Goal: Task Accomplishment & Management: Manage account settings

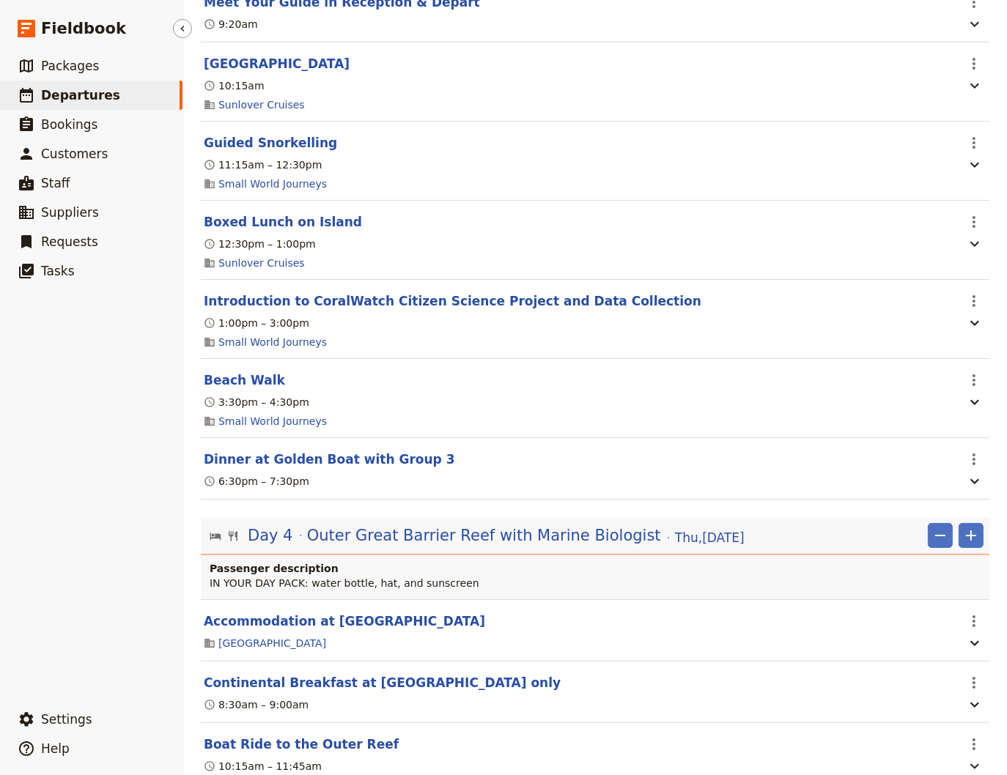
click at [77, 97] on span "Departures" at bounding box center [80, 95] width 79 height 15
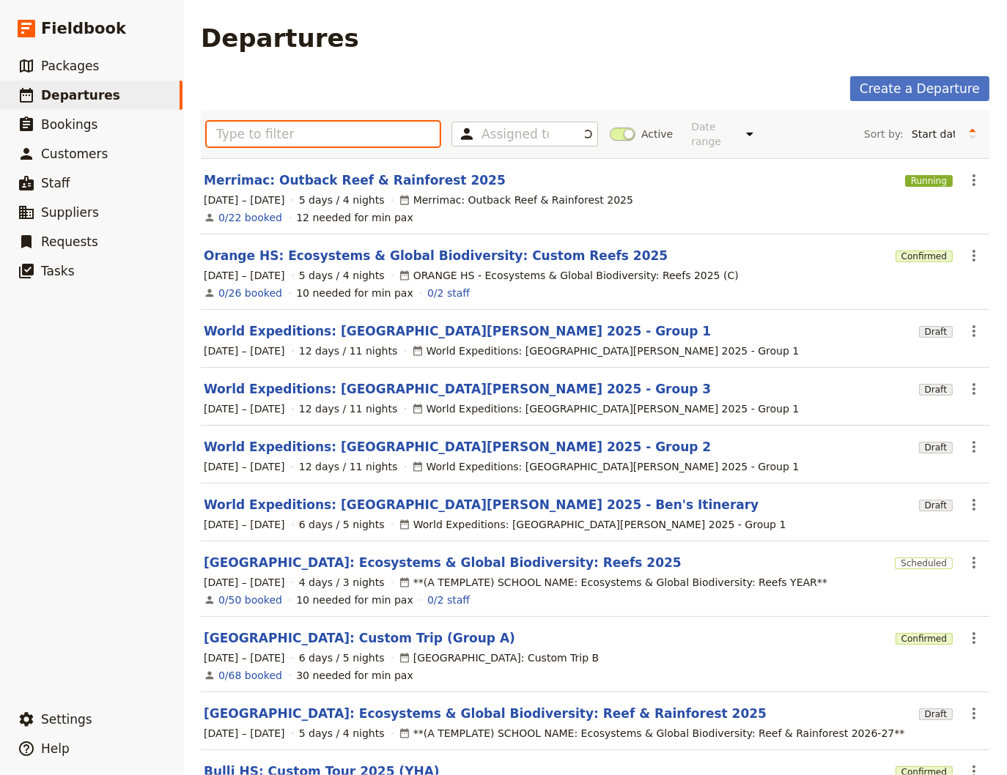
click at [260, 132] on input "text" at bounding box center [323, 134] width 233 height 25
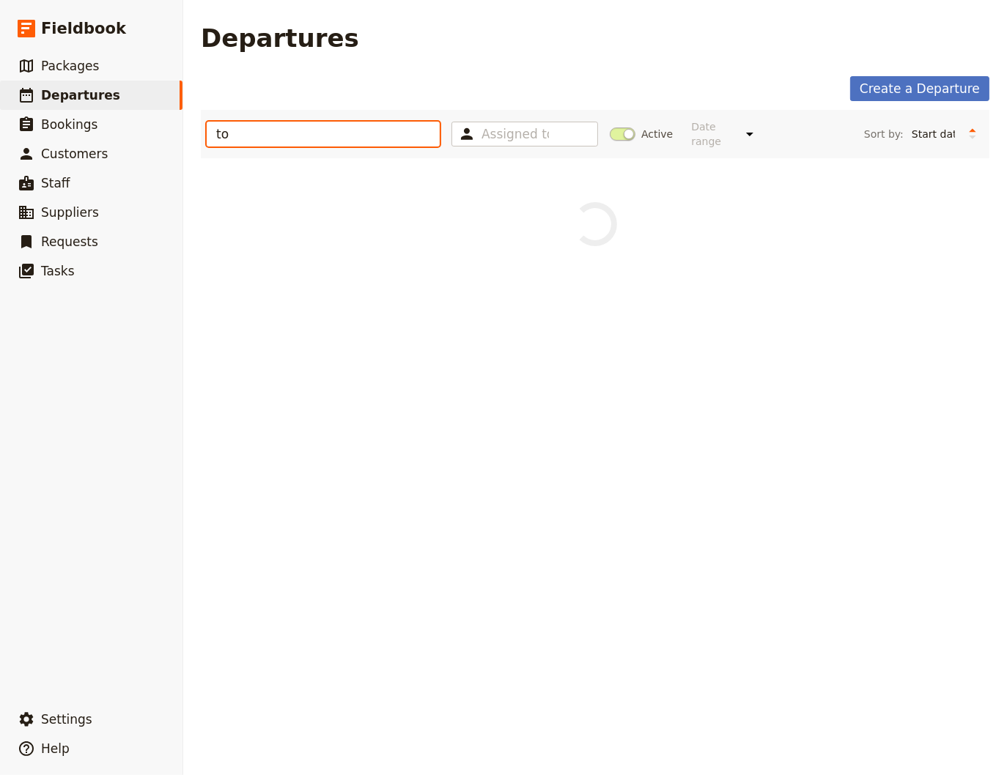
type input "too"
drag, startPoint x: 235, startPoint y: 130, endPoint x: 207, endPoint y: 135, distance: 28.3
click at [207, 135] on input "too" at bounding box center [323, 134] width 233 height 25
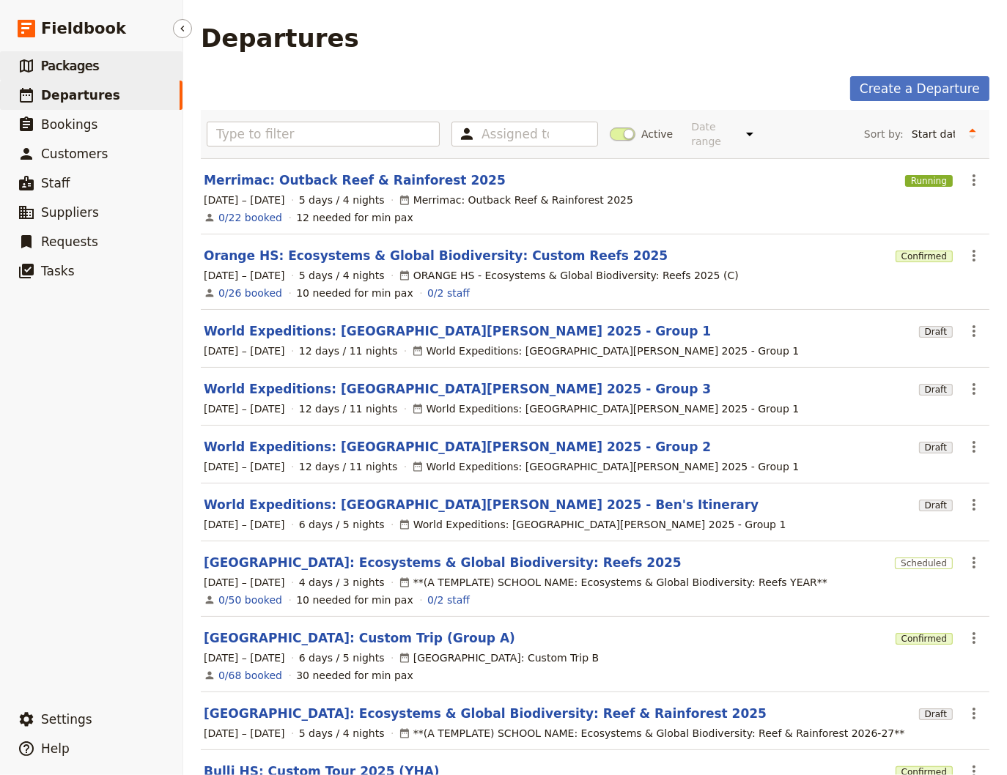
click at [55, 70] on span "Packages" at bounding box center [70, 66] width 58 height 15
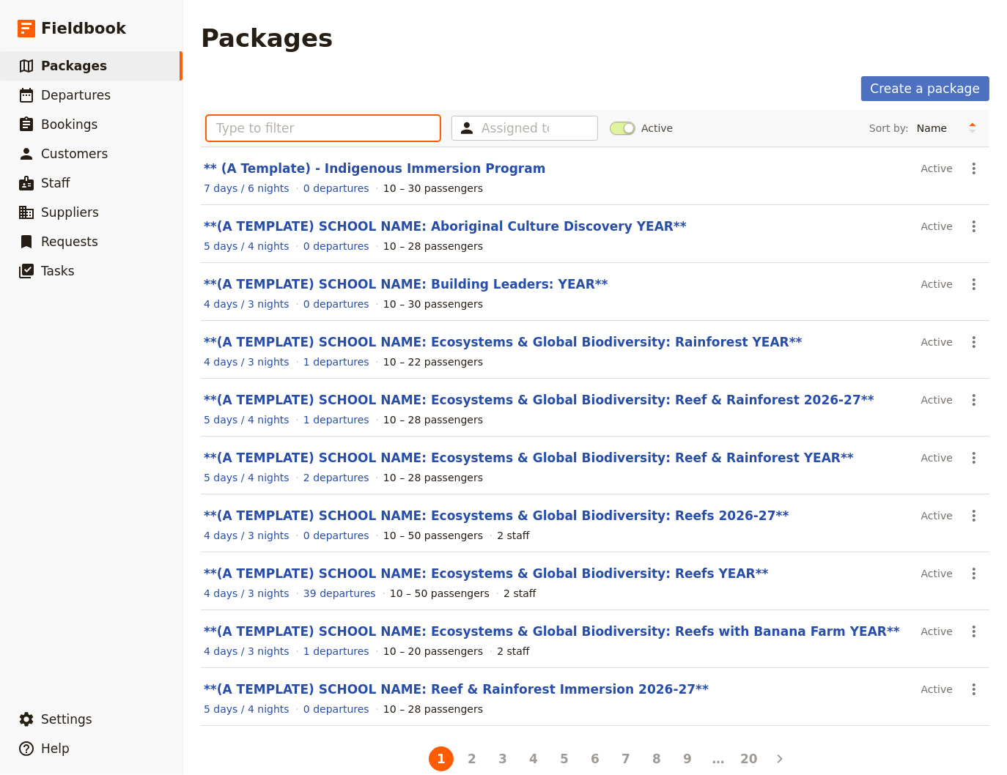
click at [237, 122] on input "text" at bounding box center [323, 128] width 233 height 25
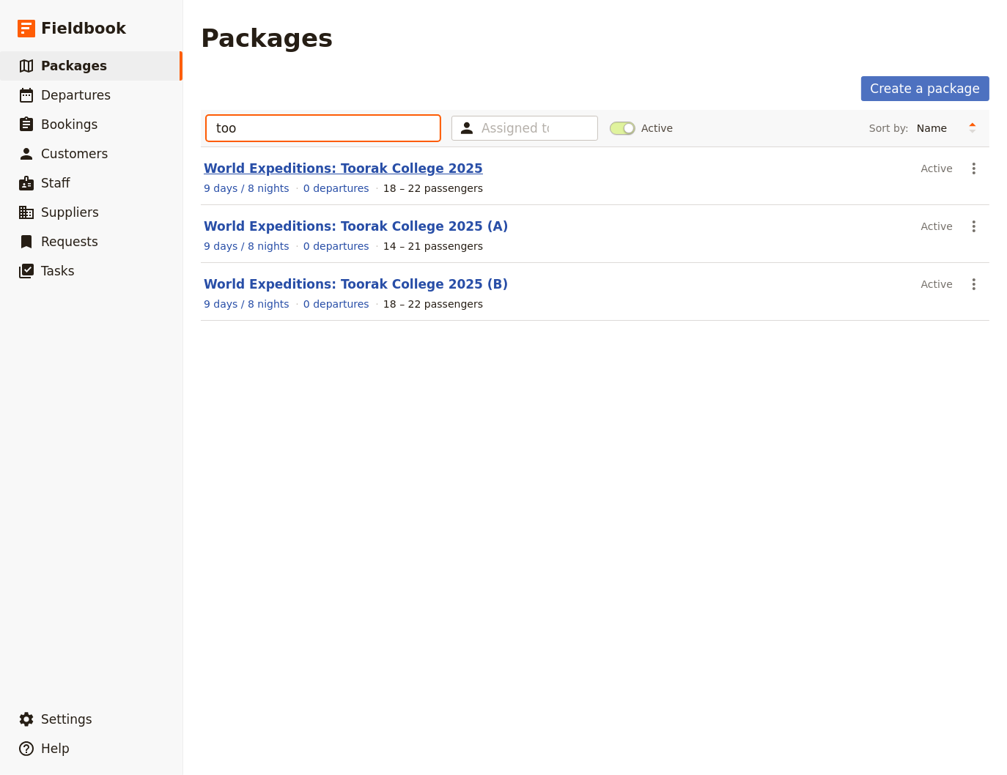
type input "too"
click at [244, 171] on link "World Expeditions: Toorak College 2025" at bounding box center [343, 168] width 279 height 15
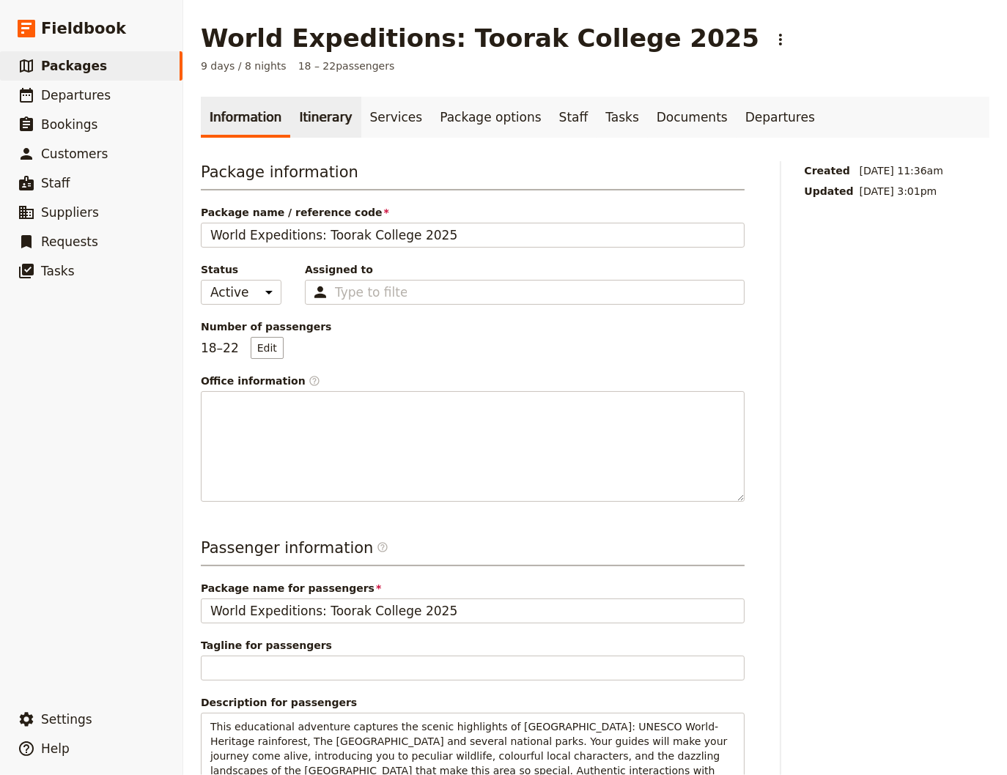
click at [318, 131] on link "Itinerary" at bounding box center [325, 117] width 70 height 41
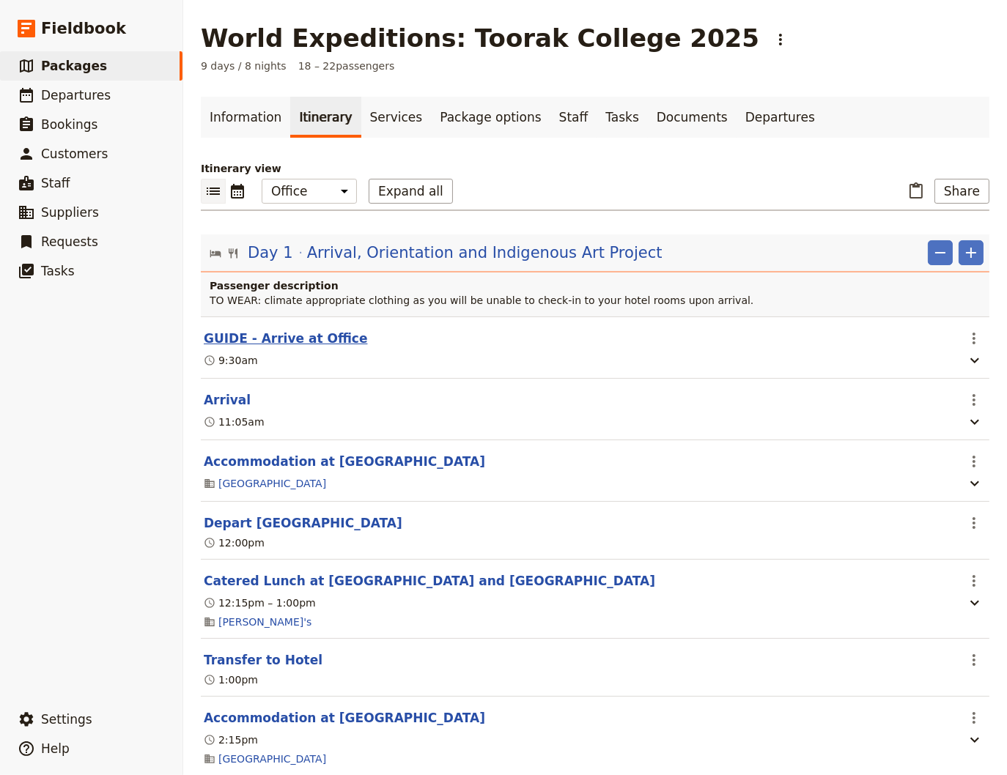
click at [306, 333] on button "GUIDE - Arrive at Office" at bounding box center [286, 339] width 164 height 18
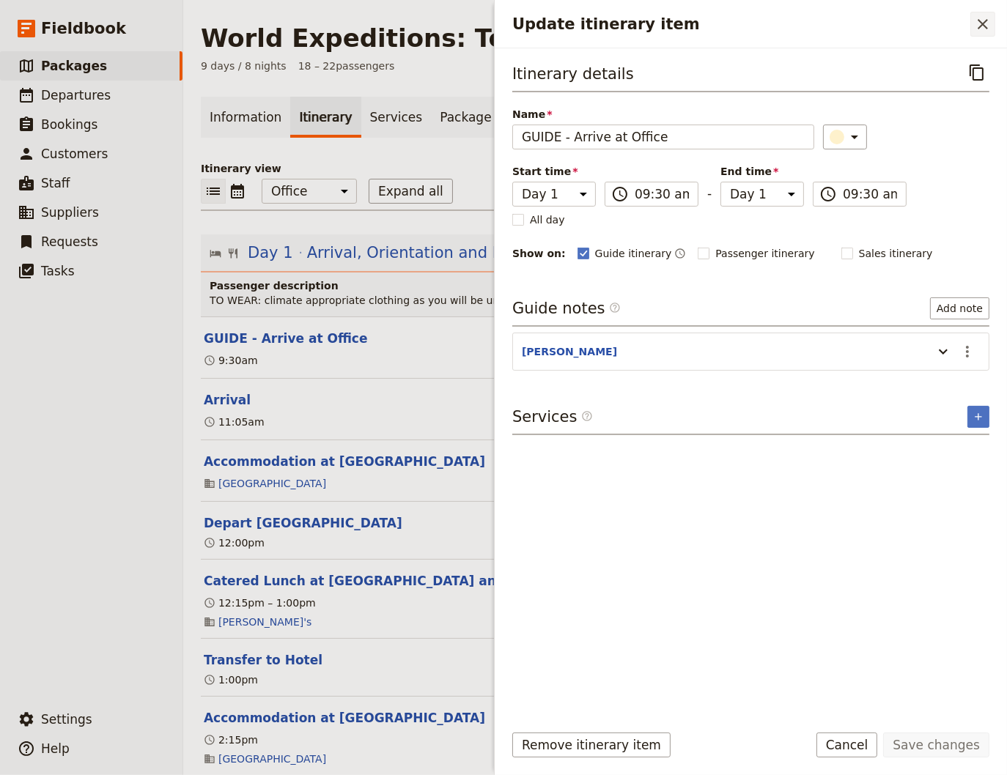
click at [993, 23] on button "​" at bounding box center [982, 24] width 25 height 25
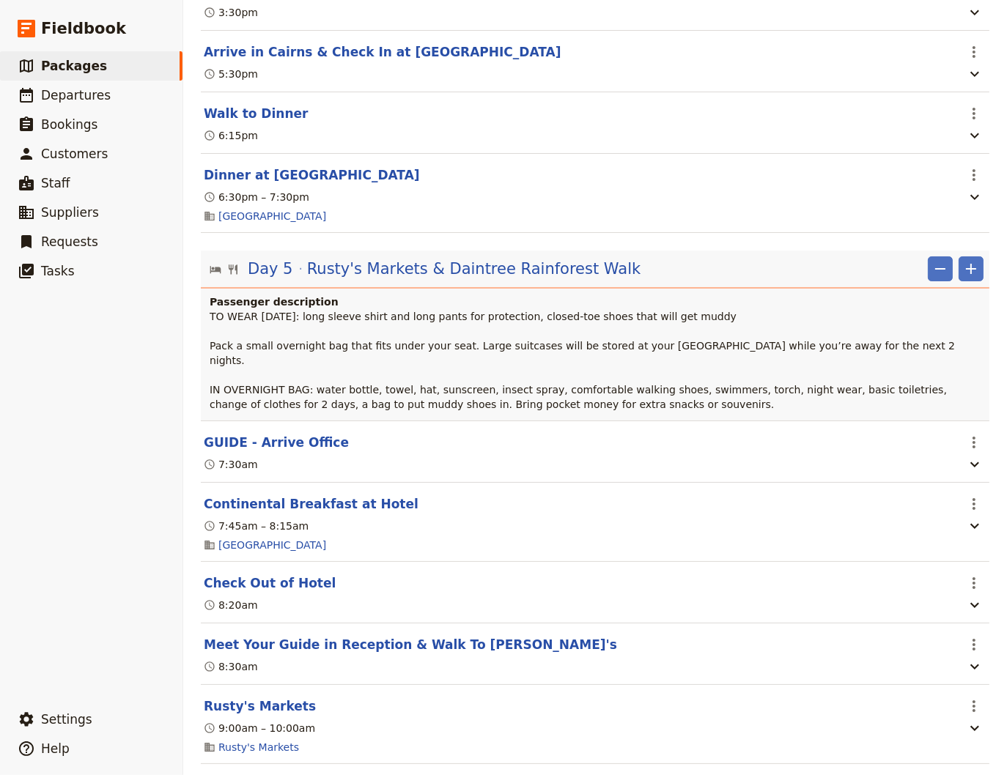
scroll to position [3956, 0]
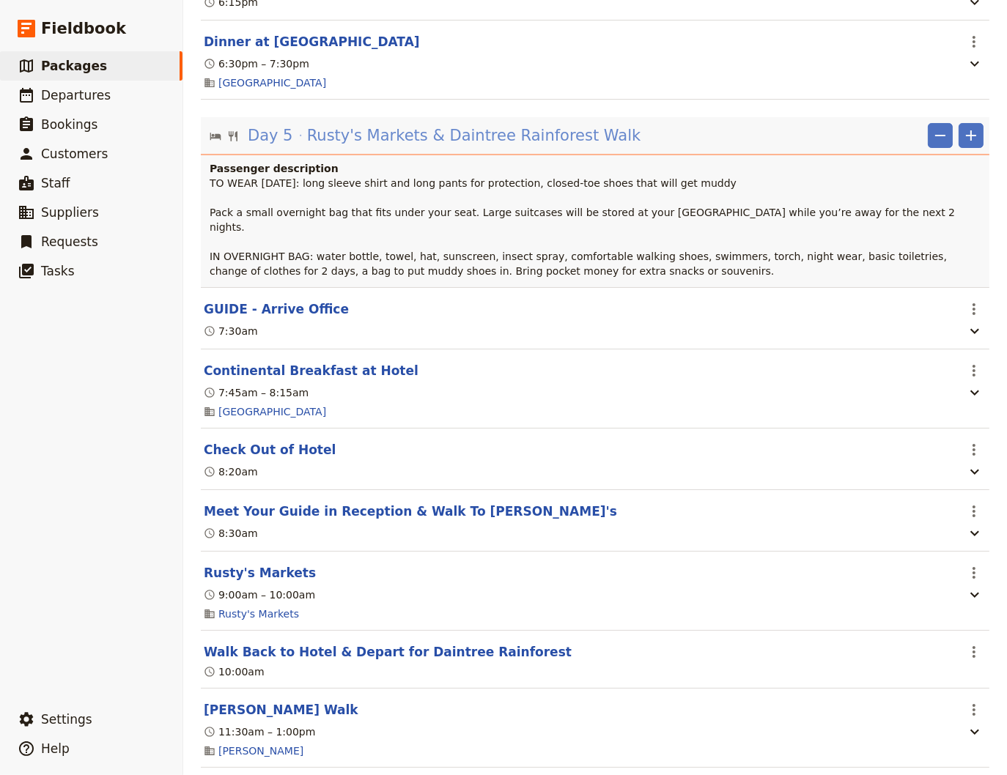
click at [416, 147] on span "Rusty's Markets & Daintree Rainforest Walk" at bounding box center [474, 136] width 334 height 22
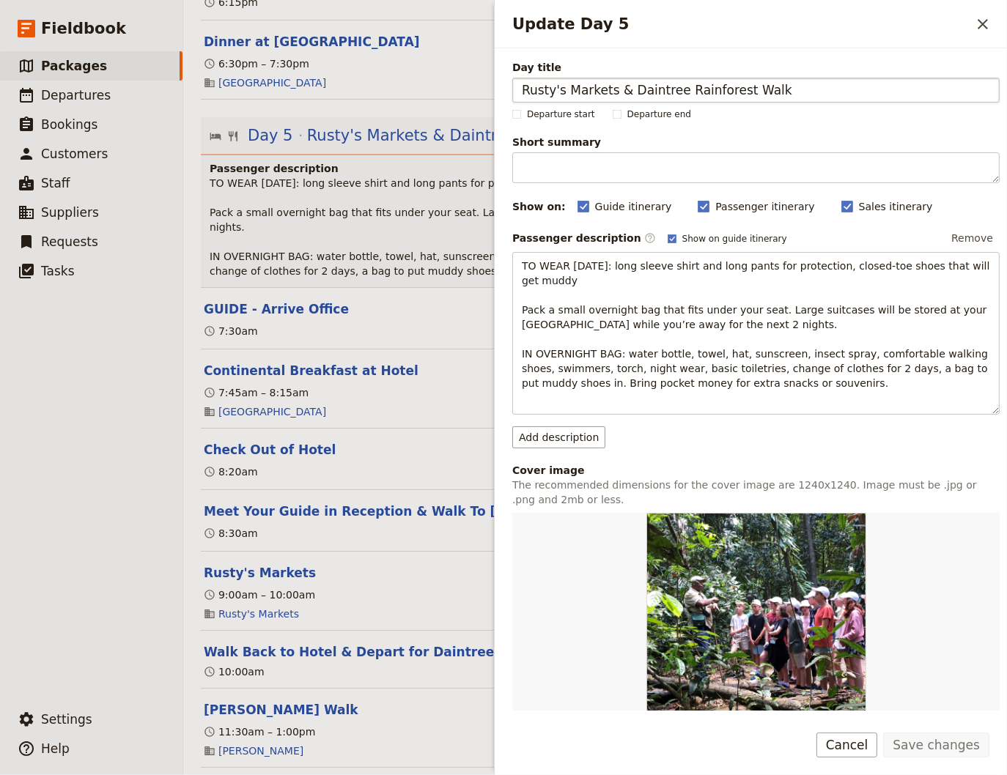
drag, startPoint x: 621, startPoint y: 95, endPoint x: 611, endPoint y: 97, distance: 10.5
click at [611, 97] on input "Rusty's Markets & Daintree Rainforest Walk" at bounding box center [755, 90] width 487 height 25
type input "Rusty's Markets and Daintree Rainforest Walk"
click at [936, 741] on button "Save changes" at bounding box center [936, 745] width 106 height 25
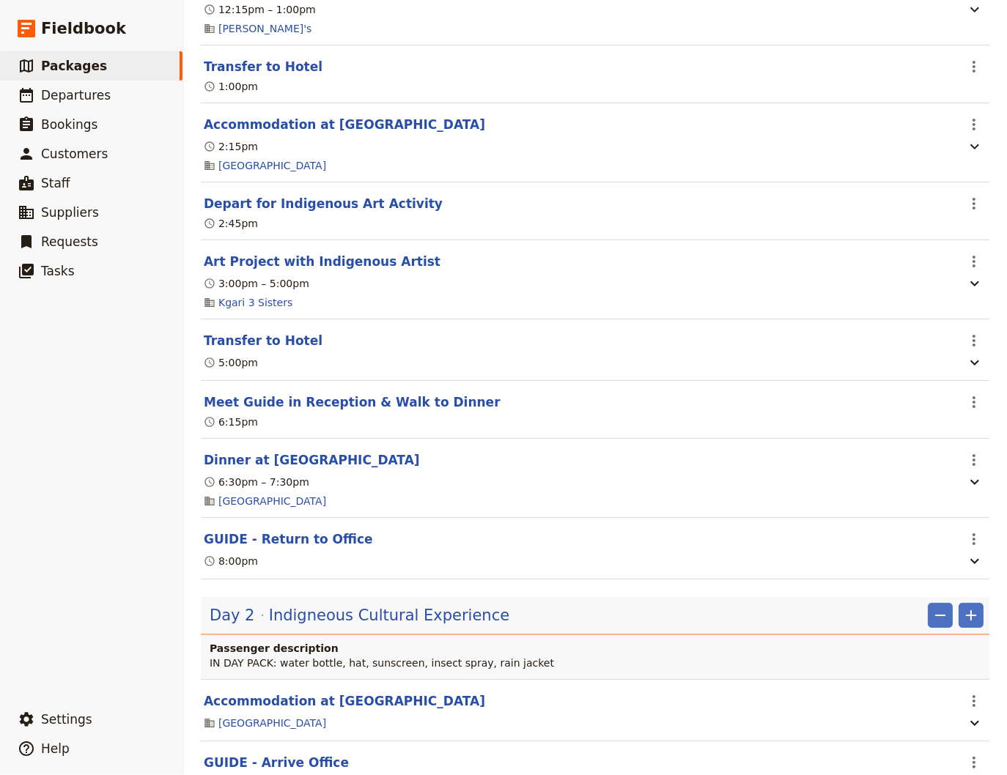
scroll to position [0, 0]
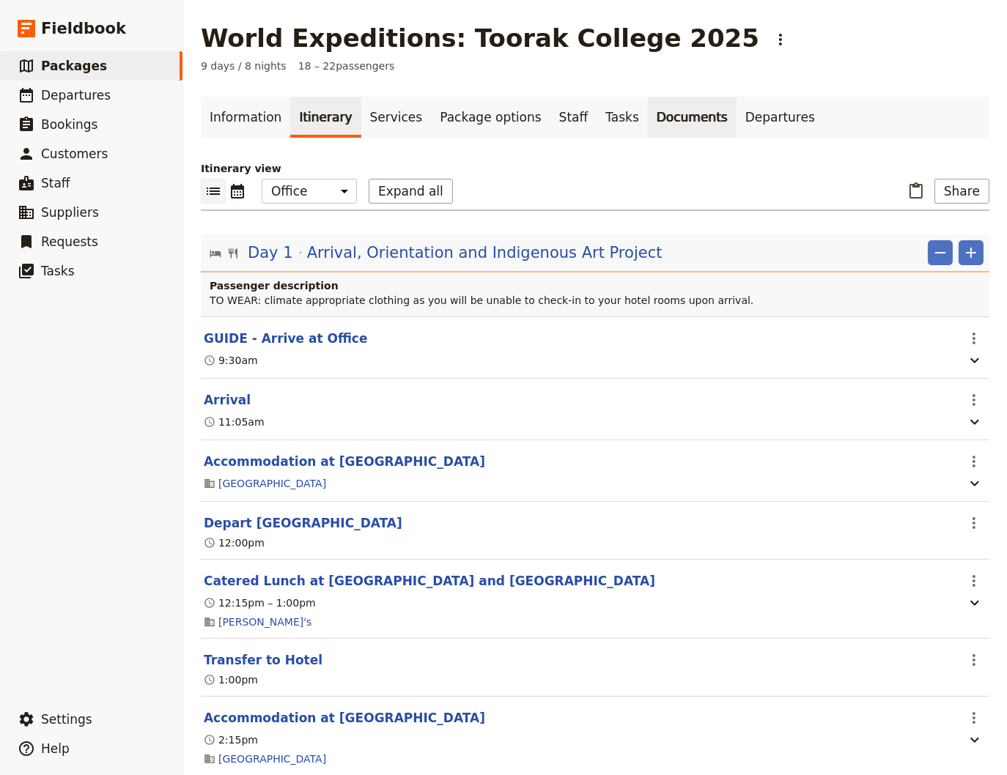
click at [656, 120] on link "Documents" at bounding box center [692, 117] width 89 height 41
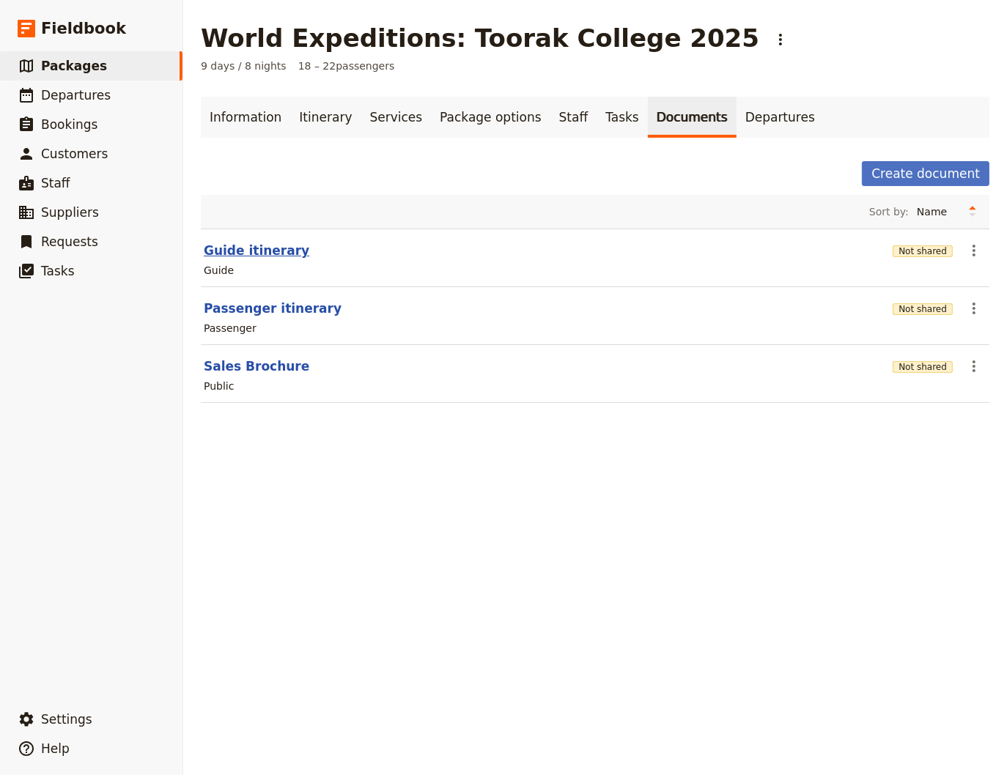
click at [233, 248] on button "Guide itinerary" at bounding box center [256, 251] width 105 height 18
select select "STAFF"
select select "RUN_SHEET"
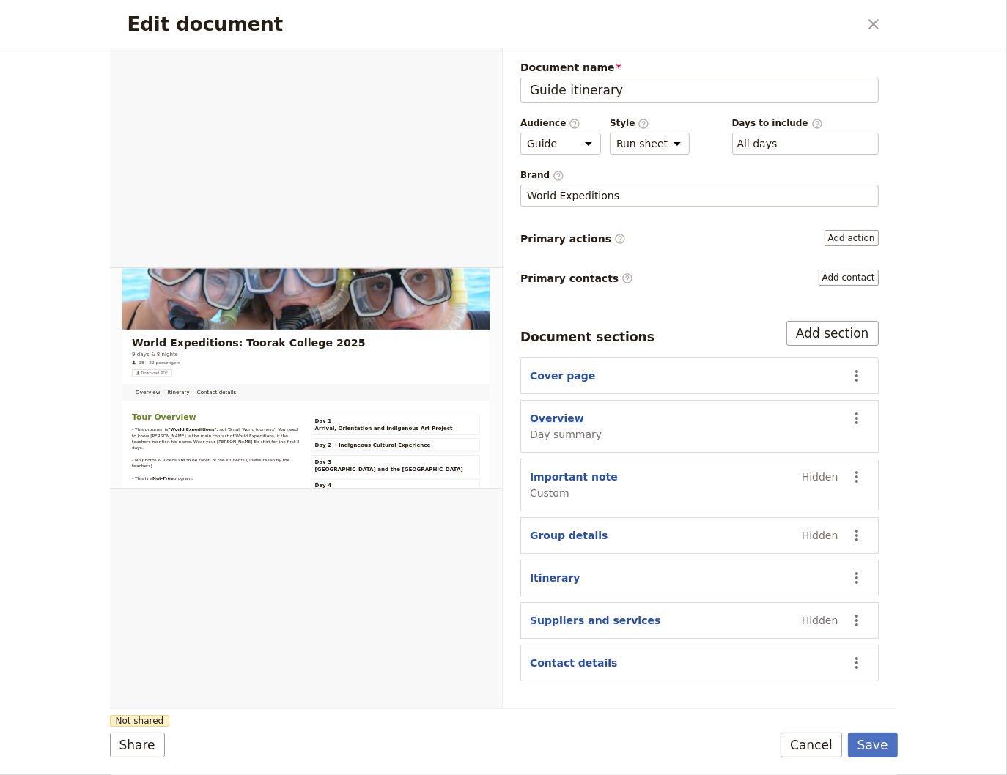
click at [538, 414] on button "Overview" at bounding box center [557, 418] width 54 height 15
select select "DAY_SUMMARY"
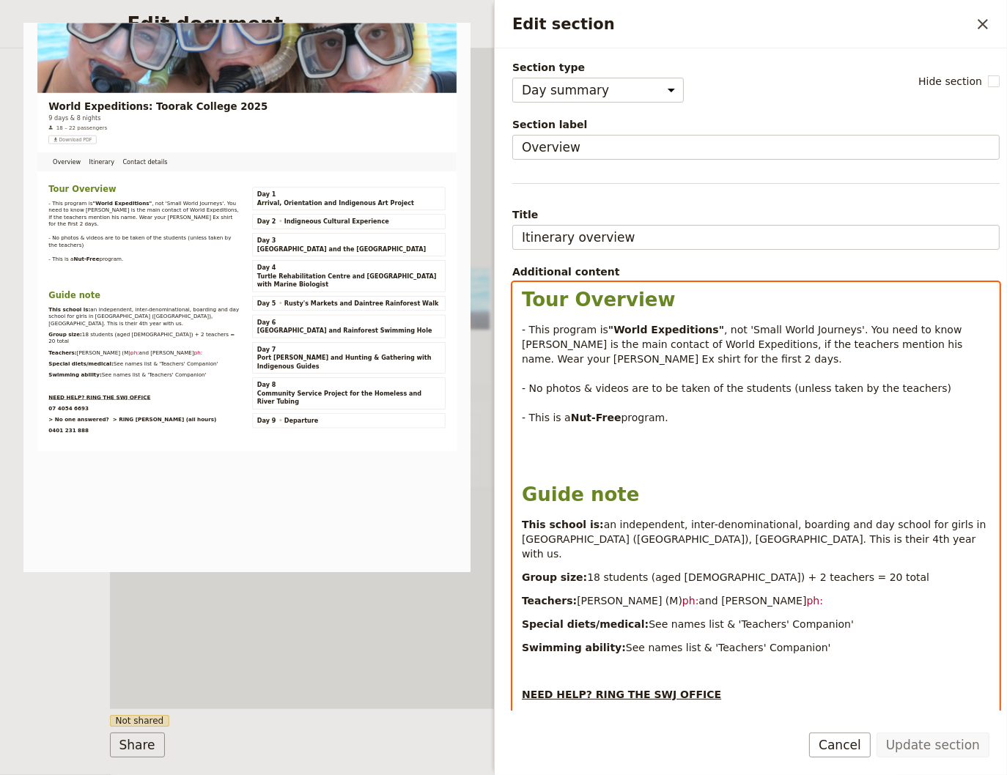
click at [524, 404] on p "- This program is "World Expeditions" , not 'Small World Journeys'. You need to…" at bounding box center [756, 373] width 468 height 103
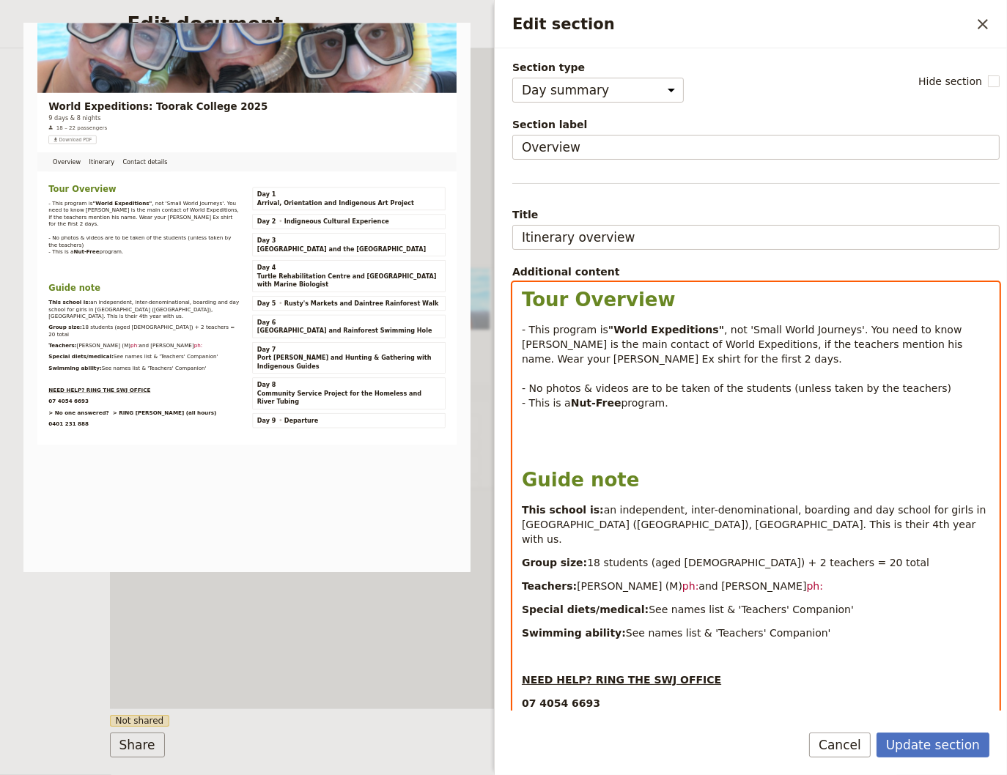
click at [522, 434] on p "Edit section" at bounding box center [756, 426] width 468 height 15
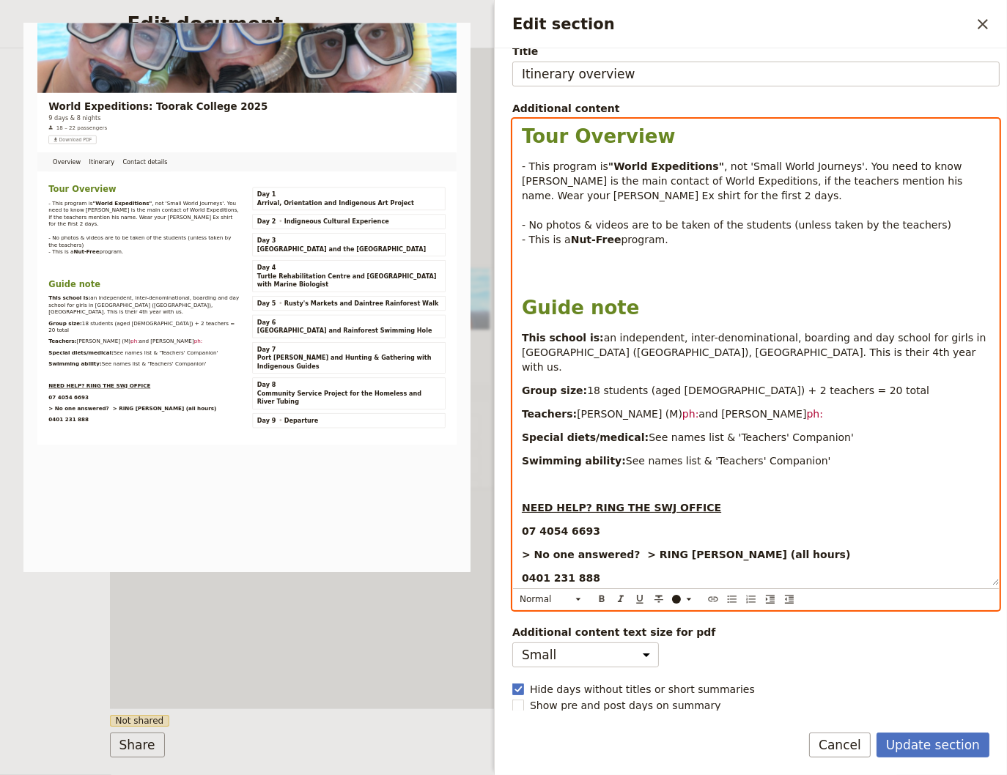
scroll to position [127, 0]
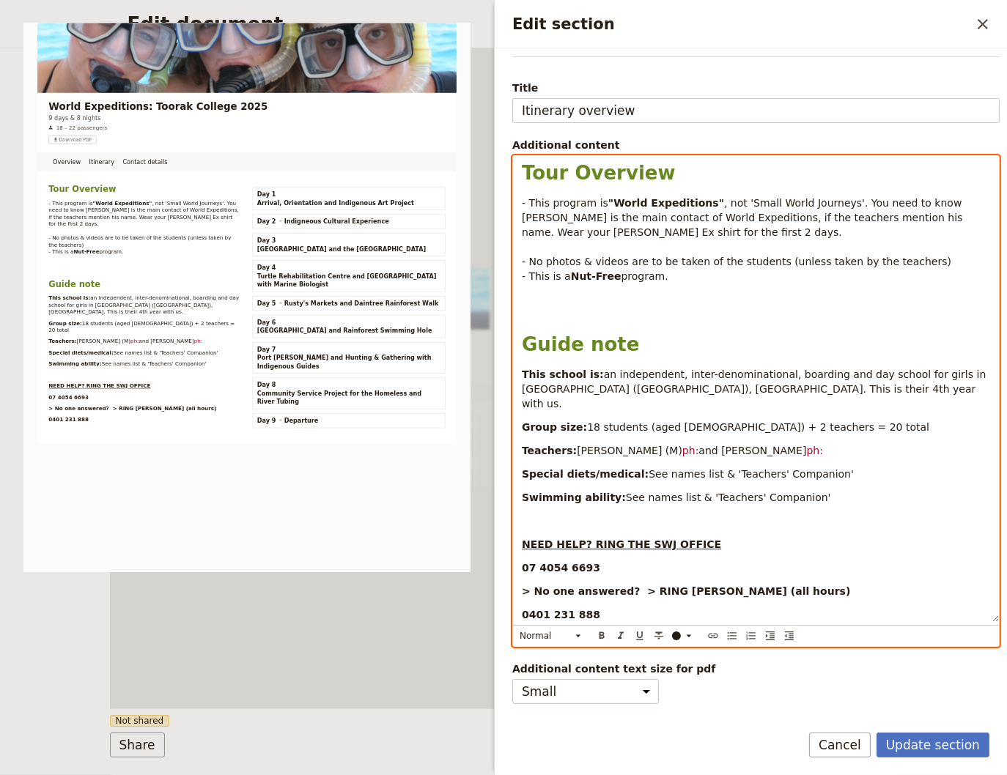
click at [663, 284] on p "- This program is "World Expeditions" , not 'Small World Journeys'. You need to…" at bounding box center [756, 240] width 468 height 88
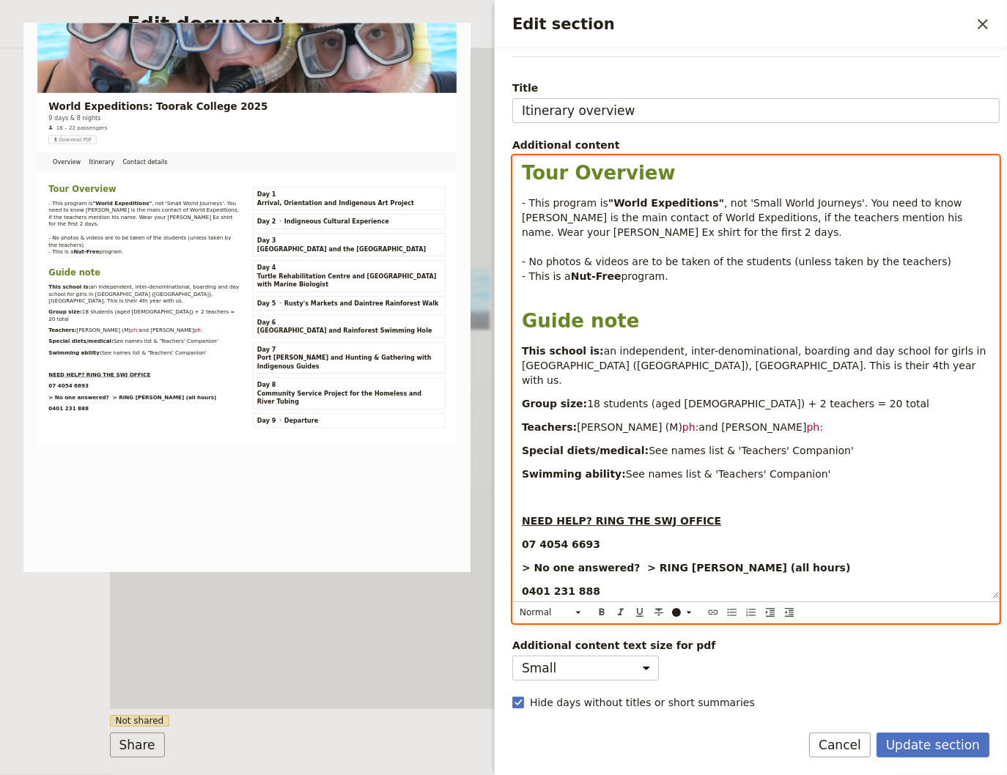
click at [698, 428] on span "and [PERSON_NAME]" at bounding box center [752, 427] width 108 height 12
click at [757, 425] on span "and [PERSON_NAME]" at bounding box center [752, 427] width 108 height 12
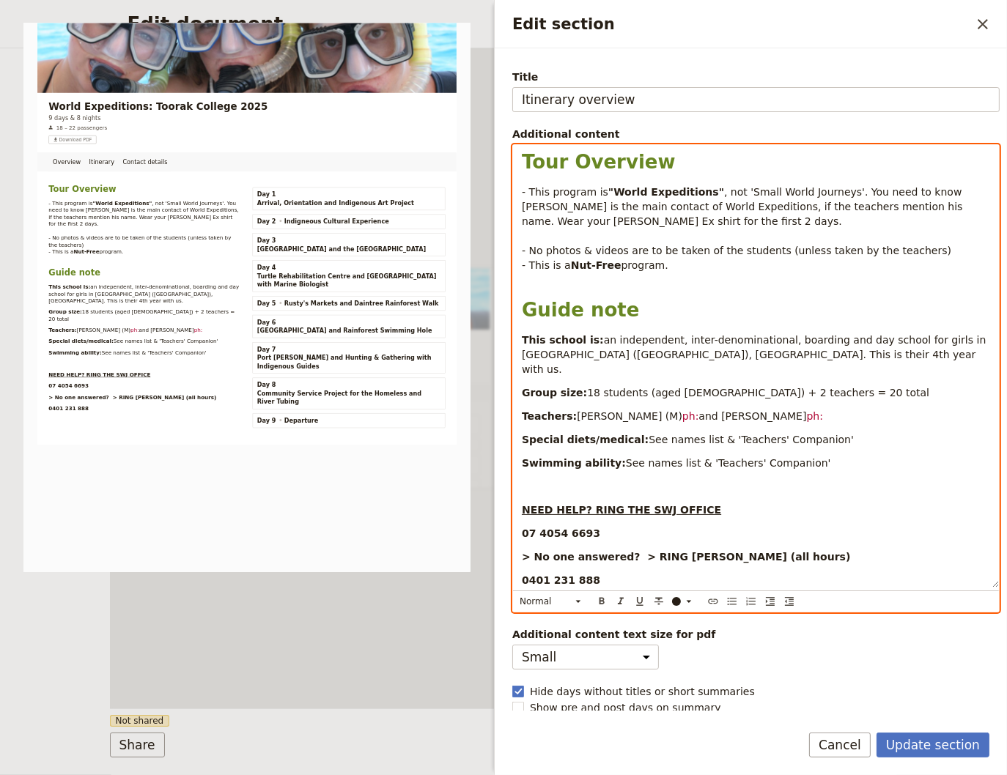
scroll to position [139, 0]
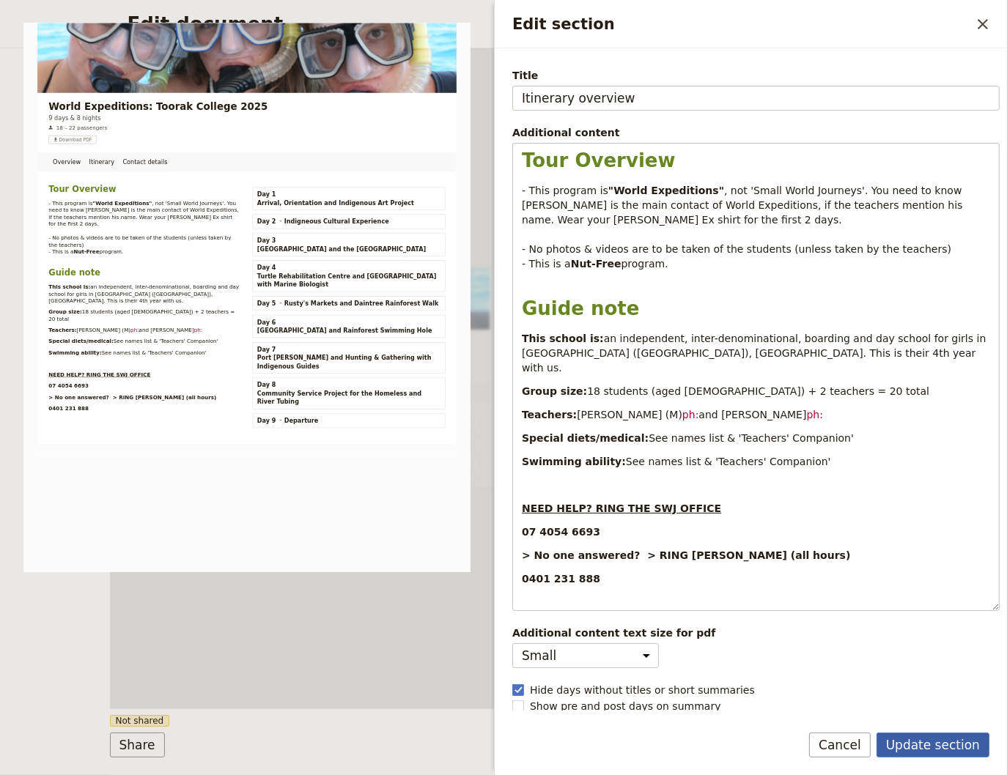
click at [914, 741] on button "Update section" at bounding box center [932, 745] width 113 height 25
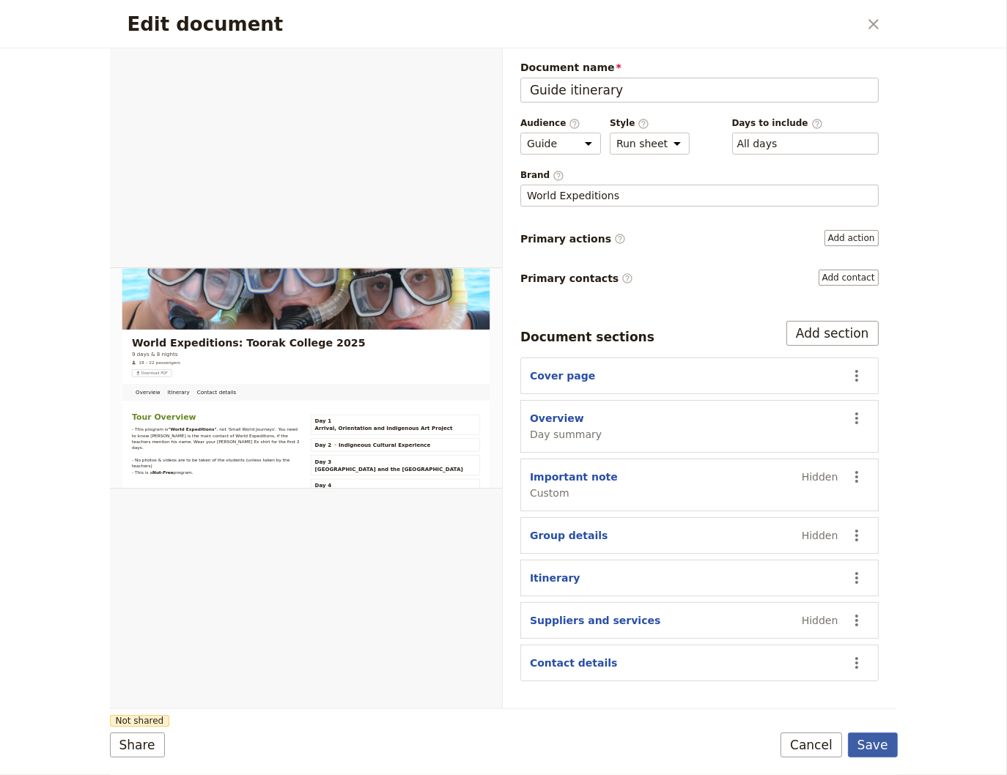
click at [878, 745] on button "Save" at bounding box center [873, 745] width 50 height 25
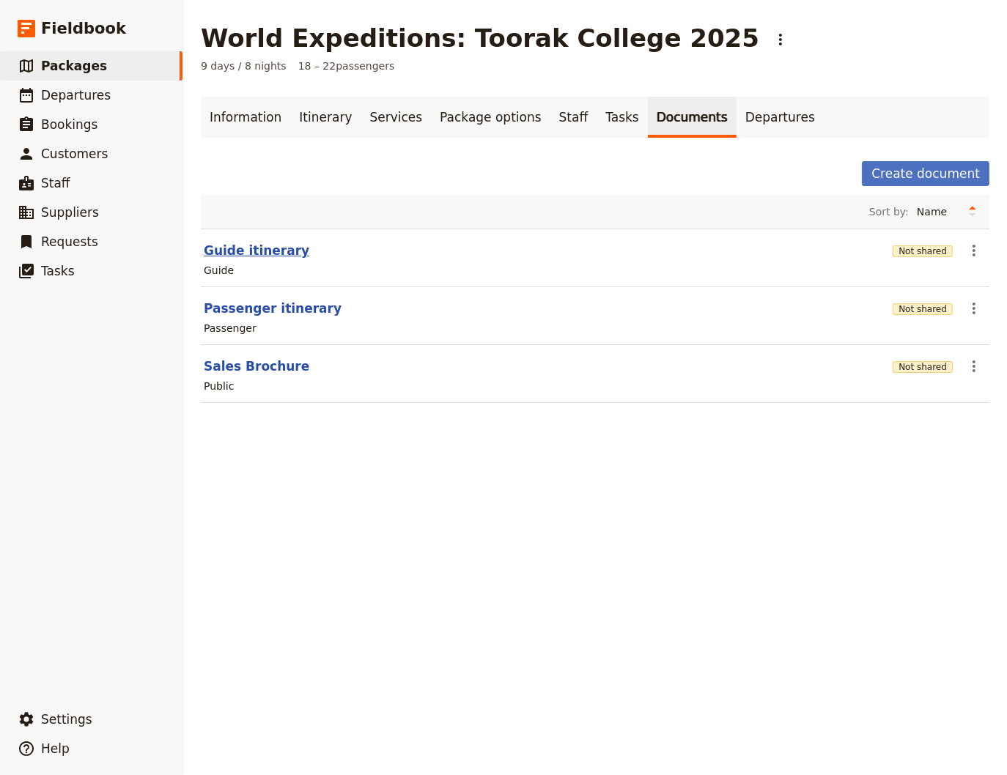
click at [240, 251] on button "Guide itinerary" at bounding box center [256, 251] width 105 height 18
select select "STAFF"
select select "RUN_SHEET"
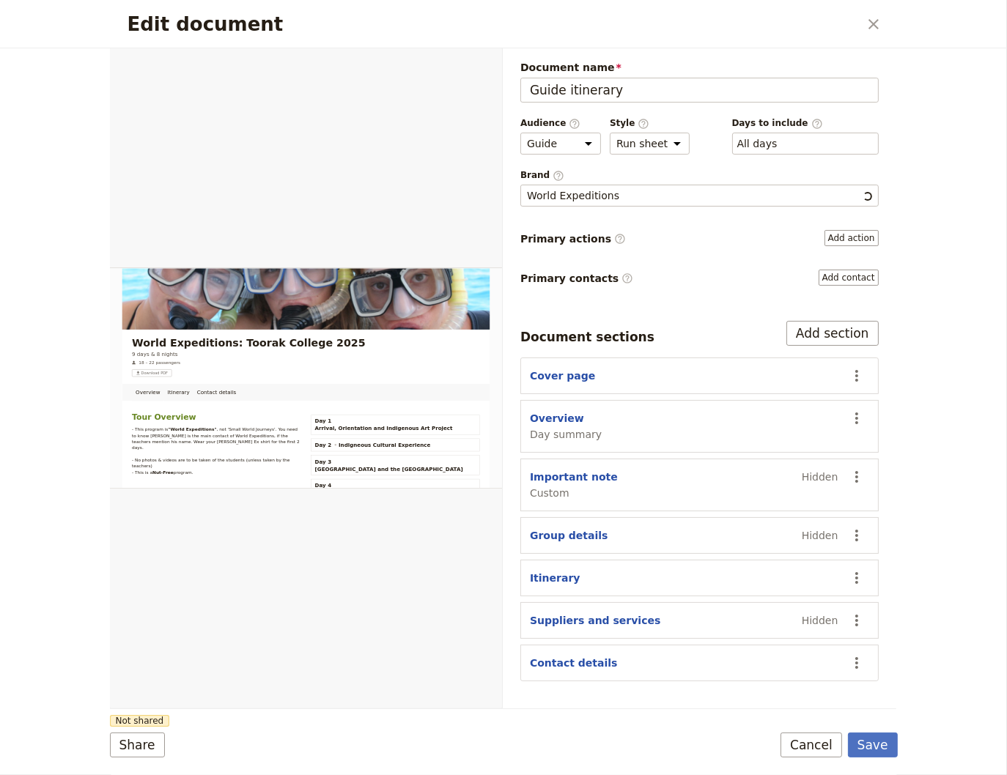
scroll to position [0, 0]
click at [553, 574] on button "Itinerary" at bounding box center [555, 578] width 51 height 15
select select "ITINERARY"
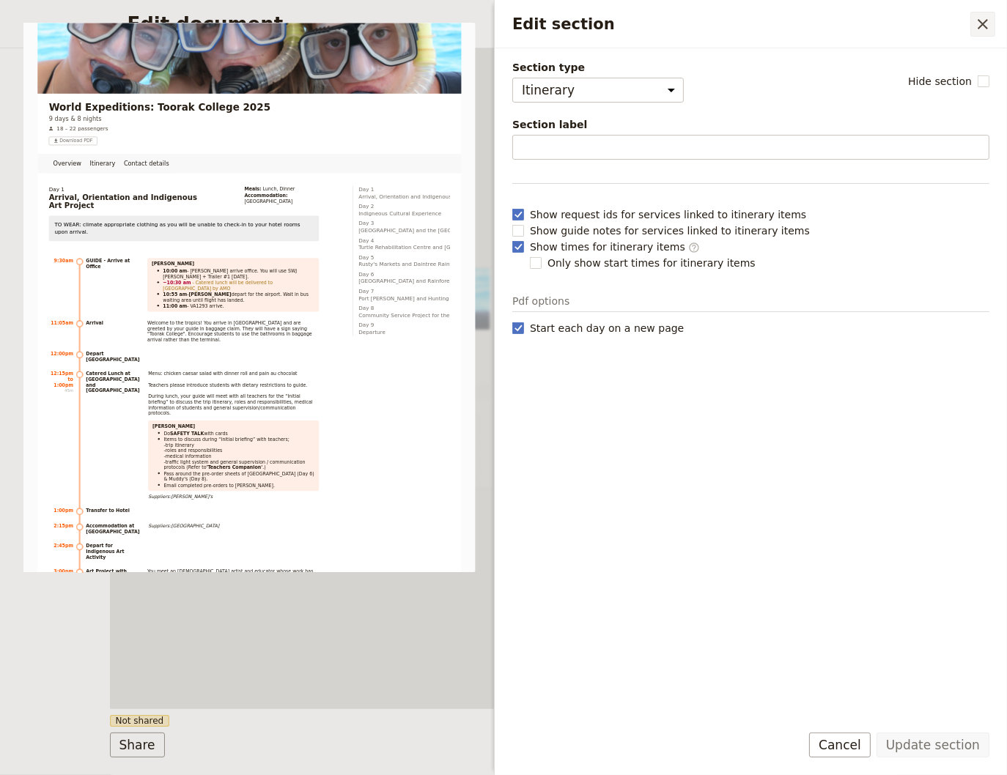
click at [985, 27] on icon "Close drawer" at bounding box center [982, 24] width 10 height 10
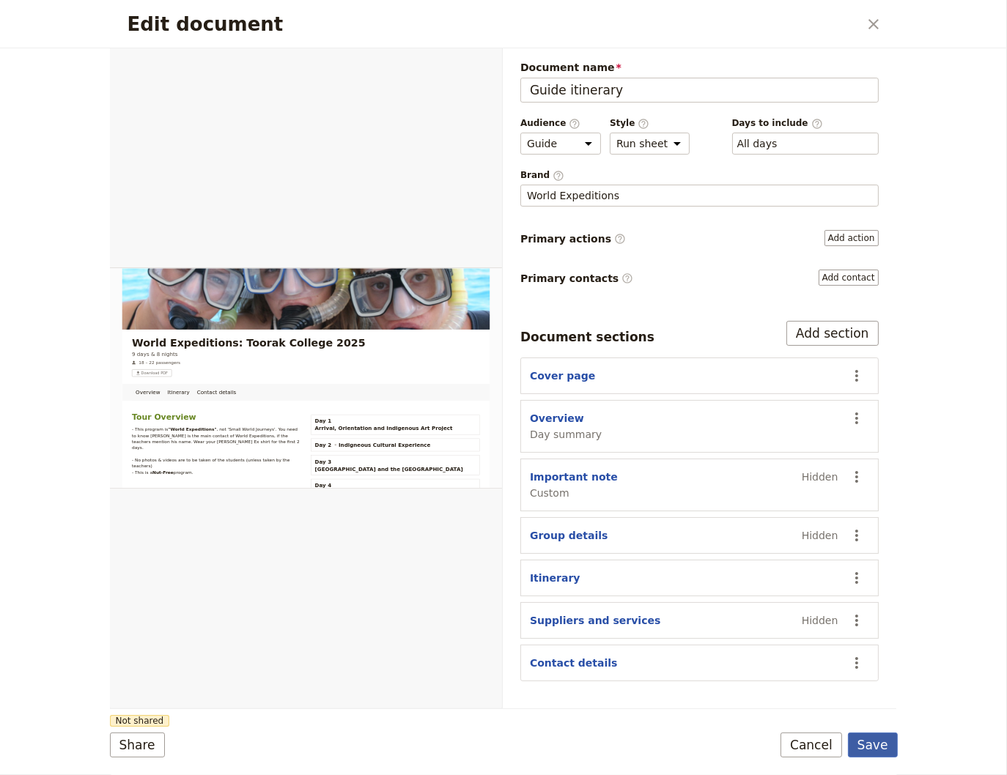
drag, startPoint x: 867, startPoint y: 740, endPoint x: 856, endPoint y: 724, distance: 19.5
click at [867, 739] on button "Save" at bounding box center [873, 745] width 50 height 25
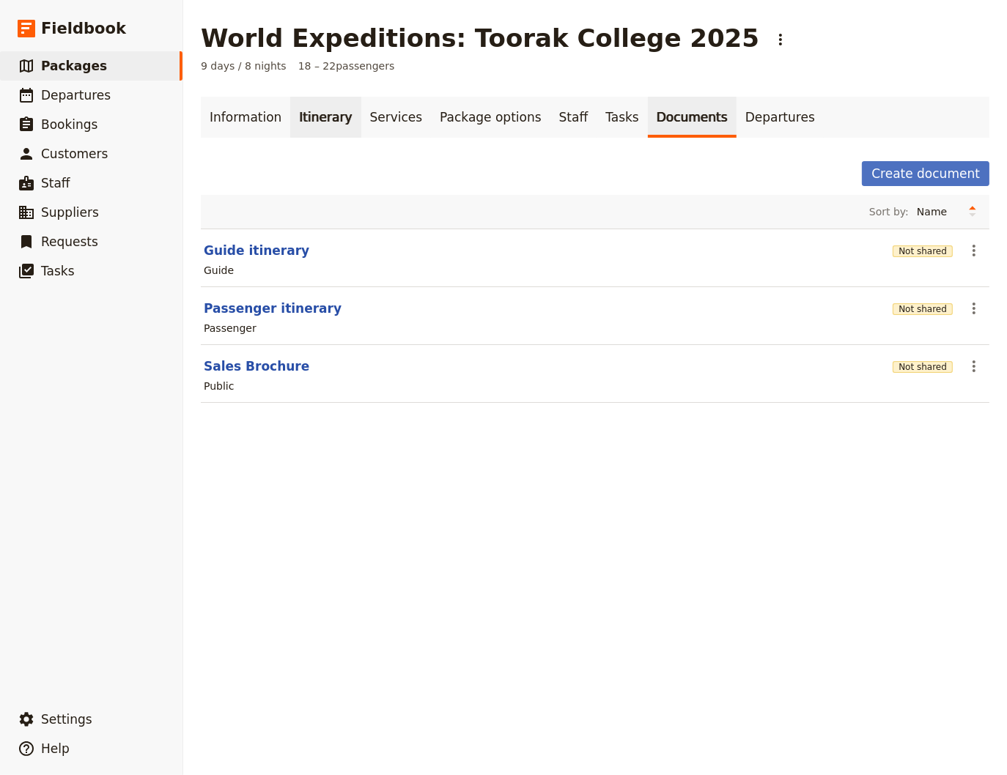
click at [314, 117] on link "Itinerary" at bounding box center [325, 117] width 70 height 41
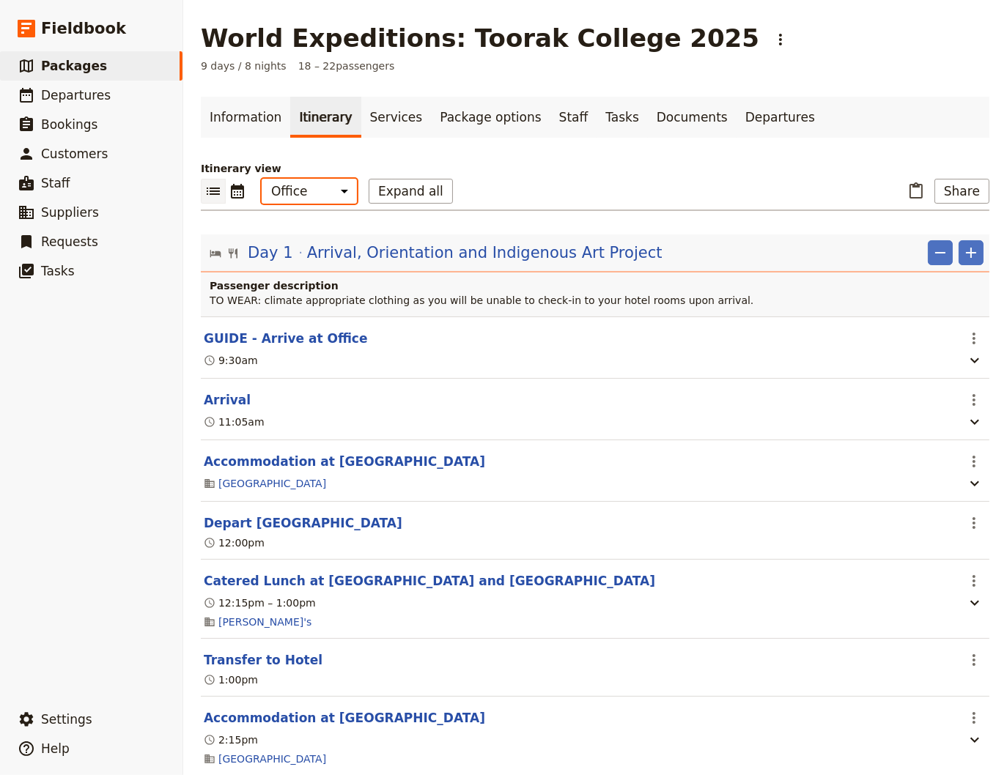
click at [262, 179] on select "Office Guide Passenger Sales" at bounding box center [309, 191] width 95 height 25
select select "STAFF"
click option "Guide" at bounding box center [0, 0] width 0 height 0
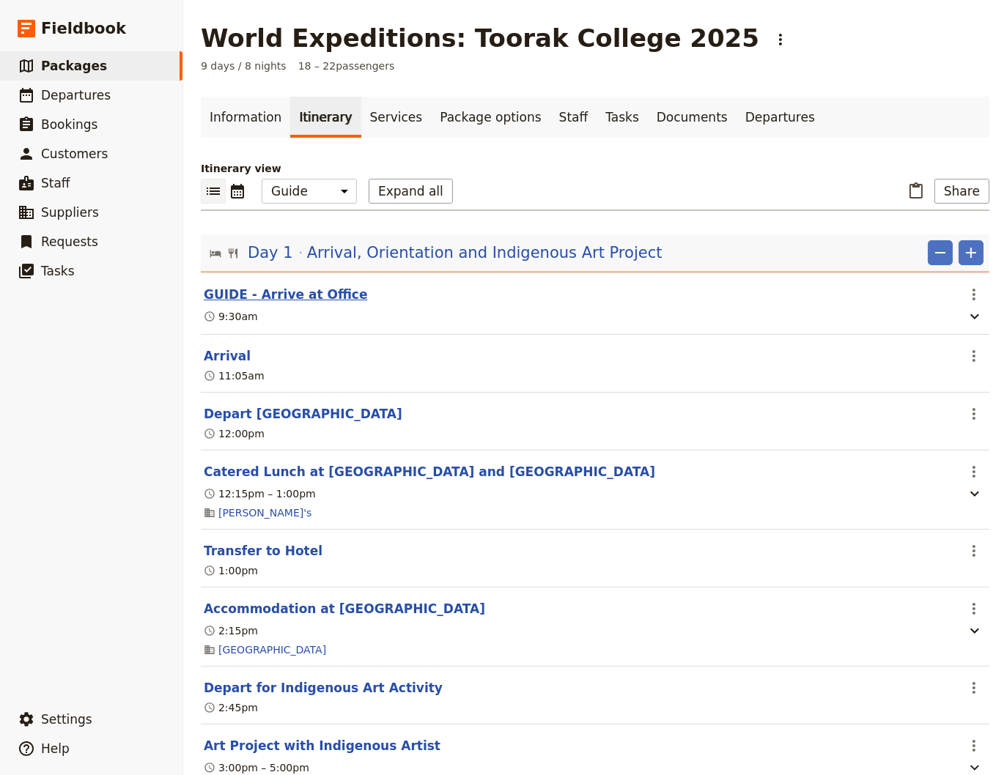
click at [292, 291] on button "GUIDE - Arrive at Office" at bounding box center [286, 295] width 164 height 18
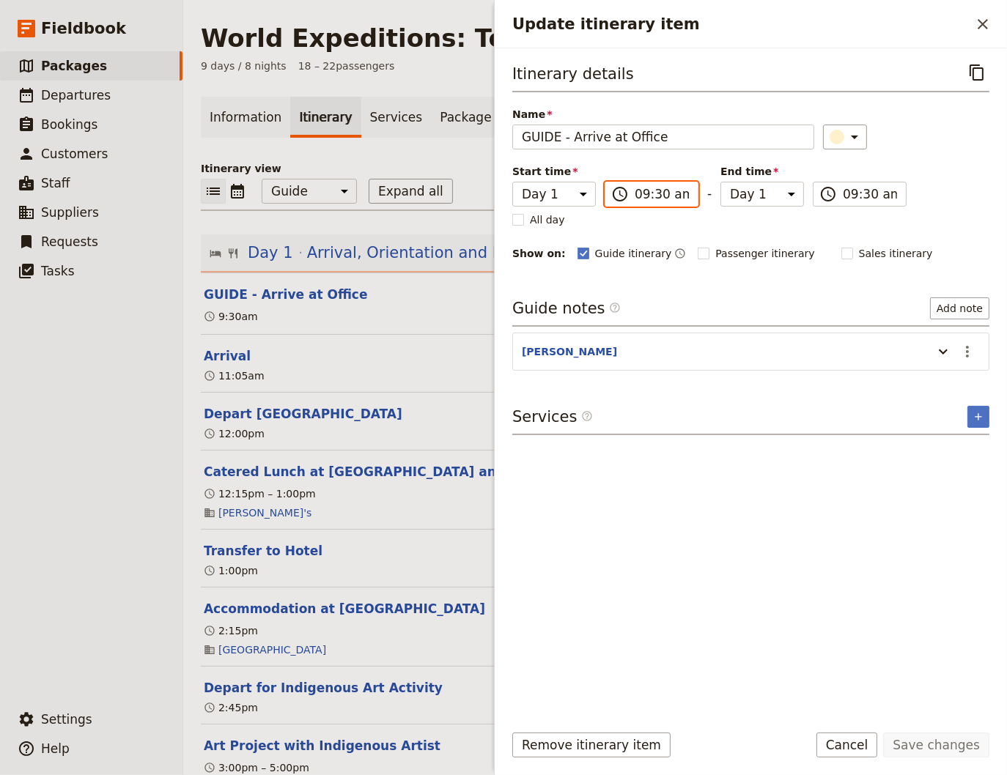
click at [642, 198] on input "09:30 am" at bounding box center [661, 194] width 54 height 18
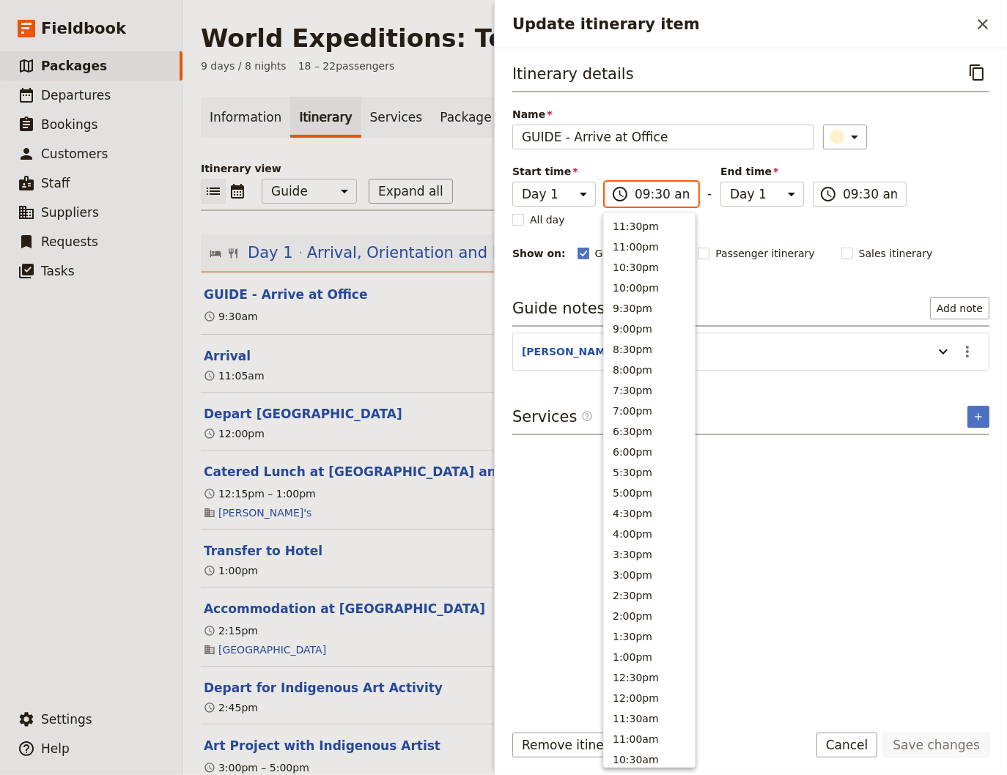
scroll to position [436, 0]
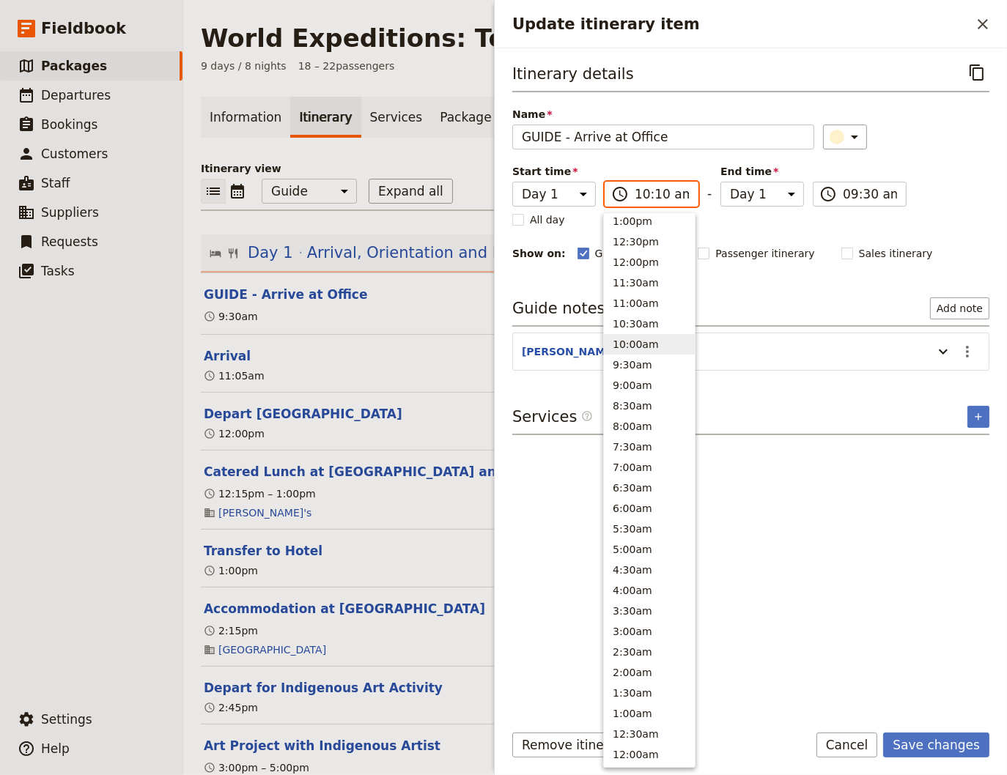
click at [659, 197] on input "10:10 am" at bounding box center [661, 194] width 54 height 18
click at [656, 198] on input "10:10 am" at bounding box center [661, 194] width 54 height 18
type input "10:00 am"
click at [845, 196] on input "10:00 am" at bounding box center [870, 194] width 54 height 18
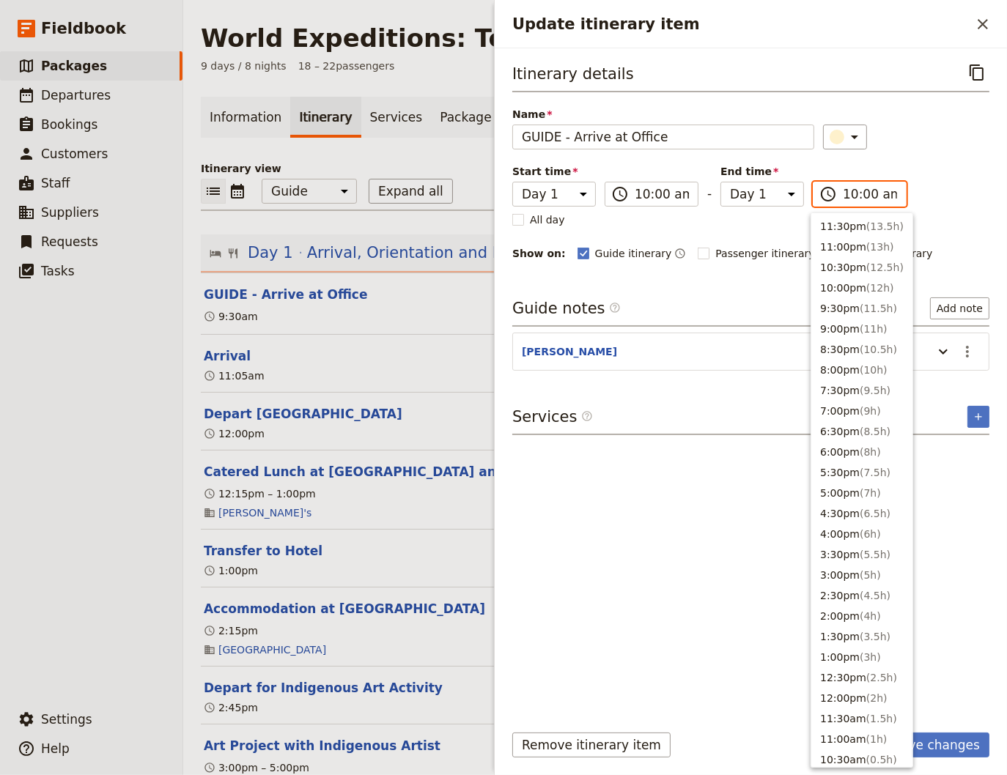
scroll to position [465, 0]
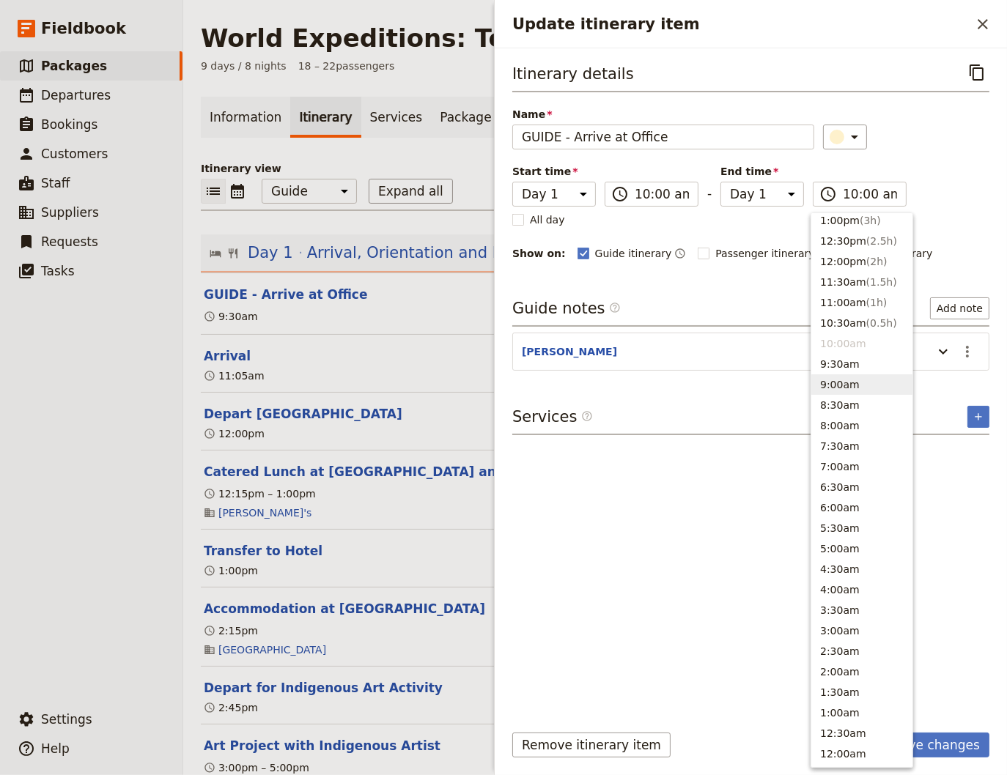
click at [651, 508] on div "Itinerary details ​ Name GUIDE - Arrive at Office ​ Start time Day 1 Day 2 Day …" at bounding box center [750, 384] width 477 height 649
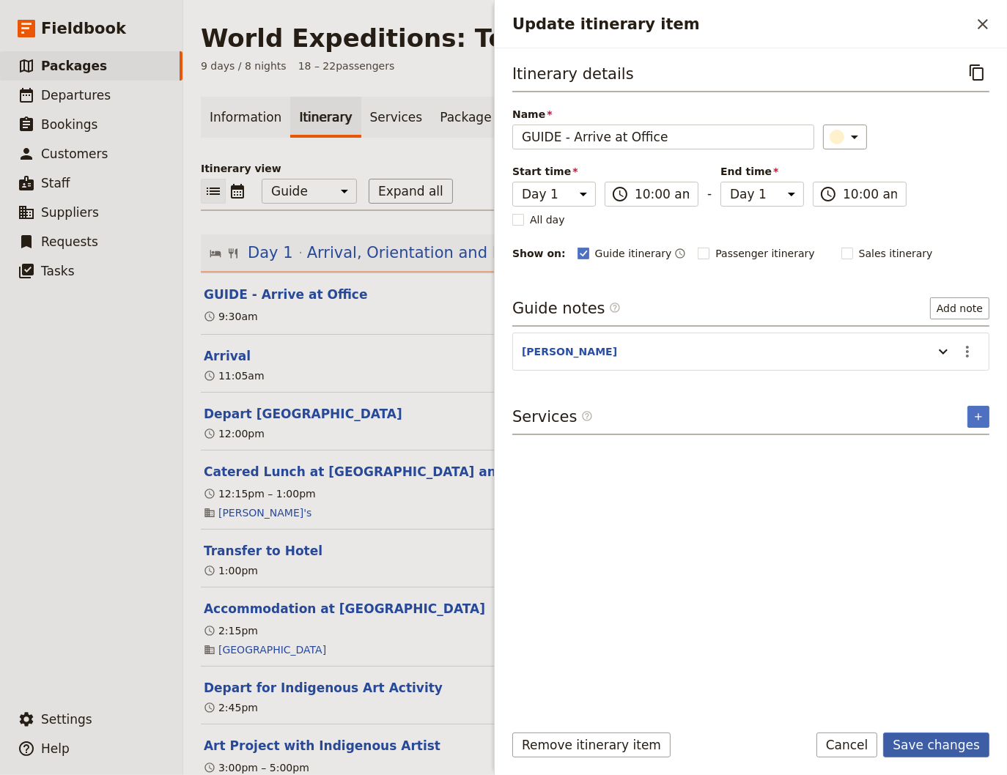
click at [920, 744] on button "Save changes" at bounding box center [936, 745] width 106 height 25
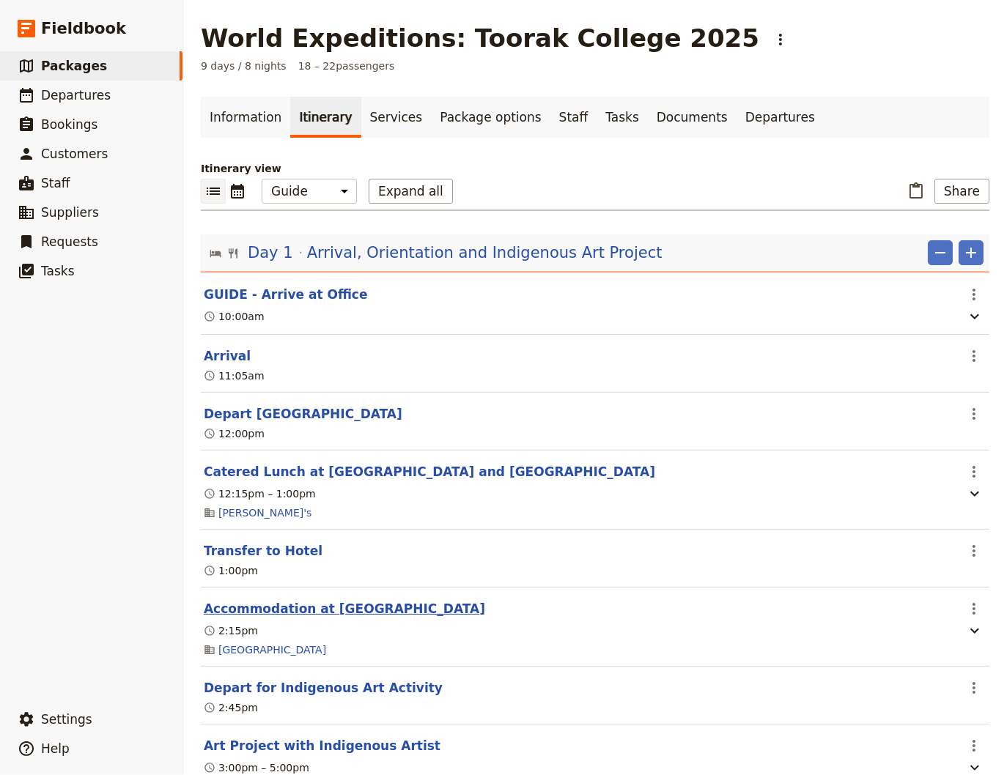
click at [274, 610] on button "Accommodation at [GEOGRAPHIC_DATA]" at bounding box center [344, 609] width 281 height 18
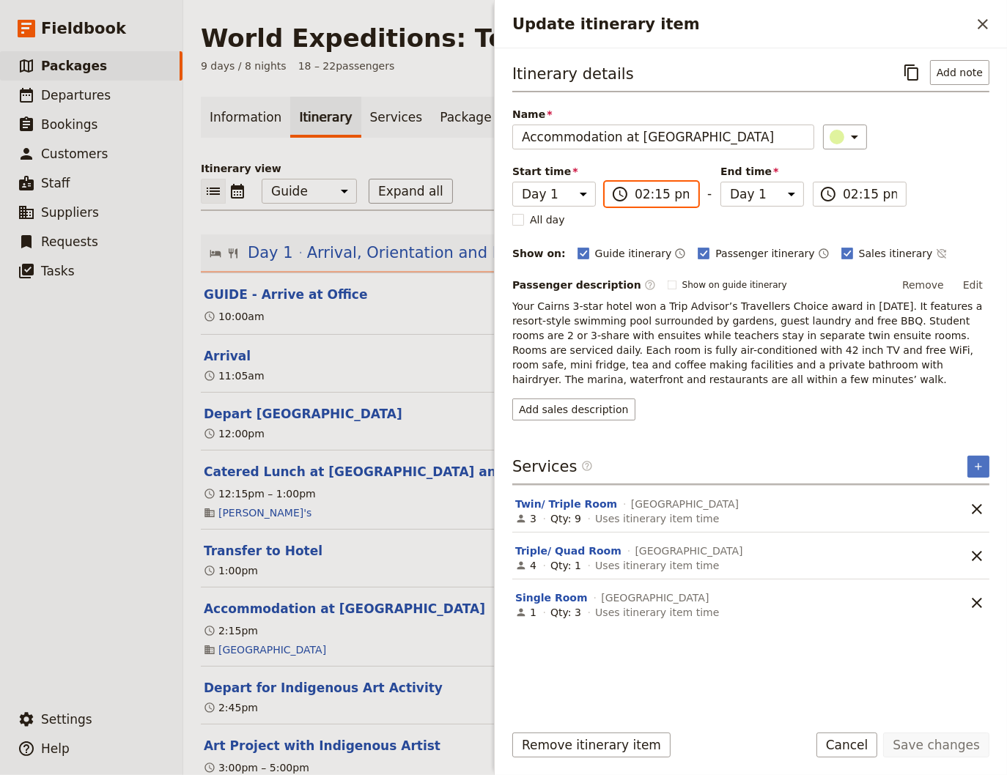
click at [640, 196] on input "02:15 pm" at bounding box center [661, 194] width 54 height 18
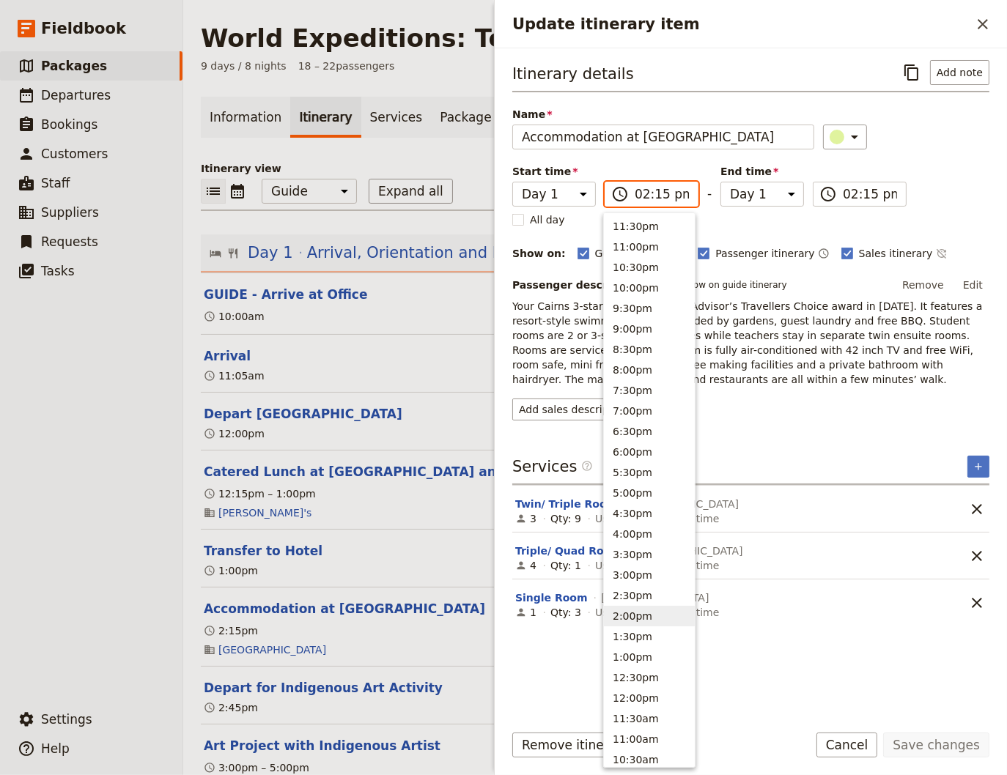
type input "01:15 pm"
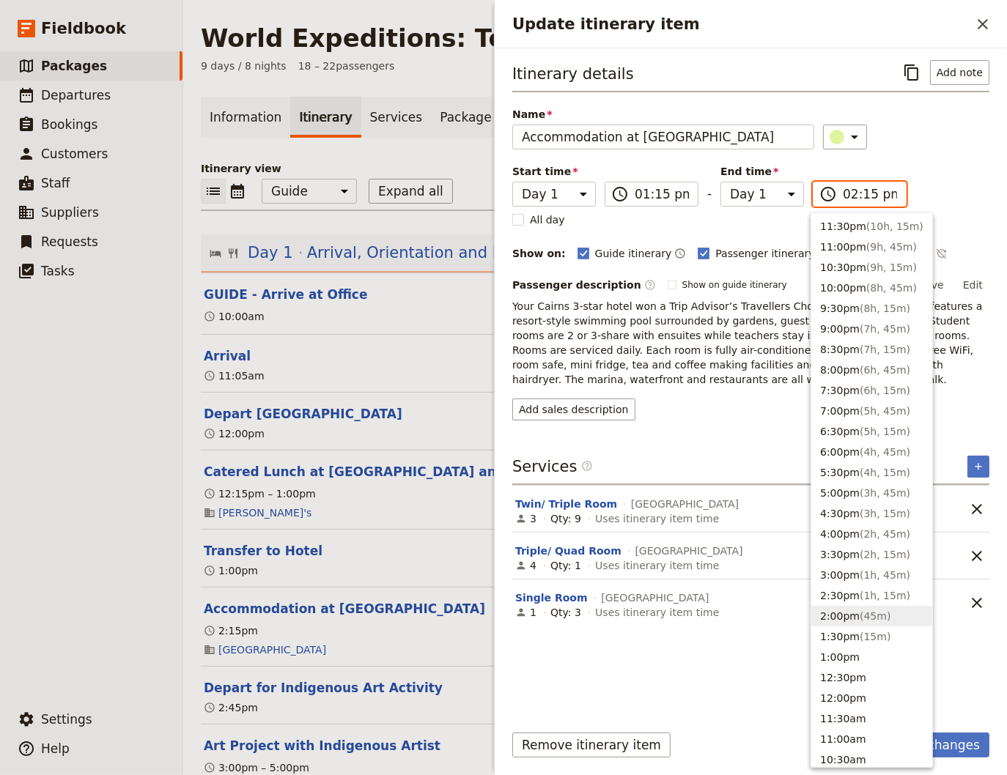
click at [849, 197] on input "02:15 pm" at bounding box center [870, 194] width 54 height 18
type input "01:15 pm"
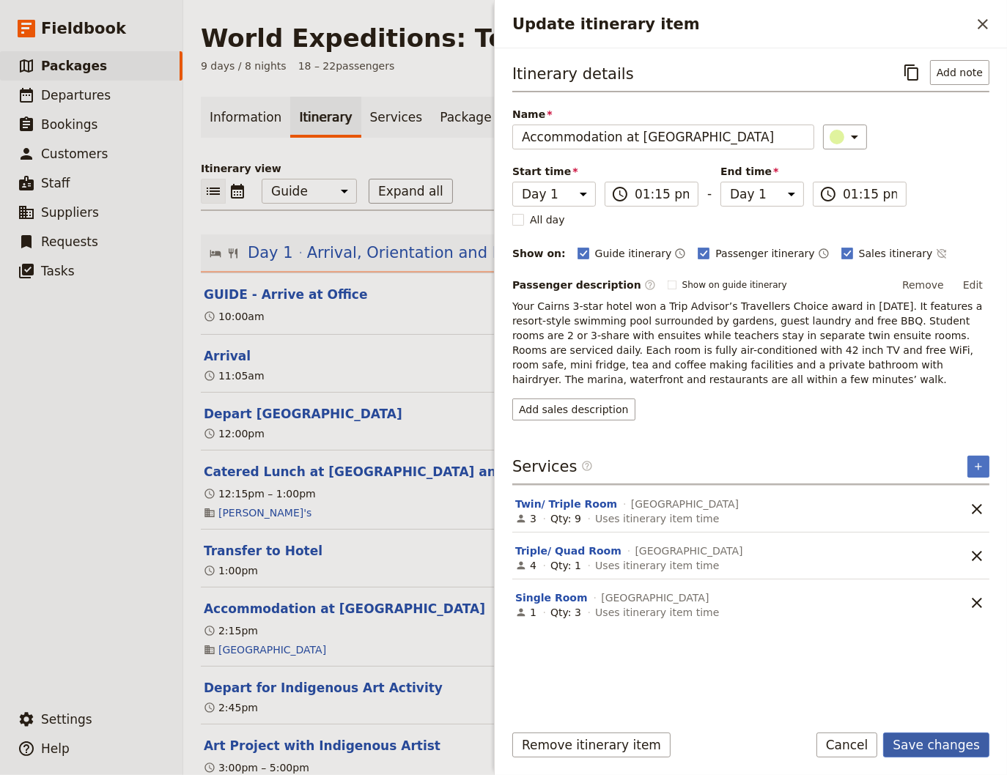
click at [946, 744] on button "Save changes" at bounding box center [936, 745] width 106 height 25
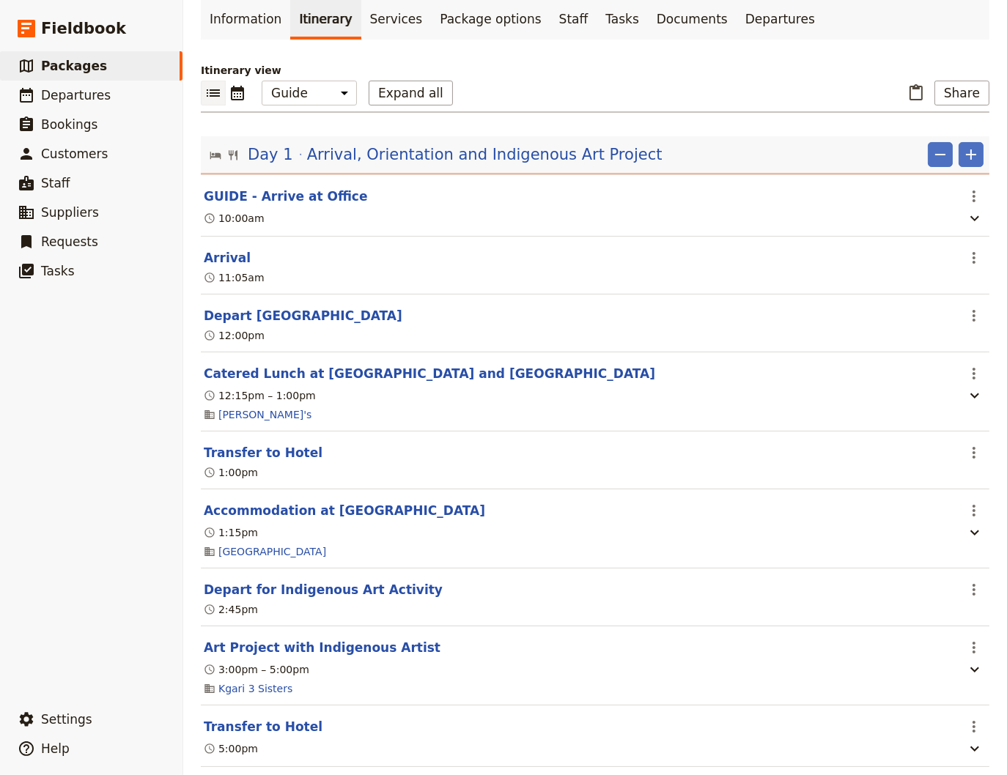
scroll to position [99, 0]
click at [966, 510] on icon "Actions" at bounding box center [974, 510] width 18 height 18
click at [288, 510] on button "Accommodation at [GEOGRAPHIC_DATA]" at bounding box center [344, 510] width 281 height 18
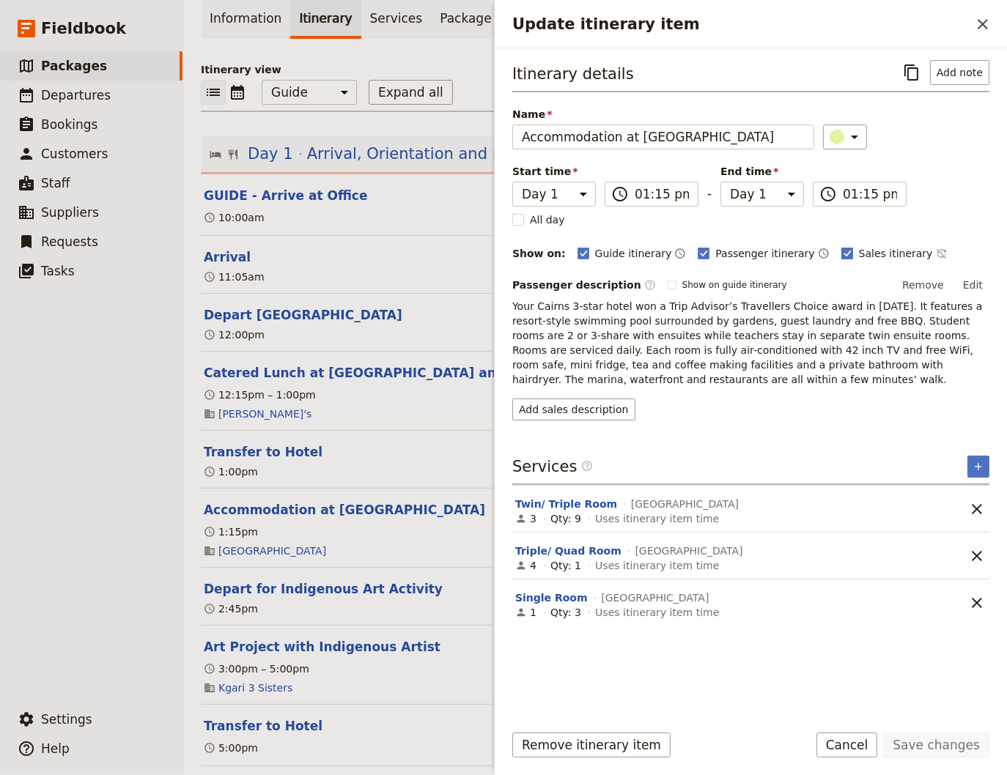
click at [843, 250] on polygon "Update itinerary item" at bounding box center [846, 252] width 7 height 8
click at [840, 246] on input "Sales itinerary" at bounding box center [840, 245] width 1 height 1
checkbox input "false"
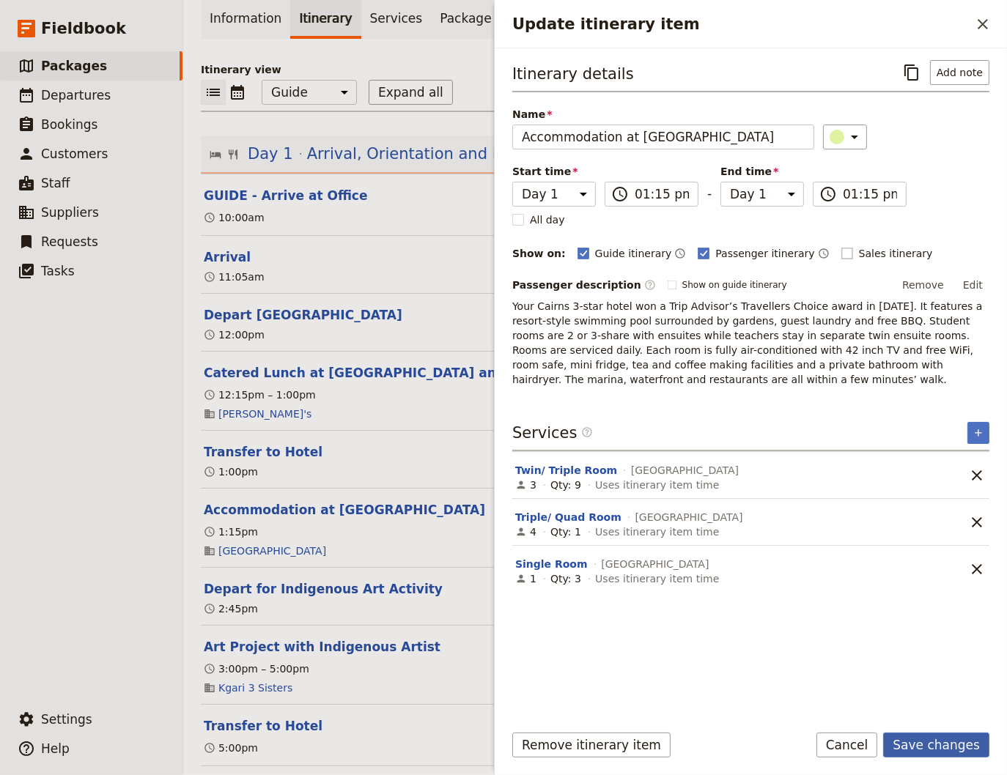
click at [929, 746] on button "Save changes" at bounding box center [936, 745] width 106 height 25
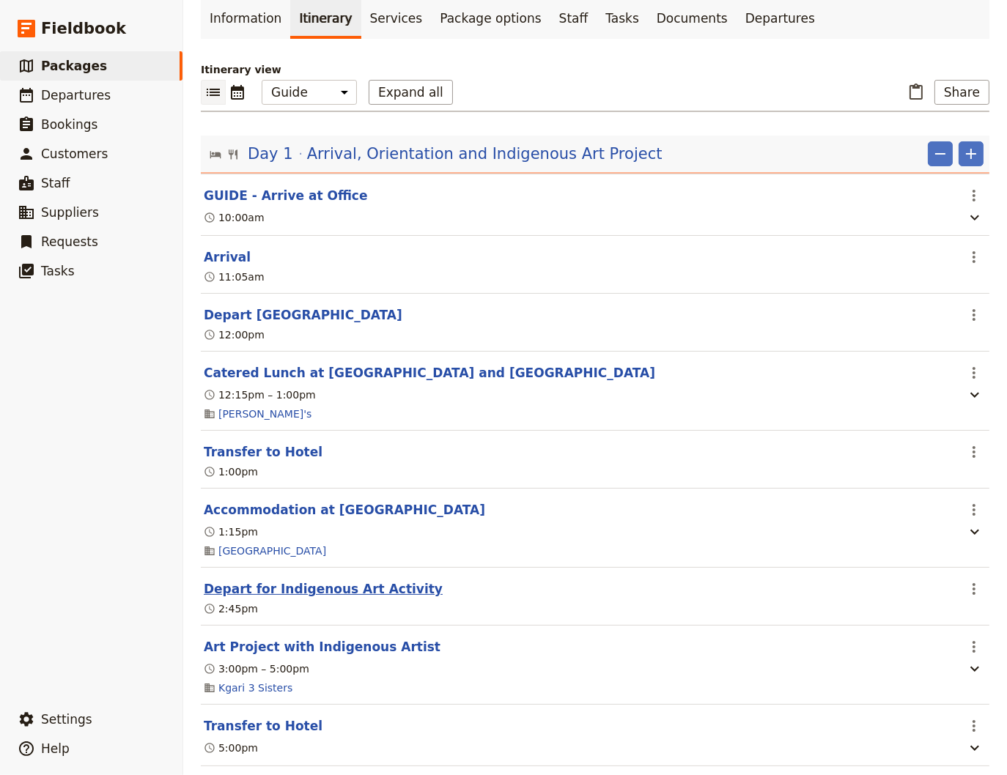
click at [316, 593] on button "Depart for Indigenous Art Activity" at bounding box center [323, 589] width 239 height 18
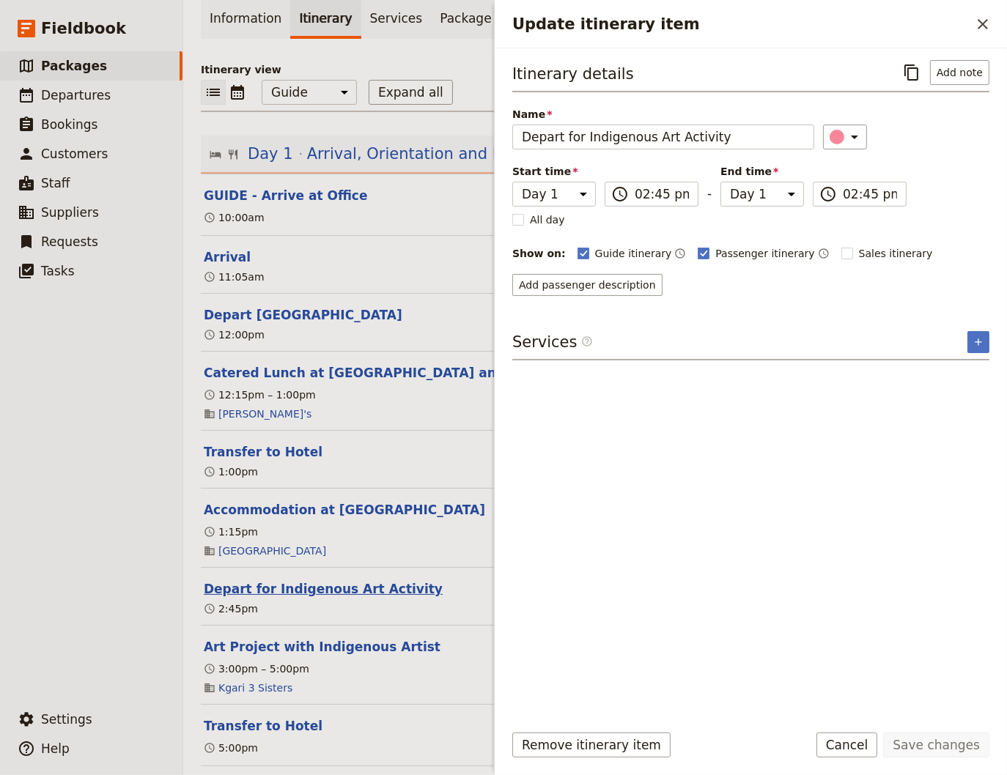
click at [316, 593] on button "Depart for Indigenous Art Activity" at bounding box center [323, 589] width 239 height 18
drag, startPoint x: 314, startPoint y: 649, endPoint x: 372, endPoint y: 645, distance: 58.7
click at [314, 648] on button "Art Project with Indigenous Artist" at bounding box center [322, 647] width 237 height 18
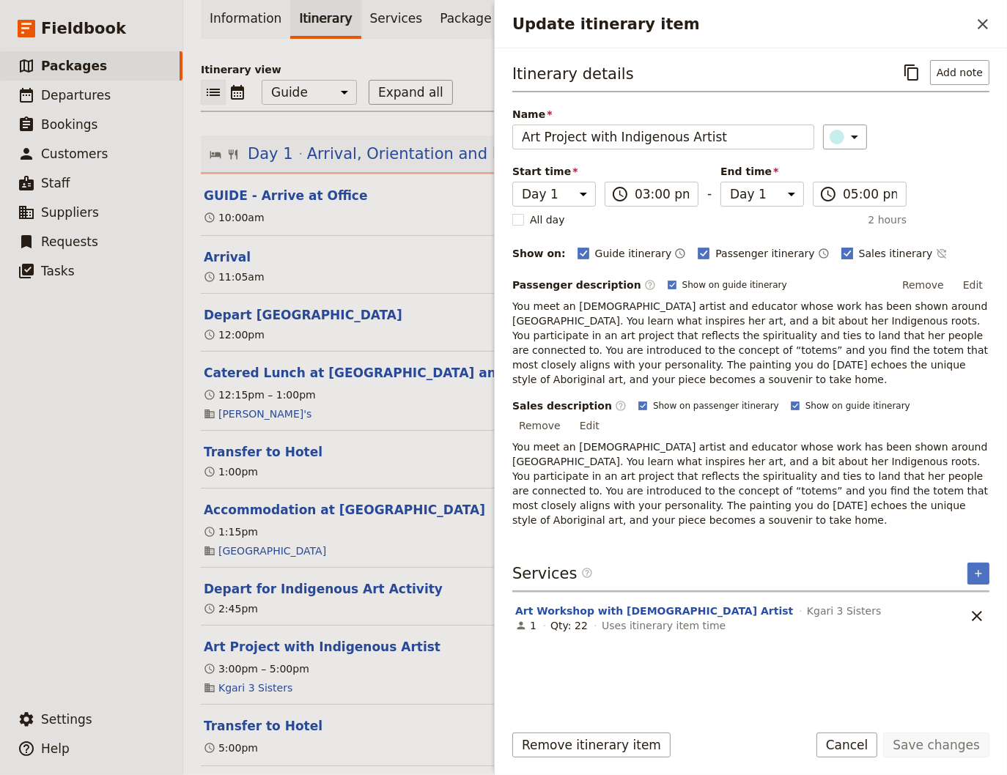
click at [841, 248] on rect "Update itinerary item" at bounding box center [846, 253] width 11 height 11
click at [840, 246] on input "Sales itinerary" at bounding box center [840, 245] width 1 height 1
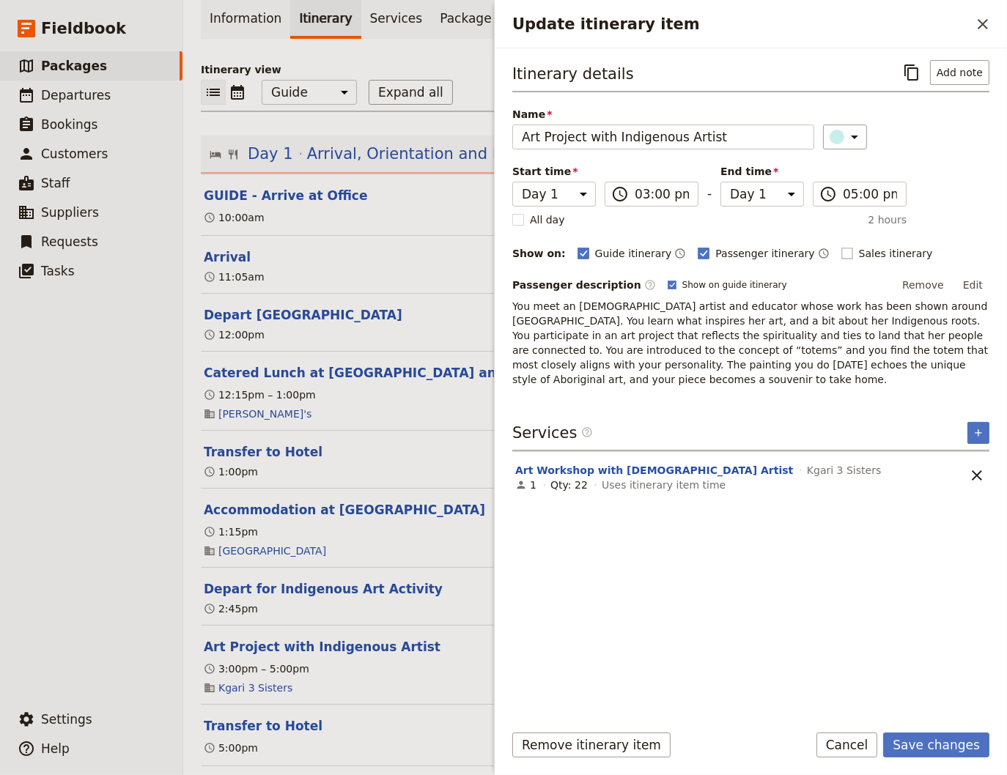
click at [841, 248] on rect "Update itinerary item" at bounding box center [846, 253] width 11 height 11
click at [840, 246] on input "Sales itinerary" at bounding box center [840, 245] width 1 height 1
checkbox input "true"
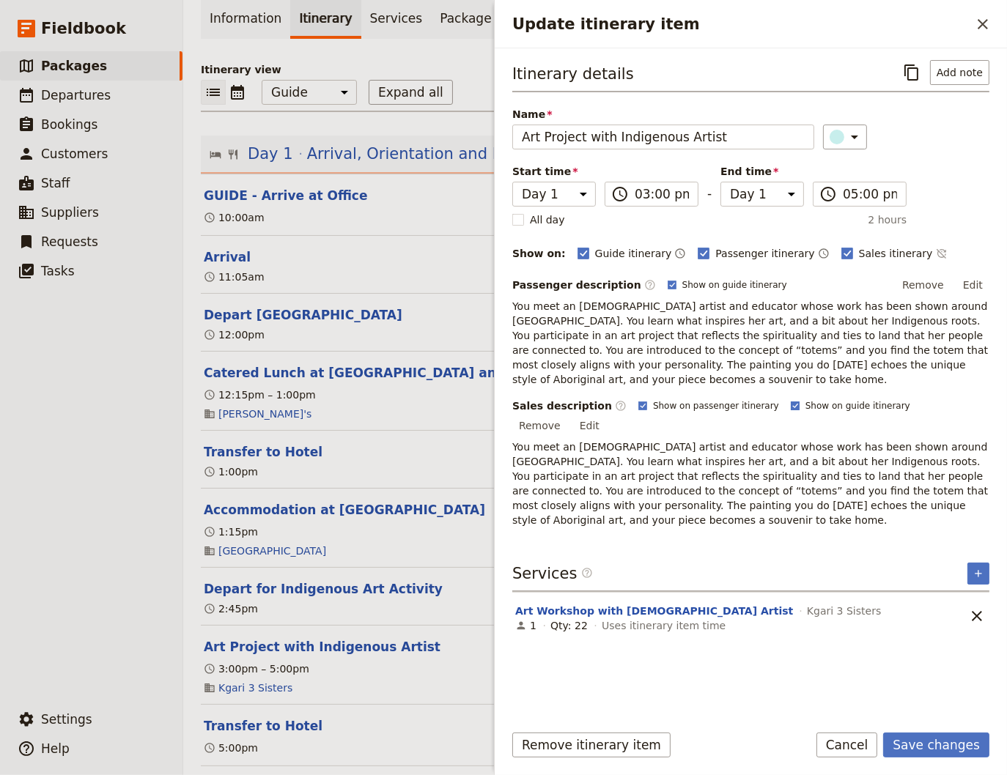
click at [792, 402] on polygon "Update itinerary item" at bounding box center [795, 405] width 6 height 6
click at [790, 399] on input "Show on guide itinerary" at bounding box center [790, 399] width 1 height 1
checkbox input "false"
click at [930, 746] on button "Save changes" at bounding box center [936, 745] width 106 height 25
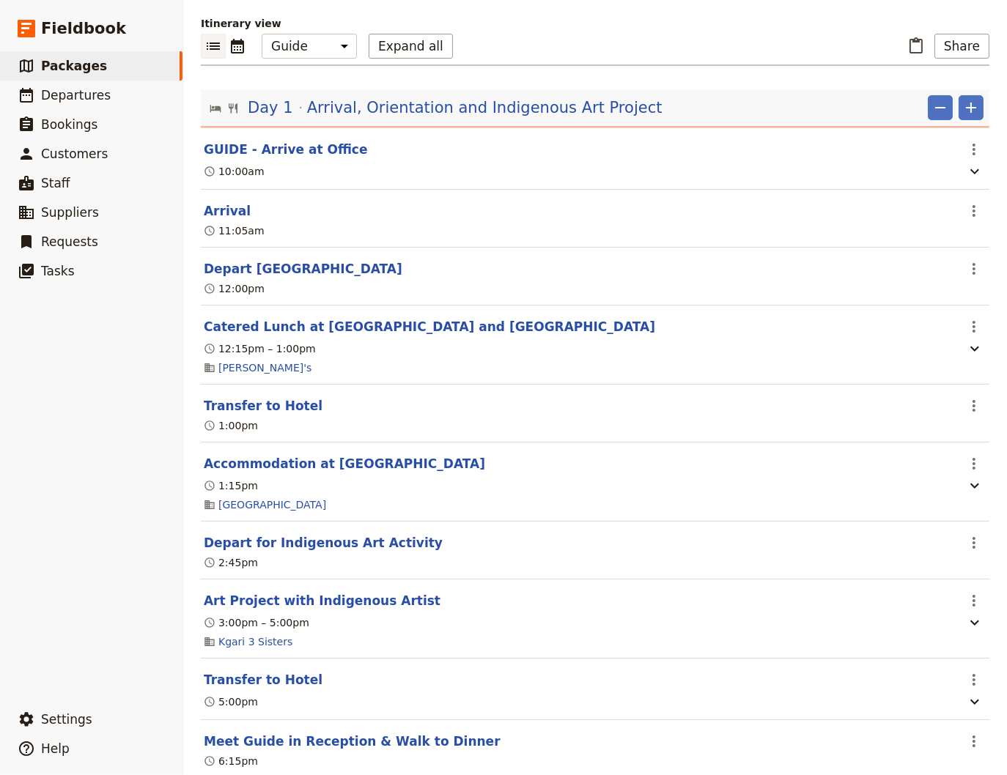
scroll to position [198, 0]
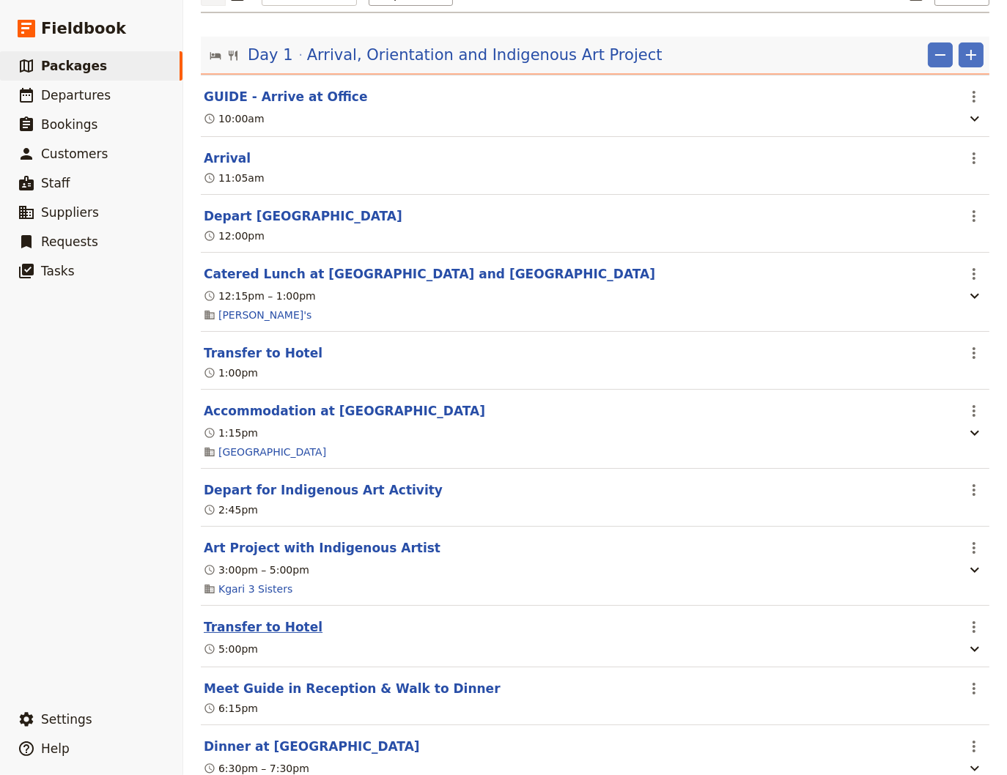
click at [259, 627] on button "Transfer to Hotel" at bounding box center [263, 627] width 119 height 18
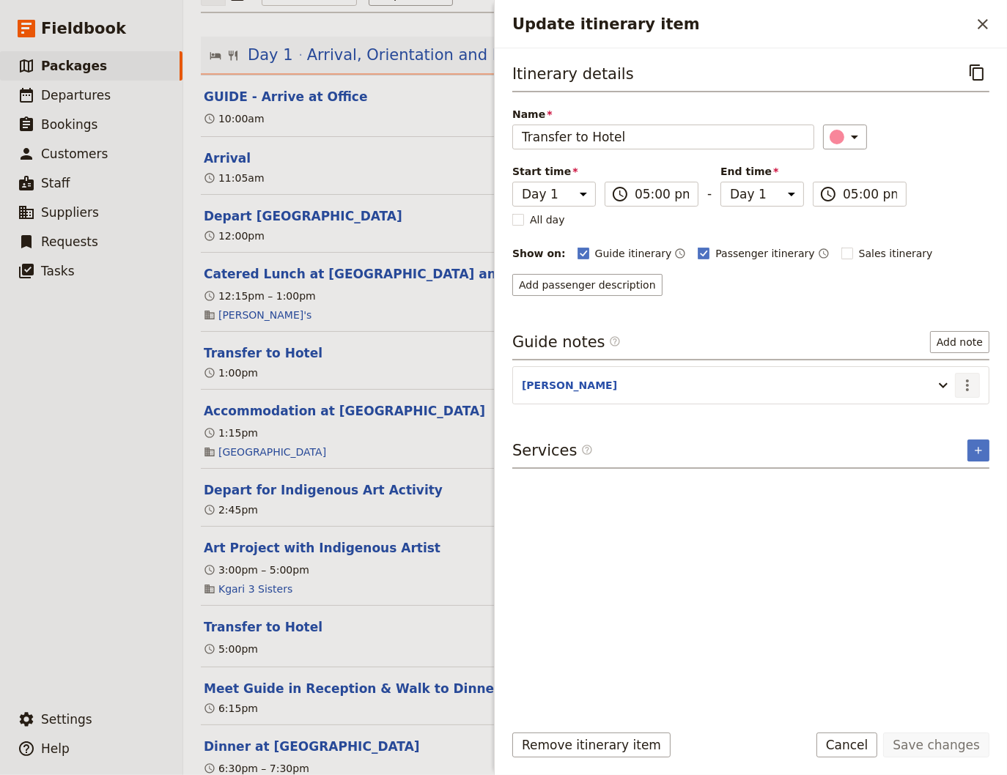
click at [965, 379] on icon "Actions" at bounding box center [967, 386] width 18 height 18
click at [936, 415] on span "Edit note" at bounding box center [925, 414] width 46 height 15
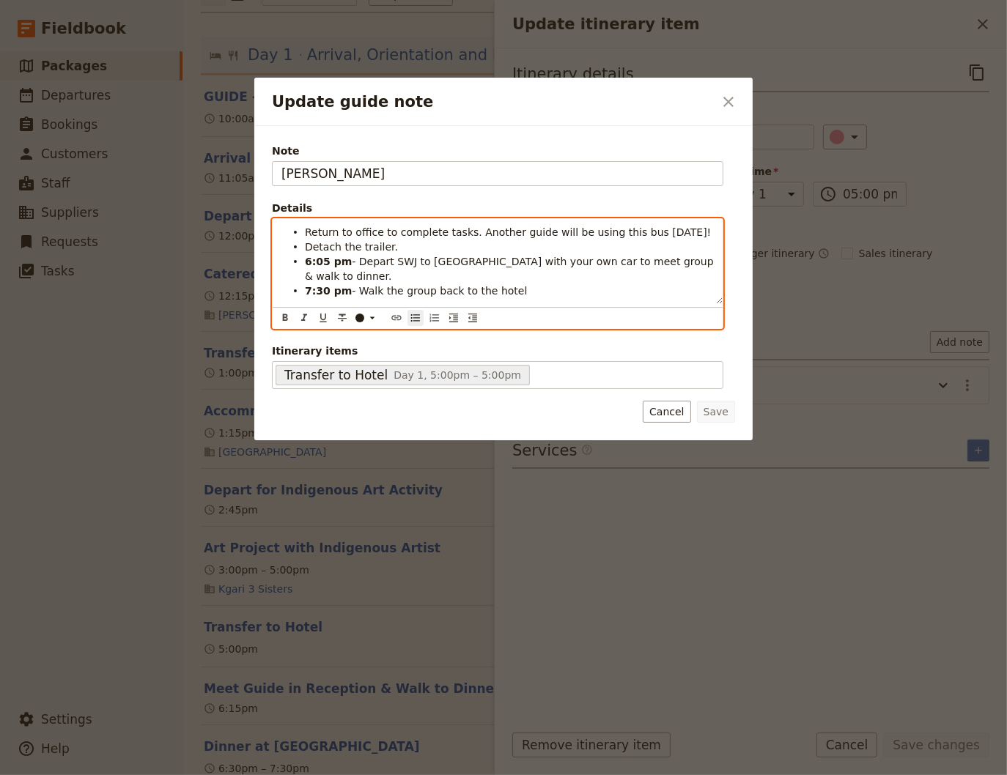
drag, startPoint x: 693, startPoint y: 229, endPoint x: 464, endPoint y: 229, distance: 229.3
click at [464, 229] on li "Return to office to complete tasks. Another guide will be using this bus [DATE]!" at bounding box center [509, 231] width 409 height 15
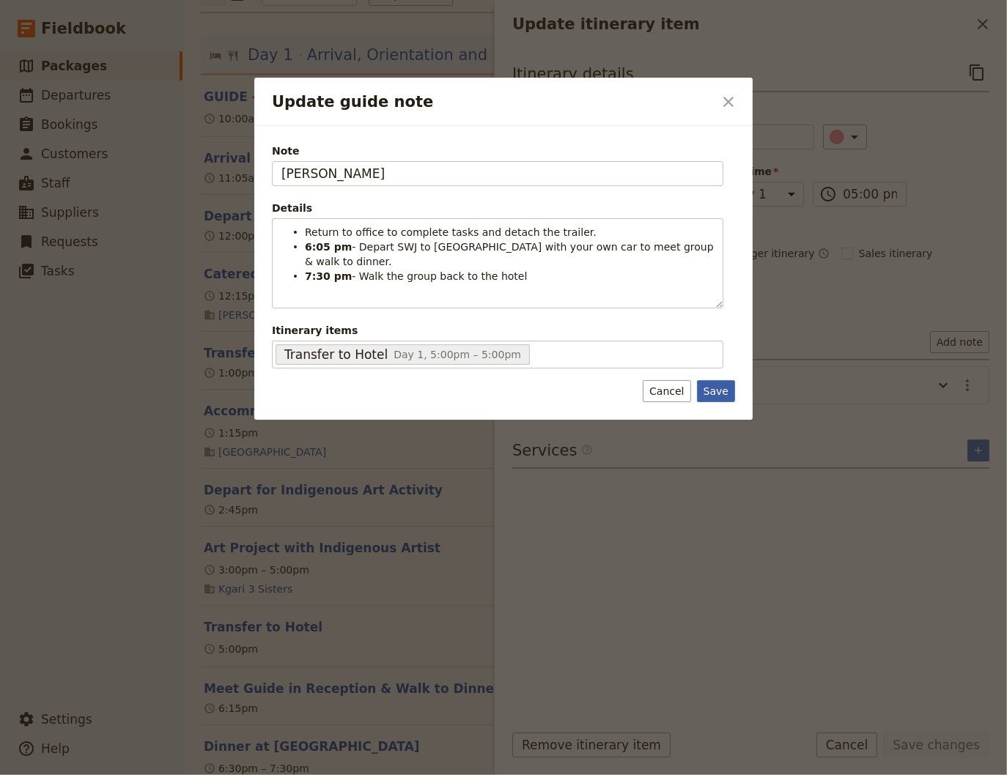
click at [720, 394] on button "Save" at bounding box center [716, 391] width 38 height 22
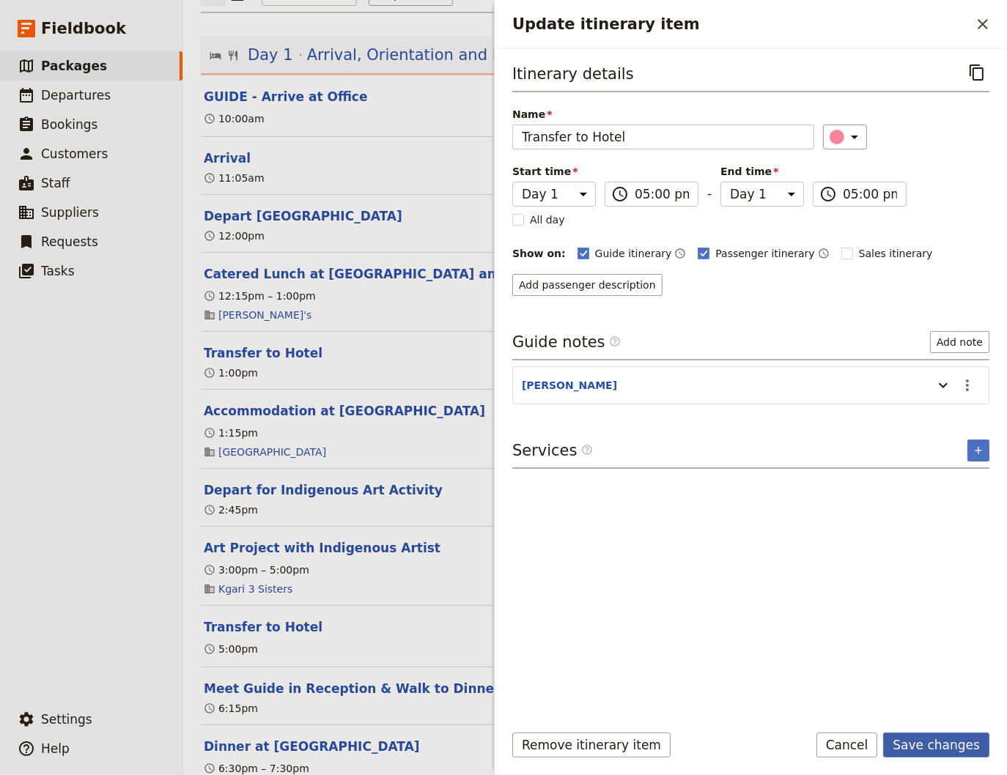
click at [936, 741] on button "Save changes" at bounding box center [936, 745] width 106 height 25
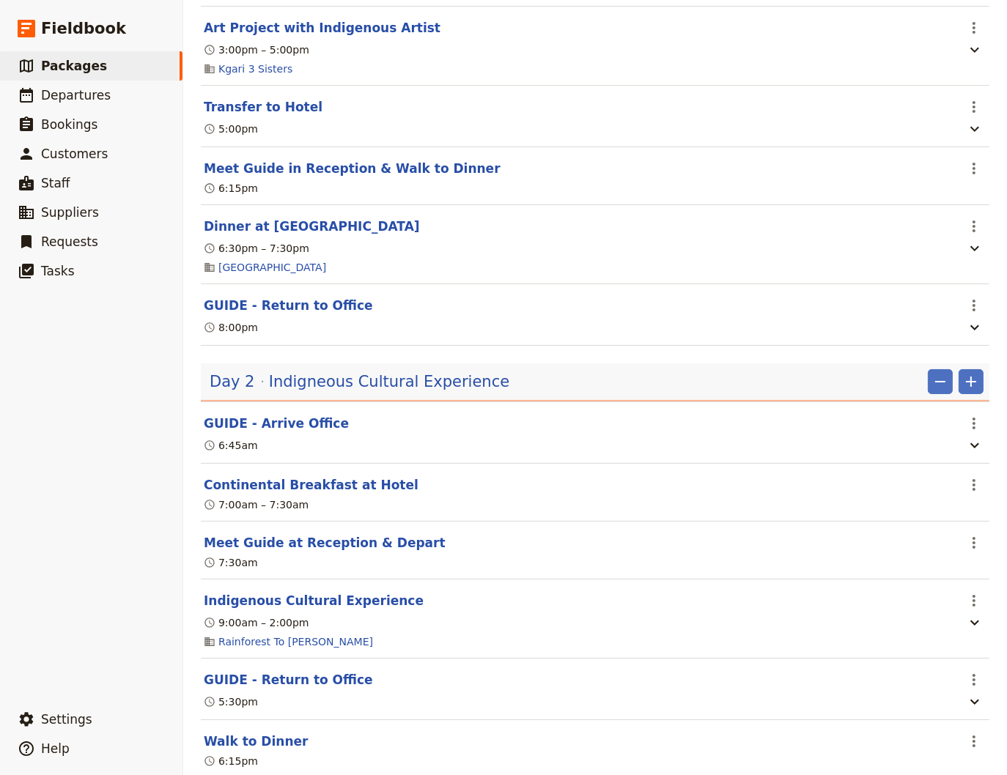
scroll to position [890, 0]
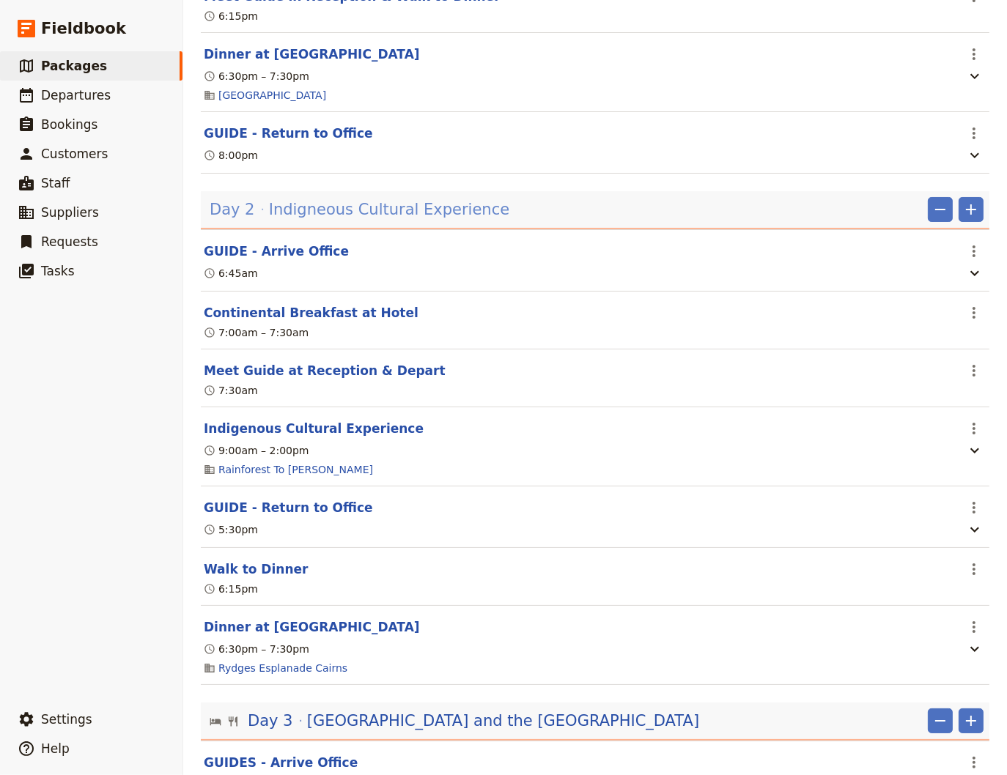
click at [431, 214] on span "Indigneous Cultural Experience" at bounding box center [389, 210] width 240 height 22
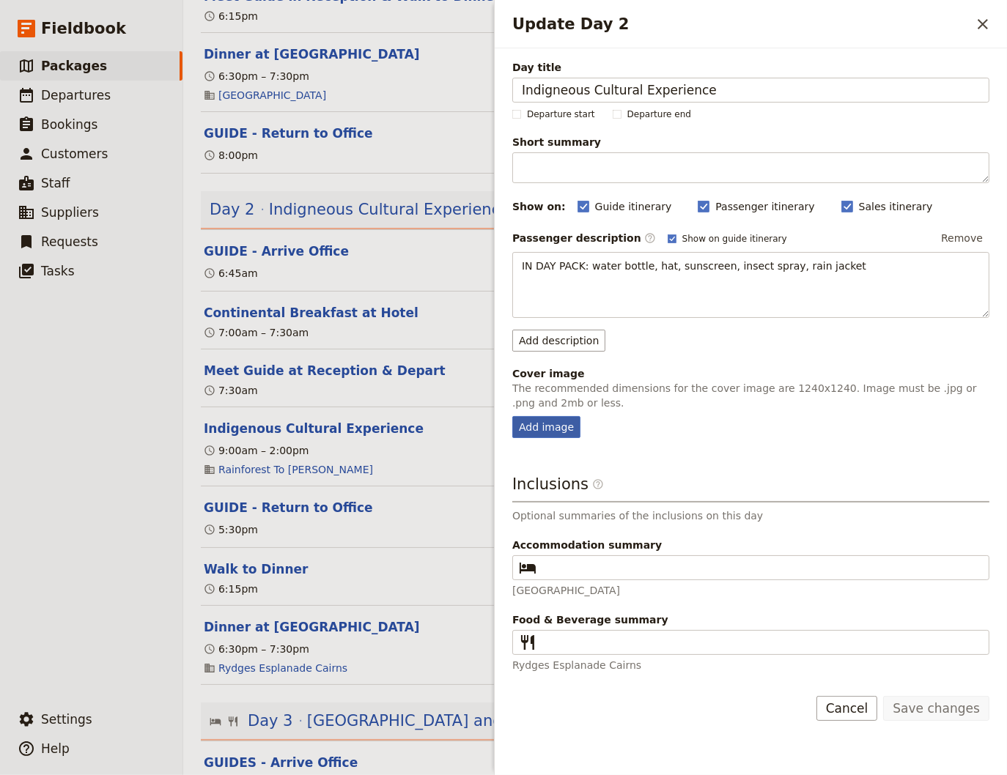
click at [547, 427] on div "Add image" at bounding box center [546, 427] width 68 height 22
click at [512, 416] on input "Add image" at bounding box center [511, 415] width 1 height 1
type input "C:\fakepath\[PERSON_NAME] Cathedreal Fig Tree.jpg"
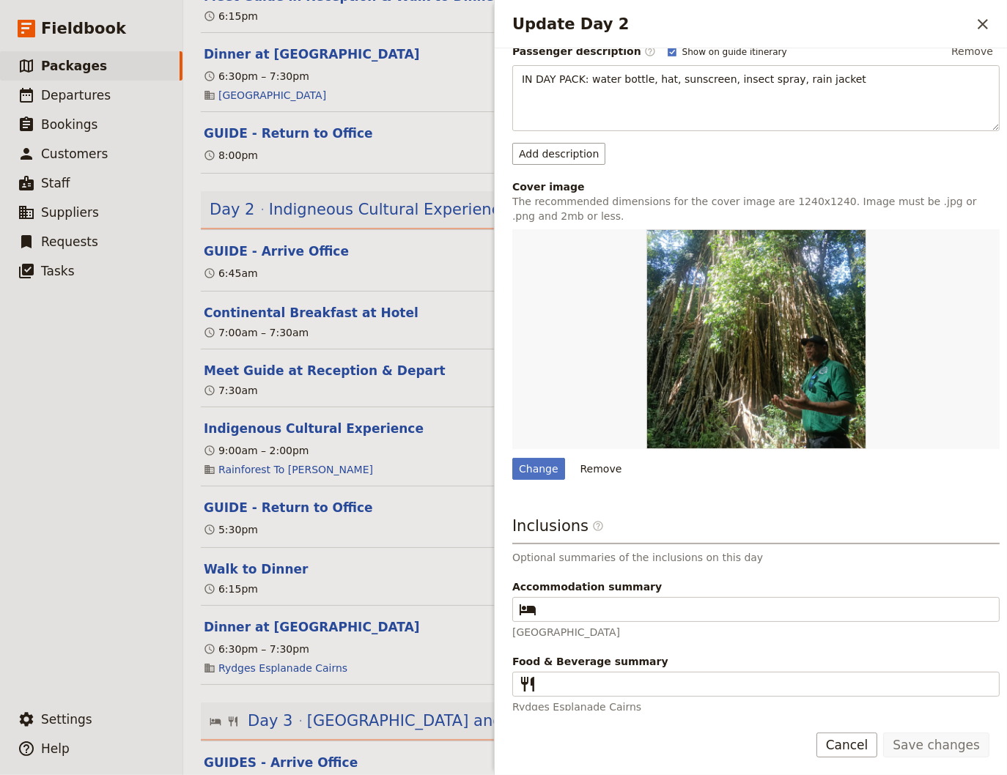
scroll to position [189, 0]
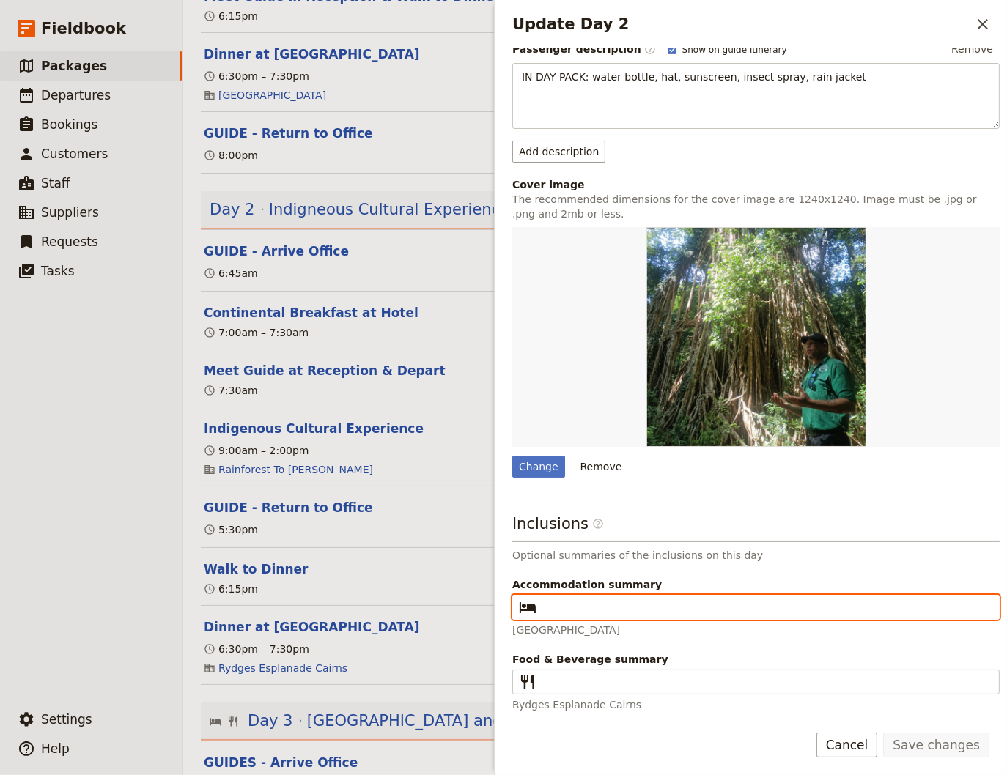
click at [551, 607] on input "Accommodation summary ​" at bounding box center [766, 608] width 448 height 18
type input "[GEOGRAPHIC_DATA]"
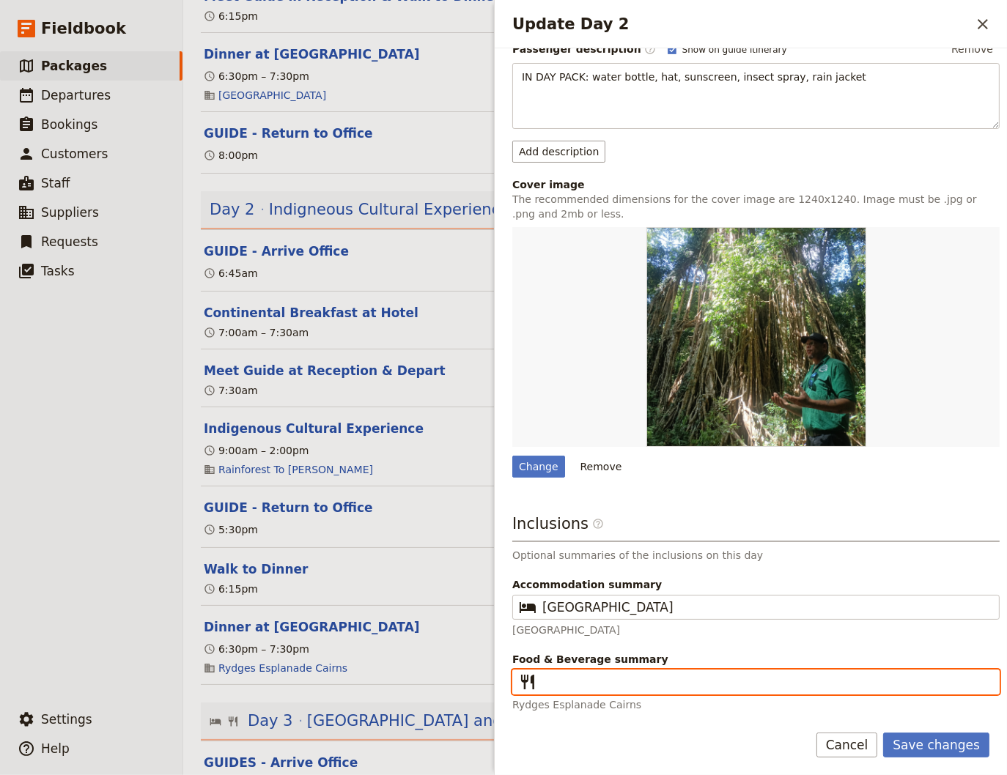
click at [593, 675] on input "Food & Beverage summary ​" at bounding box center [766, 682] width 448 height 18
type input "Breakfast, Lunch, Dinner"
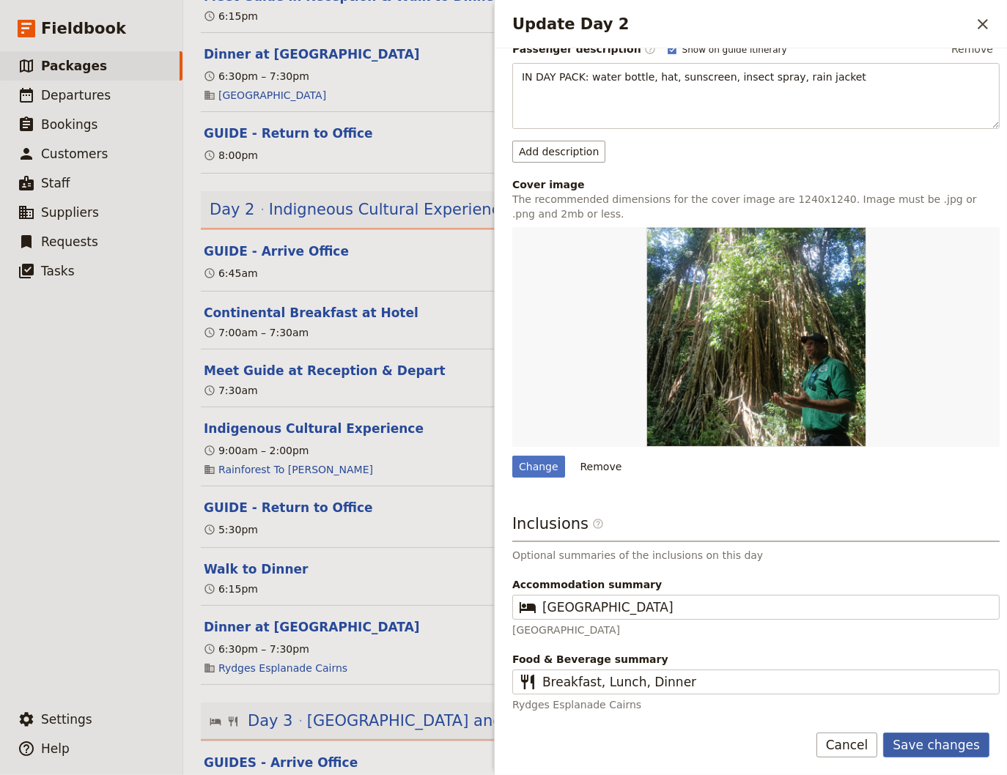
click at [921, 742] on button "Save changes" at bounding box center [936, 745] width 106 height 25
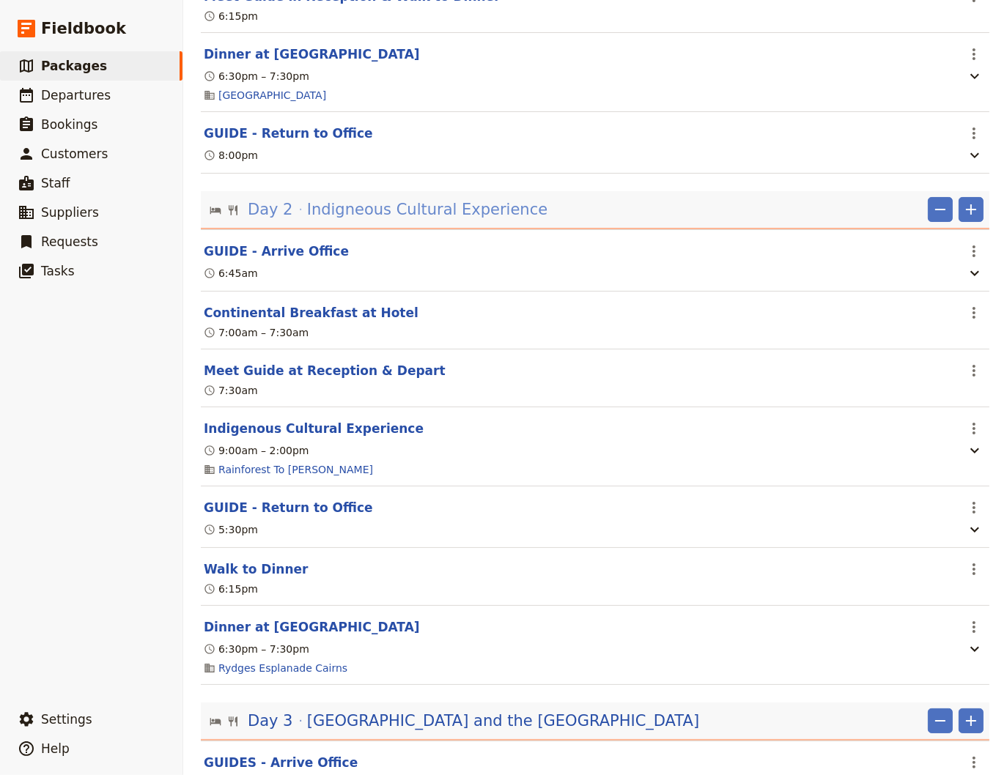
click at [374, 211] on span "Indigneous Cultural Experience" at bounding box center [427, 210] width 240 height 22
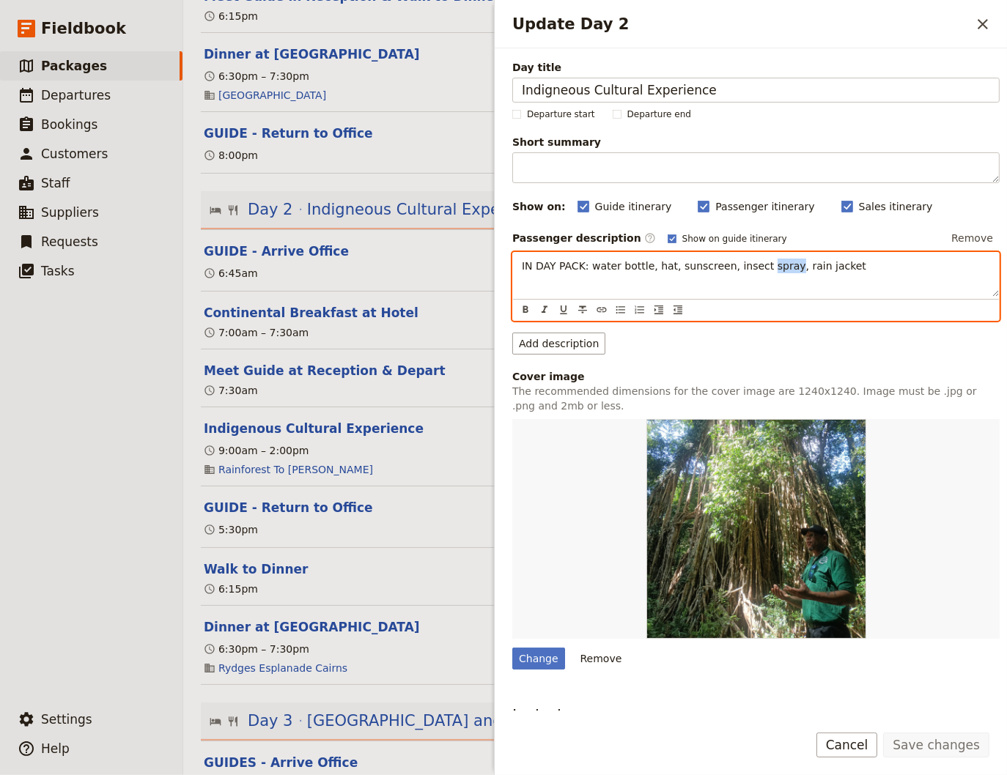
drag, startPoint x: 765, startPoint y: 262, endPoint x: 744, endPoint y: 268, distance: 21.3
click at [744, 268] on span "IN DAY PACK: water bottle, hat, sunscreen, insect spray, rain jacket" at bounding box center [694, 266] width 344 height 12
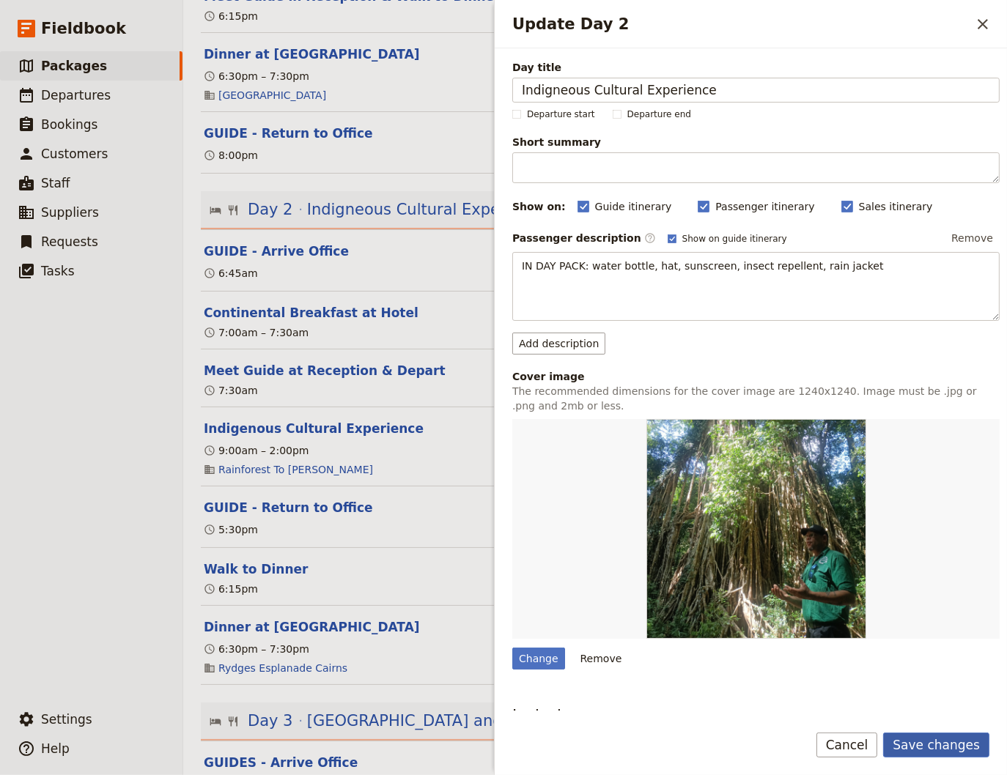
click at [925, 745] on button "Save changes" at bounding box center [936, 745] width 106 height 25
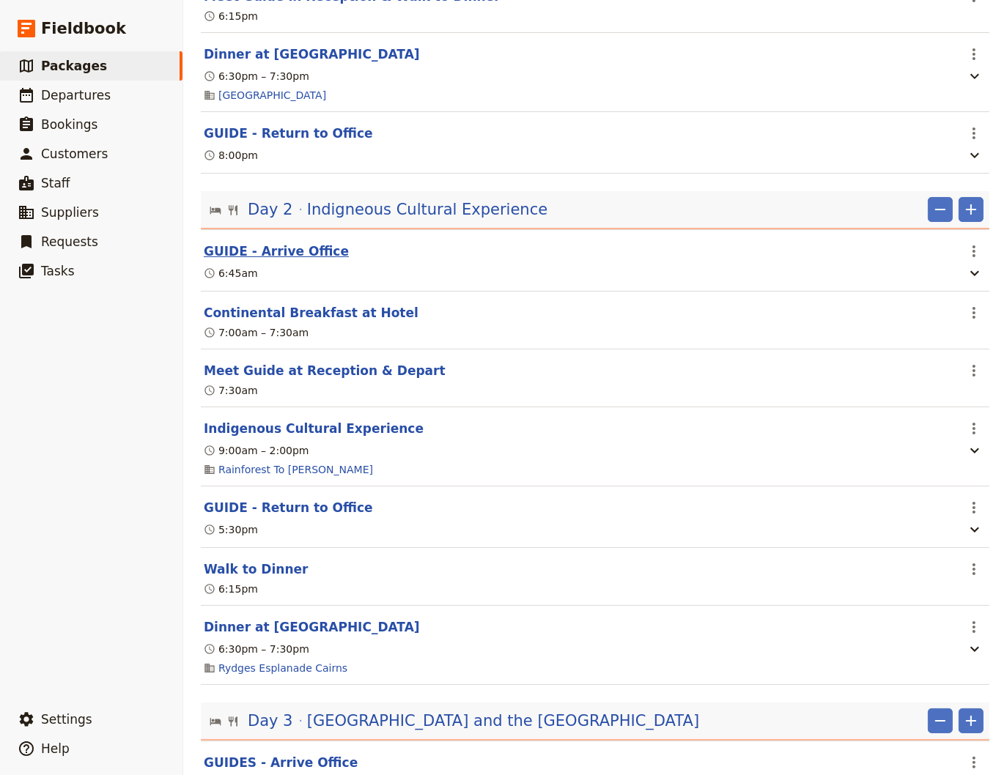
click at [271, 255] on button "GUIDE - Arrive Office" at bounding box center [276, 251] width 145 height 18
select select "2"
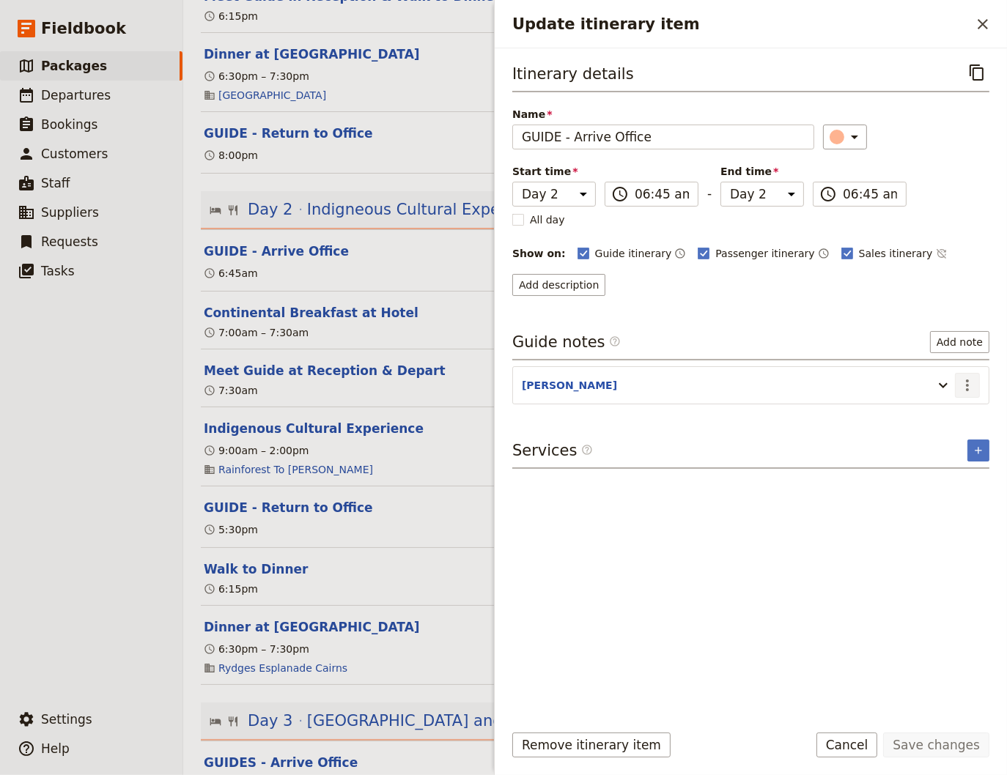
click at [964, 385] on icon "Actions" at bounding box center [967, 386] width 18 height 18
click at [923, 410] on span "Edit note" at bounding box center [925, 414] width 46 height 15
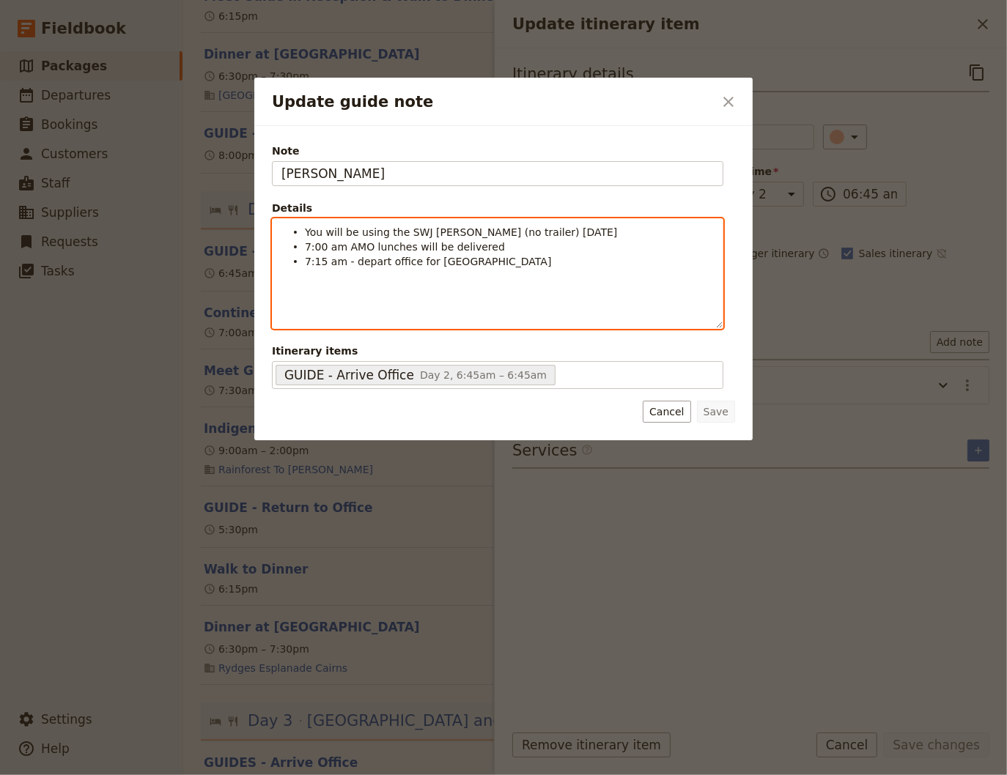
click at [305, 233] on li "You will be using the SWJ [PERSON_NAME] (no trailer) [DATE]" at bounding box center [509, 231] width 409 height 15
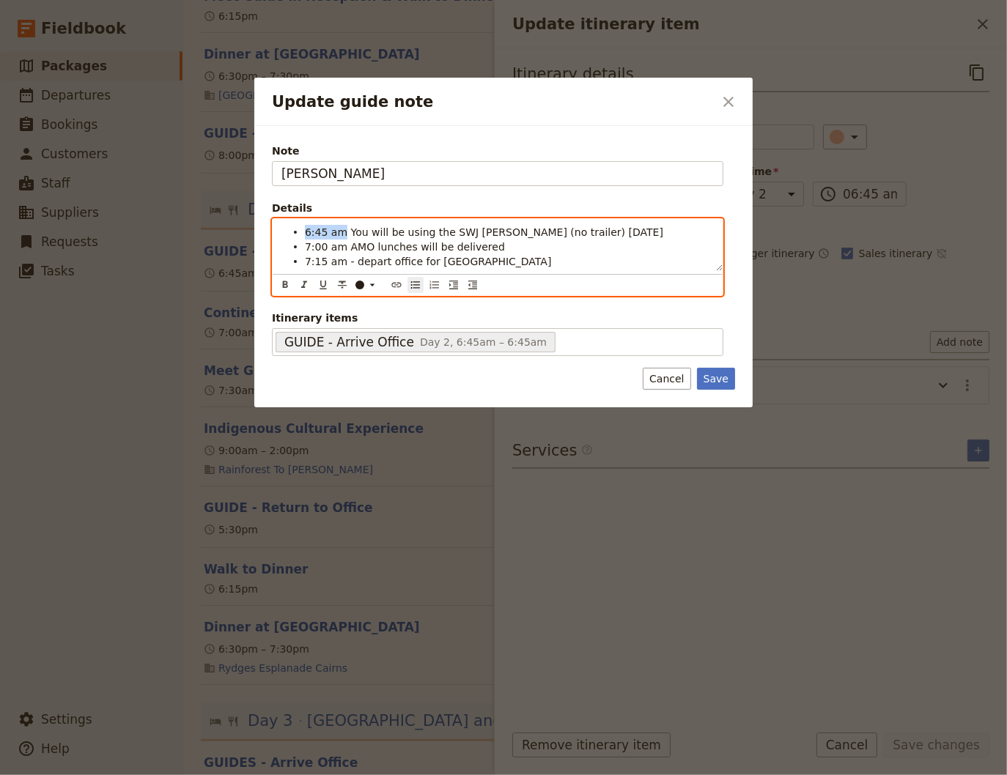
drag, startPoint x: 339, startPoint y: 229, endPoint x: 306, endPoint y: 229, distance: 33.0
click at [306, 229] on span "6:45 am You will be using the SWJ [PERSON_NAME] (no trailer) [DATE]" at bounding box center [484, 232] width 358 height 12
drag, startPoint x: 334, startPoint y: 248, endPoint x: 304, endPoint y: 248, distance: 30.0
click at [305, 248] on li "7:00 am AMO lunches will be delivered" at bounding box center [509, 246] width 409 height 15
drag, startPoint x: 339, startPoint y: 261, endPoint x: 306, endPoint y: 264, distance: 33.1
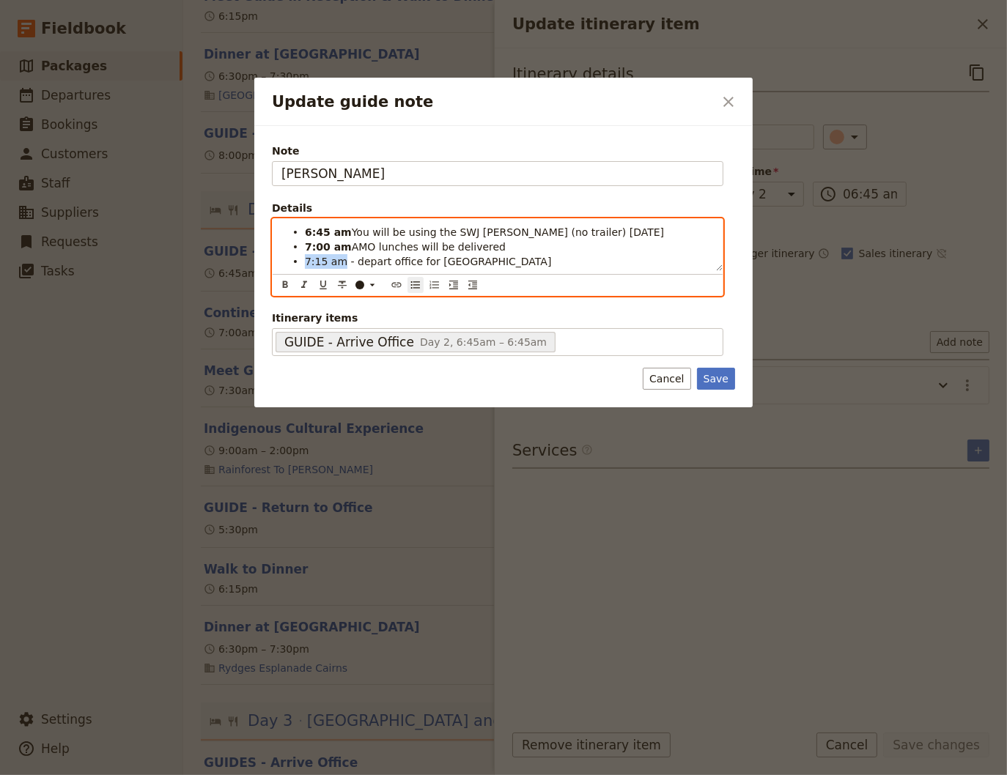
click at [306, 264] on span "7:15 am - depart office for [GEOGRAPHIC_DATA]" at bounding box center [428, 262] width 246 height 12
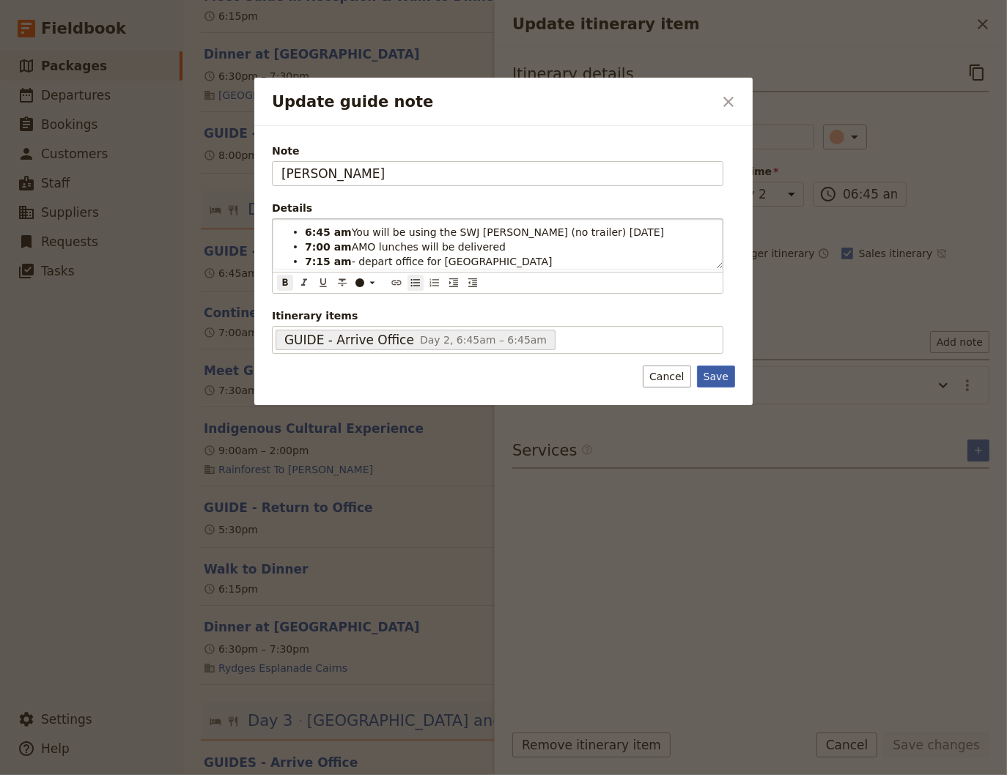
click at [724, 378] on button "Save" at bounding box center [716, 377] width 38 height 22
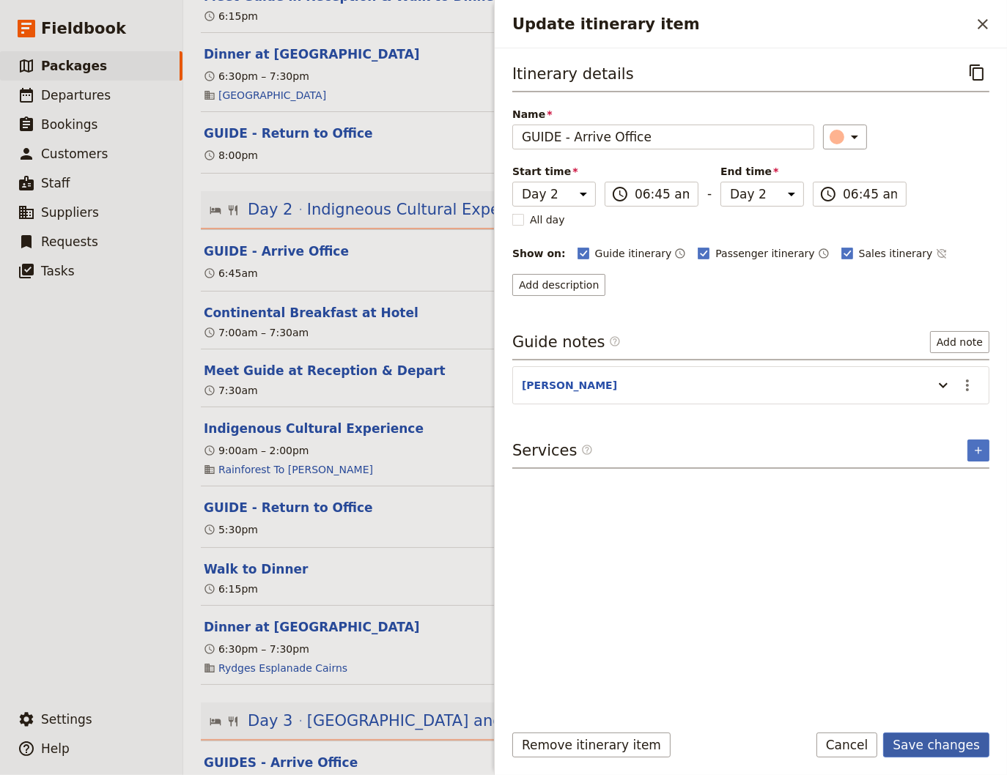
click at [928, 749] on button "Save changes" at bounding box center [936, 745] width 106 height 25
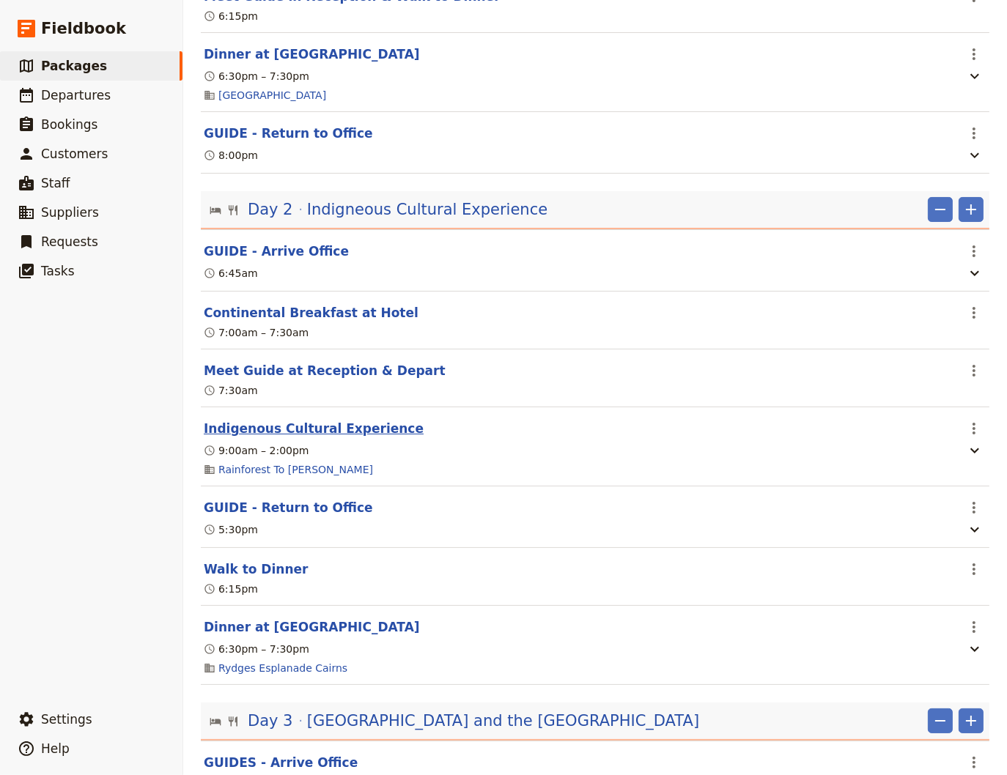
click at [273, 432] on button "Indigenous Cultural Experience" at bounding box center [314, 429] width 220 height 18
select select "2"
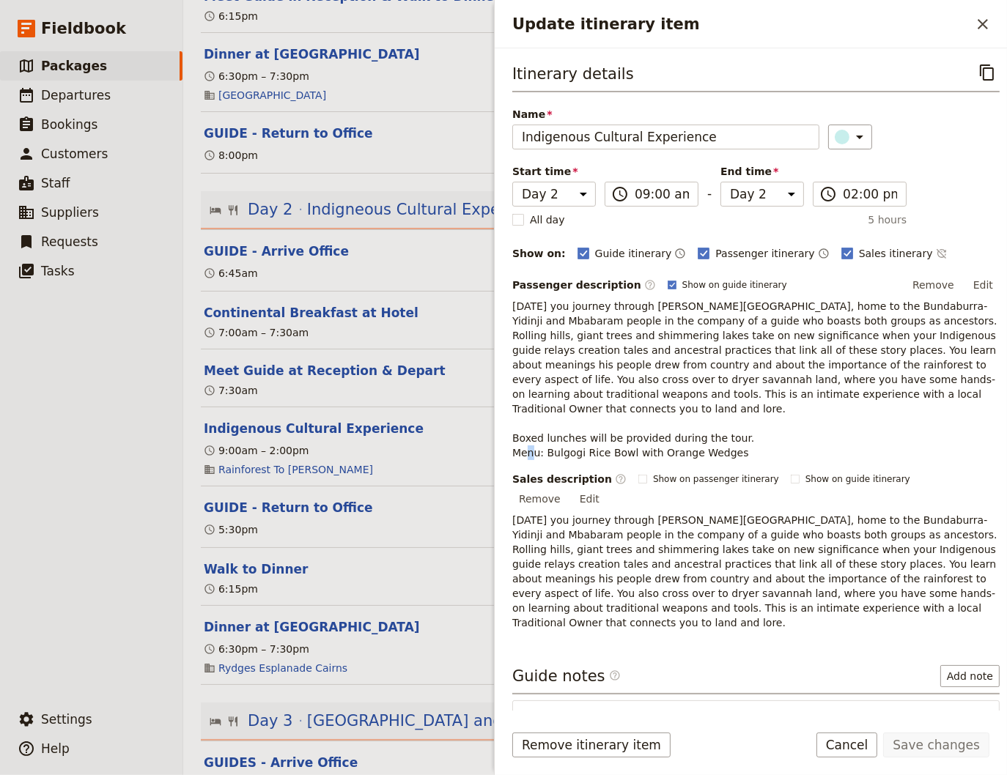
click at [582, 435] on span "[DATE] you journey through [PERSON_NAME][GEOGRAPHIC_DATA], home to the Bundabur…" at bounding box center [756, 379] width 488 height 158
click at [977, 284] on button "Edit" at bounding box center [982, 285] width 33 height 22
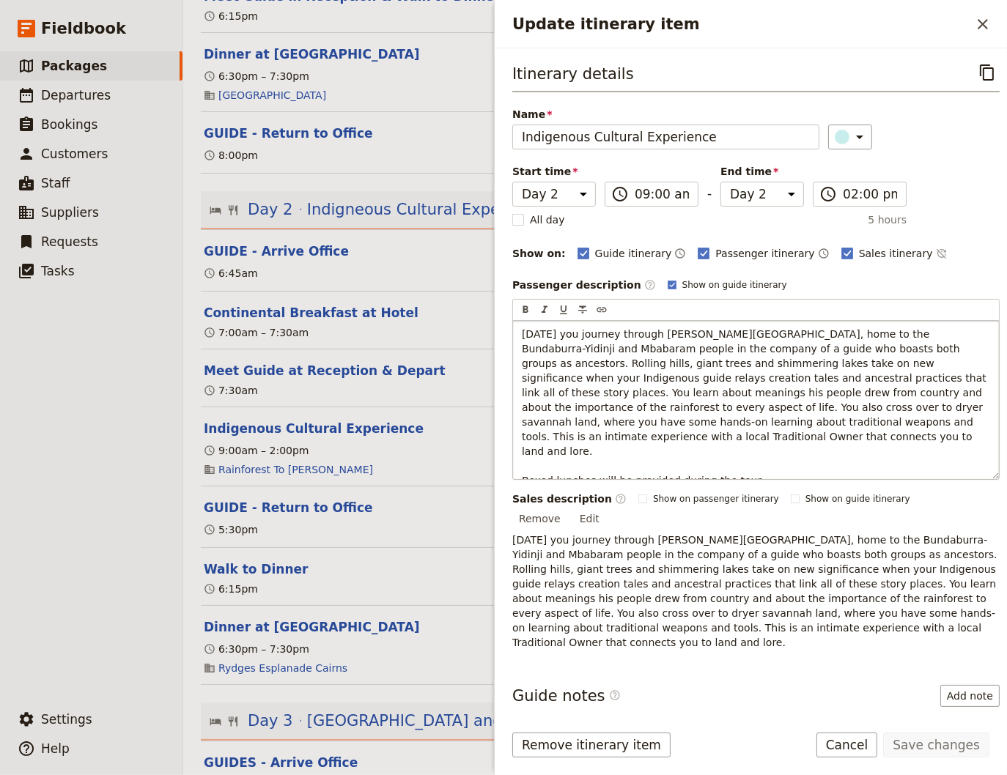
click at [592, 458] on span "[DATE] you journey through [PERSON_NAME][GEOGRAPHIC_DATA], home to the Bundabur…" at bounding box center [755, 414] width 467 height 173
click at [612, 467] on span "[DATE] you journey through [PERSON_NAME][GEOGRAPHIC_DATA], home to the Bundabur…" at bounding box center [755, 414] width 467 height 173
click at [659, 464] on span "[DATE] you journey through [PERSON_NAME][GEOGRAPHIC_DATA], home to the Bundabur…" at bounding box center [755, 414] width 467 height 173
click at [691, 462] on span "[DATE] you journey through [PERSON_NAME][GEOGRAPHIC_DATA], home to the Bundabur…" at bounding box center [755, 414] width 467 height 173
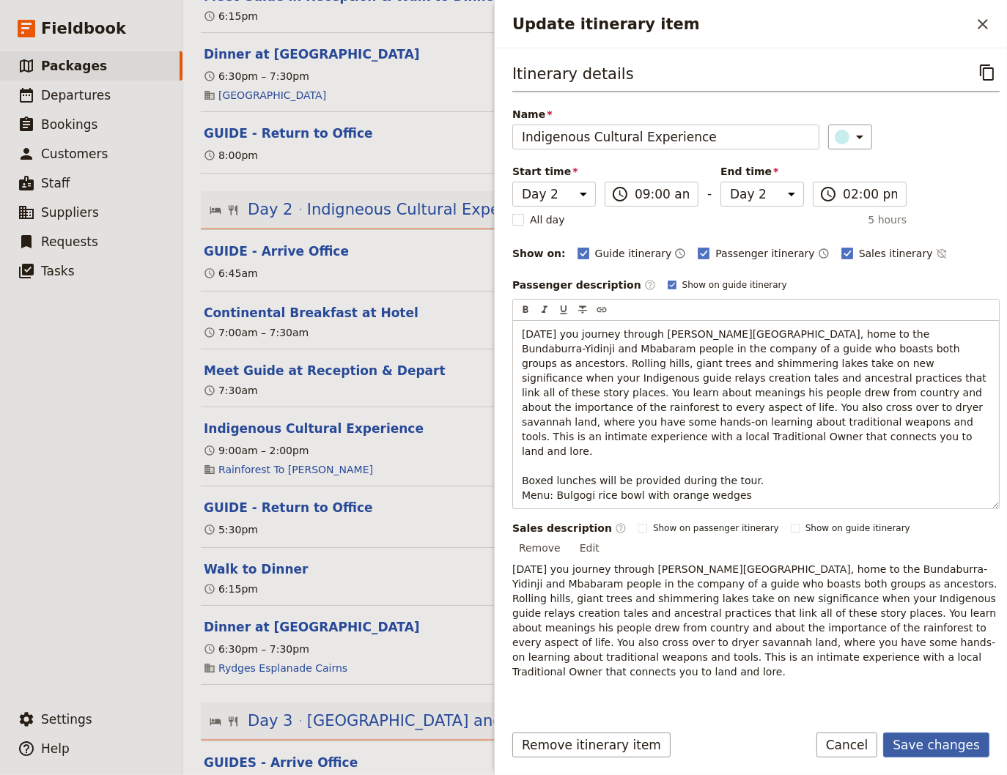
click at [954, 750] on button "Save changes" at bounding box center [936, 745] width 106 height 25
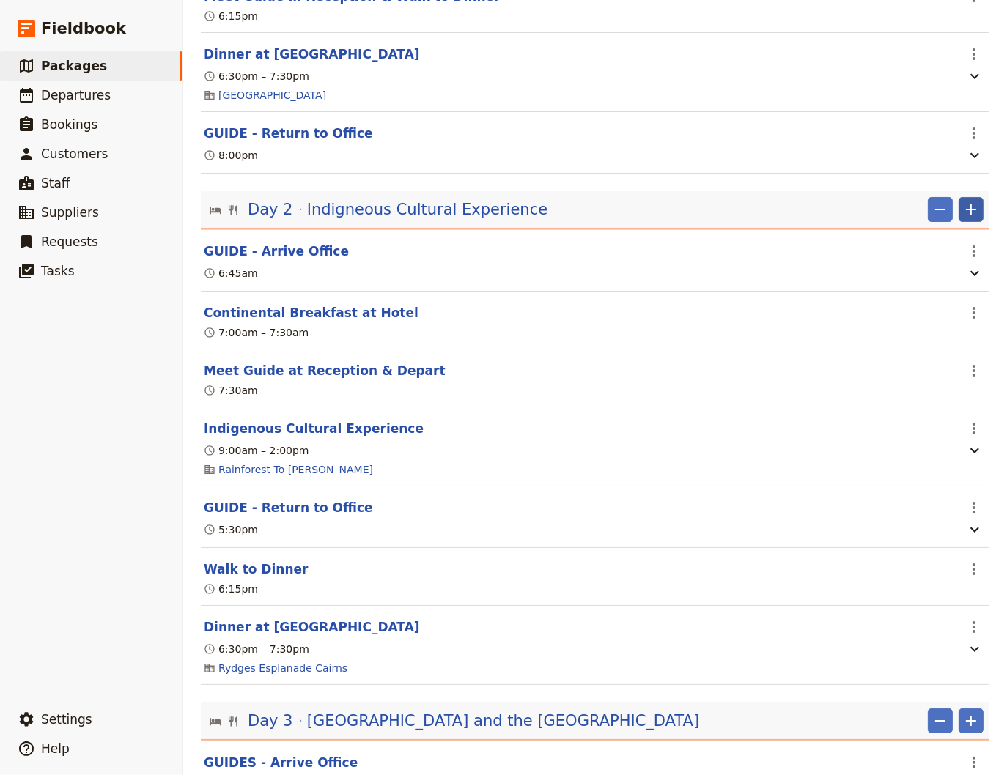
click at [965, 215] on icon "Add" at bounding box center [971, 210] width 18 height 18
click at [932, 245] on span "Add itinerary item" at bounding box center [916, 245] width 93 height 15
select select "2"
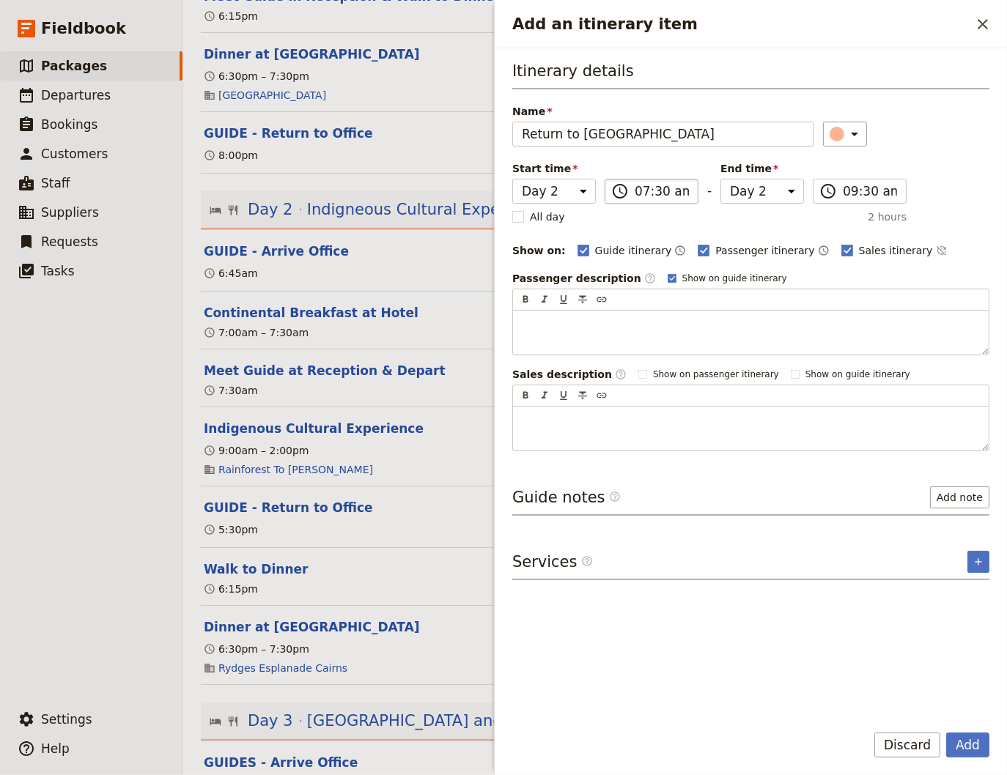
type input "Return to [GEOGRAPHIC_DATA]"
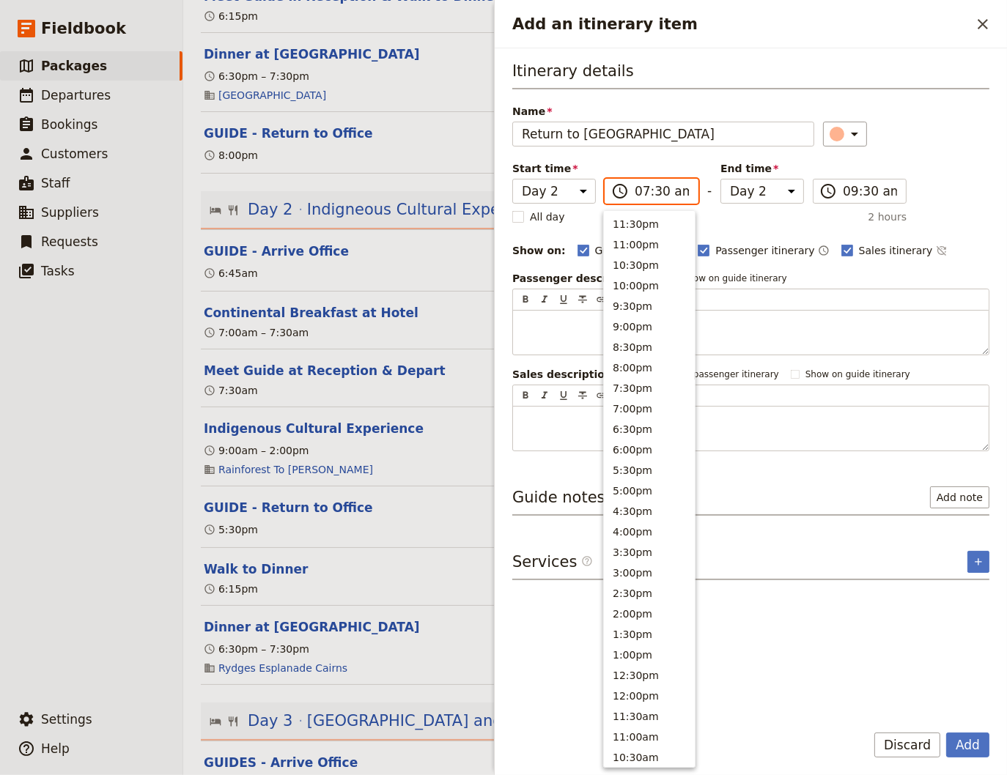
click at [640, 196] on input "07:30 am" at bounding box center [661, 191] width 54 height 18
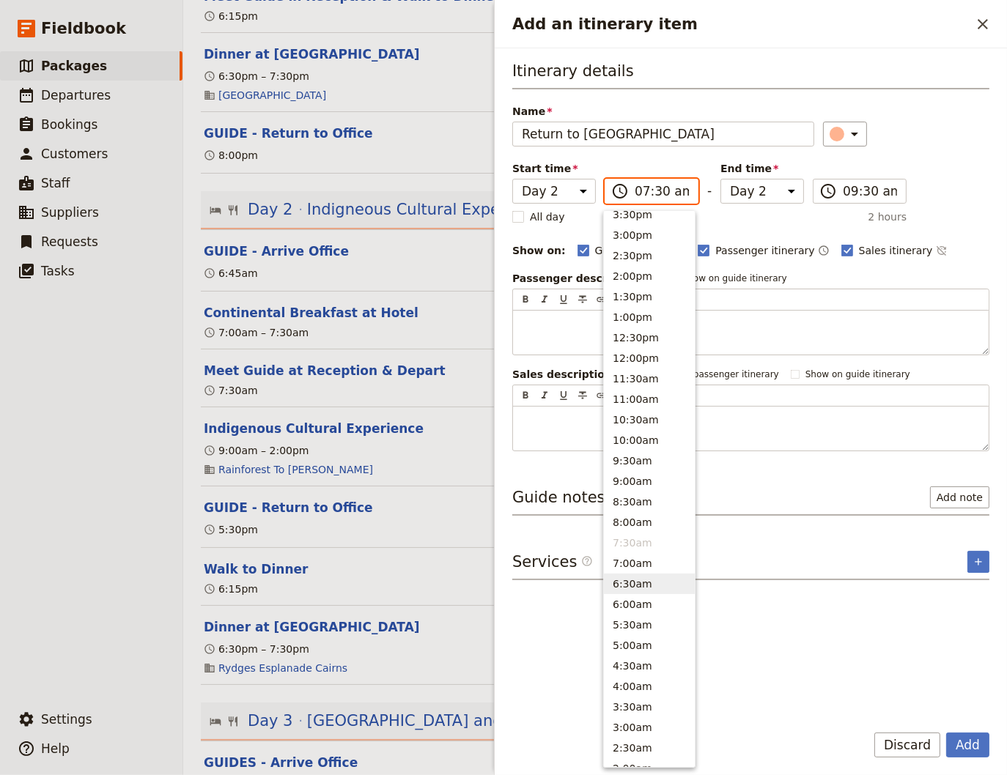
scroll to position [335, 0]
click at [634, 280] on button "2:00pm" at bounding box center [649, 279] width 91 height 21
type input "02:00 pm"
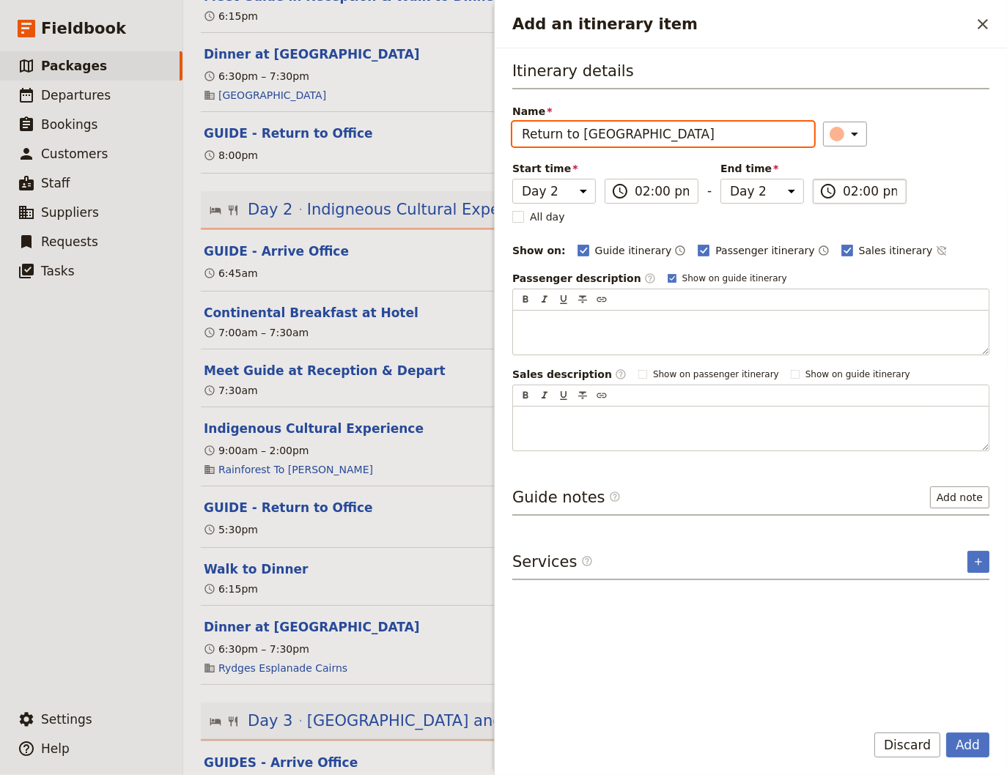
click at [849, 193] on input "02:00 pm" at bounding box center [870, 191] width 54 height 18
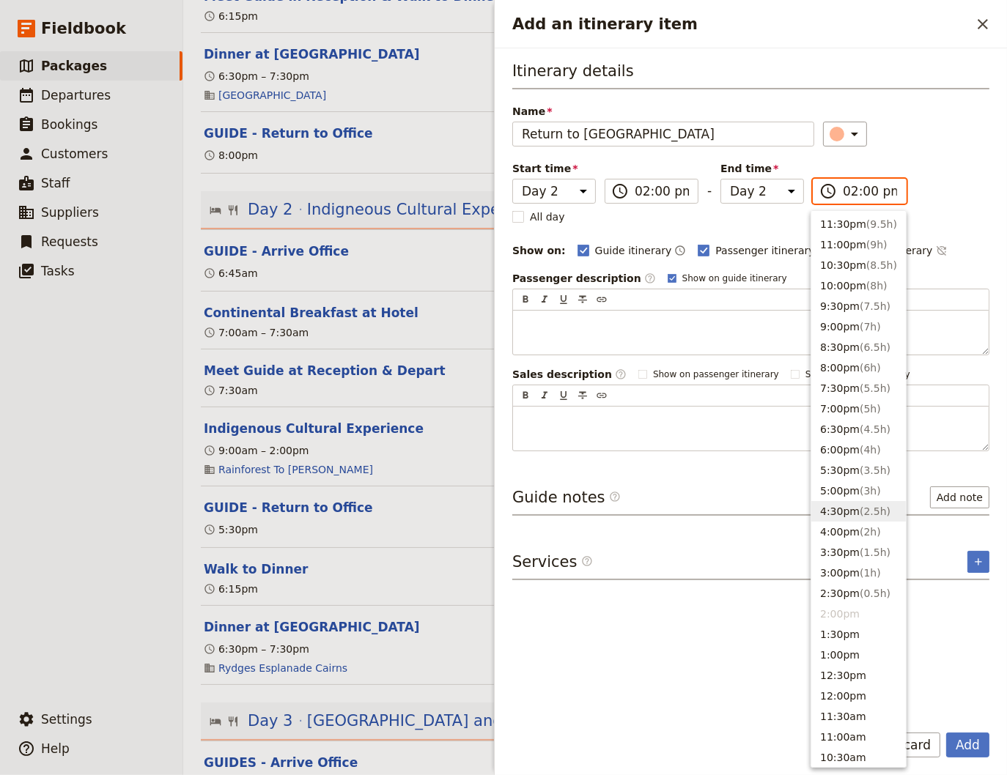
click at [838, 514] on button "4:30pm ( 2.5h )" at bounding box center [858, 511] width 95 height 21
type input "04:30 pm"
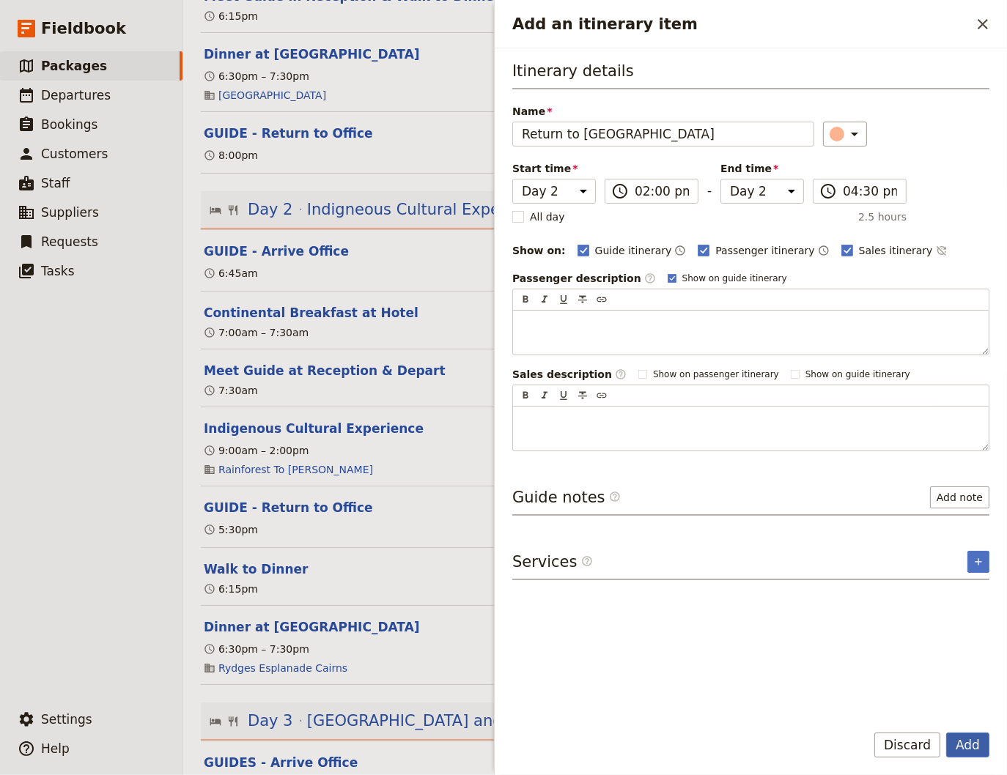
click at [971, 744] on button "Add" at bounding box center [967, 745] width 43 height 25
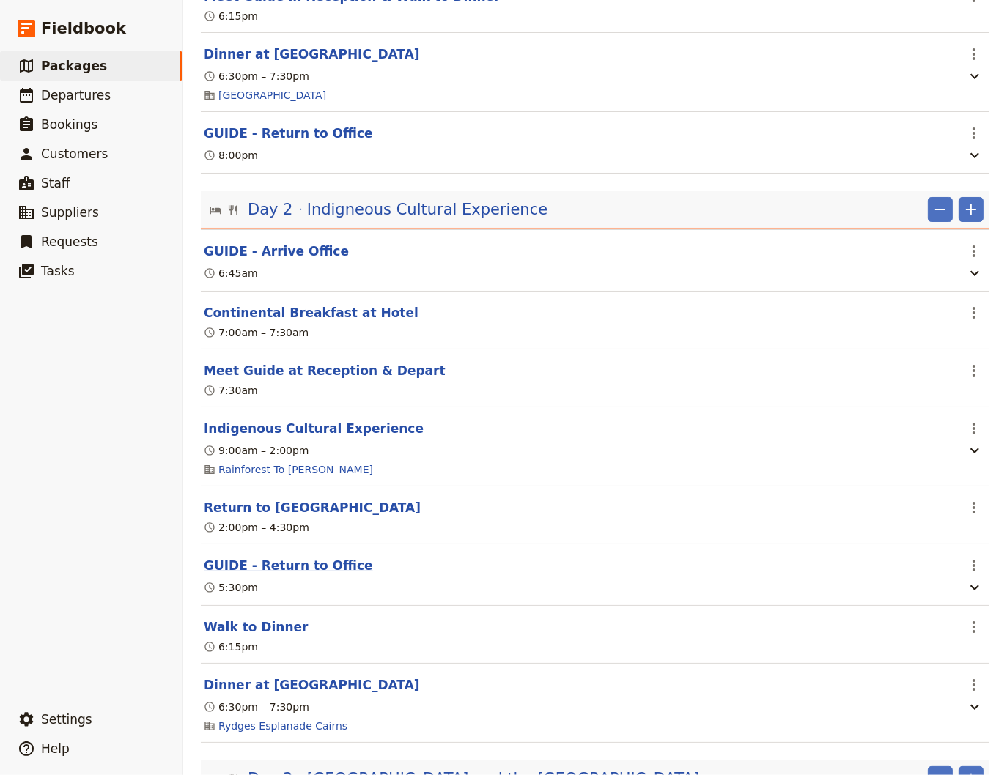
click at [273, 568] on button "GUIDE - Return to Office" at bounding box center [288, 566] width 169 height 18
select select "2"
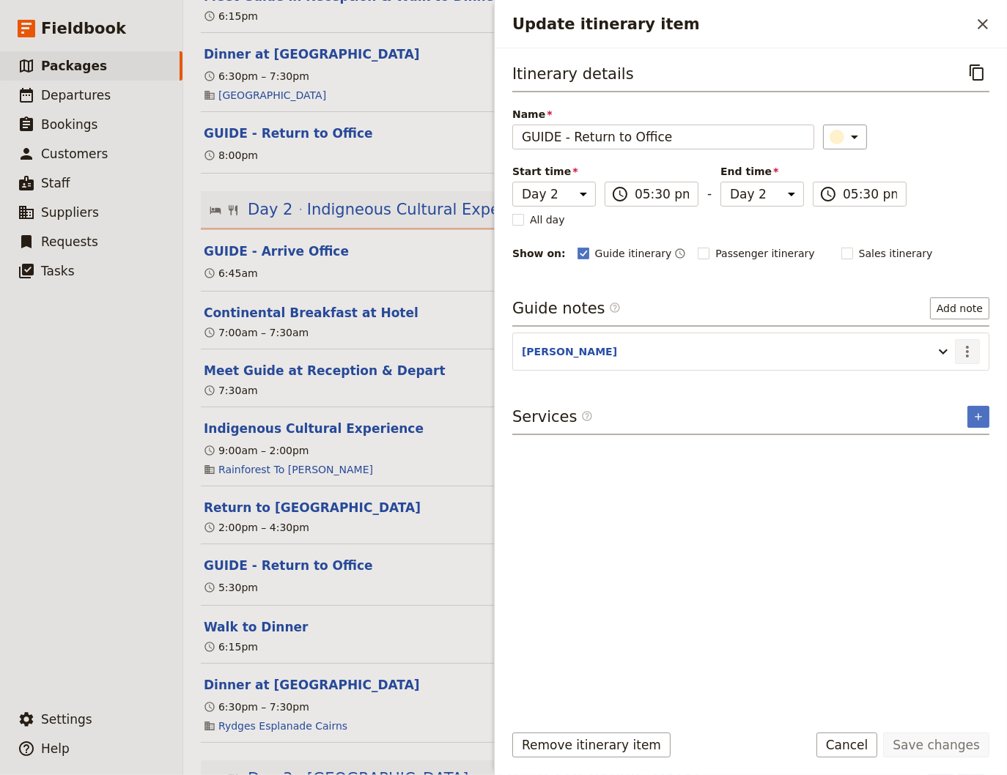
click at [970, 349] on icon "Actions" at bounding box center [967, 352] width 18 height 18
click at [933, 376] on span "Edit note" at bounding box center [925, 381] width 46 height 15
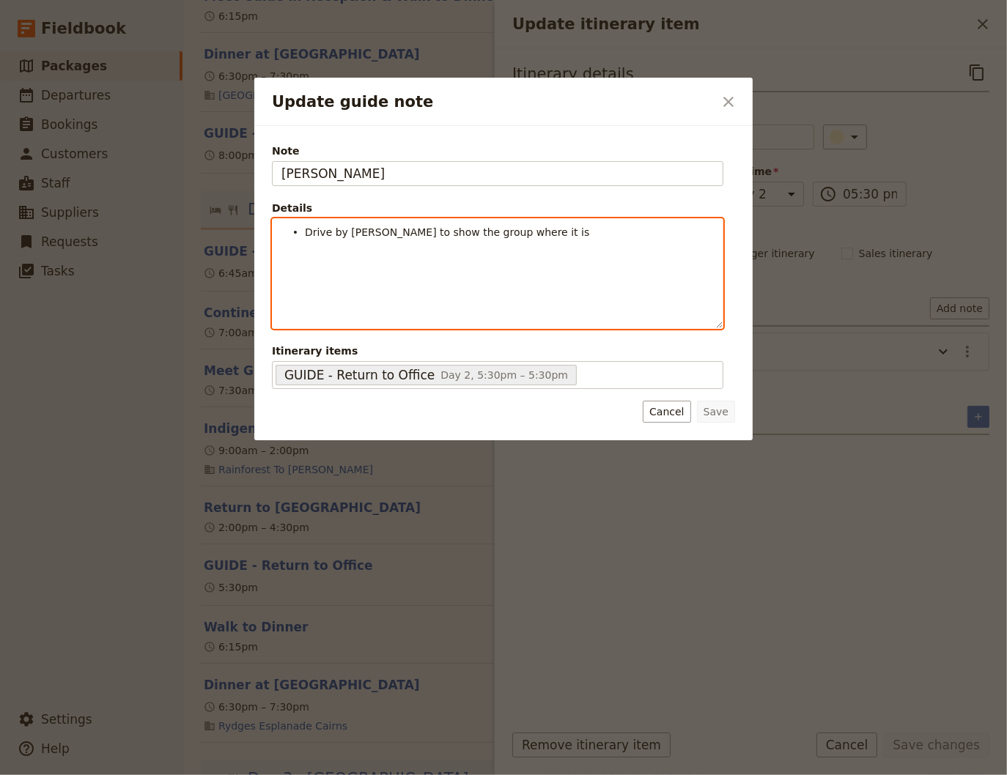
click at [515, 235] on li "Drive by [PERSON_NAME] to show the group where it is" at bounding box center [509, 231] width 409 height 15
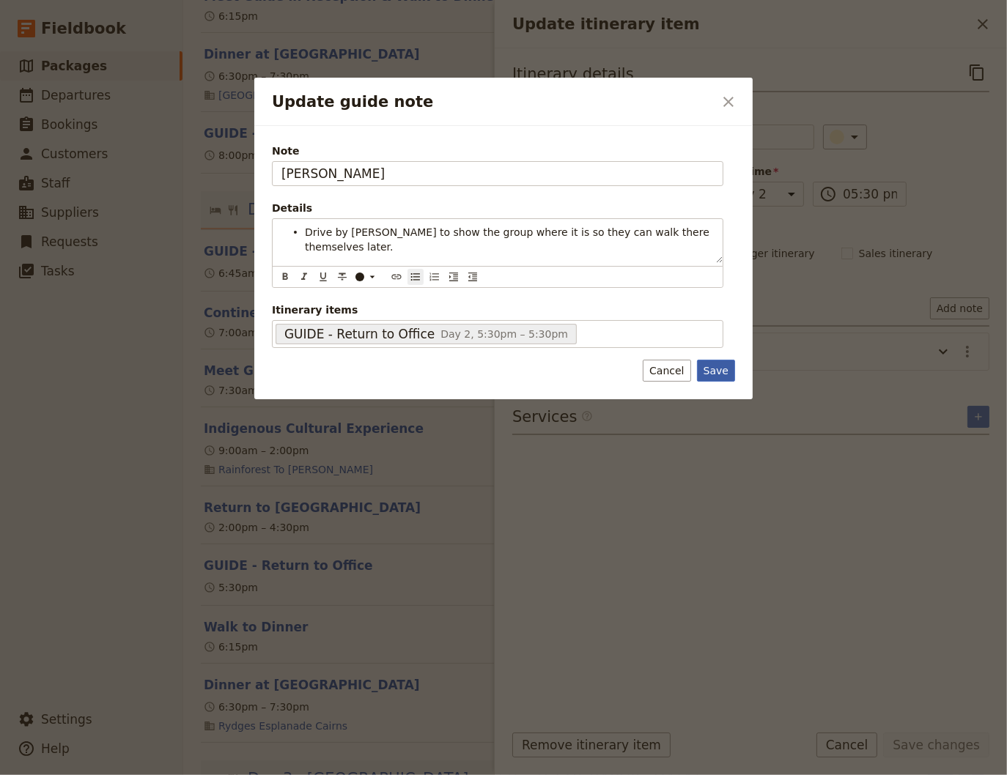
click at [717, 372] on div "Note [PERSON_NAME] Details Drive by [PERSON_NAME] to show the group where it is…" at bounding box center [503, 262] width 498 height 273
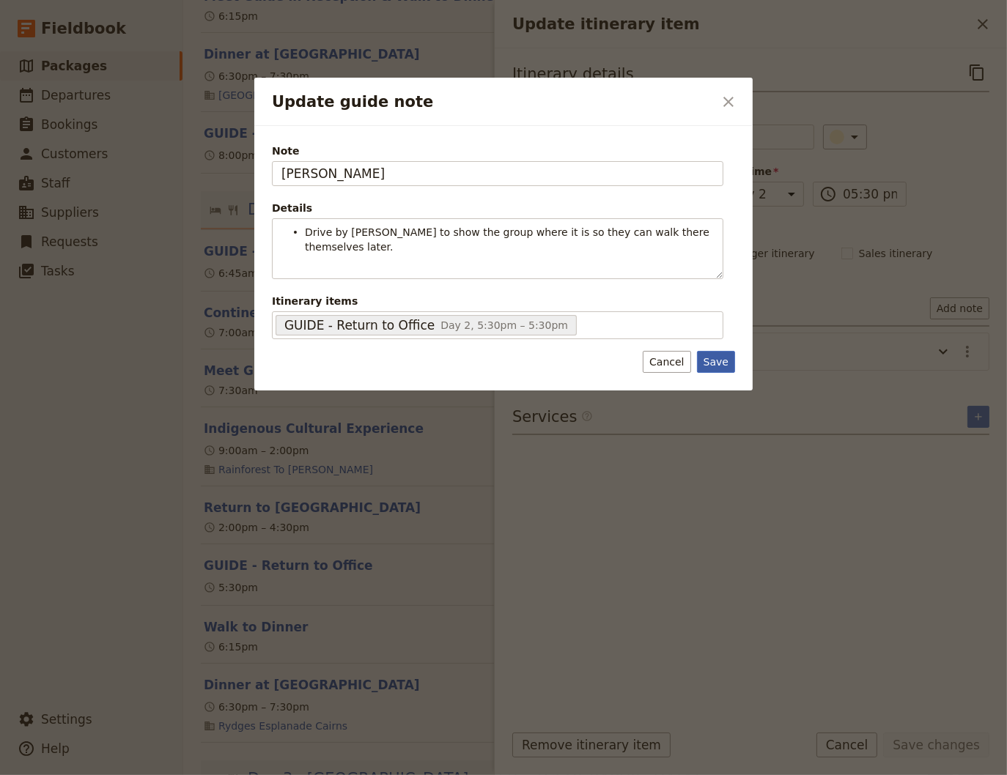
click at [724, 355] on button "Save" at bounding box center [716, 362] width 38 height 22
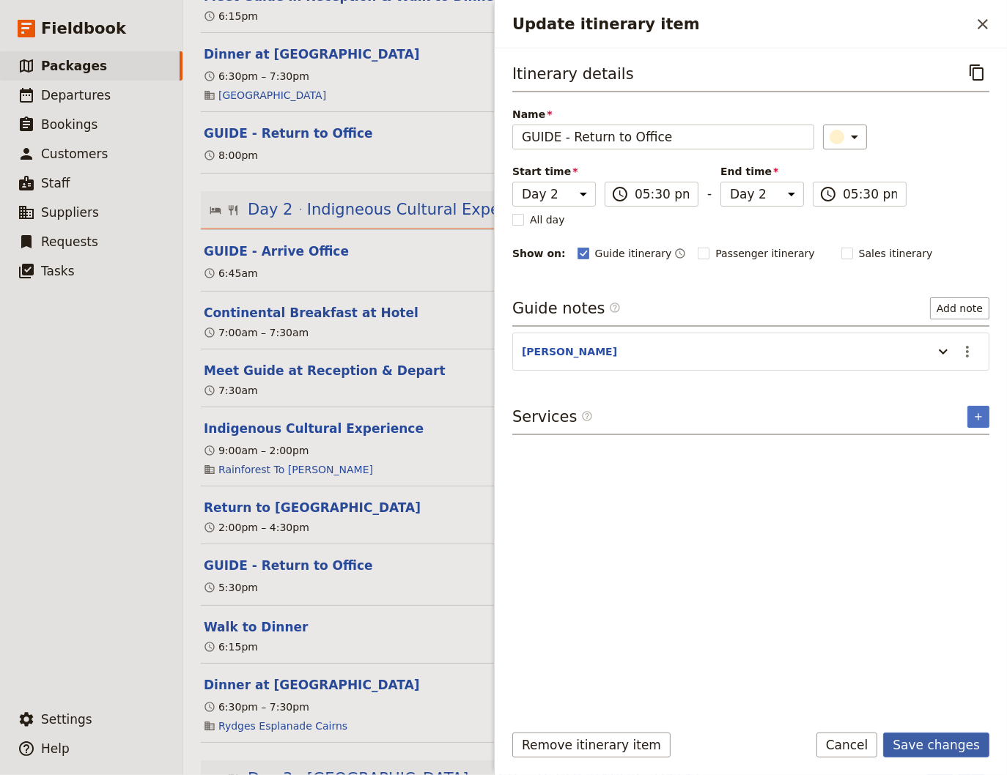
click at [967, 746] on button "Save changes" at bounding box center [936, 745] width 106 height 25
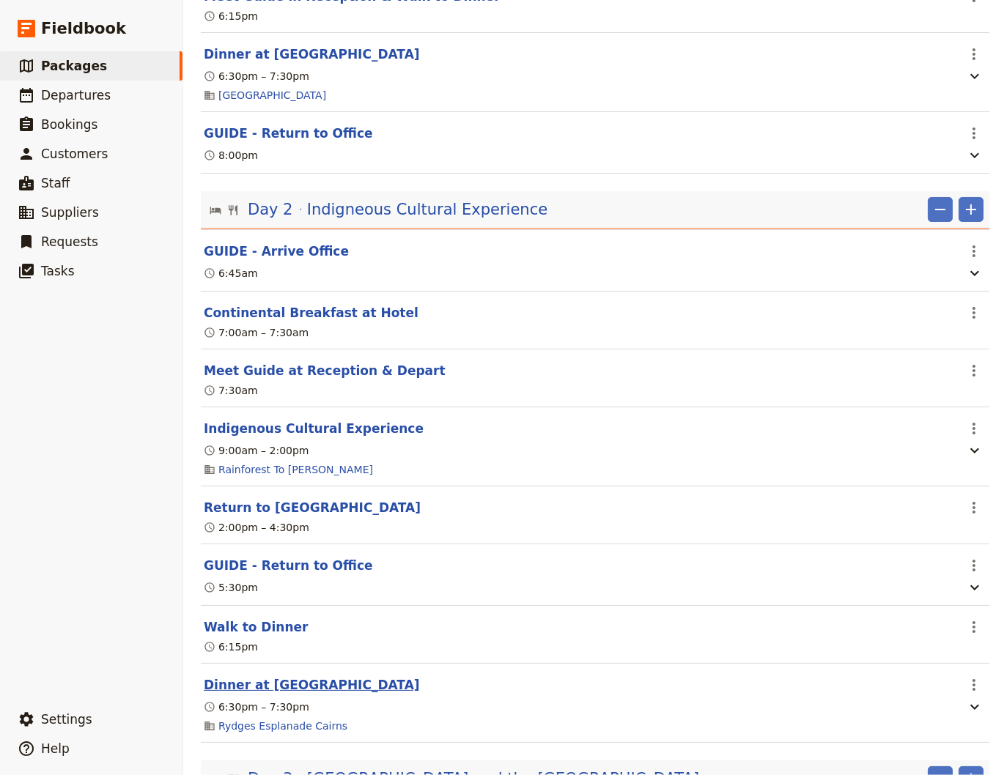
click at [270, 693] on button "Dinner at [GEOGRAPHIC_DATA]" at bounding box center [312, 685] width 216 height 18
select select "2"
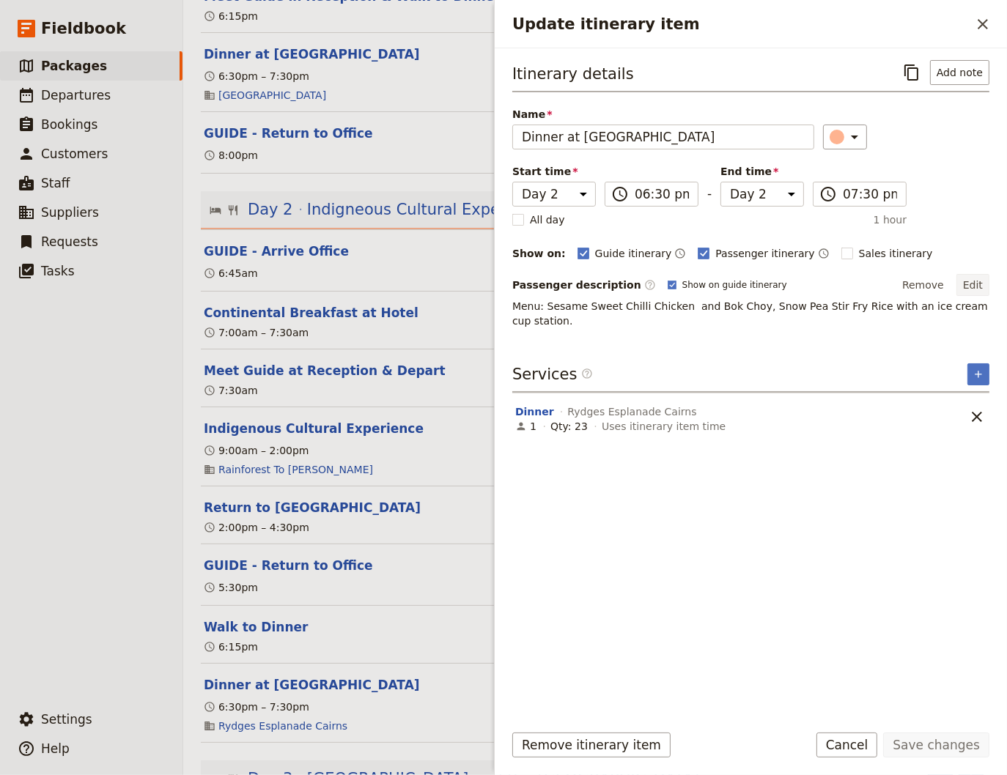
click at [974, 278] on button "Edit" at bounding box center [972, 285] width 33 height 22
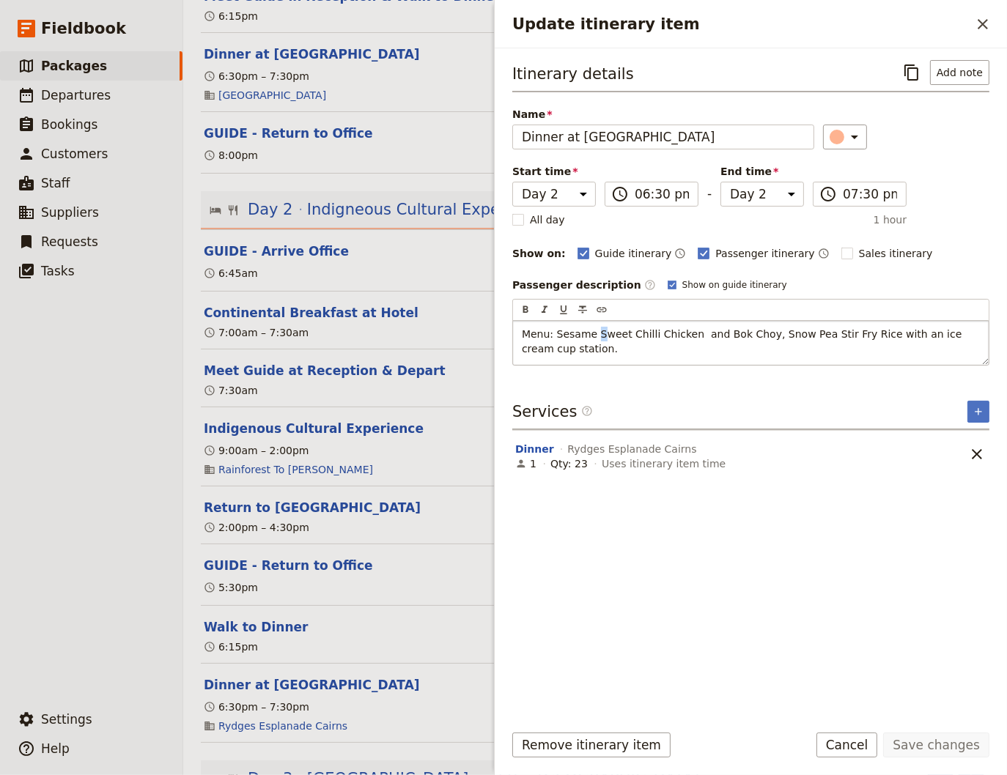
click at [592, 333] on span "Menu: Sesame Sweet Chilli Chicken and Bok Choy, Snow Pea Stir Fry Rice with an …" at bounding box center [743, 341] width 443 height 26
click at [623, 332] on span "Menu: Sesame sweet Chilli Chicken and Bok Choy, Snow Pea Stir Fry Rice with an …" at bounding box center [743, 341] width 442 height 26
click at [646, 332] on span "Menu: Sesame sweet chilli Chicken and Bok Choy, Snow Pea Stir Fry Rice with an …" at bounding box center [742, 341] width 440 height 26
click at [709, 332] on span "Menu: Sesame sweet chilli chicken and Bok Choy, Snow Pea Stir Fry Rice with an …" at bounding box center [741, 341] width 439 height 26
click at [723, 338] on span "Menu: Sesame sweet chilli chicken and bok Choy, Snow Pea Stir Fry Rice with an …" at bounding box center [741, 341] width 438 height 26
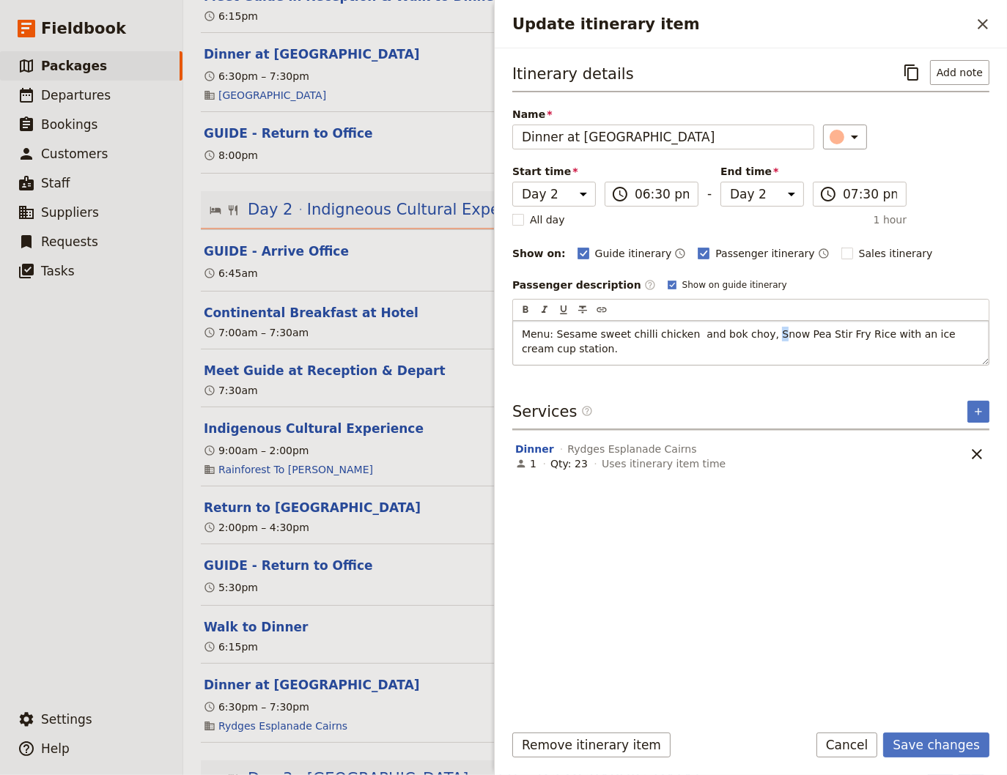
click at [749, 334] on span "Menu: Sesame sweet chilli chicken and bok choy, Snow Pea Stir Fry Rice with an …" at bounding box center [740, 341] width 437 height 26
click at [775, 334] on span "Menu: Sesame sweet chilli chicken and bok choy, snow Pea Stir Fry Rice with an …" at bounding box center [740, 341] width 436 height 26
click at [797, 331] on span "Menu: Sesame sweet chilli chicken and bok choy, snow pea Stir Fry Rice with an …" at bounding box center [740, 341] width 437 height 26
click at [812, 329] on span "Menu: Sesame sweet chilli chicken and bok choy, snow pea stir Fry Rice with an …" at bounding box center [739, 341] width 435 height 26
click at [827, 328] on span "Menu: Sesame sweet chilli chicken and bok choy, snow pea stir fry Rice with an …" at bounding box center [739, 341] width 434 height 26
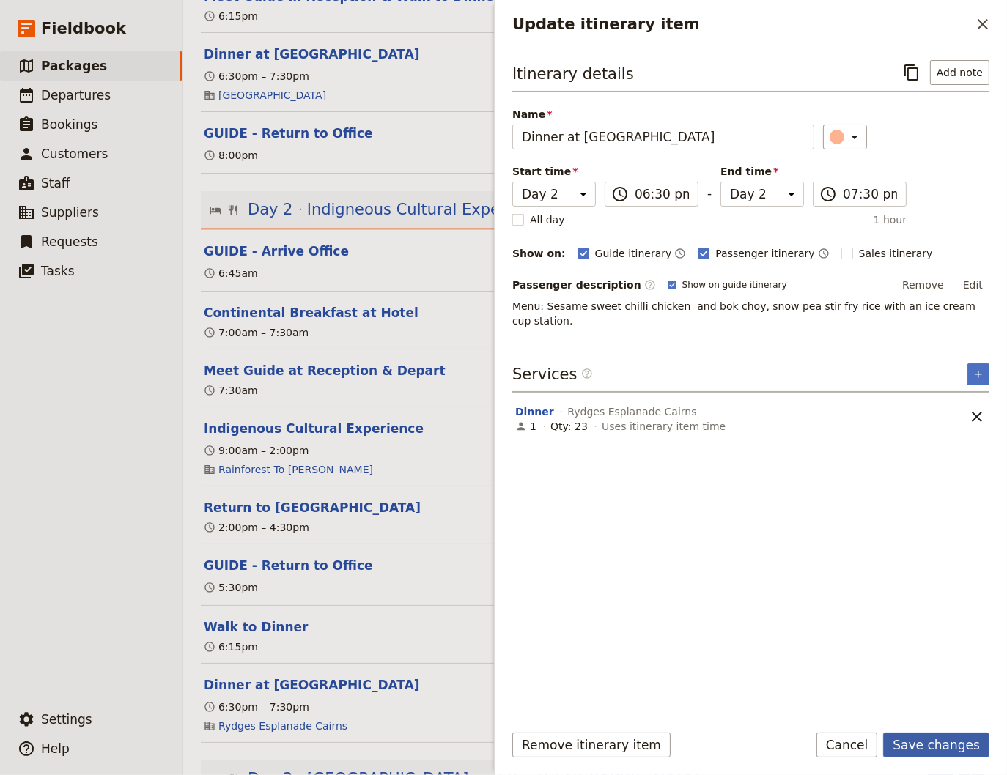
click at [960, 749] on button "Save changes" at bounding box center [936, 745] width 106 height 25
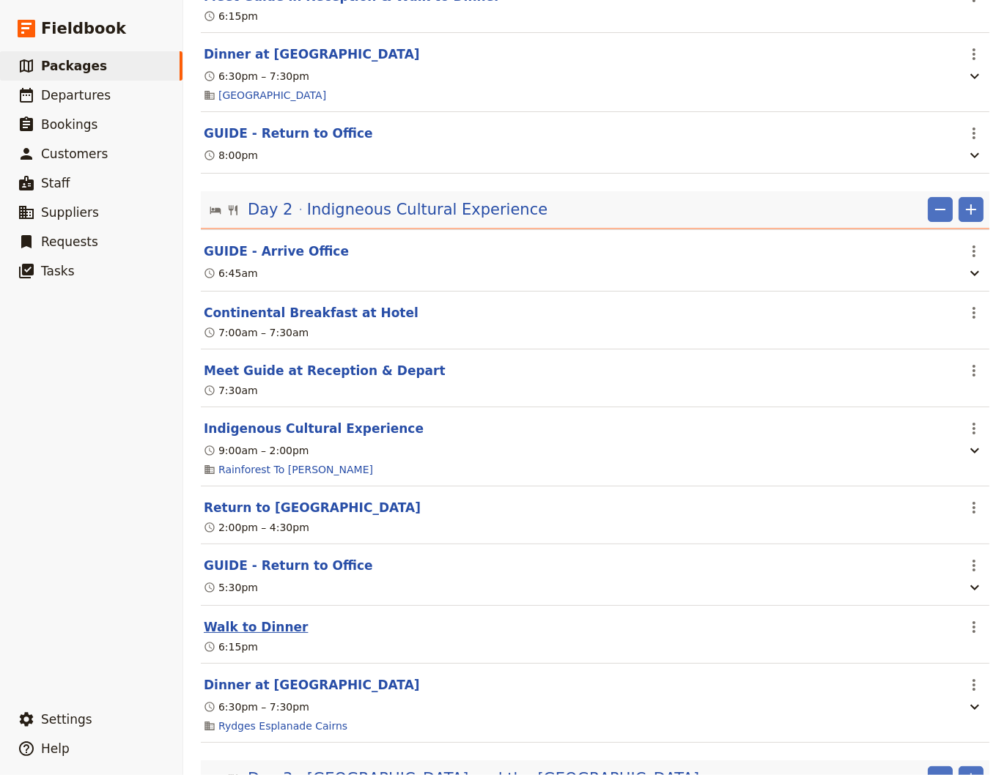
click at [245, 634] on button "Walk to Dinner" at bounding box center [256, 627] width 104 height 18
select select "2"
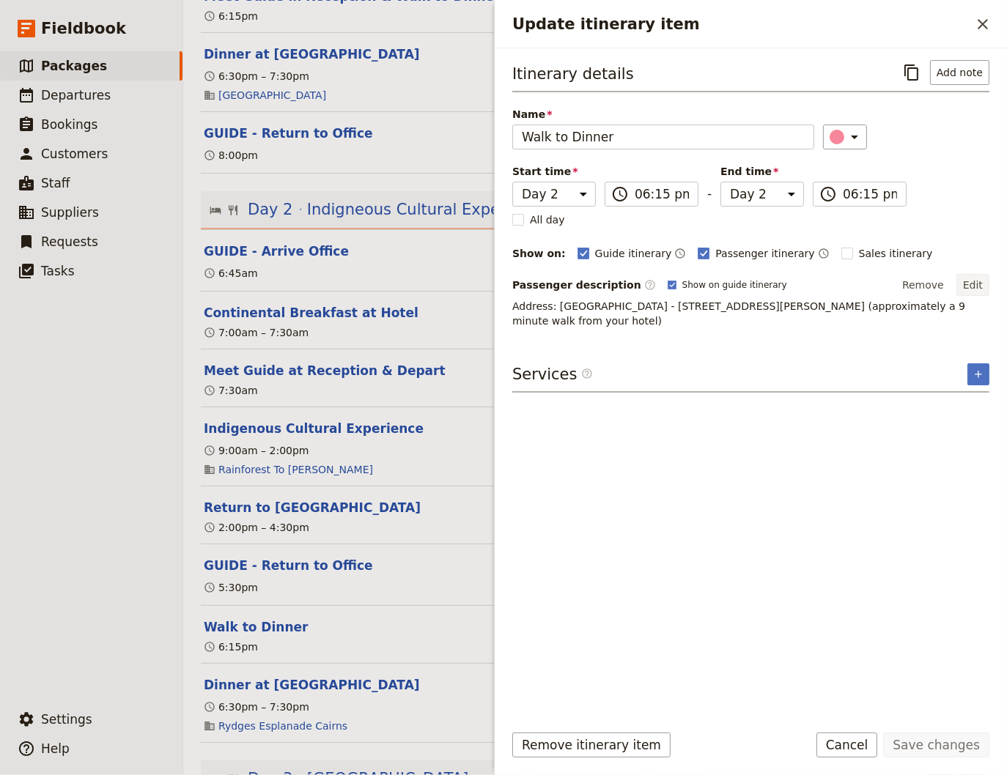
click at [976, 279] on button "Edit" at bounding box center [972, 285] width 33 height 22
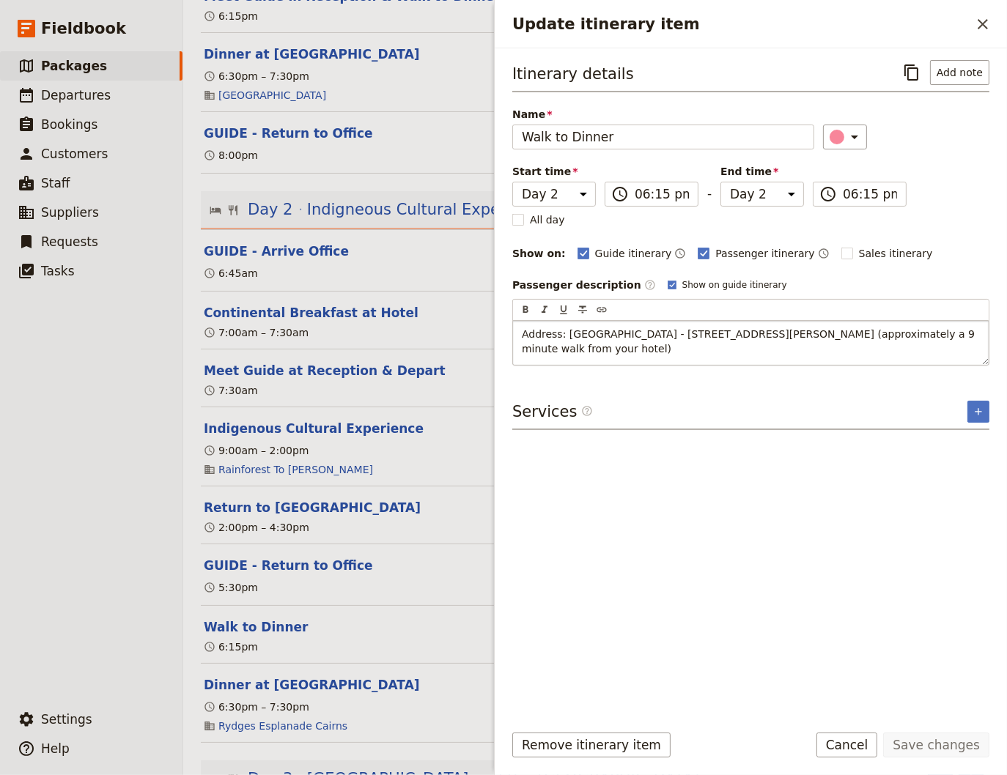
click at [675, 344] on p "Address: [GEOGRAPHIC_DATA] - [STREET_ADDRESS][PERSON_NAME] (approximately a 9 m…" at bounding box center [751, 341] width 458 height 29
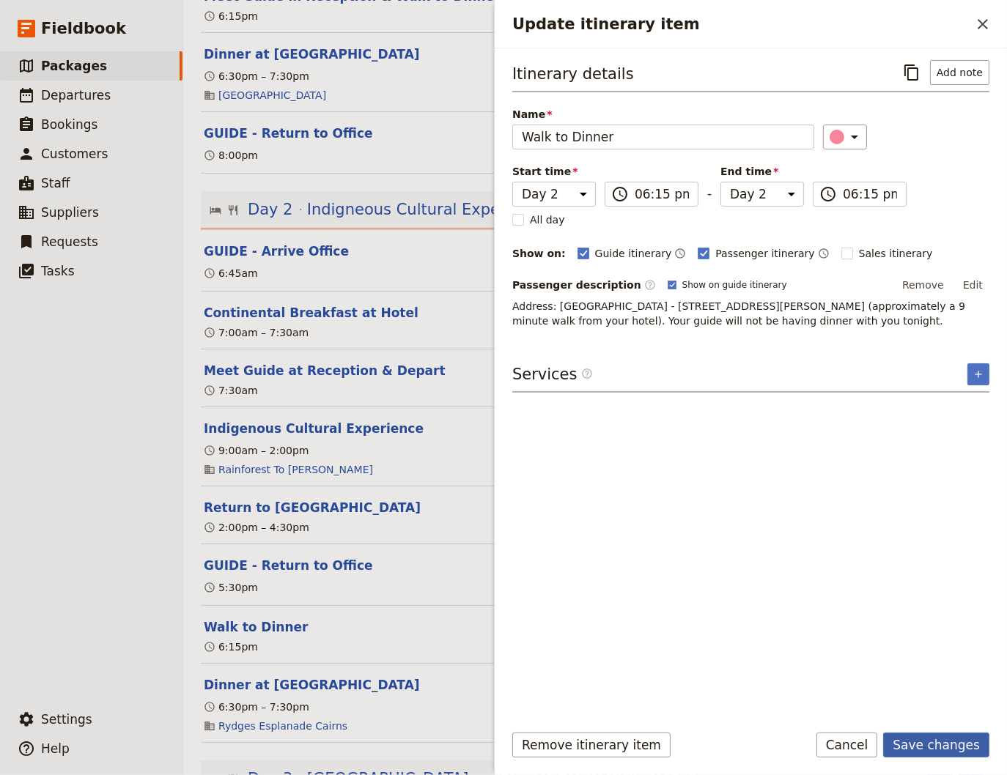
click at [919, 742] on button "Save changes" at bounding box center [936, 745] width 106 height 25
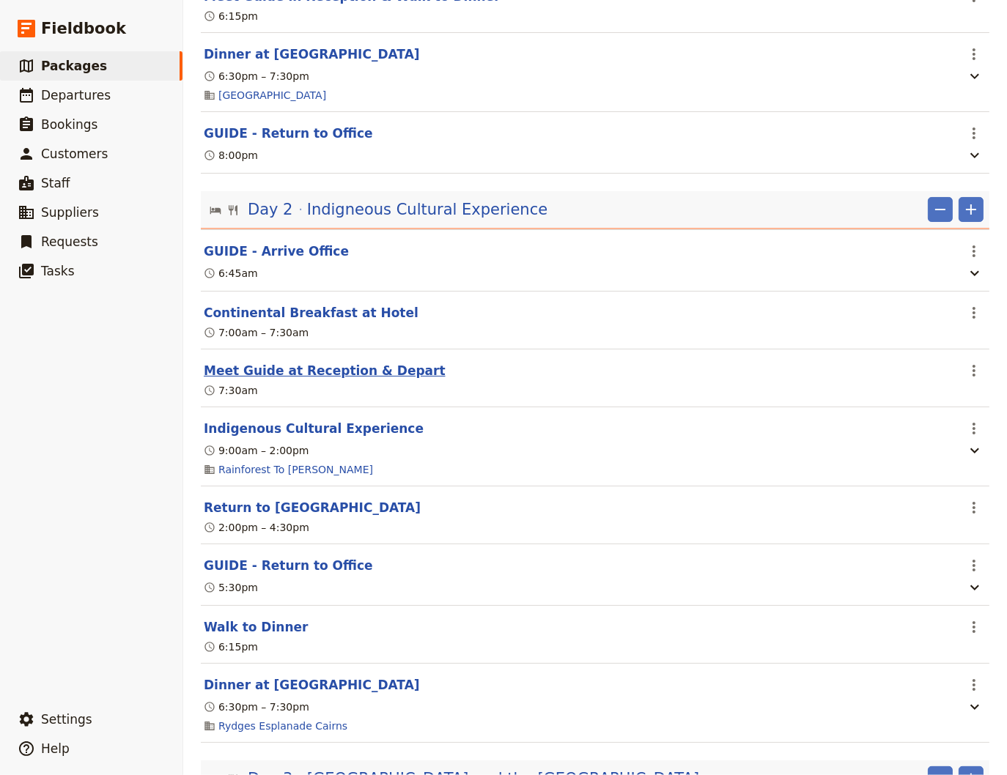
click at [298, 376] on button "Meet Guide at Reception & Depart" at bounding box center [325, 371] width 242 height 18
select select "2"
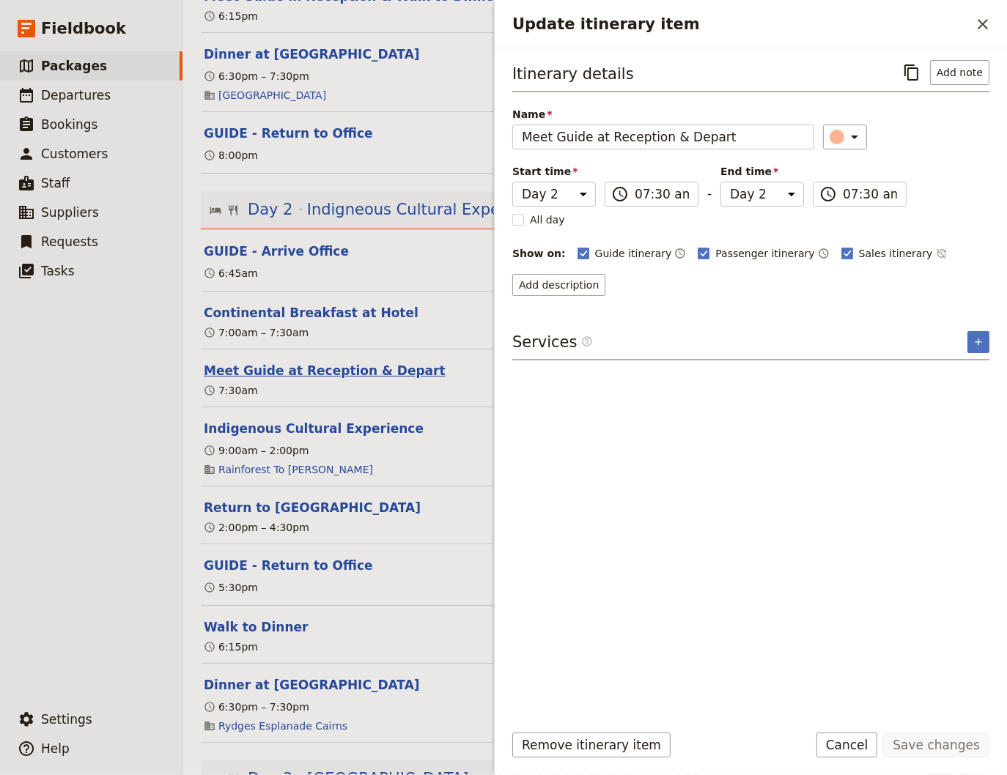
click at [261, 374] on button "Meet Guide at Reception & Depart" at bounding box center [325, 371] width 242 height 18
select select "2"
click at [100, 514] on ul "​ Packages ​ Departures ​ Bookings ​ Customers ​ Staff ​ Suppliers ​ Requests ​…" at bounding box center [91, 375] width 182 height 648
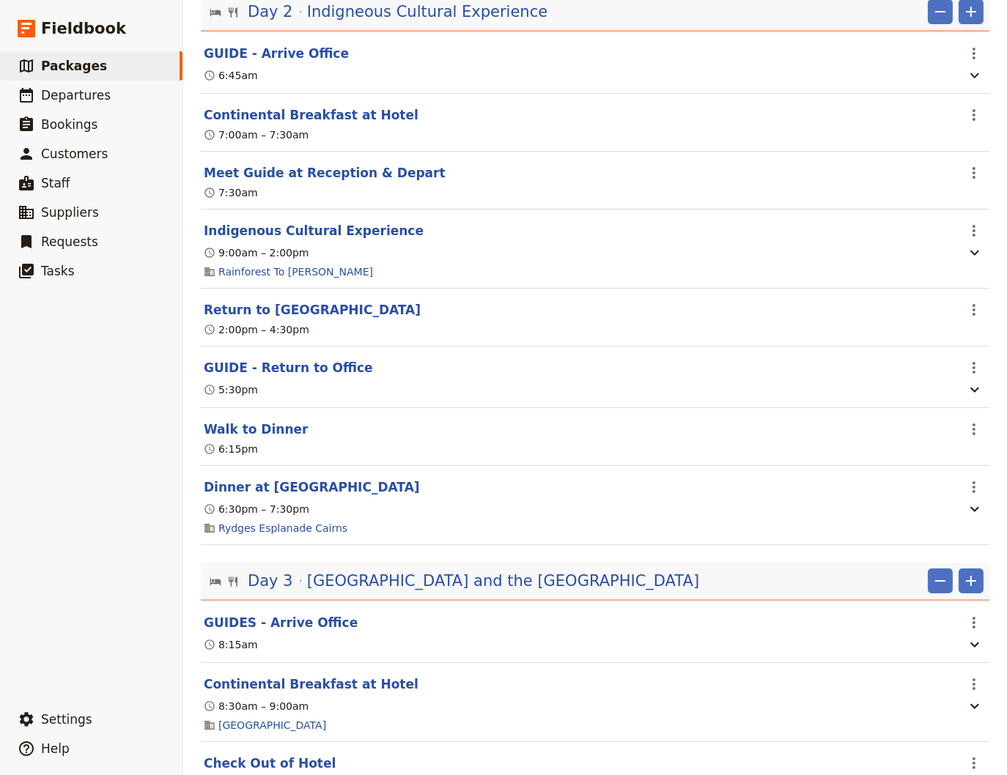
scroll to position [1484, 0]
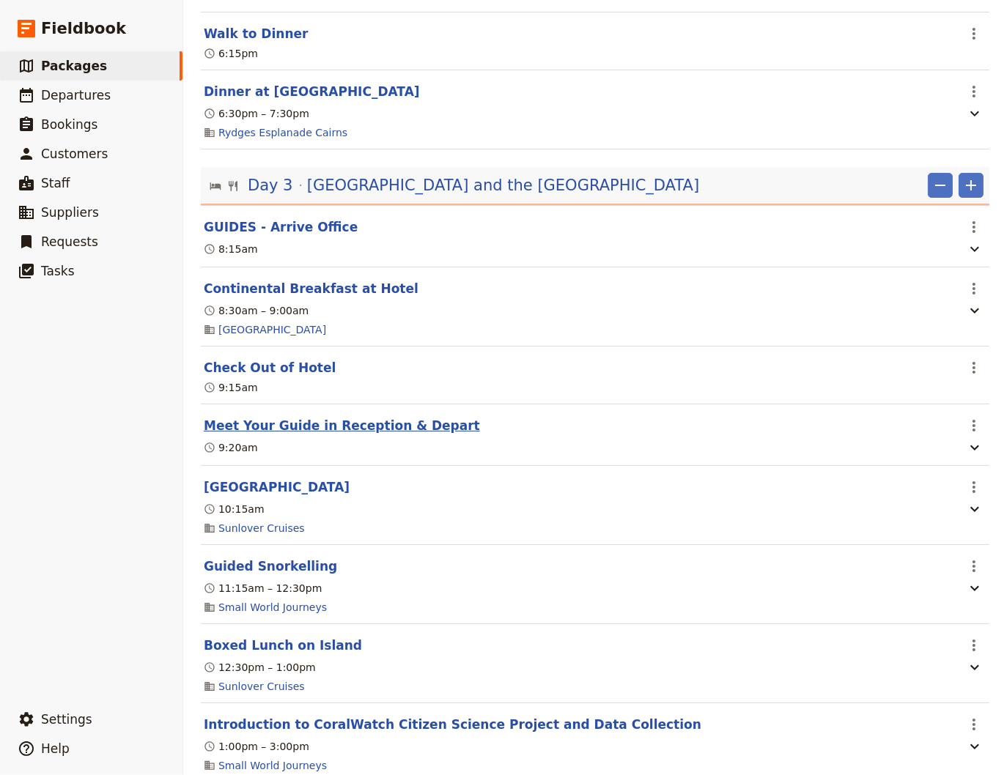
click at [281, 434] on button "Meet Your Guide in Reception & Depart" at bounding box center [342, 426] width 276 height 18
select select "3"
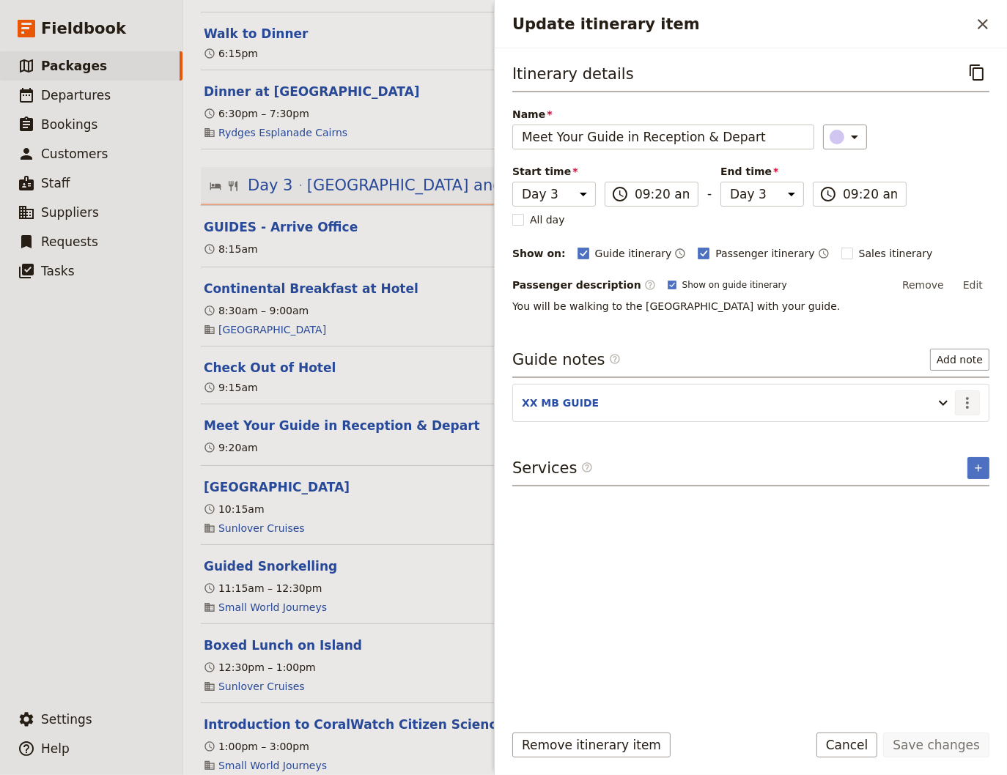
click at [967, 400] on icon "Actions" at bounding box center [967, 403] width 3 height 12
click at [941, 429] on span "Edit note" at bounding box center [925, 432] width 46 height 15
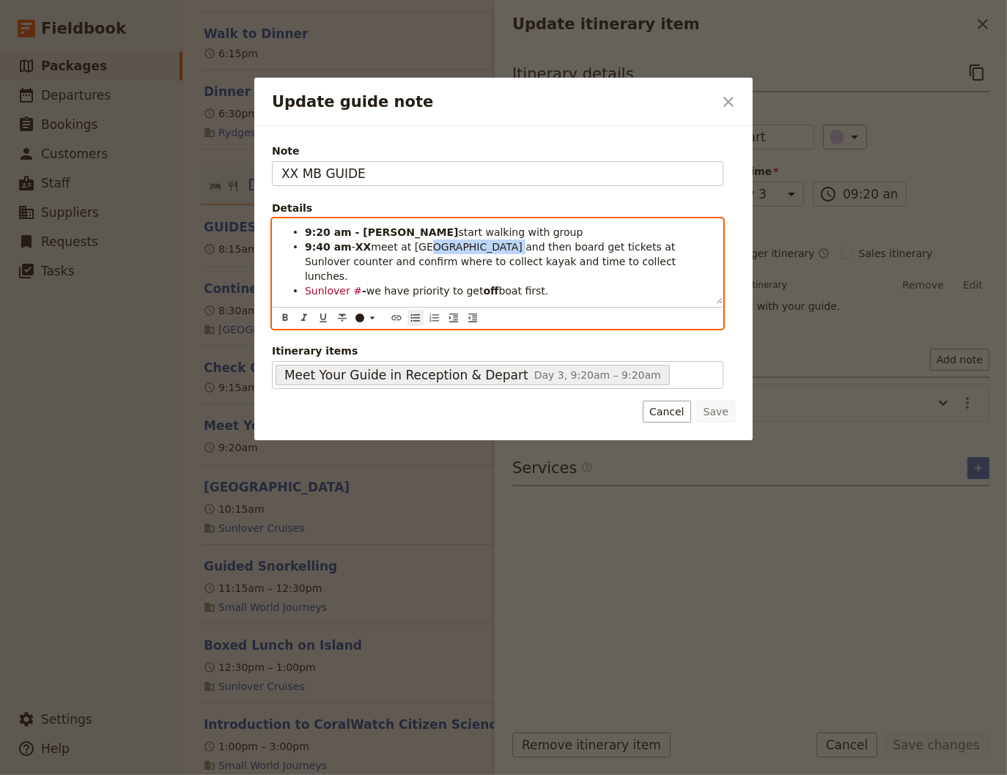
drag, startPoint x: 497, startPoint y: 248, endPoint x: 422, endPoint y: 252, distance: 74.8
click at [422, 252] on span "meet at [GEOGRAPHIC_DATA] and then board get tickets at Sunlover counter and co…" at bounding box center [492, 261] width 374 height 41
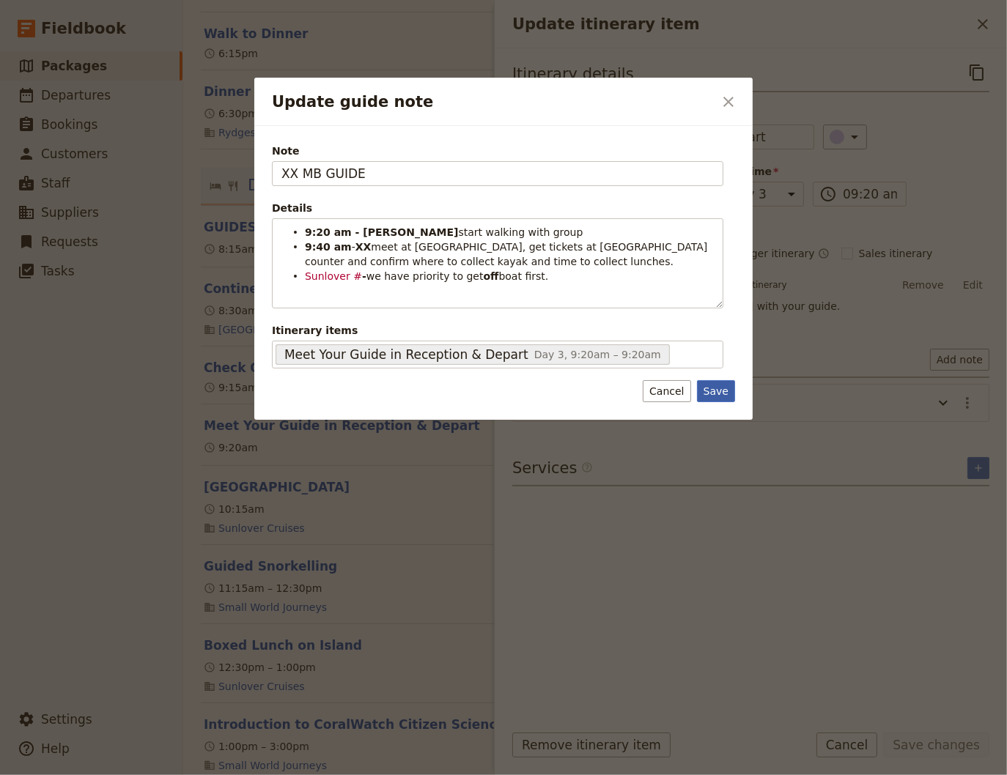
click at [717, 388] on button "Save" at bounding box center [716, 391] width 38 height 22
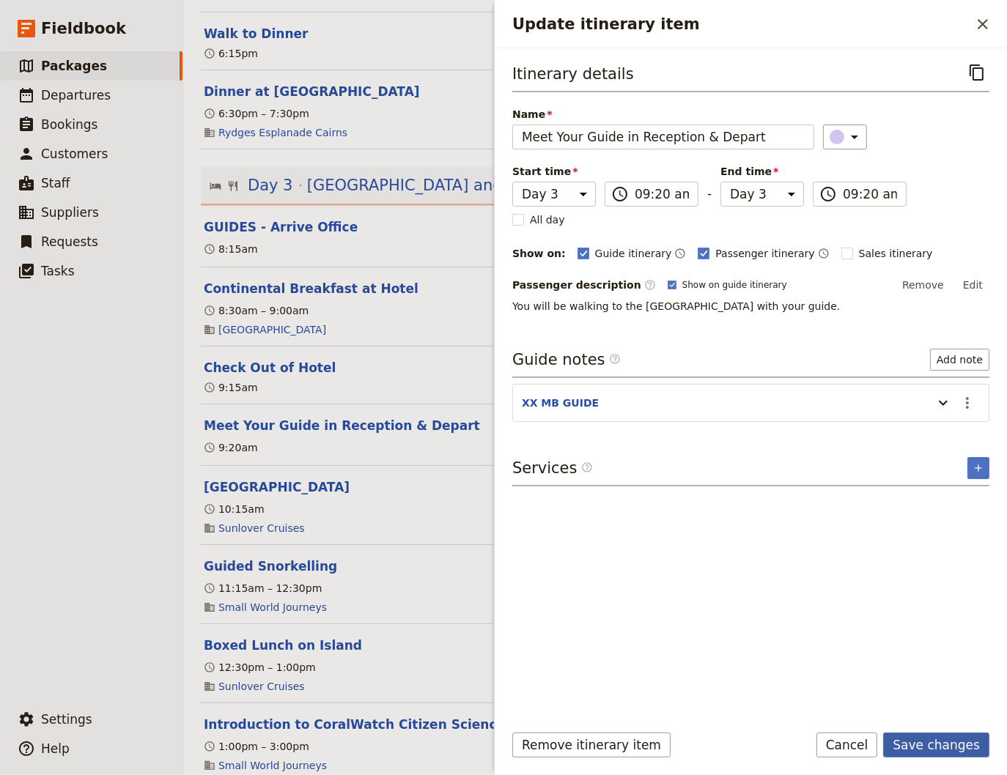
click at [935, 749] on button "Save changes" at bounding box center [936, 745] width 106 height 25
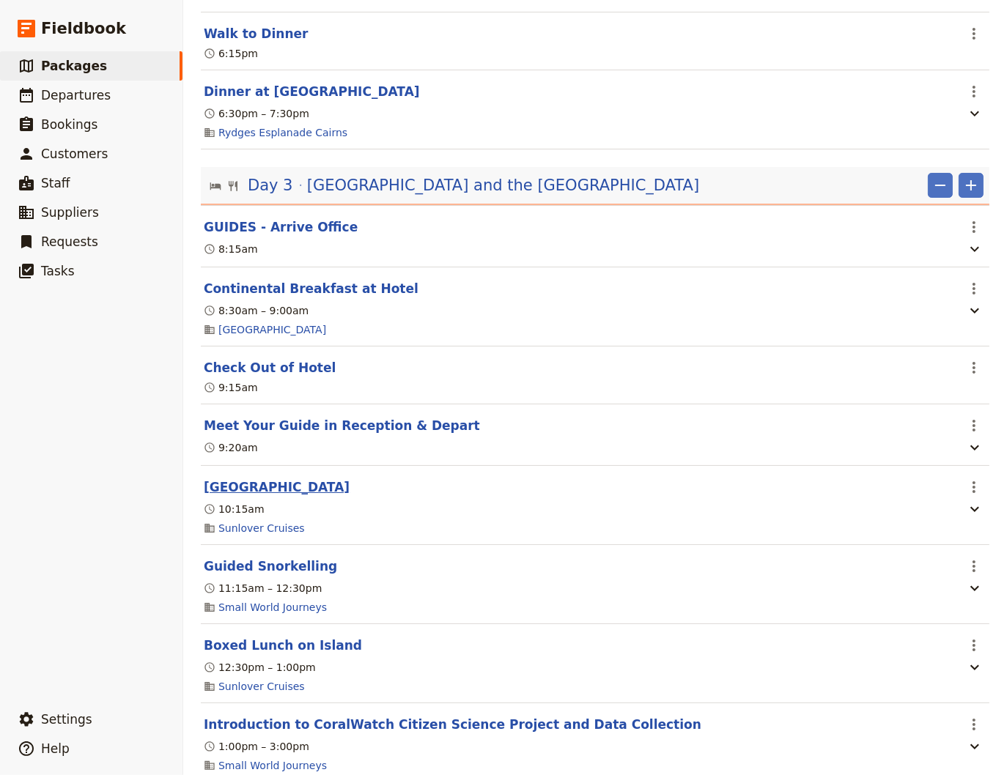
click at [218, 494] on button "[GEOGRAPHIC_DATA]" at bounding box center [277, 487] width 146 height 18
select select "3"
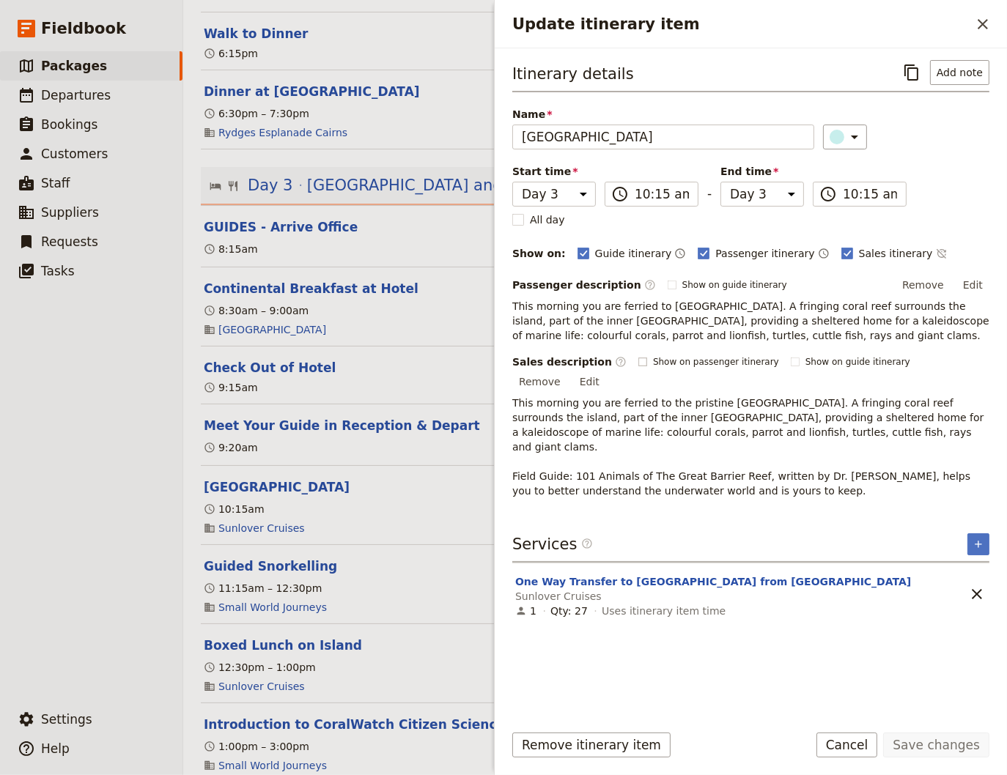
click at [638, 366] on rect "Update itinerary item" at bounding box center [642, 362] width 8 height 8
click at [637, 356] on input "Show on passenger itinerary" at bounding box center [637, 355] width 1 height 1
checkbox input "true"
click at [930, 750] on button "Save changes" at bounding box center [936, 745] width 106 height 25
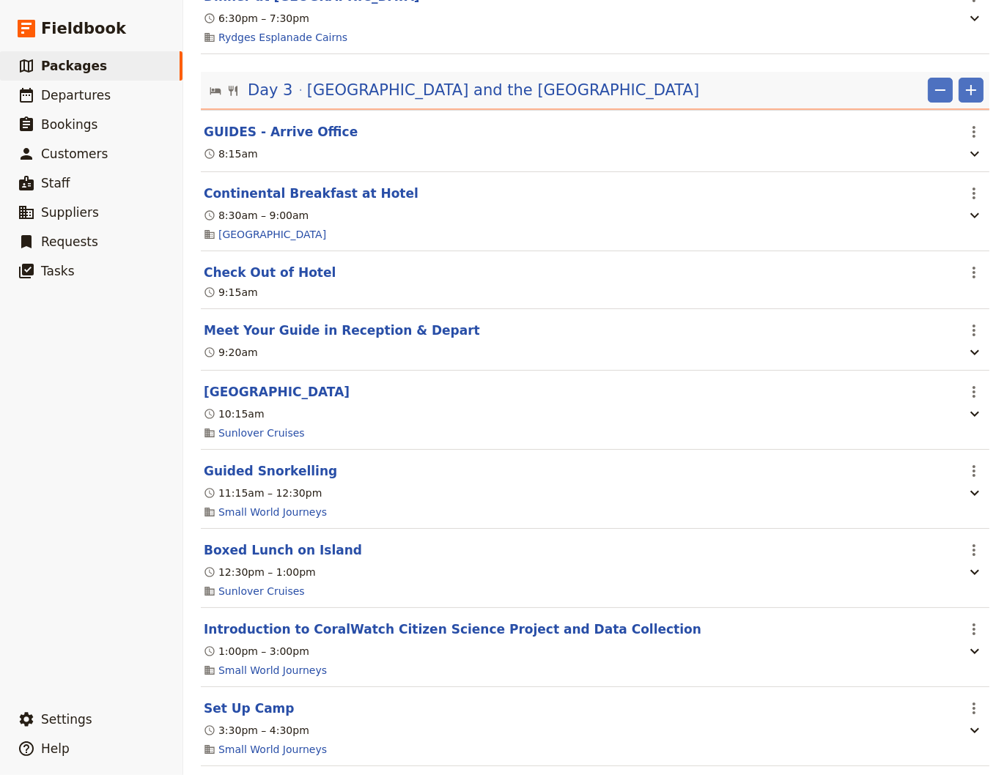
scroll to position [1681, 0]
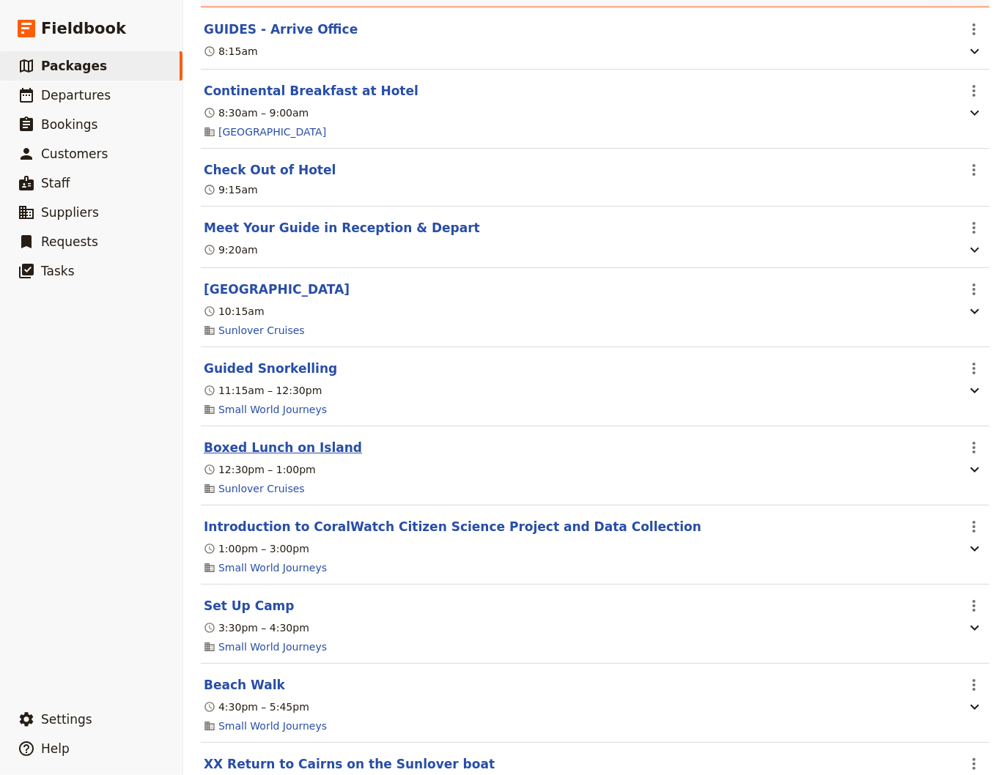
click at [270, 456] on button "Boxed Lunch on Island" at bounding box center [283, 448] width 158 height 18
select select "3"
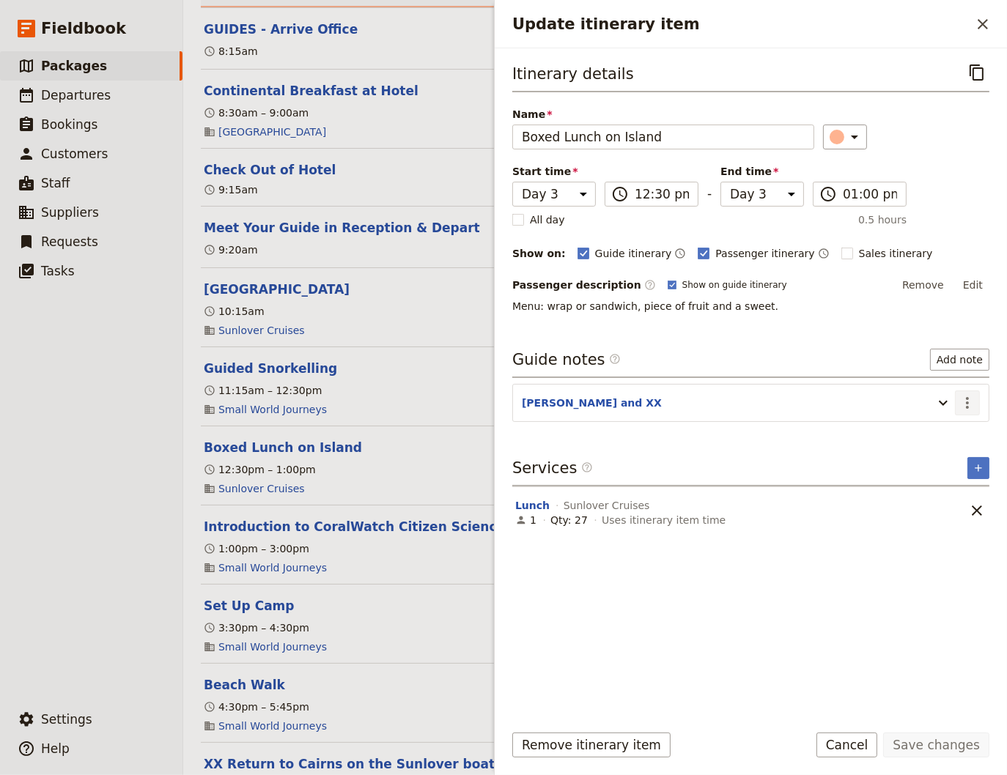
click at [970, 396] on icon "Actions" at bounding box center [967, 403] width 18 height 18
click at [927, 429] on span "Edit note" at bounding box center [925, 432] width 46 height 15
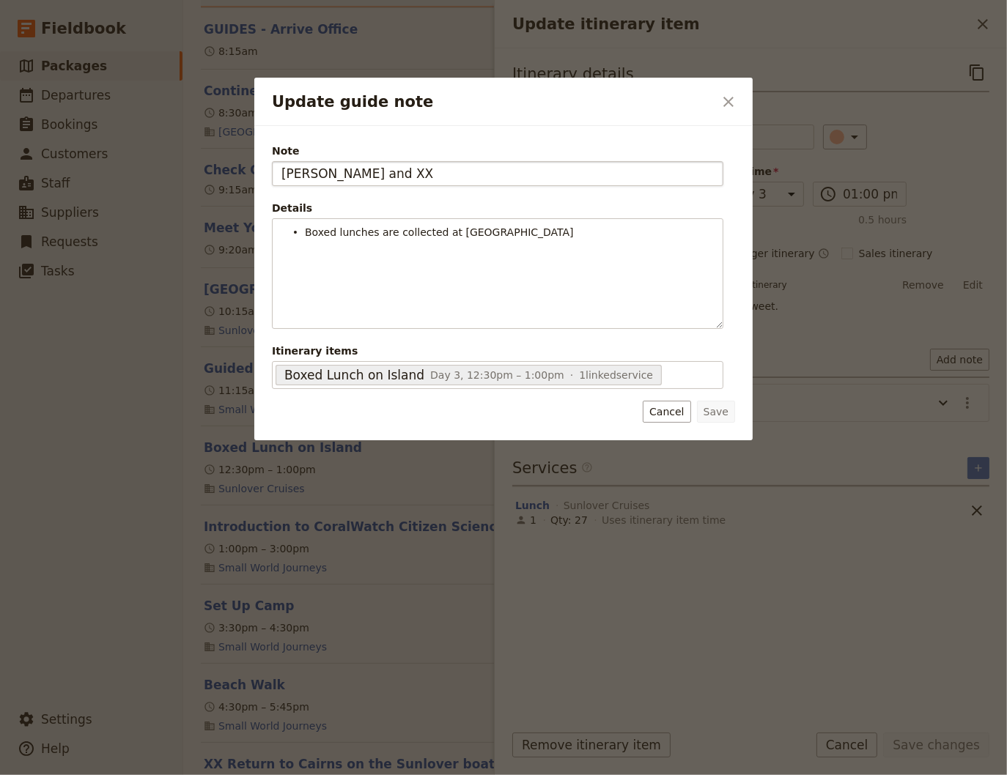
drag, startPoint x: 331, startPoint y: 169, endPoint x: 314, endPoint y: 174, distance: 18.3
click at [314, 174] on input "[PERSON_NAME] and XX" at bounding box center [497, 173] width 451 height 25
type input "[PERSON_NAME] & XX"
click at [716, 410] on button "Save" at bounding box center [716, 412] width 38 height 22
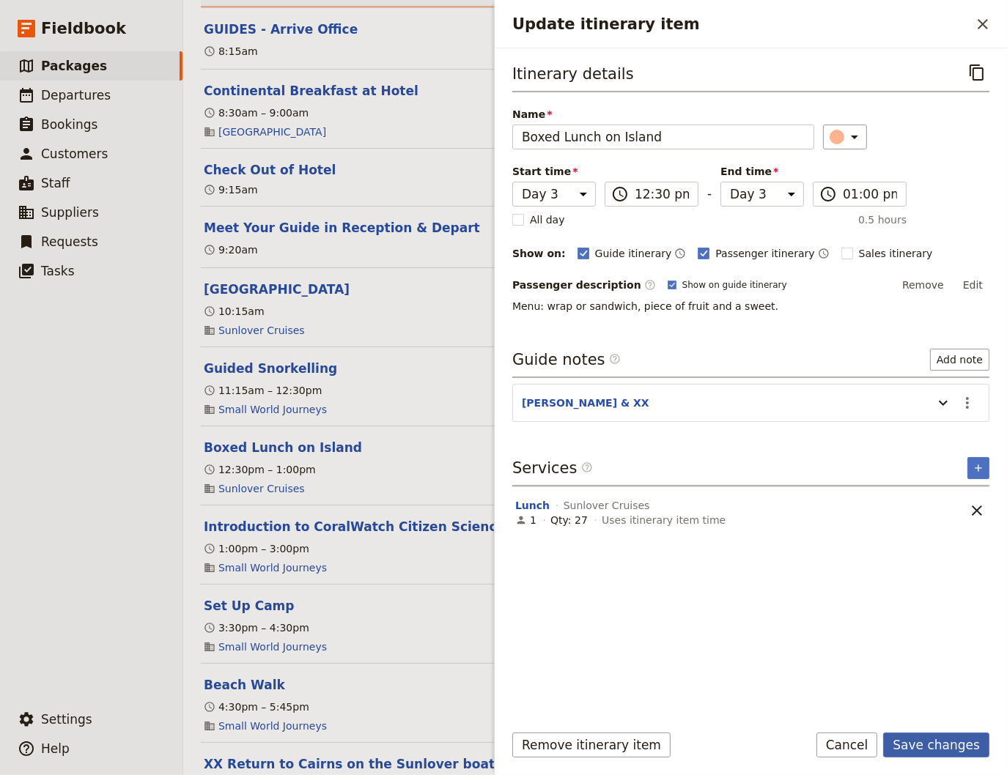
click at [930, 752] on button "Save changes" at bounding box center [936, 745] width 106 height 25
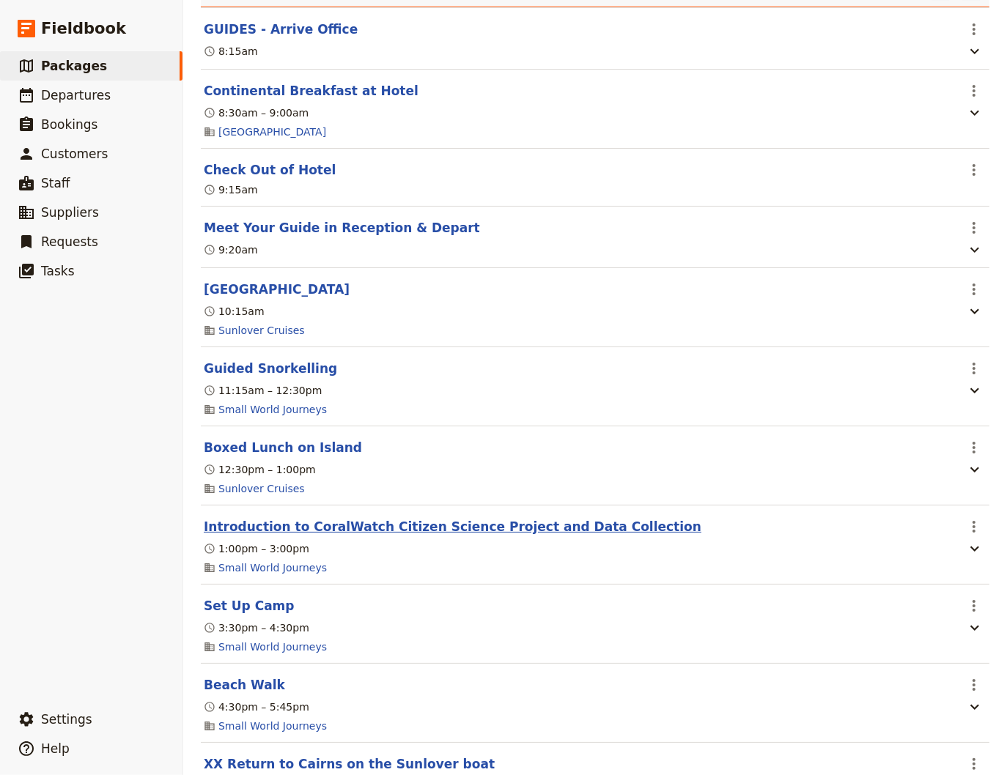
click at [542, 536] on button "Introduction to CoralWatch Citizen Science Project and Data Collection" at bounding box center [452, 527] width 497 height 18
select select "3"
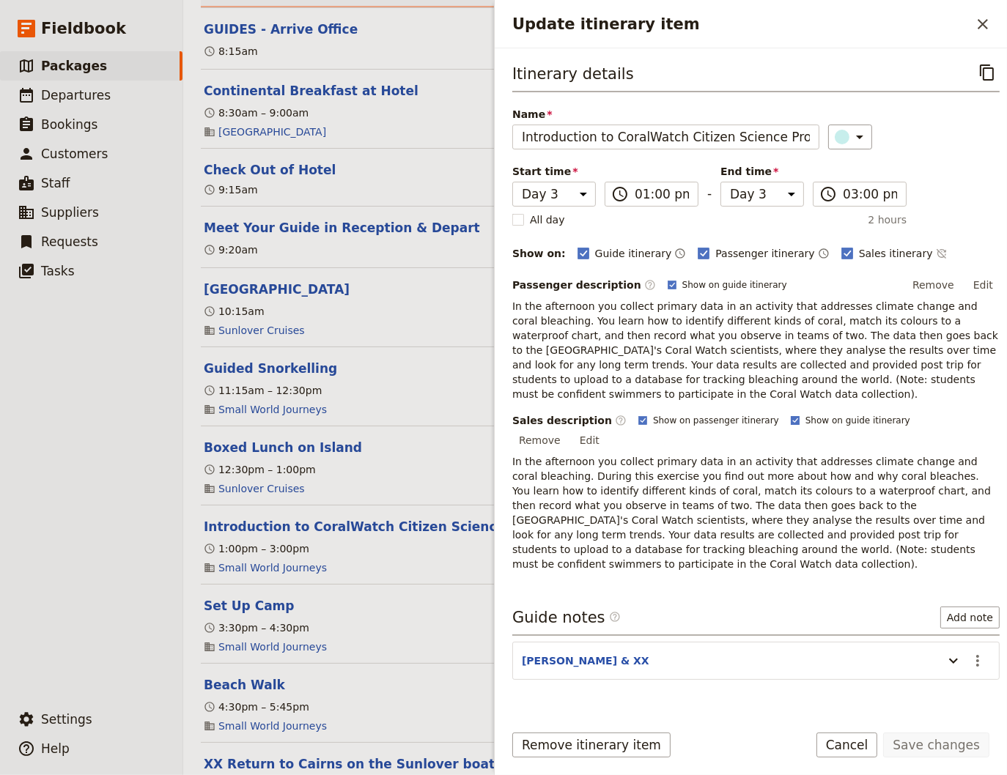
click at [791, 420] on rect "Update itinerary item" at bounding box center [795, 420] width 8 height 8
click at [790, 415] on input "Show on guide itinerary" at bounding box center [790, 414] width 1 height 1
checkbox input "false"
click at [944, 747] on button "Save changes" at bounding box center [936, 745] width 106 height 25
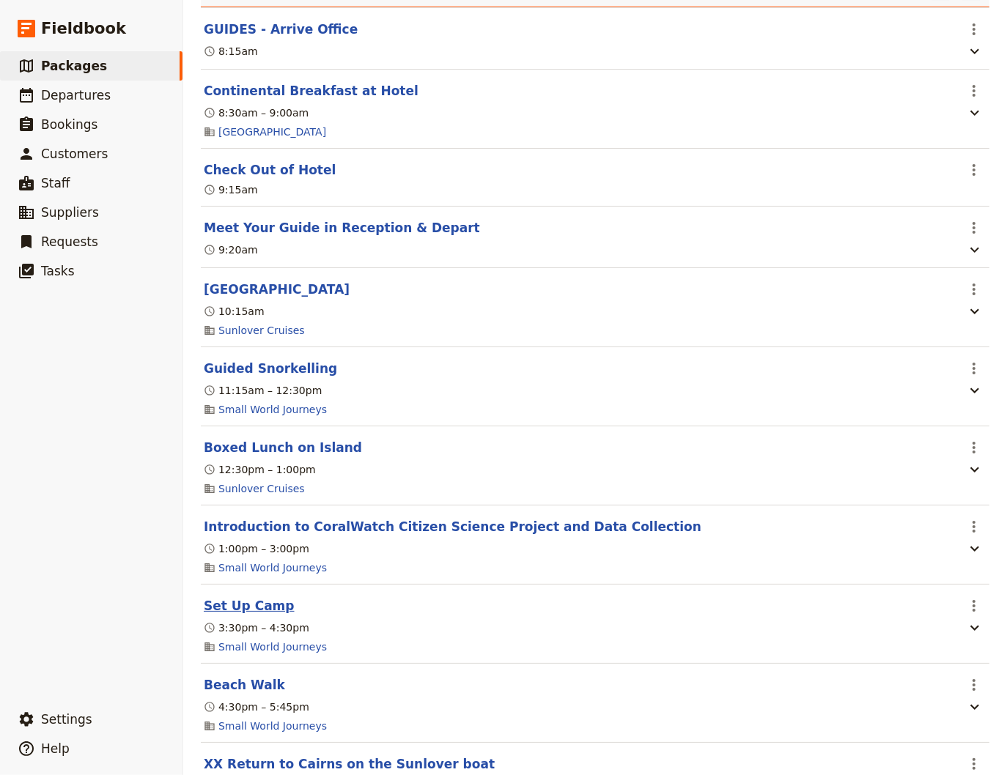
click at [242, 615] on button "Set Up Camp" at bounding box center [249, 606] width 91 height 18
select select "3"
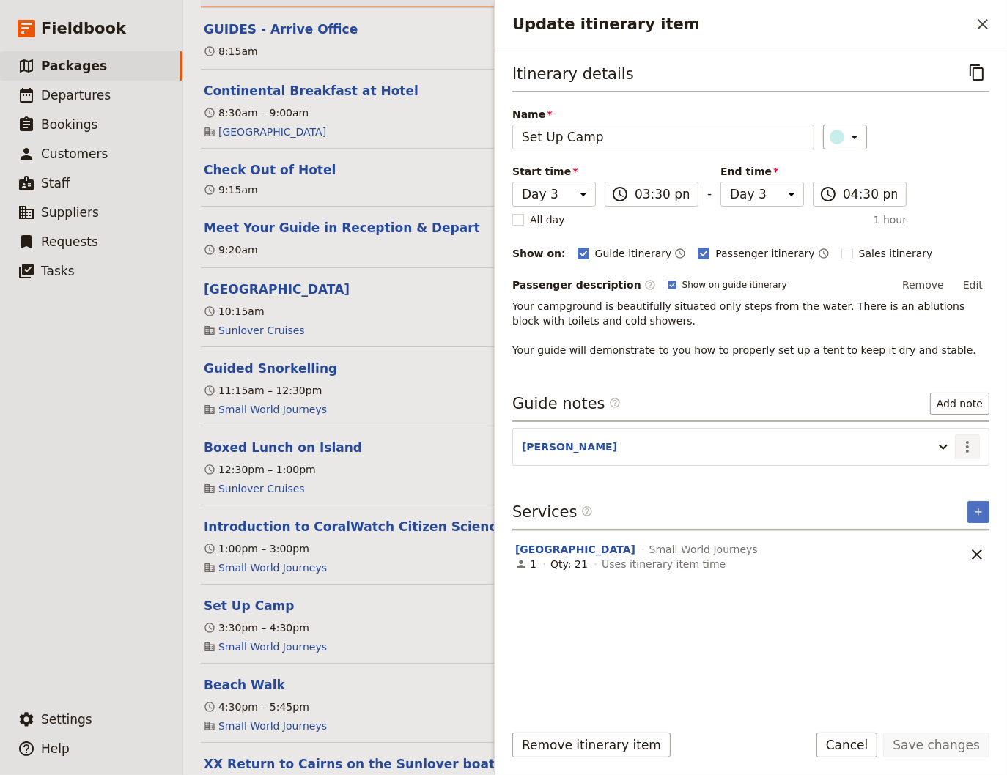
click at [969, 444] on icon "Actions" at bounding box center [967, 447] width 18 height 18
click at [944, 478] on span "Edit note" at bounding box center [925, 476] width 46 height 15
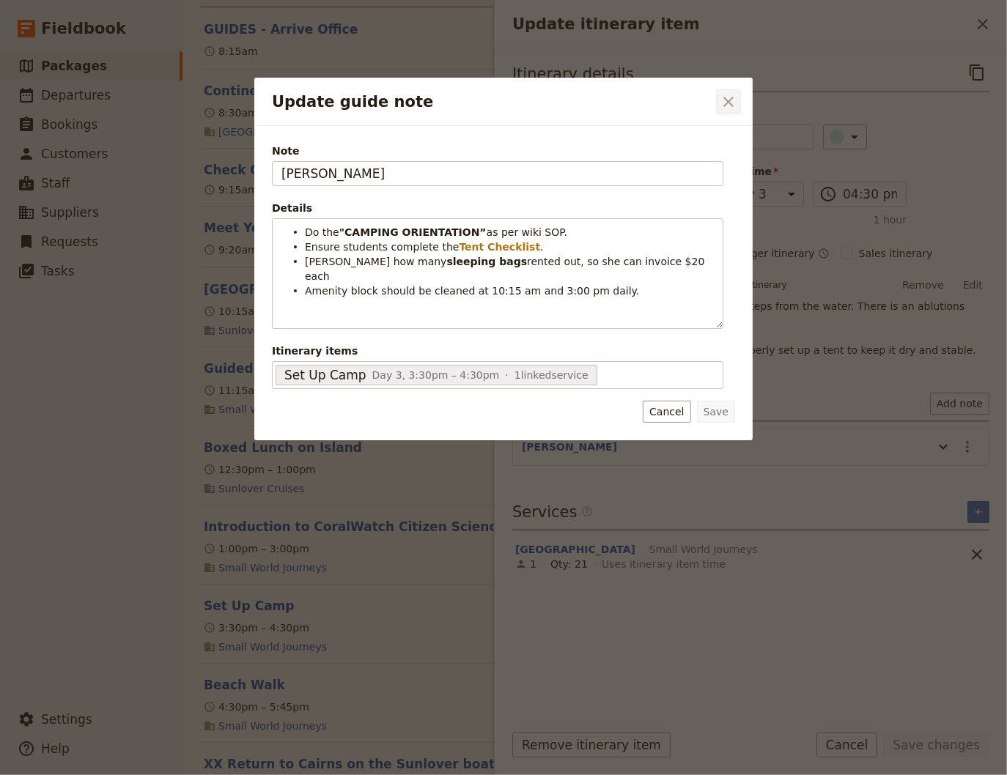
click at [731, 101] on icon "Close dialog" at bounding box center [728, 102] width 18 height 18
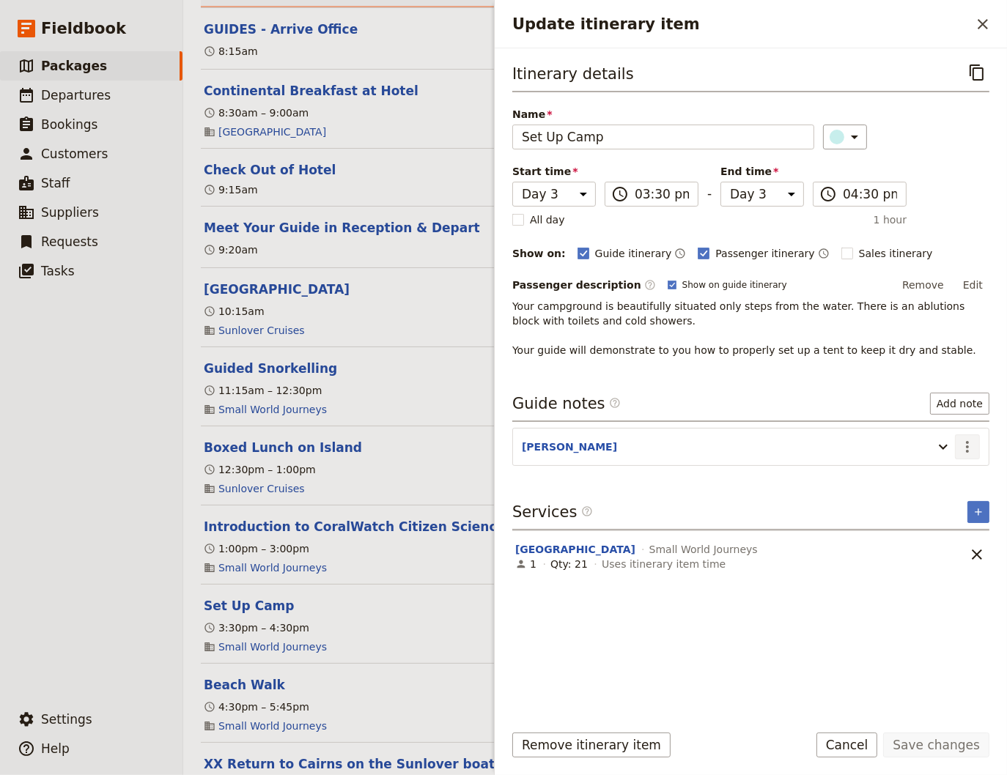
click at [966, 441] on icon "Actions" at bounding box center [967, 447] width 3 height 12
click at [932, 481] on span "Edit note" at bounding box center [925, 476] width 46 height 15
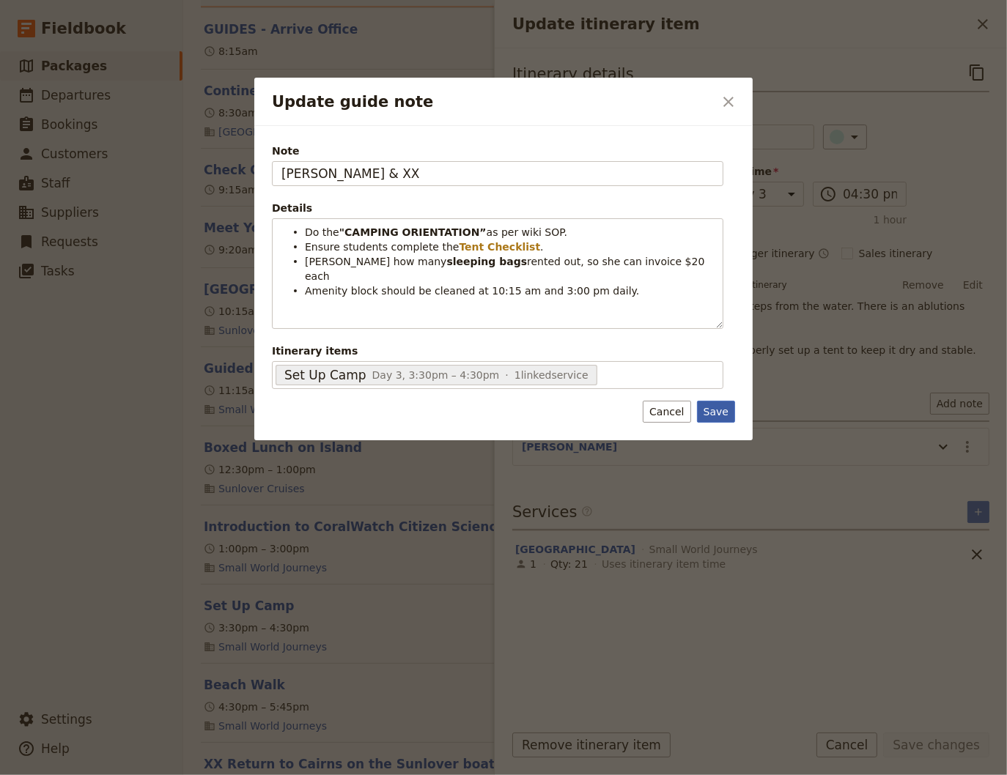
type input "[PERSON_NAME] & XX"
click at [717, 411] on button "Save" at bounding box center [716, 412] width 38 height 22
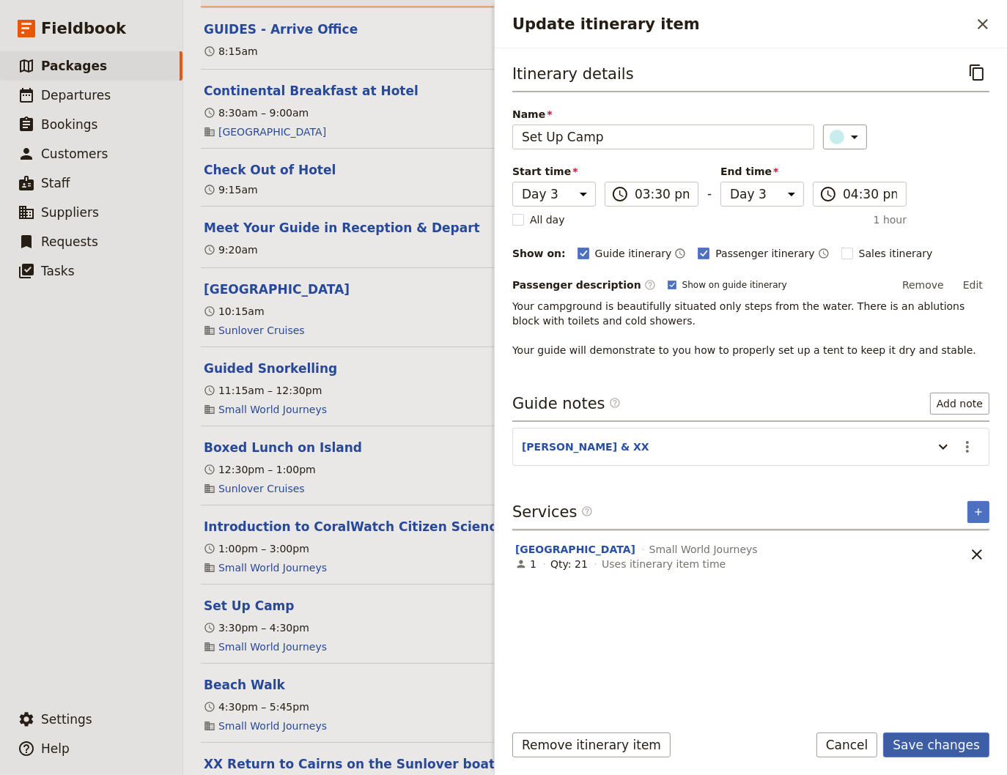
click at [925, 738] on button "Save changes" at bounding box center [936, 745] width 106 height 25
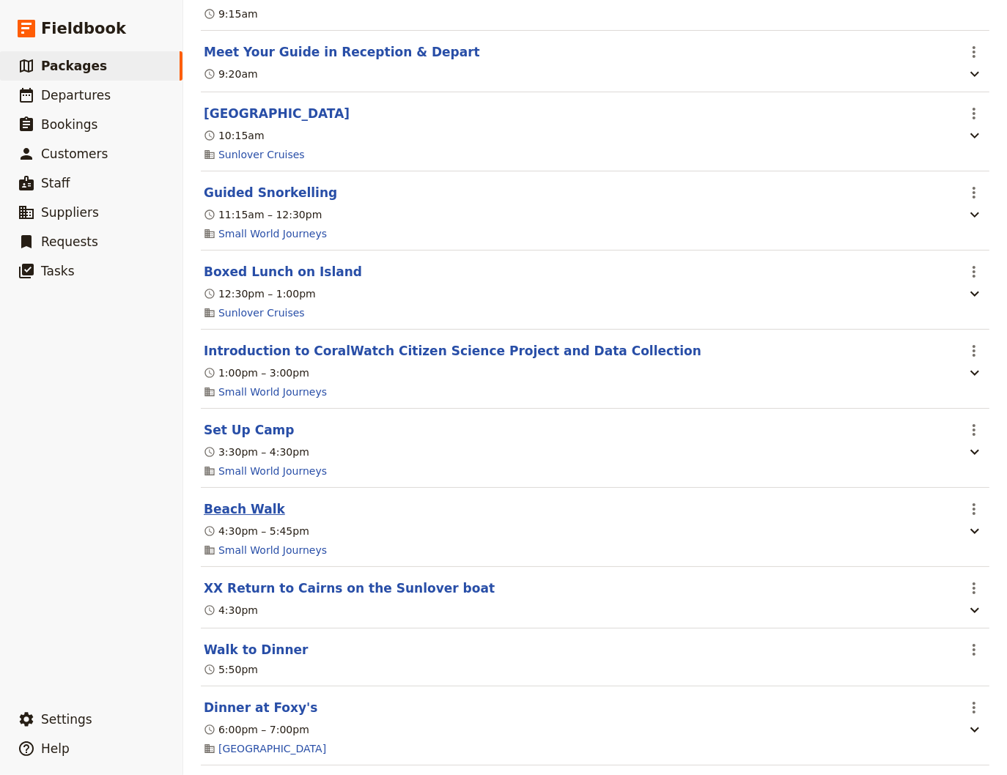
scroll to position [1879, 0]
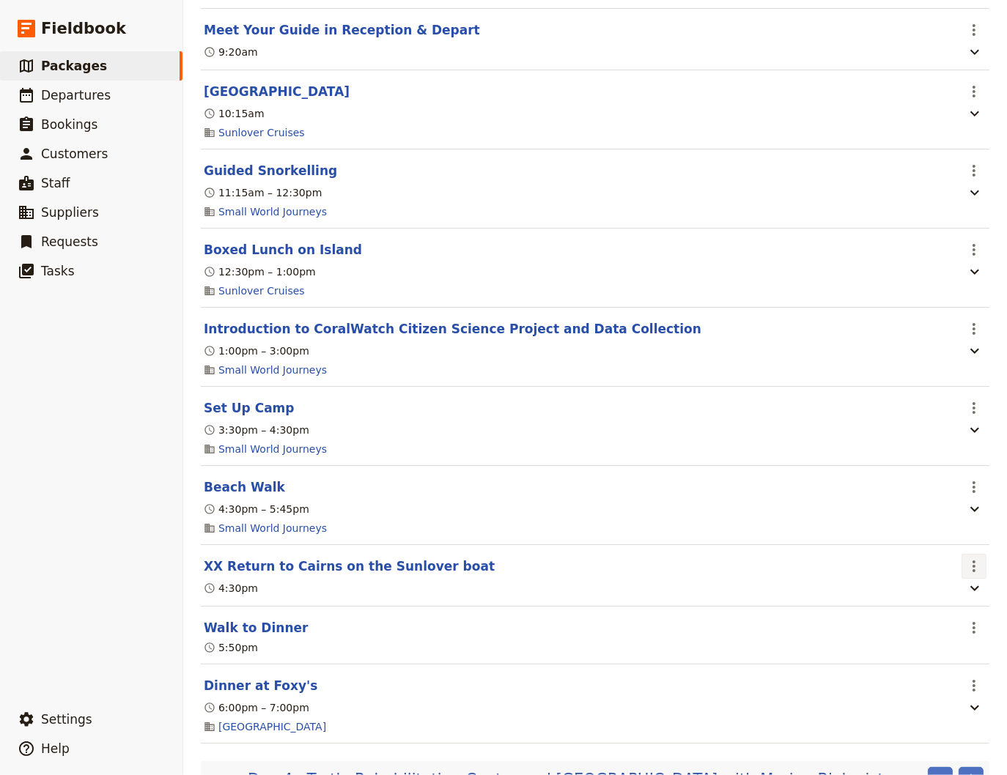
click at [965, 575] on icon "Actions" at bounding box center [974, 567] width 18 height 18
click at [930, 629] on span "Delete this itinerary item" at bounding box center [901, 632] width 129 height 15
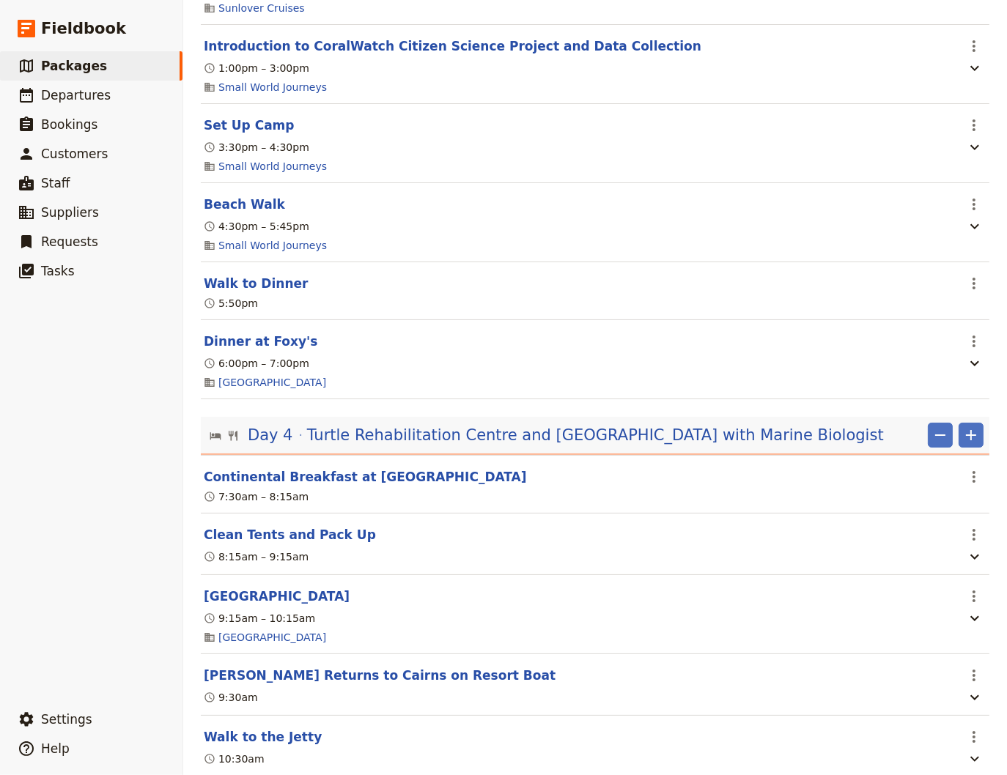
scroll to position [2176, 0]
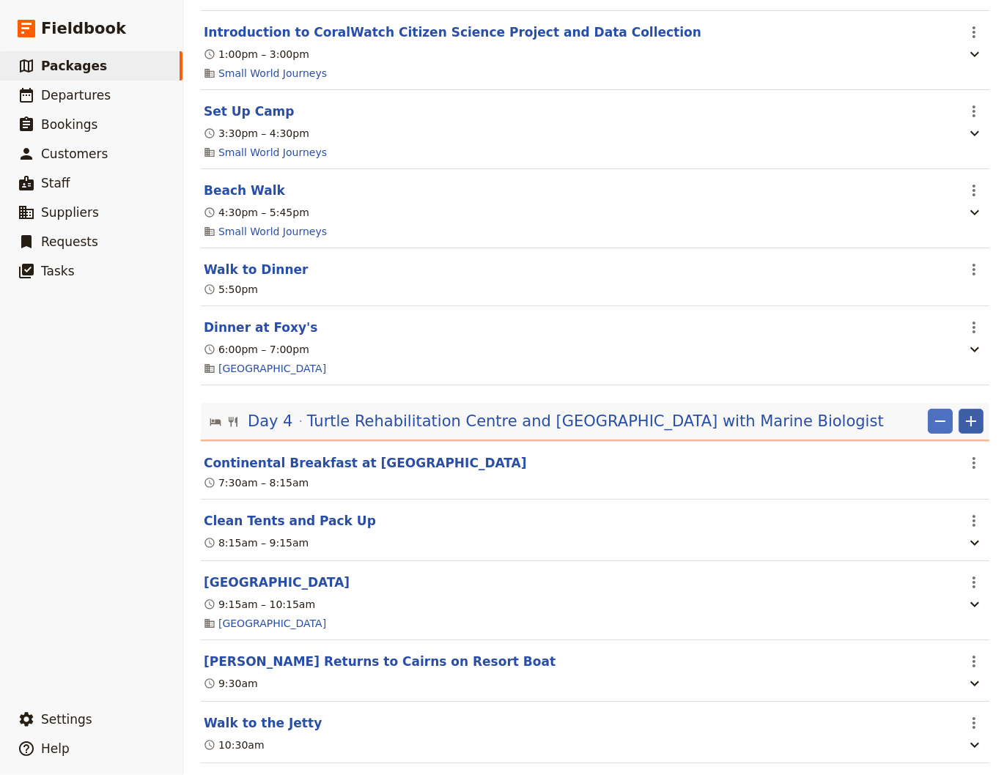
click at [966, 426] on icon "Add" at bounding box center [971, 421] width 10 height 10
click at [923, 470] on span "Add itinerary item" at bounding box center [916, 467] width 93 height 15
select select "4"
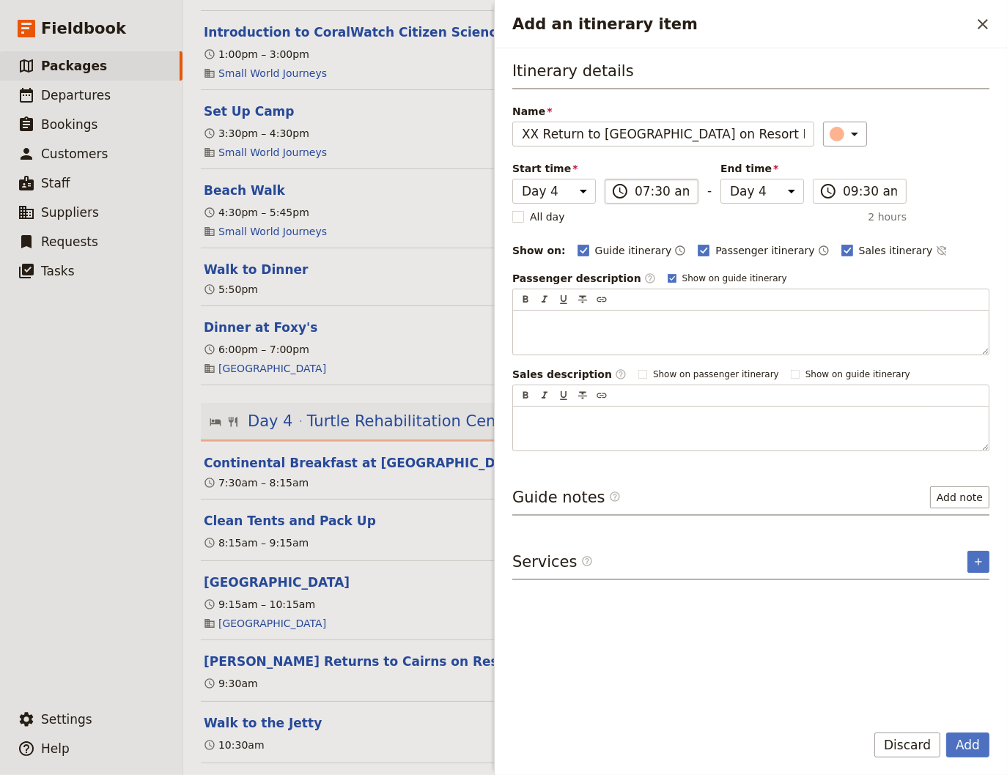
type input "XX Return to [GEOGRAPHIC_DATA] on Resort Boat"
click at [641, 192] on input "07:30 am" at bounding box center [661, 191] width 54 height 18
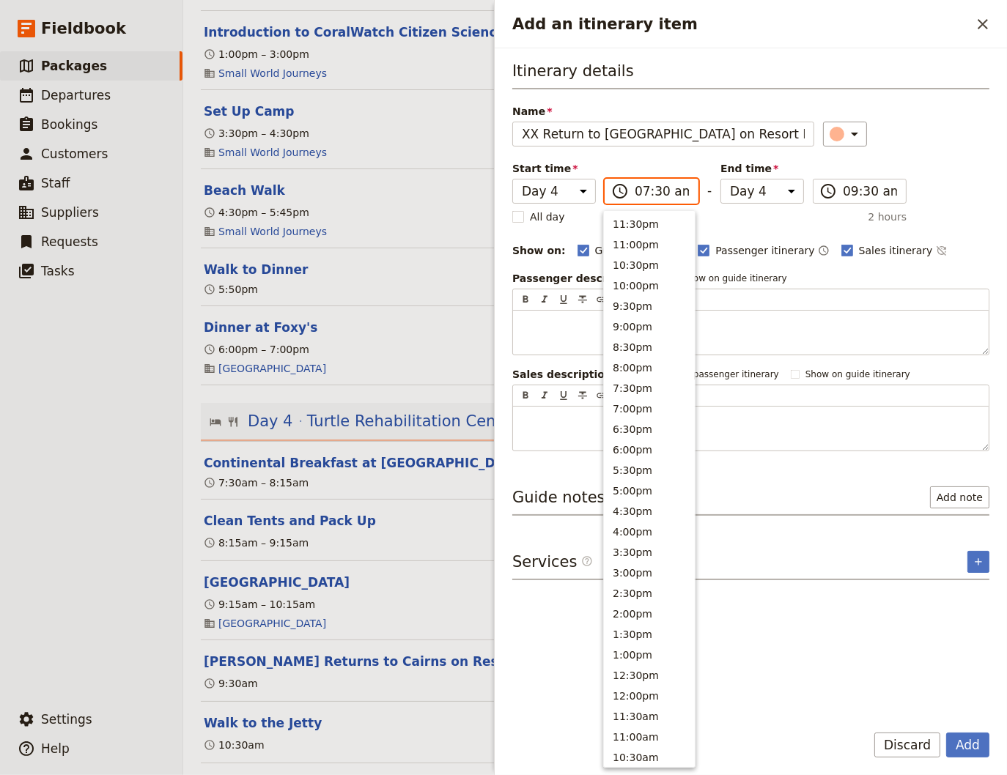
scroll to position [434, 0]
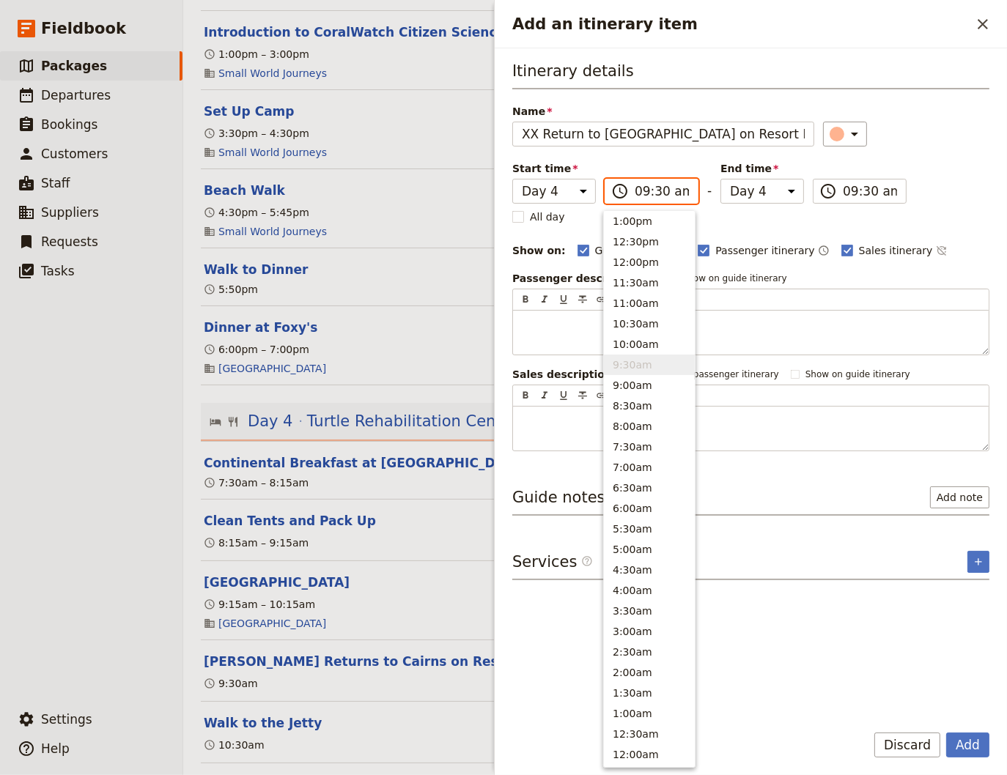
type input "09:30 am"
click at [971, 747] on button "Add" at bounding box center [967, 745] width 43 height 25
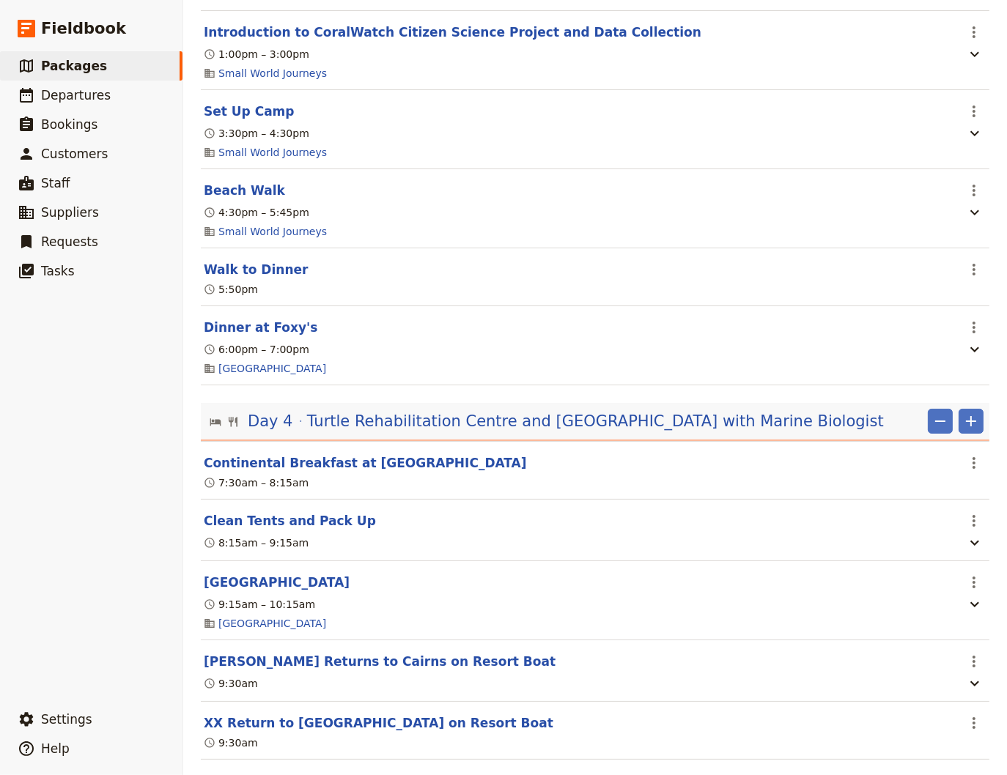
scroll to position [2275, 0]
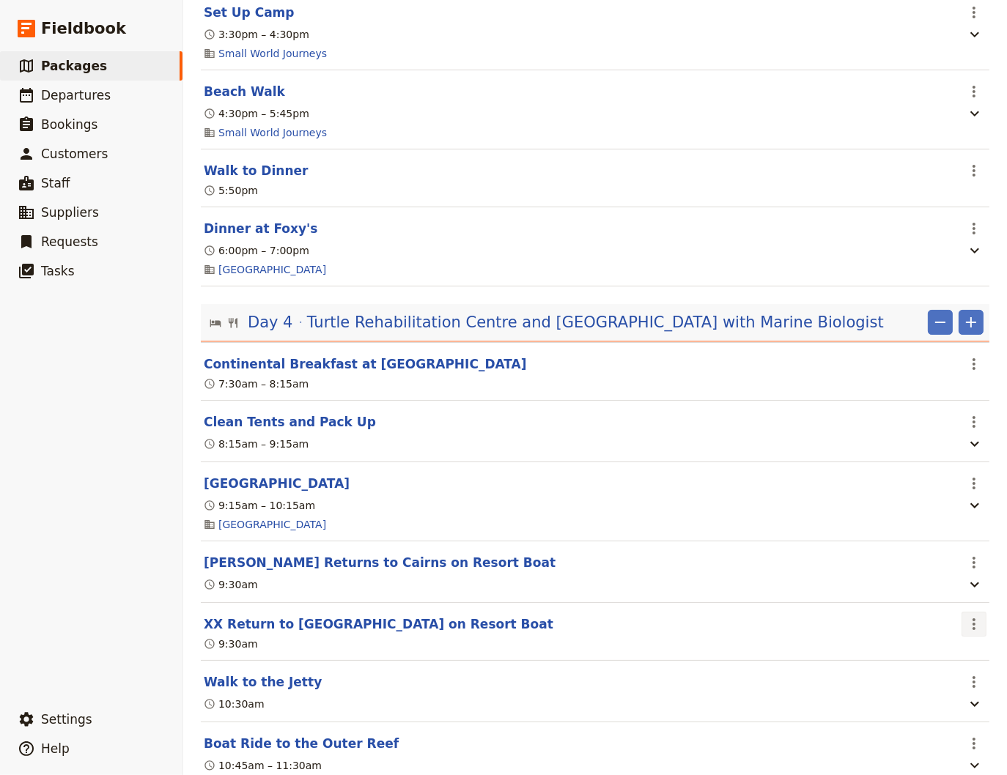
click at [972, 630] on icon "Actions" at bounding box center [973, 624] width 3 height 12
click at [916, 694] on span "Delete this itinerary item" at bounding box center [901, 693] width 129 height 15
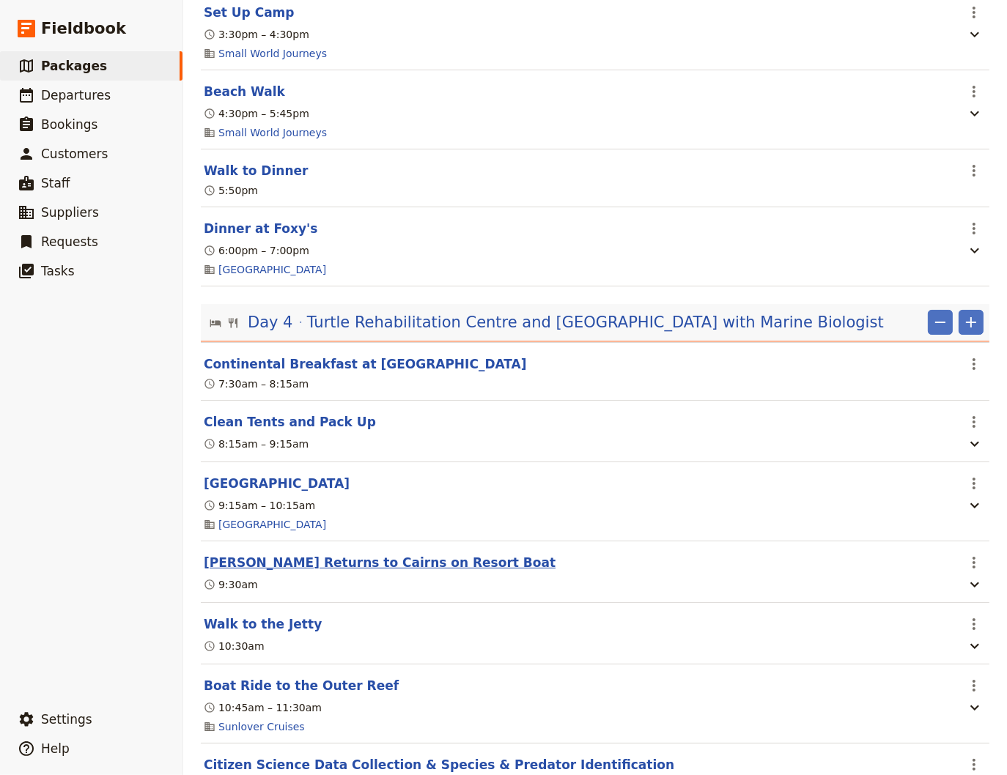
click at [251, 571] on button "[PERSON_NAME] Returns to Cairns on Resort Boat" at bounding box center [380, 563] width 352 height 18
select select "4"
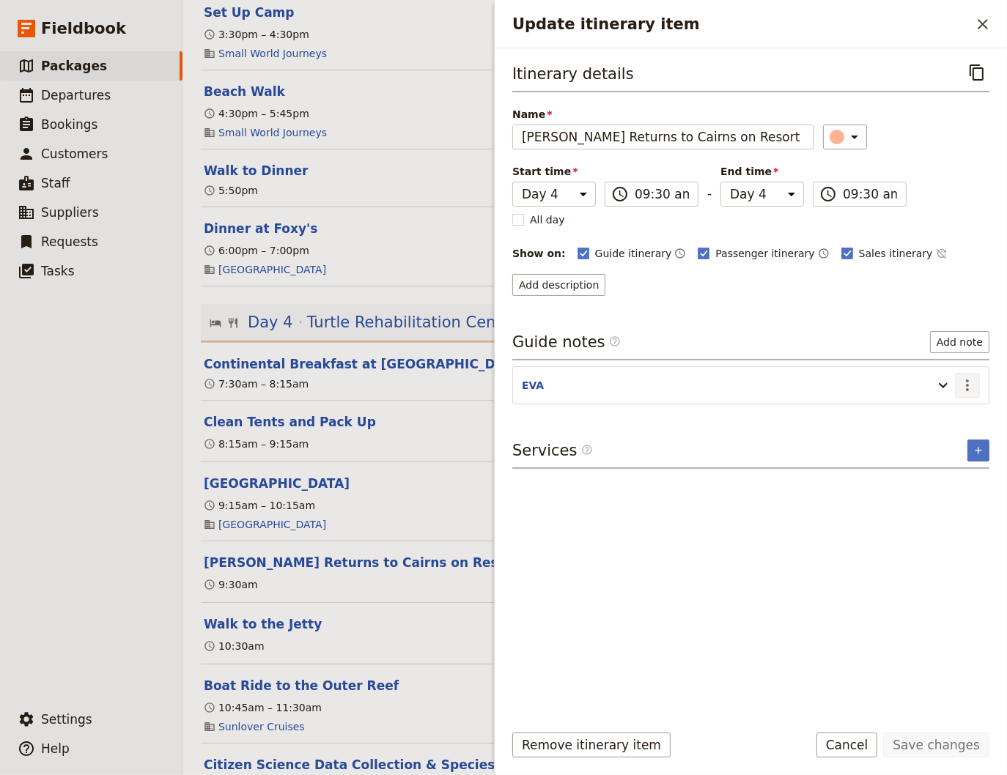
click at [969, 379] on icon "Actions" at bounding box center [967, 386] width 18 height 18
click at [945, 411] on span "Edit note" at bounding box center [925, 414] width 46 height 15
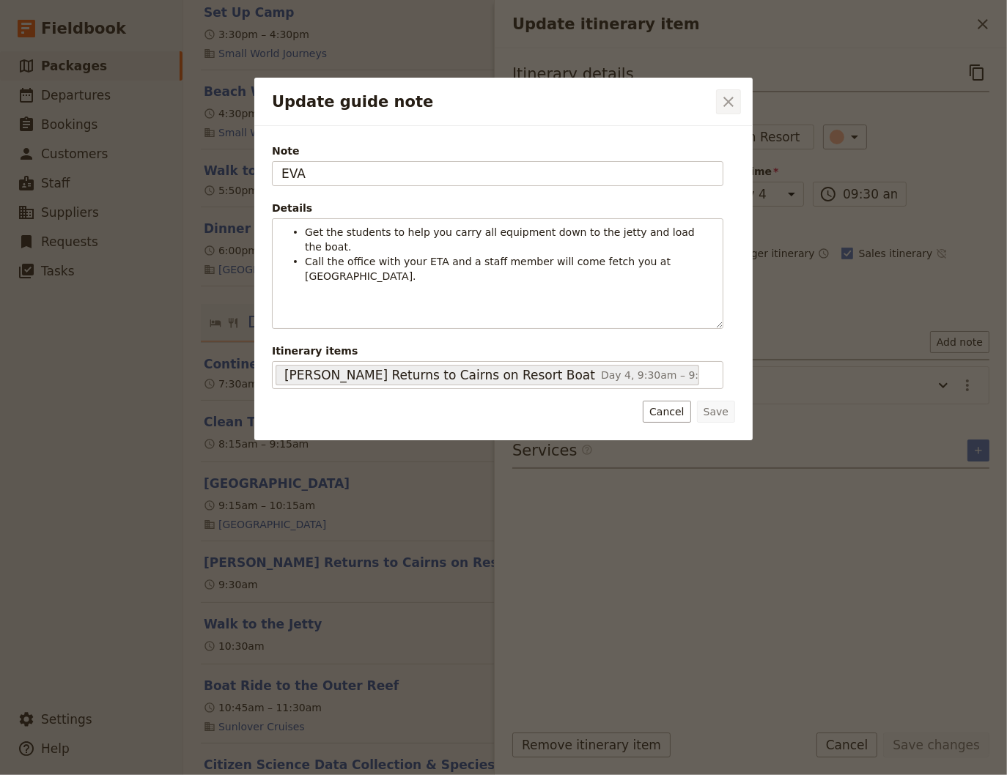
click at [728, 105] on icon "Close dialog" at bounding box center [728, 102] width 18 height 18
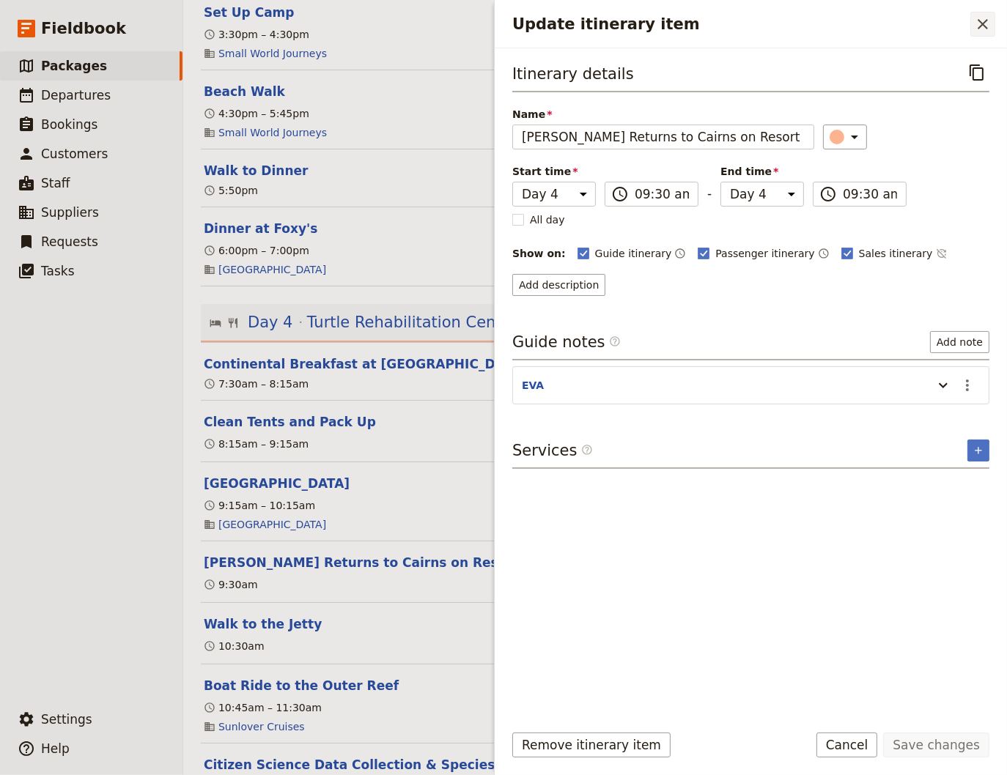
click at [983, 22] on icon "Close drawer" at bounding box center [983, 24] width 18 height 18
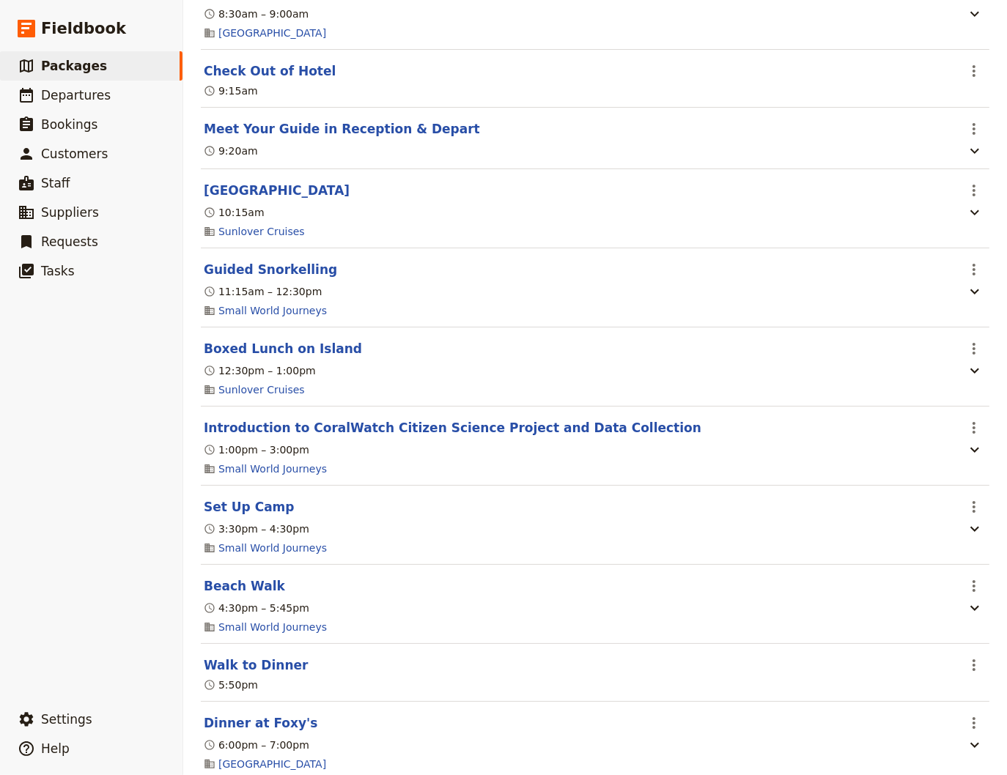
scroll to position [1582, 0]
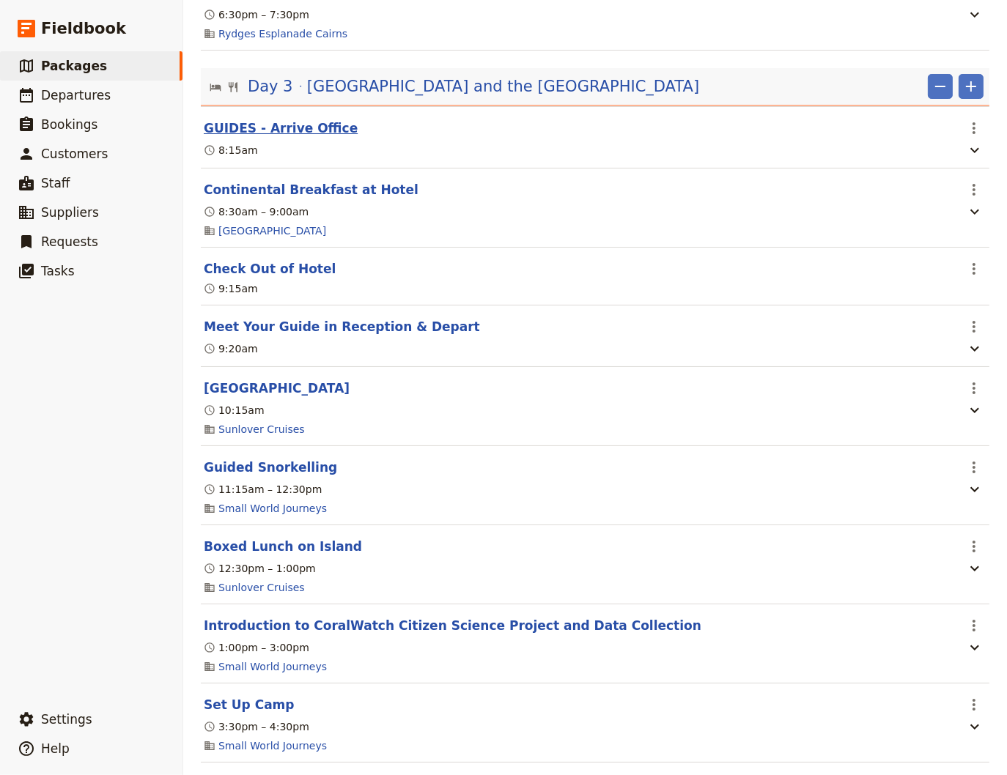
click at [298, 130] on button "GUIDES - Arrive Office" at bounding box center [281, 128] width 154 height 18
select select "3"
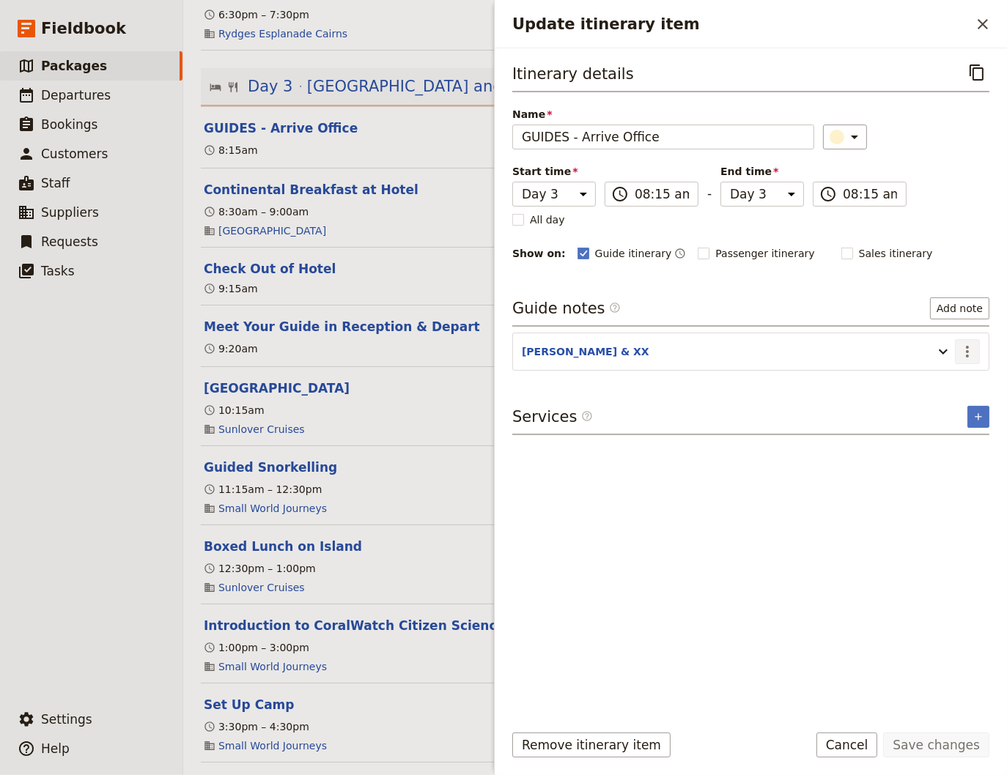
click at [970, 353] on icon "Actions" at bounding box center [967, 352] width 18 height 18
click at [942, 379] on span "Edit note" at bounding box center [925, 381] width 46 height 15
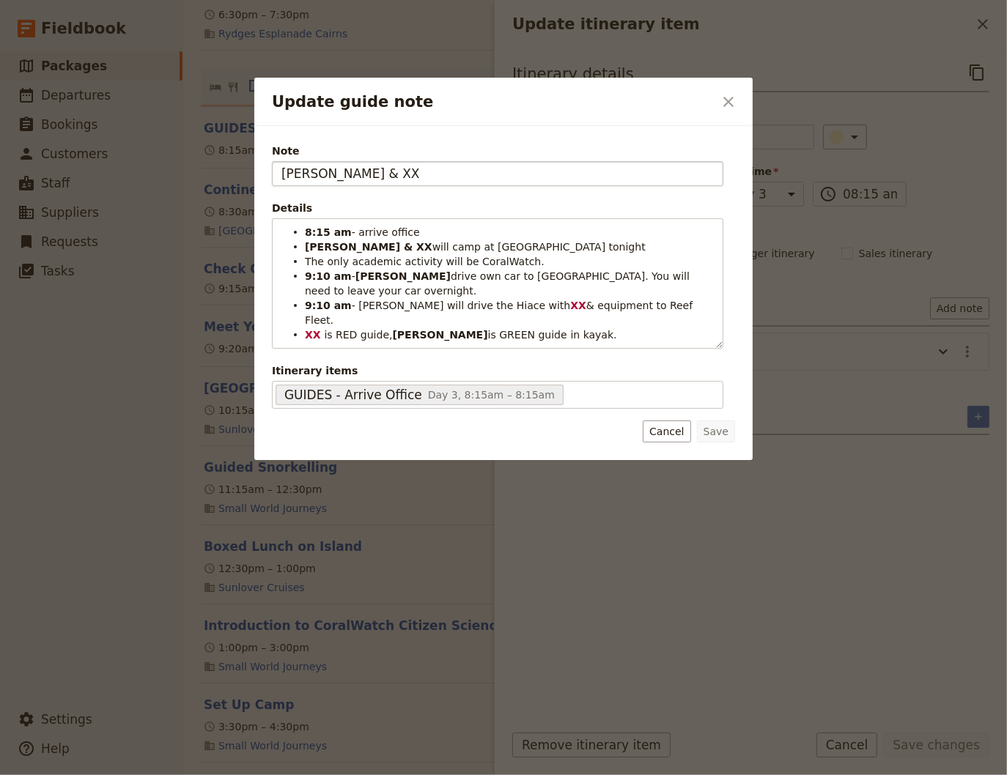
click at [310, 177] on input "[PERSON_NAME] & XX" at bounding box center [497, 173] width 451 height 25
type input "[PERSON_NAME], [PERSON_NAME] & XX"
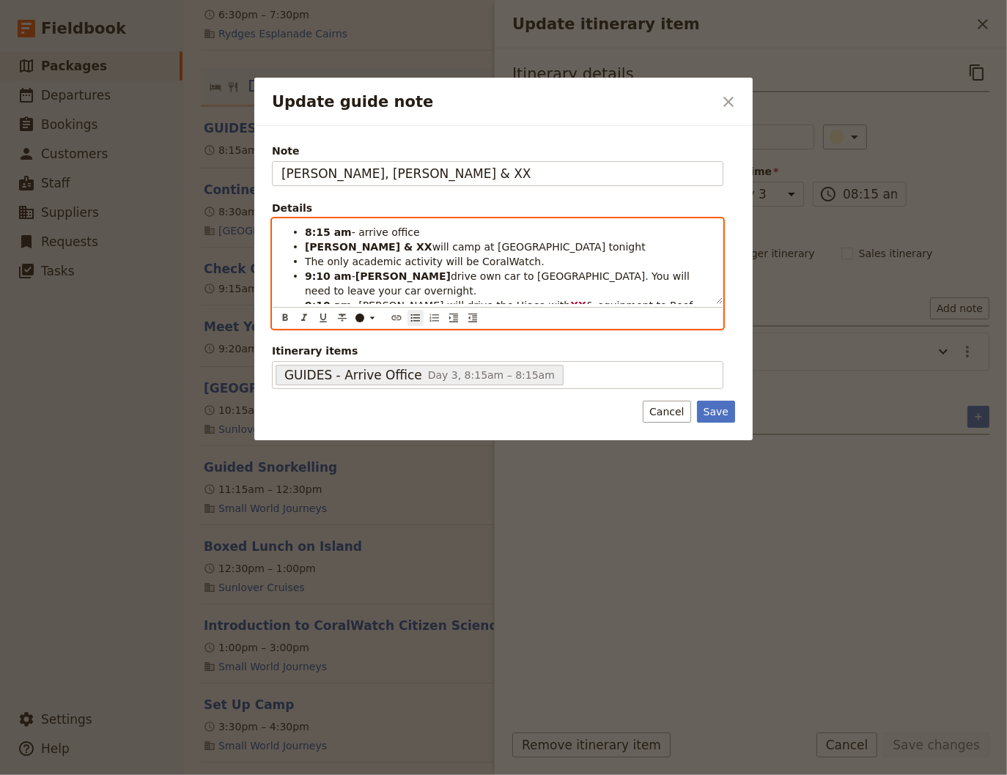
click at [519, 312] on ul "8:15 am - arrive office [PERSON_NAME] & XX will camp at [GEOGRAPHIC_DATA] tonig…" at bounding box center [497, 283] width 432 height 117
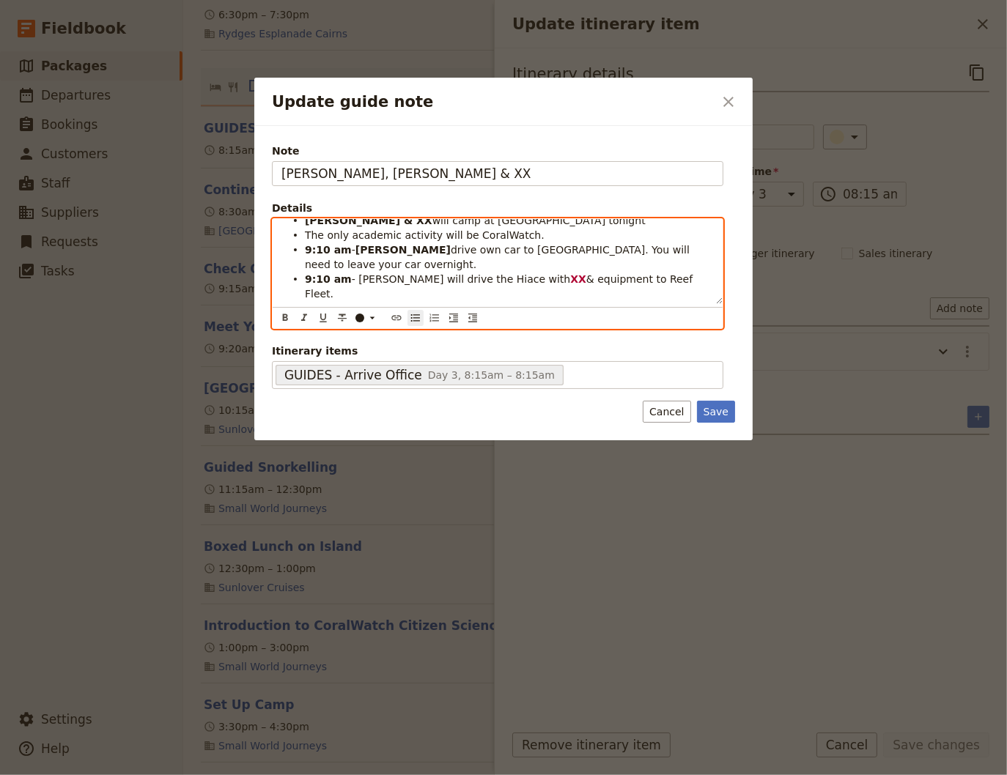
drag, startPoint x: 557, startPoint y: 297, endPoint x: 543, endPoint y: 299, distance: 14.0
click at [543, 303] on span "in kayak and [PERSON_NAME] is BLUE guide in water." at bounding box center [472, 316] width 334 height 26
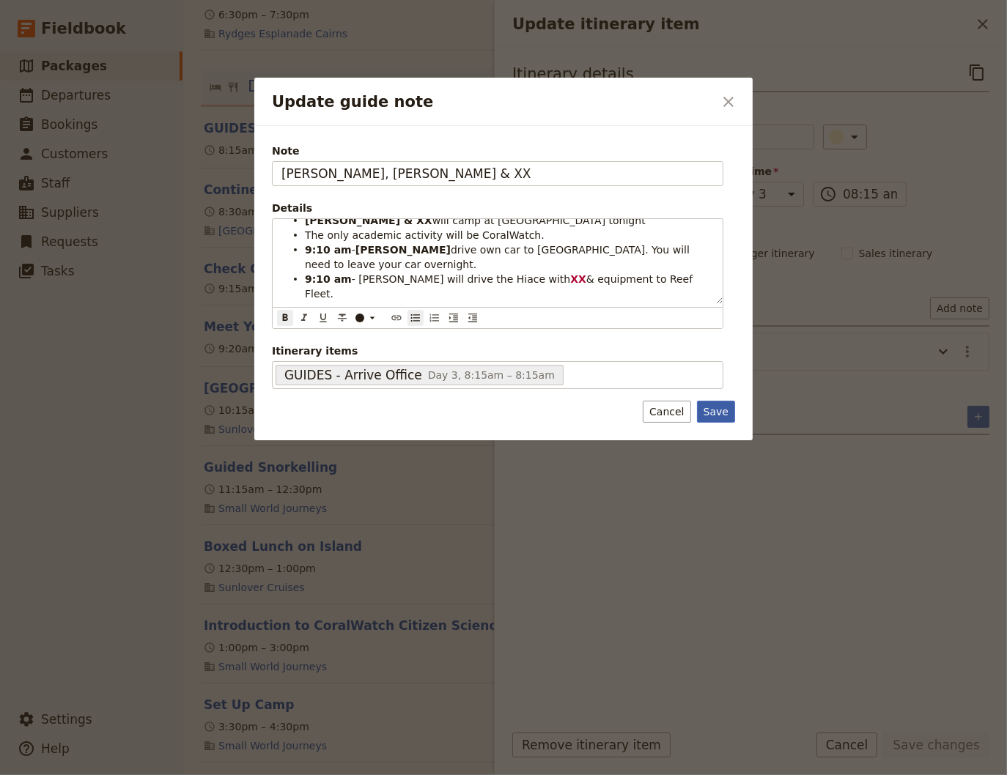
click at [713, 408] on button "Save" at bounding box center [716, 412] width 38 height 22
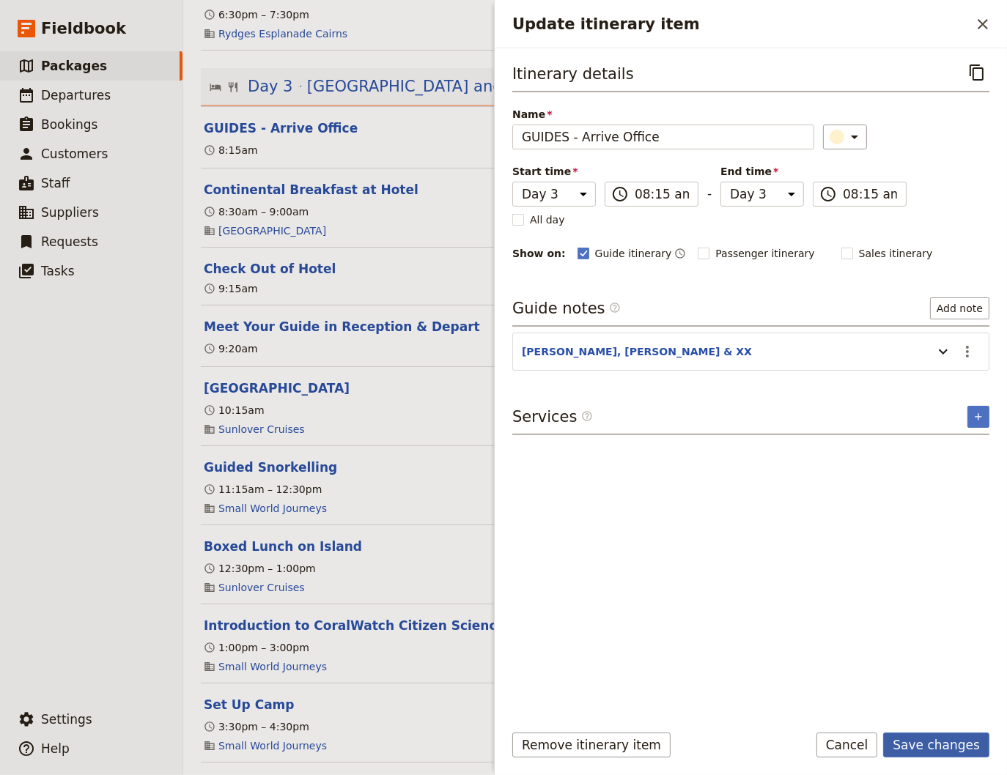
click at [925, 743] on button "Save changes" at bounding box center [936, 745] width 106 height 25
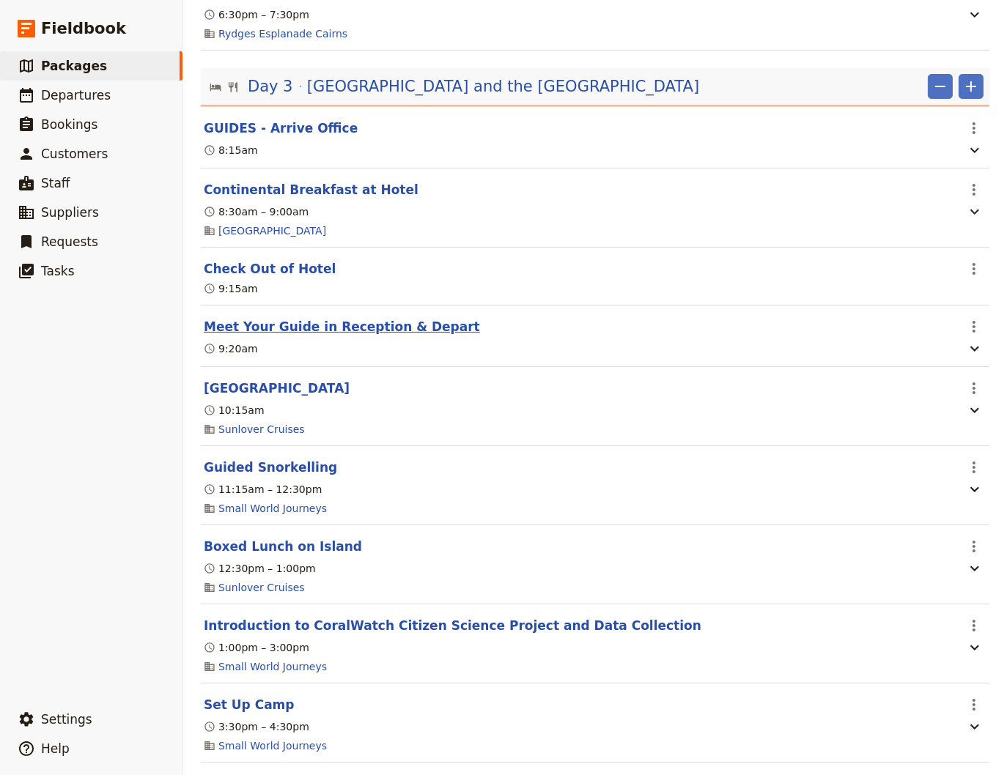
click at [259, 332] on button "Meet Your Guide in Reception & Depart" at bounding box center [342, 327] width 276 height 18
select select "3"
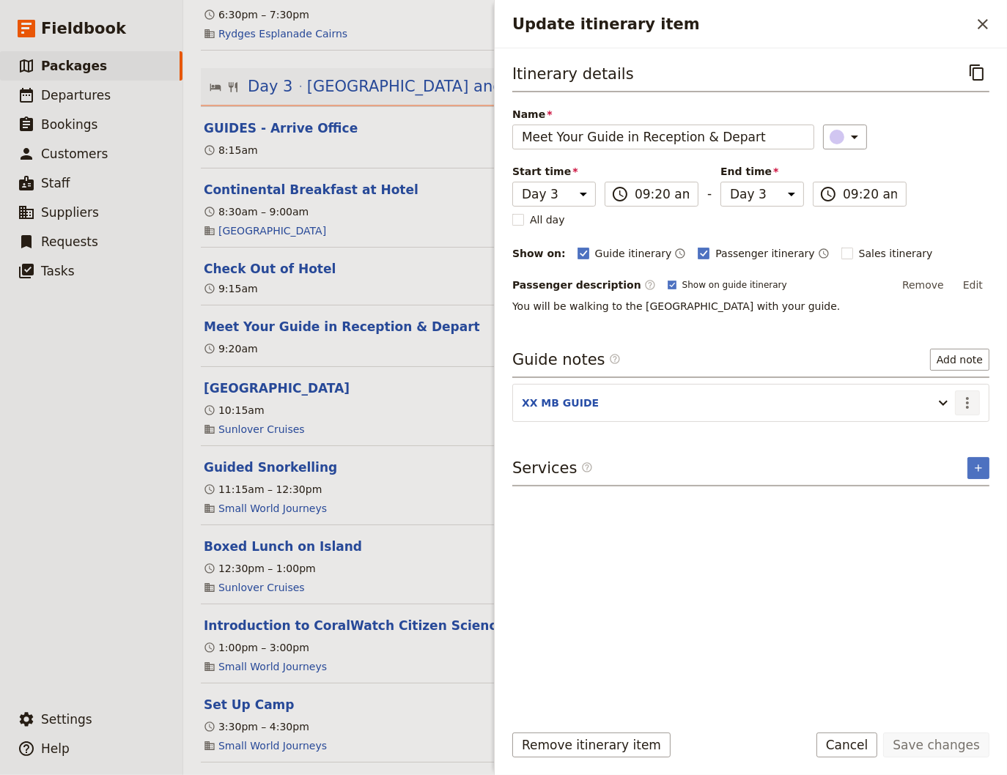
click at [969, 397] on icon "Actions" at bounding box center [967, 403] width 18 height 18
click at [944, 429] on span "Edit note" at bounding box center [925, 432] width 46 height 15
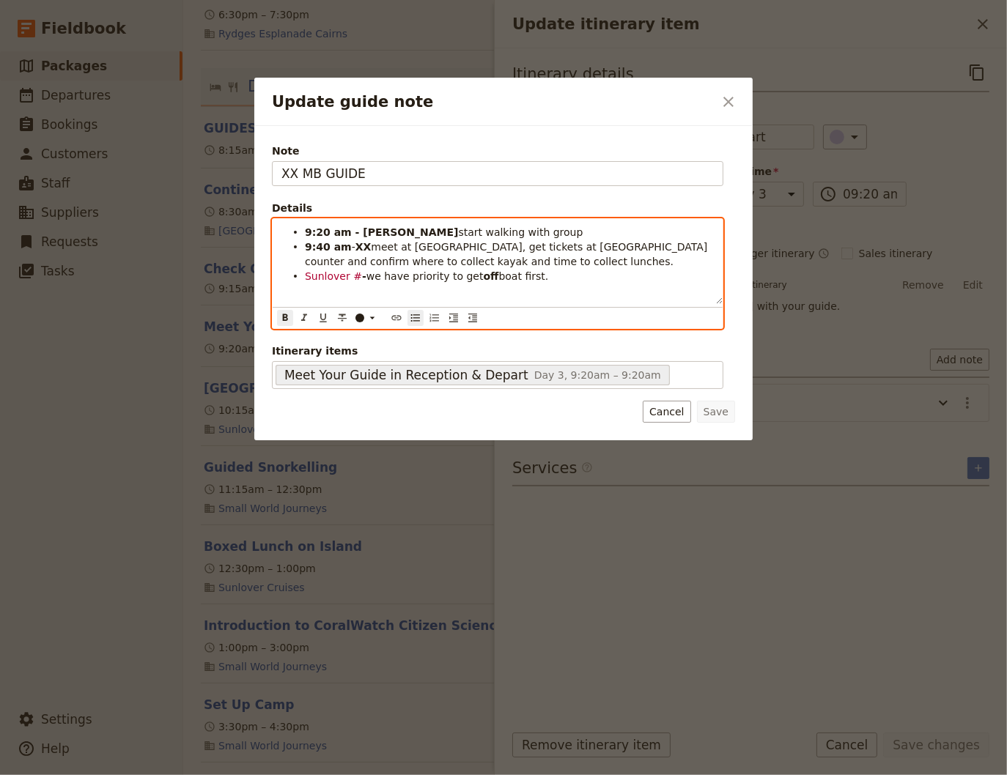
click at [369, 251] on span "meet at [GEOGRAPHIC_DATA], get tickets at [GEOGRAPHIC_DATA] counter and confirm…" at bounding box center [508, 254] width 406 height 26
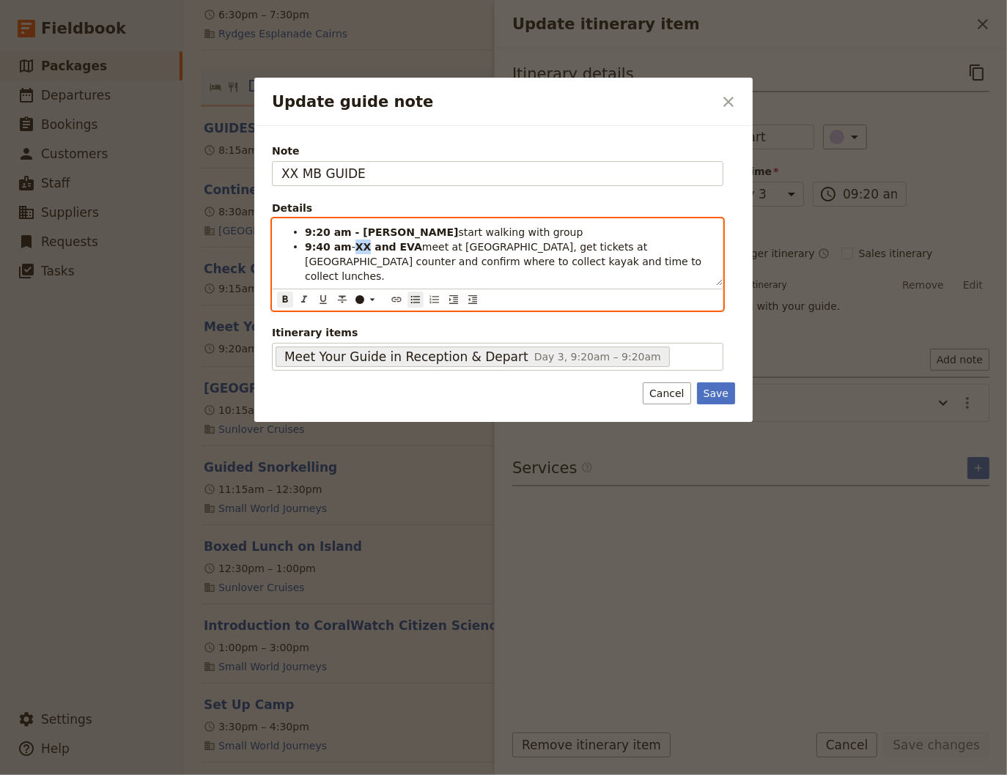
drag, startPoint x: 365, startPoint y: 247, endPoint x: 353, endPoint y: 250, distance: 12.1
click at [355, 250] on strong "XX and EVA" at bounding box center [388, 247] width 67 height 12
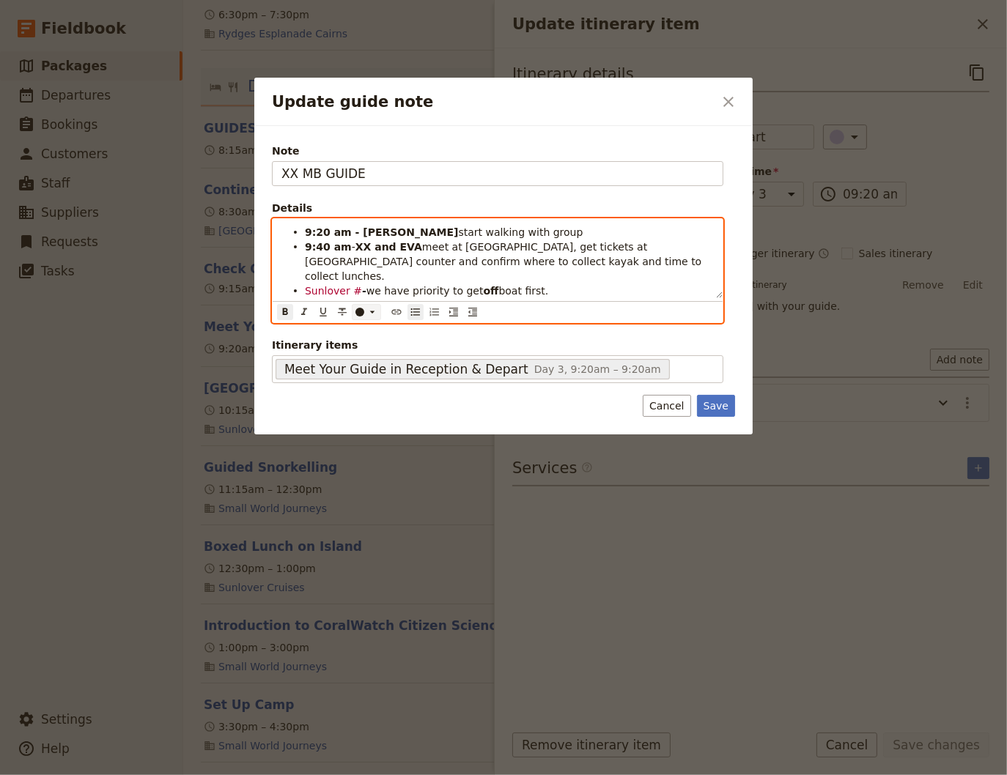
click at [372, 306] on icon "Update guide note" at bounding box center [372, 312] width 12 height 12
click at [360, 330] on div "button" at bounding box center [360, 333] width 9 height 9
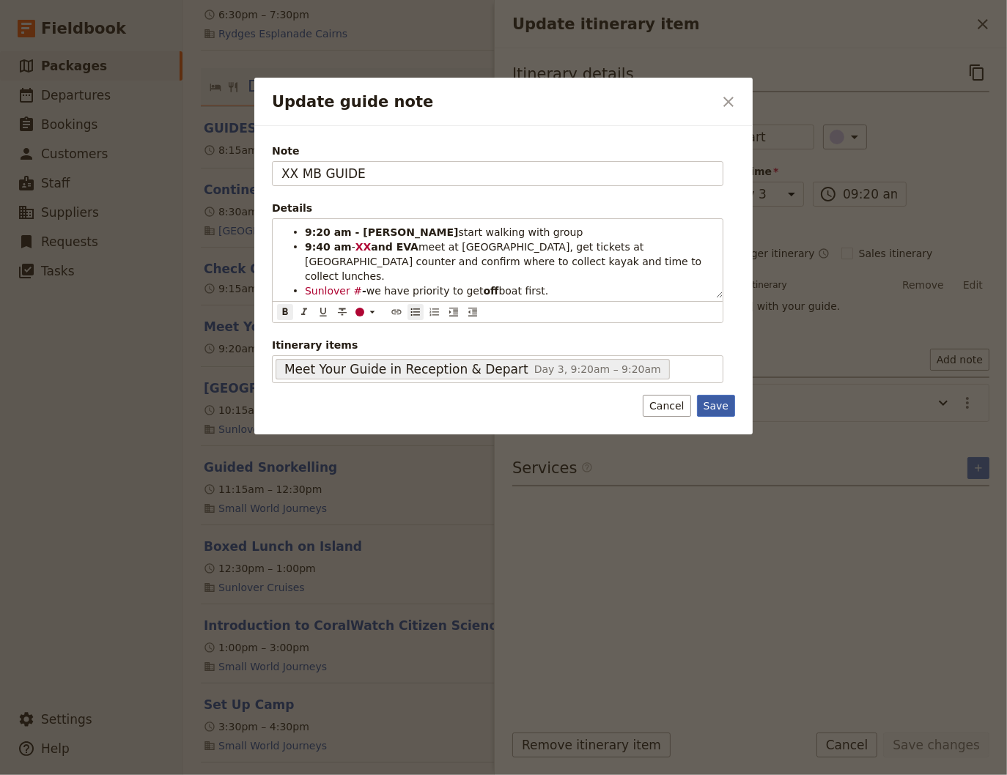
click at [729, 395] on button "Save" at bounding box center [716, 406] width 38 height 22
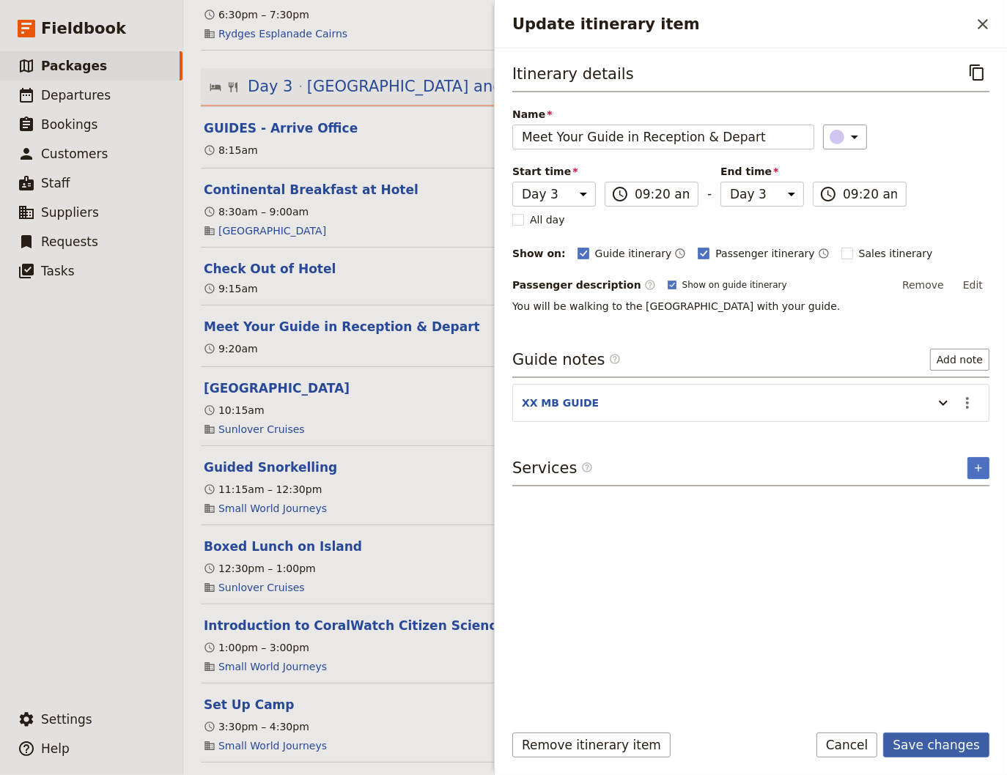
click at [936, 746] on button "Save changes" at bounding box center [936, 745] width 106 height 25
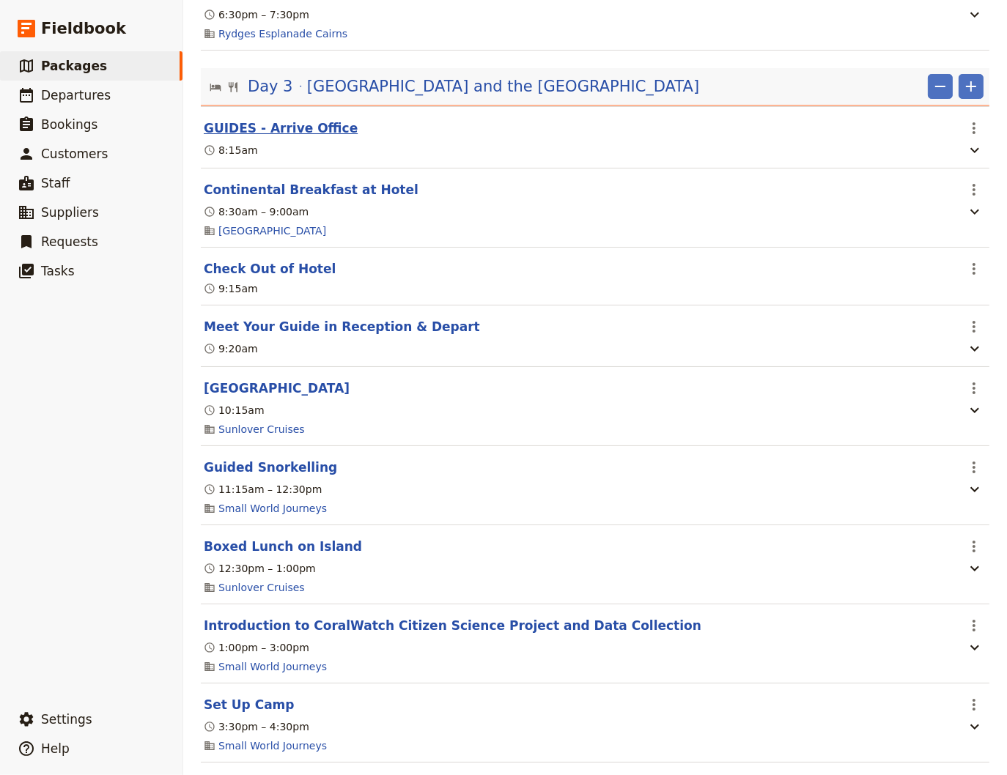
click at [278, 136] on button "GUIDES - Arrive Office" at bounding box center [281, 128] width 154 height 18
select select "3"
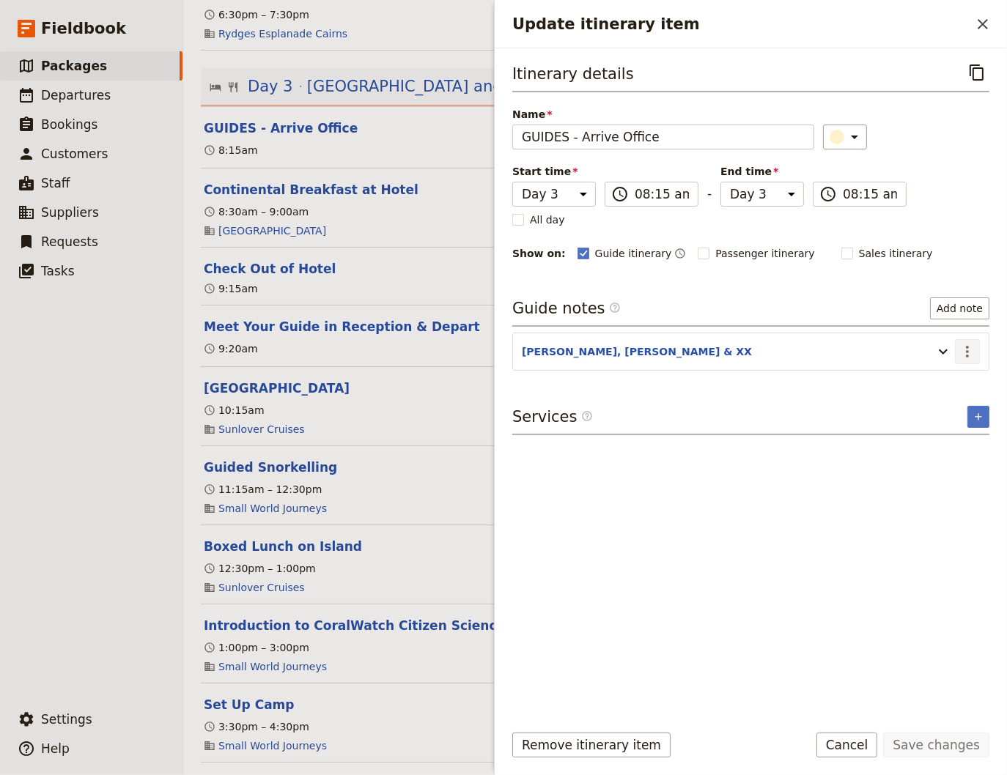
click at [962, 349] on icon "Actions" at bounding box center [967, 352] width 18 height 18
click at [928, 382] on span "Edit note" at bounding box center [925, 381] width 46 height 15
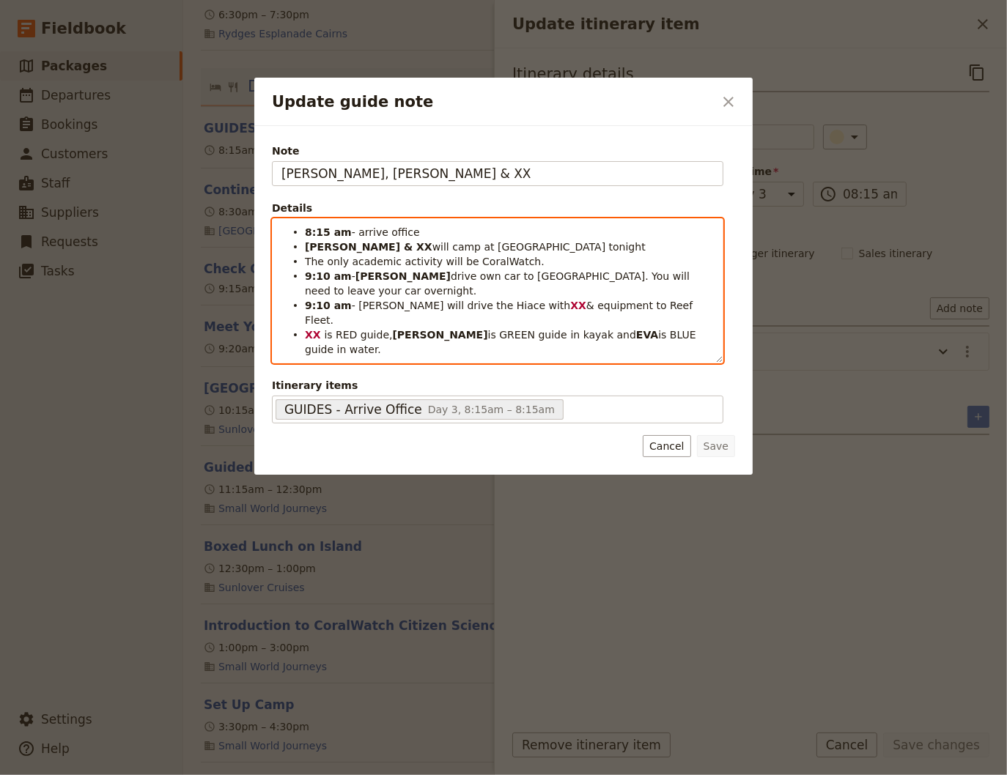
click at [515, 292] on ul "8:15 am - arrive office [PERSON_NAME] & XX will camp at [GEOGRAPHIC_DATA] tonig…" at bounding box center [497, 291] width 432 height 132
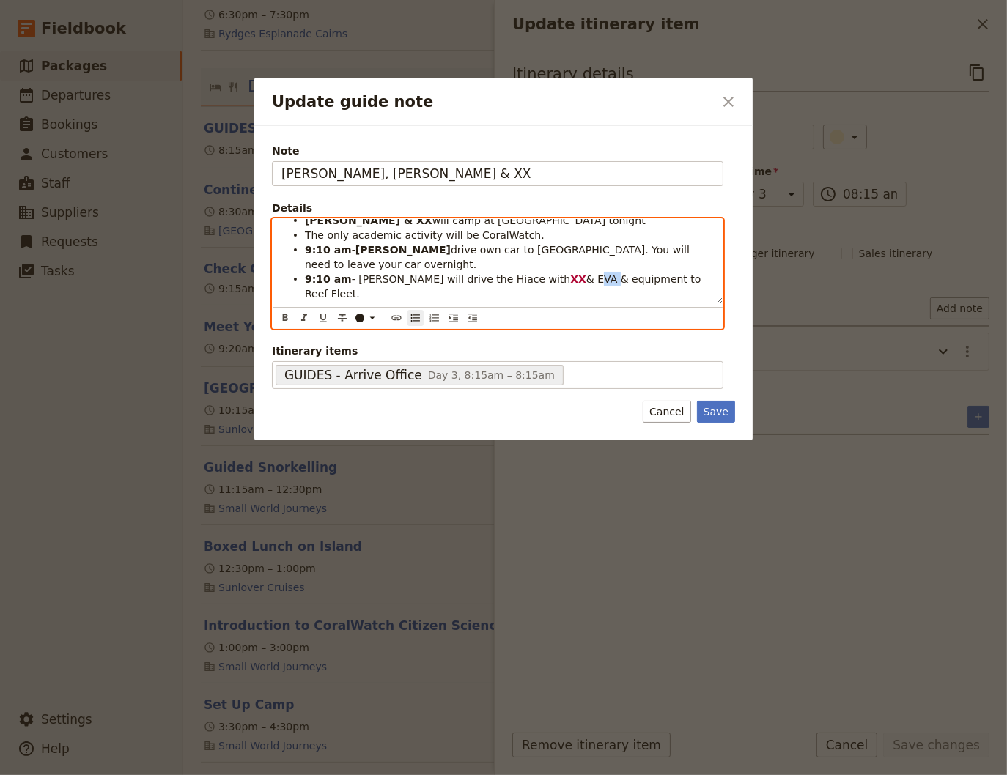
drag, startPoint x: 544, startPoint y: 285, endPoint x: 528, endPoint y: 278, distance: 17.7
click at [528, 278] on span "& EVA & equipment to Reef Fleet." at bounding box center [504, 286] width 399 height 26
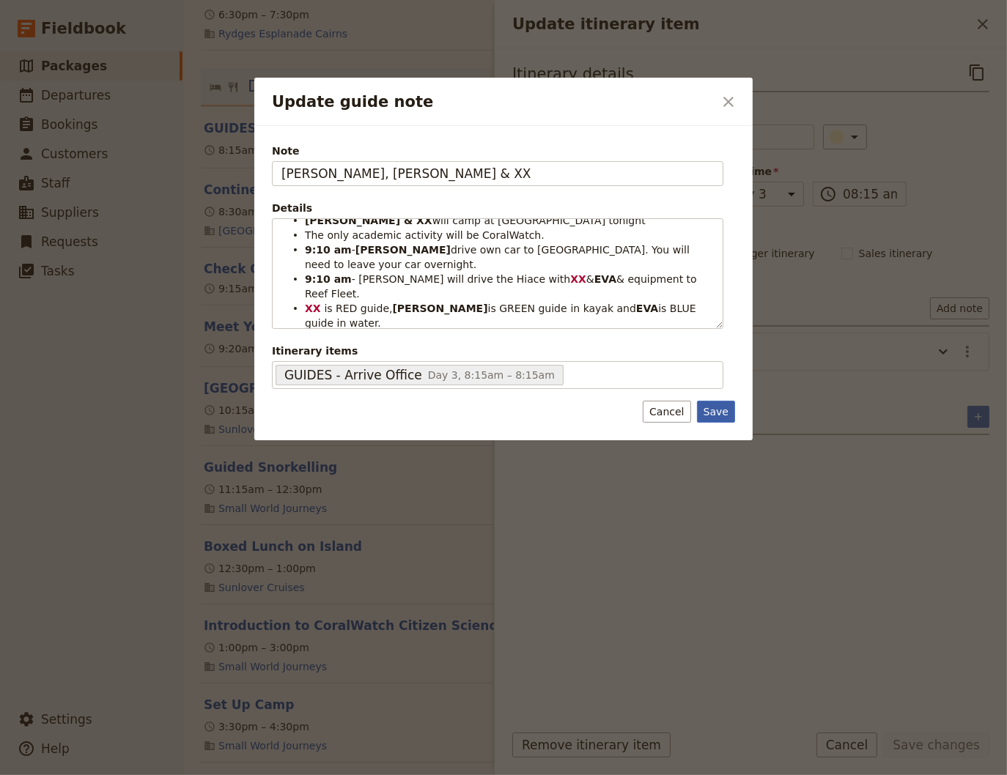
click at [720, 411] on button "Save" at bounding box center [716, 412] width 38 height 22
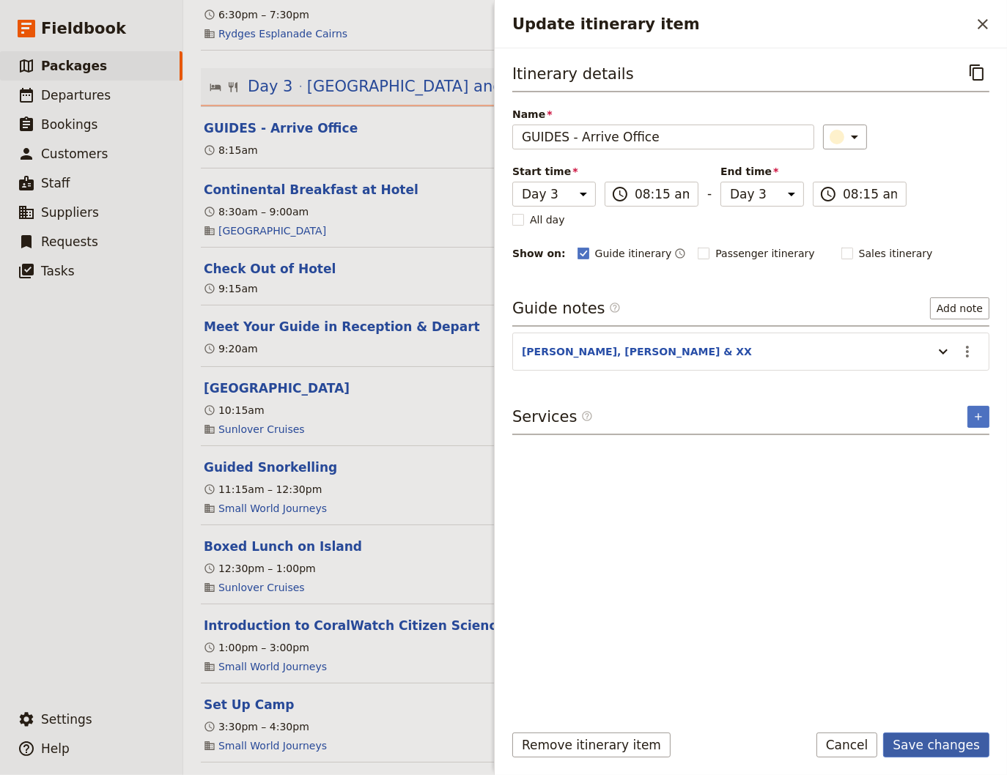
click at [928, 745] on button "Save changes" at bounding box center [936, 745] width 106 height 25
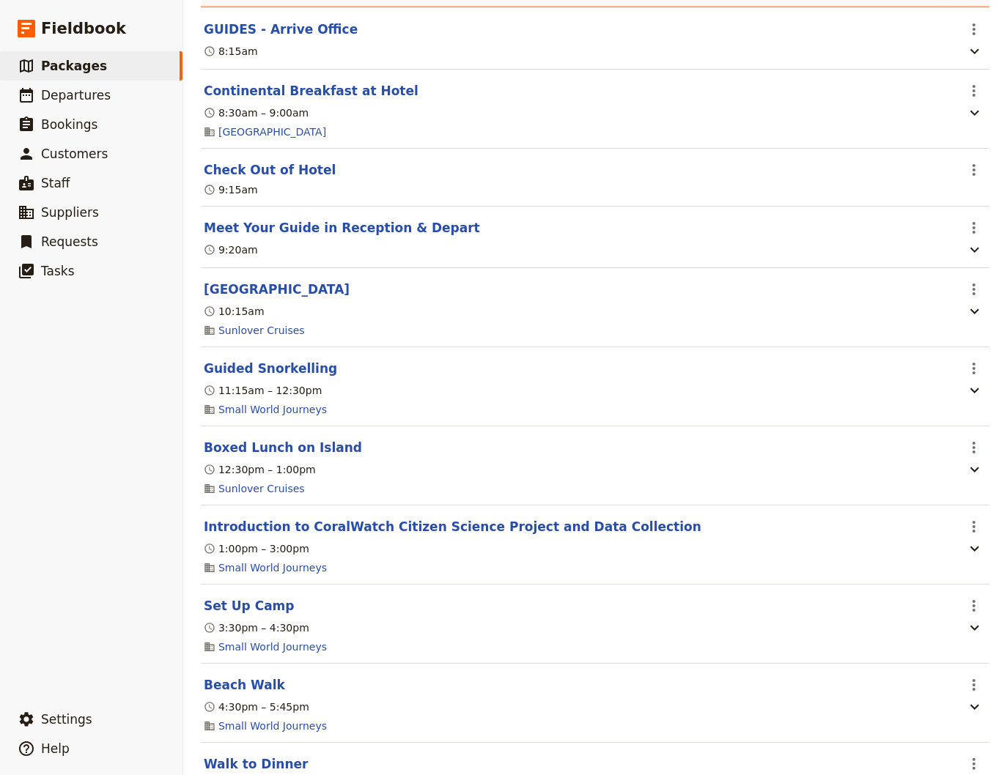
scroll to position [1484, 0]
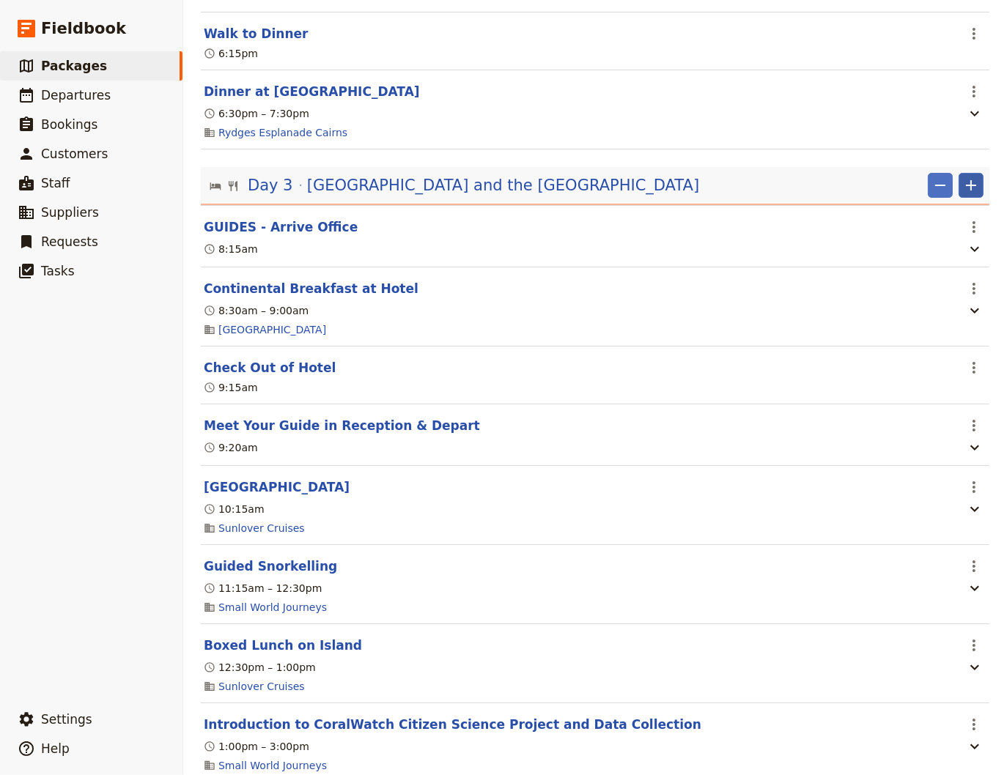
click at [963, 189] on icon "Add" at bounding box center [971, 186] width 18 height 18
click at [936, 226] on span "Add itinerary item" at bounding box center [916, 223] width 93 height 15
select select "3"
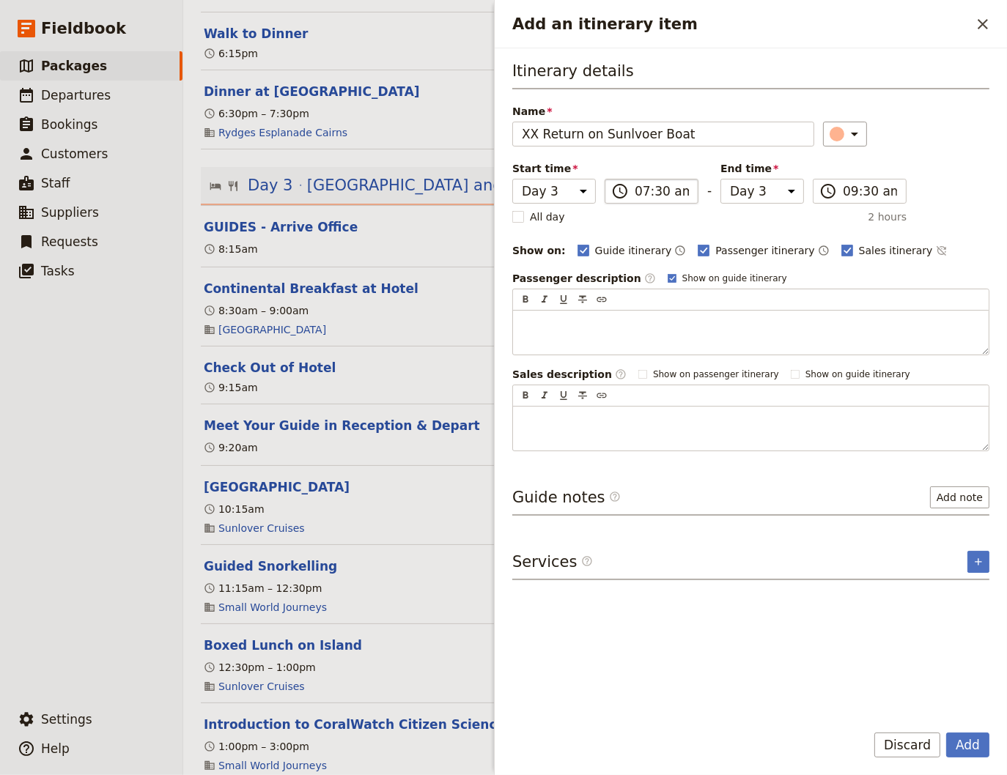
type input "XX Return on Sunlvoer Boat"
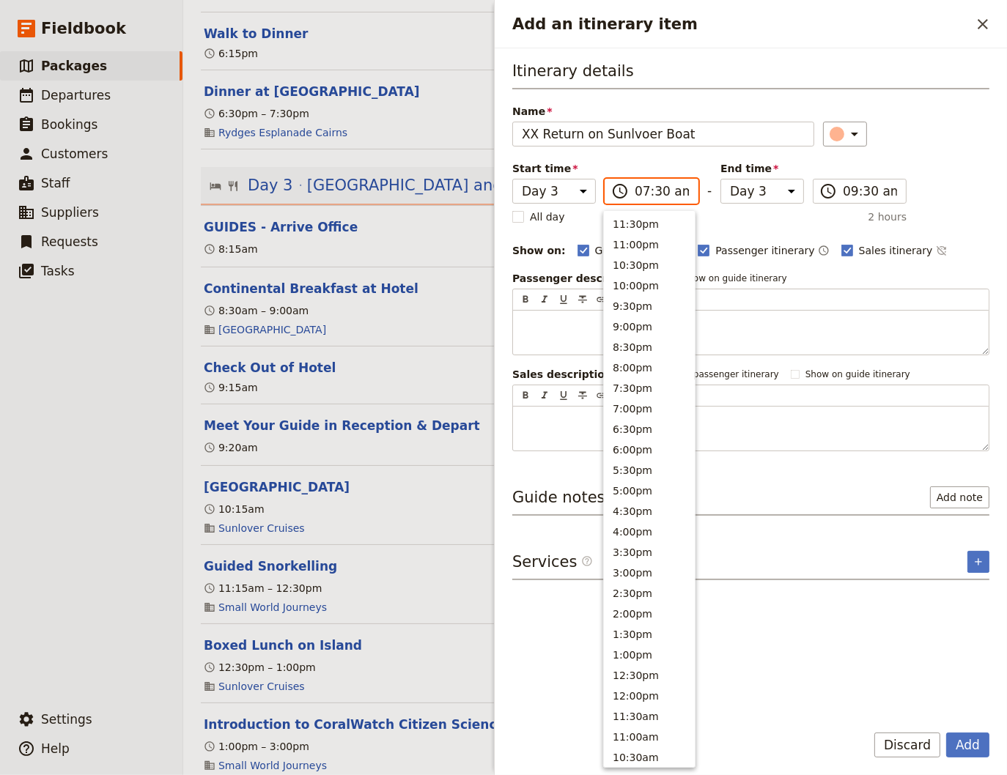
click at [641, 195] on input "07:30 am" at bounding box center [661, 191] width 54 height 18
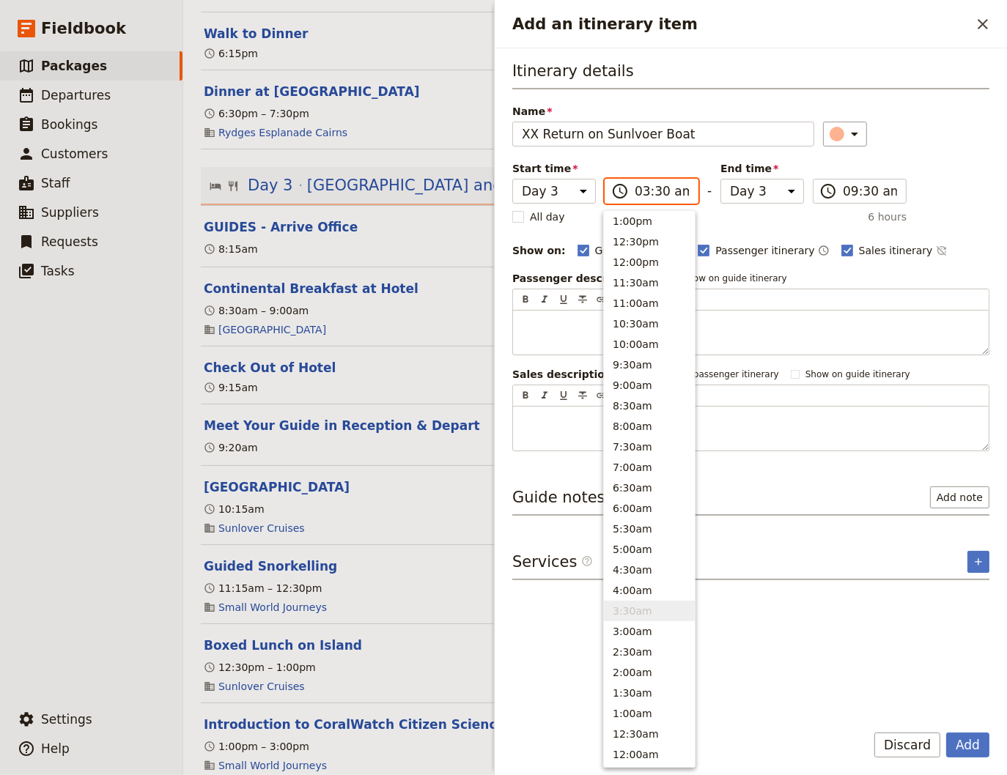
click at [673, 188] on input "03:30 am" at bounding box center [661, 191] width 54 height 18
type input "03:30 pm"
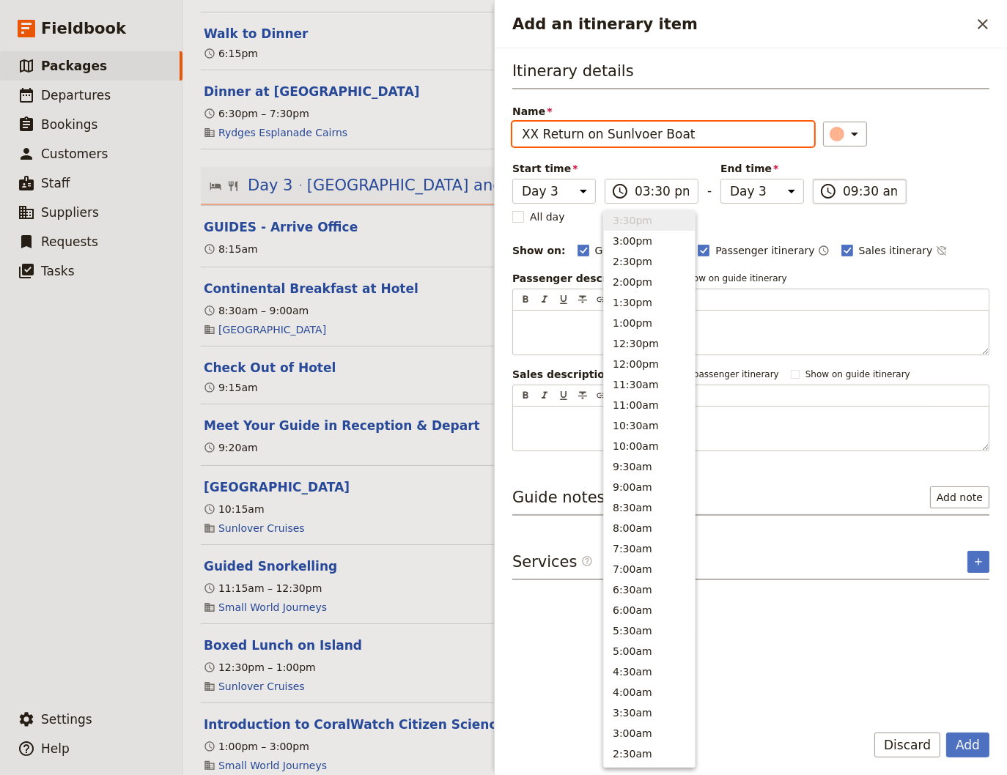
type input "03:30 pm"
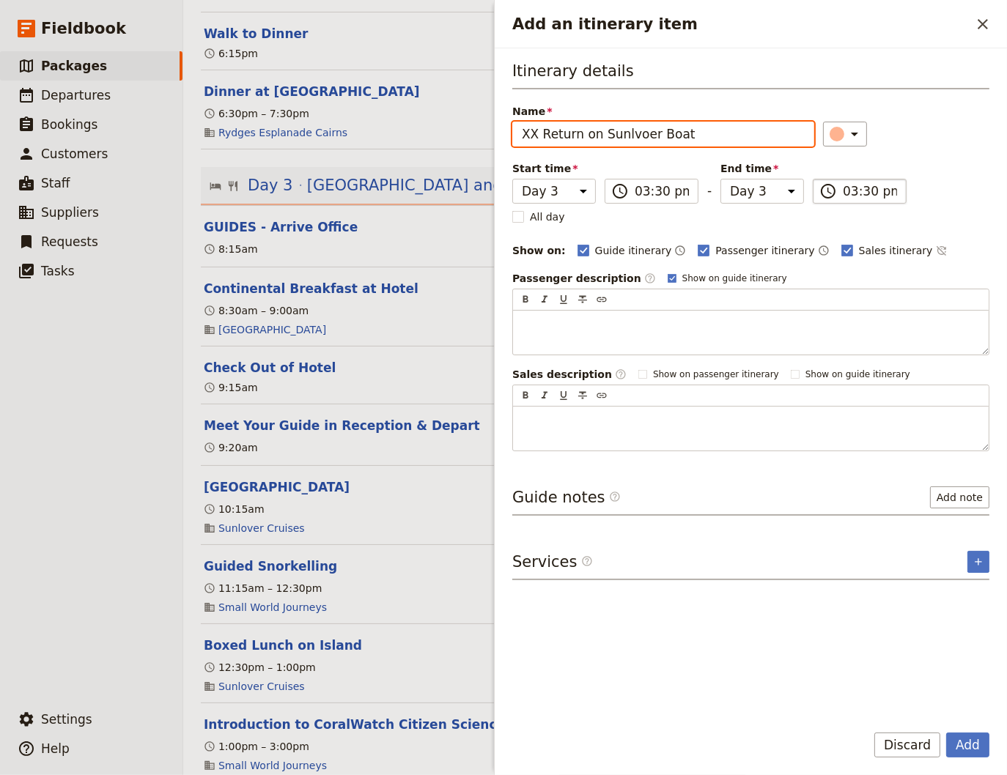
click at [845, 187] on input "03:30 pm" at bounding box center [870, 191] width 54 height 18
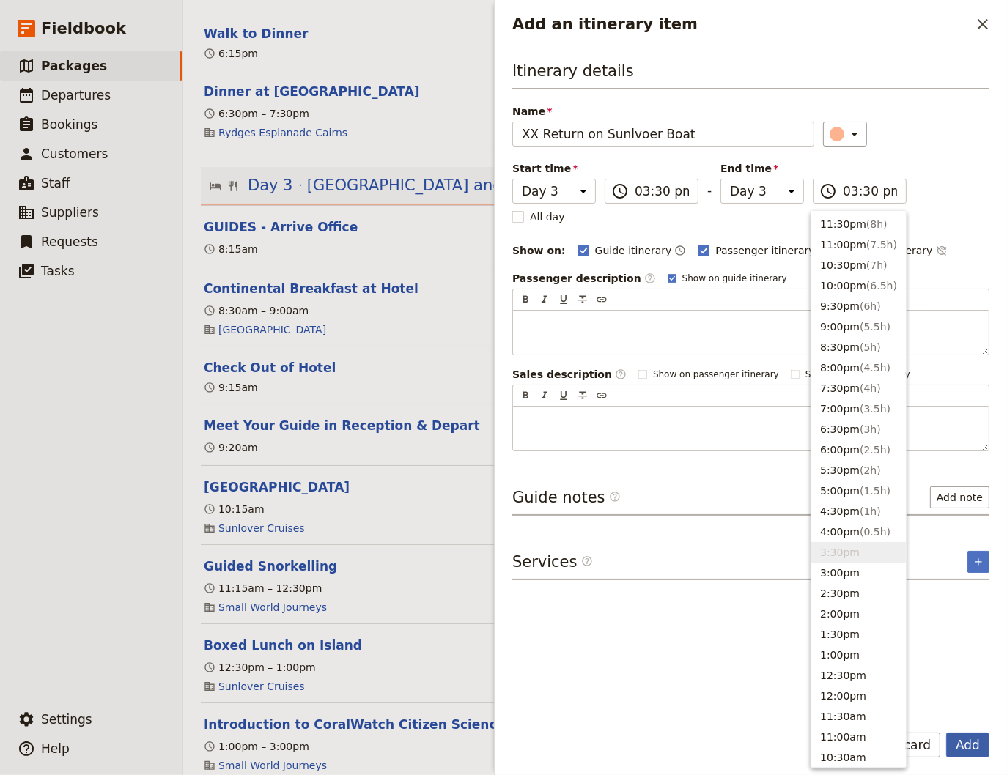
click at [971, 748] on button "Add" at bounding box center [967, 745] width 43 height 25
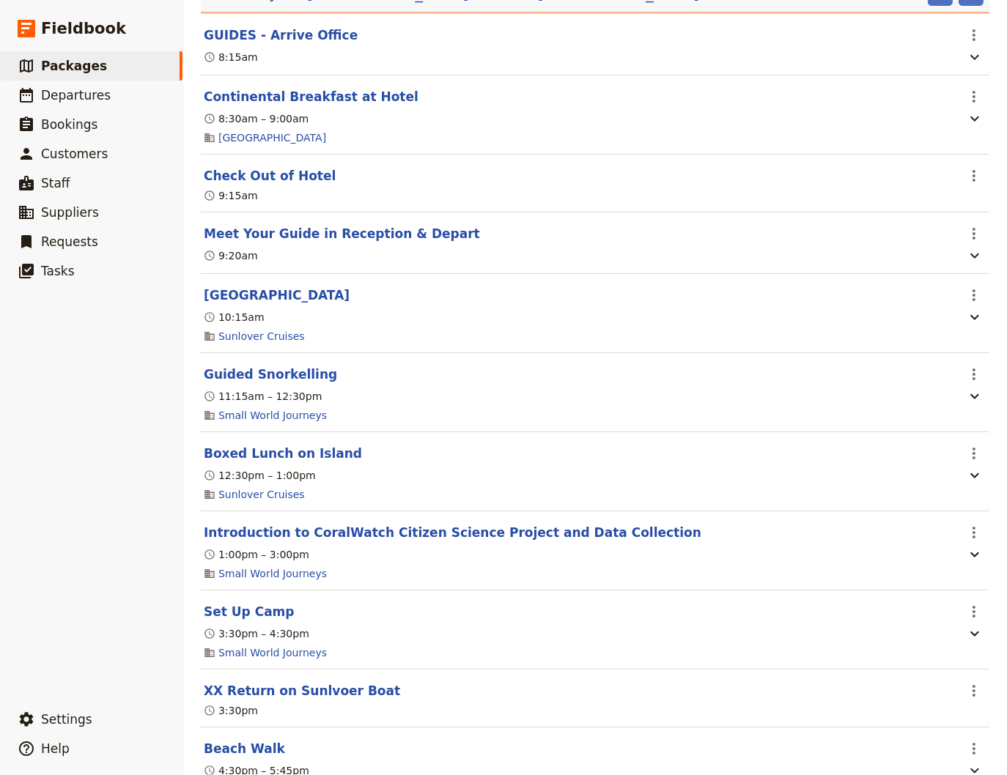
scroll to position [1681, 0]
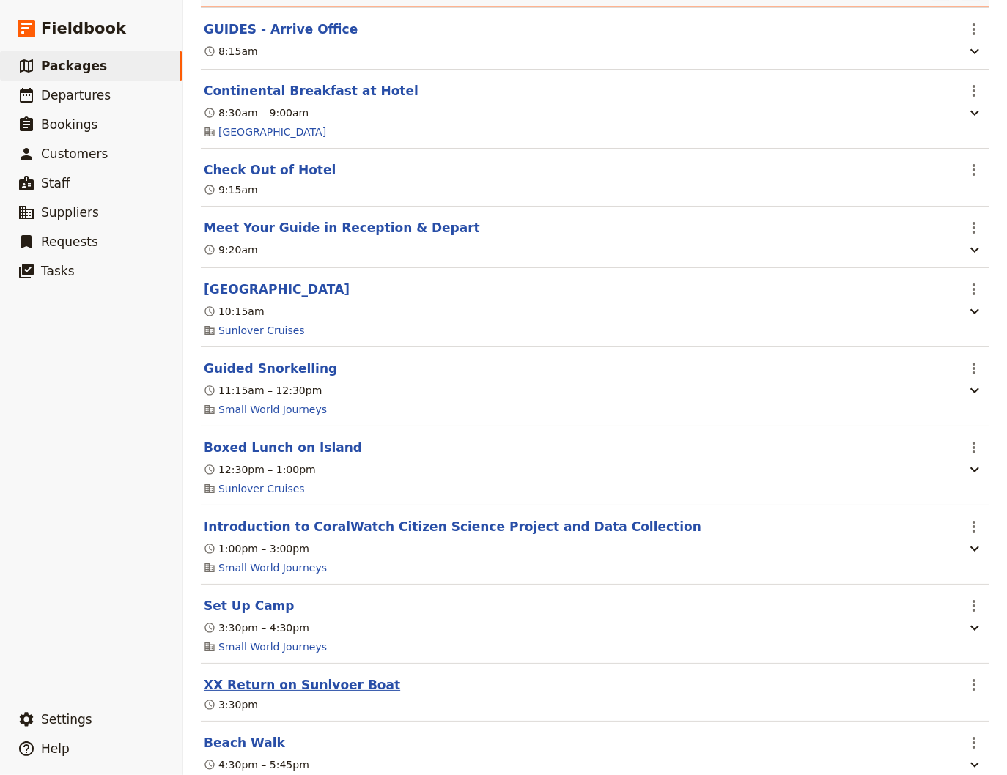
click at [321, 694] on button "XX Return on Sunlvoer Boat" at bounding box center [302, 685] width 196 height 18
select select "3"
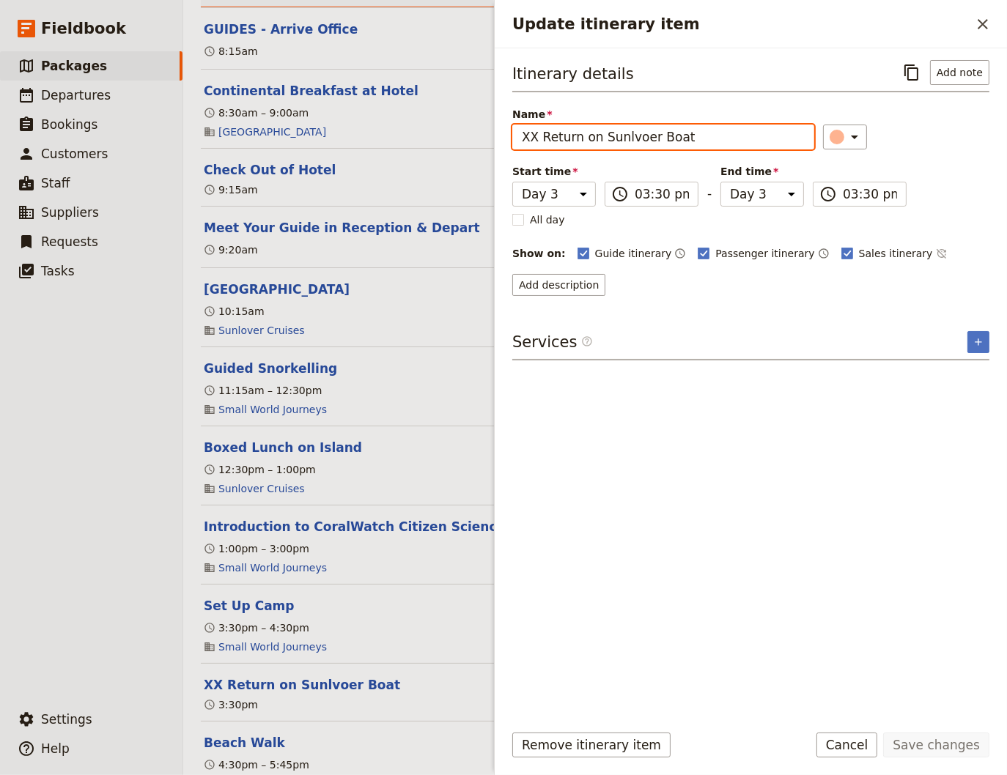
drag, startPoint x: 633, startPoint y: 141, endPoint x: 622, endPoint y: 141, distance: 11.0
click at [622, 141] on input "XX Return on Sunlvoer Boat" at bounding box center [663, 137] width 302 height 25
type input "XX Return on Sunlover Boat"
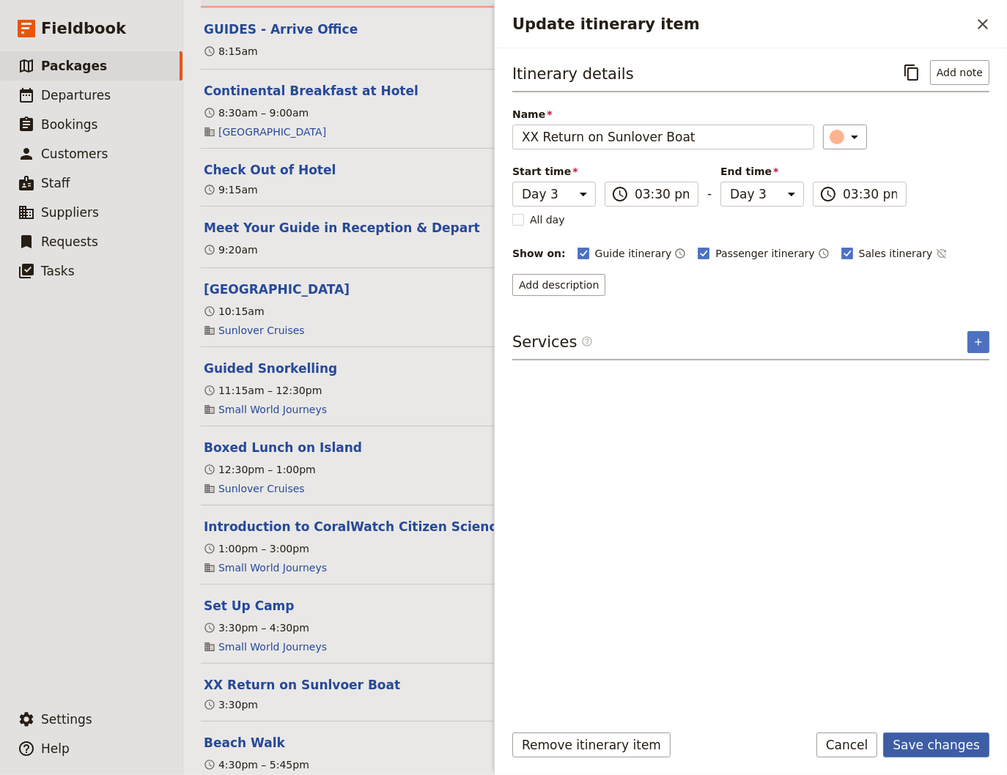
click at [935, 748] on button "Save changes" at bounding box center [936, 745] width 106 height 25
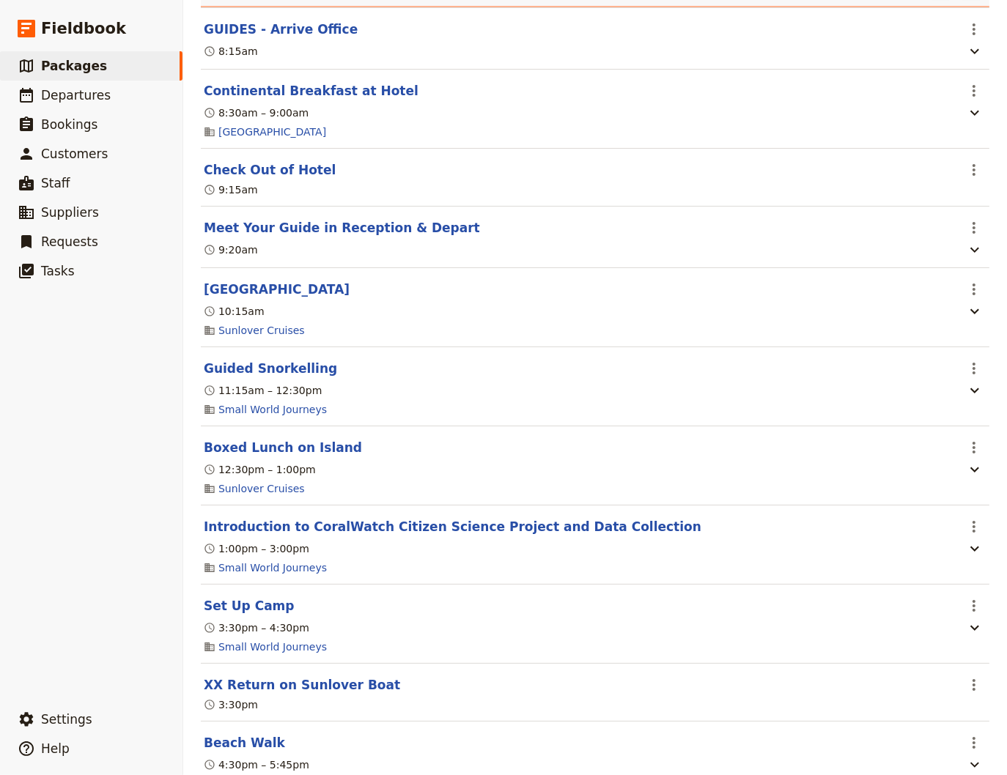
scroll to position [1780, 0]
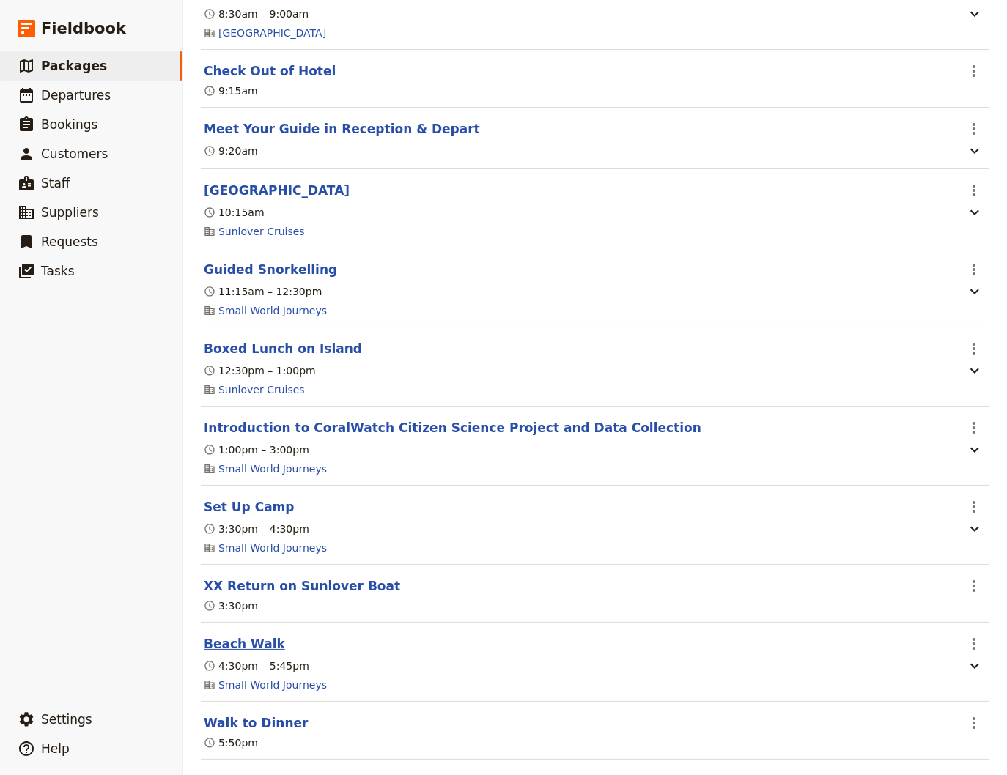
click at [240, 653] on button "Beach Walk" at bounding box center [244, 644] width 81 height 18
select select "3"
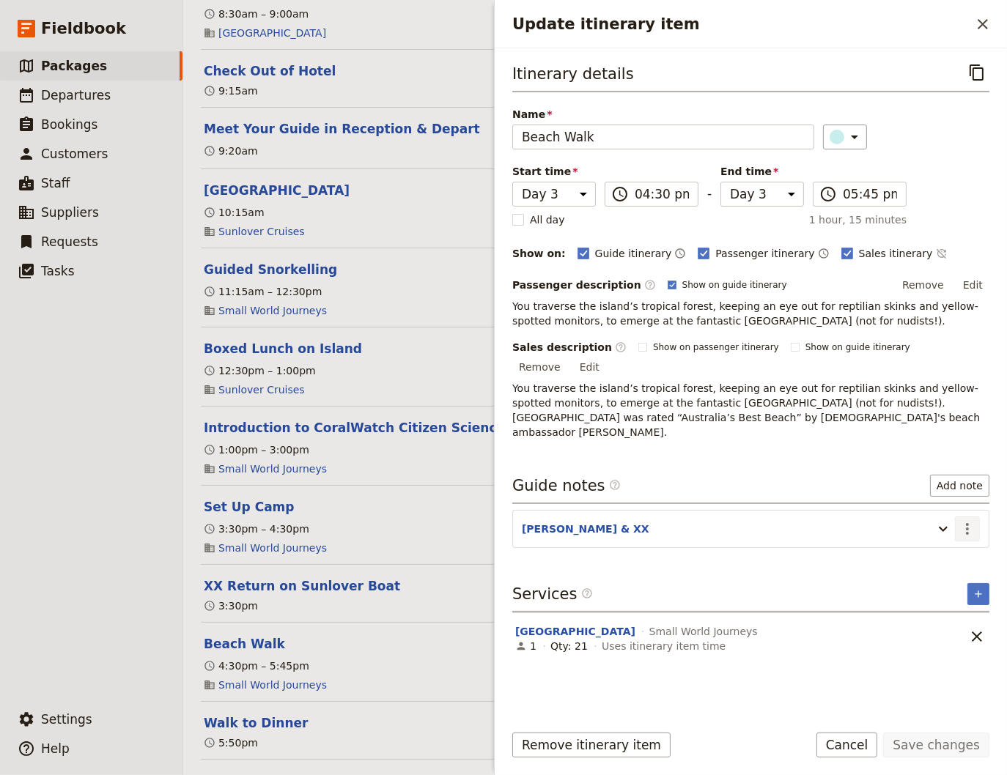
click at [971, 520] on icon "Actions" at bounding box center [967, 529] width 18 height 18
click at [947, 527] on span "Edit note" at bounding box center [925, 527] width 46 height 15
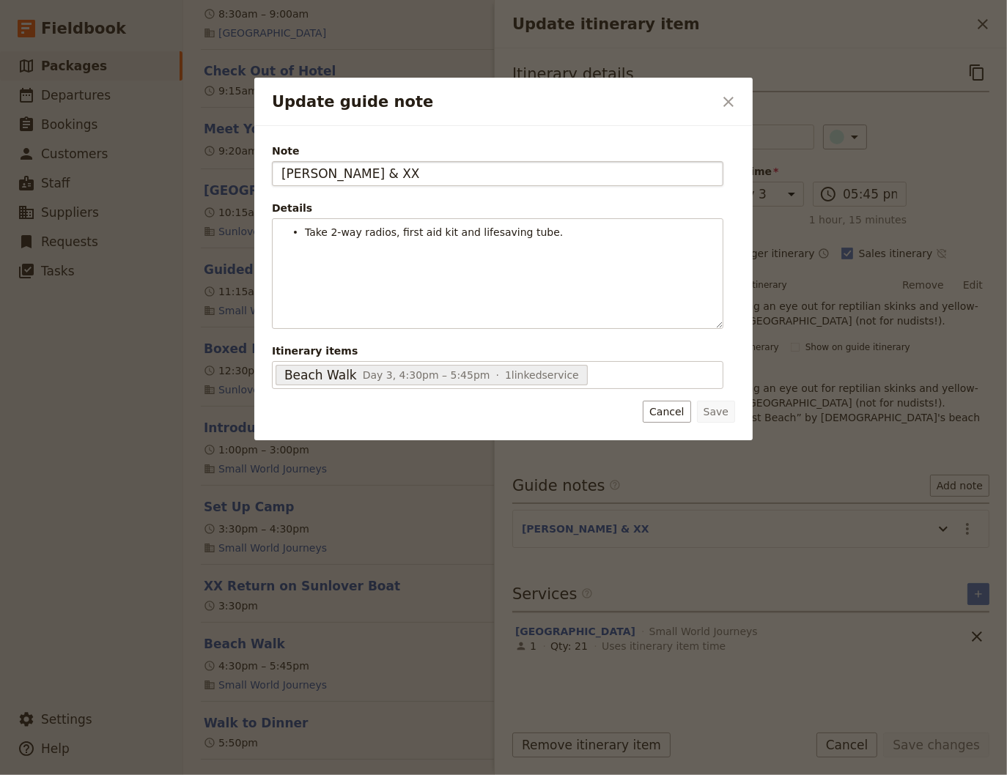
drag, startPoint x: 343, startPoint y: 169, endPoint x: 327, endPoint y: 174, distance: 16.2
click at [327, 174] on input "[PERSON_NAME] & XX" at bounding box center [497, 173] width 451 height 25
type input "[PERSON_NAME] & [PERSON_NAME]"
click at [713, 406] on button "Save" at bounding box center [716, 412] width 38 height 22
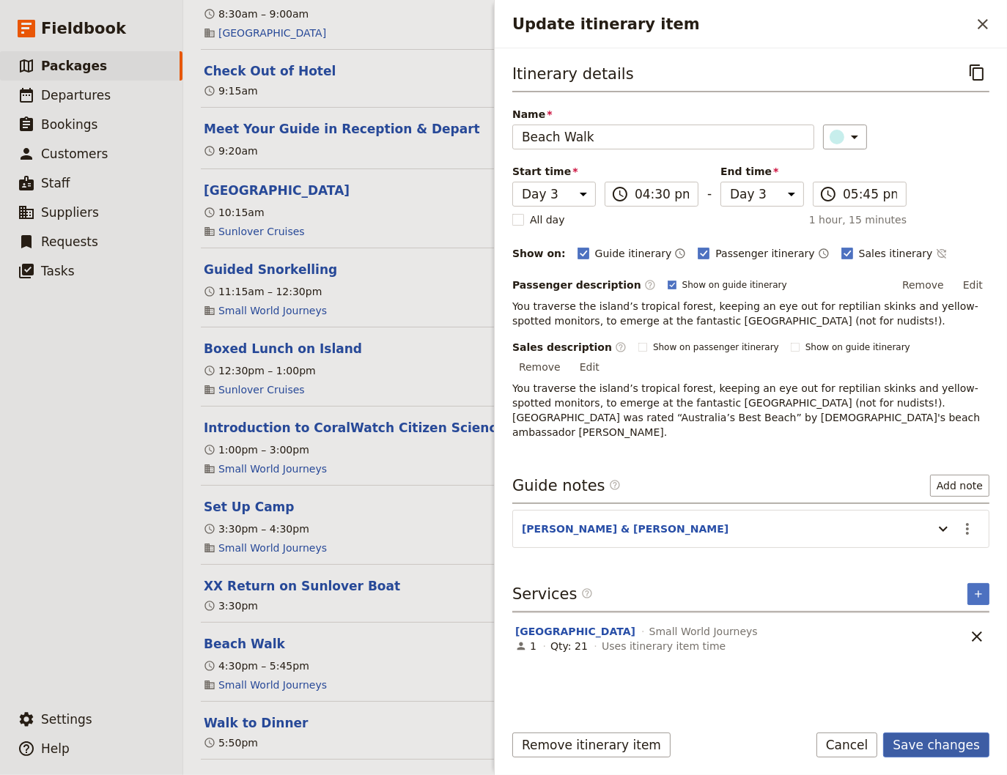
click at [949, 746] on button "Save changes" at bounding box center [936, 745] width 106 height 25
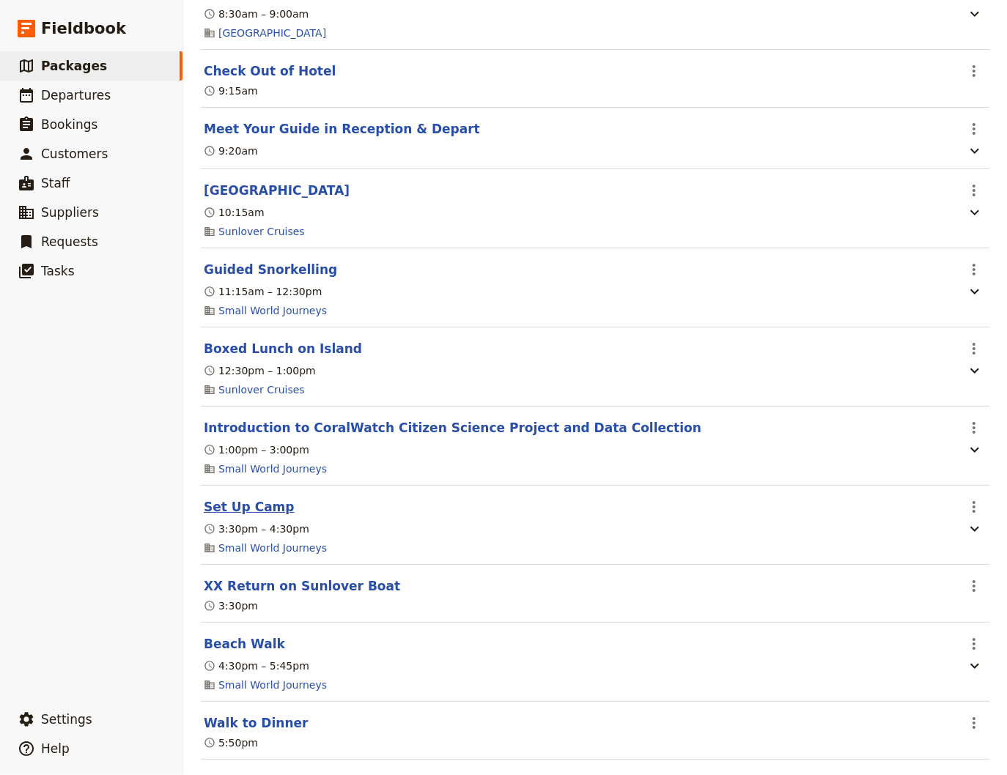
click at [240, 516] on button "Set Up Camp" at bounding box center [249, 507] width 91 height 18
select select "3"
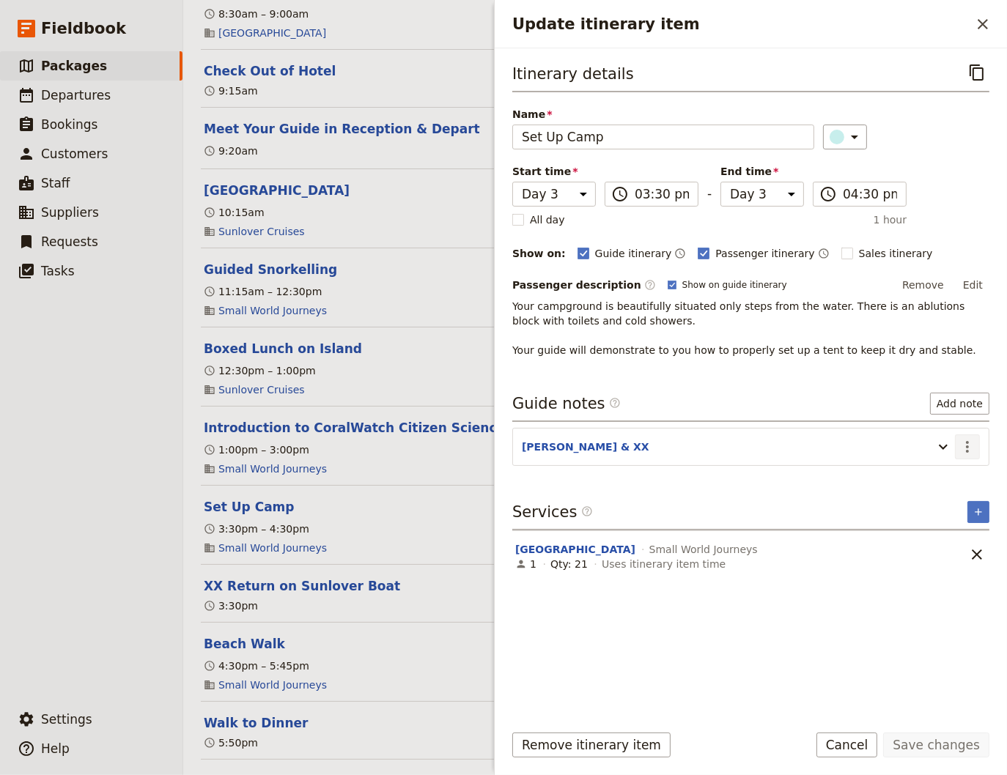
click at [974, 445] on icon "Actions" at bounding box center [967, 447] width 18 height 18
click at [925, 482] on span "Edit note" at bounding box center [925, 476] width 46 height 15
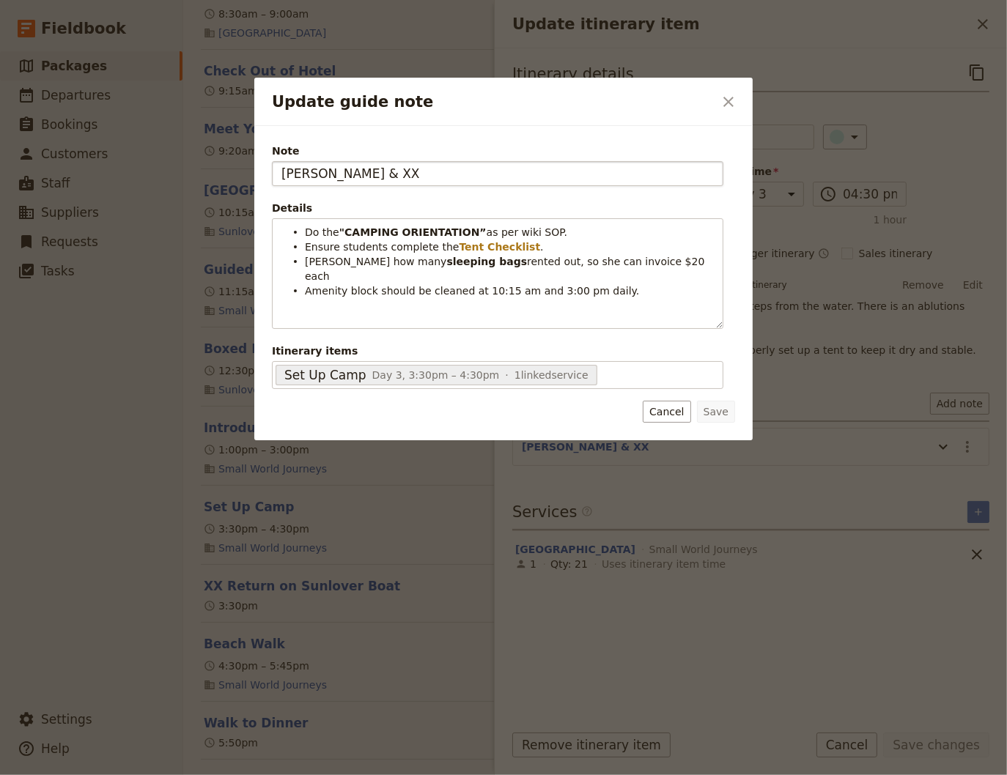
drag, startPoint x: 335, startPoint y: 173, endPoint x: 327, endPoint y: 174, distance: 7.4
click at [327, 174] on input "[PERSON_NAME] & XX" at bounding box center [497, 173] width 451 height 25
type input "[PERSON_NAME] & [PERSON_NAME]"
click at [726, 412] on button "Save" at bounding box center [716, 412] width 38 height 22
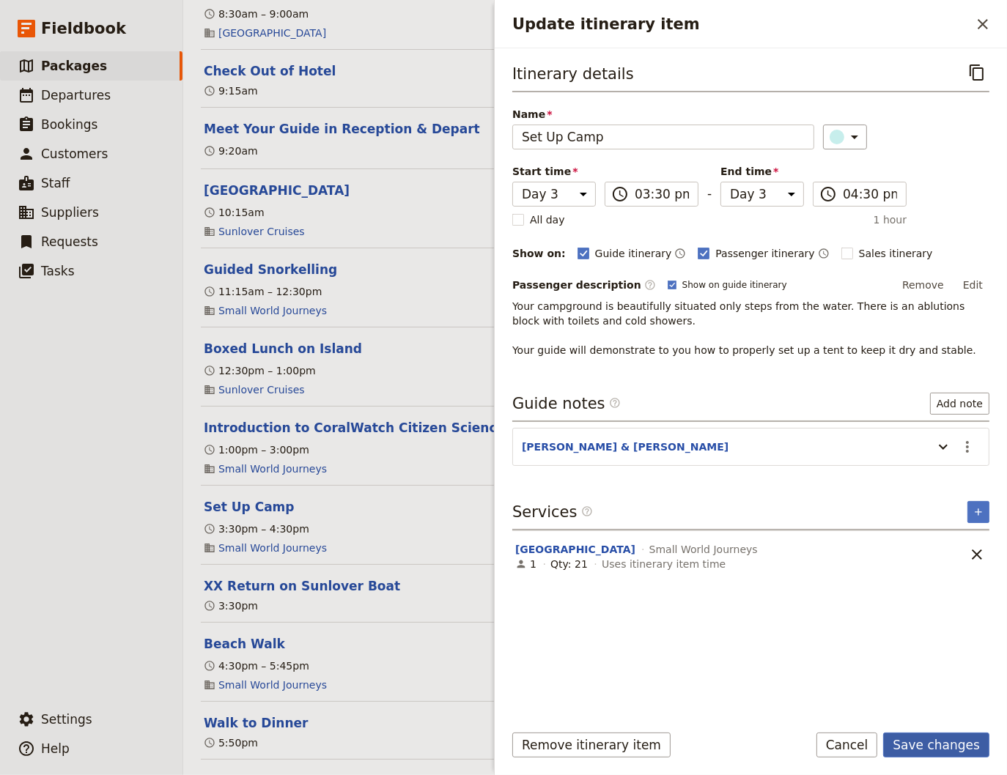
click at [962, 746] on button "Save changes" at bounding box center [936, 745] width 106 height 25
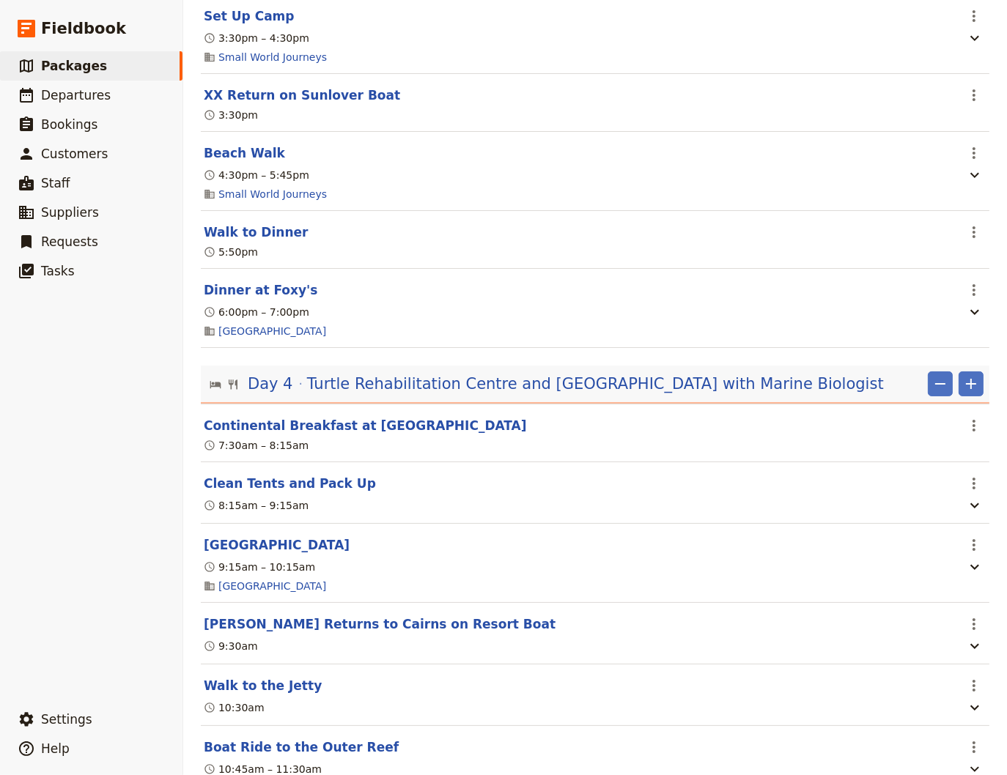
scroll to position [2275, 0]
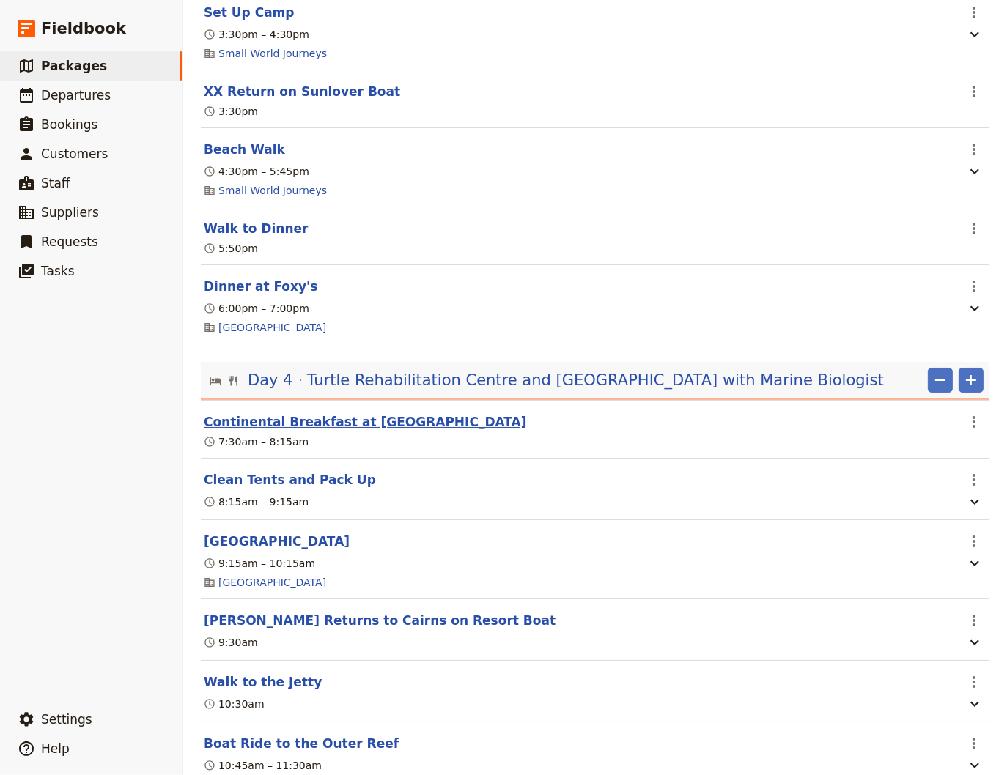
click at [273, 431] on button "Continental Breakfast at [GEOGRAPHIC_DATA]" at bounding box center [365, 422] width 323 height 18
select select "4"
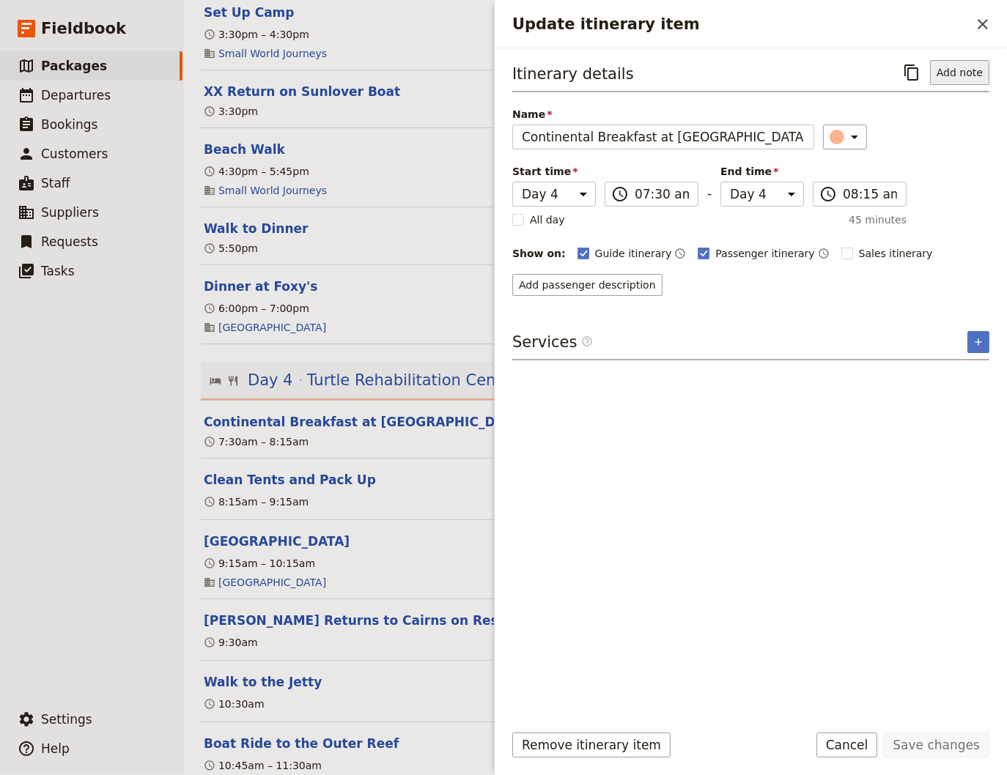
click at [960, 70] on button "Add note" at bounding box center [959, 72] width 59 height 25
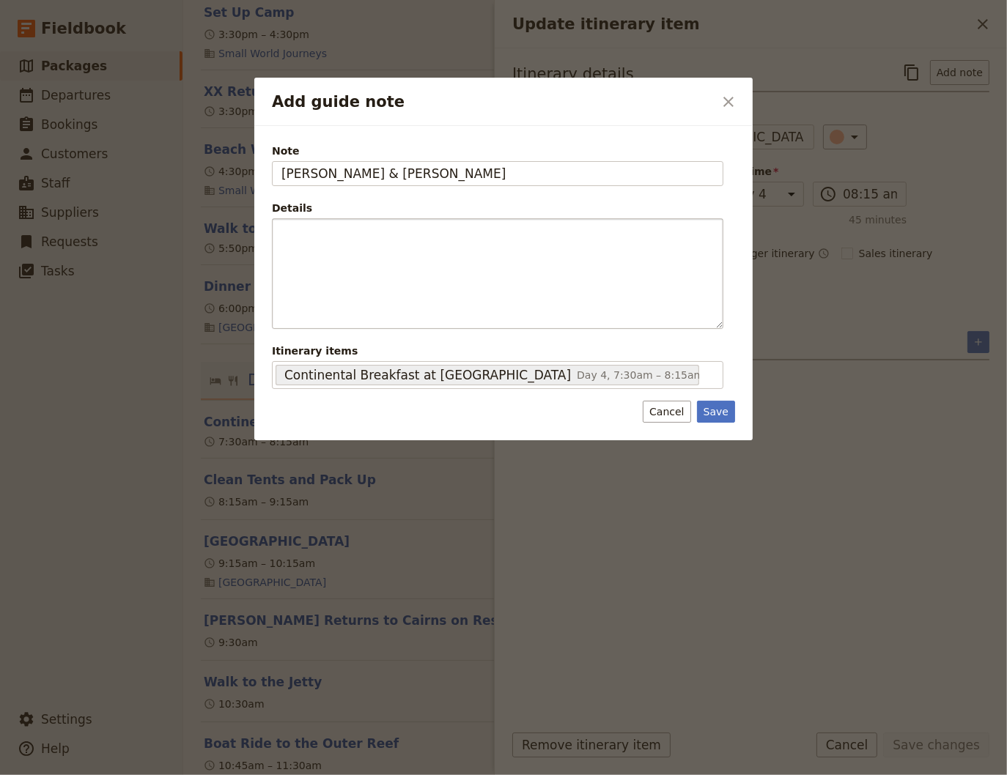
type input "[PERSON_NAME] & [PERSON_NAME]"
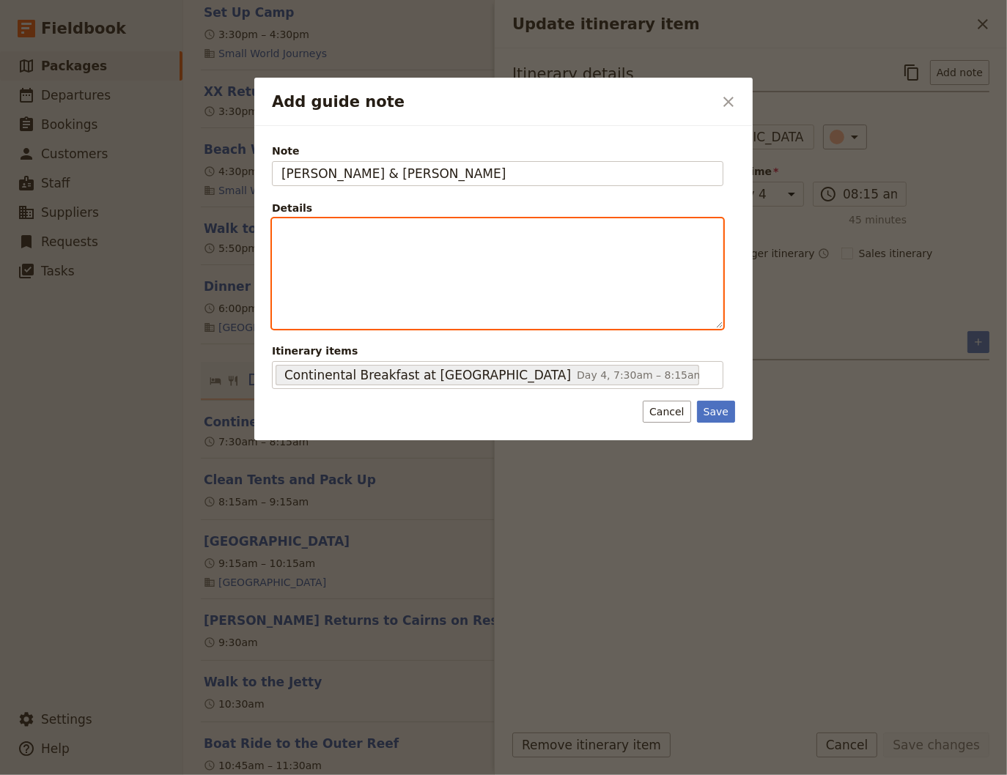
click at [299, 235] on p "Add guide note" at bounding box center [497, 232] width 432 height 15
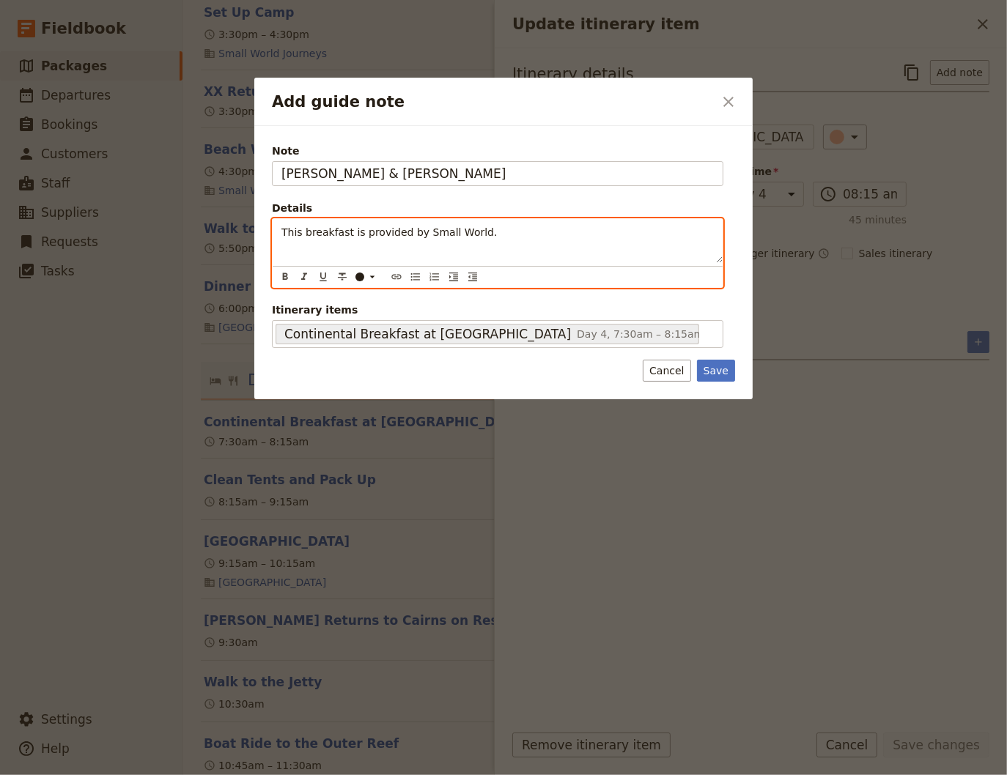
click at [280, 232] on div "This breakfast is provided by Small World." at bounding box center [498, 241] width 450 height 44
click at [418, 282] on button "​" at bounding box center [415, 277] width 16 height 16
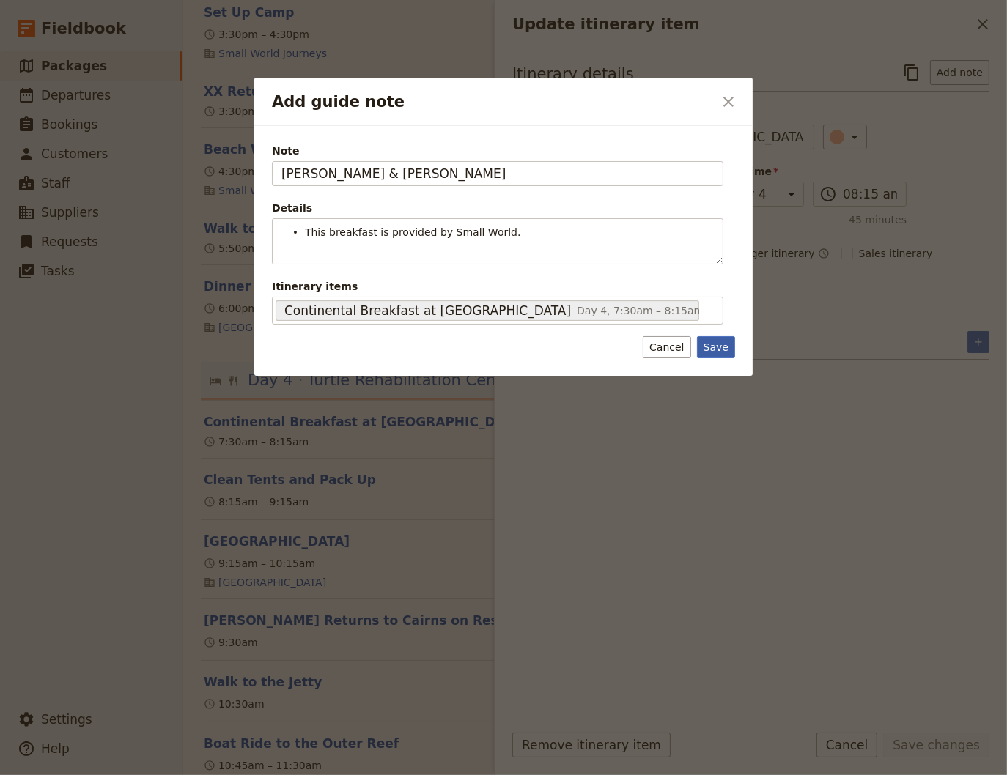
click at [720, 371] on div "Note [PERSON_NAME] & [PERSON_NAME] Details This breakfast is provided by Small …" at bounding box center [503, 251] width 498 height 250
click at [721, 349] on button "Save" at bounding box center [716, 347] width 38 height 22
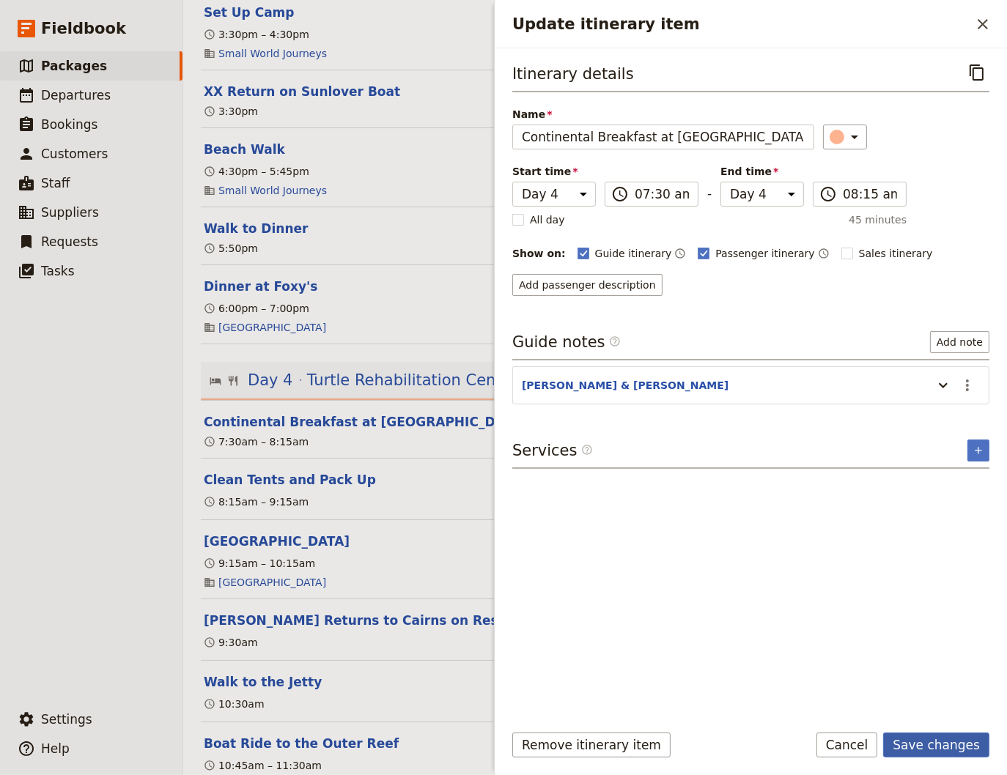
click at [966, 744] on button "Save changes" at bounding box center [936, 745] width 106 height 25
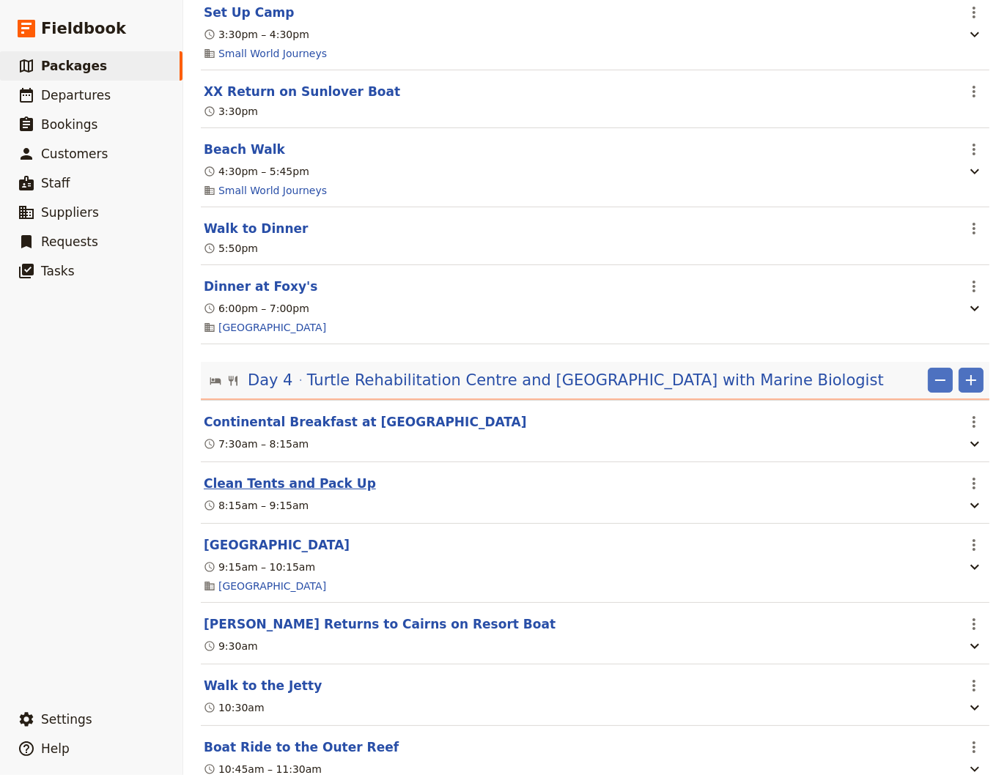
click at [282, 492] on button "Clean Tents and Pack Up" at bounding box center [290, 484] width 172 height 18
select select "4"
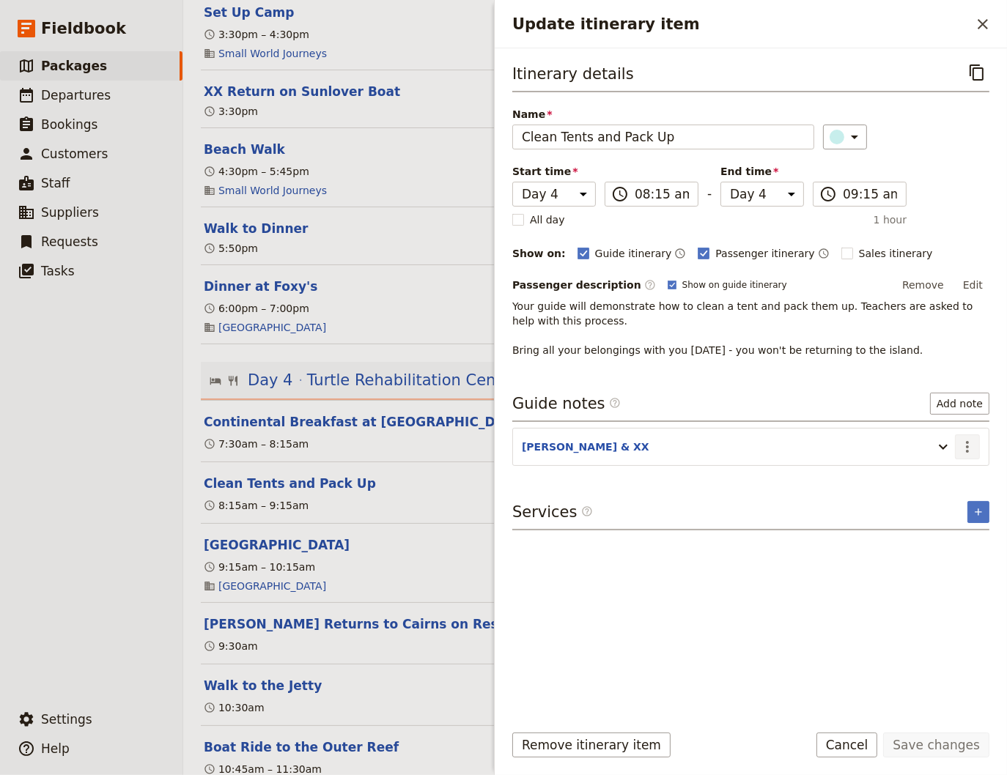
click at [966, 440] on icon "Actions" at bounding box center [967, 447] width 18 height 18
click at [940, 475] on span "Edit note" at bounding box center [925, 476] width 46 height 15
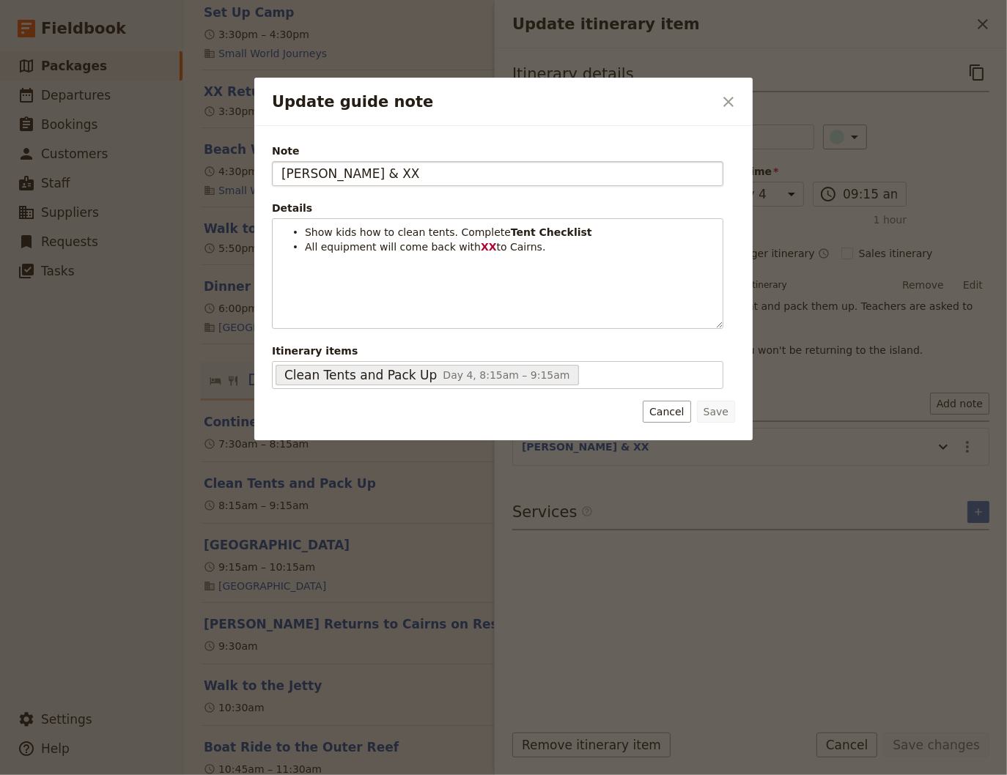
drag, startPoint x: 343, startPoint y: 171, endPoint x: 327, endPoint y: 174, distance: 15.7
click at [327, 174] on input "[PERSON_NAME] & XX" at bounding box center [497, 173] width 451 height 25
type input "[PERSON_NAME] & [PERSON_NAME]"
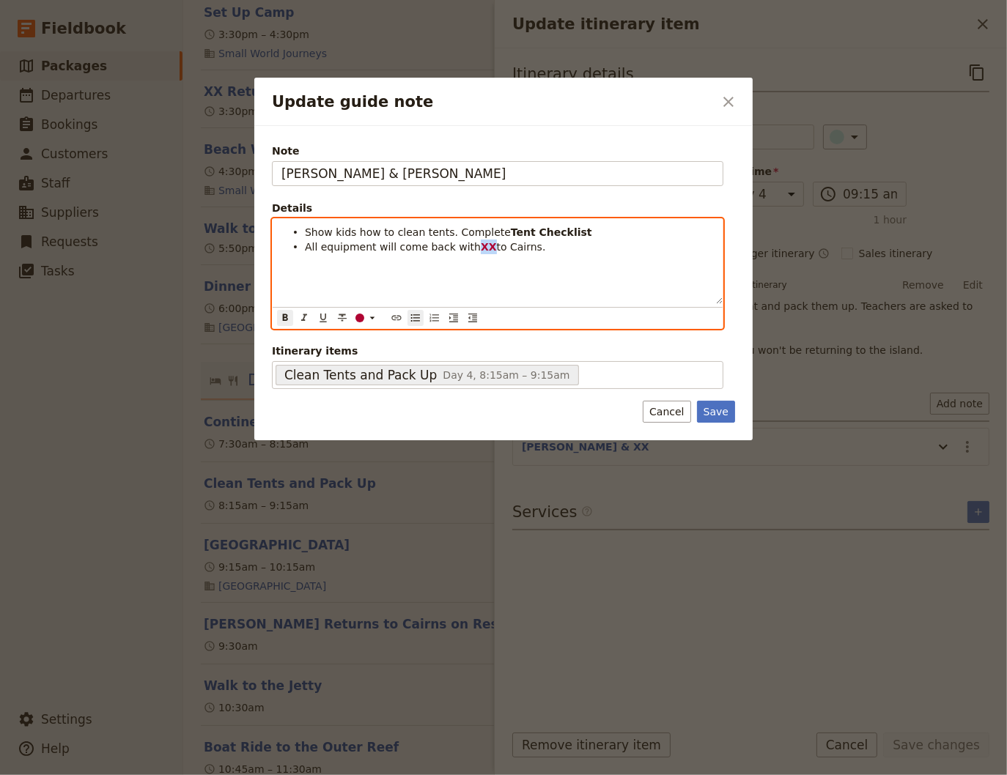
drag, startPoint x: 474, startPoint y: 245, endPoint x: 464, endPoint y: 248, distance: 9.8
click at [481, 248] on strong "XX" at bounding box center [489, 247] width 16 height 12
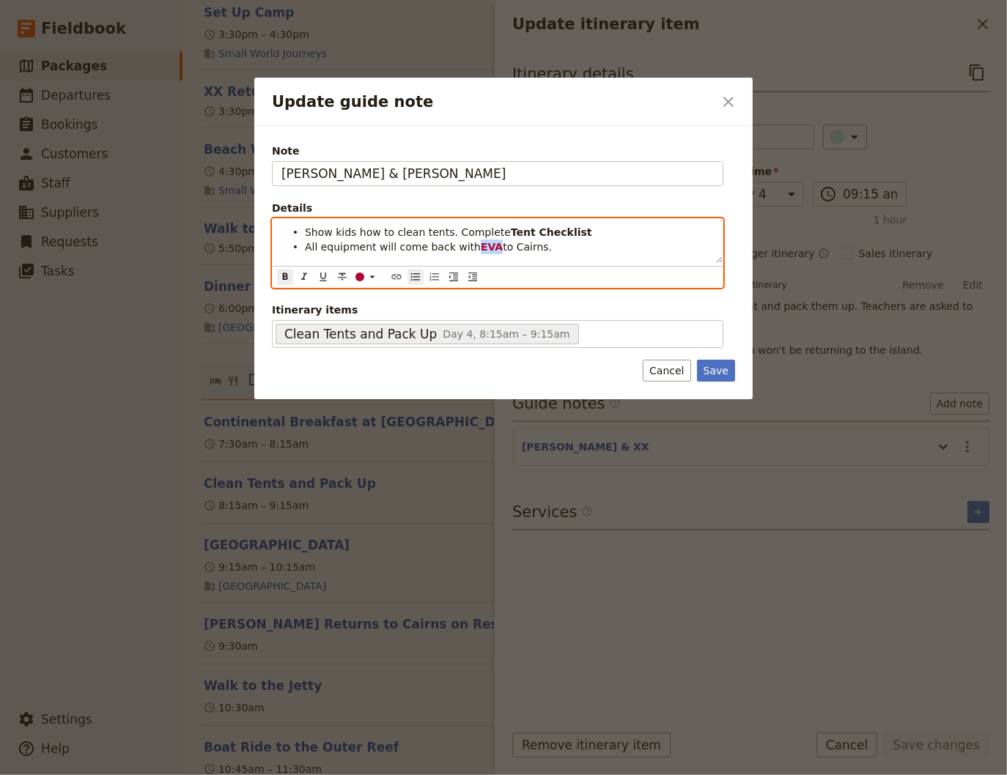
drag, startPoint x: 479, startPoint y: 245, endPoint x: 464, endPoint y: 248, distance: 15.1
click at [481, 248] on strong "EVA" at bounding box center [492, 247] width 22 height 12
click at [412, 276] on icon "Bulleted list" at bounding box center [415, 276] width 9 height 7
click at [415, 278] on icon "Bulleted list" at bounding box center [416, 277] width 12 height 12
click at [278, 234] on div "Show kids how to clean tents. Complete Tent Checklist All equipment will come b…" at bounding box center [498, 241] width 450 height 45
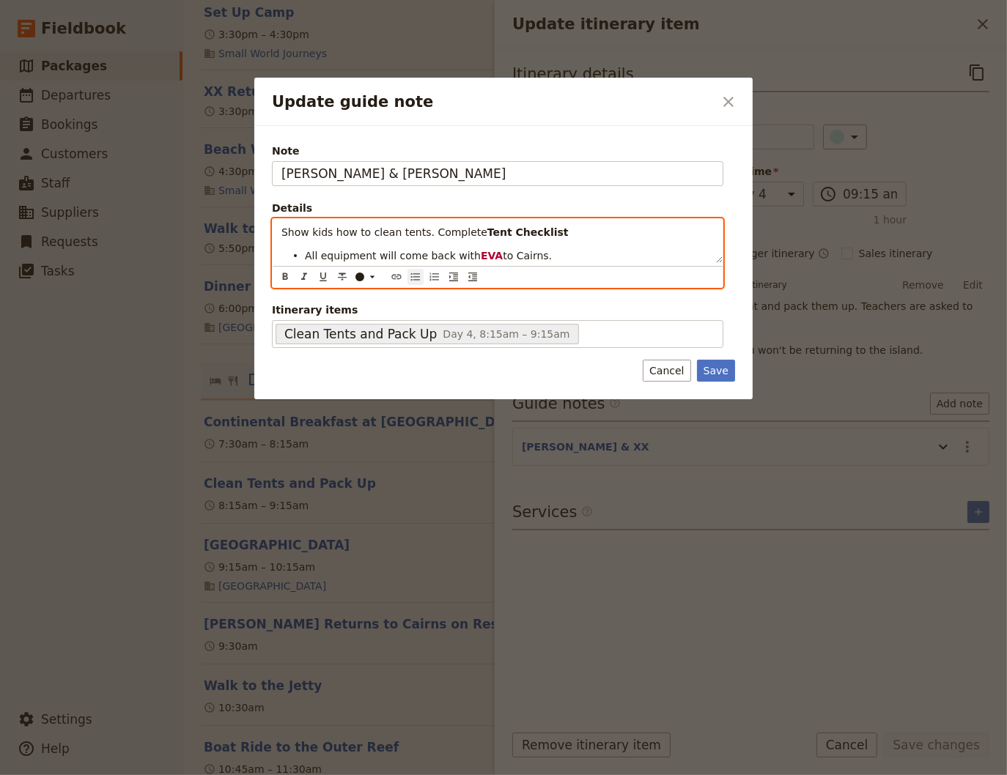
click at [411, 277] on icon "Bulleted list" at bounding box center [415, 276] width 9 height 7
drag, startPoint x: 480, startPoint y: 249, endPoint x: 462, endPoint y: 251, distance: 17.7
click at [462, 251] on li "All equipment will come back with [PERSON_NAME] to [GEOGRAPHIC_DATA]." at bounding box center [509, 246] width 409 height 15
click at [361, 275] on div "Update guide note" at bounding box center [359, 277] width 9 height 9
click at [359, 299] on div "button" at bounding box center [360, 299] width 9 height 9
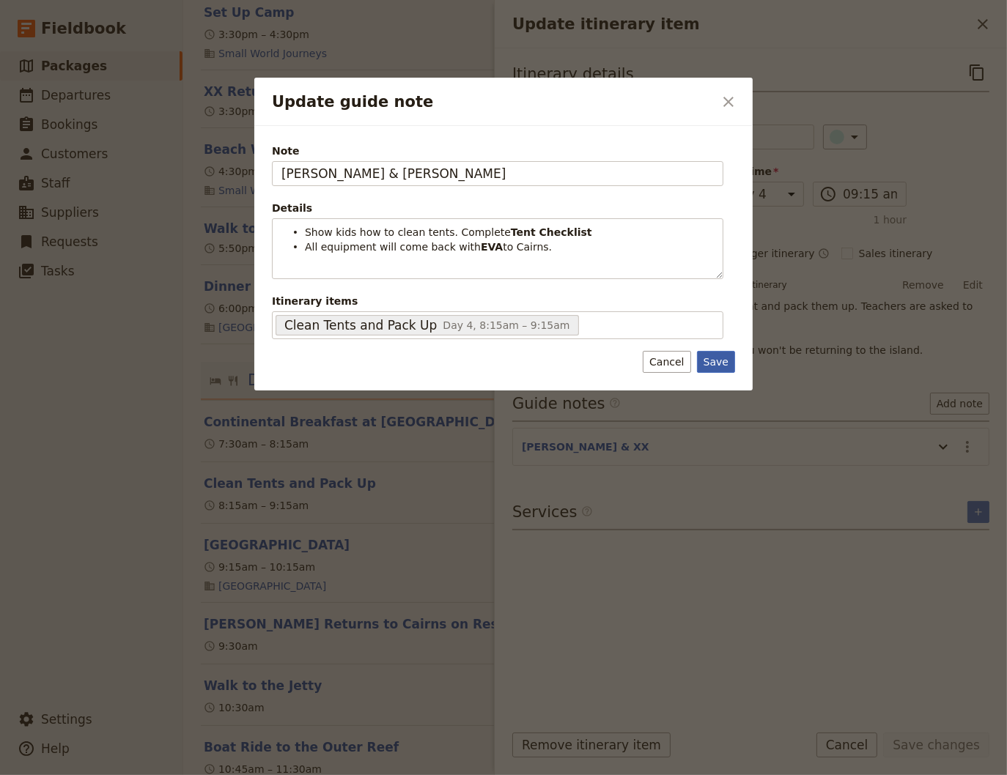
click at [723, 369] on button "Save" at bounding box center [716, 362] width 38 height 22
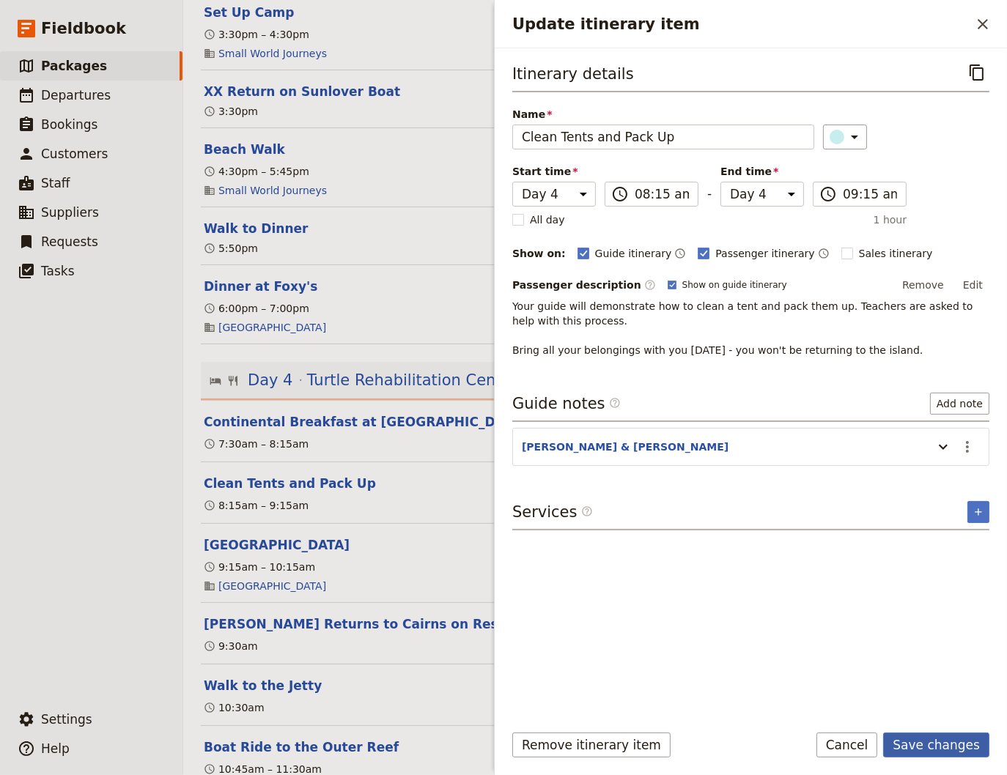
click at [933, 736] on button "Save changes" at bounding box center [936, 745] width 106 height 25
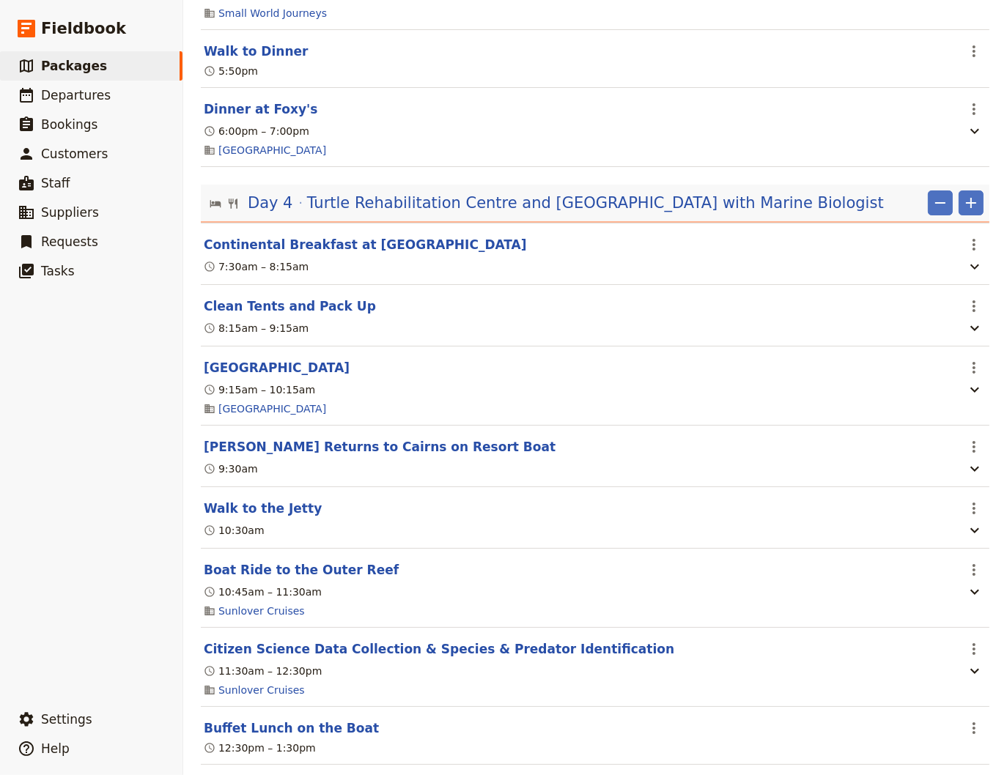
scroll to position [2473, 0]
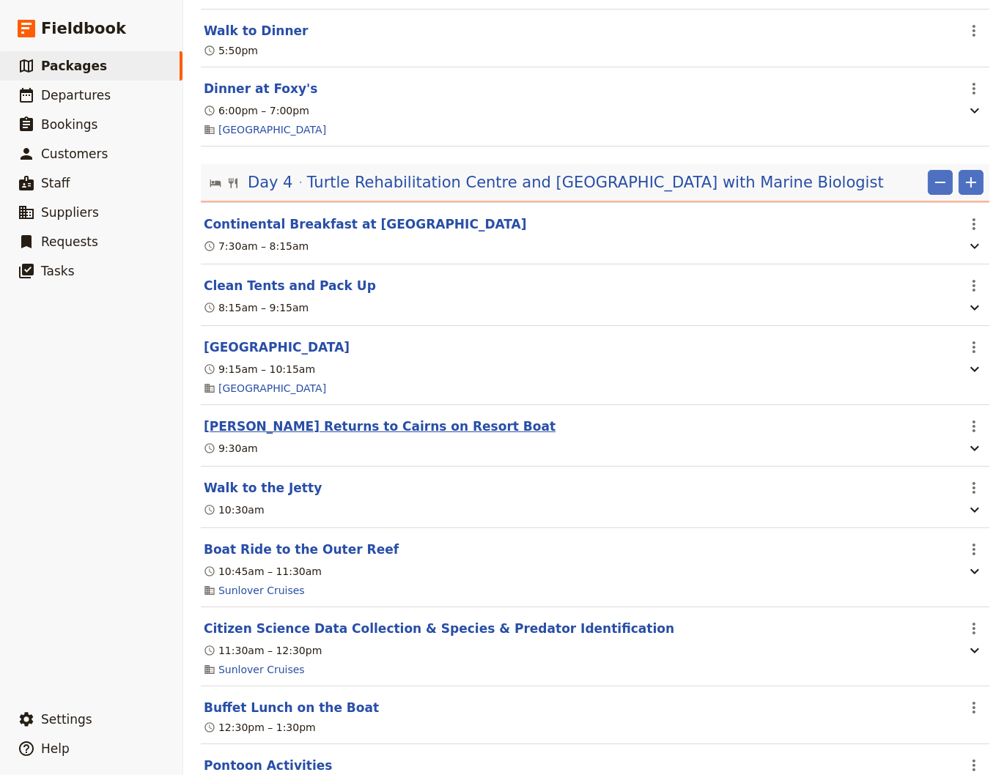
click at [325, 435] on button "[PERSON_NAME] Returns to Cairns on Resort Boat" at bounding box center [380, 427] width 352 height 18
select select "4"
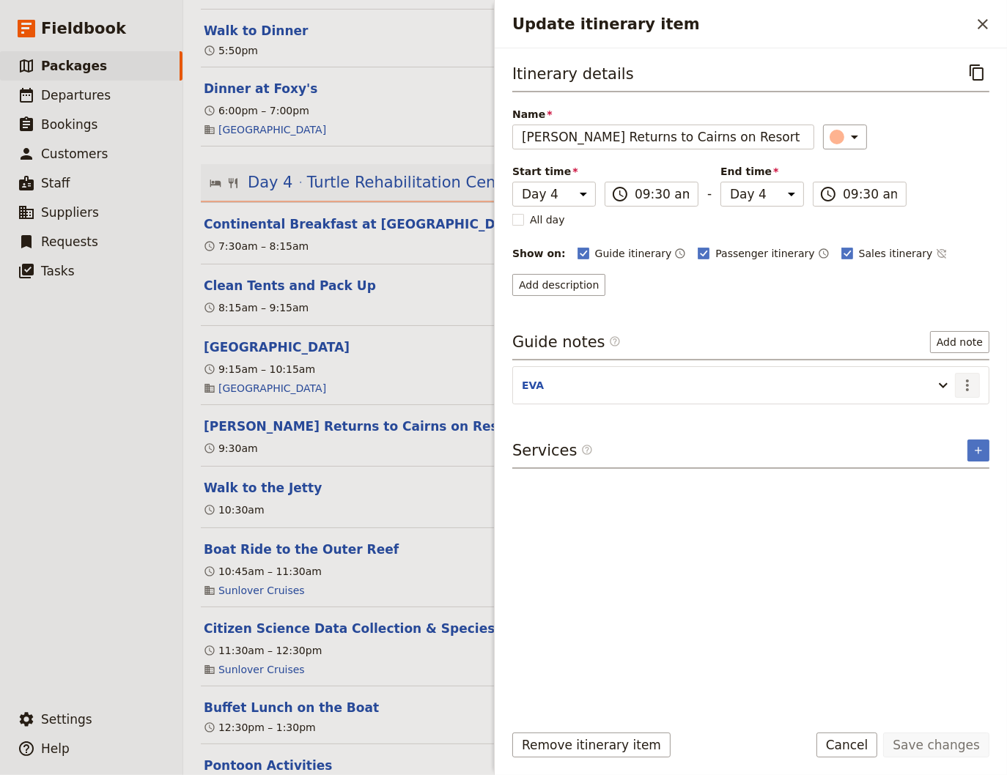
click at [965, 379] on icon "Actions" at bounding box center [967, 386] width 18 height 18
click at [943, 411] on span "Edit note" at bounding box center [925, 414] width 46 height 15
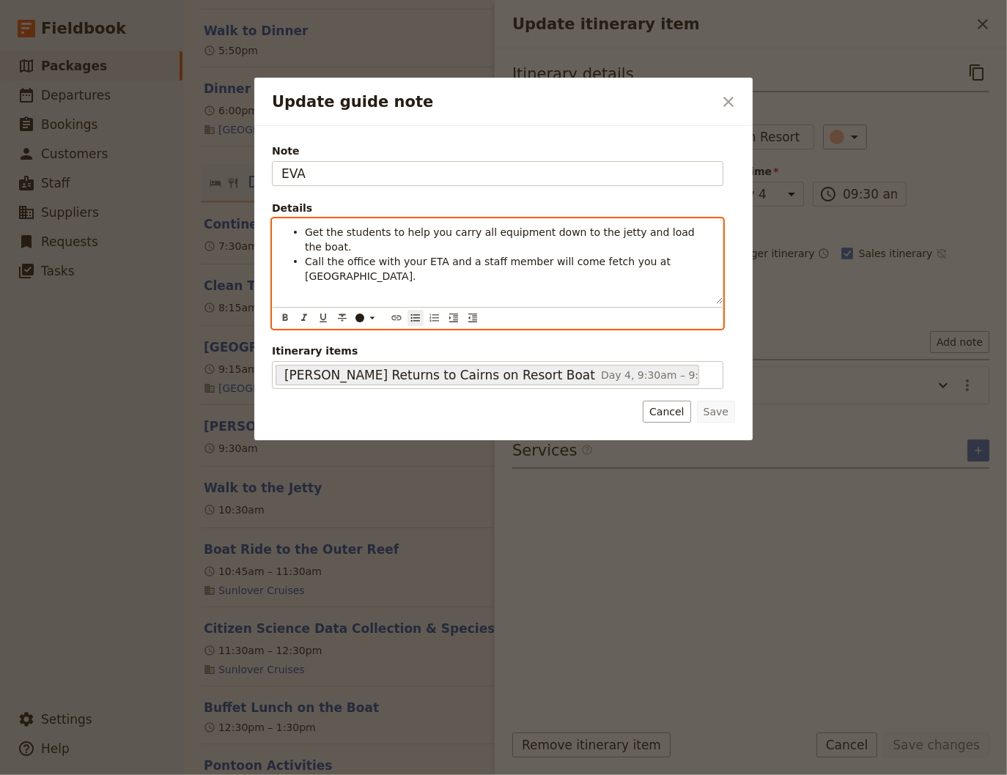
click at [306, 234] on span "Get the students to help you carry all equipment down to the jetty and load the…" at bounding box center [501, 239] width 393 height 26
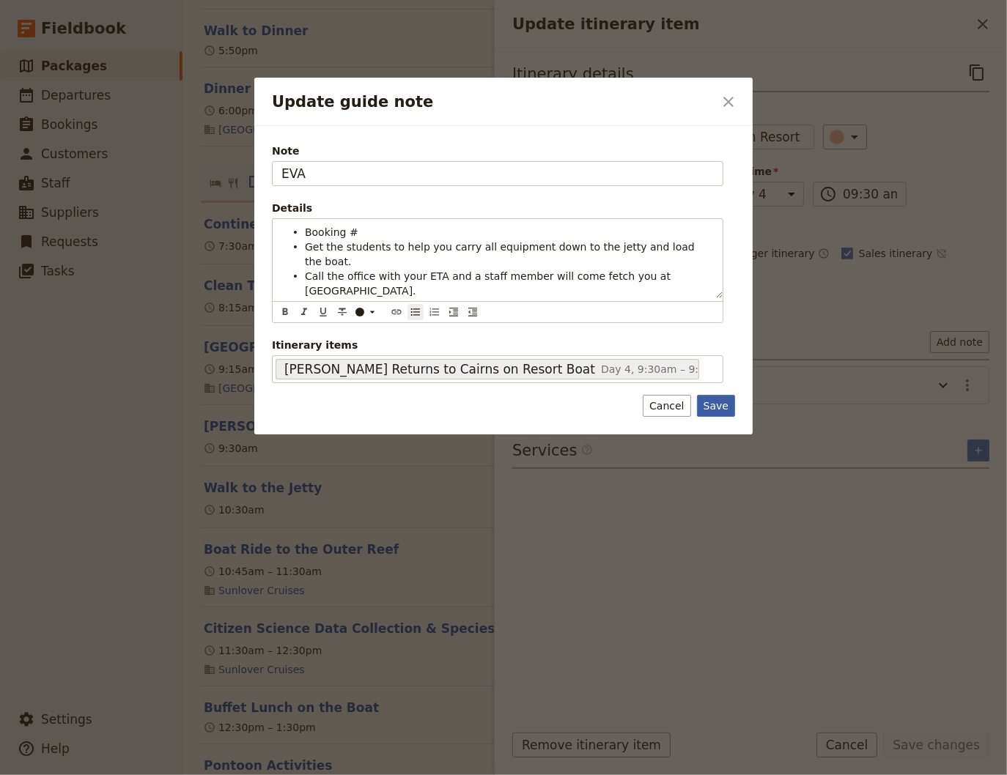
click at [724, 395] on button "Save" at bounding box center [716, 406] width 38 height 22
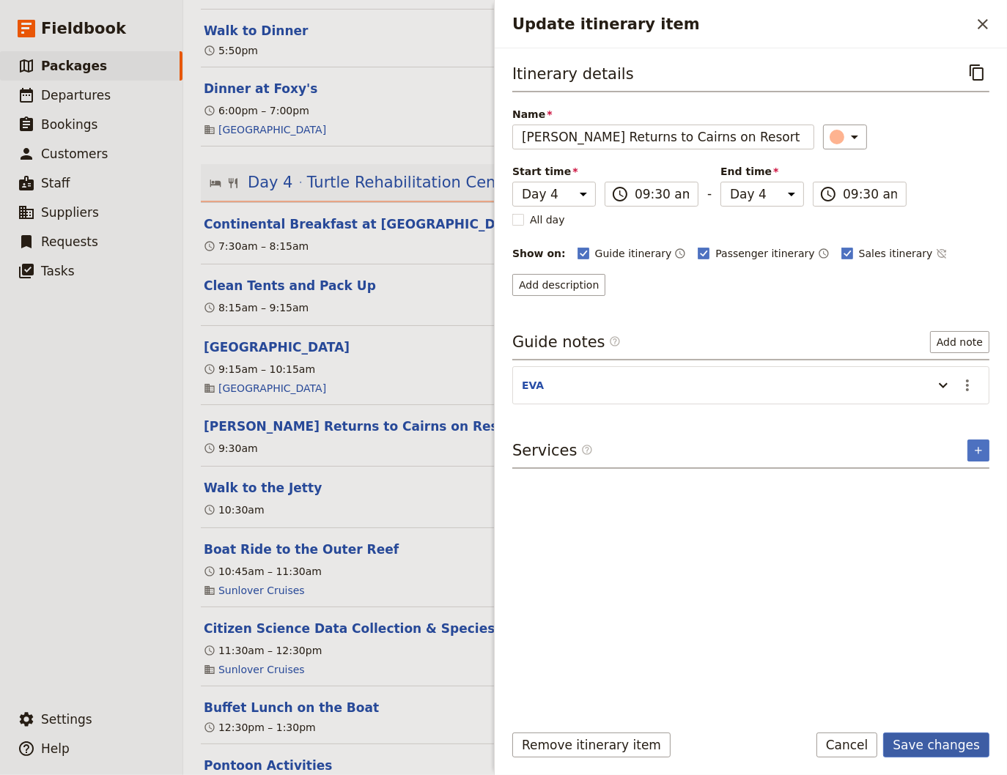
click at [952, 750] on button "Save changes" at bounding box center [936, 745] width 106 height 25
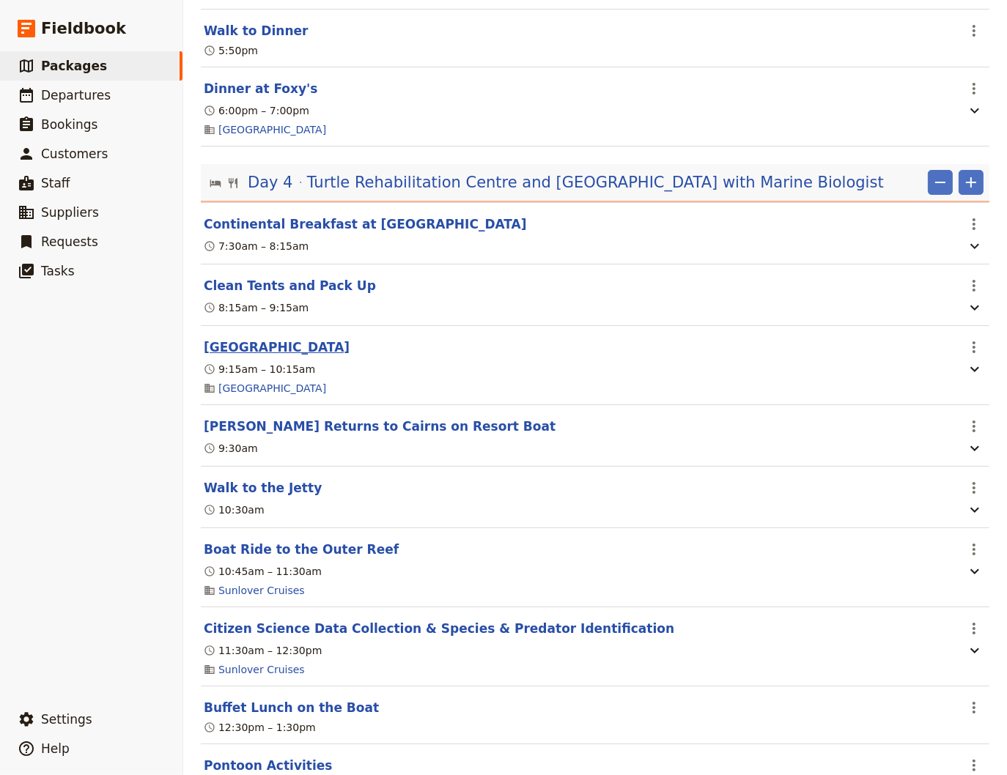
click at [317, 356] on button "[GEOGRAPHIC_DATA]" at bounding box center [277, 347] width 146 height 18
select select "4"
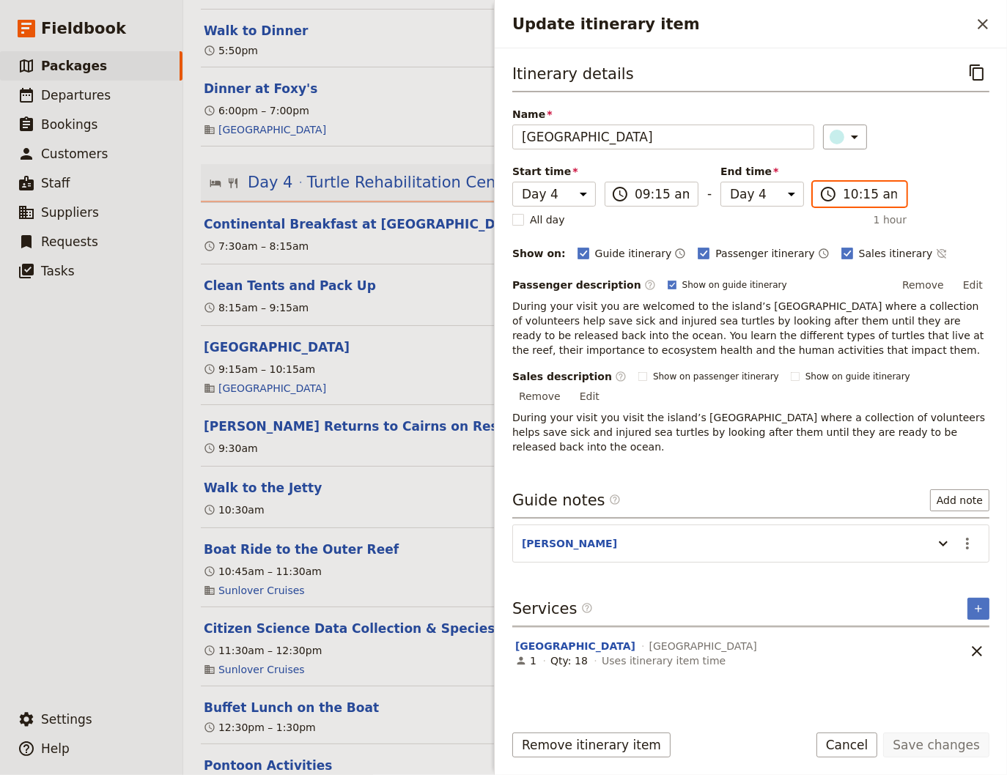
click at [848, 196] on input "10:15 am" at bounding box center [870, 194] width 54 height 18
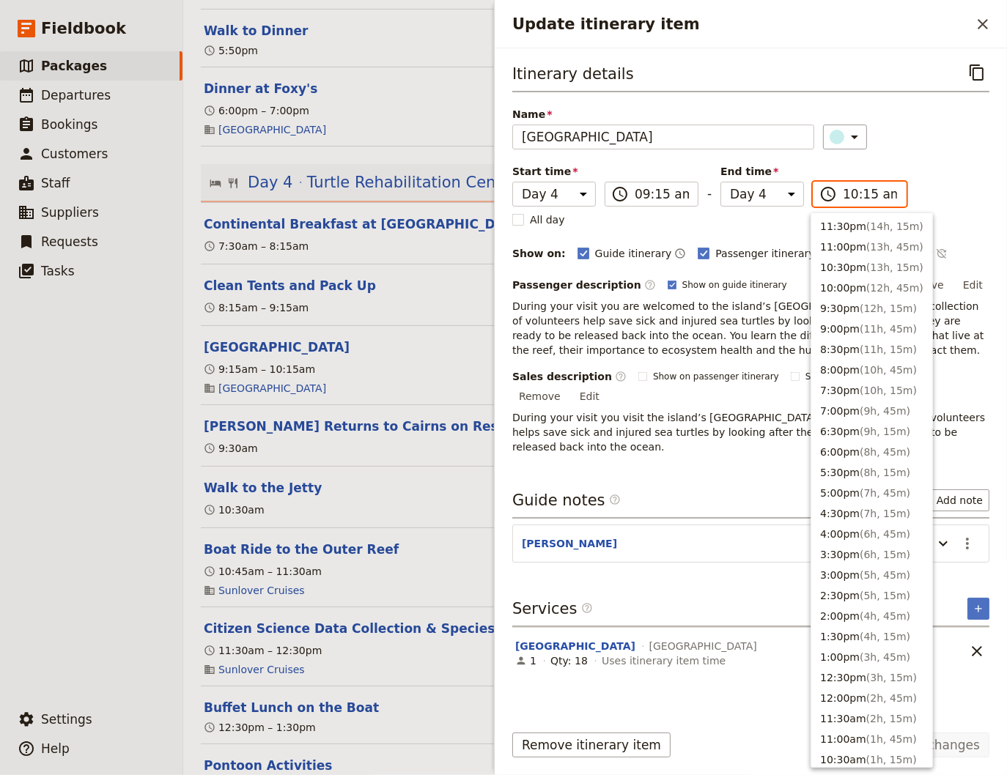
scroll to position [495, 0]
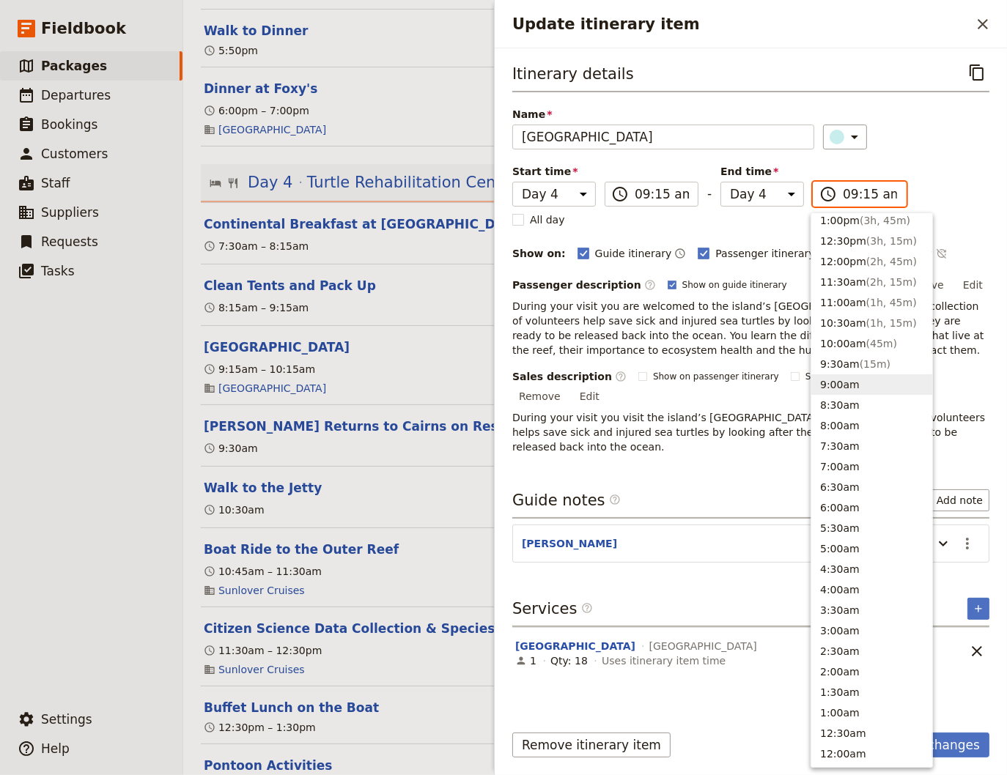
click at [858, 193] on input "09:15 am" at bounding box center [870, 194] width 54 height 18
type input "09:45 am"
click at [963, 535] on icon "Actions" at bounding box center [967, 544] width 18 height 18
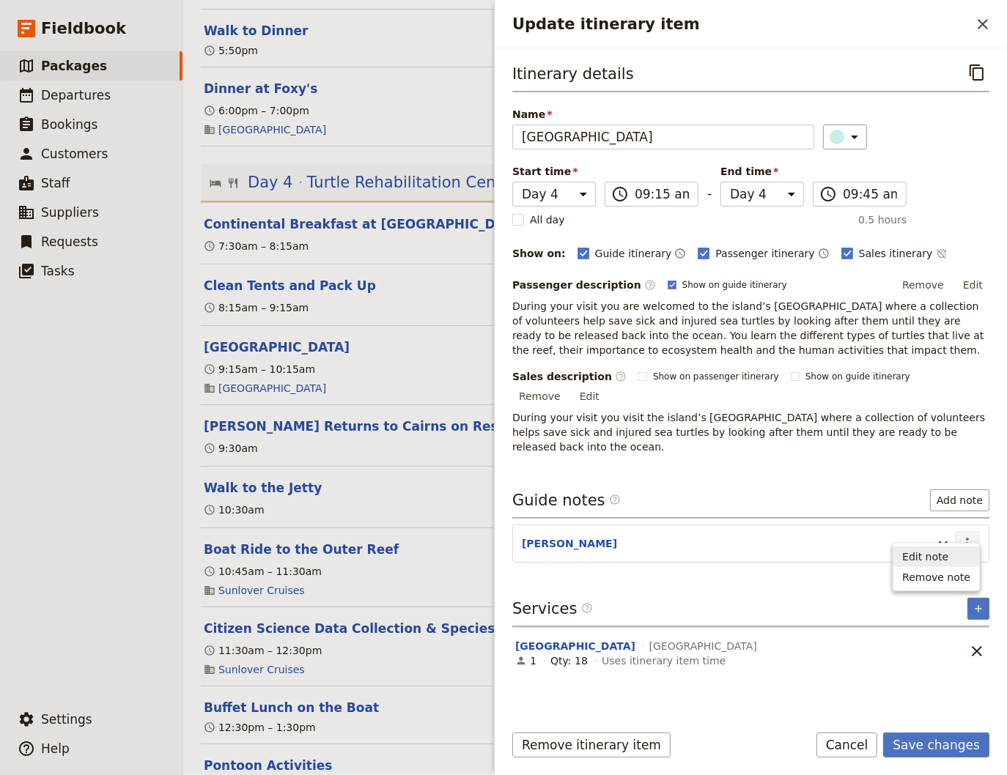
click at [936, 559] on span "Edit note" at bounding box center [925, 556] width 46 height 15
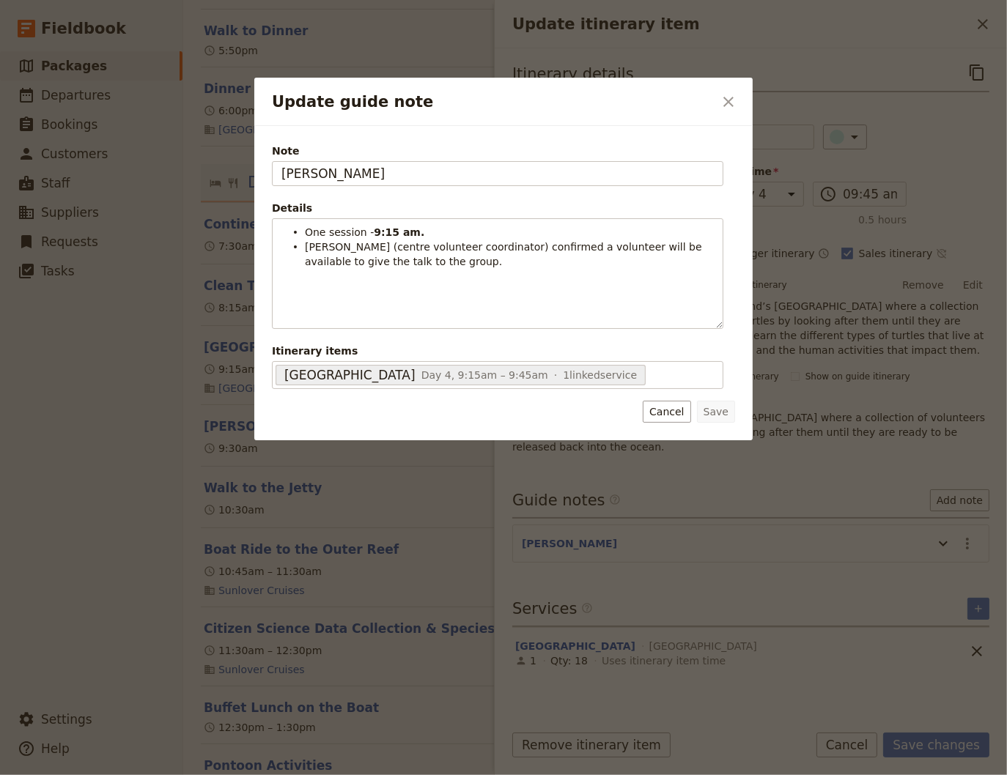
drag, startPoint x: 667, startPoint y: 410, endPoint x: 720, endPoint y: 489, distance: 95.7
click at [668, 412] on button "Cancel" at bounding box center [667, 412] width 48 height 22
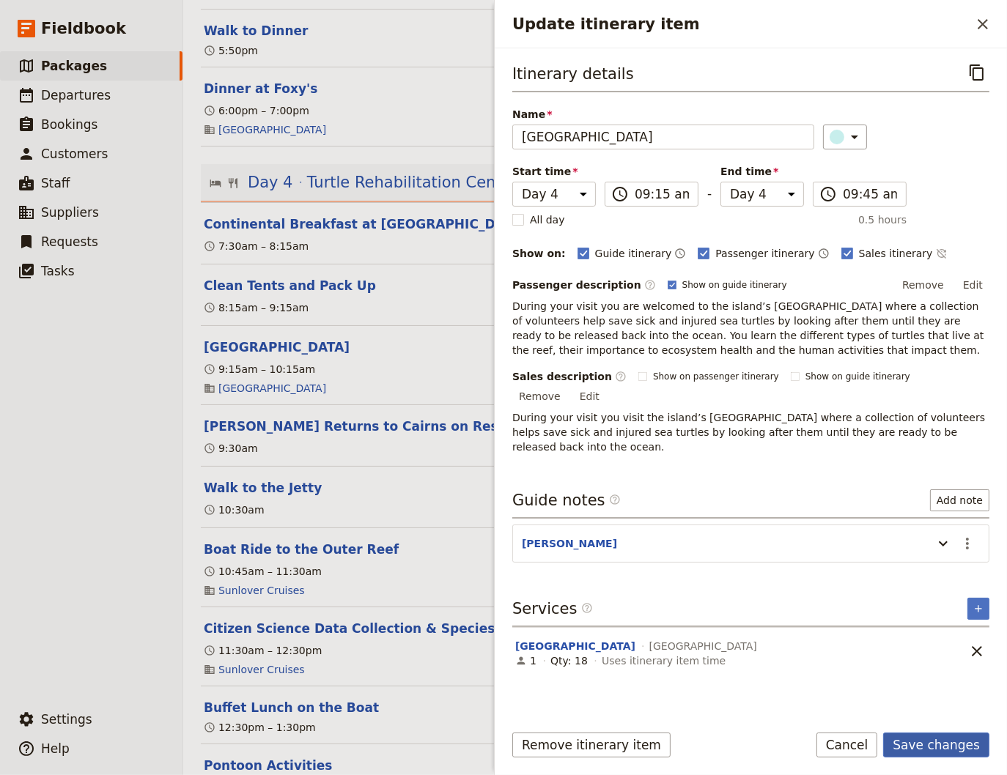
click at [935, 749] on button "Save changes" at bounding box center [936, 745] width 106 height 25
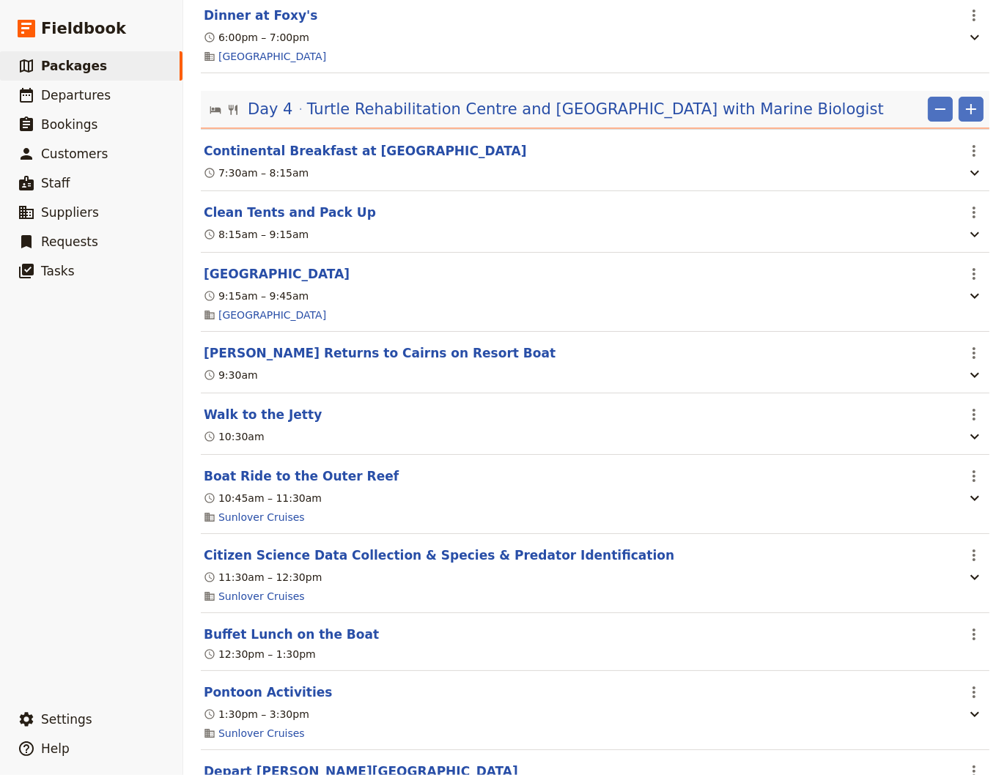
scroll to position [2572, 0]
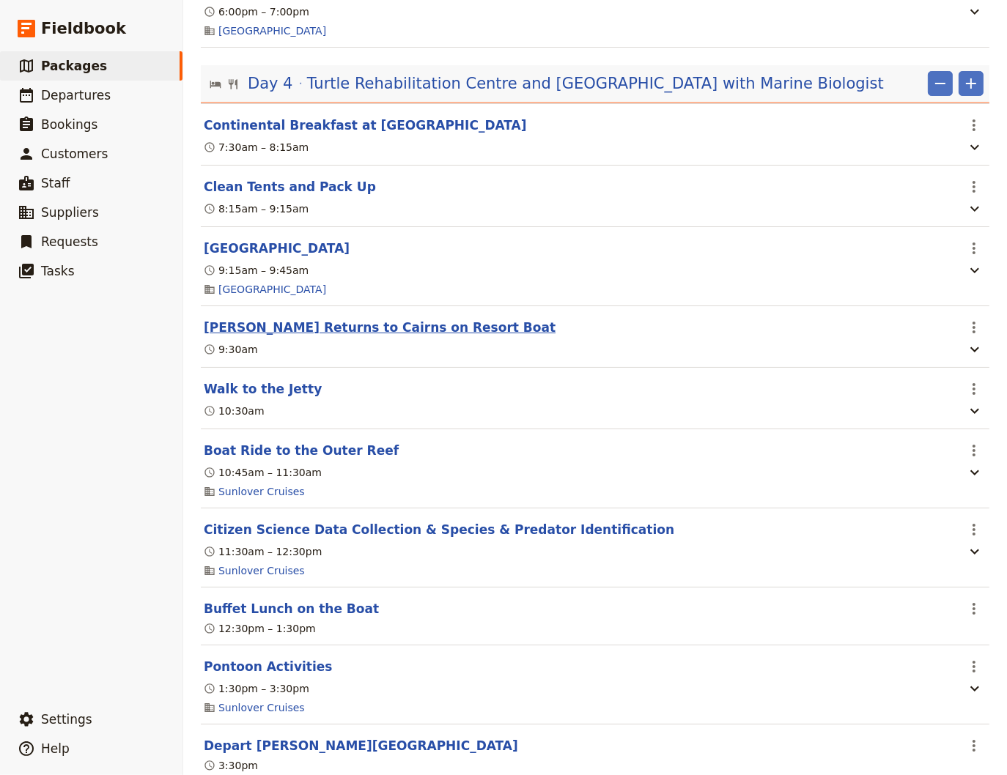
click at [252, 336] on button "[PERSON_NAME] Returns to Cairns on Resort Boat" at bounding box center [380, 328] width 352 height 18
select select "4"
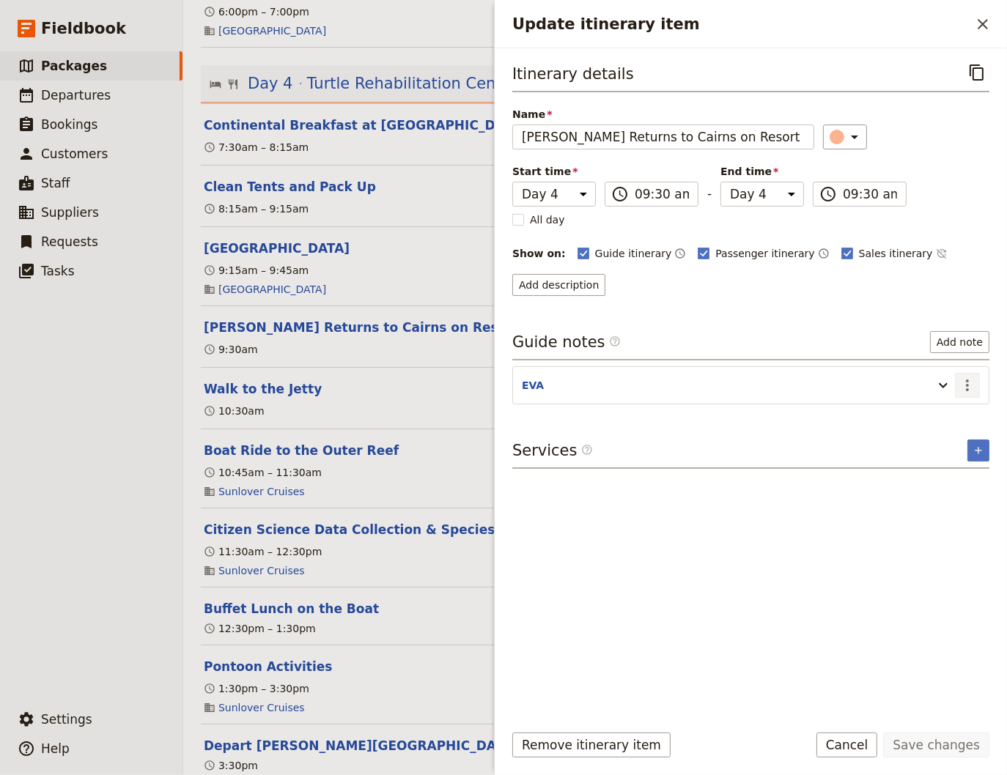
click at [969, 382] on icon "Actions" at bounding box center [967, 385] width 3 height 12
click at [947, 412] on span "Edit note" at bounding box center [925, 414] width 46 height 15
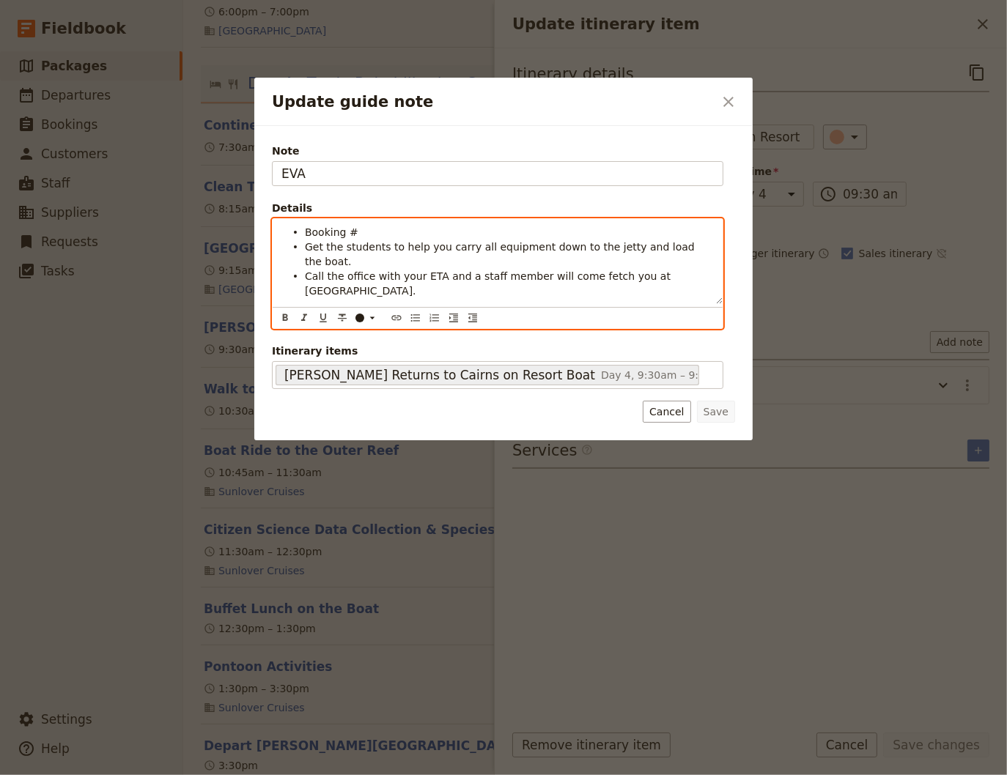
click at [686, 248] on span "Get the students to help you carry all equipment down to the jetty and load the…" at bounding box center [501, 254] width 393 height 26
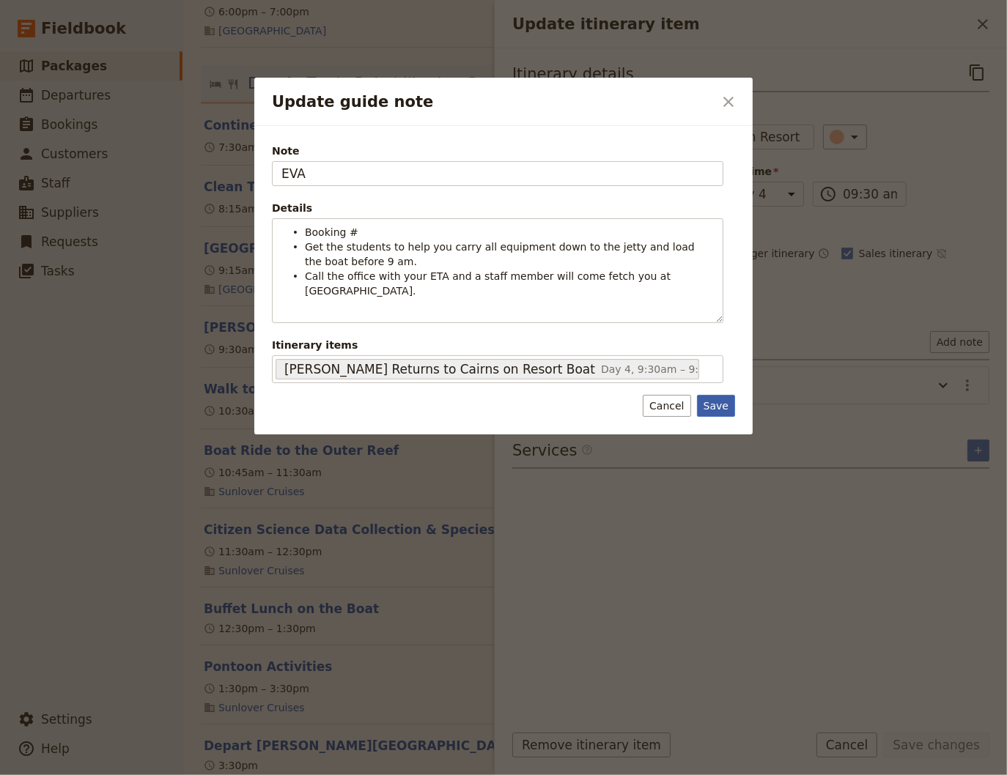
click at [719, 399] on button "Save" at bounding box center [716, 406] width 38 height 22
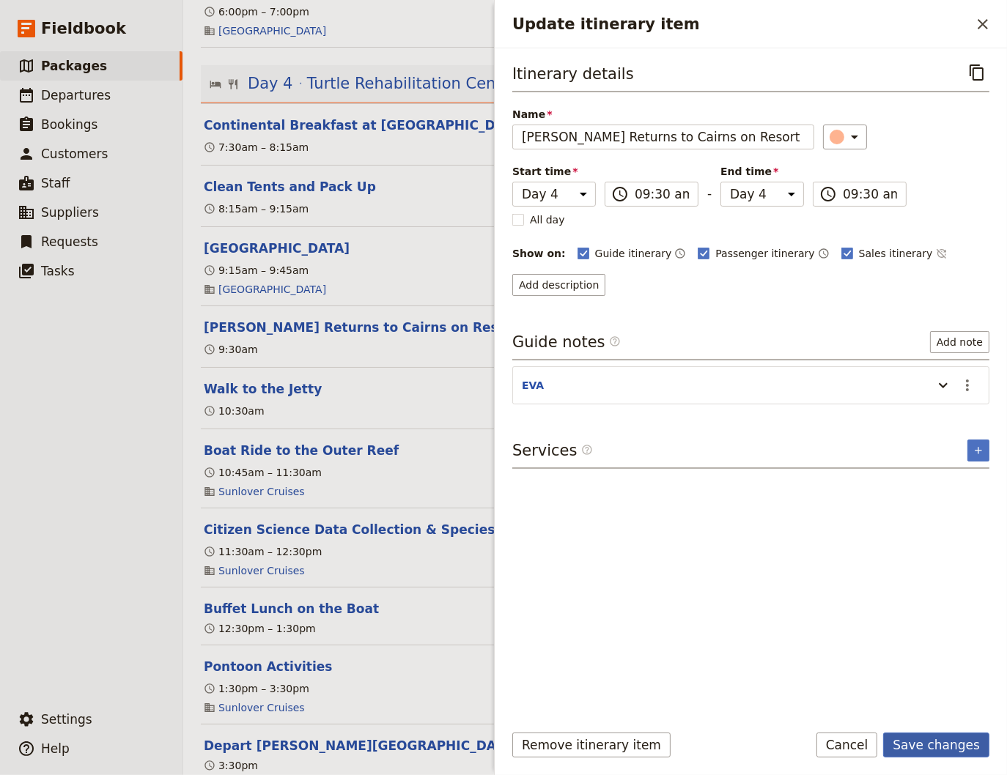
click at [952, 747] on button "Save changes" at bounding box center [936, 745] width 106 height 25
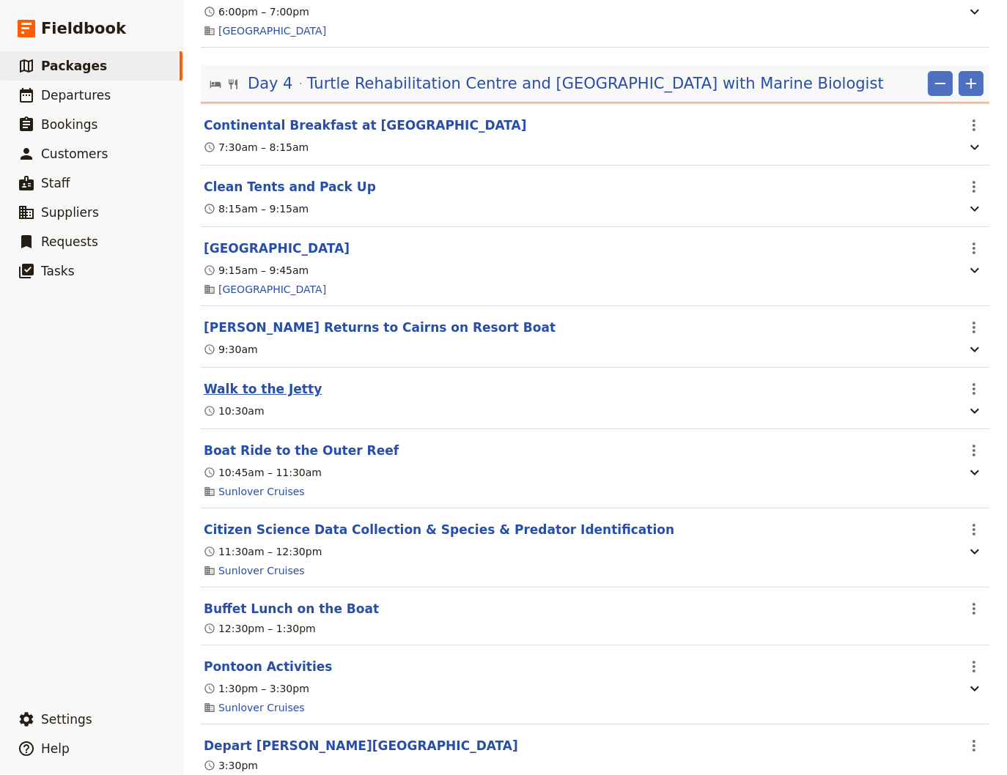
click at [253, 398] on button "Walk to the Jetty" at bounding box center [263, 389] width 118 height 18
select select "4"
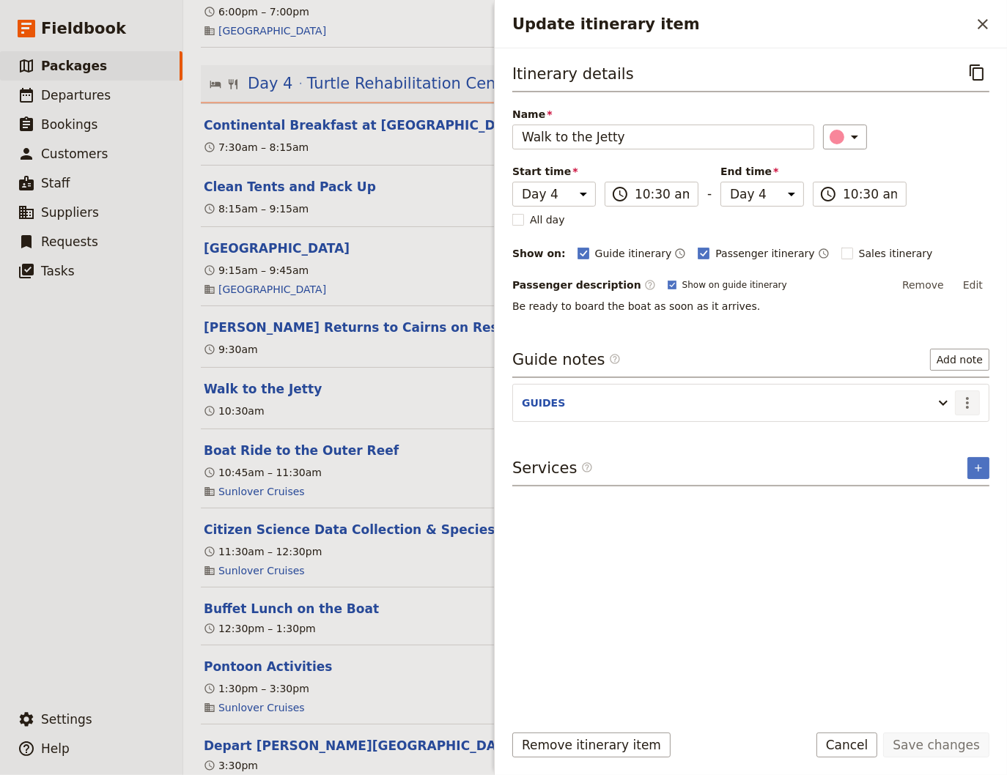
click at [969, 399] on icon "Actions" at bounding box center [967, 403] width 18 height 18
click at [952, 430] on span "Edit note" at bounding box center [936, 432] width 68 height 15
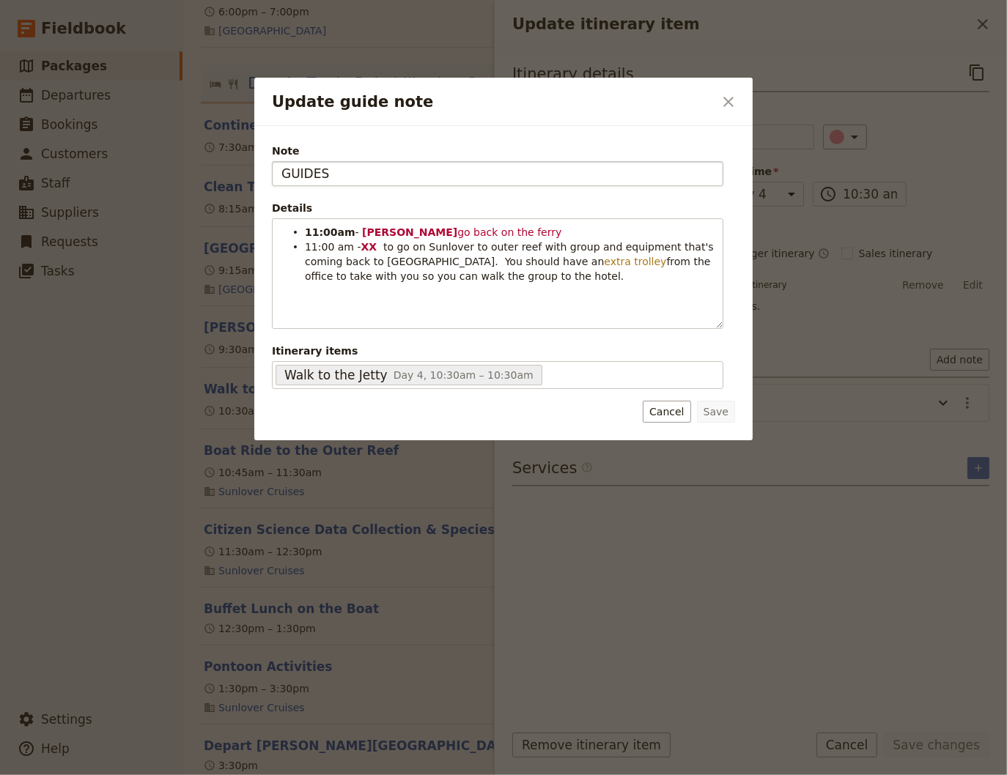
drag, startPoint x: 322, startPoint y: 175, endPoint x: 270, endPoint y: 178, distance: 52.1
click at [272, 178] on input "GUIDES" at bounding box center [497, 173] width 451 height 25
type input "[PERSON_NAME]"
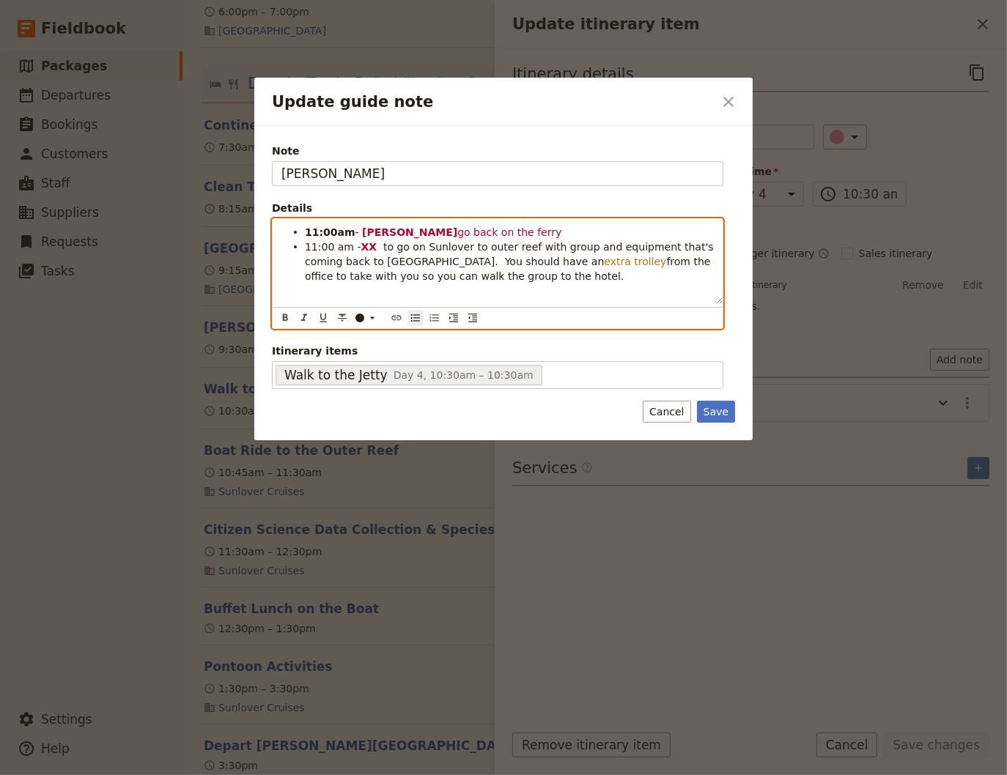
drag, startPoint x: 453, startPoint y: 281, endPoint x: 572, endPoint y: 251, distance: 122.4
click at [572, 251] on li "11:00 am - XX to go on Sunlover to outer reef with group and equipment that's c…" at bounding box center [509, 261] width 409 height 44
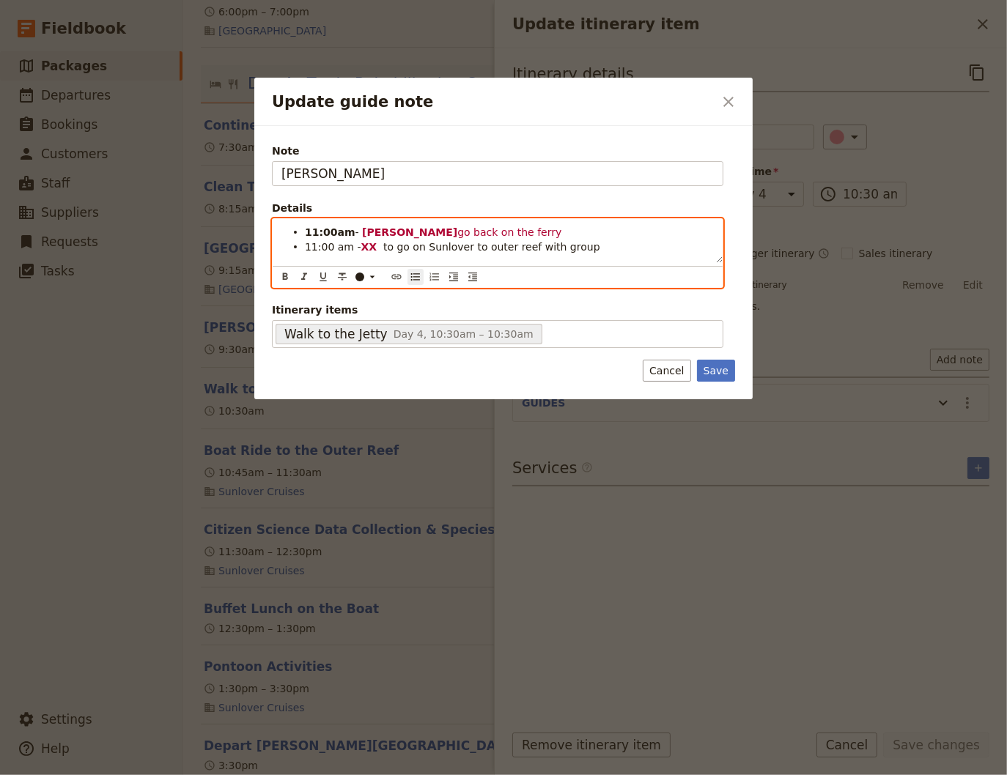
drag, startPoint x: 487, startPoint y: 232, endPoint x: 247, endPoint y: 233, distance: 240.3
click at [273, 233] on div "11:00am - [PERSON_NAME] go back on the ferry 11:00 am - XX to go on Sunlover to…" at bounding box center [498, 241] width 450 height 44
click at [312, 233] on span "11:00 am -" at bounding box center [333, 232] width 56 height 12
click at [319, 233] on span "10:00 am -" at bounding box center [333, 232] width 56 height 12
drag, startPoint x: 343, startPoint y: 233, endPoint x: 307, endPoint y: 233, distance: 35.9
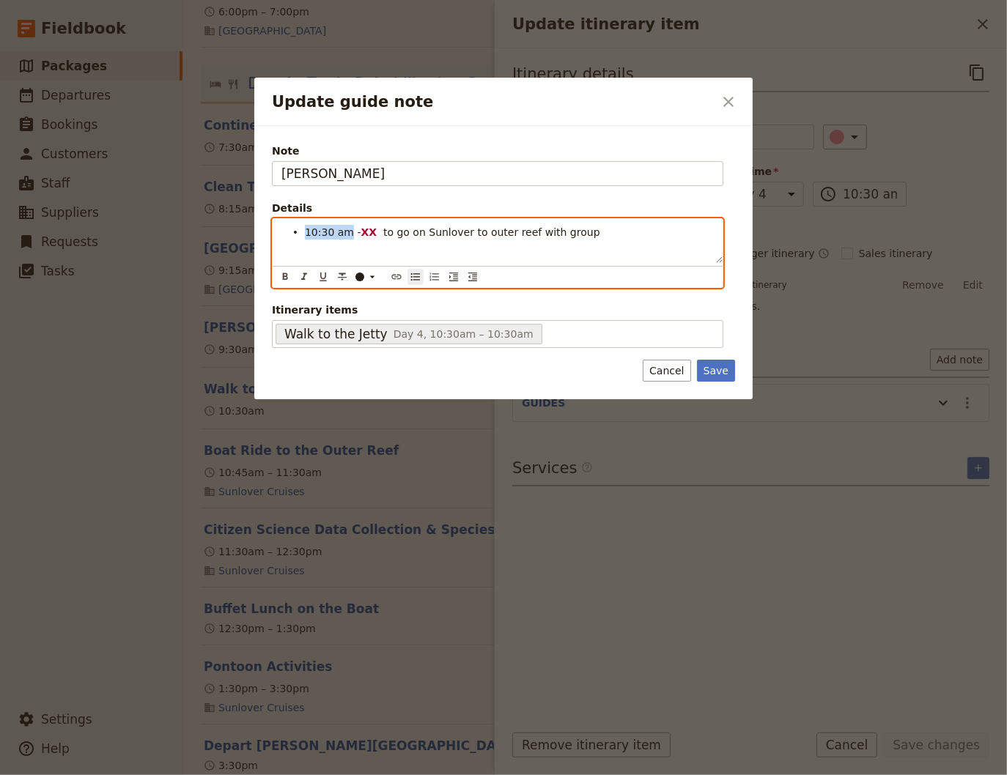
click at [307, 233] on span "10:30 am -" at bounding box center [333, 232] width 56 height 12
drag, startPoint x: 374, startPoint y: 232, endPoint x: 361, endPoint y: 233, distance: 12.5
click at [361, 233] on li "10:30 am - XX to go on Sunlover to outer reef with group" at bounding box center [509, 231] width 409 height 15
drag, startPoint x: 382, startPoint y: 234, endPoint x: 360, endPoint y: 232, distance: 22.0
click at [360, 232] on li "10:30 am - K ATE to go on Sunlover to outer reef with group" at bounding box center [509, 231] width 409 height 15
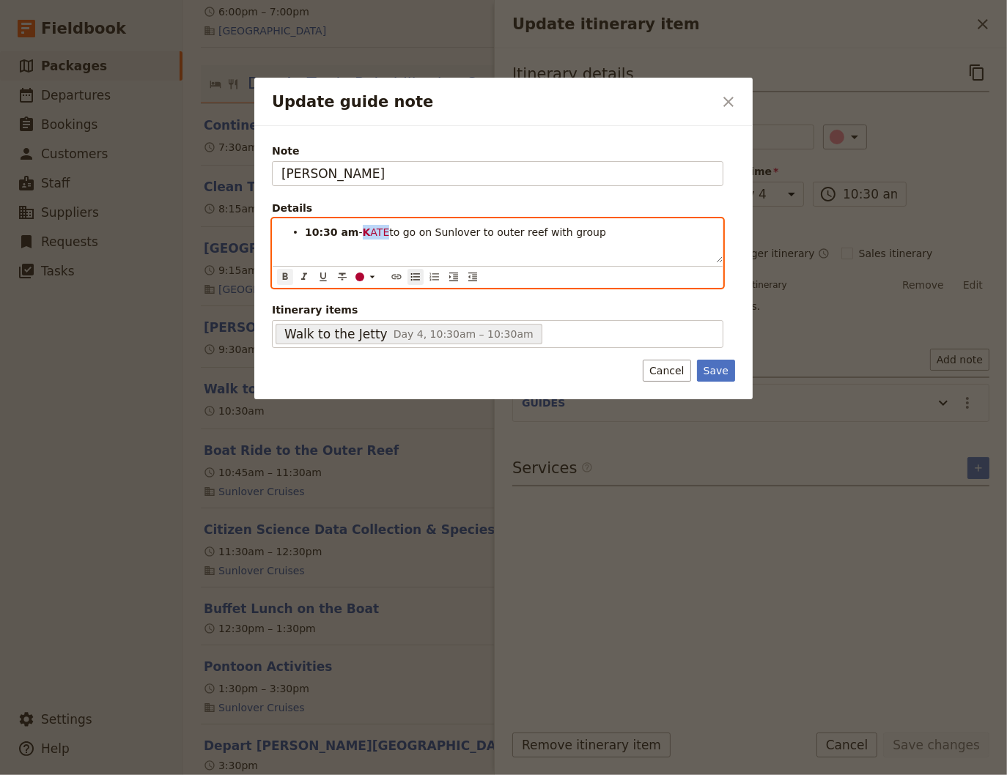
click at [285, 277] on icon "Format bold" at bounding box center [285, 277] width 12 height 12
click at [372, 275] on icon "Update guide note" at bounding box center [372, 277] width 12 height 12
click at [360, 297] on div "button" at bounding box center [360, 299] width 9 height 9
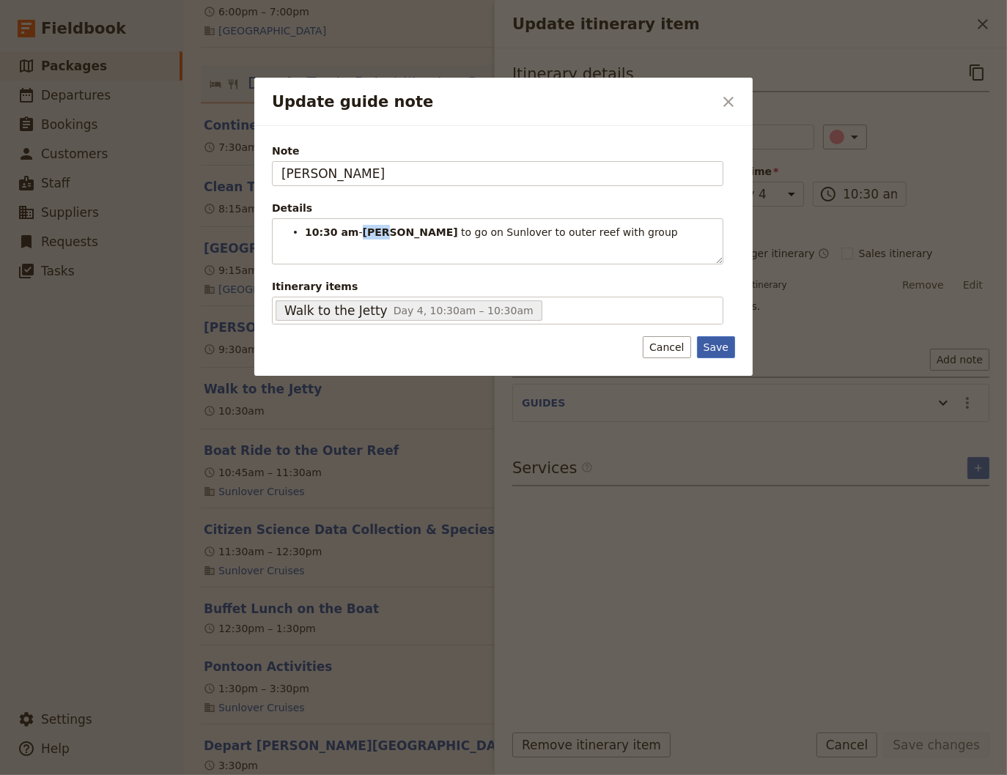
click at [709, 365] on div "Note [PERSON_NAME] Details 10:30 am - [PERSON_NAME] to go on Sunlover to outer …" at bounding box center [503, 251] width 498 height 250
click at [724, 340] on button "Save" at bounding box center [716, 347] width 38 height 22
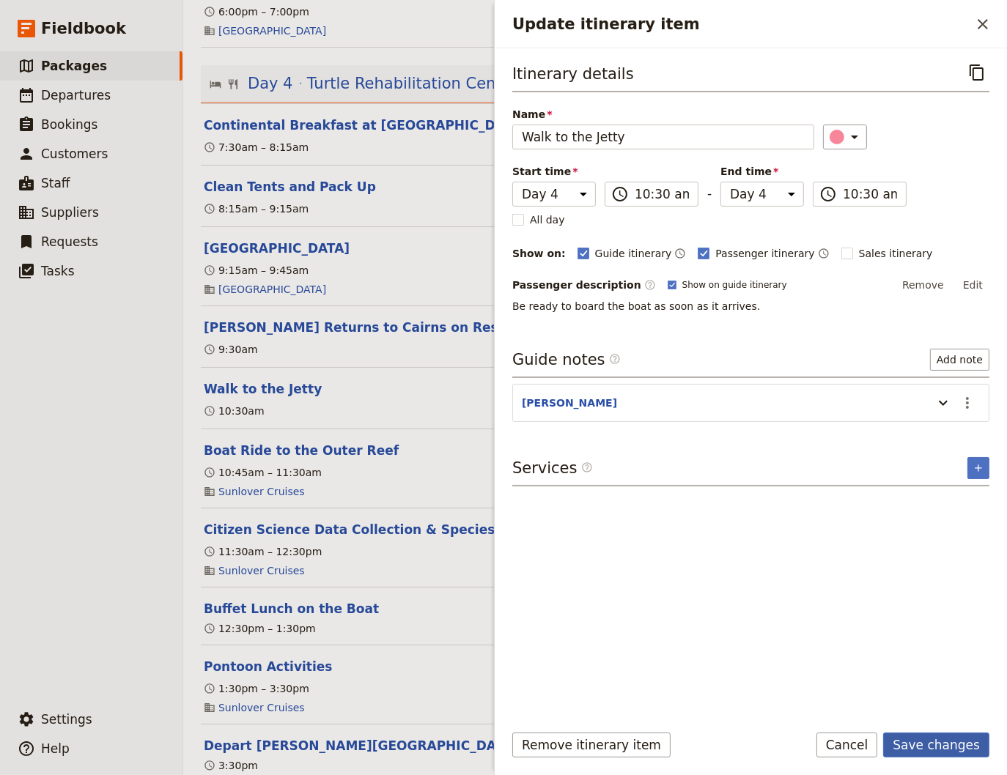
click at [966, 746] on button "Save changes" at bounding box center [936, 745] width 106 height 25
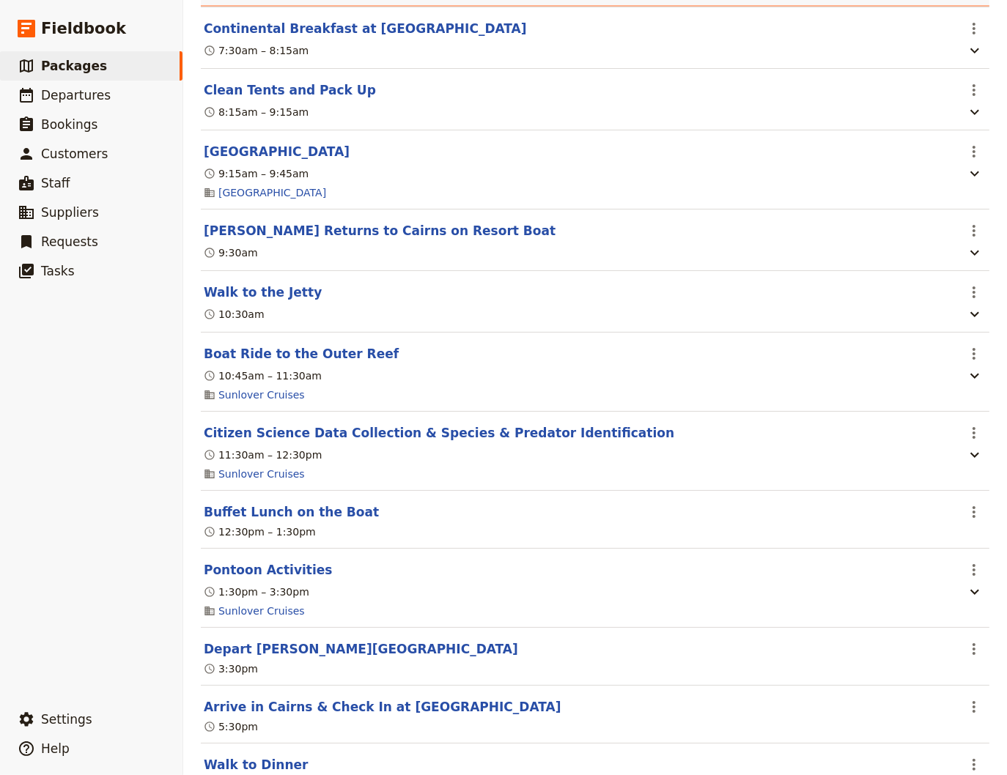
scroll to position [2670, 0]
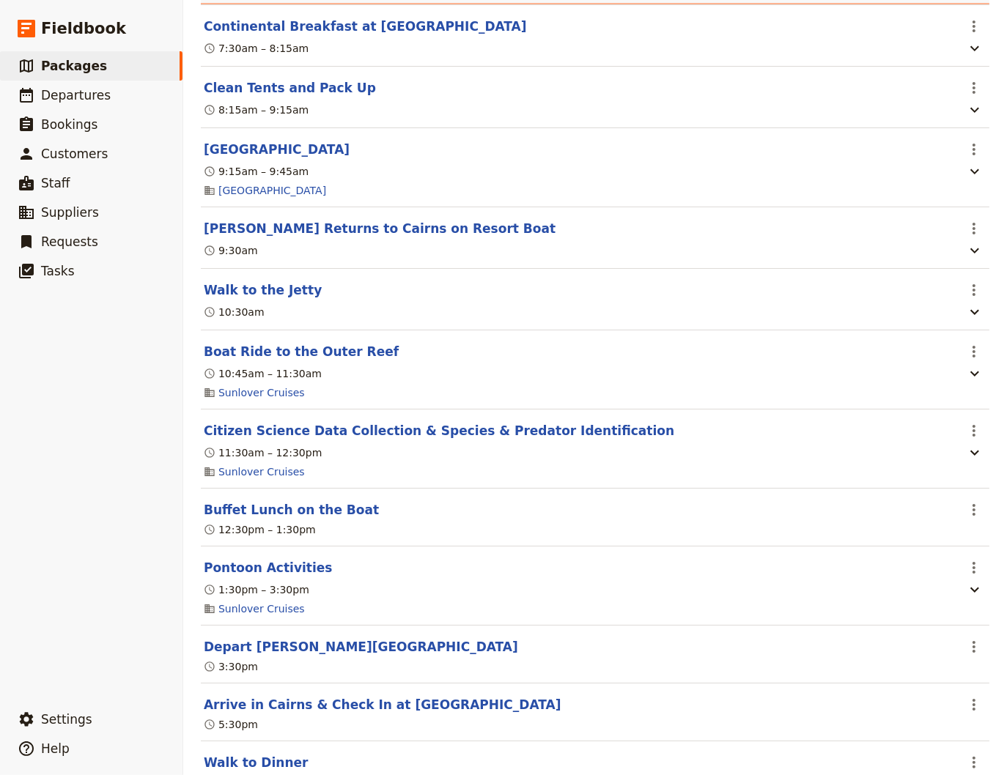
drag, startPoint x: 276, startPoint y: 592, endPoint x: 425, endPoint y: 563, distance: 151.4
click at [277, 577] on button "Pontoon Activities" at bounding box center [268, 568] width 128 height 18
select select "4"
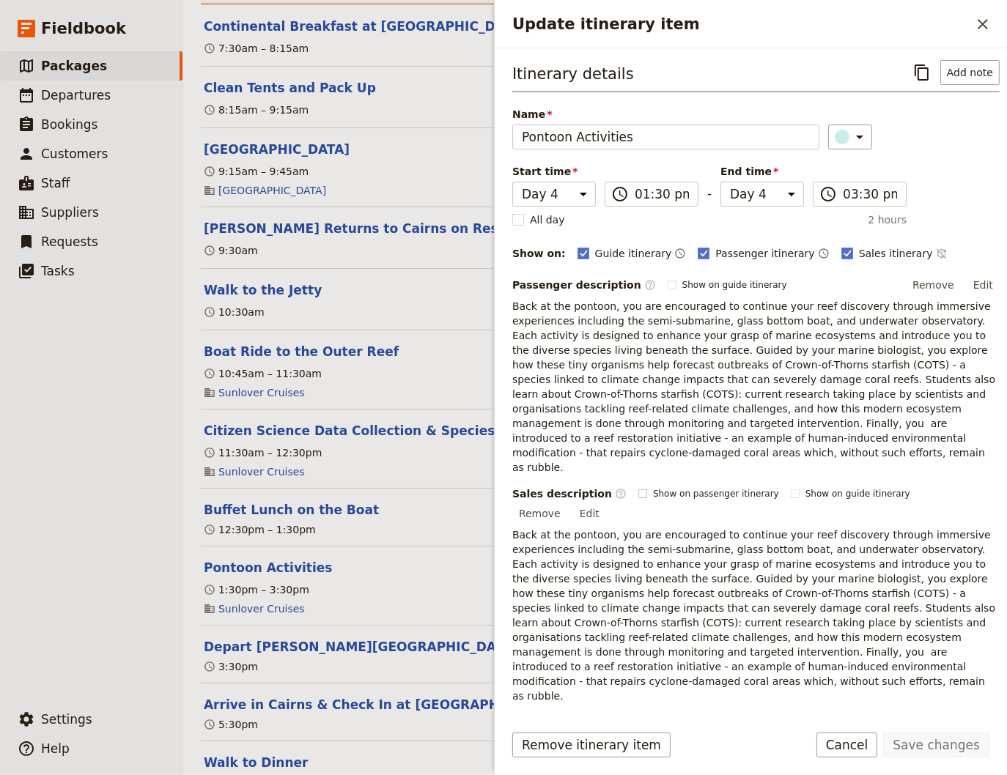
click at [638, 489] on rect "Update itinerary item" at bounding box center [642, 493] width 8 height 8
click at [637, 487] on input "Show on passenger itinerary" at bounding box center [637, 487] width 1 height 1
checkbox input "true"
click at [954, 745] on button "Save changes" at bounding box center [936, 745] width 106 height 25
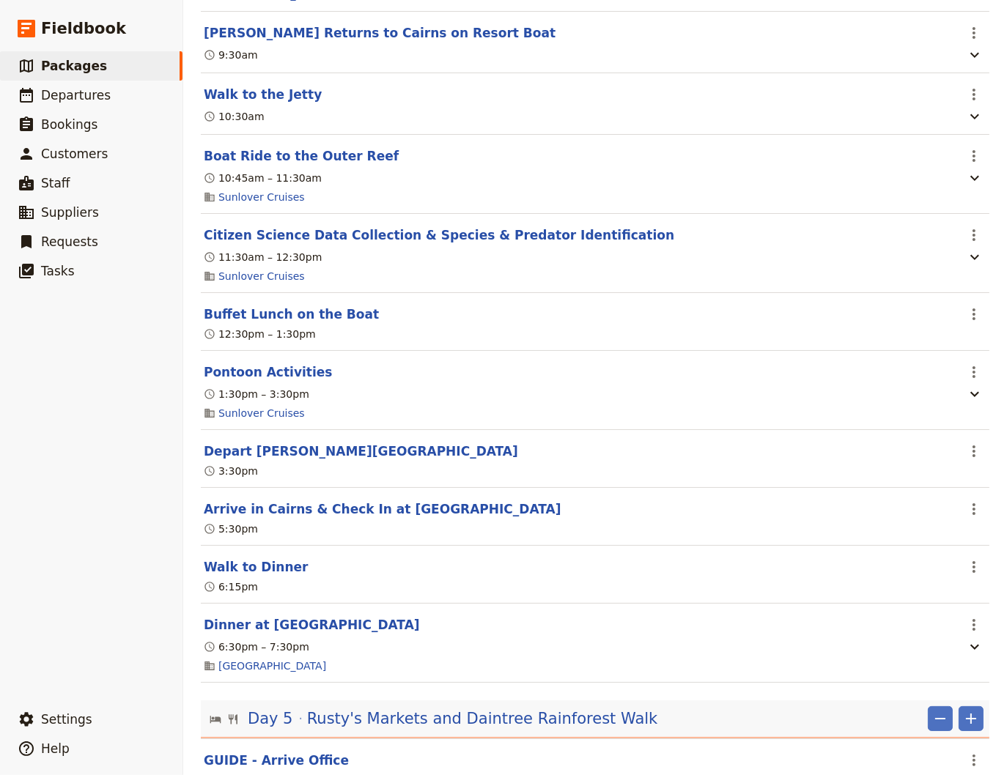
scroll to position [2868, 0]
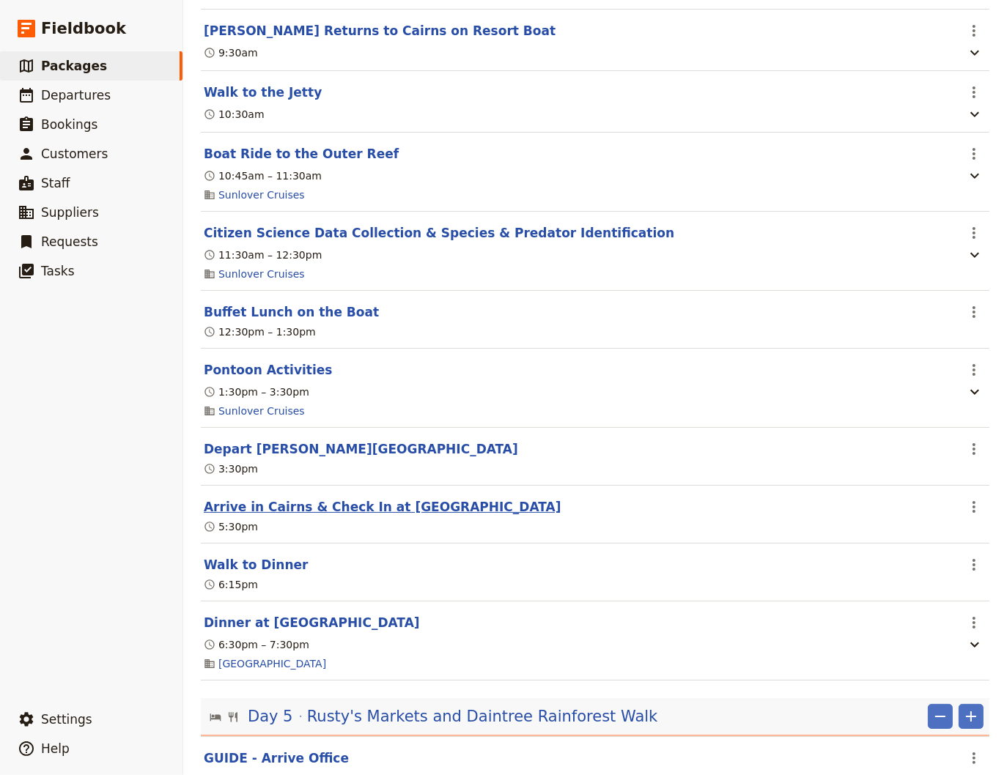
click at [396, 516] on button "Arrive in Cairns & Check In at [GEOGRAPHIC_DATA]" at bounding box center [383, 507] width 358 height 18
select select "4"
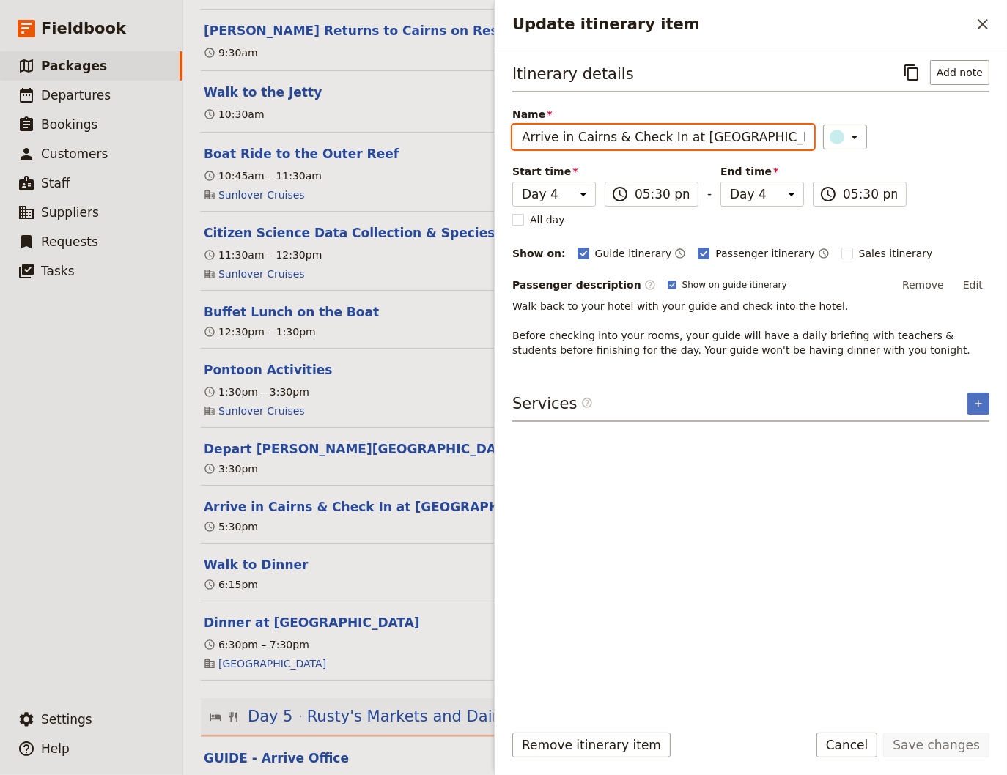
drag, startPoint x: 764, startPoint y: 136, endPoint x: 610, endPoint y: 145, distance: 154.1
click at [610, 145] on input "Arrive in Cairns & Check In at [GEOGRAPHIC_DATA]" at bounding box center [663, 137] width 302 height 25
type input "Arrive in [GEOGRAPHIC_DATA]"
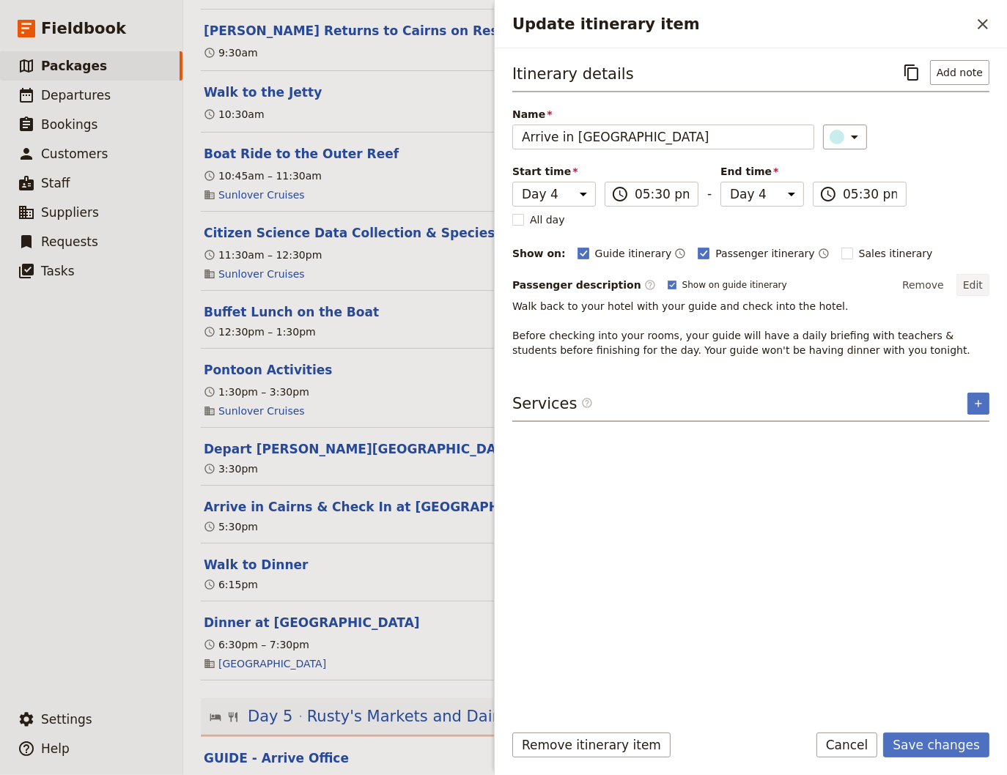
click at [976, 281] on button "Edit" at bounding box center [972, 285] width 33 height 22
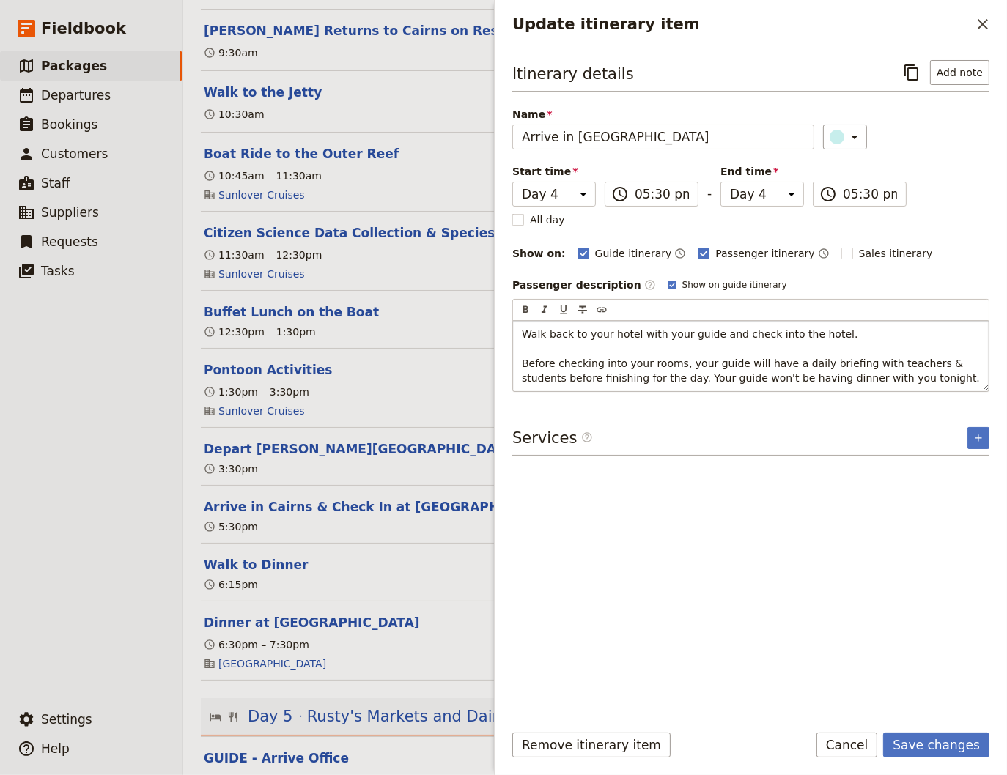
click at [702, 336] on span "Walk back to your hotel with your guide and check into the hotel. Before checki…" at bounding box center [751, 356] width 458 height 56
drag, startPoint x: 836, startPoint y: 330, endPoint x: 711, endPoint y: 331, distance: 125.3
click at [711, 331] on p "Walk back to your hotel with your guide. and check into the hotel. Before check…" at bounding box center [751, 356] width 458 height 59
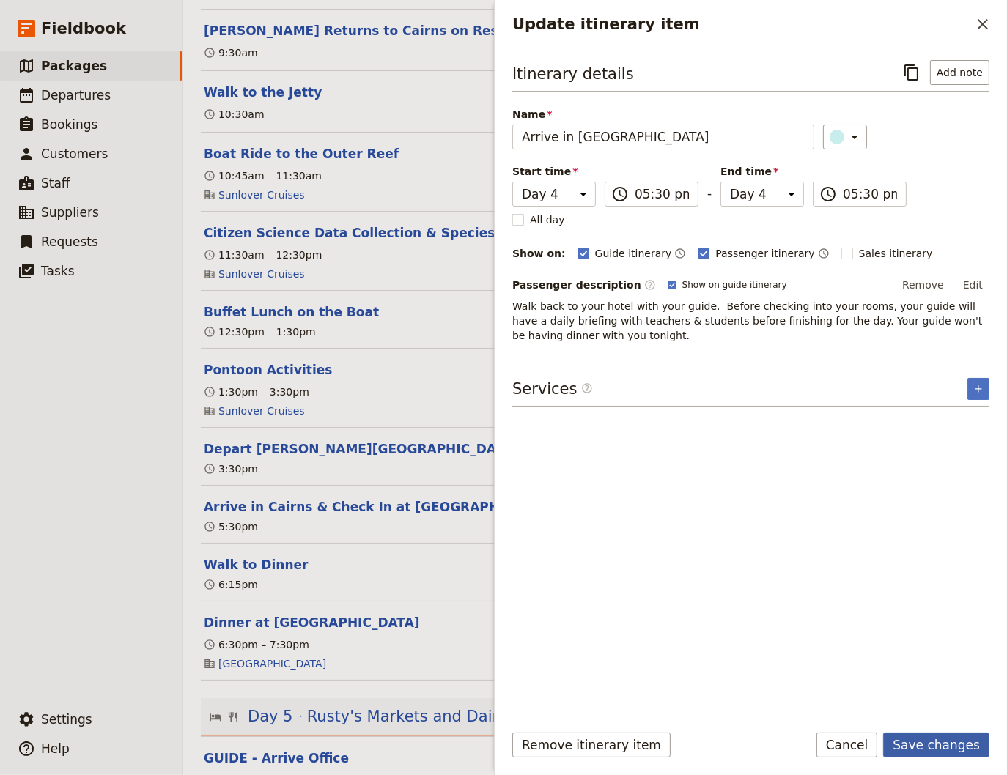
click at [958, 743] on button "Save changes" at bounding box center [936, 745] width 106 height 25
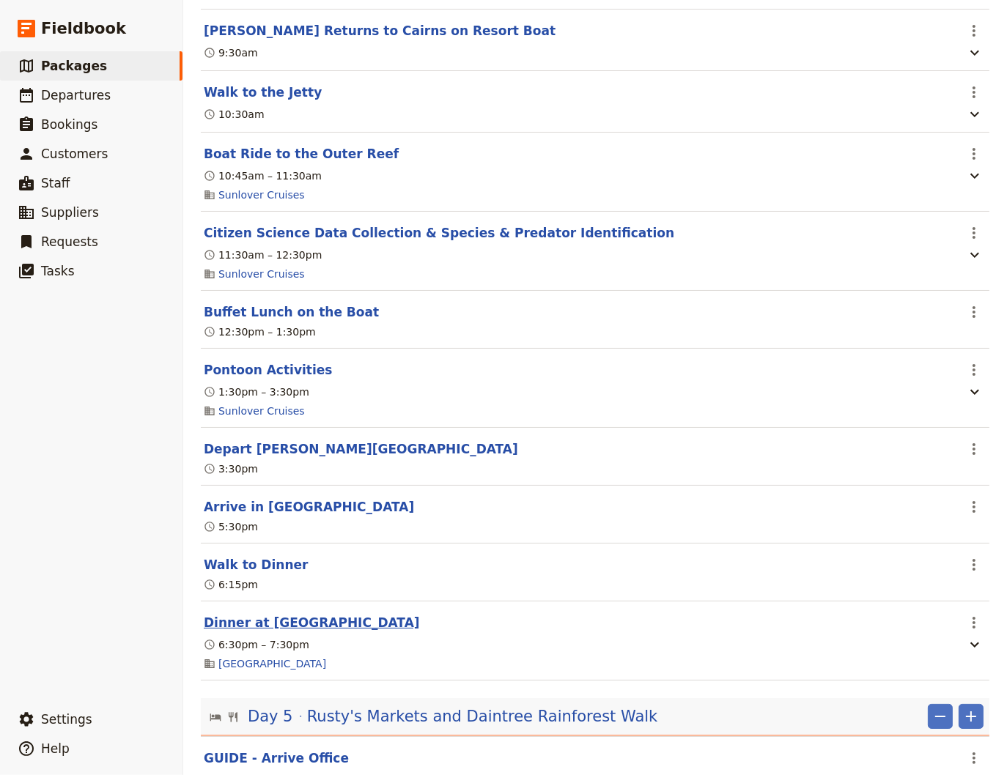
click at [248, 632] on button "Dinner at [GEOGRAPHIC_DATA]" at bounding box center [312, 623] width 216 height 18
select select "4"
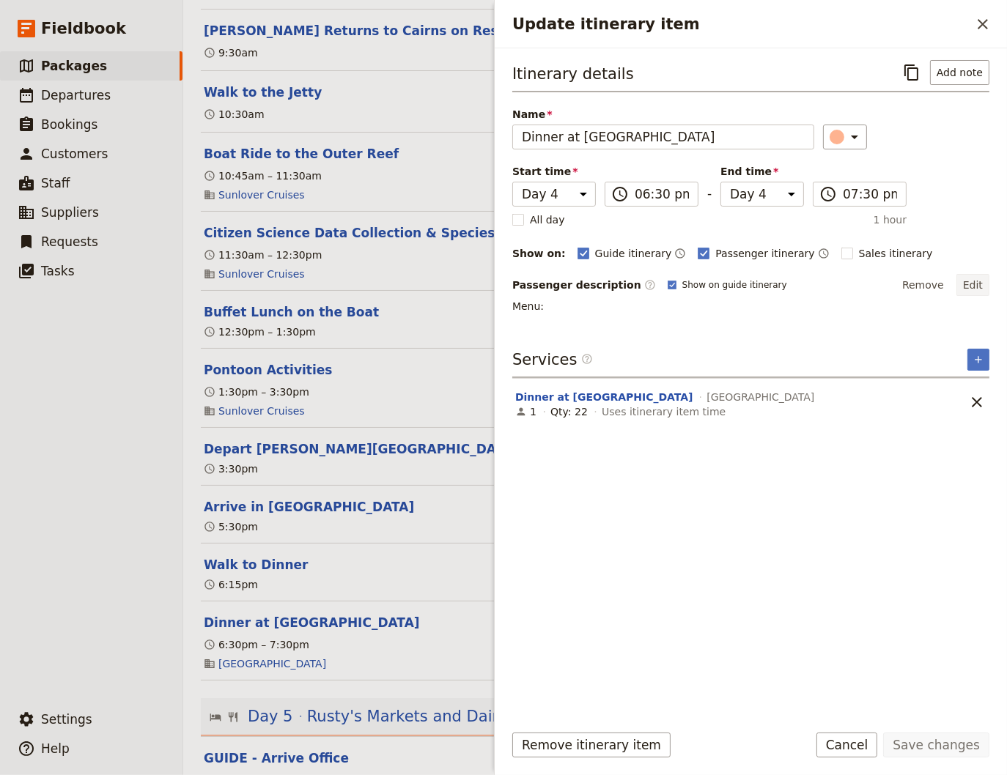
click at [977, 284] on button "Edit" at bounding box center [972, 285] width 33 height 22
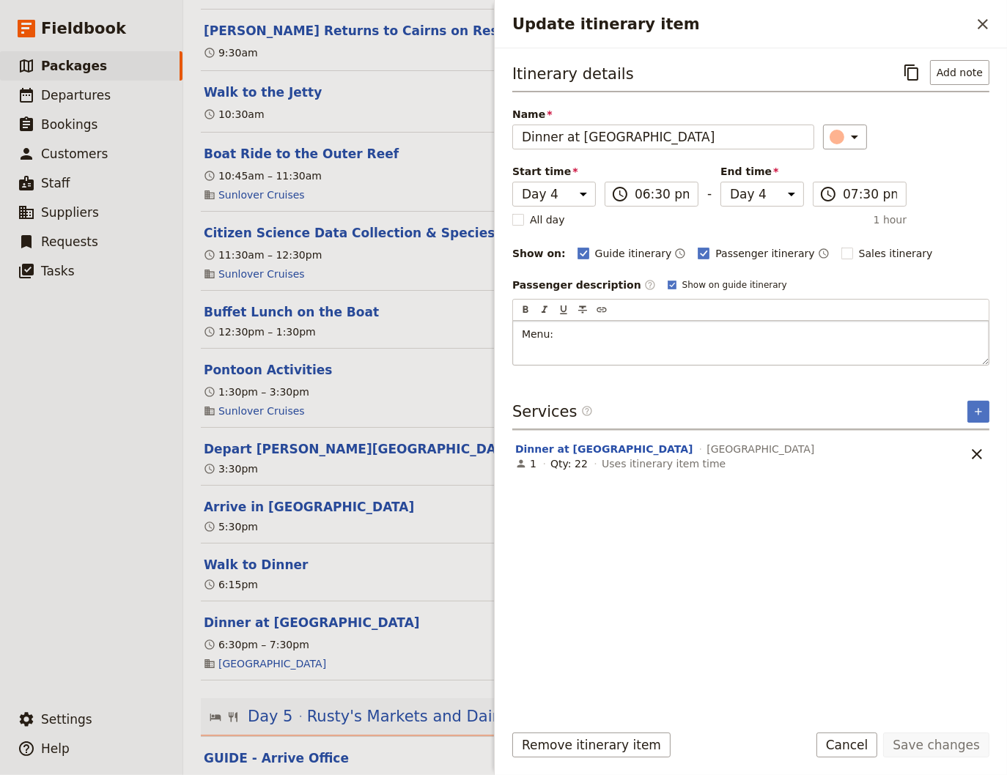
click at [573, 336] on p "Menu:" at bounding box center [751, 334] width 458 height 15
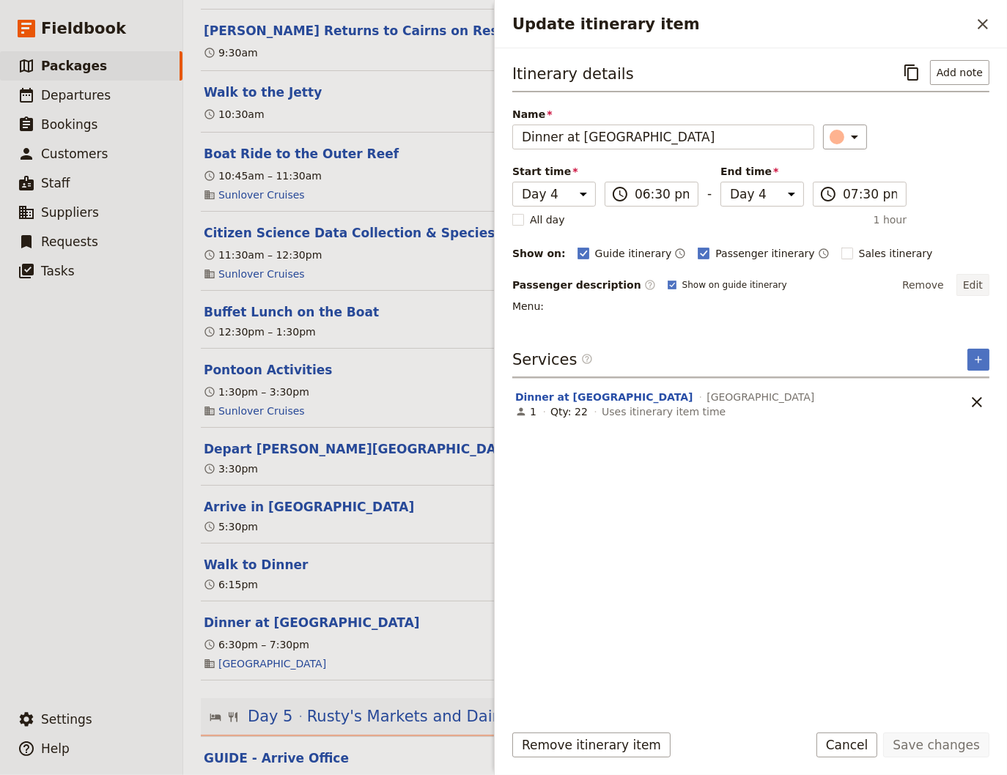
click at [976, 281] on button "Edit" at bounding box center [972, 285] width 33 height 22
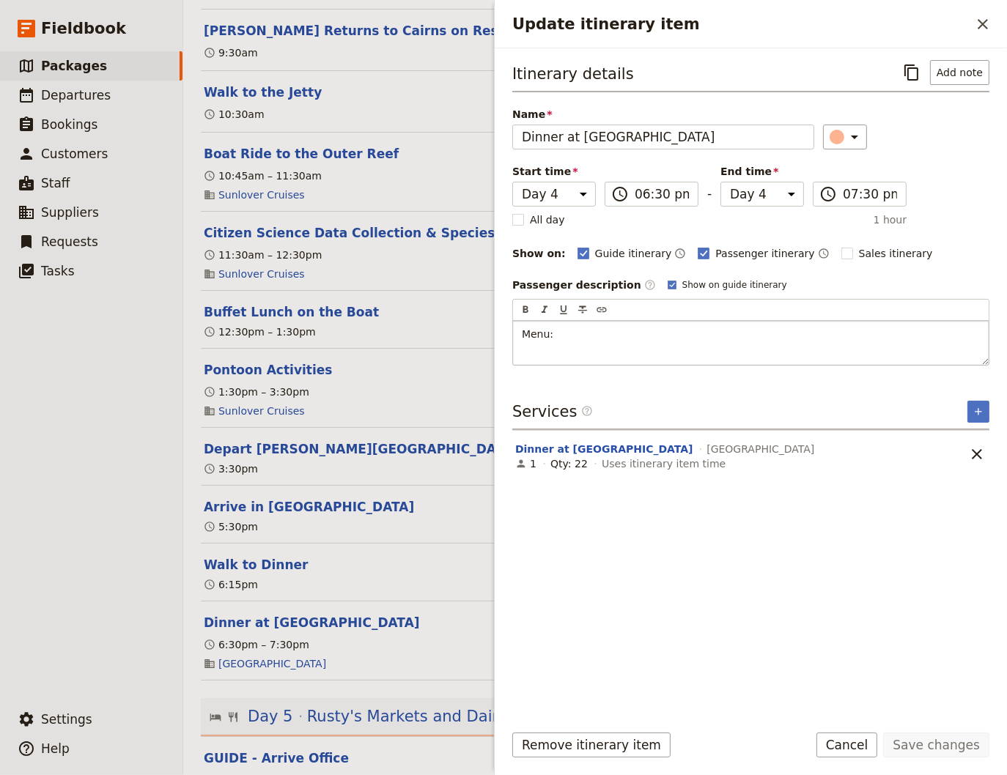
click at [562, 336] on p "Menu:" at bounding box center [751, 334] width 458 height 15
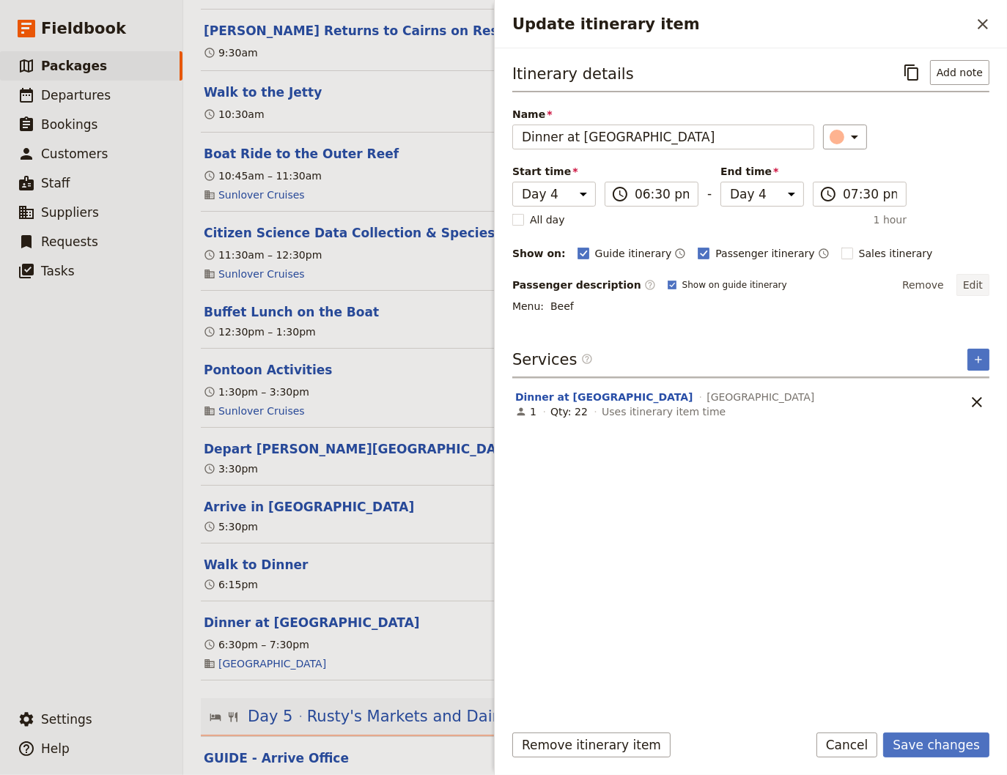
click at [974, 287] on button "Edit" at bounding box center [972, 285] width 33 height 22
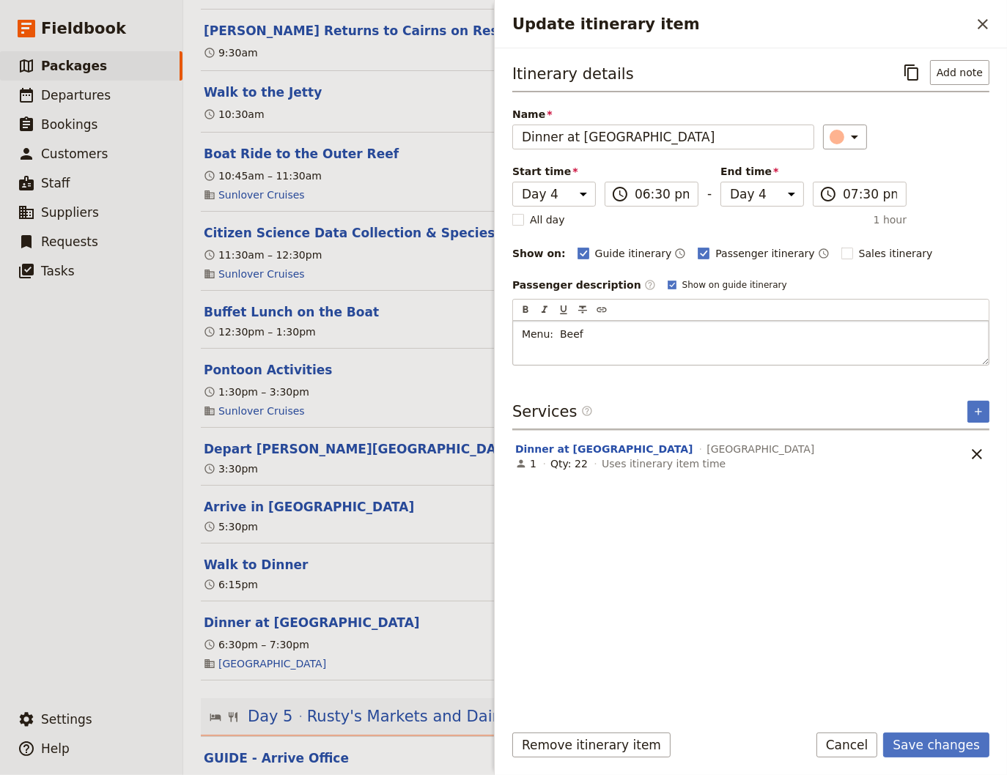
click at [596, 330] on p "Menu: Beef" at bounding box center [751, 334] width 458 height 15
click at [928, 746] on button "Save changes" at bounding box center [936, 745] width 106 height 25
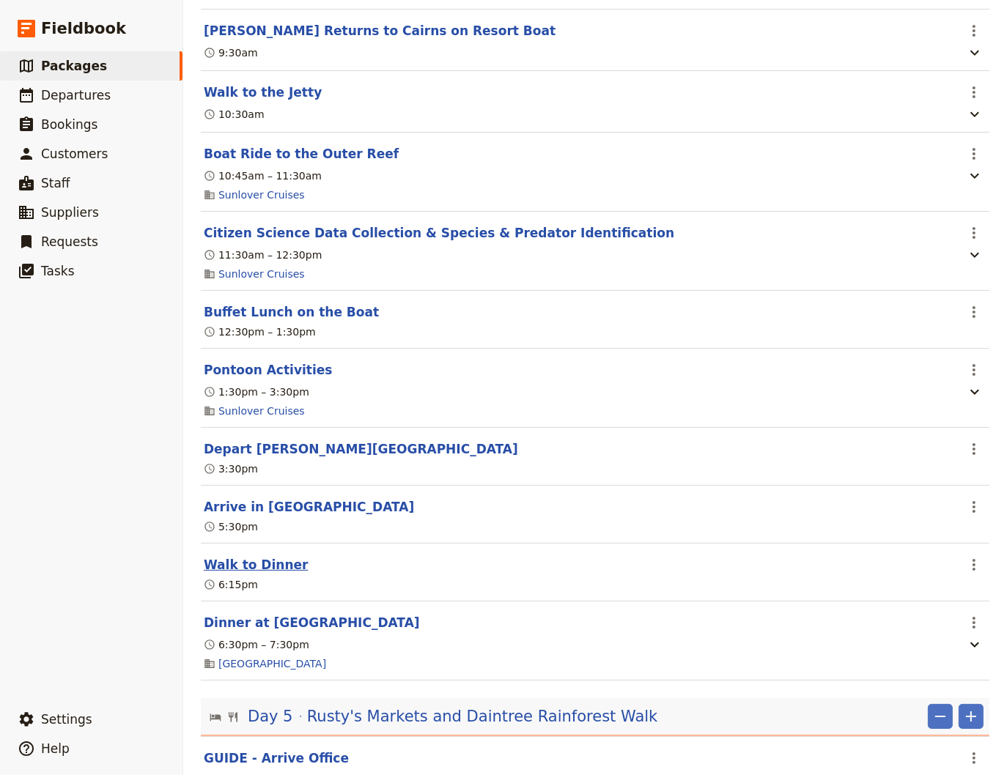
click at [248, 574] on button "Walk to Dinner" at bounding box center [256, 565] width 104 height 18
select select "4"
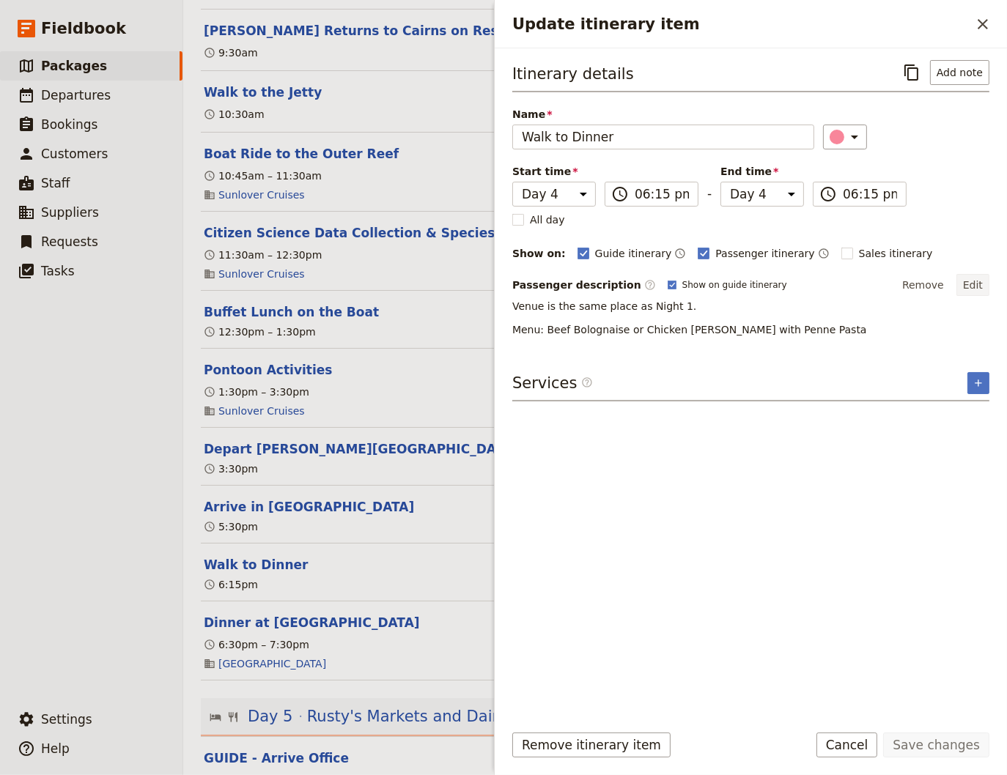
click at [974, 281] on button "Edit" at bounding box center [972, 285] width 33 height 22
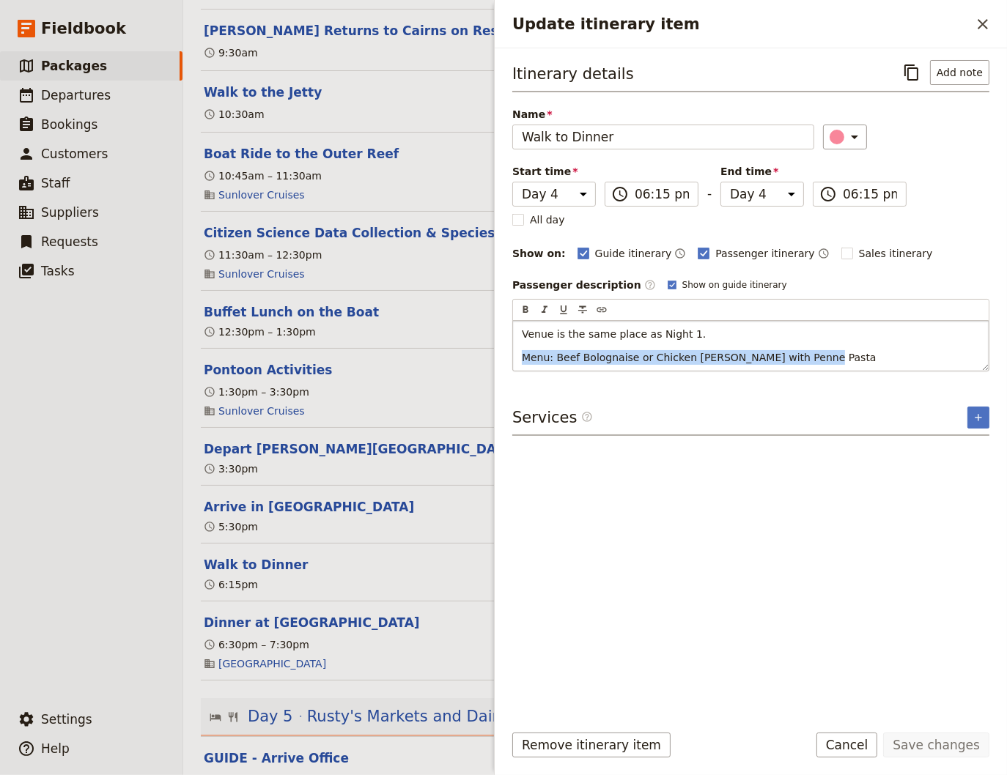
drag, startPoint x: 826, startPoint y: 357, endPoint x: 488, endPoint y: 363, distance: 338.5
click at [513, 363] on div "Venue is the same place as Night 1. Menu: Beef Bolognaise or Chicken [PERSON_NA…" at bounding box center [750, 346] width 475 height 50
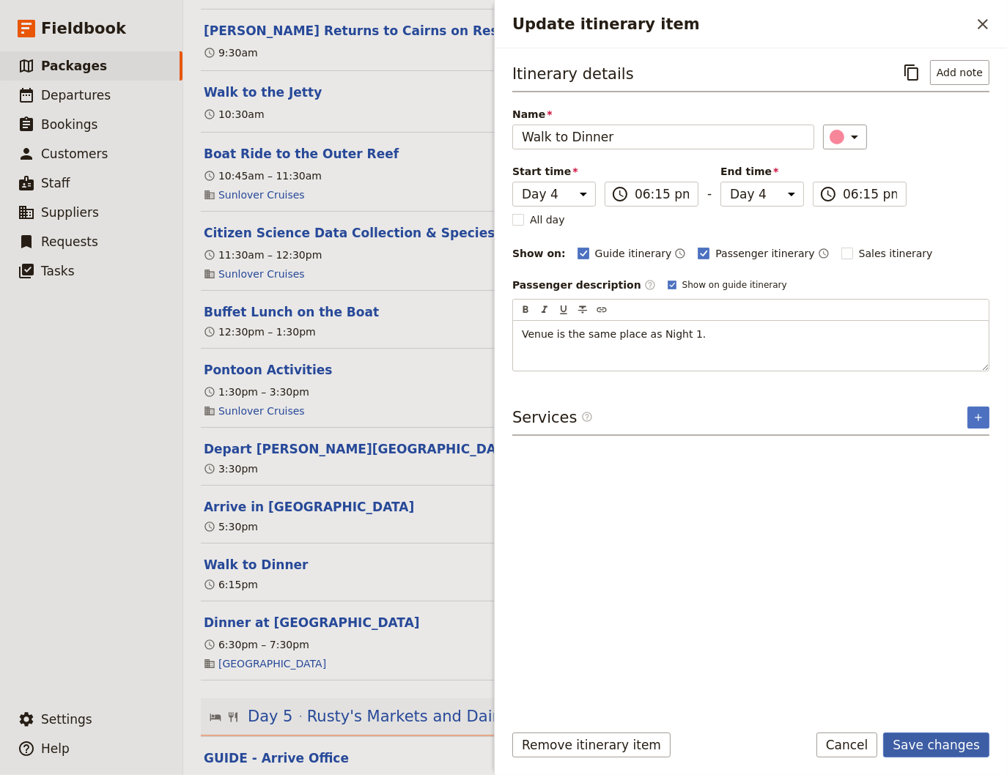
click at [939, 747] on button "Save changes" at bounding box center [936, 745] width 106 height 25
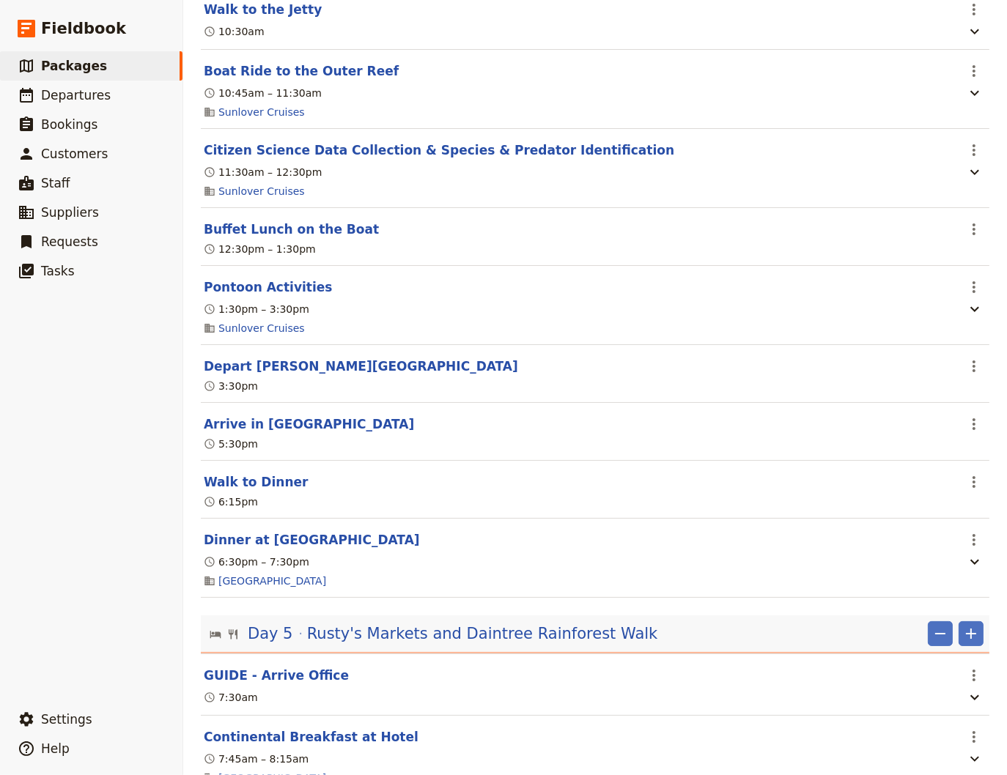
scroll to position [2967, 0]
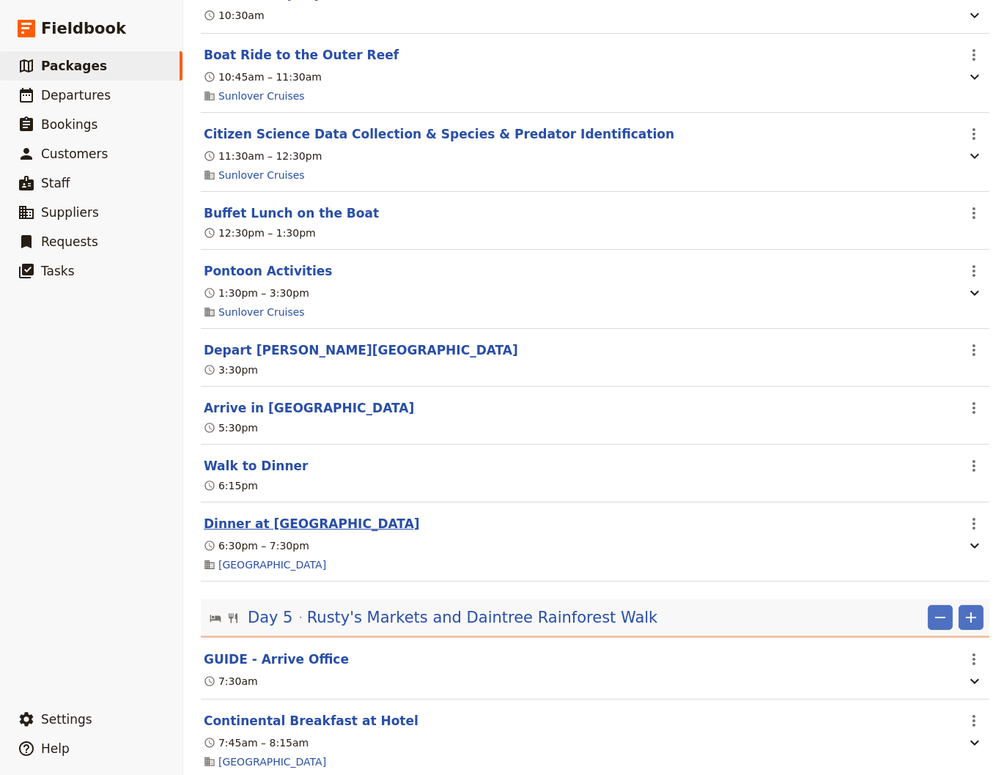
click at [282, 533] on button "Dinner at [GEOGRAPHIC_DATA]" at bounding box center [312, 524] width 216 height 18
select select "4"
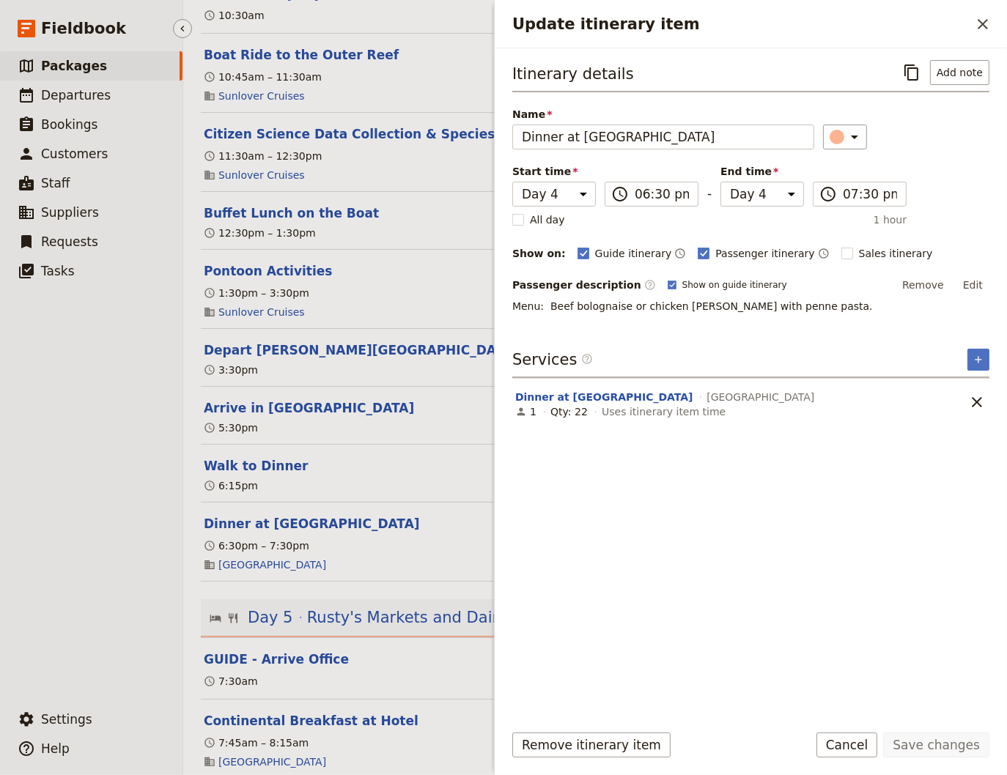
click at [68, 572] on ul "​ Packages ​ Departures ​ Bookings ​ Customers ​ Staff ​ Suppliers ​ Requests ​…" at bounding box center [91, 375] width 182 height 648
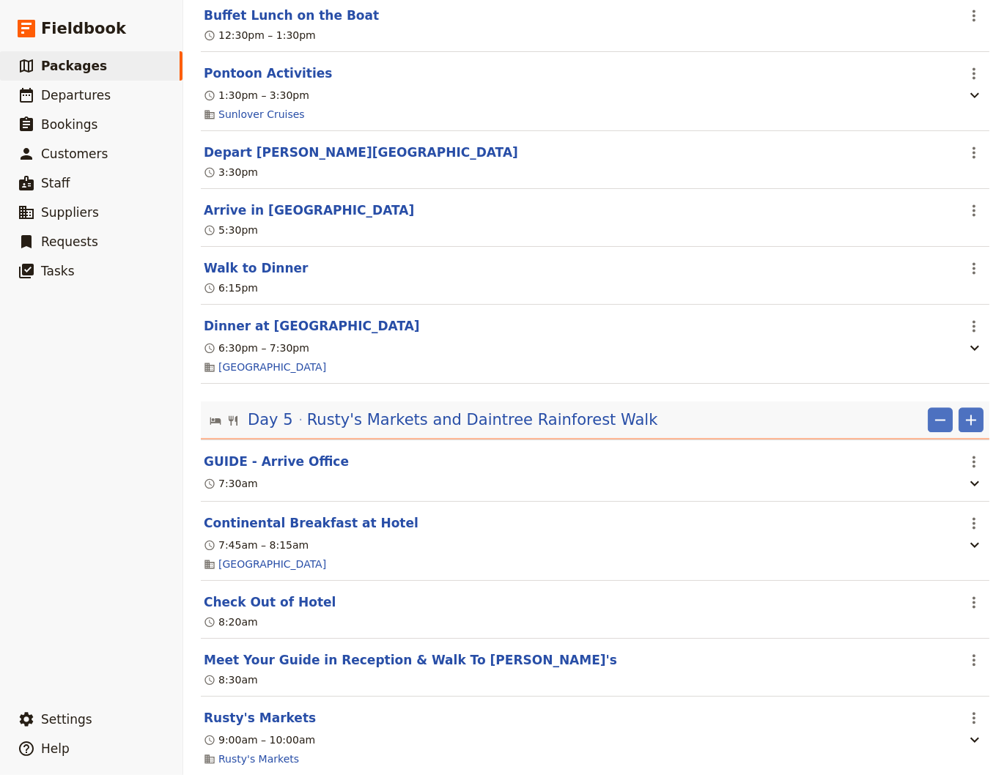
scroll to position [3264, 0]
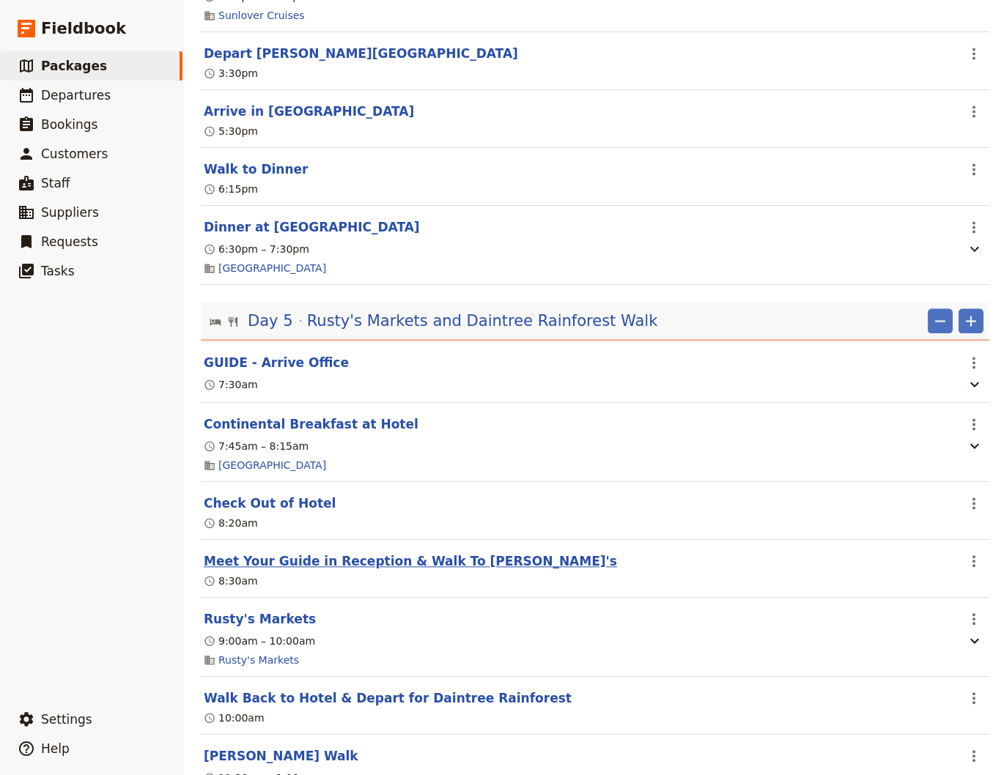
click at [369, 570] on button "Meet Your Guide in Reception & Walk To [PERSON_NAME]'s" at bounding box center [410, 561] width 413 height 18
select select "5"
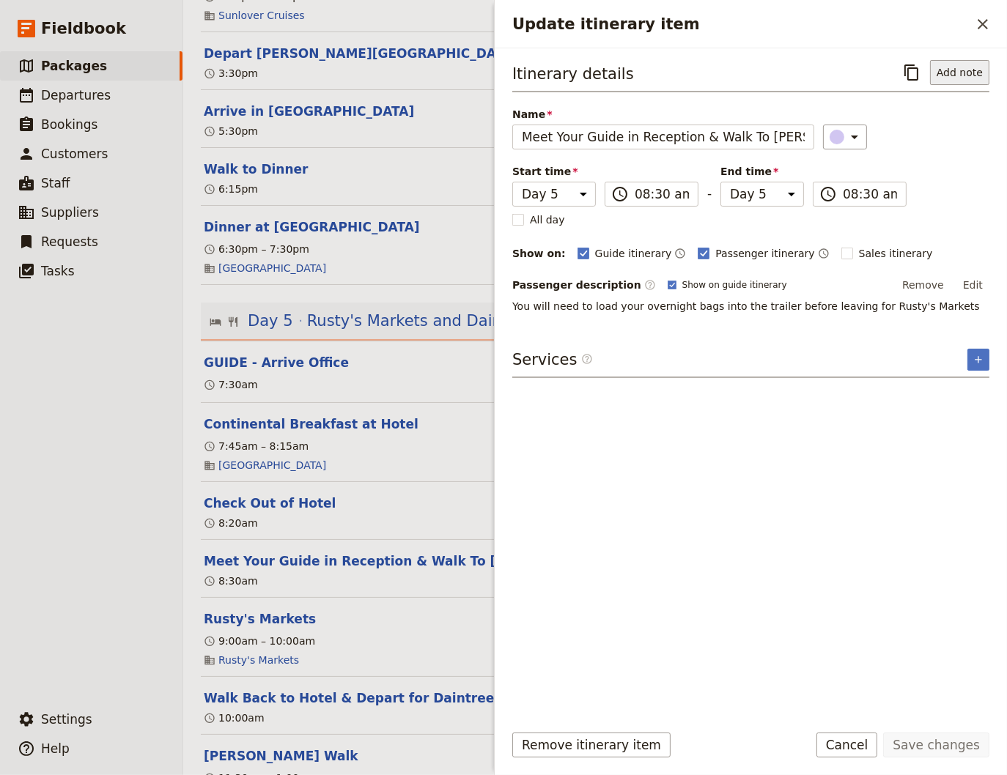
click at [976, 75] on button "Add note" at bounding box center [959, 72] width 59 height 25
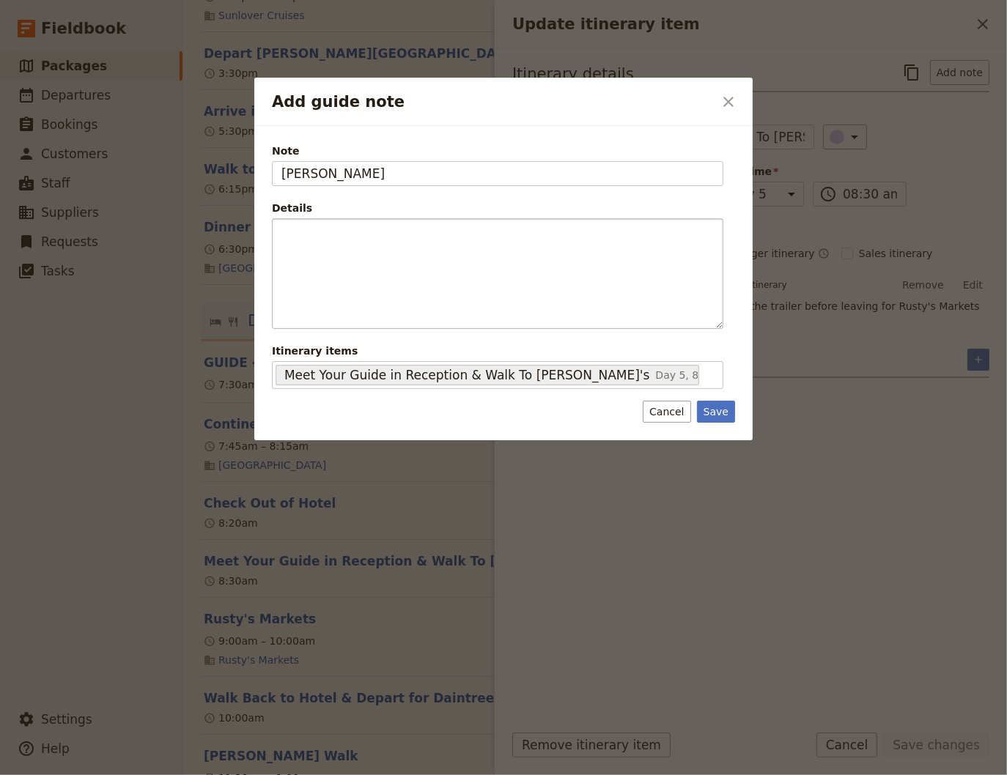
type input "[PERSON_NAME]"
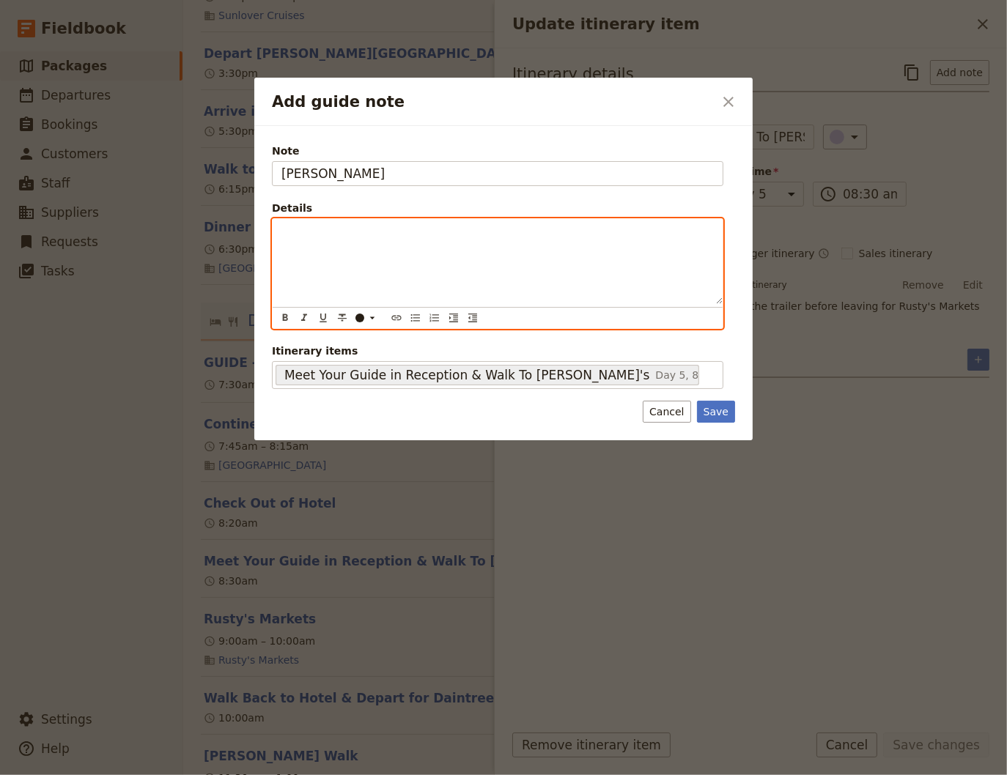
click at [347, 235] on p "Add guide note" at bounding box center [497, 232] width 432 height 15
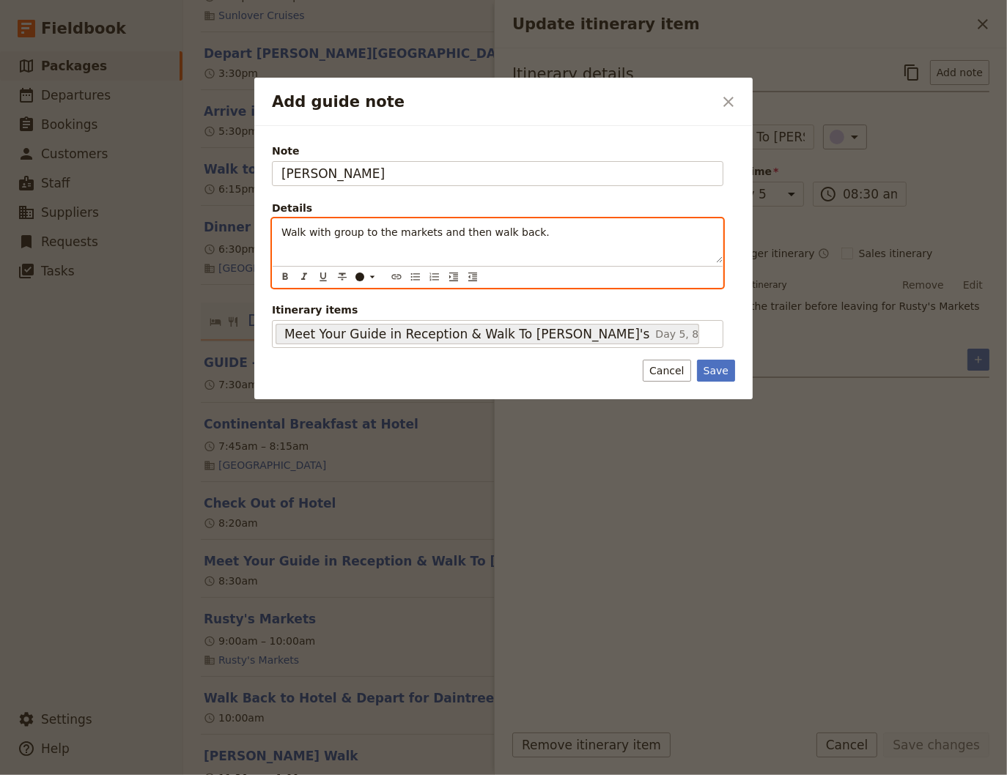
click at [277, 234] on div "Walk with group to the markets and then walk back." at bounding box center [498, 241] width 450 height 44
click at [412, 277] on icon "Bulleted list" at bounding box center [416, 277] width 12 height 12
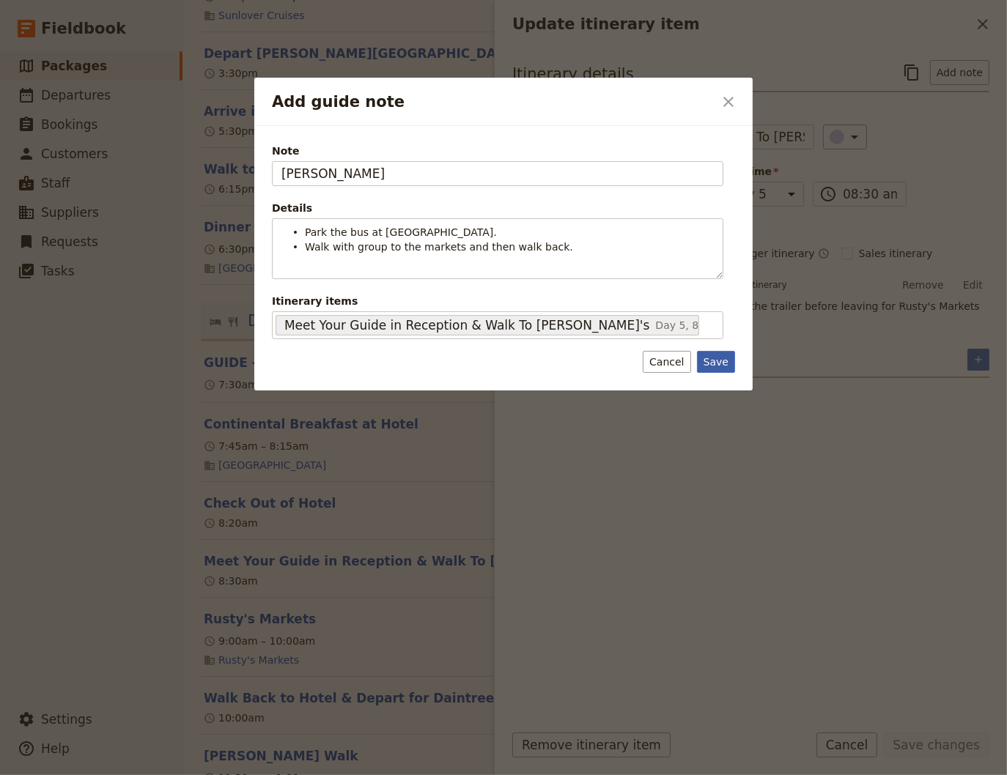
click at [721, 367] on button "Save" at bounding box center [716, 362] width 38 height 22
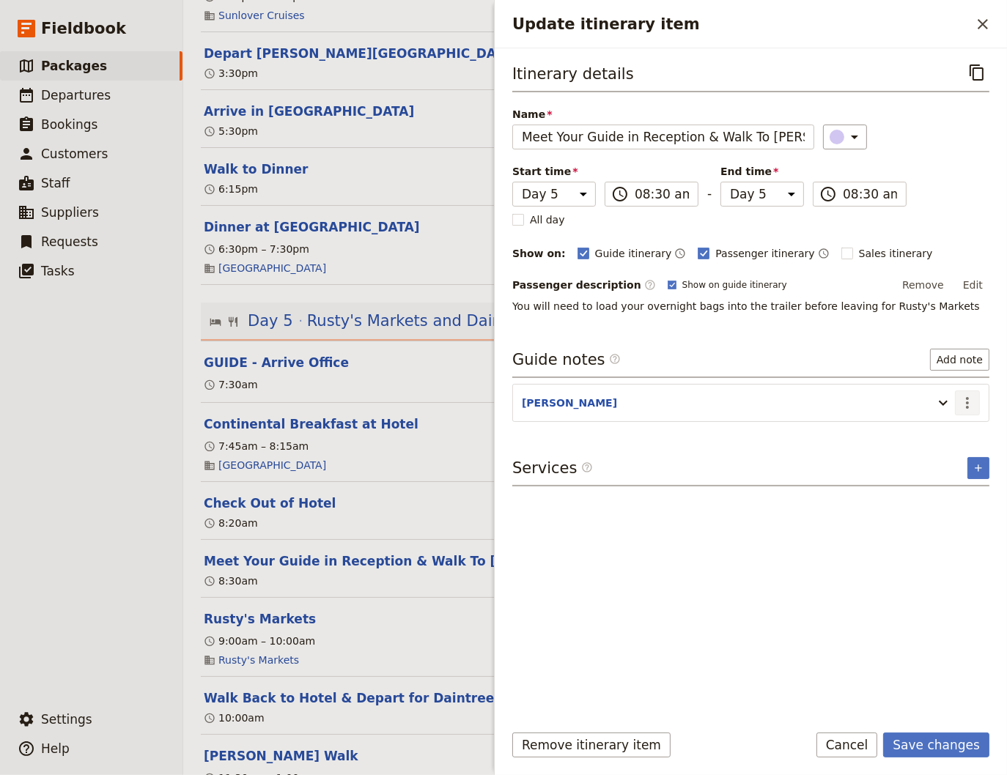
click at [969, 399] on icon "Actions" at bounding box center [967, 403] width 18 height 18
click at [938, 429] on span "Edit note" at bounding box center [925, 432] width 46 height 15
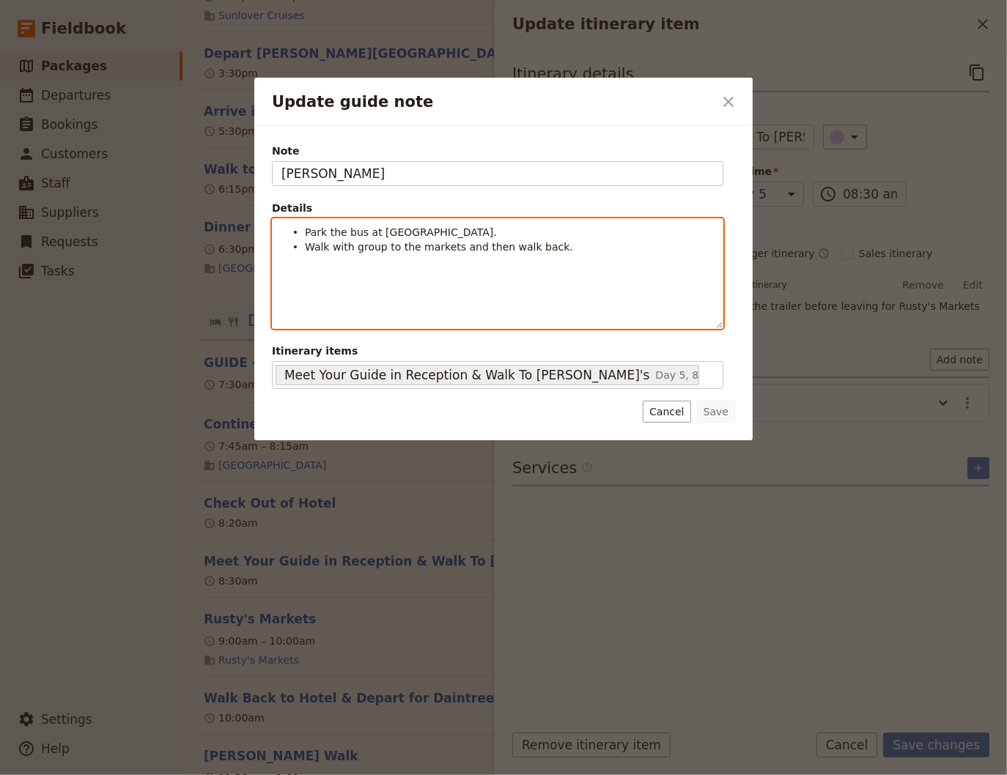
click at [541, 248] on span "Walk with group to the markets and then walk back." at bounding box center [439, 247] width 268 height 12
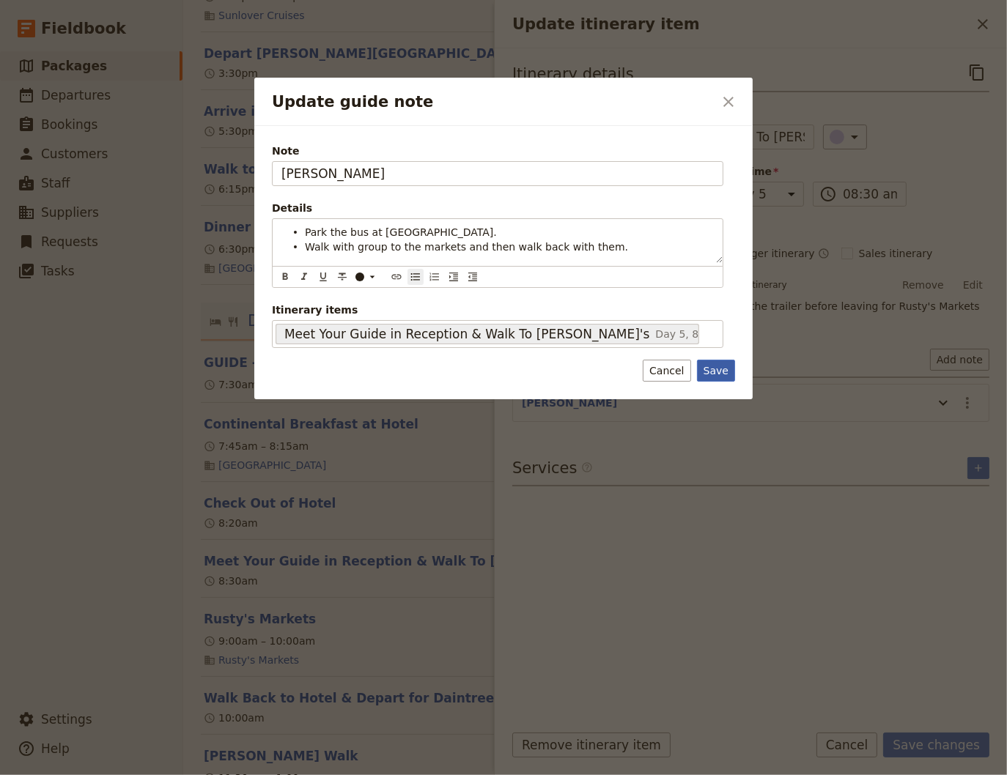
click at [709, 372] on button "Save" at bounding box center [716, 371] width 38 height 22
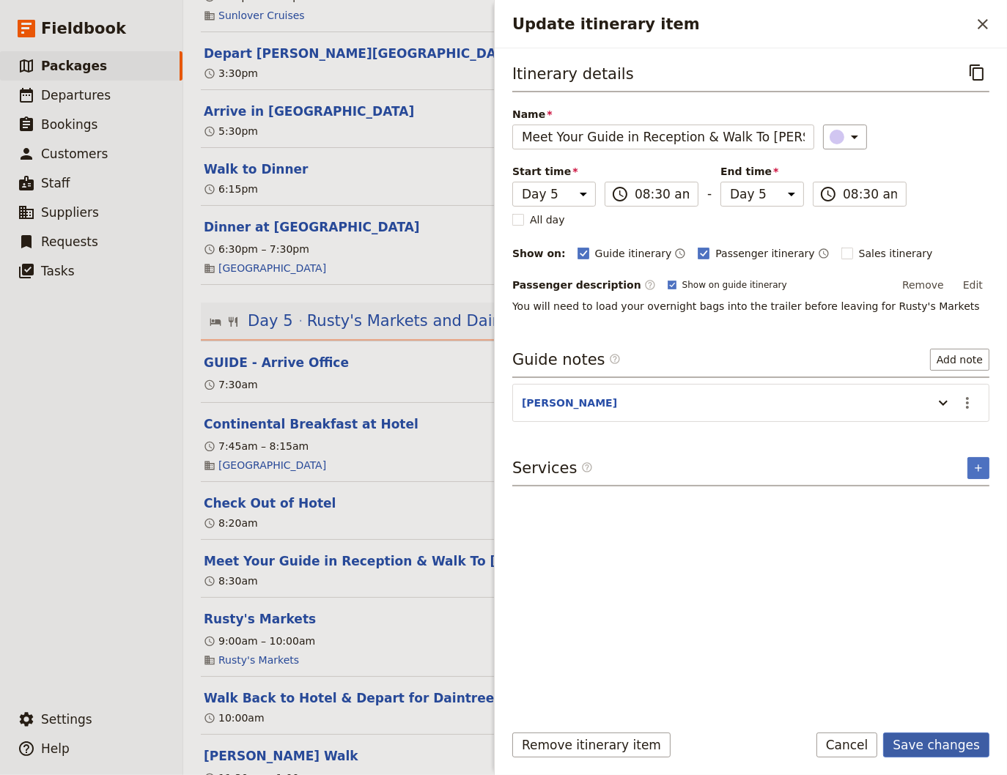
click at [964, 744] on button "Save changes" at bounding box center [936, 745] width 106 height 25
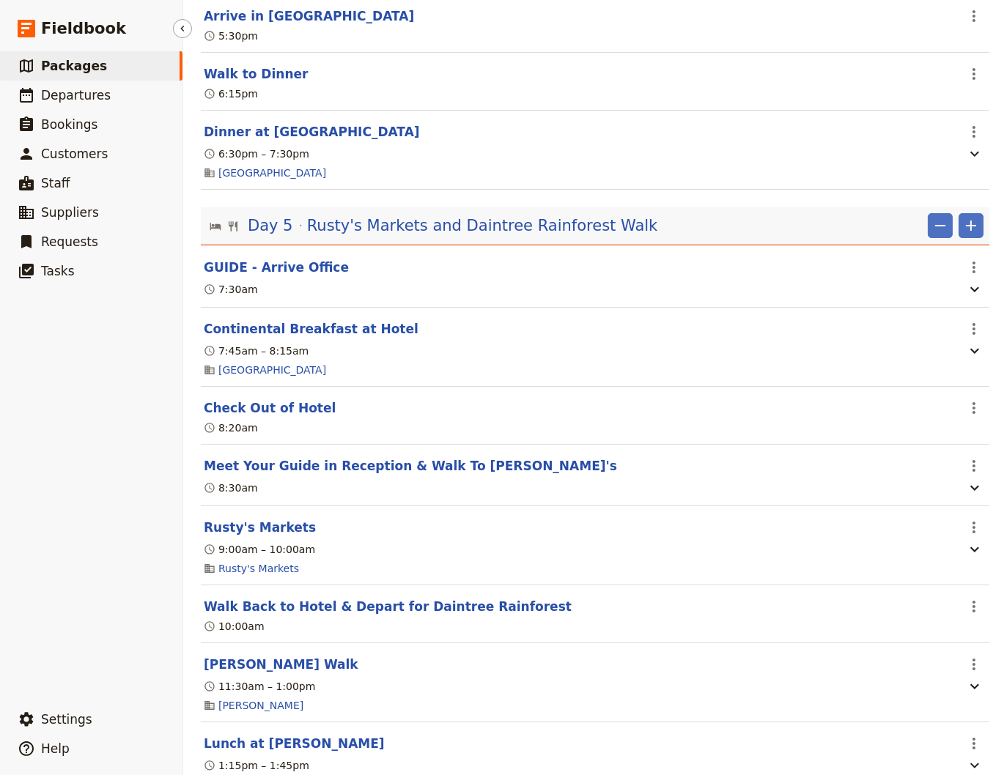
scroll to position [3363, 0]
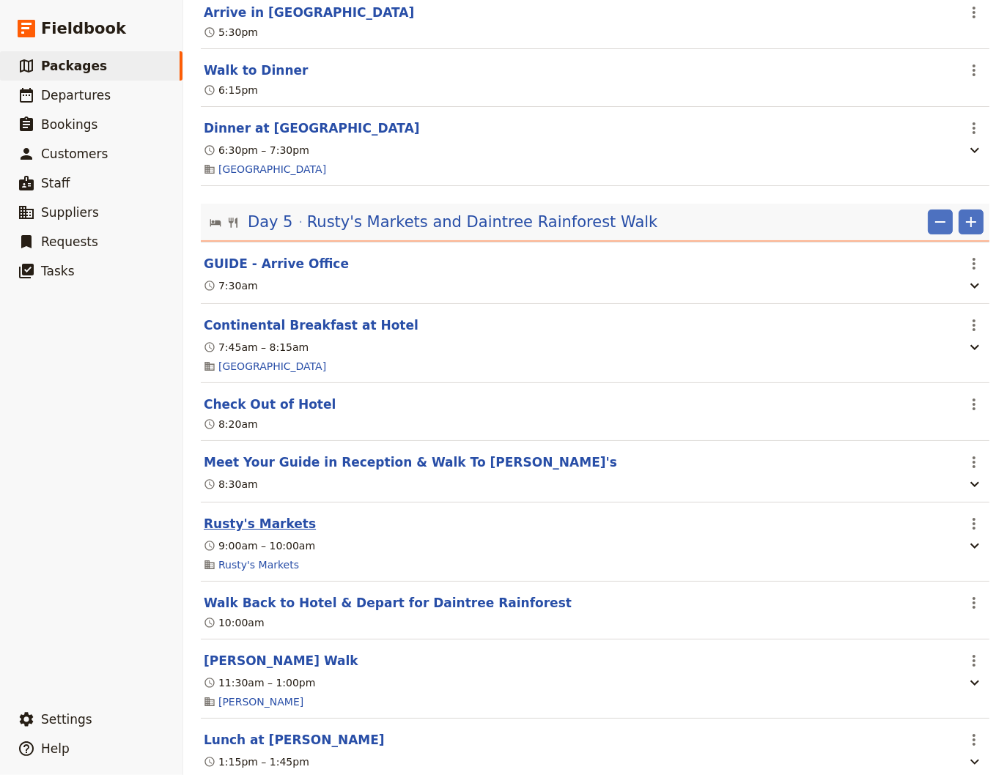
drag, startPoint x: 237, startPoint y: 546, endPoint x: 356, endPoint y: 544, distance: 119.4
click at [237, 533] on button "Rusty's Markets" at bounding box center [260, 524] width 112 height 18
select select "5"
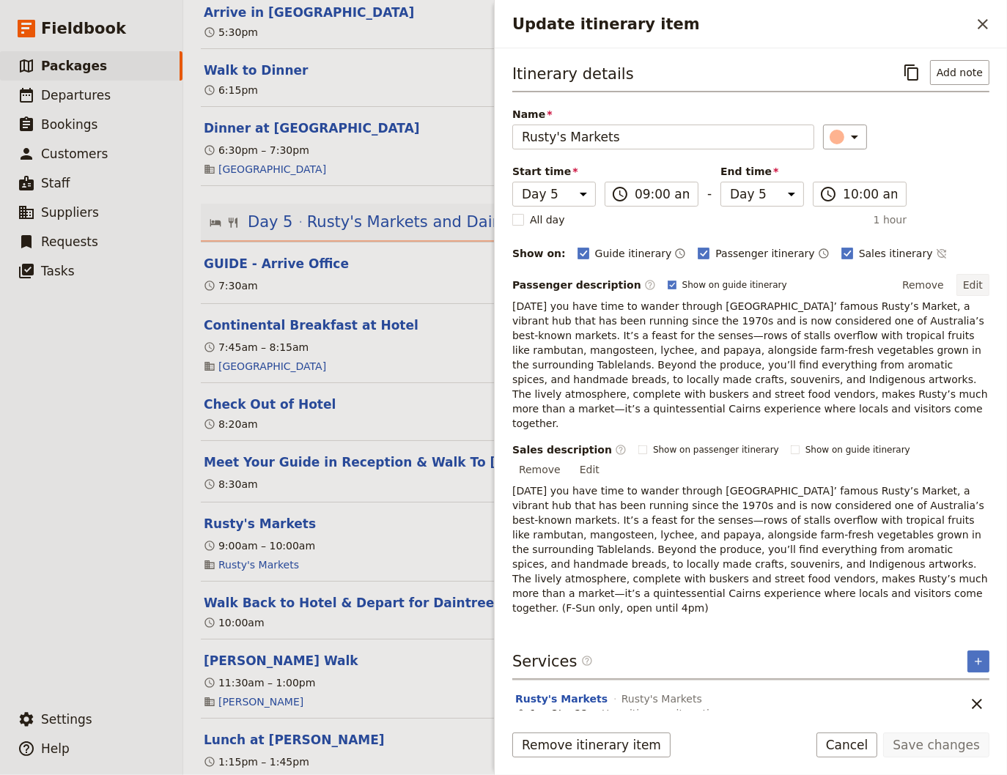
click at [975, 280] on button "Edit" at bounding box center [972, 285] width 33 height 22
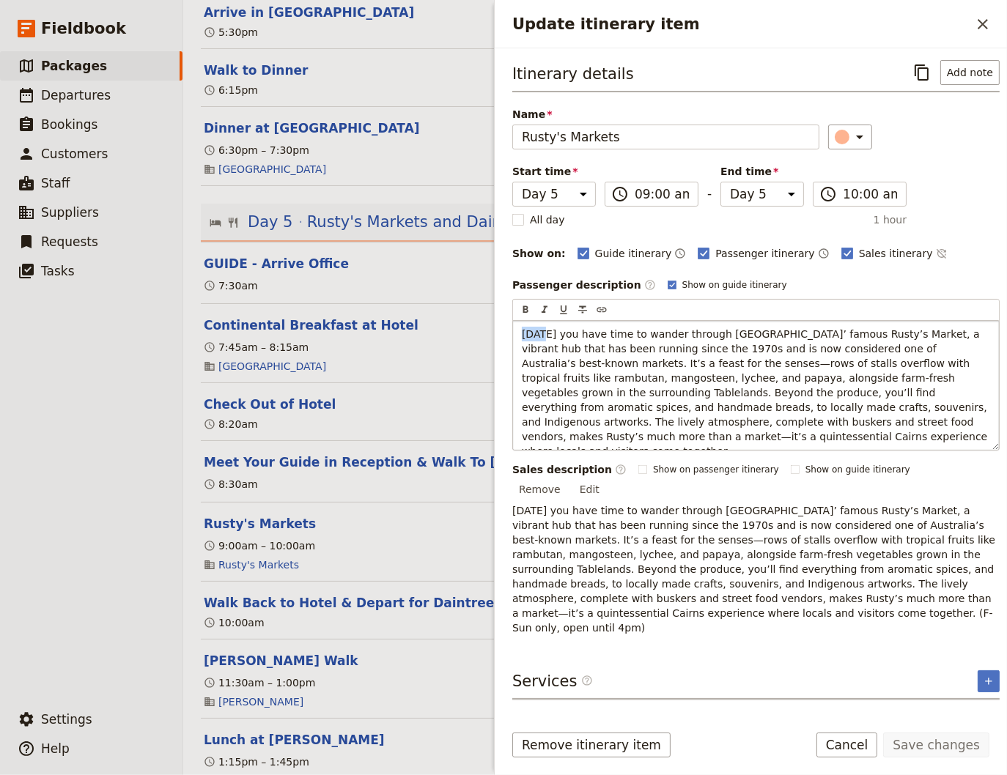
drag, startPoint x: 545, startPoint y: 331, endPoint x: 523, endPoint y: 332, distance: 22.0
click at [523, 332] on span "[DATE] you have time to wander through [GEOGRAPHIC_DATA]’ famous Rusty’s Market…" at bounding box center [756, 392] width 469 height 129
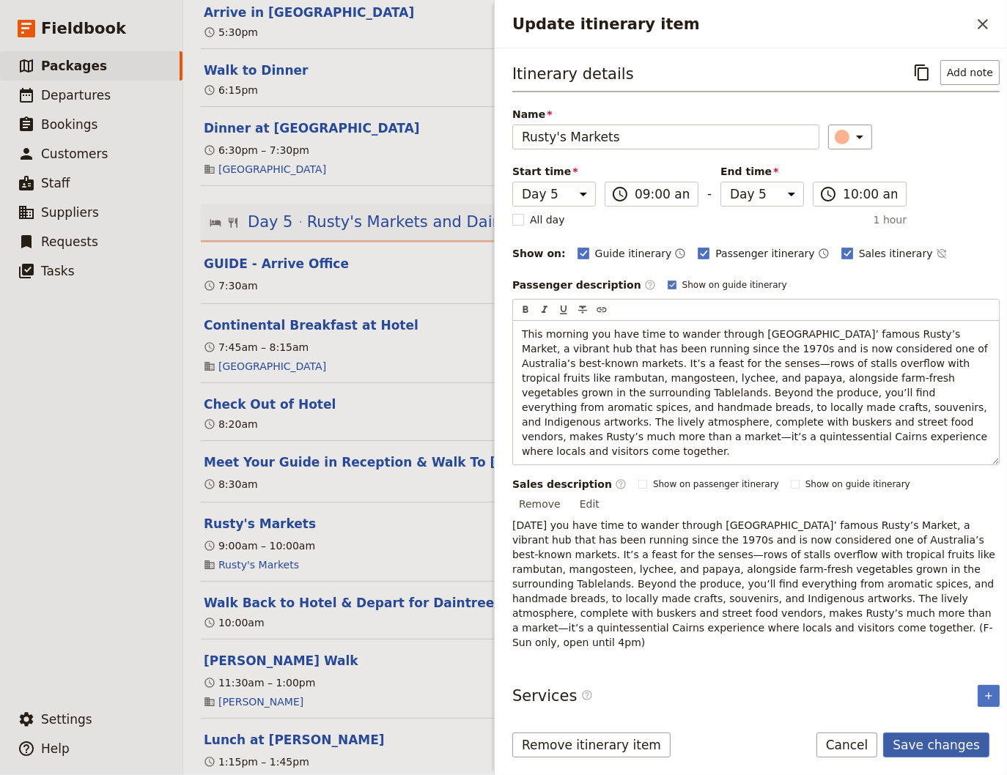
click at [929, 749] on button "Save changes" at bounding box center [936, 745] width 106 height 25
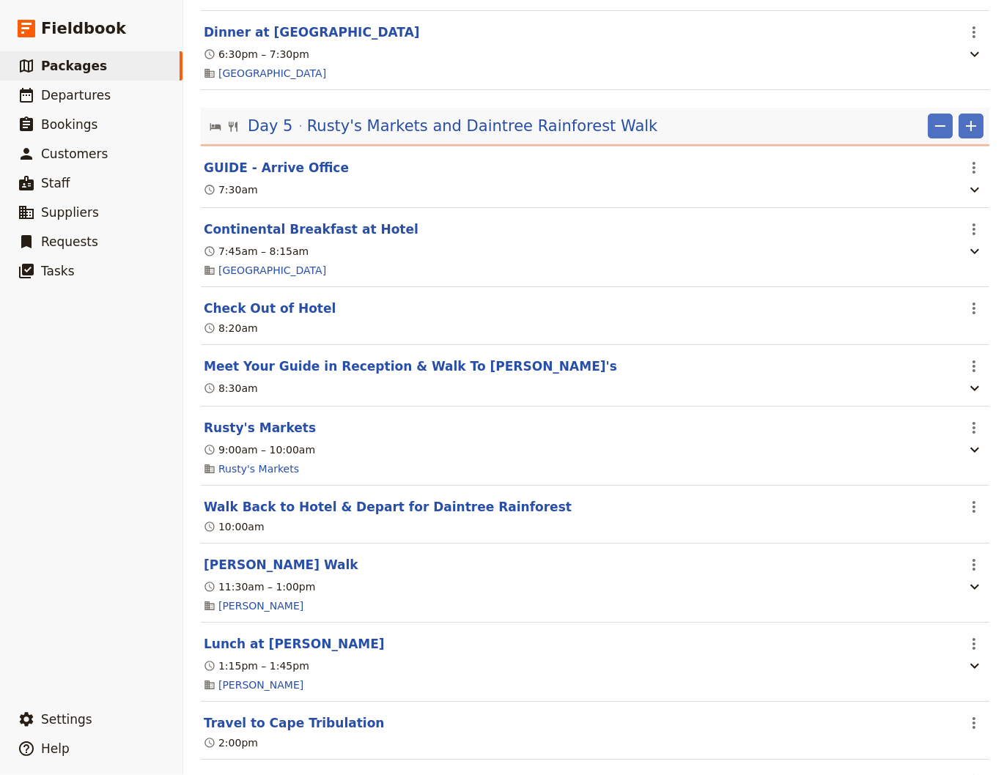
scroll to position [3462, 0]
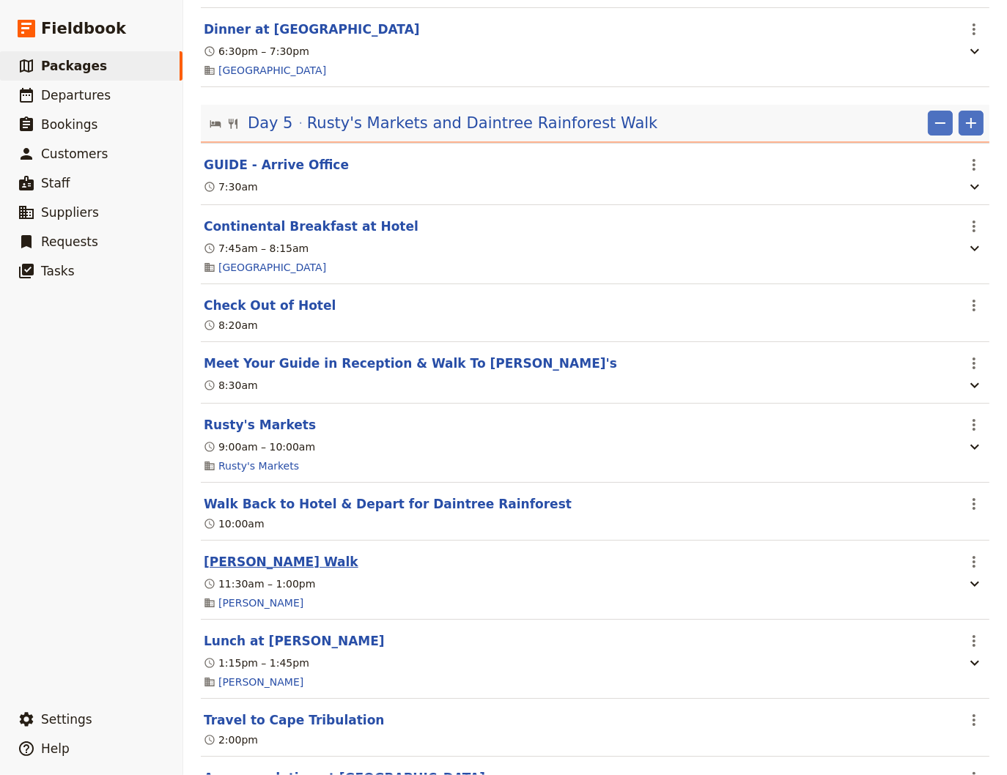
click at [293, 571] on button "[PERSON_NAME] Walk" at bounding box center [281, 562] width 155 height 18
select select "5"
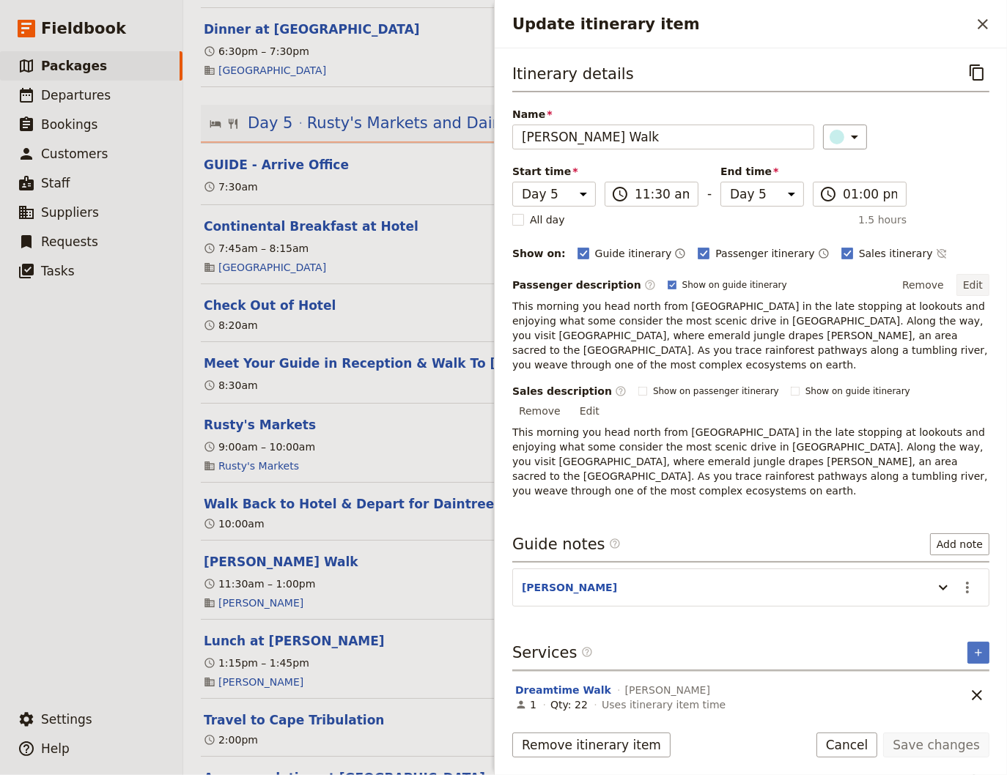
click at [973, 284] on button "Edit" at bounding box center [972, 285] width 33 height 22
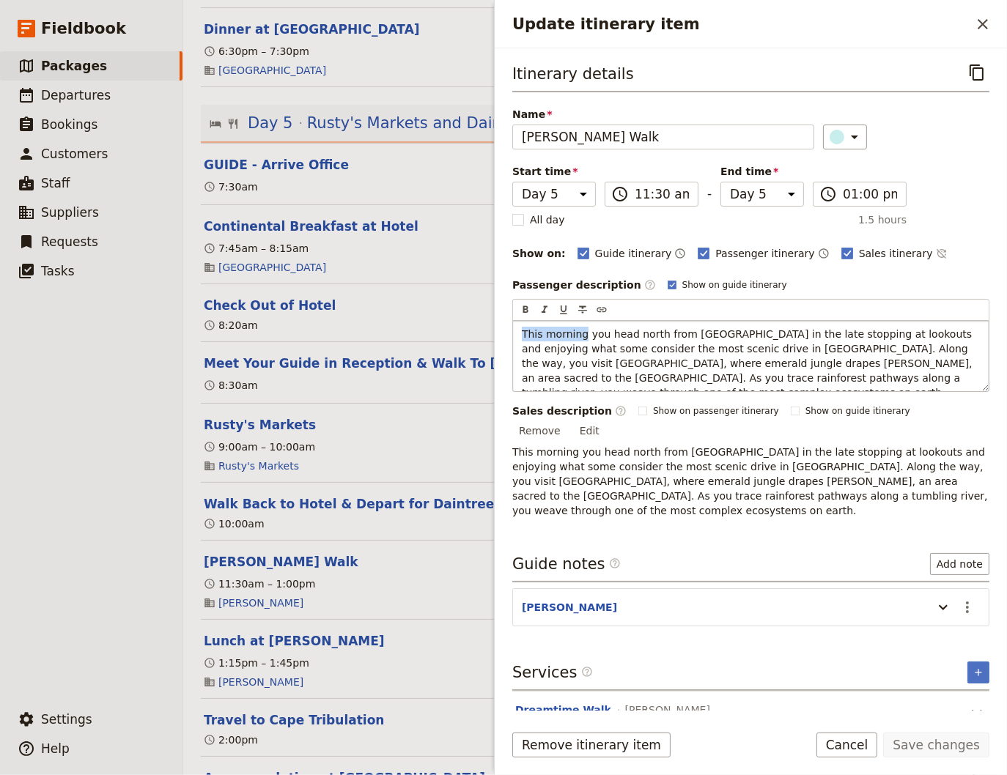
drag, startPoint x: 579, startPoint y: 333, endPoint x: 517, endPoint y: 327, distance: 61.8
click at [517, 327] on div "This morning you head north from [GEOGRAPHIC_DATA] in the late stopping at look…" at bounding box center [750, 356] width 475 height 70
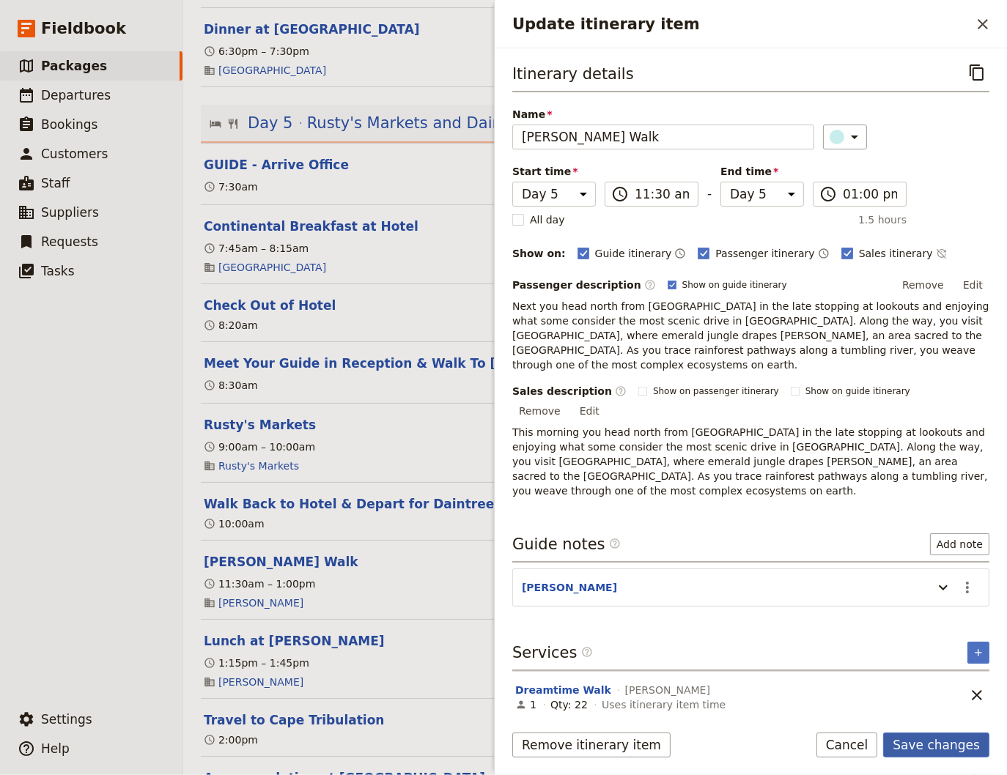
click at [944, 748] on button "Save changes" at bounding box center [936, 745] width 106 height 25
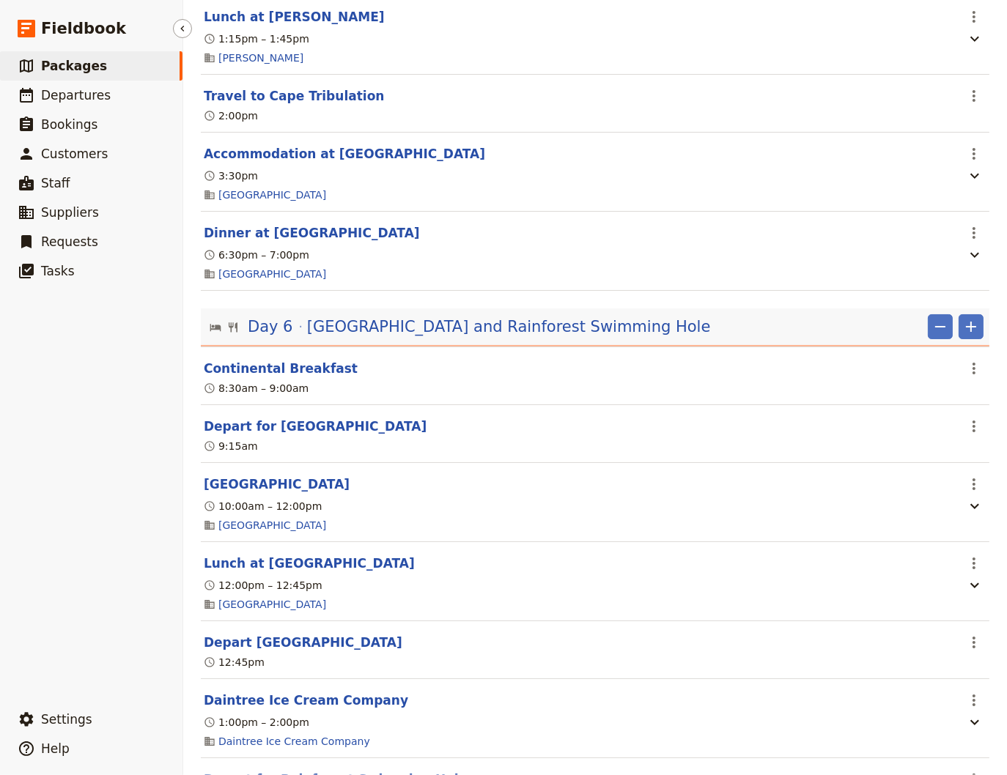
scroll to position [4154, 0]
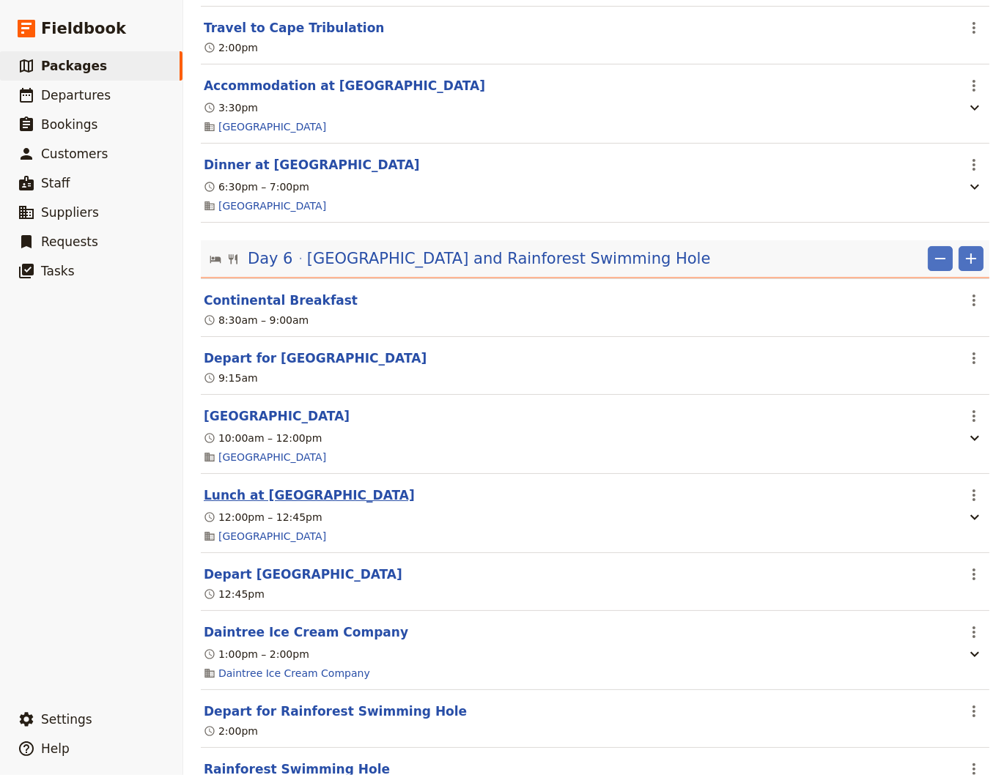
click at [322, 504] on button "Lunch at [GEOGRAPHIC_DATA]" at bounding box center [309, 495] width 211 height 18
select select "6"
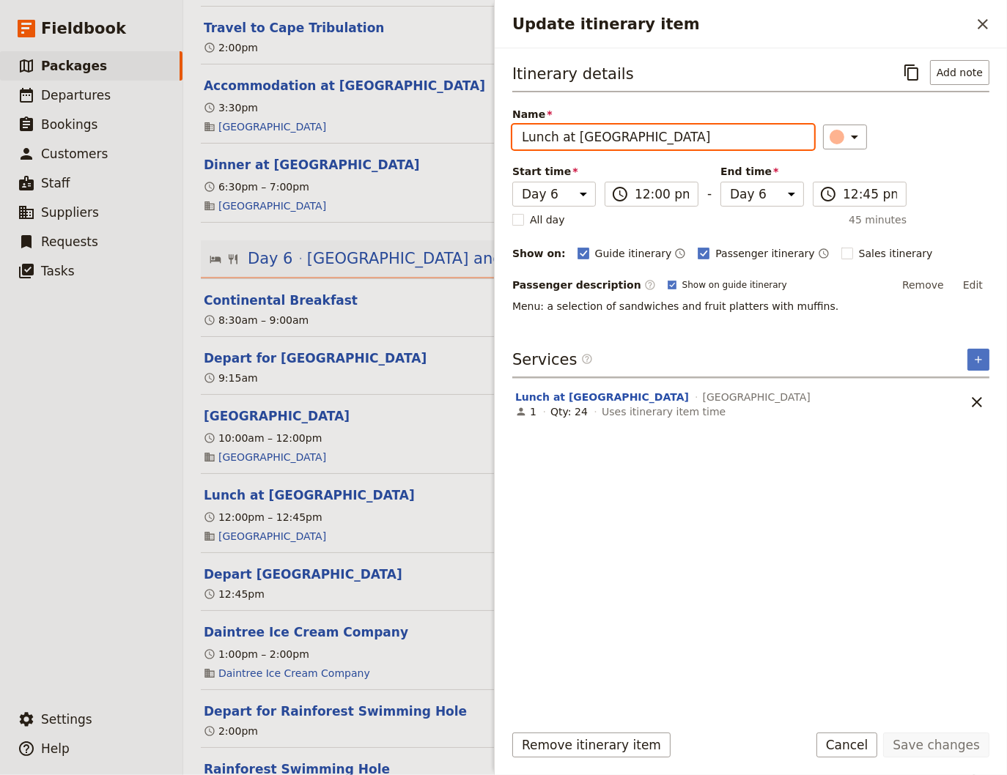
drag, startPoint x: 715, startPoint y: 135, endPoint x: 556, endPoint y: 131, distance: 159.0
click at [556, 131] on input "Lunch at [GEOGRAPHIC_DATA]" at bounding box center [663, 137] width 302 height 25
type input "Lunch"
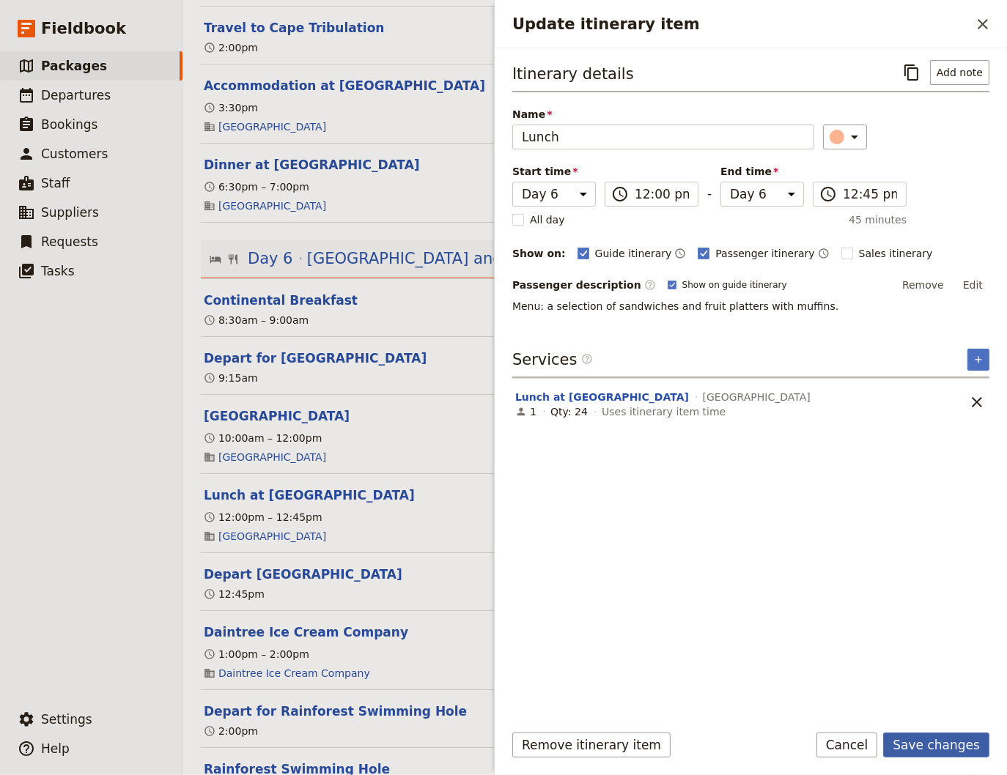
click at [938, 747] on button "Save changes" at bounding box center [936, 745] width 106 height 25
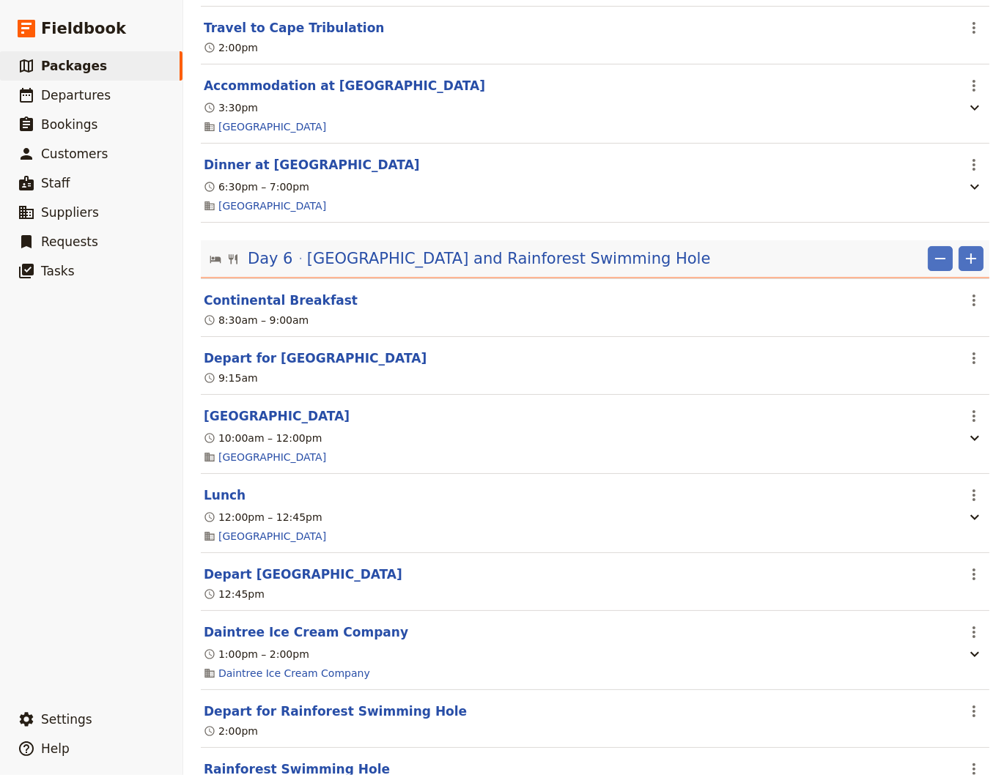
scroll to position [4253, 0]
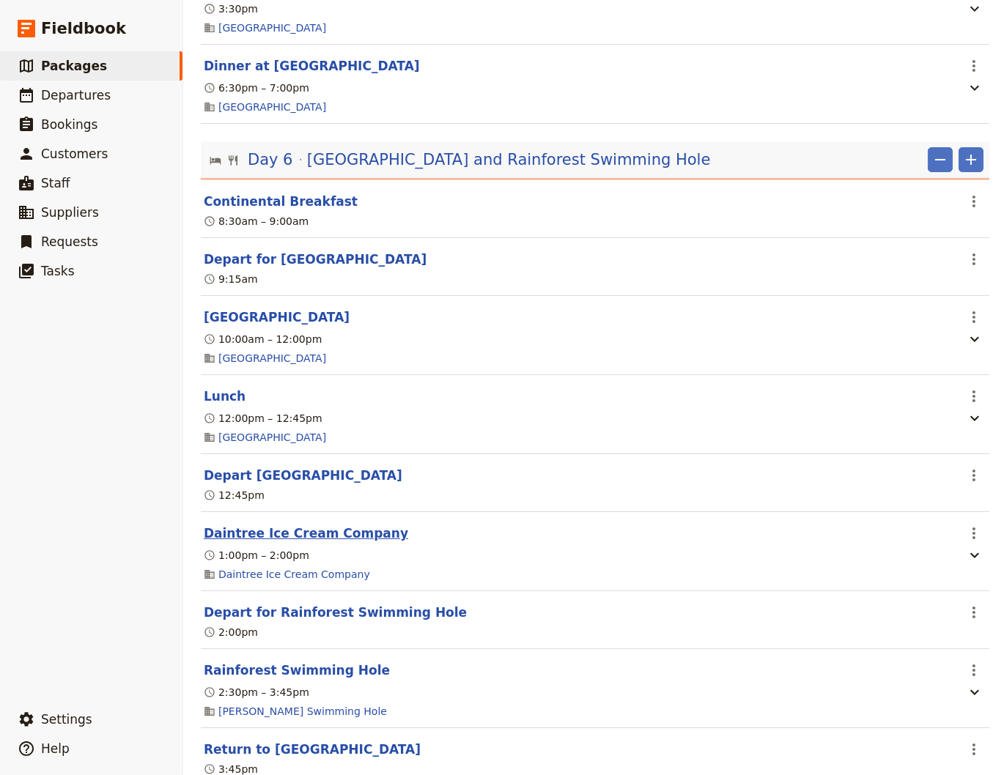
click at [277, 542] on button "Daintree Ice Cream Company" at bounding box center [306, 534] width 204 height 18
select select "6"
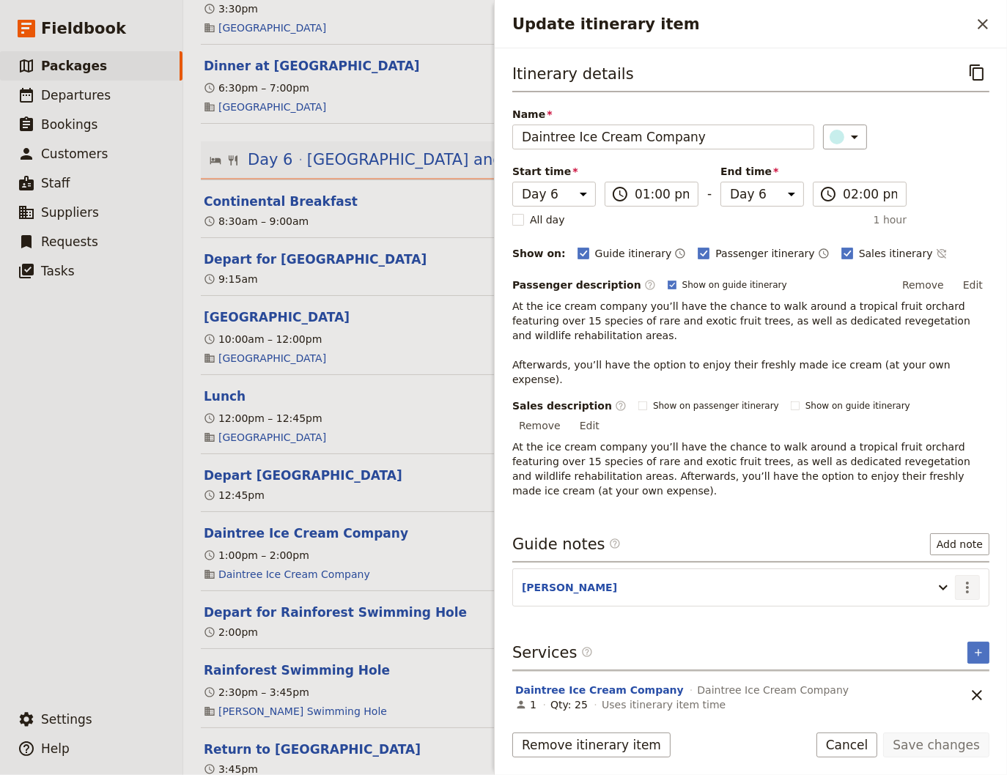
click at [967, 582] on icon "Actions" at bounding box center [967, 588] width 3 height 12
click at [935, 559] on span "Edit note" at bounding box center [925, 556] width 46 height 15
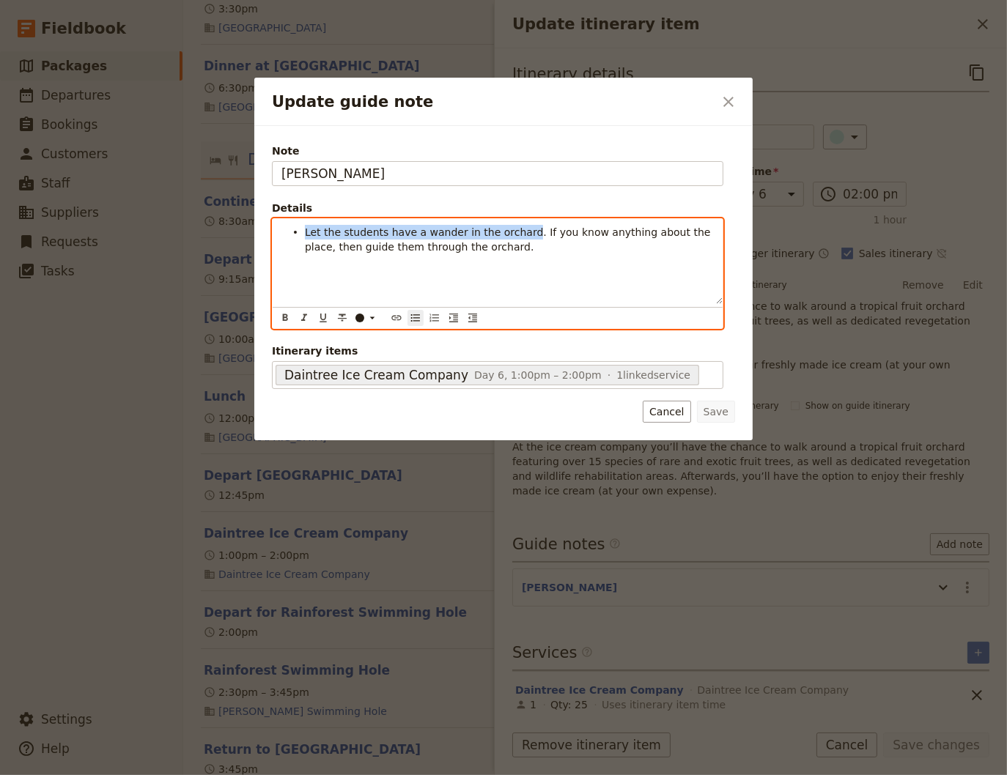
drag, startPoint x: 513, startPoint y: 234, endPoint x: 306, endPoint y: 233, distance: 207.3
click at [306, 233] on span "Let the students have a wander in the orchard. If you know anything about the p…" at bounding box center [509, 239] width 409 height 26
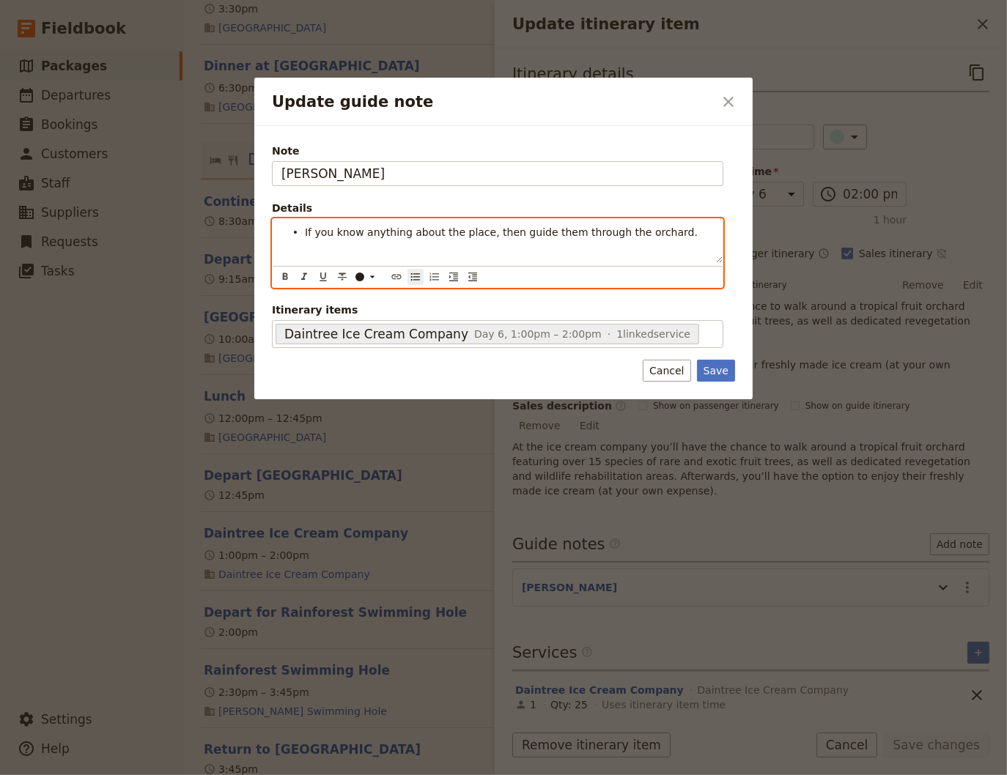
click at [670, 232] on li "If you know anything about the place, then guide them through the orchard." at bounding box center [509, 231] width 409 height 15
click at [306, 248] on span "If you know anything about the place, then guide them through the orchard. Othe…" at bounding box center [503, 239] width 396 height 26
click at [534, 248] on li "If you know anything about the place, then guide them through the orchard. Othe…" at bounding box center [509, 238] width 409 height 29
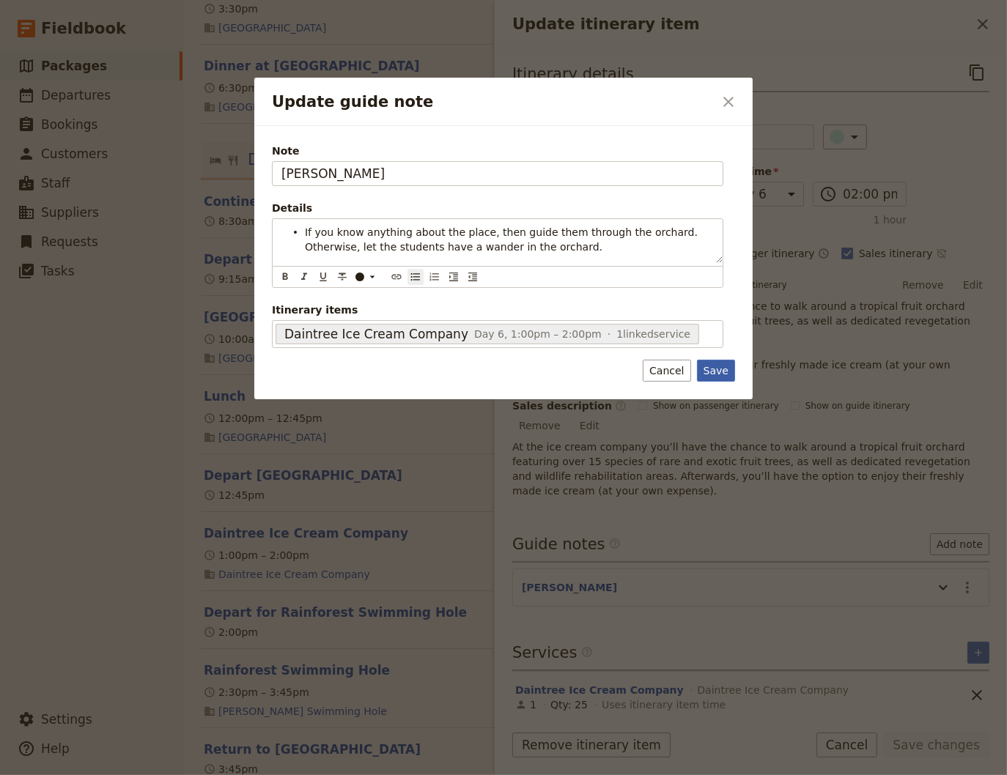
click at [714, 371] on button "Save" at bounding box center [716, 371] width 38 height 22
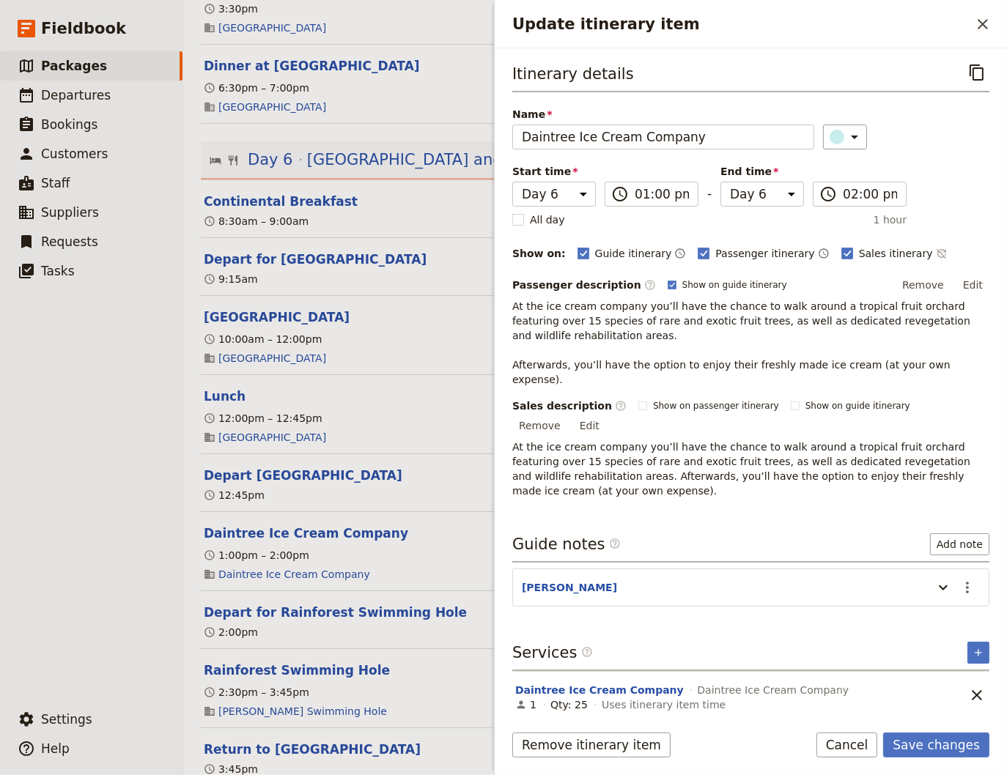
drag, startPoint x: 929, startPoint y: 748, endPoint x: 588, endPoint y: 658, distance: 352.4
click at [928, 748] on button "Save changes" at bounding box center [936, 745] width 106 height 25
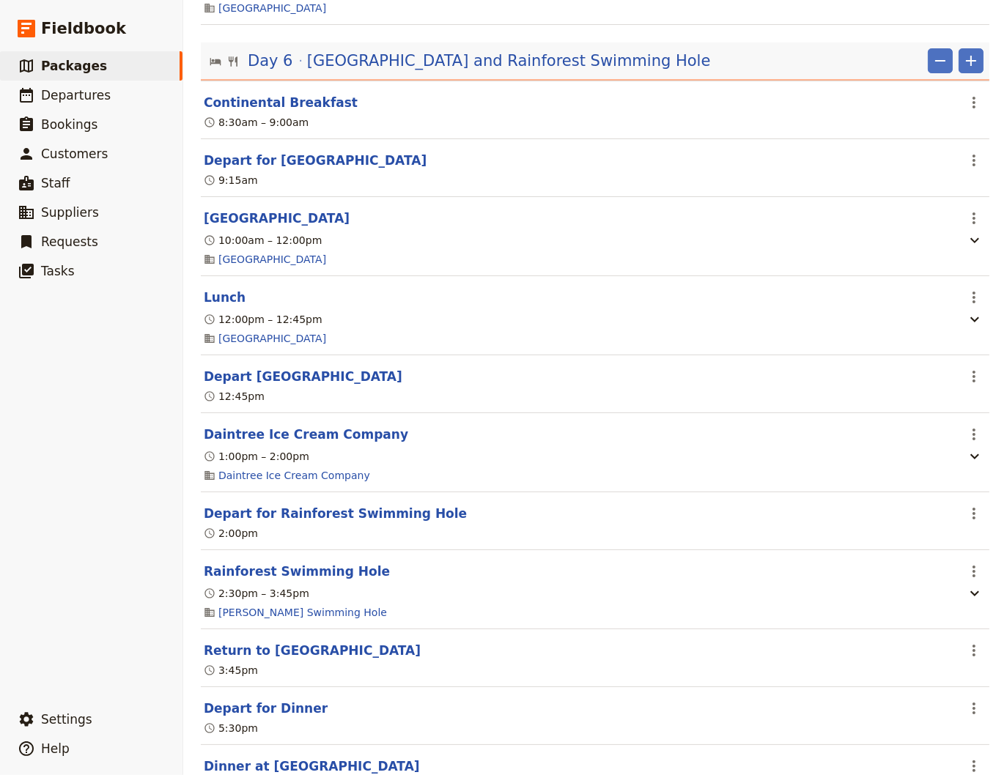
scroll to position [4451, 0]
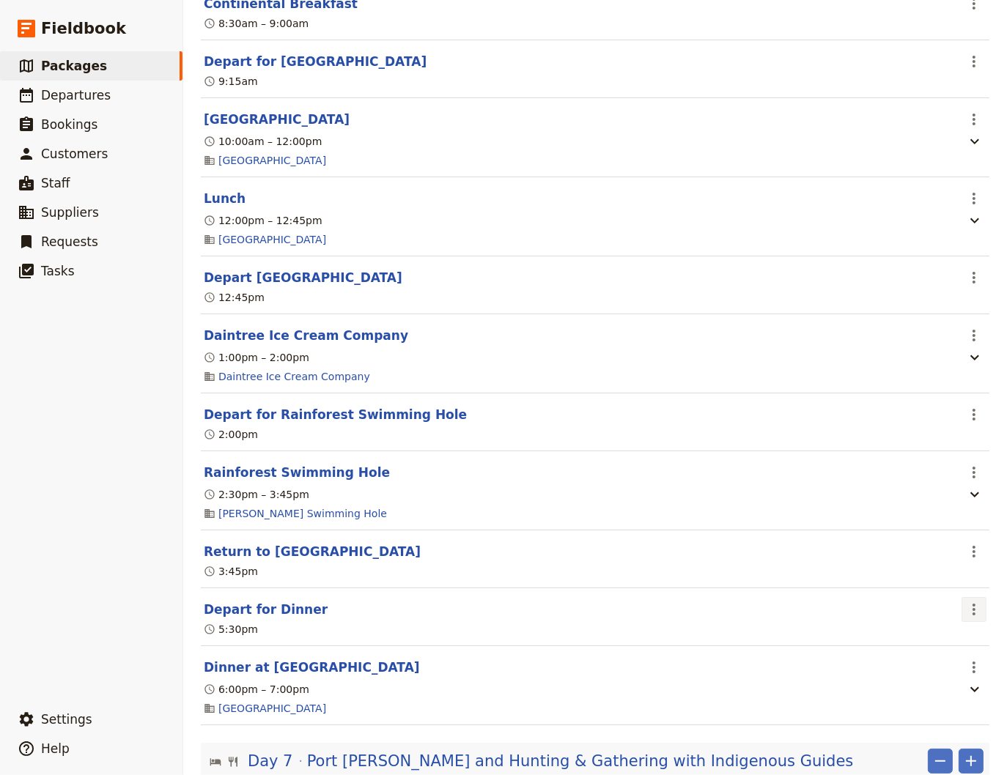
click at [966, 618] on icon "Actions" at bounding box center [974, 610] width 18 height 18
click at [921, 691] on span "Delete this itinerary item" at bounding box center [901, 690] width 129 height 15
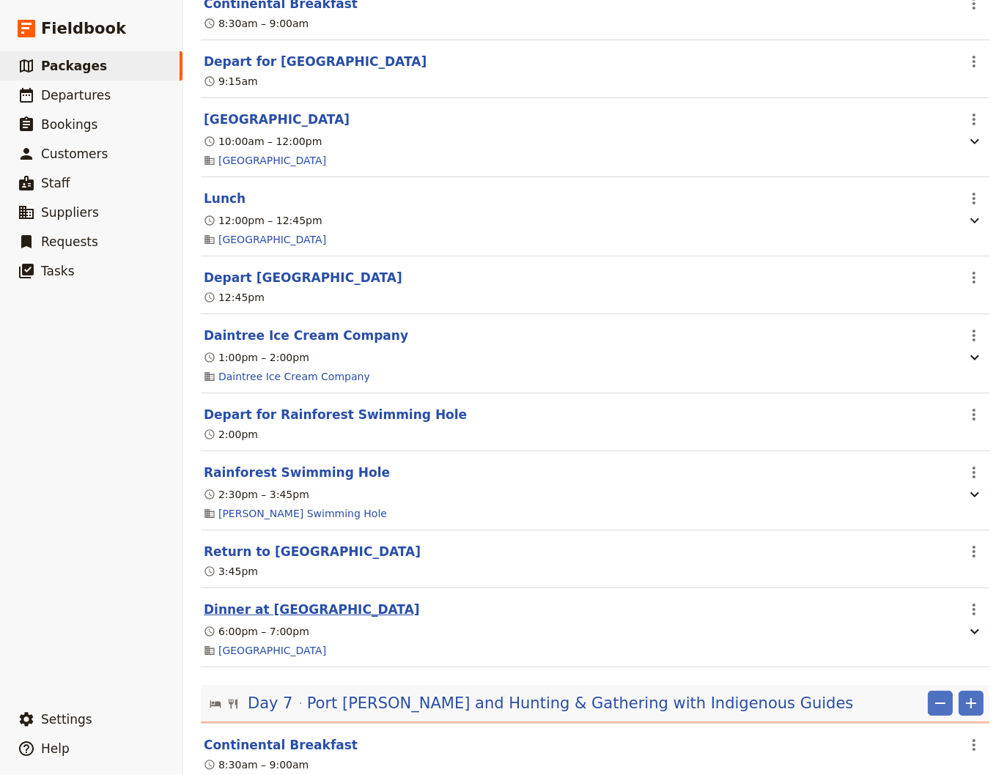
click at [301, 618] on button "Dinner at [GEOGRAPHIC_DATA]" at bounding box center [312, 610] width 216 height 18
select select "6"
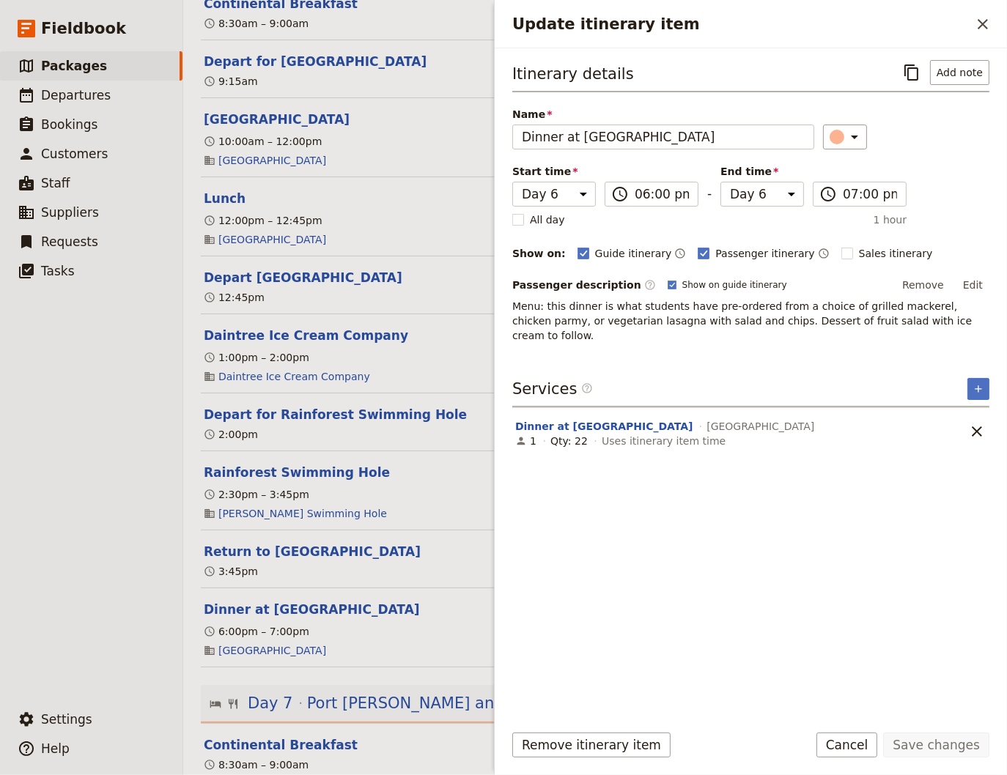
click at [969, 28] on h2 "Update itinerary item" at bounding box center [741, 24] width 458 height 22
click at [982, 23] on icon "Close drawer" at bounding box center [982, 24] width 10 height 10
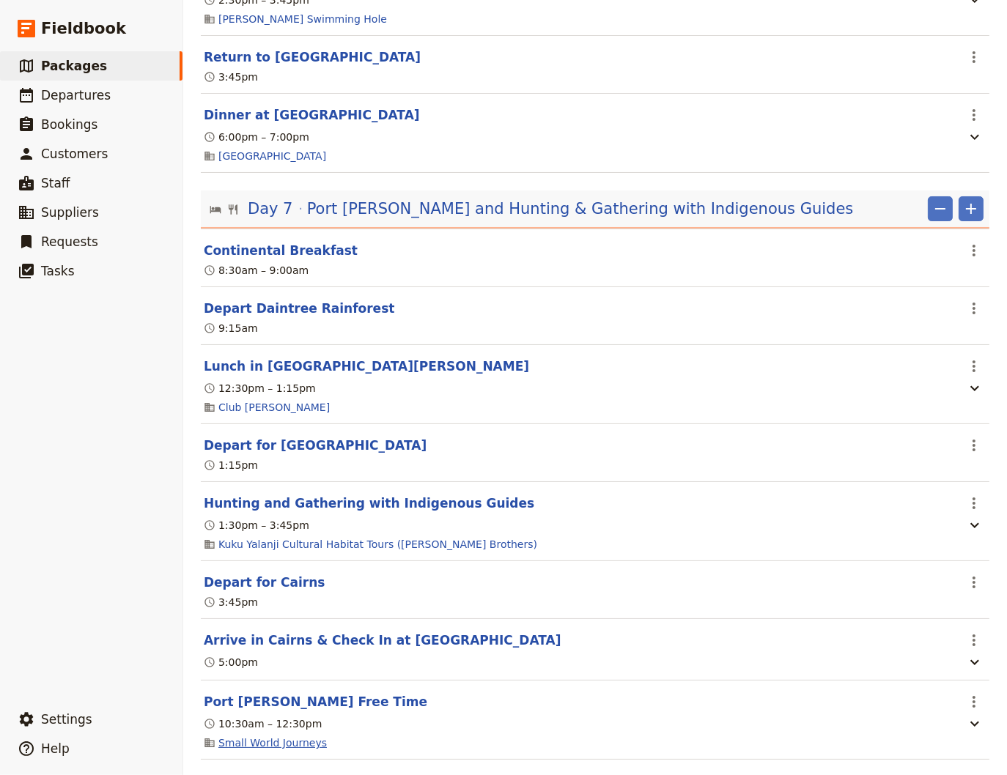
scroll to position [5044, 0]
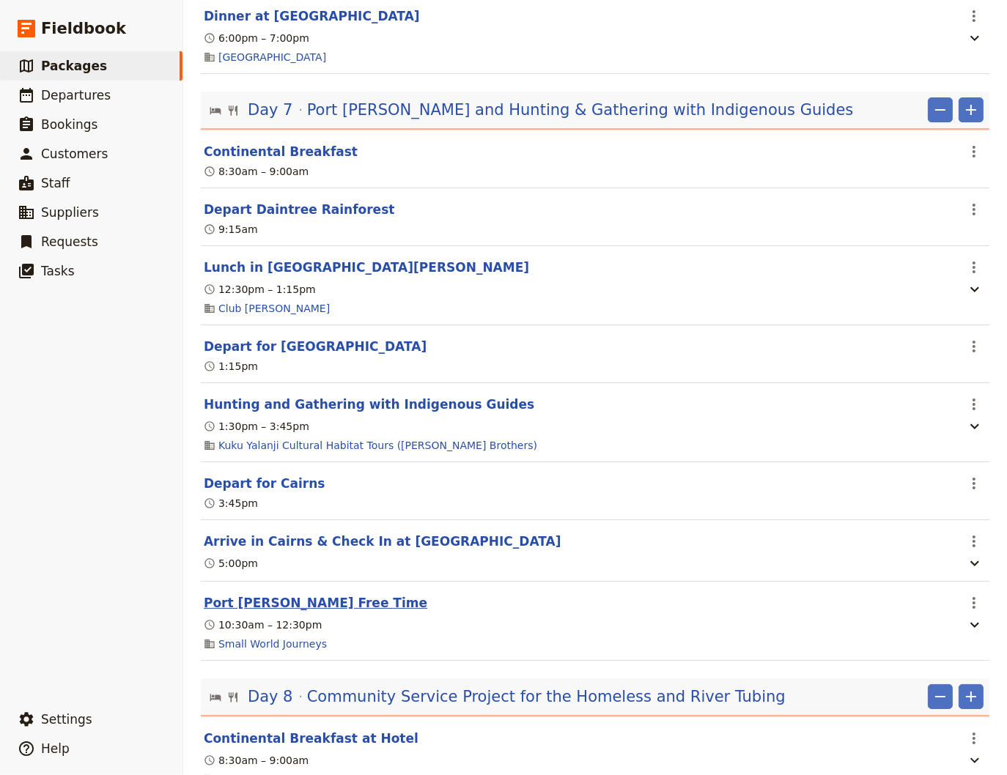
click at [272, 612] on button "Port [PERSON_NAME] Free Time" at bounding box center [315, 603] width 223 height 18
select select "7"
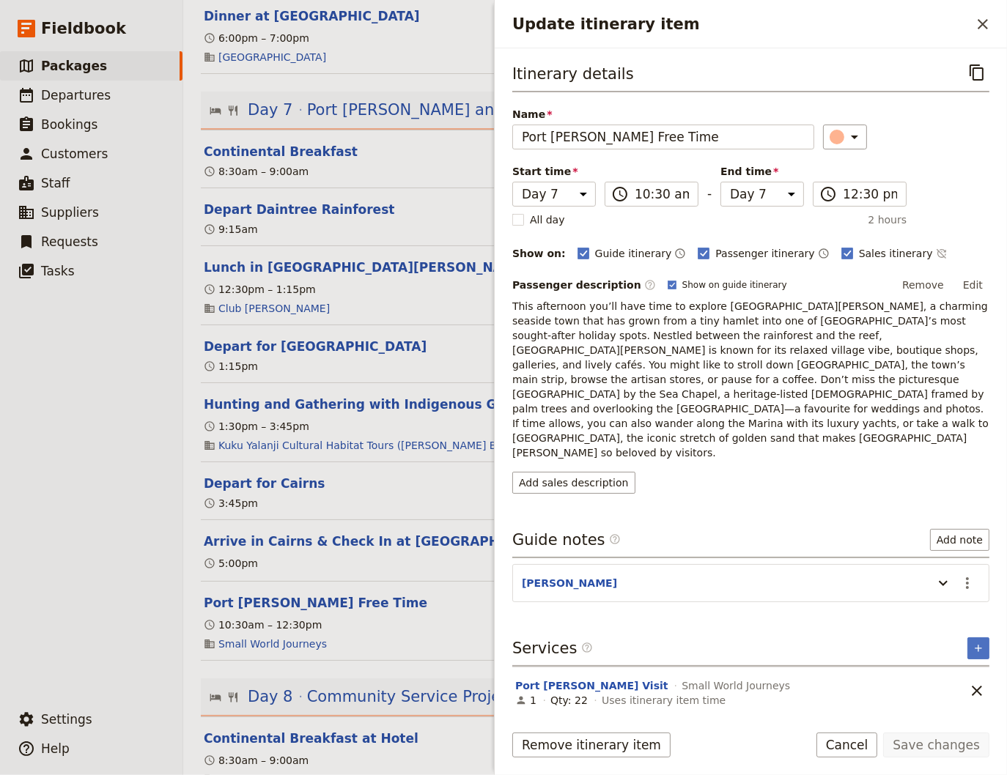
drag, startPoint x: 982, startPoint y: 280, endPoint x: 973, endPoint y: 287, distance: 12.0
click at [981, 282] on button "Edit" at bounding box center [972, 285] width 33 height 22
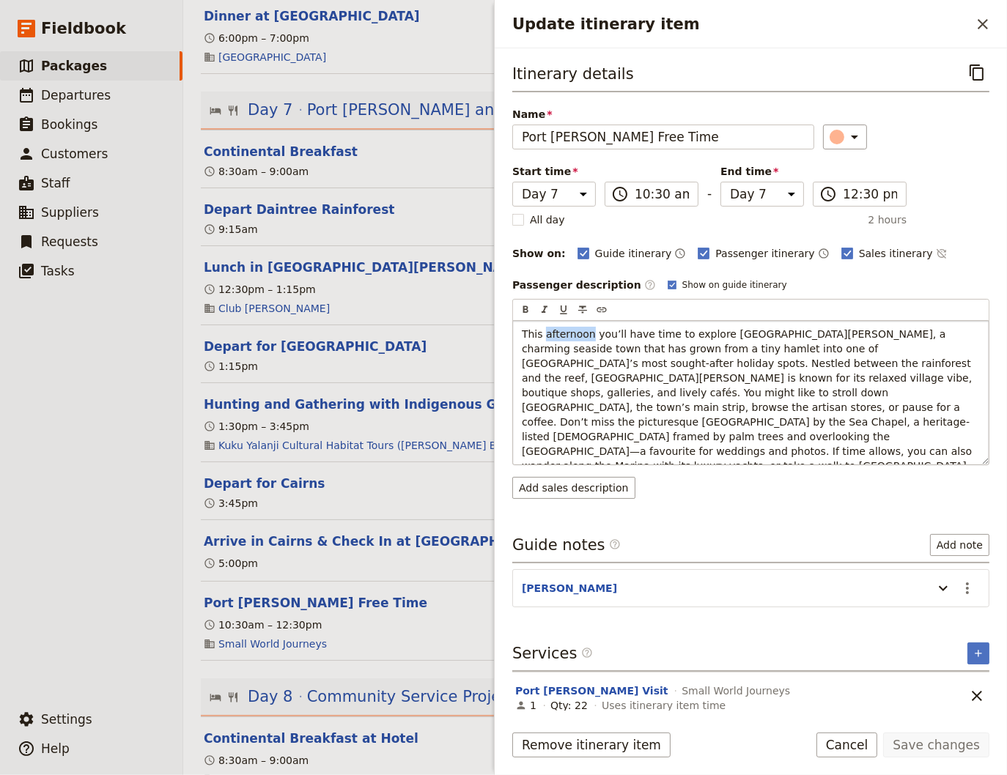
drag, startPoint x: 588, startPoint y: 332, endPoint x: 544, endPoint y: 334, distance: 43.3
click at [544, 334] on span "This afternoon you’ll have time to explore [GEOGRAPHIC_DATA][PERSON_NAME], a ch…" at bounding box center [748, 414] width 453 height 173
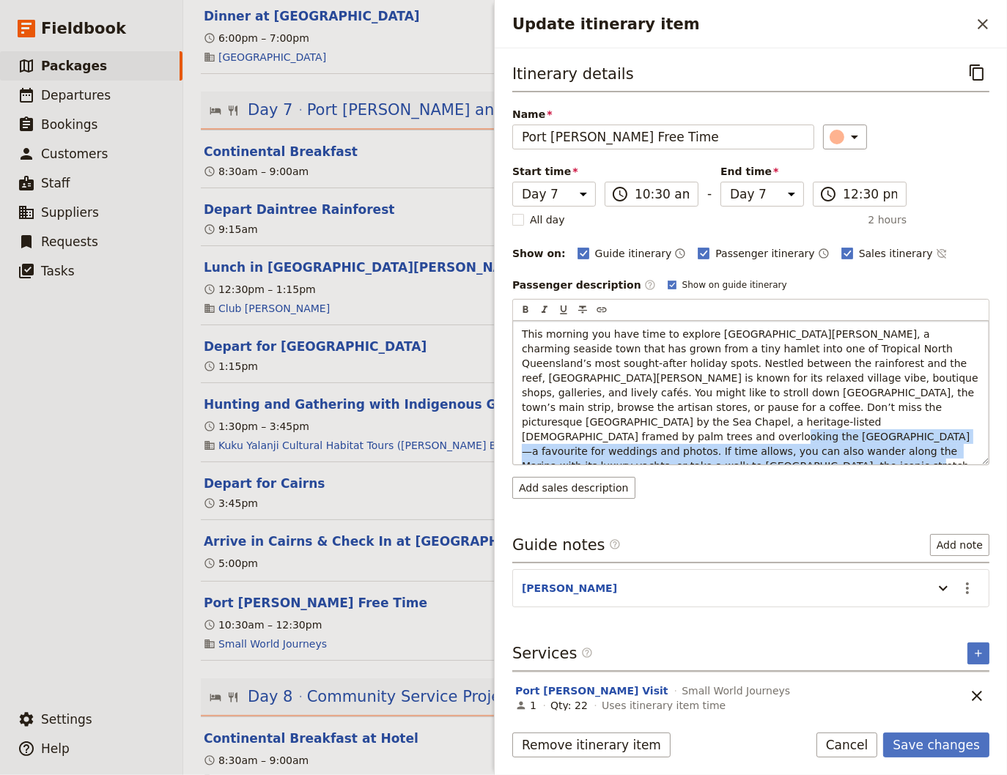
drag, startPoint x: 662, startPoint y: 451, endPoint x: 683, endPoint y: 420, distance: 37.0
click at [683, 420] on span "This morning you have time to explore [GEOGRAPHIC_DATA][PERSON_NAME], a charmin…" at bounding box center [751, 407] width 459 height 158
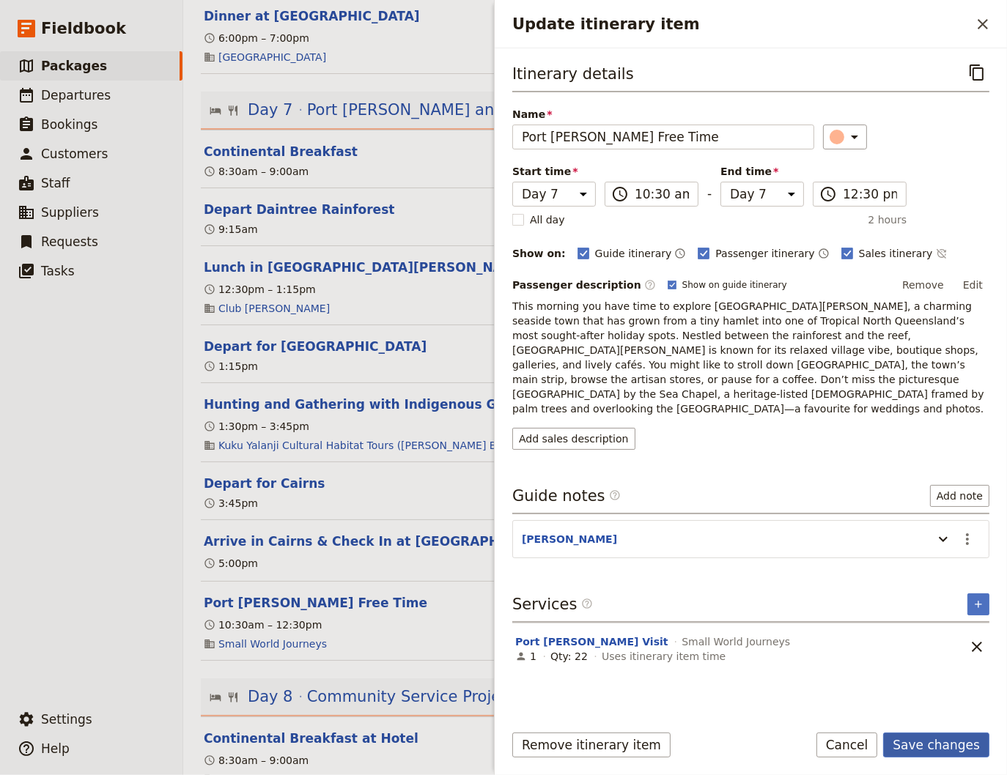
click at [953, 744] on button "Save changes" at bounding box center [936, 745] width 106 height 25
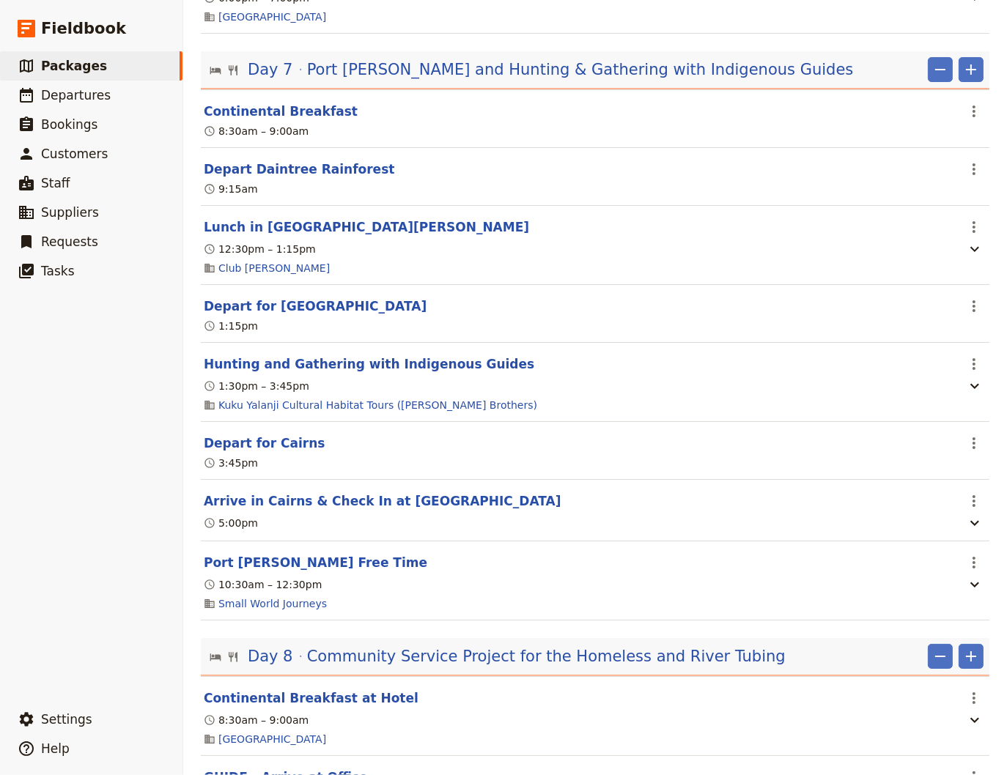
scroll to position [5084, 0]
click at [252, 236] on button "Lunch in [GEOGRAPHIC_DATA][PERSON_NAME]" at bounding box center [366, 227] width 325 height 18
select select "7"
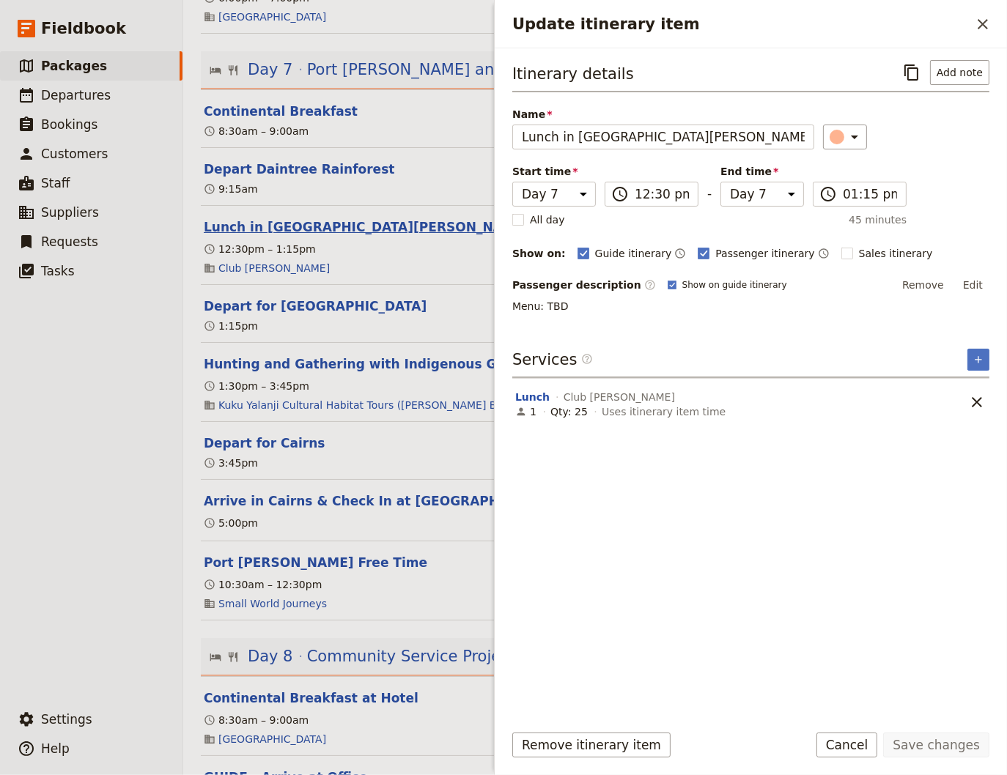
click at [252, 236] on button "Lunch in [GEOGRAPHIC_DATA][PERSON_NAME]" at bounding box center [366, 227] width 325 height 18
select select "7"
click at [68, 510] on ul "​ Packages ​ Departures ​ Bookings ​ Customers ​ Staff ​ Suppliers ​ Requests ​…" at bounding box center [91, 375] width 182 height 648
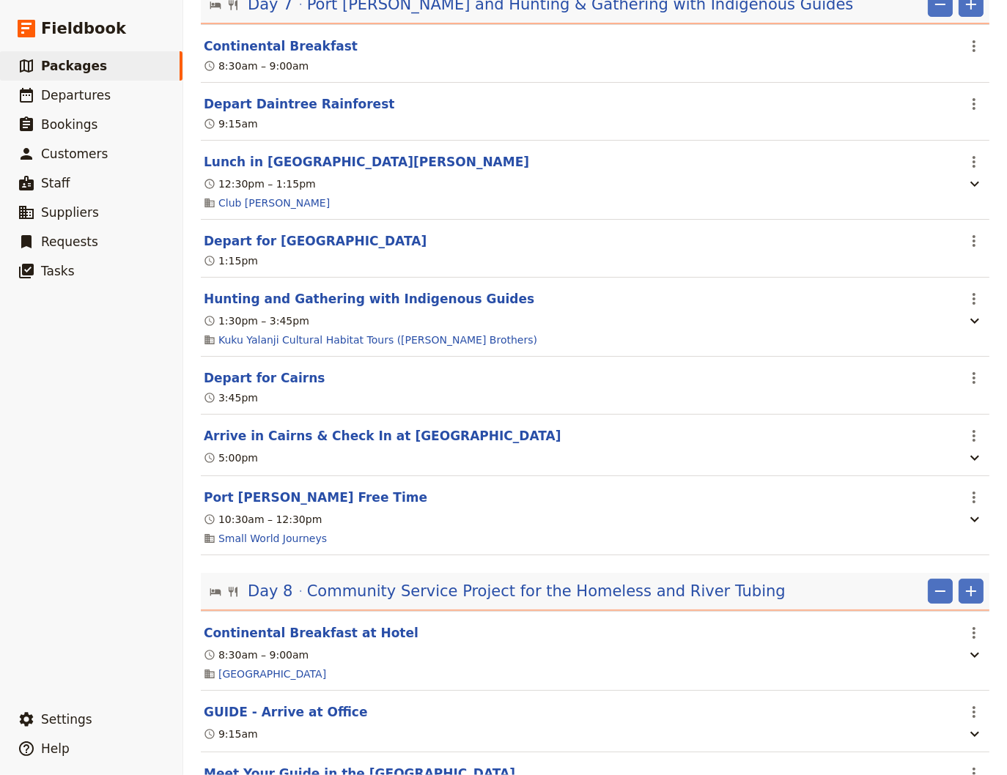
scroll to position [5143, 0]
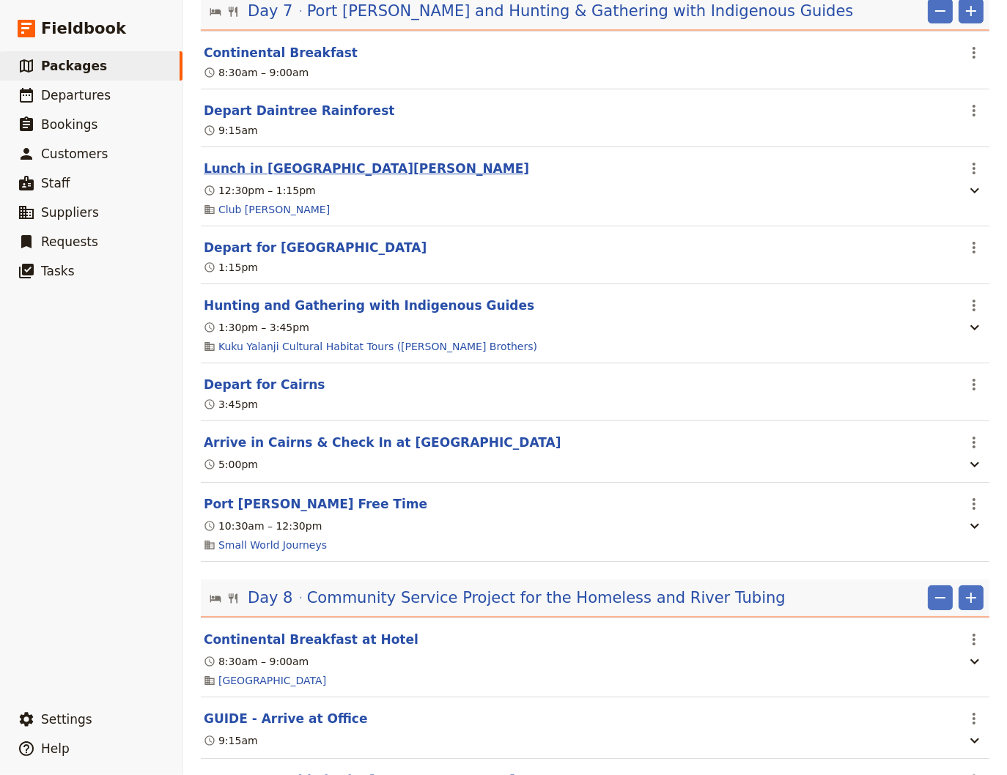
click at [272, 177] on button "Lunch in [GEOGRAPHIC_DATA][PERSON_NAME]" at bounding box center [366, 169] width 325 height 18
select select "7"
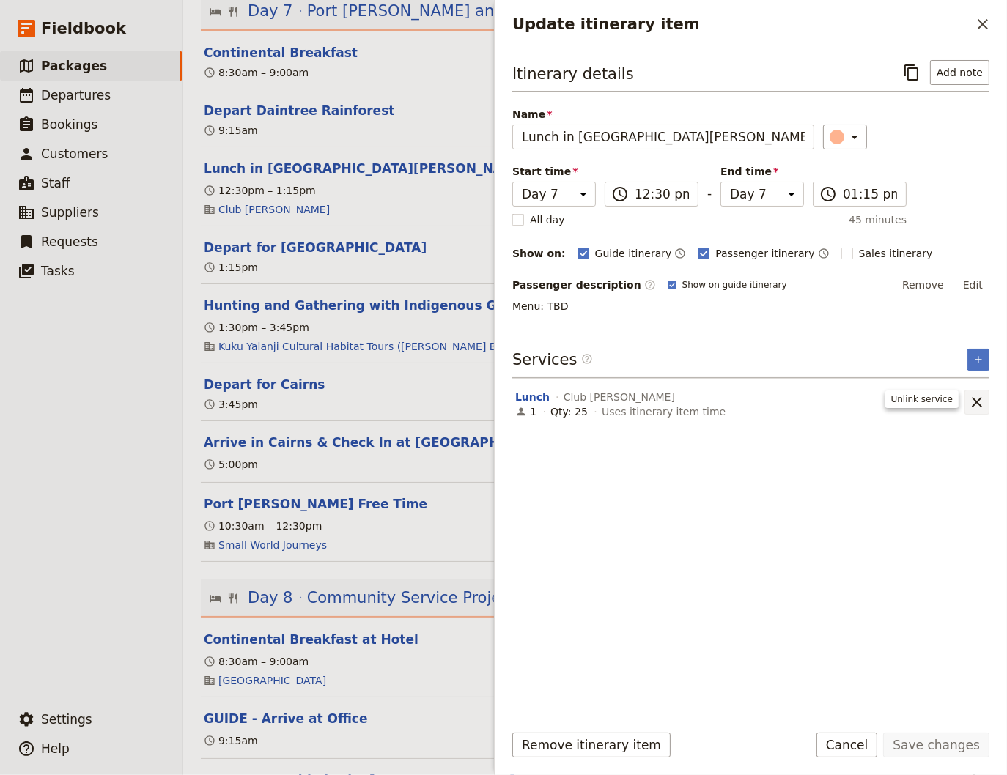
click at [977, 399] on icon "Remove service" at bounding box center [976, 402] width 10 height 10
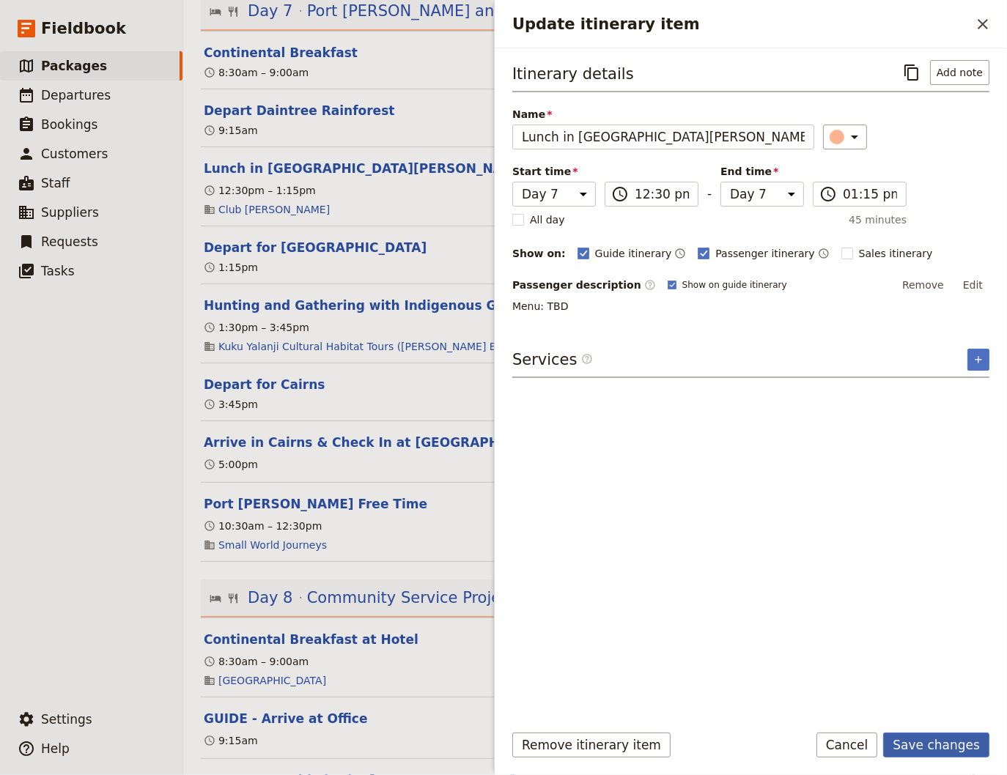
click at [936, 744] on button "Save changes" at bounding box center [936, 745] width 106 height 25
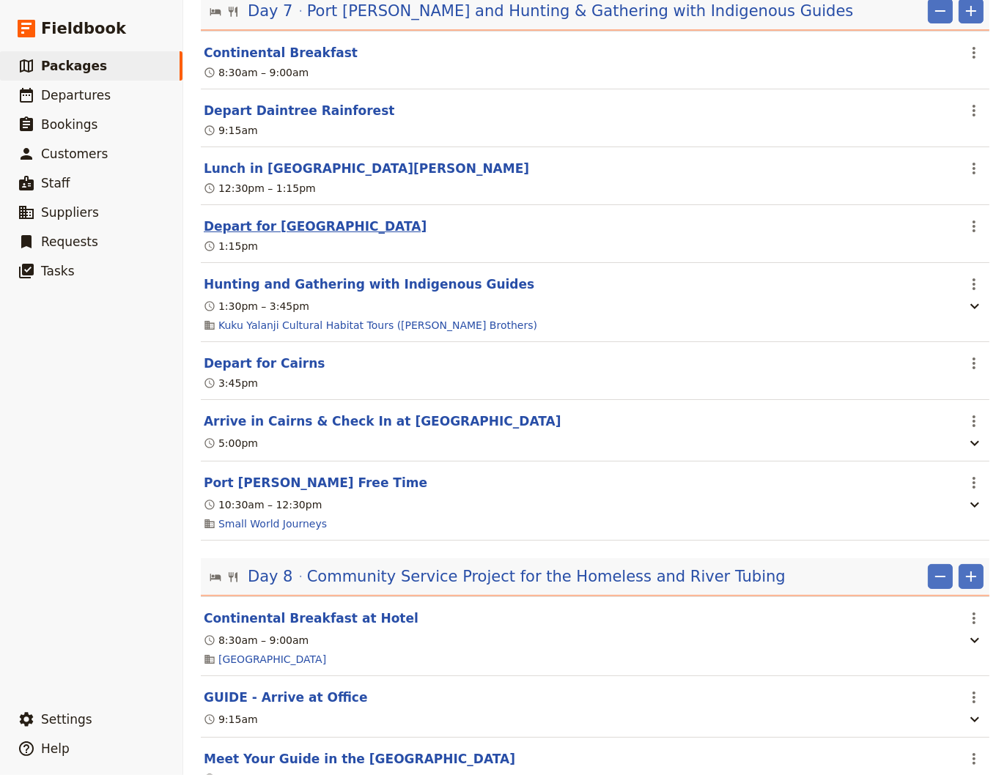
click at [308, 235] on button "Depart for [GEOGRAPHIC_DATA]" at bounding box center [315, 227] width 223 height 18
select select "7"
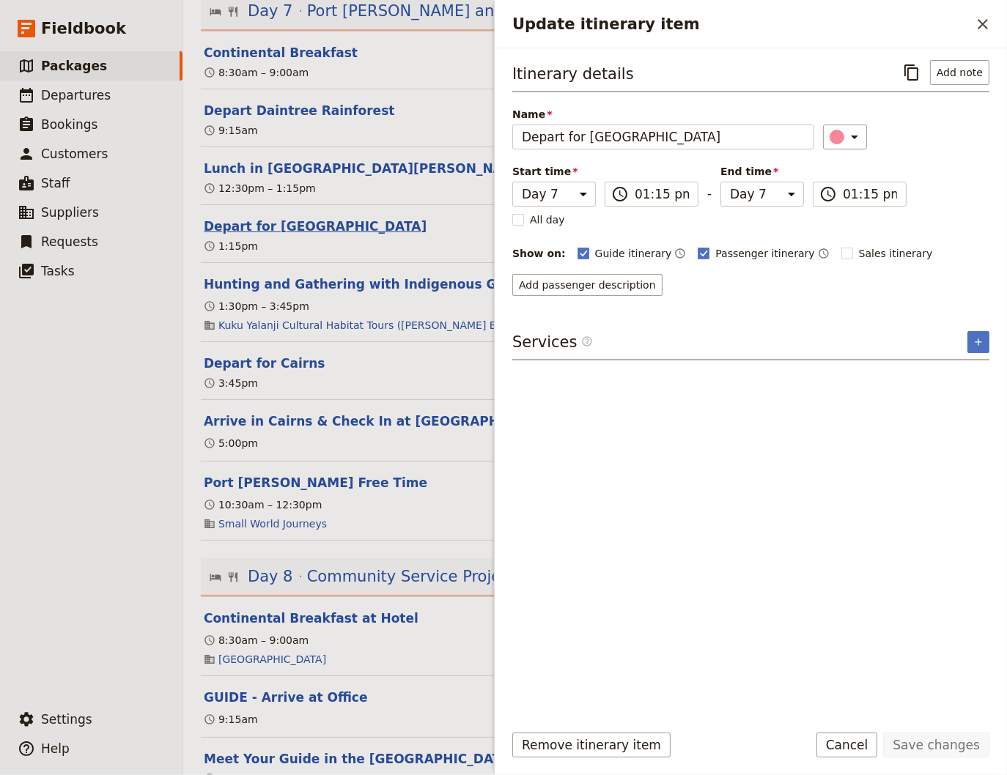
click at [308, 235] on button "Depart for [GEOGRAPHIC_DATA]" at bounding box center [315, 227] width 223 height 18
select select "7"
click at [322, 293] on button "Hunting and Gathering with Indigenous Guides" at bounding box center [369, 284] width 330 height 18
select select "7"
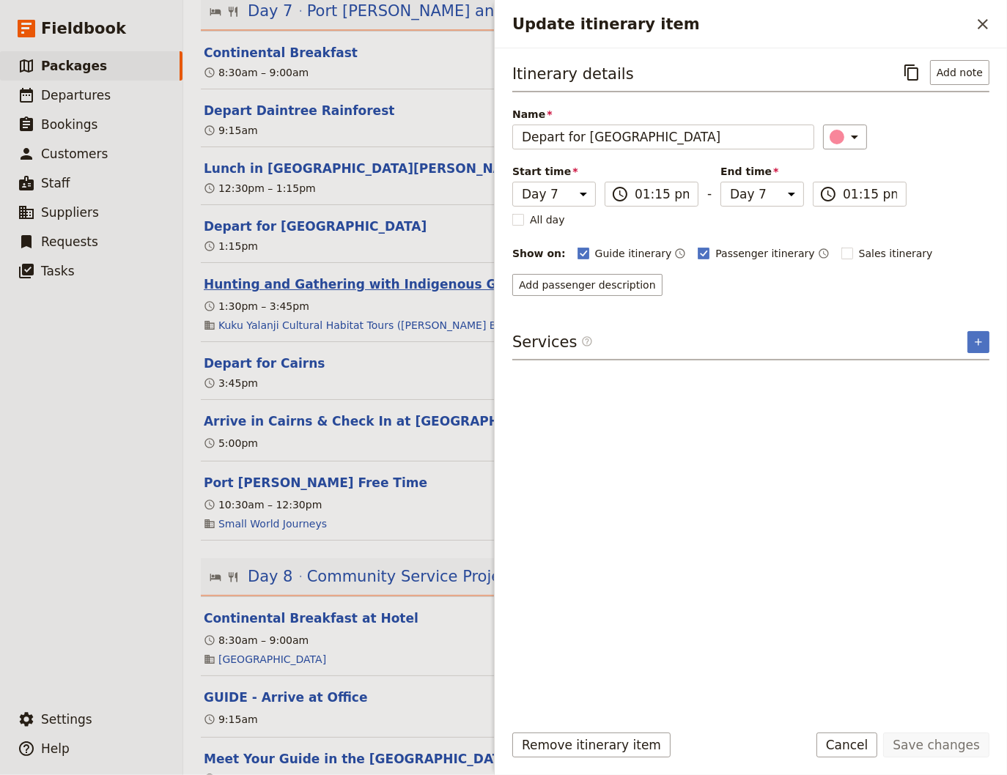
select select "7"
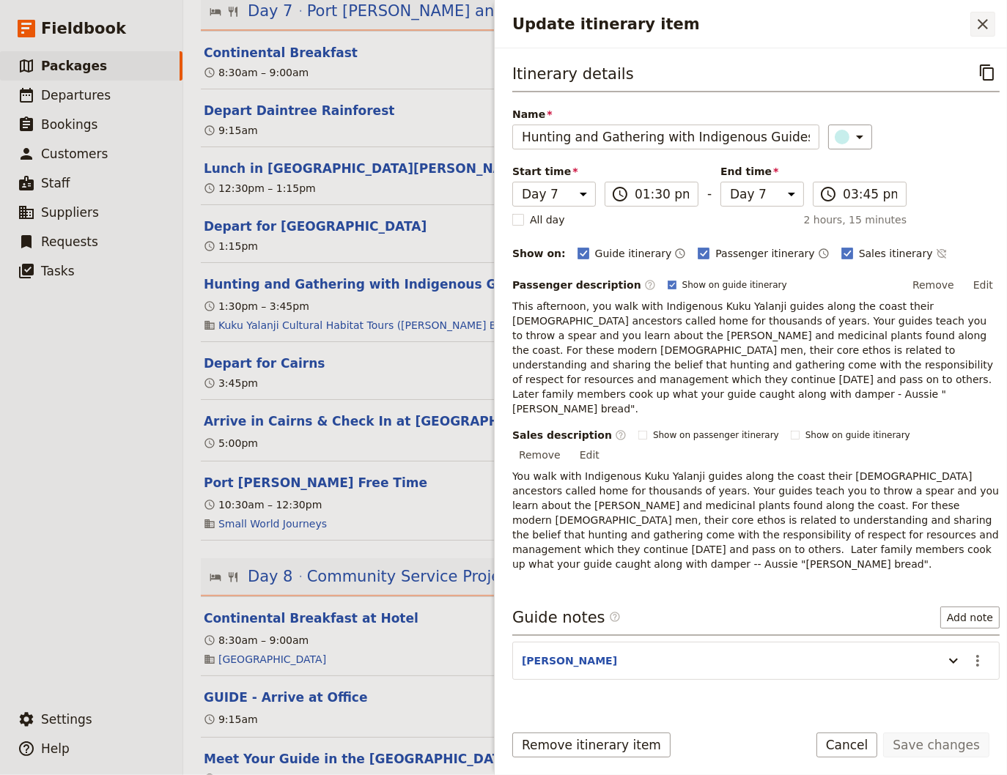
click at [981, 18] on icon "Close drawer" at bounding box center [983, 24] width 18 height 18
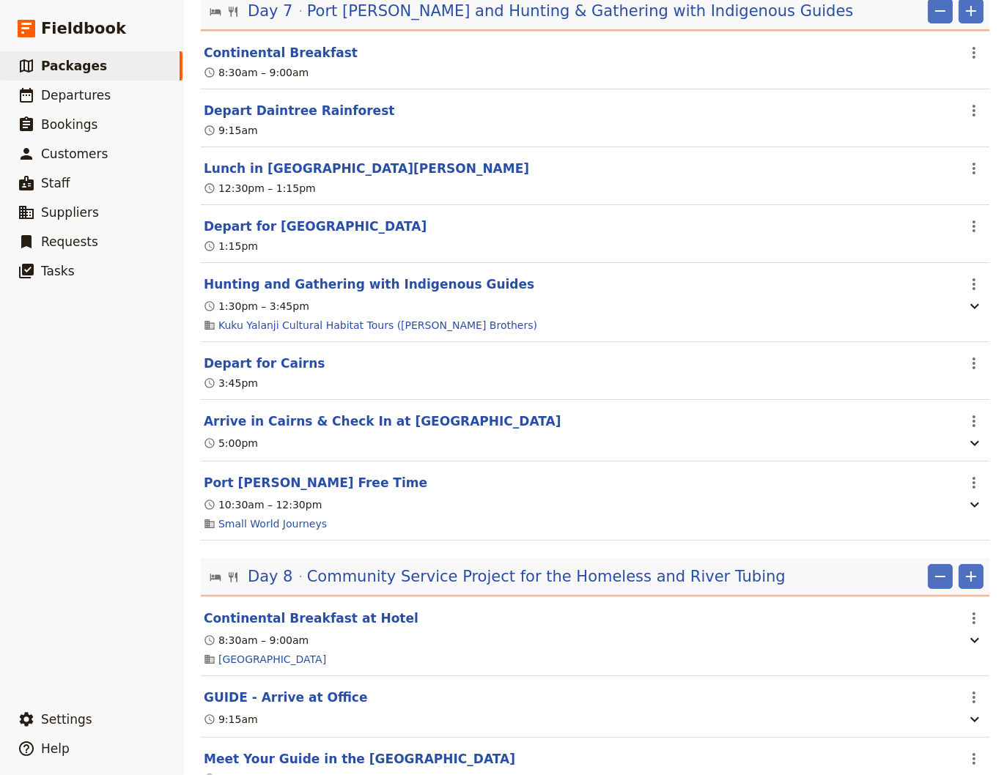
scroll to position [5044, 0]
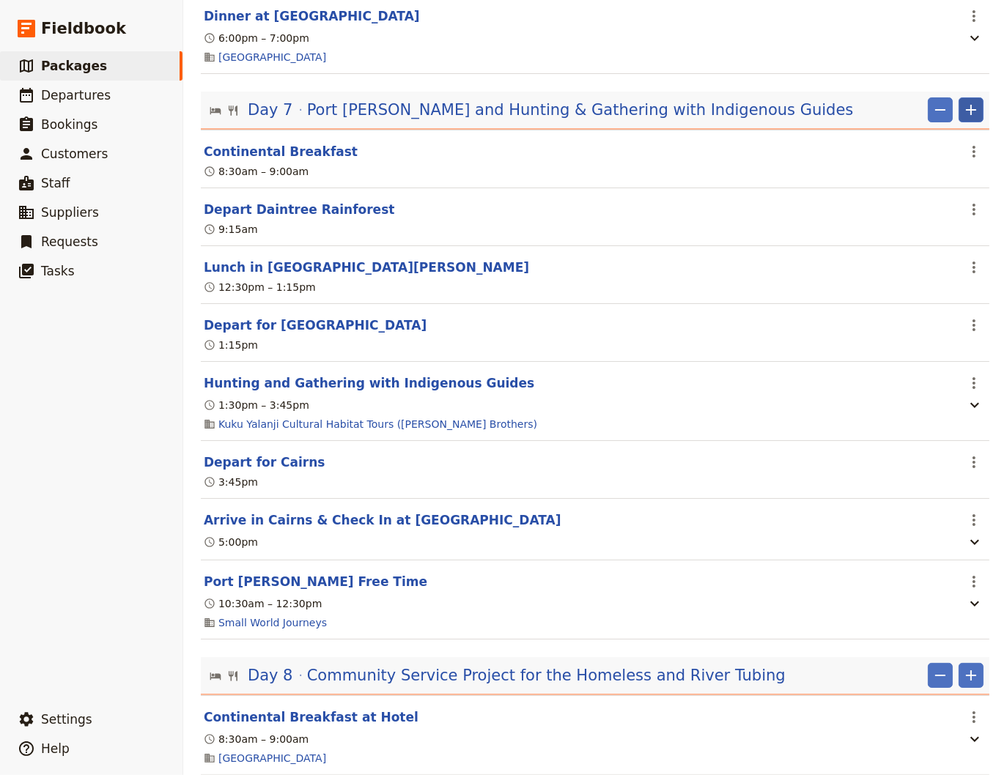
click at [962, 119] on icon "Add" at bounding box center [971, 110] width 18 height 18
click at [927, 169] on span "Add itinerary item" at bounding box center [916, 170] width 93 height 15
select select "7"
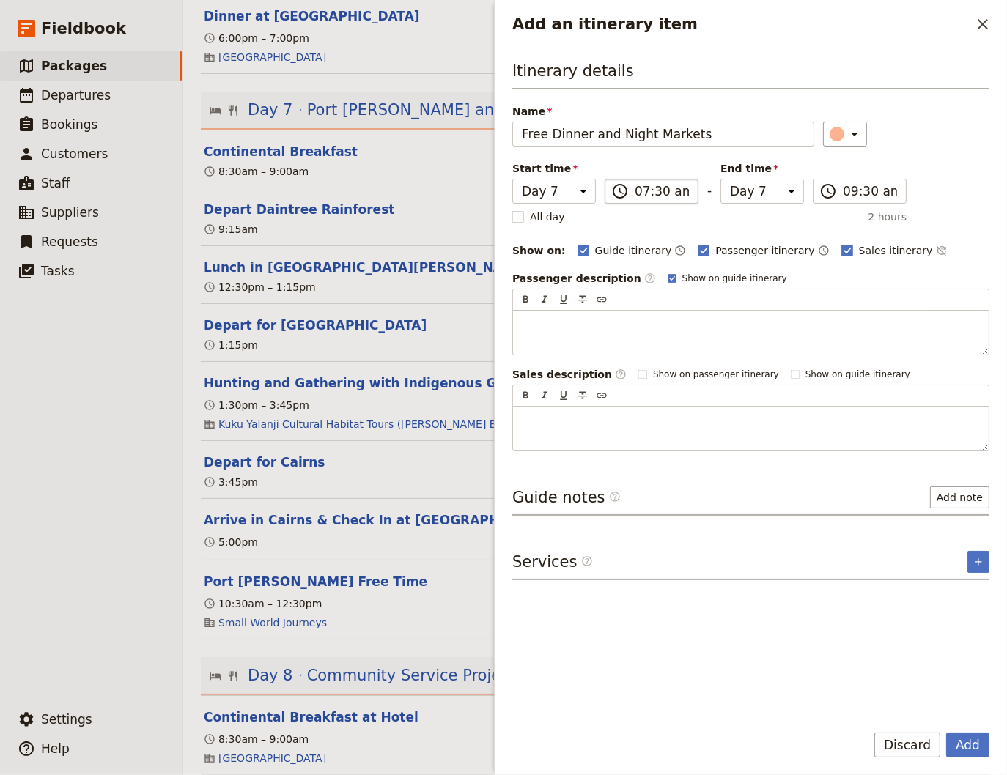
type input "Free Dinner and Night Markets"
click at [637, 189] on input "07:30 am" at bounding box center [661, 191] width 54 height 18
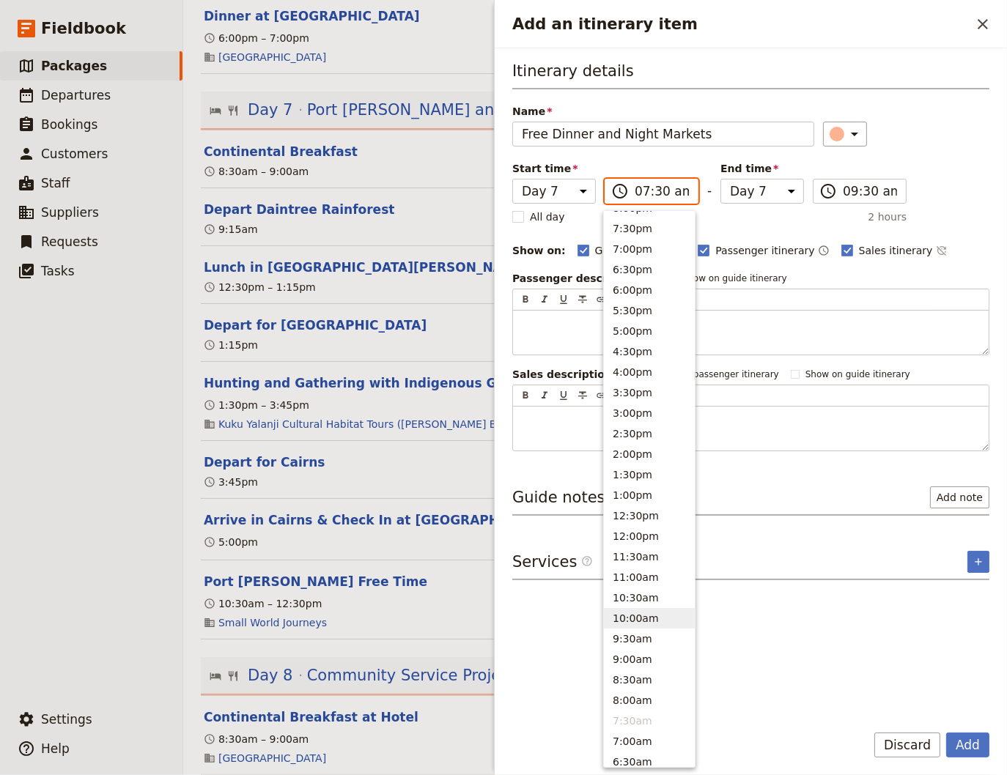
scroll to position [38, 0]
click at [632, 407] on button "6:00pm" at bounding box center [649, 411] width 91 height 21
type input "06:00 pm"
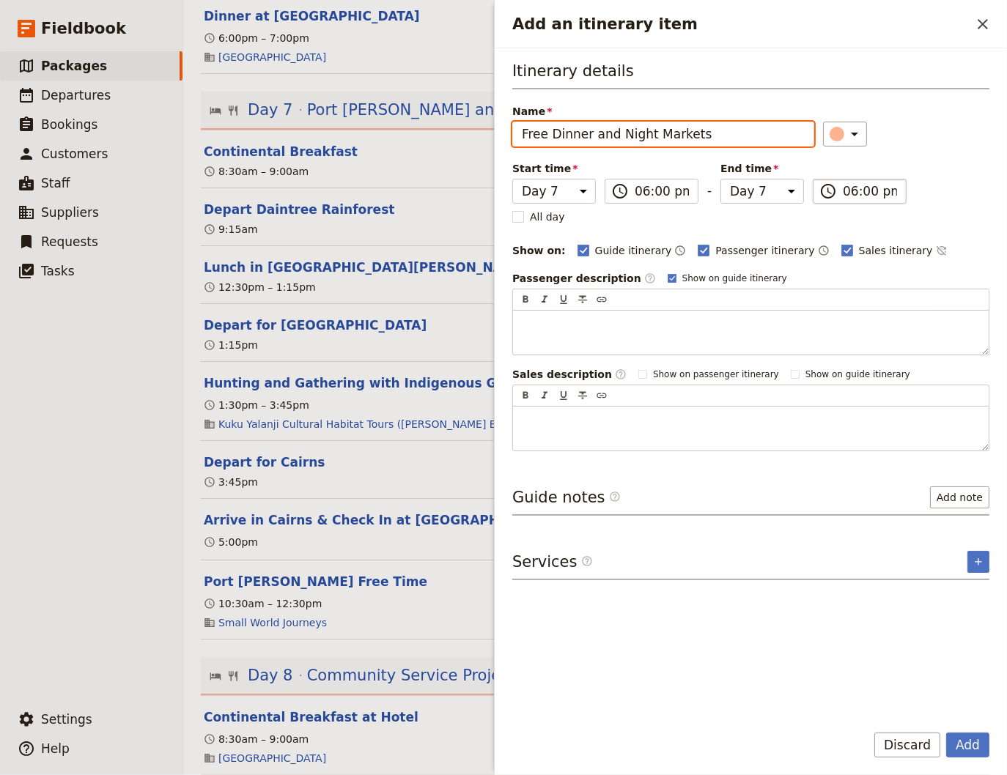
click at [845, 192] on input "06:00 pm" at bounding box center [870, 191] width 54 height 18
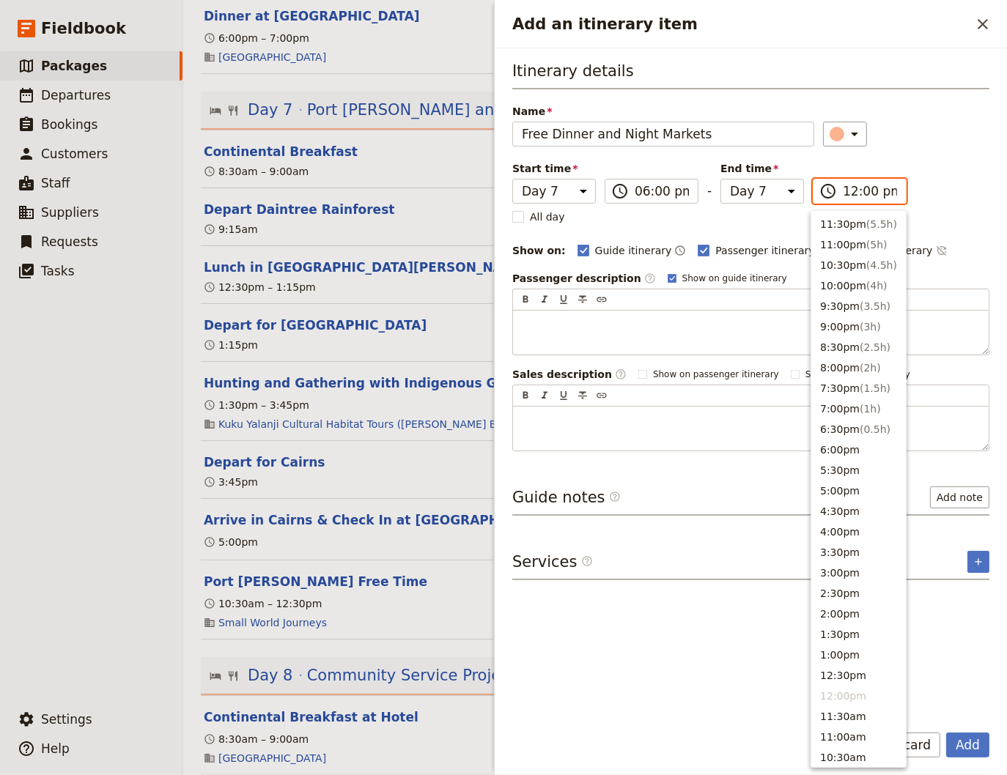
click at [847, 189] on input "12:00 pm" at bounding box center [870, 191] width 54 height 18
type input "06:00 pm"
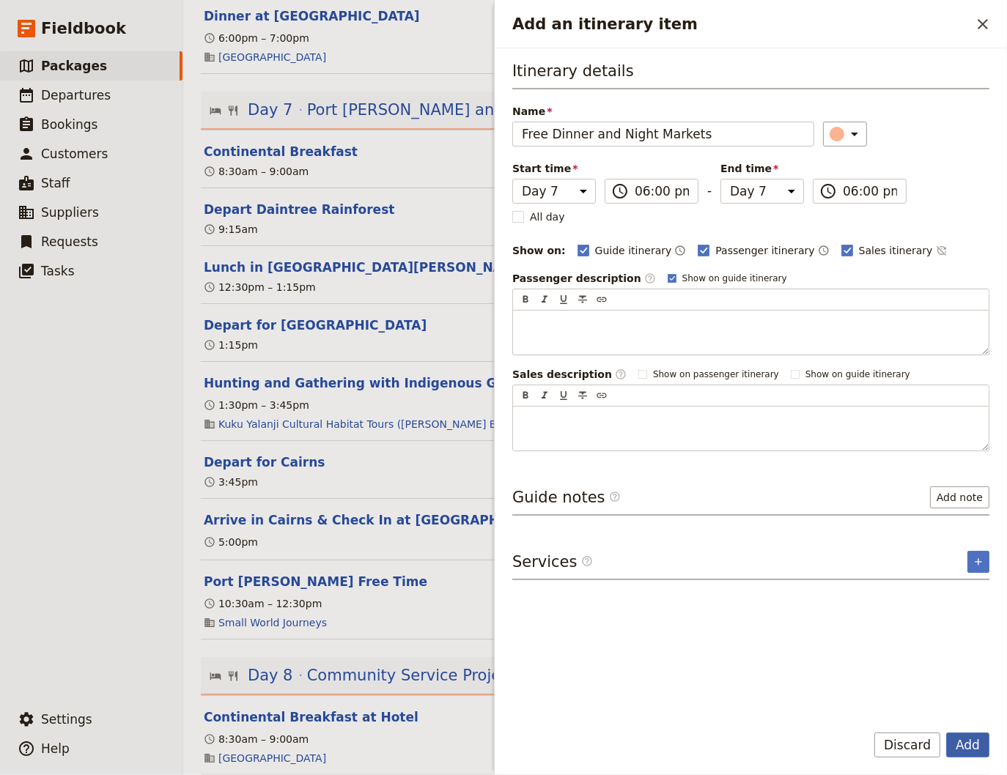
click at [966, 745] on button "Add" at bounding box center [967, 745] width 43 height 25
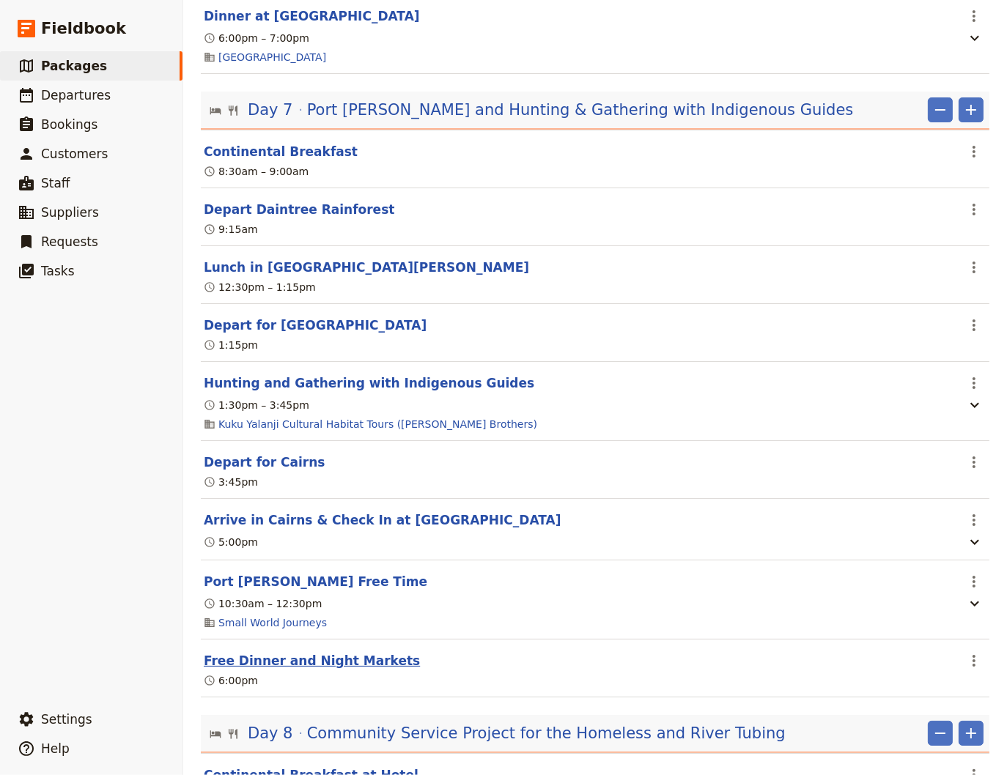
click at [343, 670] on button "Free Dinner and Night Markets" at bounding box center [312, 661] width 216 height 18
select select "7"
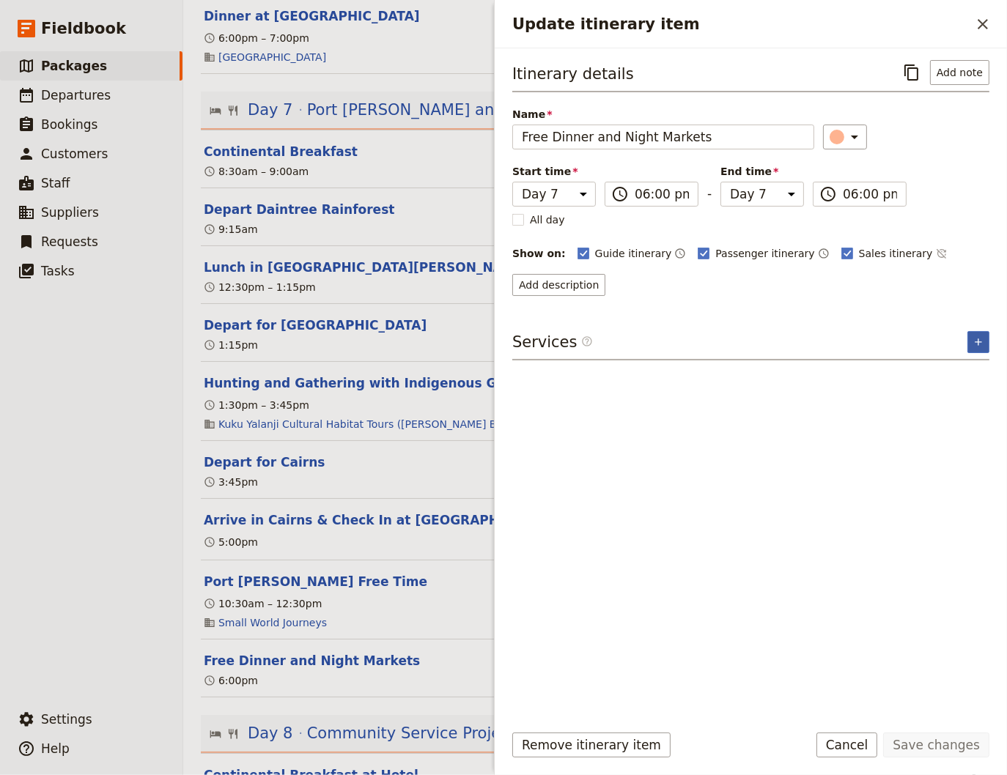
click at [980, 339] on icon "Add service inclusion" at bounding box center [977, 341] width 7 height 7
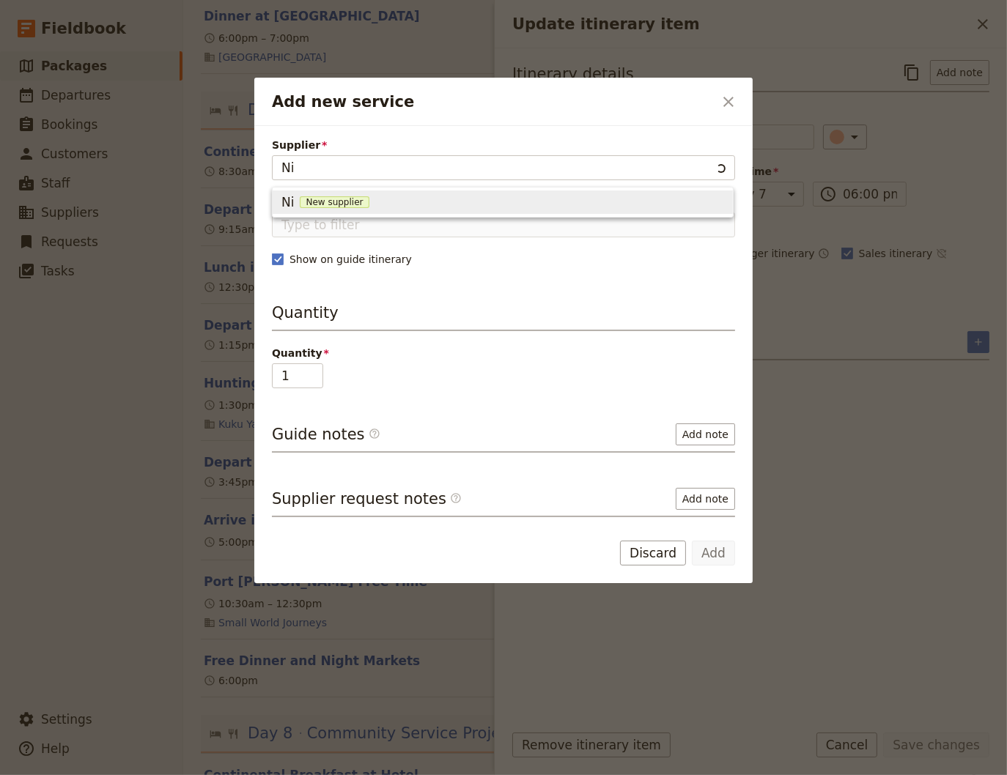
type input "N"
click at [416, 204] on div "Small World Journeys" at bounding box center [350, 204] width 138 height 18
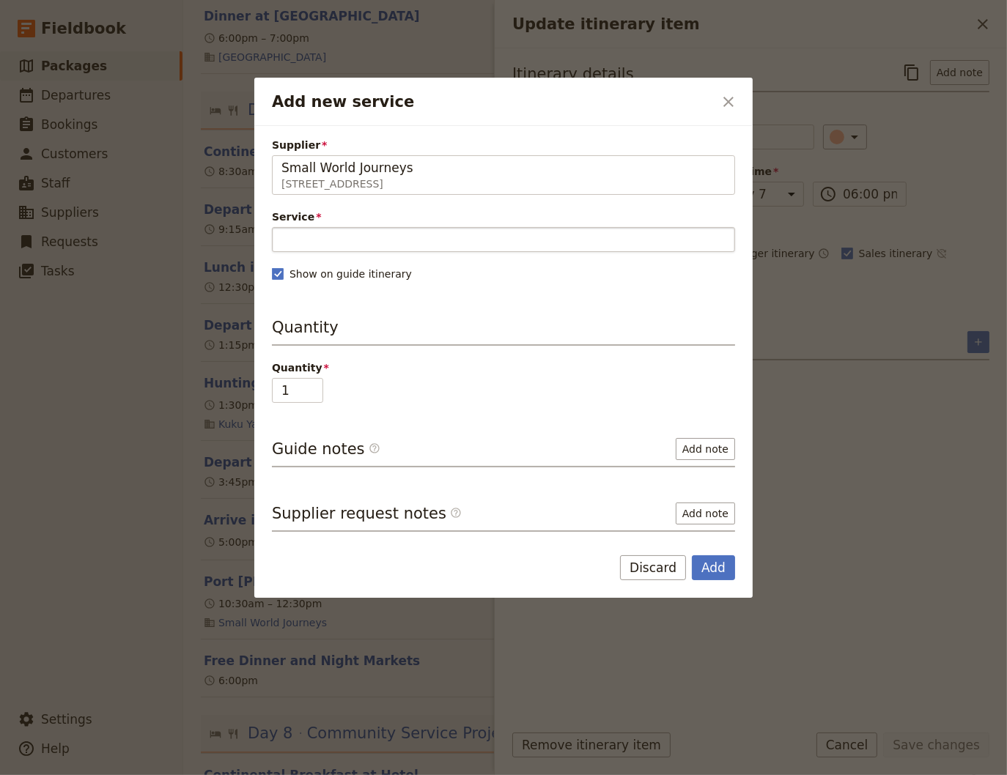
type input "Small World Journeys"
click at [322, 234] on input "Service" at bounding box center [503, 239] width 463 height 25
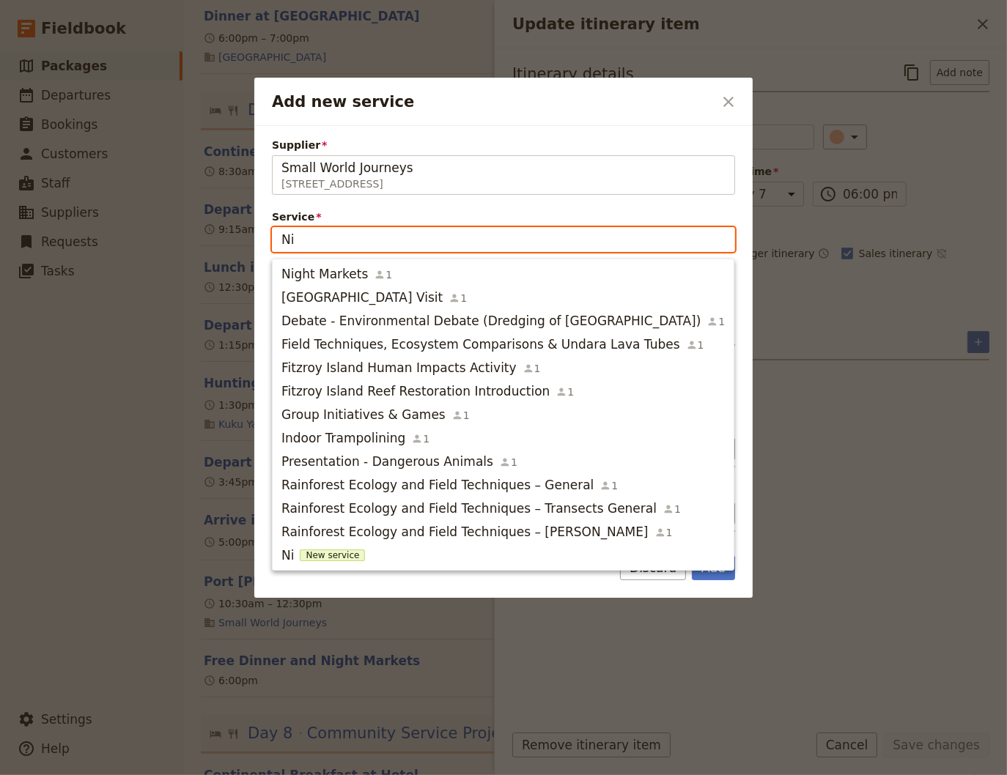
type input "Nig"
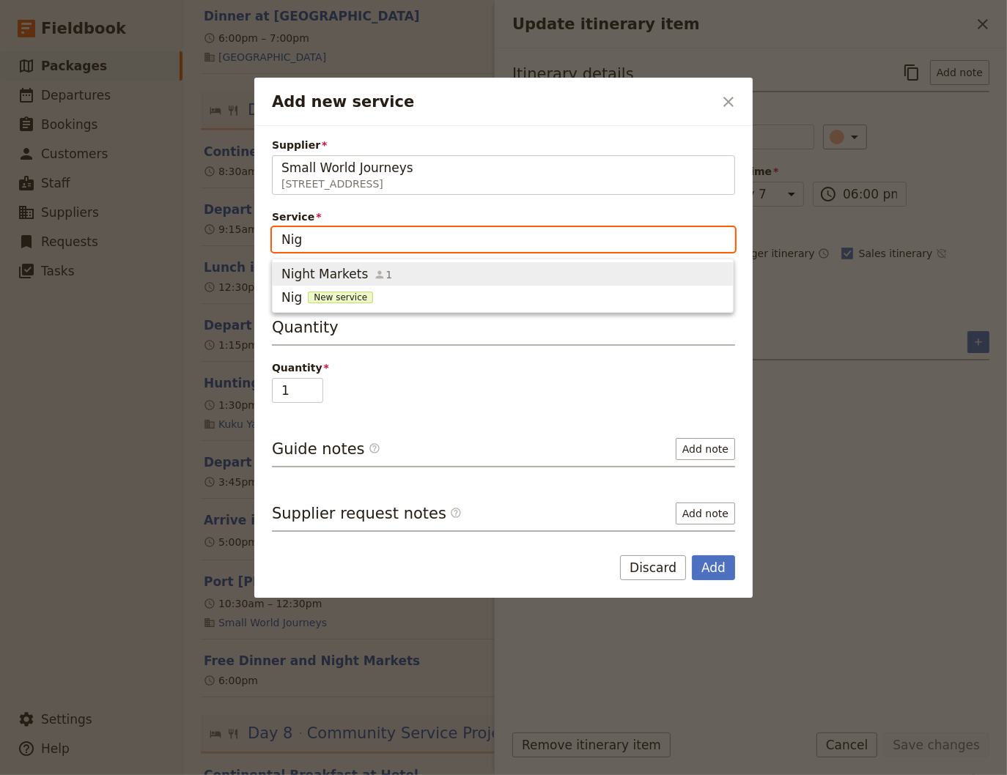
click at [360, 274] on div "Night Markets 1" at bounding box center [336, 274] width 111 height 18
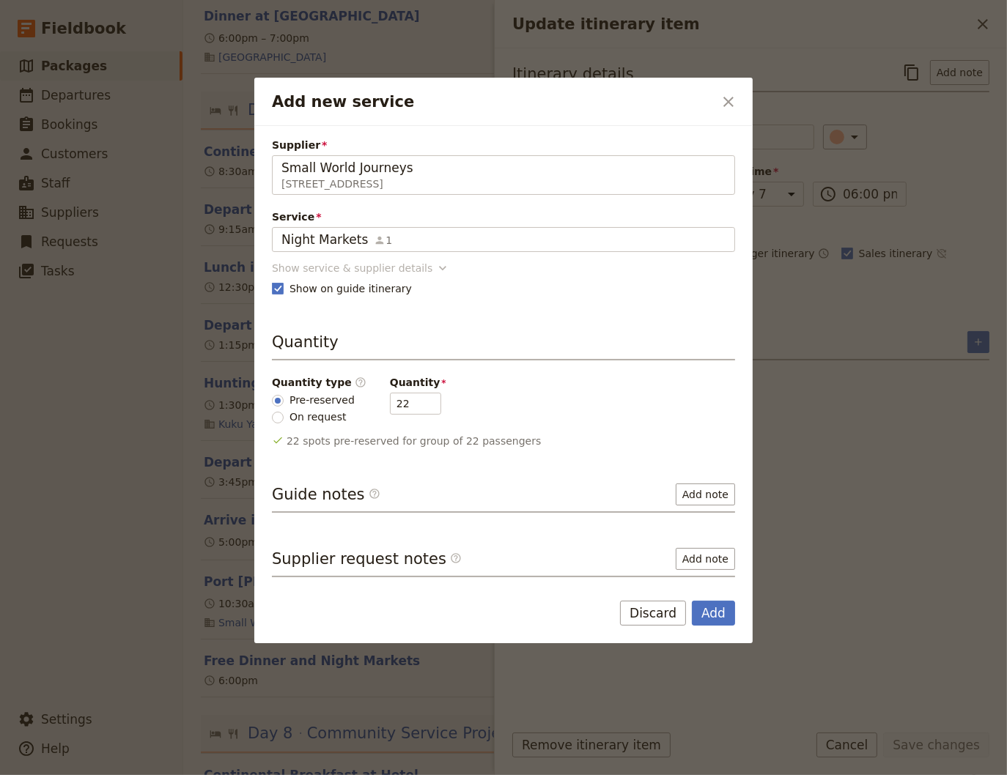
click at [435, 267] on icon "Add new service" at bounding box center [442, 268] width 15 height 15
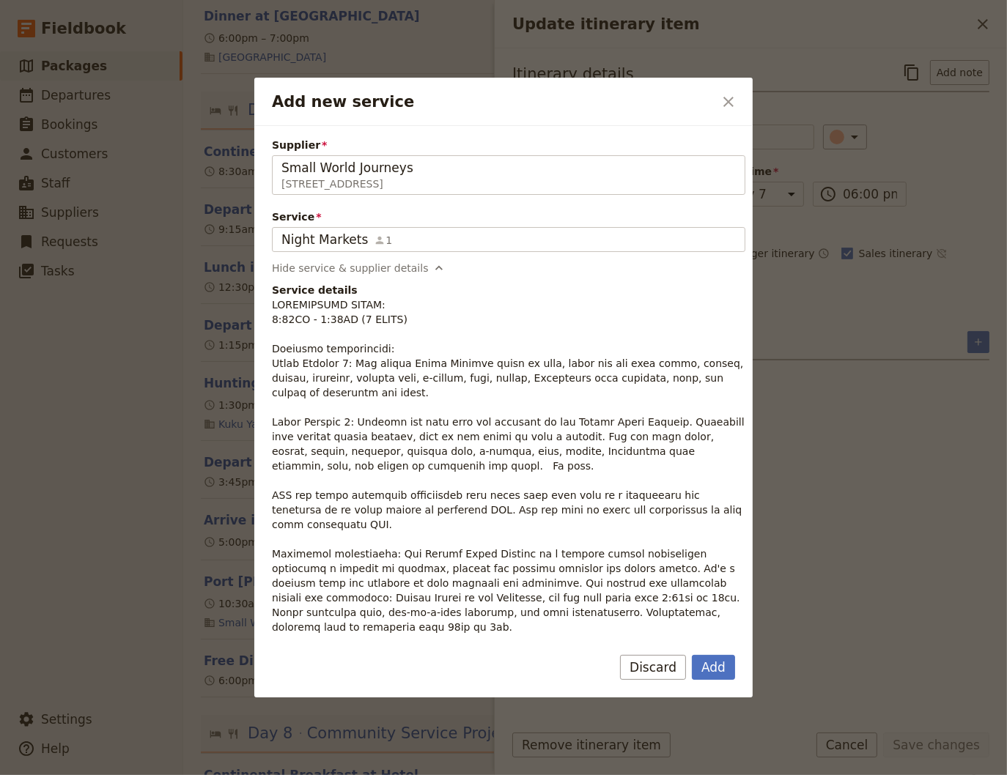
scroll to position [99, 0]
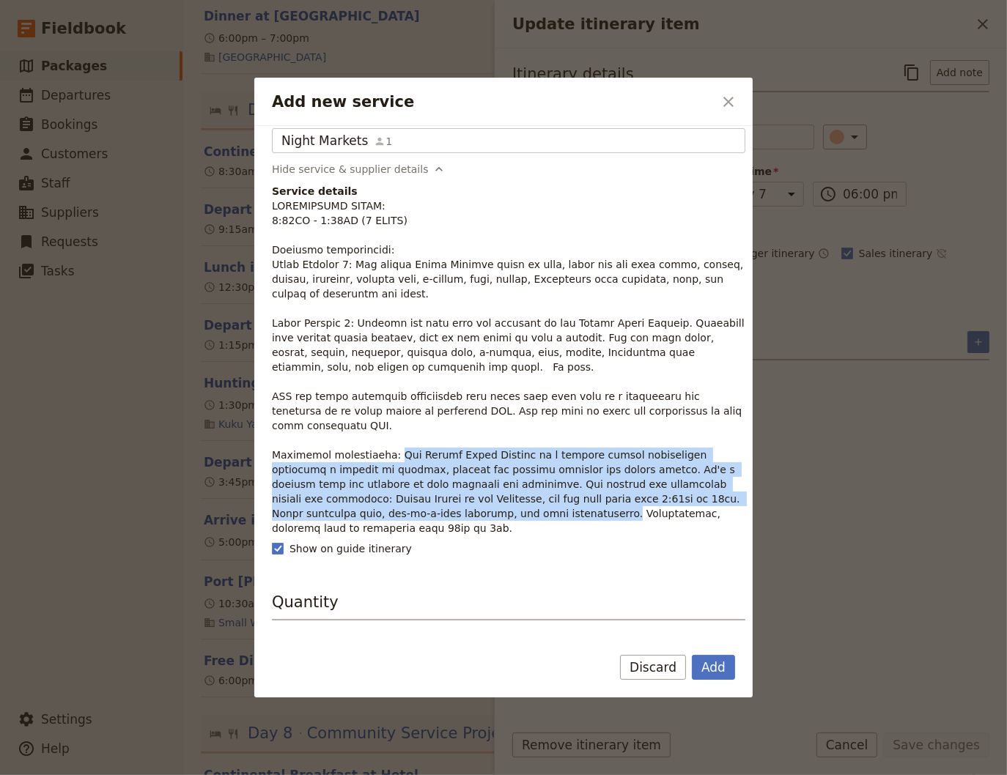
drag, startPoint x: 377, startPoint y: 500, endPoint x: 376, endPoint y: 440, distance: 60.1
click at [376, 440] on p "Add new service" at bounding box center [508, 367] width 473 height 337
copy p "The Cairns Night Markets is a vibrant indoor marketplace featuring a variety of…"
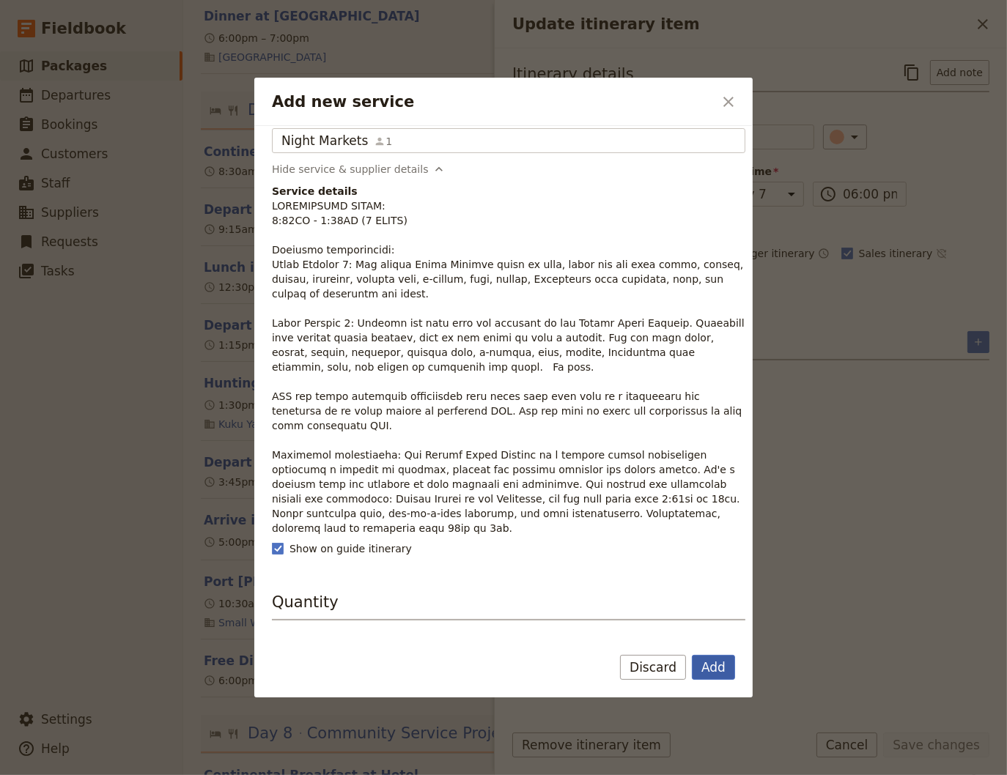
click at [713, 669] on button "Add" at bounding box center [713, 667] width 43 height 25
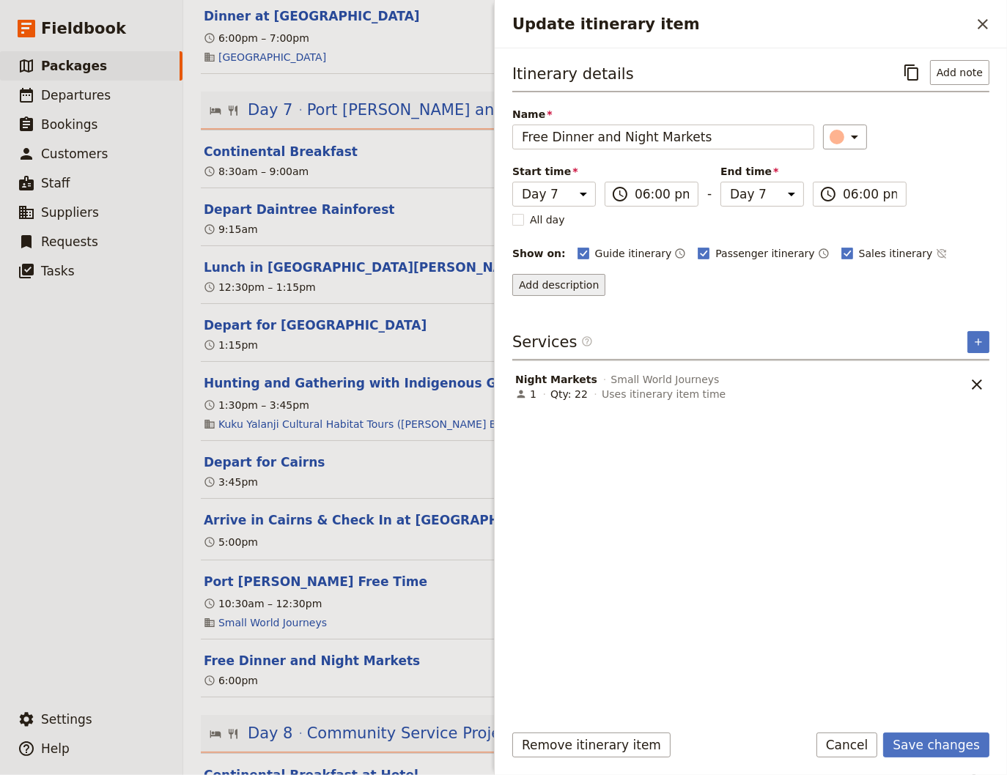
click at [544, 285] on button "Add description" at bounding box center [558, 285] width 93 height 22
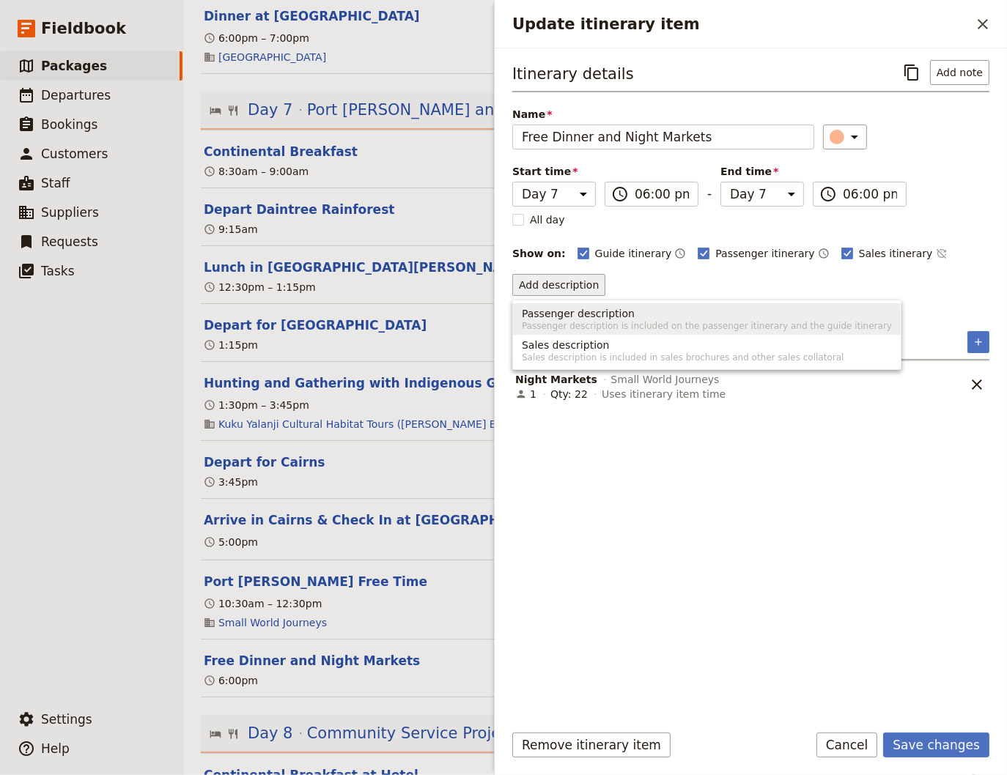
click at [592, 319] on span "Passenger description" at bounding box center [578, 313] width 113 height 15
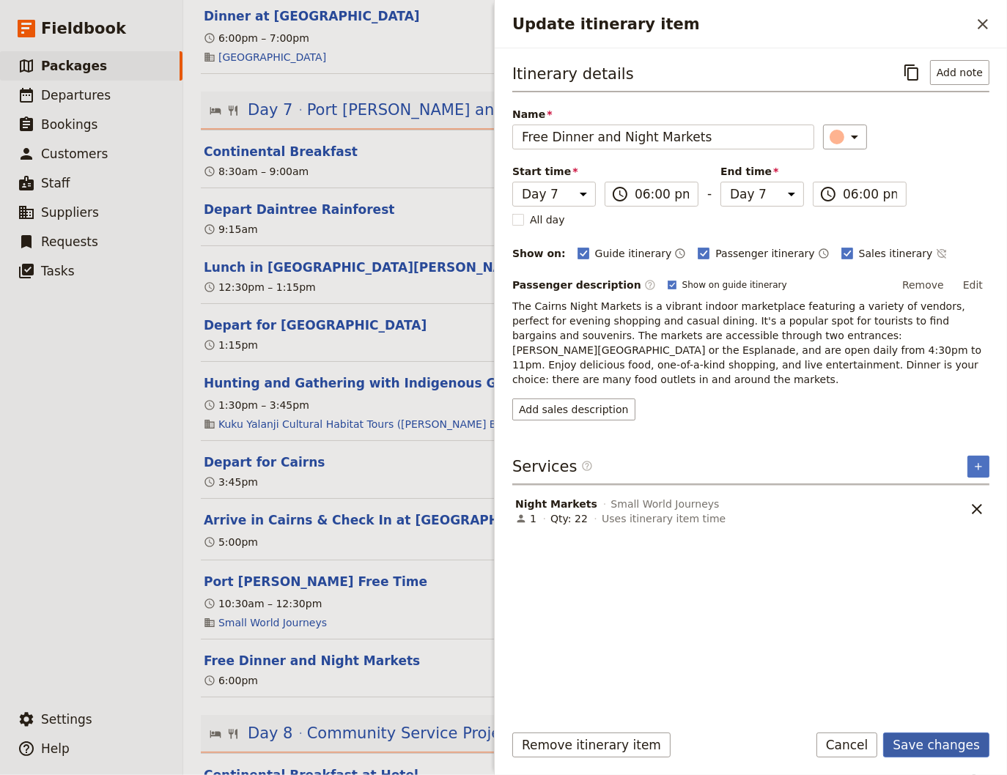
click at [942, 747] on button "Save changes" at bounding box center [936, 745] width 106 height 25
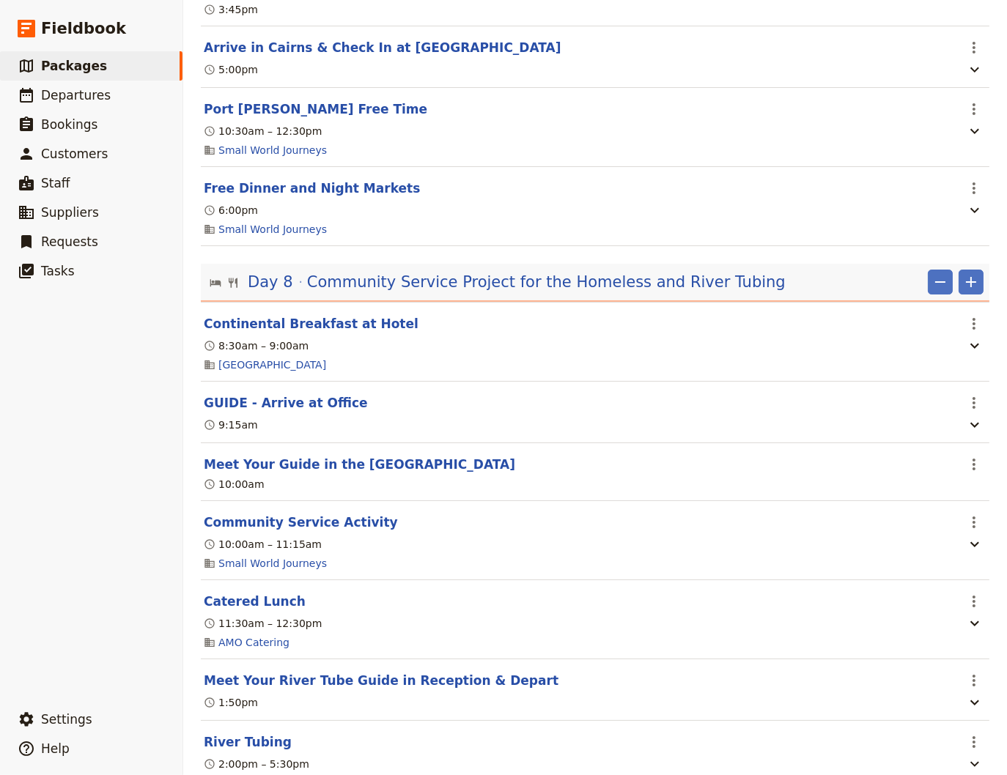
scroll to position [5539, 0]
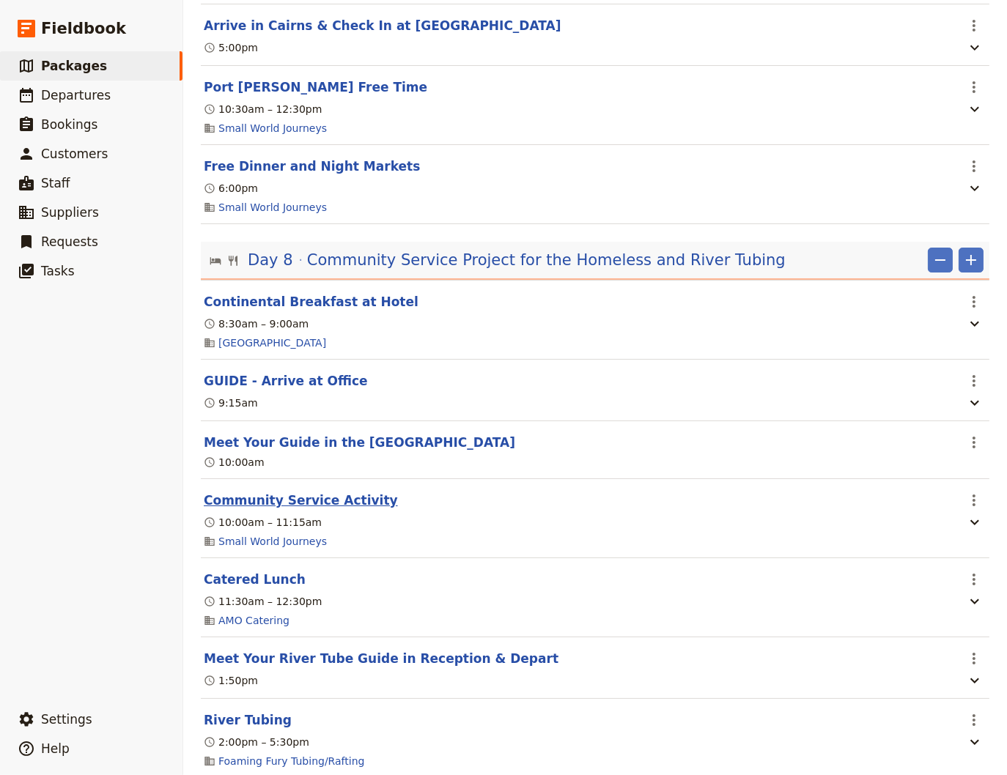
drag, startPoint x: 327, startPoint y: 533, endPoint x: 374, endPoint y: 526, distance: 47.5
click at [327, 509] on button "Community Service Activity" at bounding box center [301, 501] width 194 height 18
select select "8"
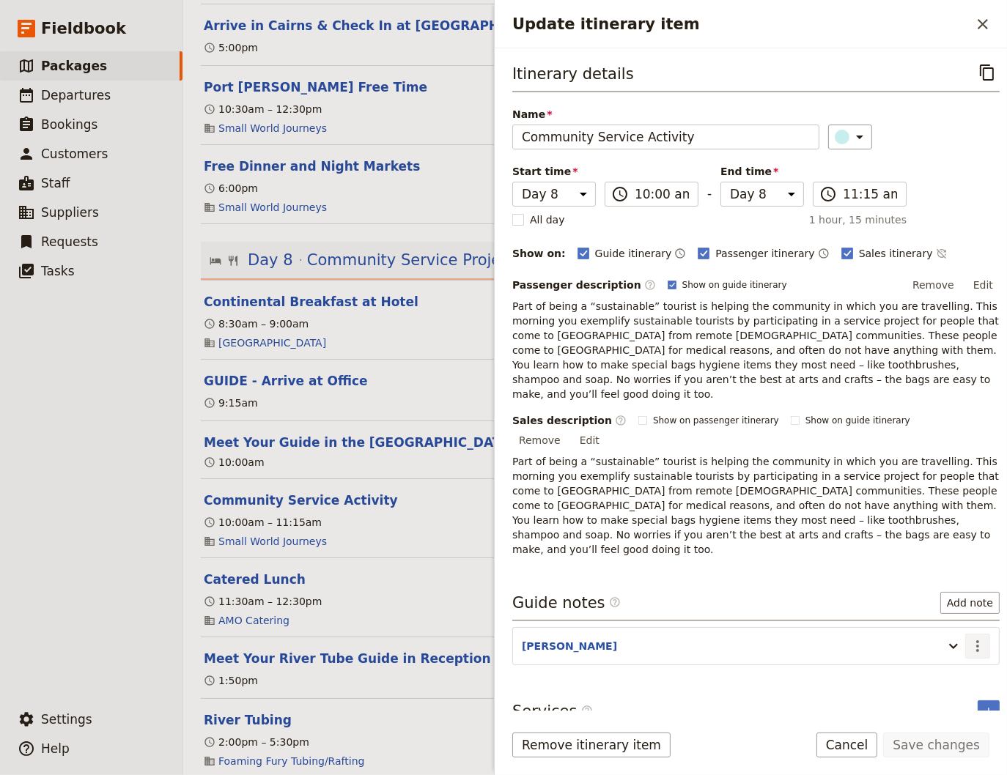
click at [973, 637] on icon "Actions" at bounding box center [978, 646] width 18 height 18
click at [944, 629] on span "Edit note" at bounding box center [925, 630] width 46 height 15
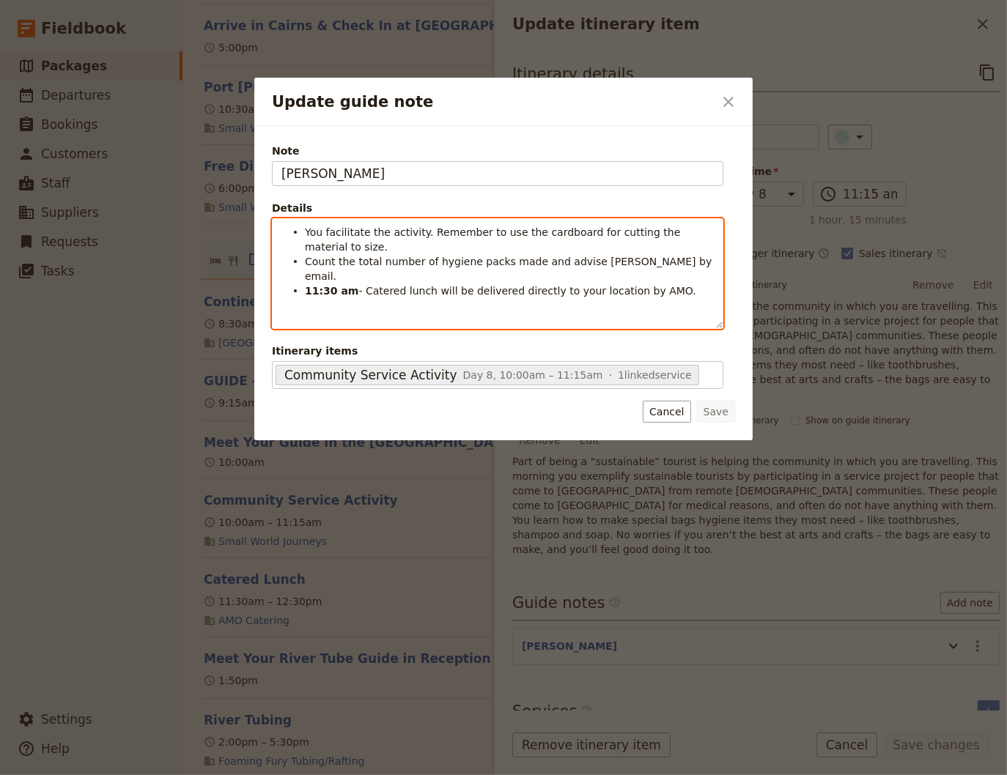
click at [647, 253] on li "Count the total number of hygiene packs made and advise [PERSON_NAME] by email." at bounding box center [509, 267] width 409 height 29
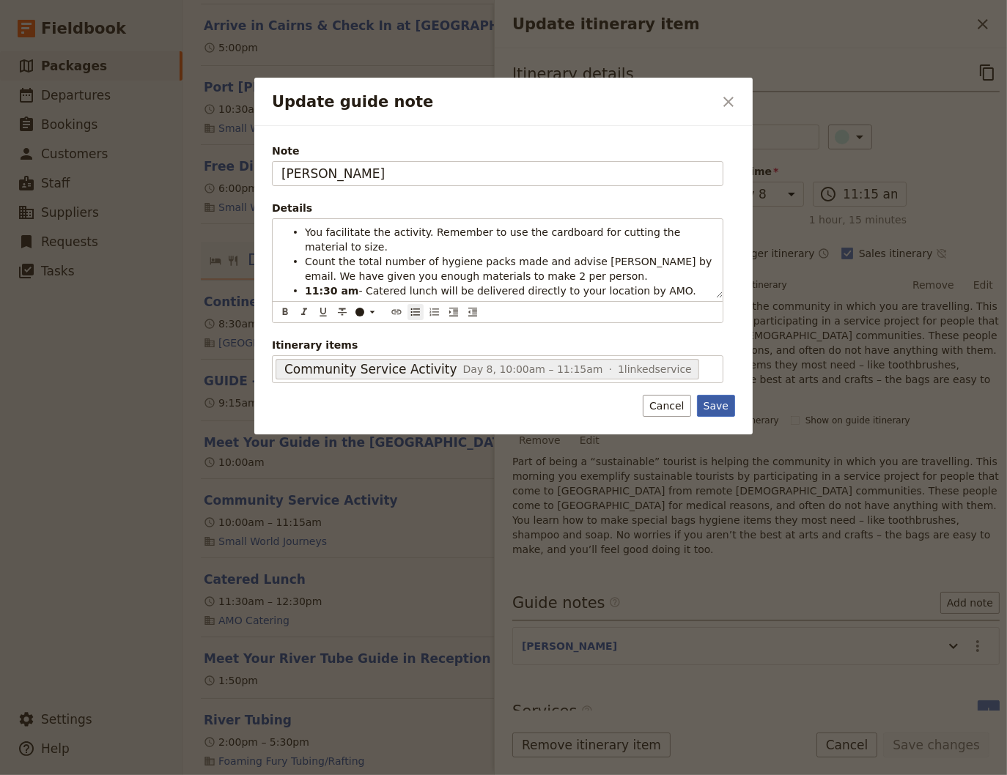
click at [711, 395] on button "Save" at bounding box center [716, 406] width 38 height 22
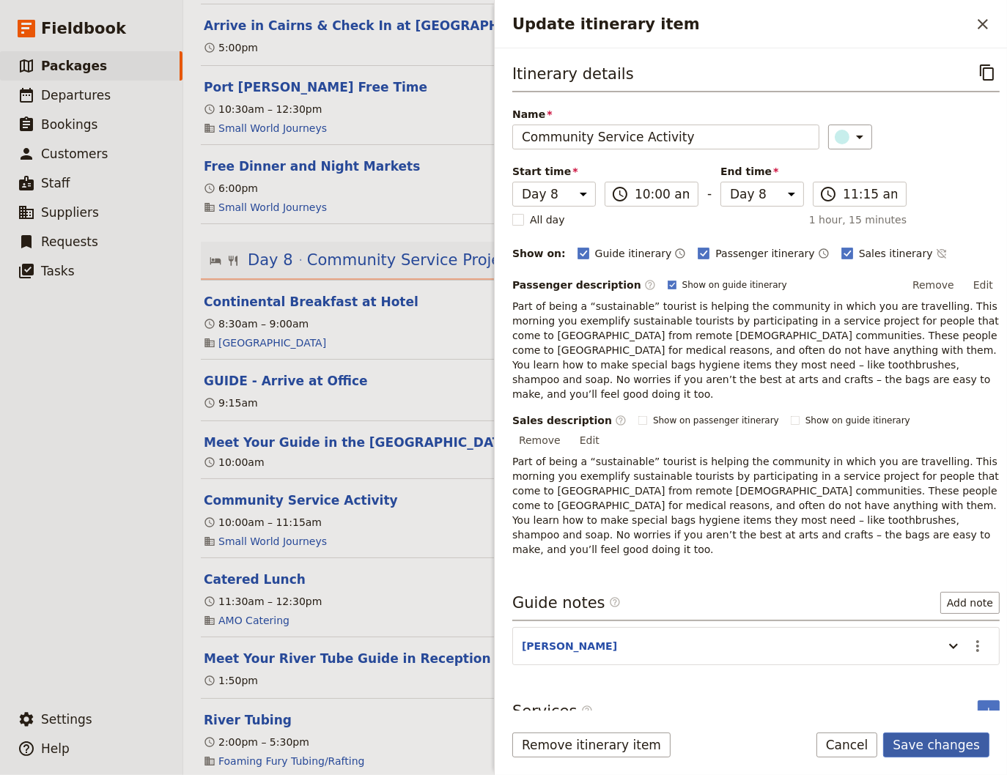
click at [941, 748] on button "Save changes" at bounding box center [936, 745] width 106 height 25
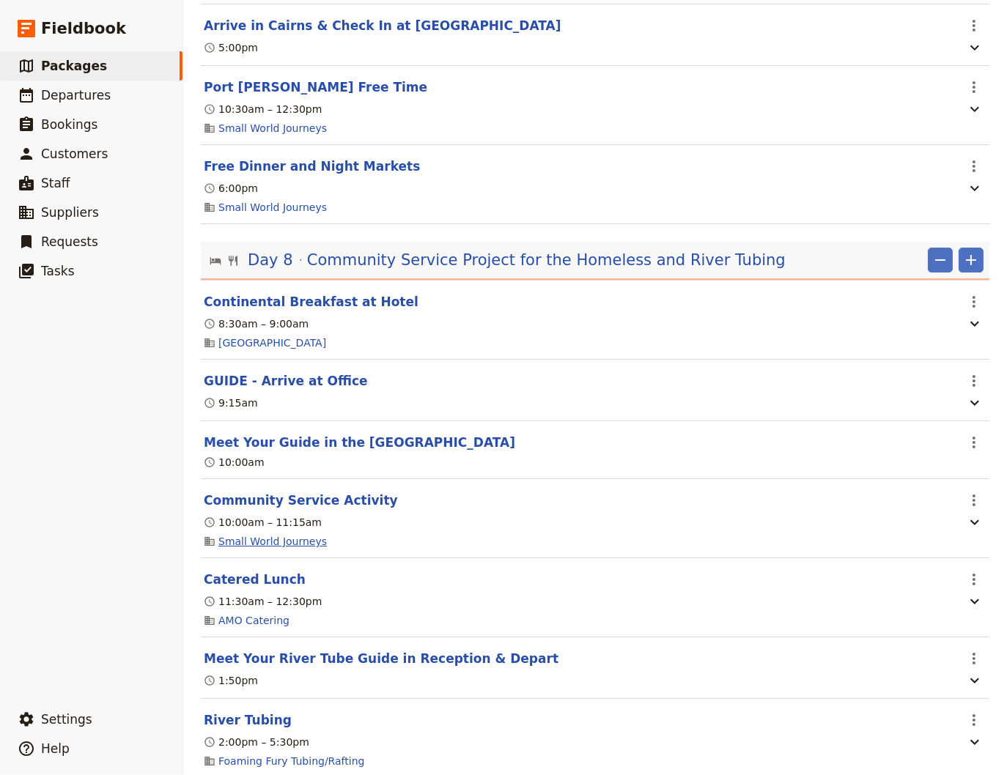
scroll to position [5638, 0]
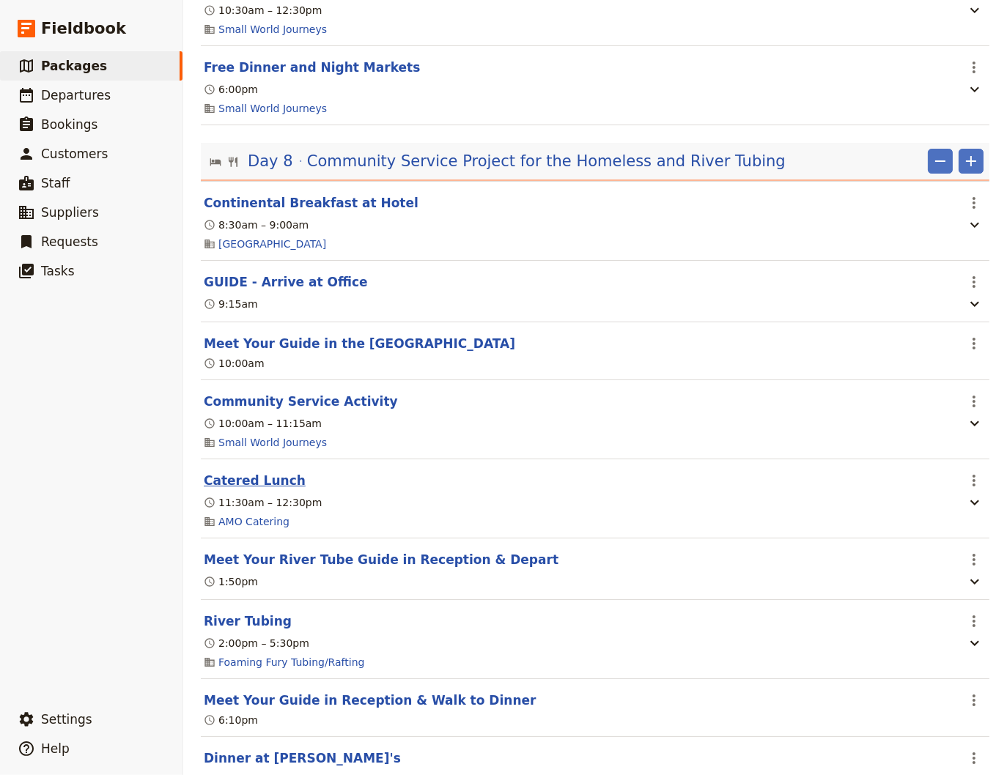
click at [256, 489] on button "Catered Lunch" at bounding box center [255, 481] width 102 height 18
select select "8"
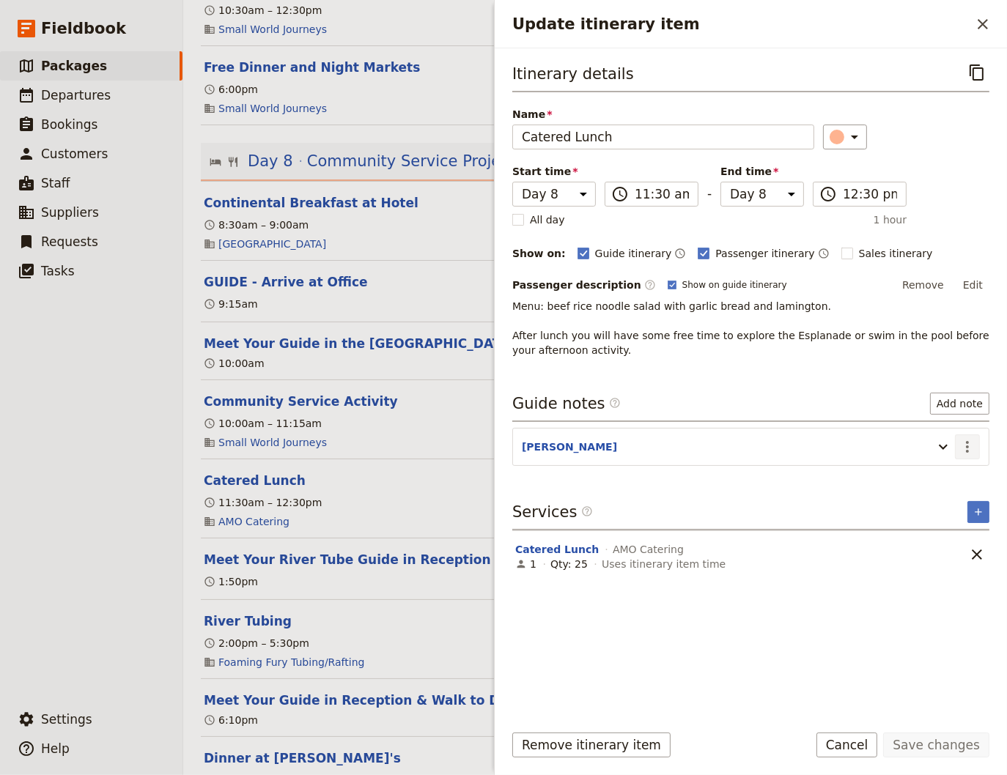
click at [972, 439] on icon "Actions" at bounding box center [967, 447] width 18 height 18
click at [944, 471] on span "Edit note" at bounding box center [925, 476] width 46 height 15
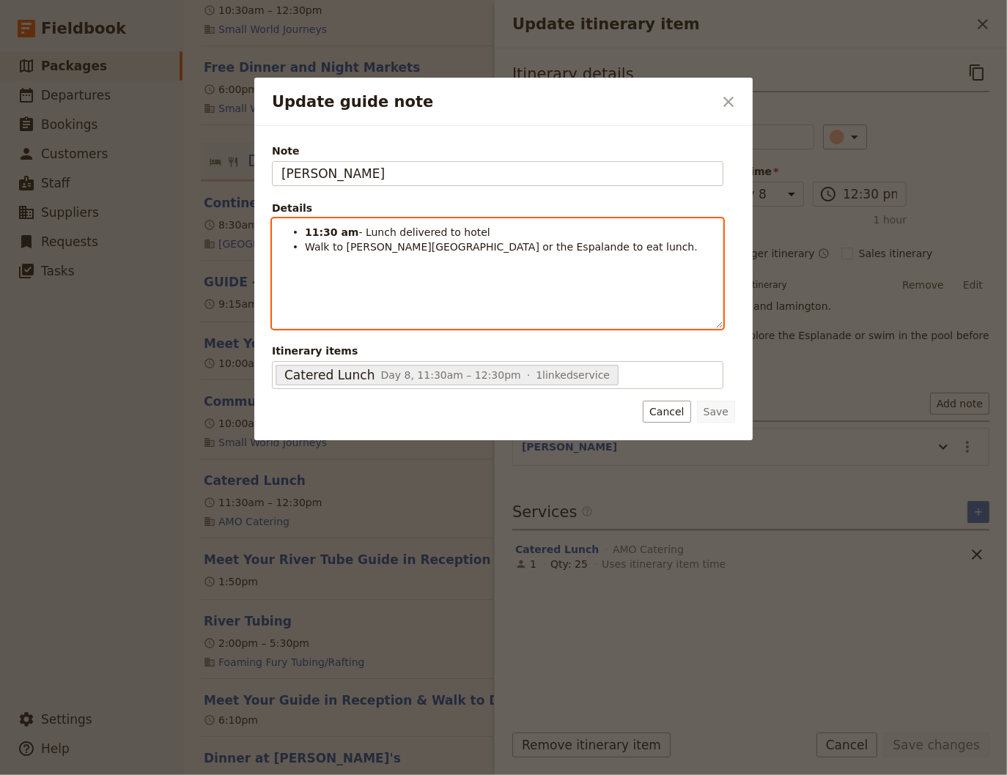
click at [577, 248] on li "Walk to [PERSON_NAME][GEOGRAPHIC_DATA] or the Espalande to eat lunch." at bounding box center [509, 246] width 409 height 15
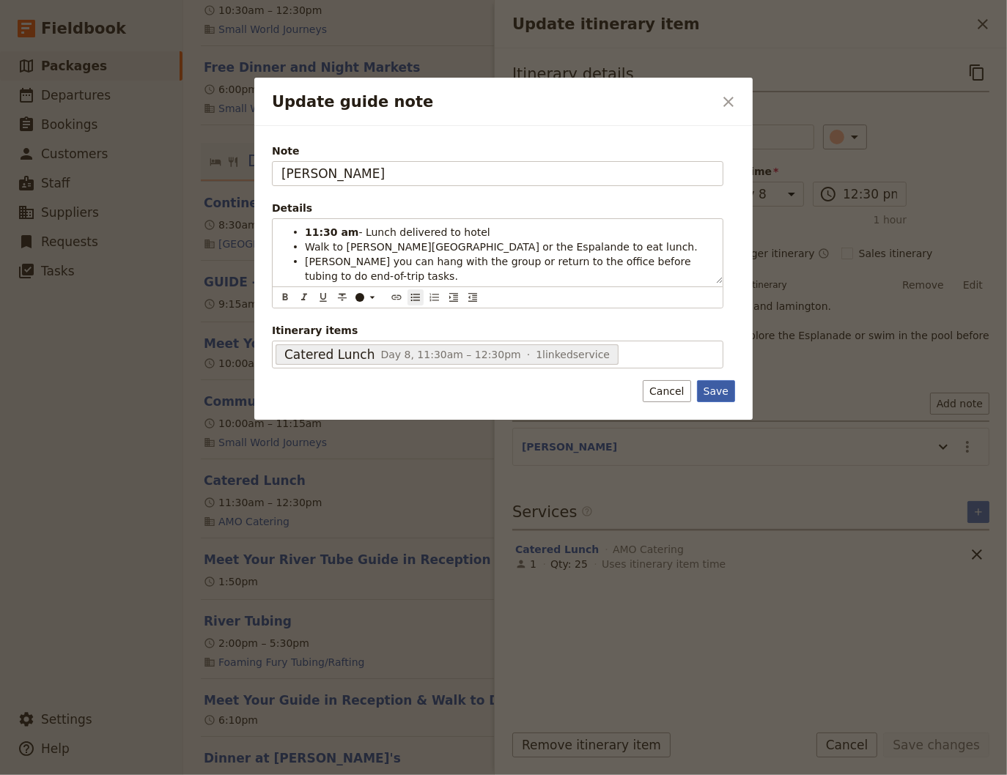
click at [721, 390] on button "Save" at bounding box center [716, 391] width 38 height 22
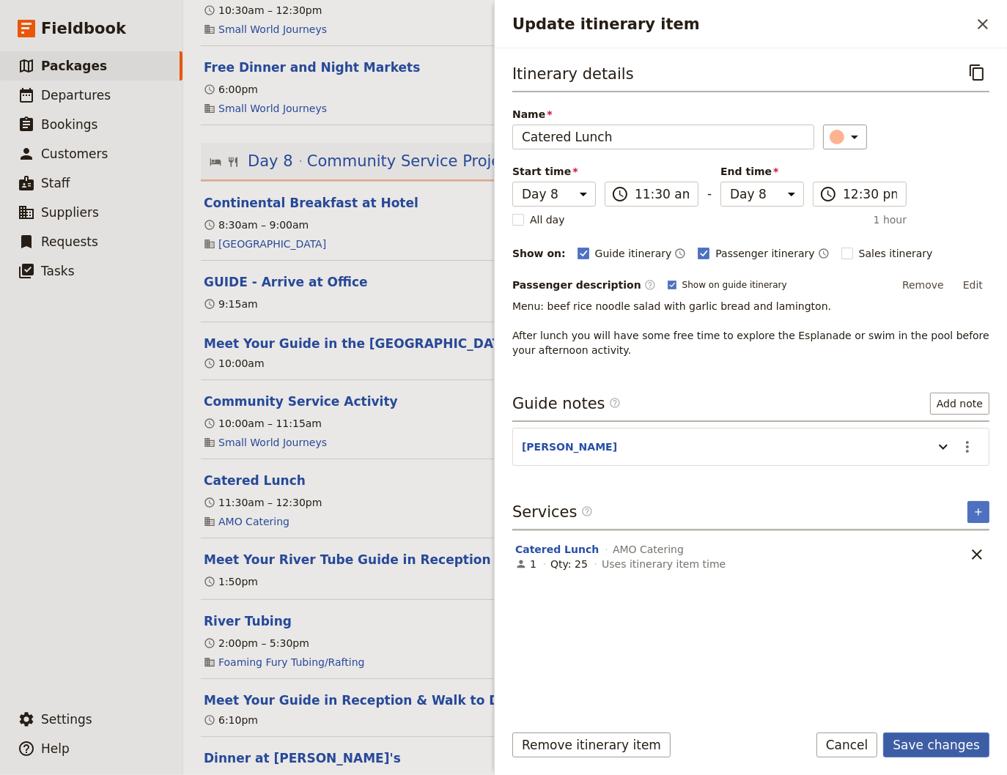
click at [917, 741] on button "Save changes" at bounding box center [936, 745] width 106 height 25
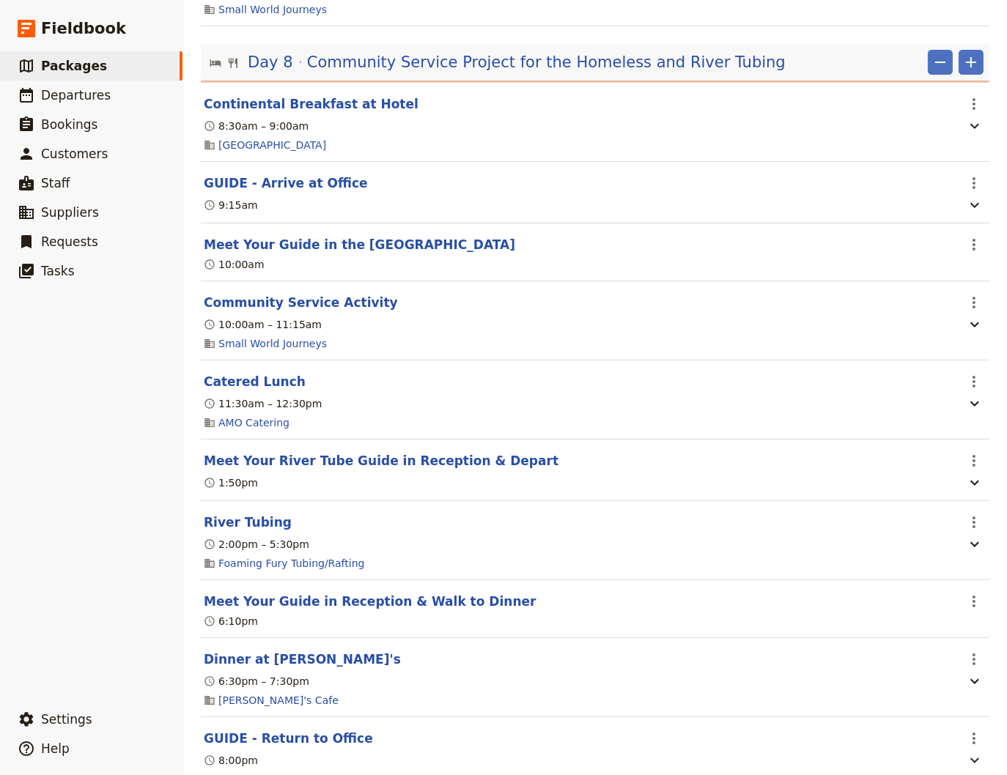
scroll to position [5835, 0]
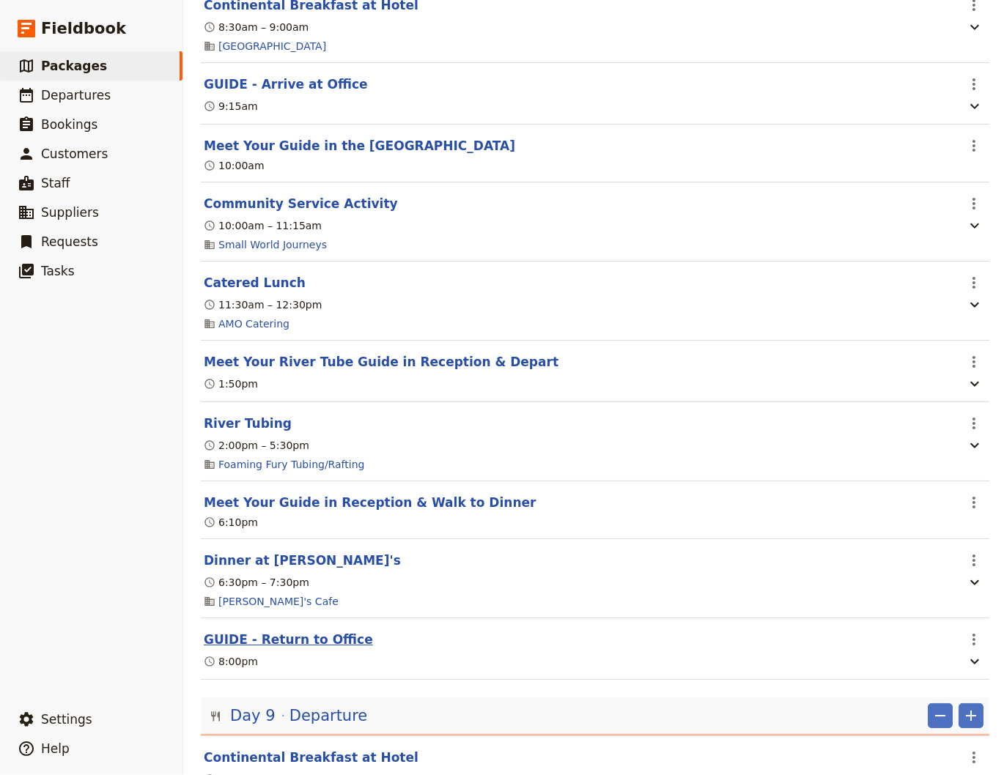
click at [288, 648] on button "GUIDE - Return to Office" at bounding box center [288, 640] width 169 height 18
select select "8"
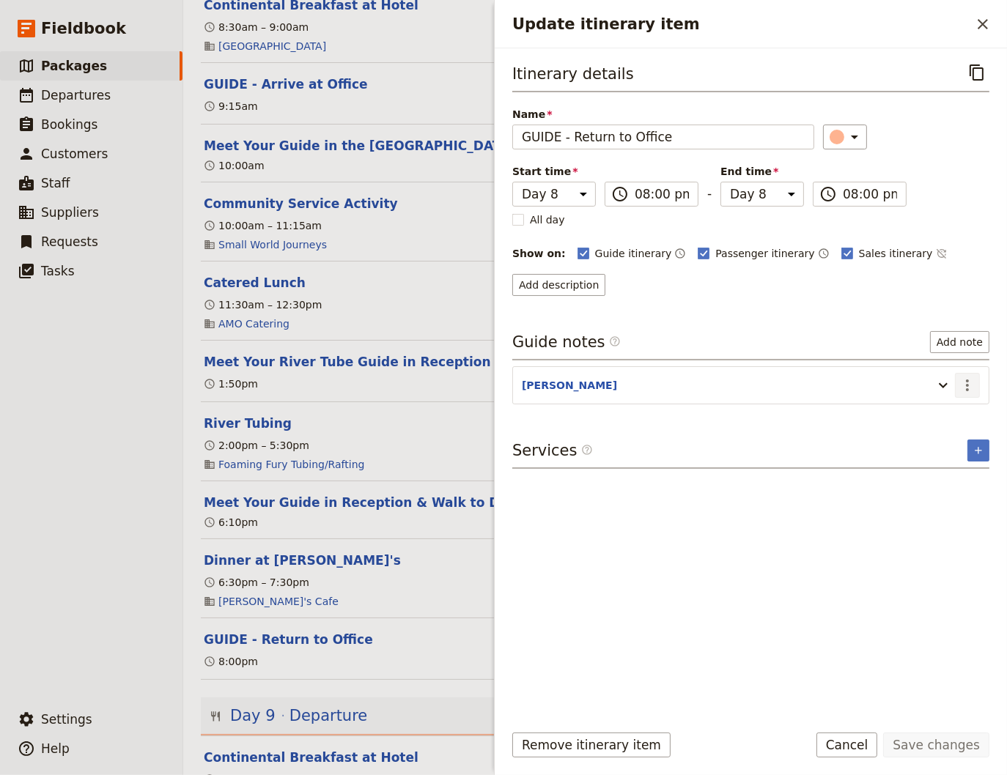
click at [963, 380] on icon "Actions" at bounding box center [967, 386] width 18 height 18
click at [941, 412] on span "Edit note" at bounding box center [925, 414] width 46 height 15
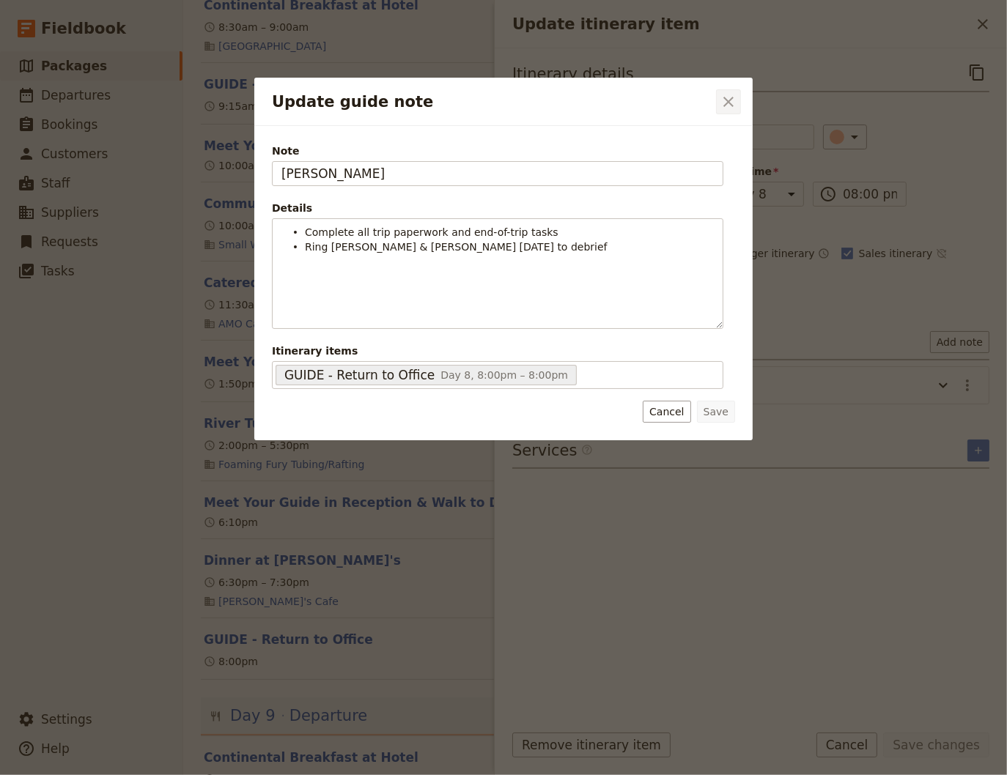
click at [727, 103] on icon "Close dialog" at bounding box center [728, 102] width 10 height 10
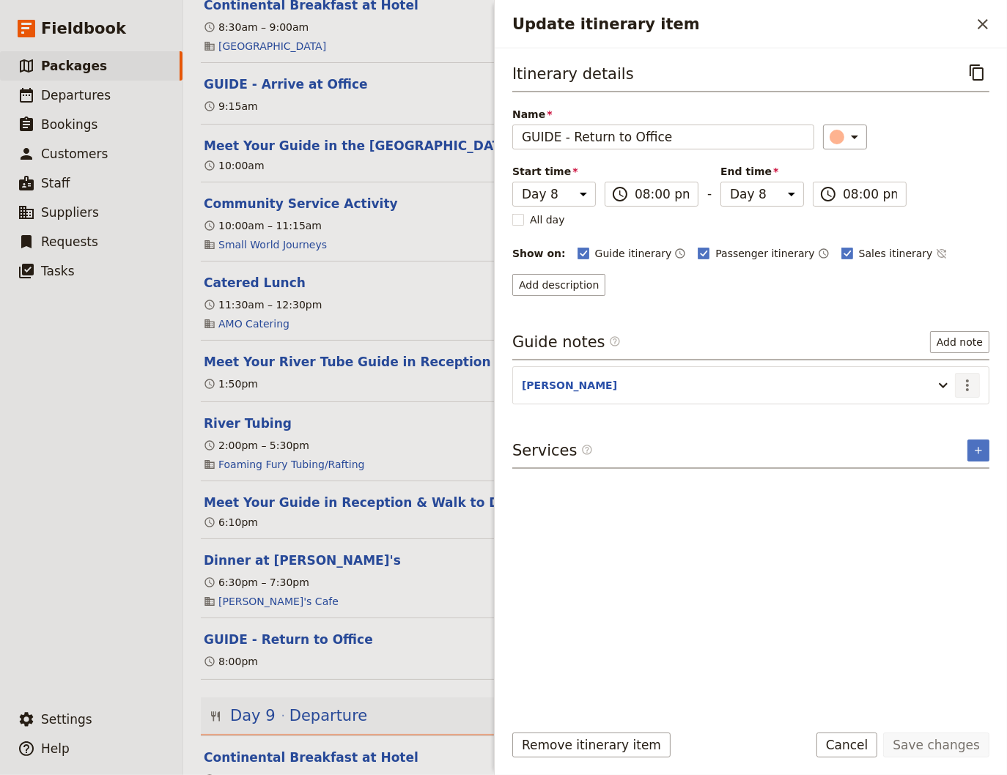
click at [971, 382] on icon "Actions" at bounding box center [967, 386] width 18 height 18
click at [941, 411] on span "Edit note" at bounding box center [925, 414] width 46 height 15
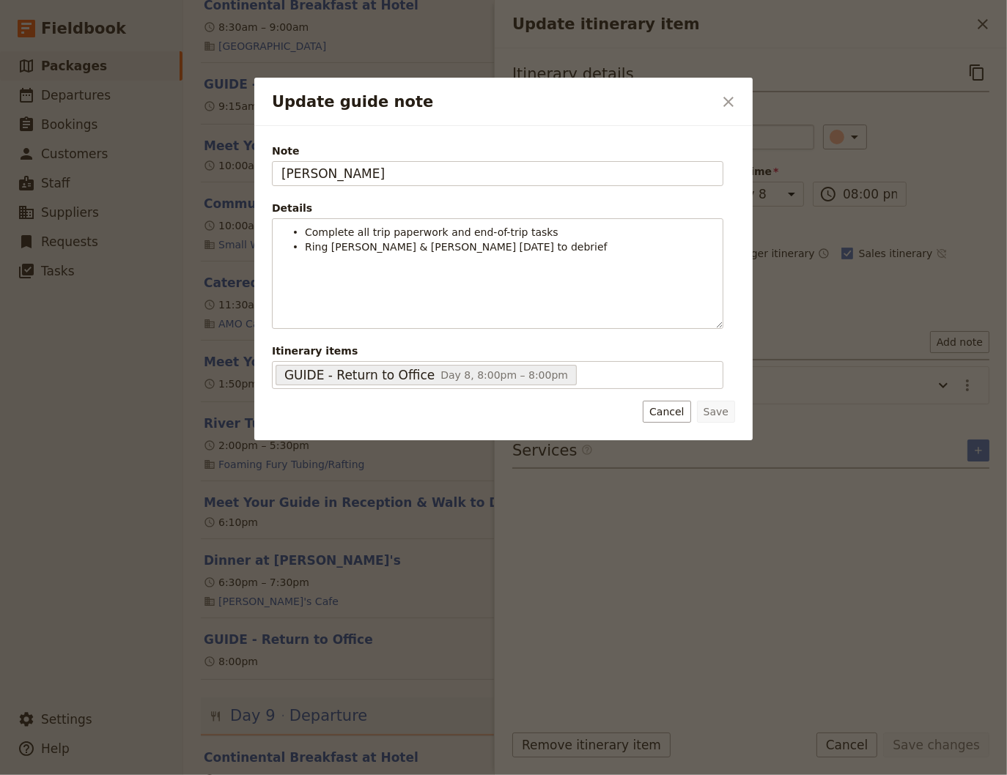
drag, startPoint x: 728, startPoint y: 103, endPoint x: 775, endPoint y: 128, distance: 53.1
click at [735, 106] on icon "Close dialog" at bounding box center [728, 102] width 18 height 18
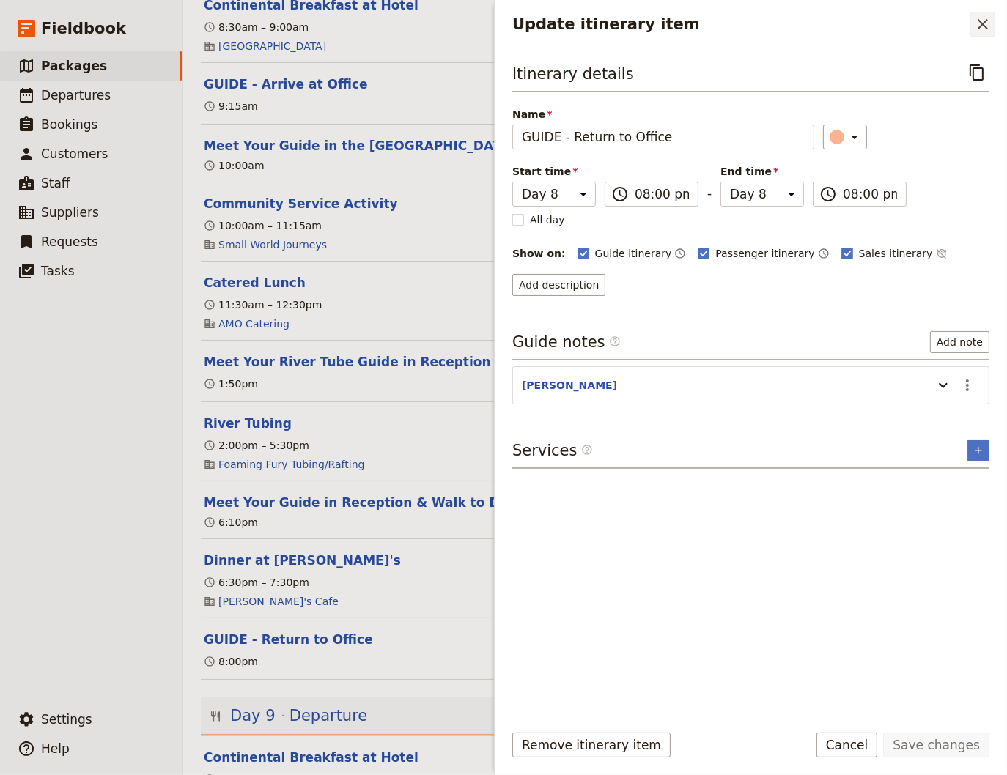
click at [988, 23] on icon "Close drawer" at bounding box center [983, 24] width 18 height 18
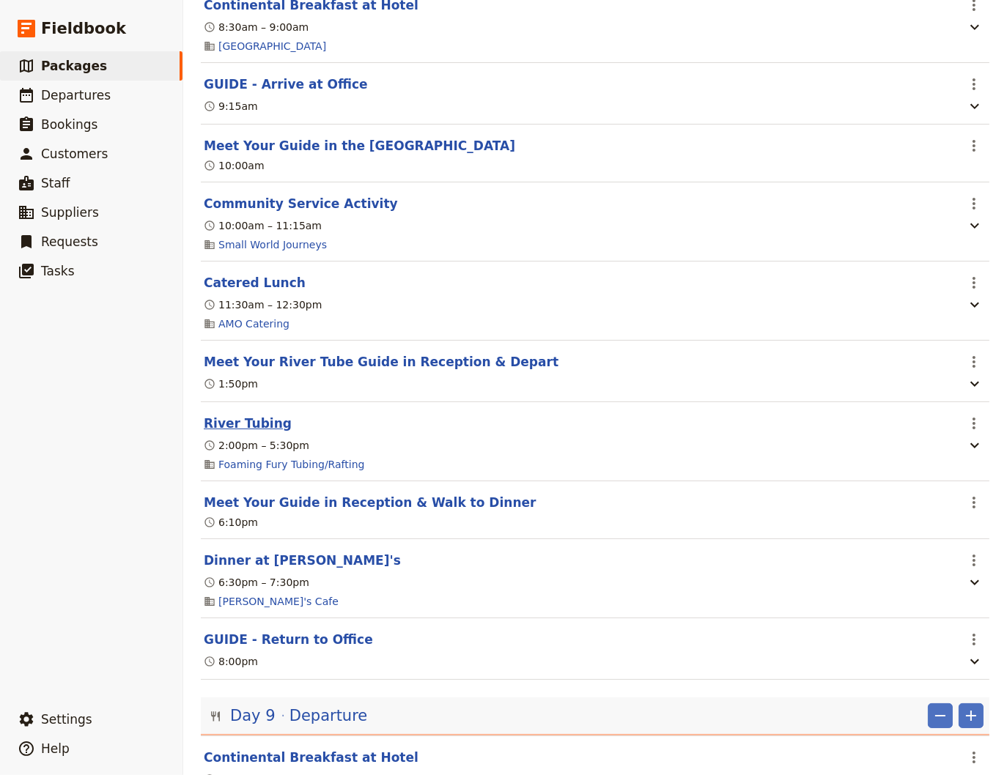
click at [246, 432] on button "River Tubing" at bounding box center [248, 424] width 88 height 18
select select "8"
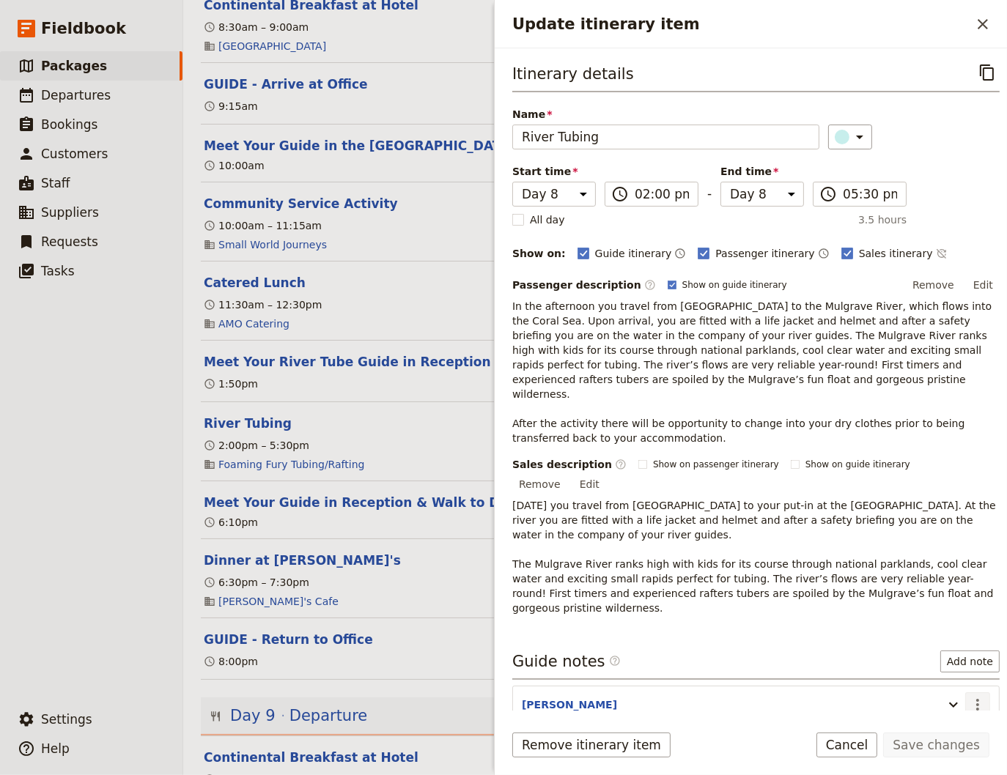
click at [969, 696] on icon "Actions" at bounding box center [978, 705] width 18 height 18
click at [948, 670] on span "Edit note" at bounding box center [925, 674] width 46 height 15
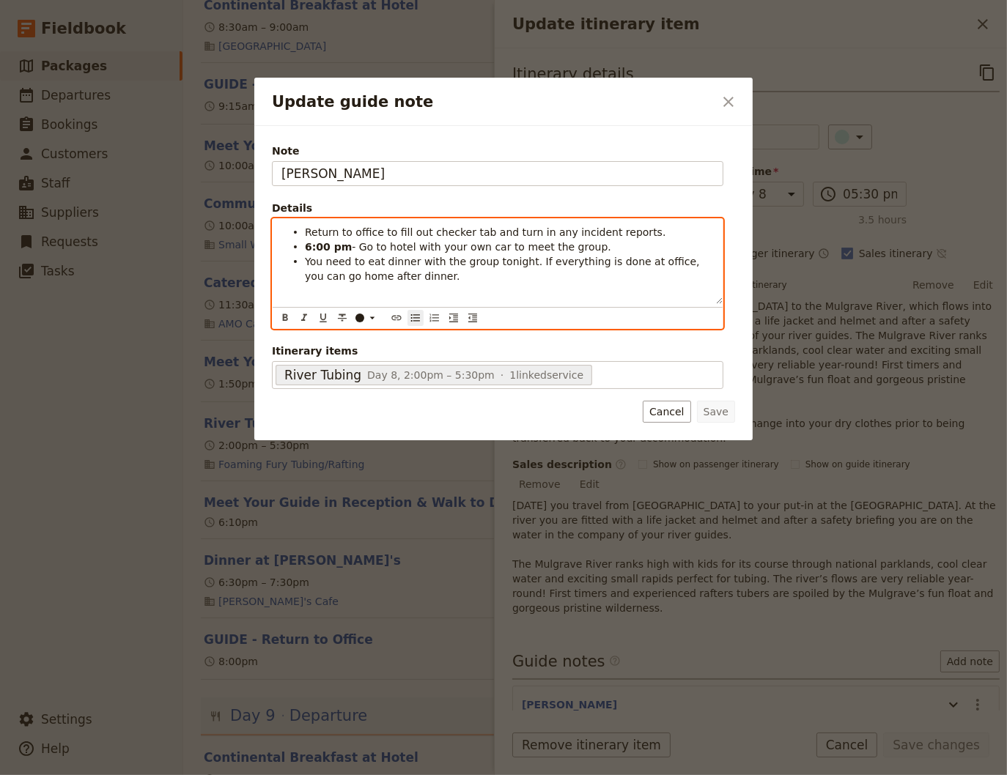
drag, startPoint x: 626, startPoint y: 229, endPoint x: 390, endPoint y: 232, distance: 235.2
click at [390, 232] on li "Return to office to fill out checker tab and turn in any incident reports." at bounding box center [509, 231] width 409 height 15
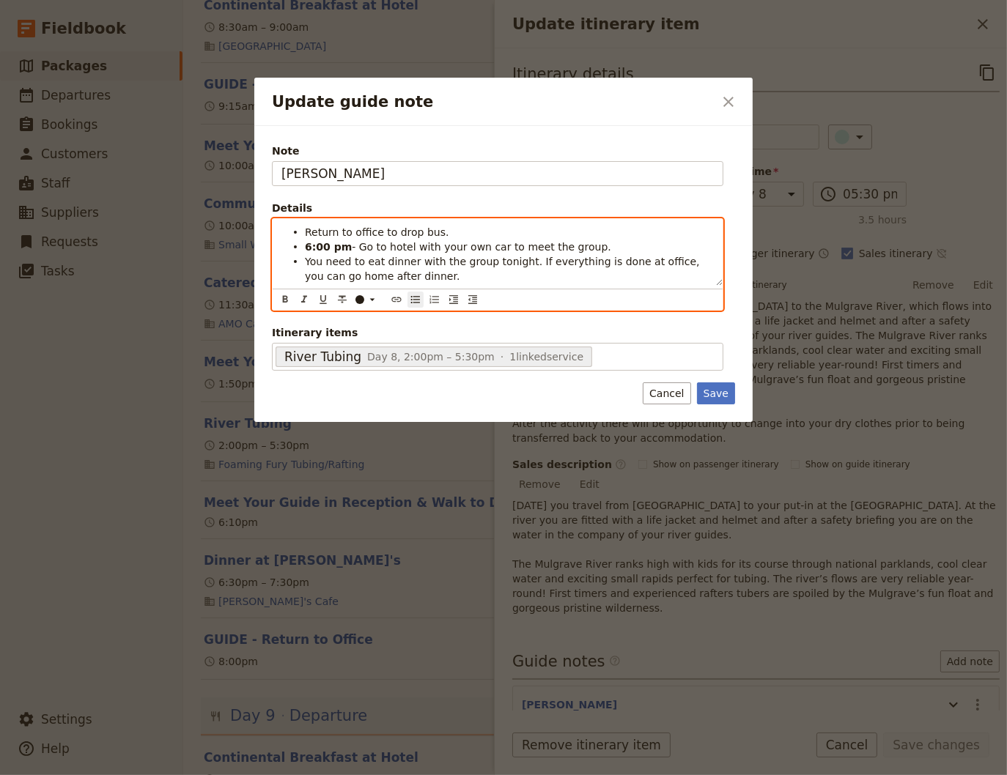
drag, startPoint x: 439, startPoint y: 234, endPoint x: 296, endPoint y: 229, distance: 143.0
click at [305, 229] on li "Return to office to drop bus." at bounding box center [509, 231] width 409 height 15
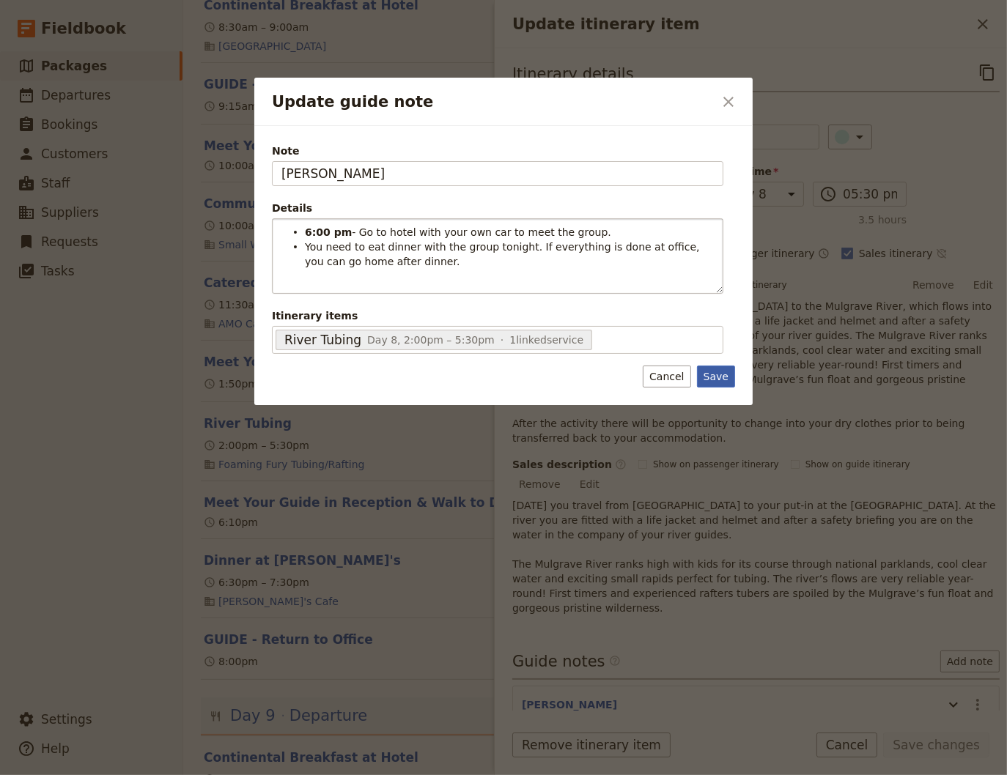
click at [720, 376] on button "Save" at bounding box center [716, 377] width 38 height 22
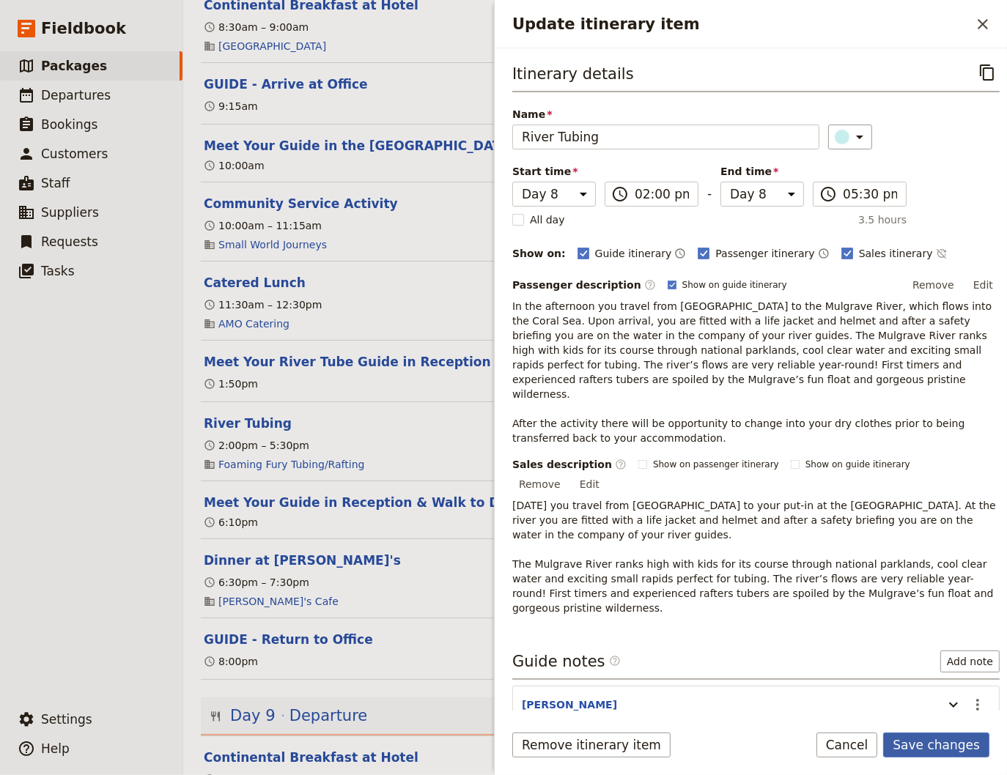
click at [952, 746] on button "Save changes" at bounding box center [936, 745] width 106 height 25
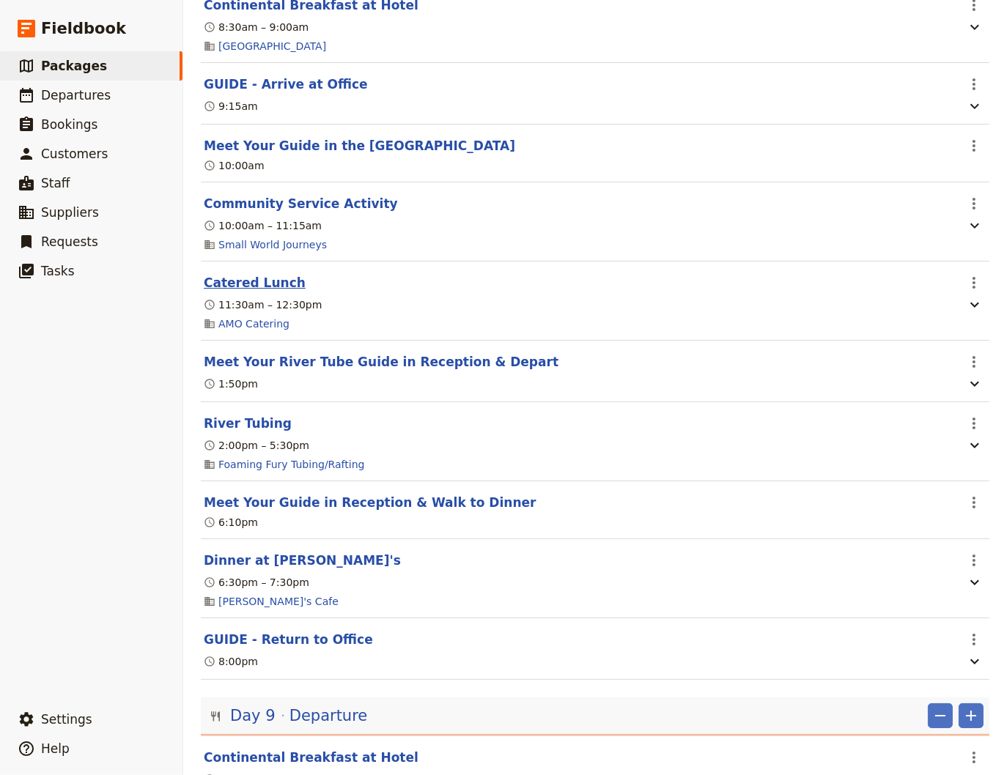
click at [246, 292] on button "Catered Lunch" at bounding box center [255, 283] width 102 height 18
select select "8"
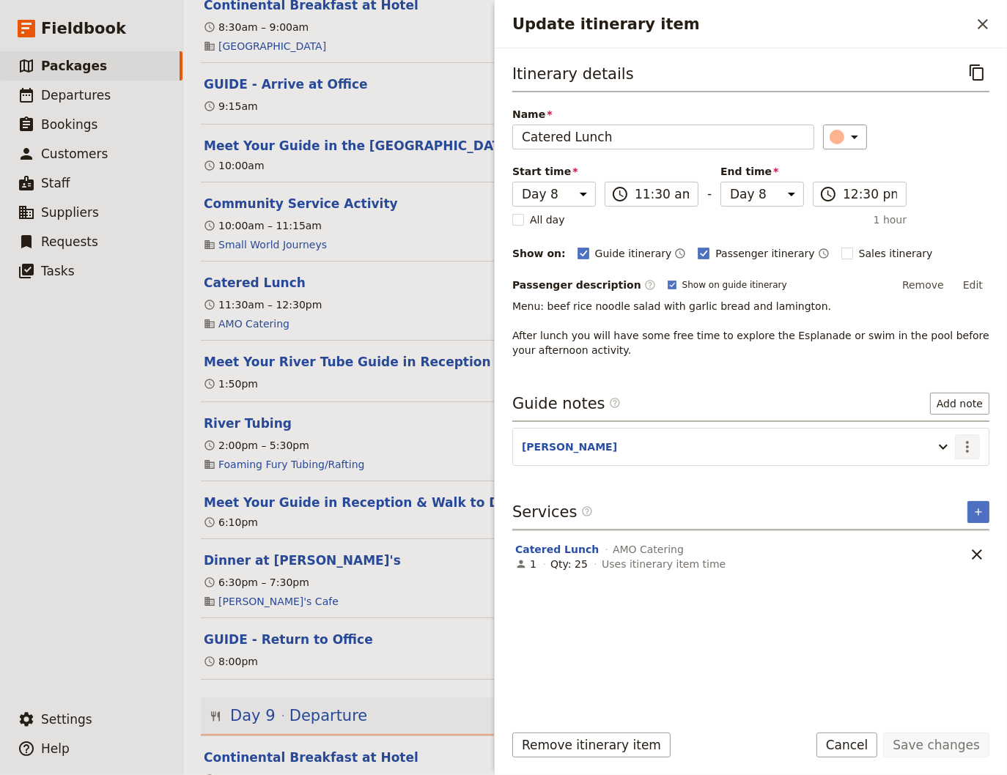
click at [966, 444] on icon "Actions" at bounding box center [967, 447] width 3 height 12
click at [944, 477] on span "Edit note" at bounding box center [925, 476] width 46 height 15
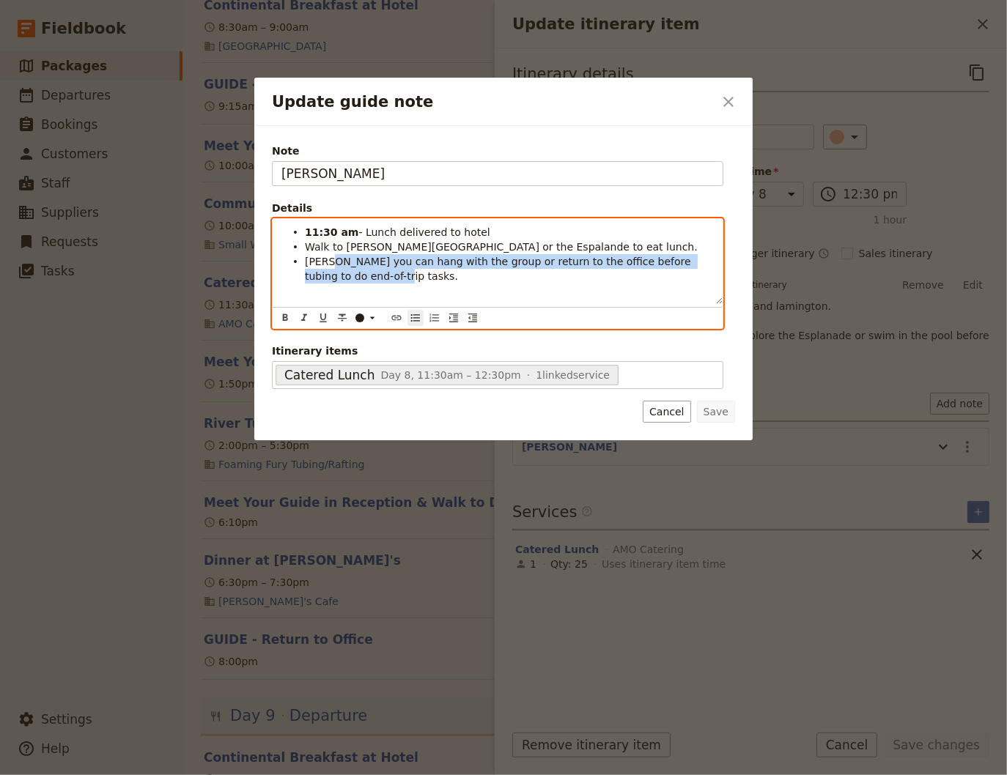
drag, startPoint x: 330, startPoint y: 278, endPoint x: 328, endPoint y: 266, distance: 12.6
click at [328, 266] on span "[PERSON_NAME] you can hang with the group or return to the office before tubing…" at bounding box center [499, 269] width 389 height 26
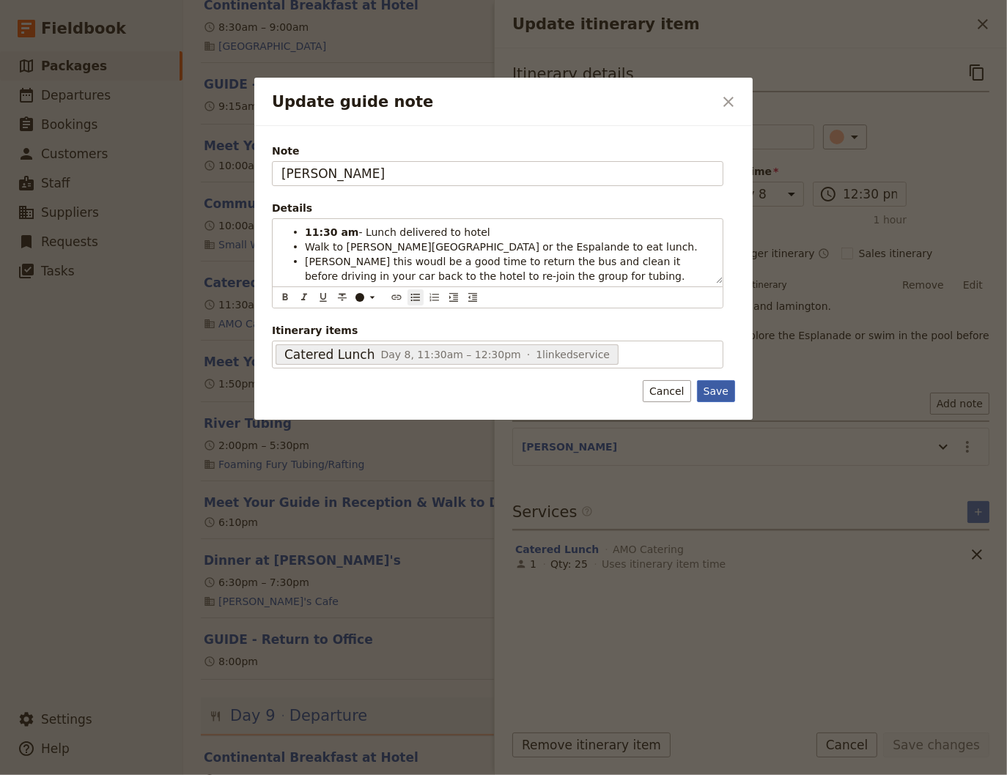
click at [730, 390] on button "Save" at bounding box center [716, 391] width 38 height 22
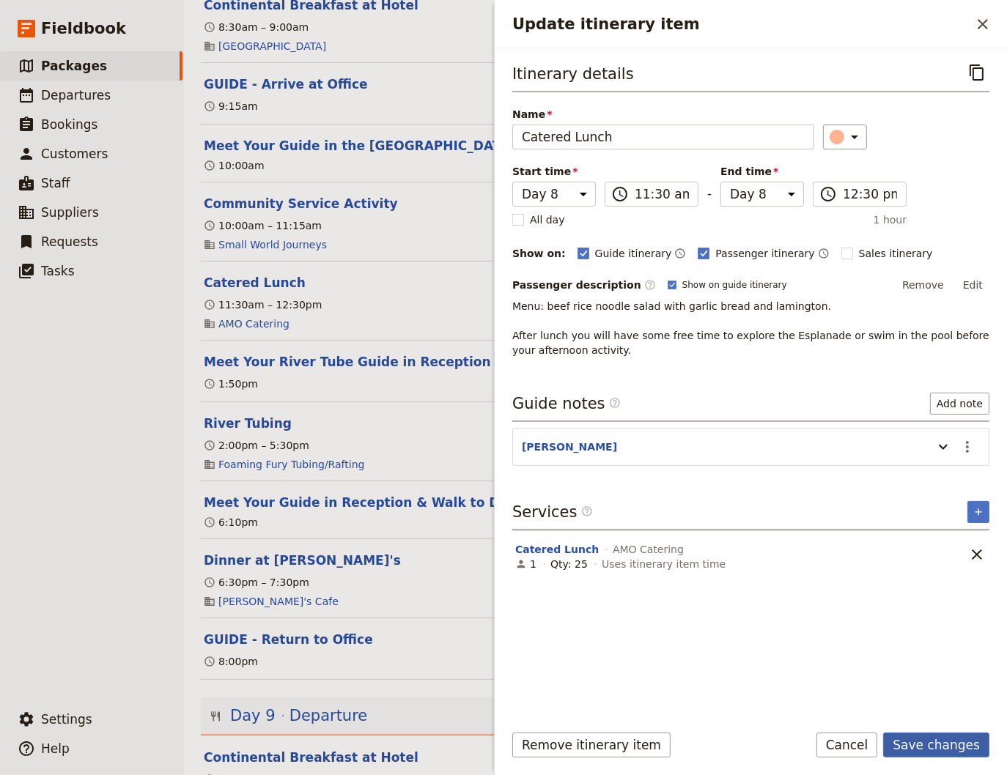
click at [926, 746] on button "Save changes" at bounding box center [936, 745] width 106 height 25
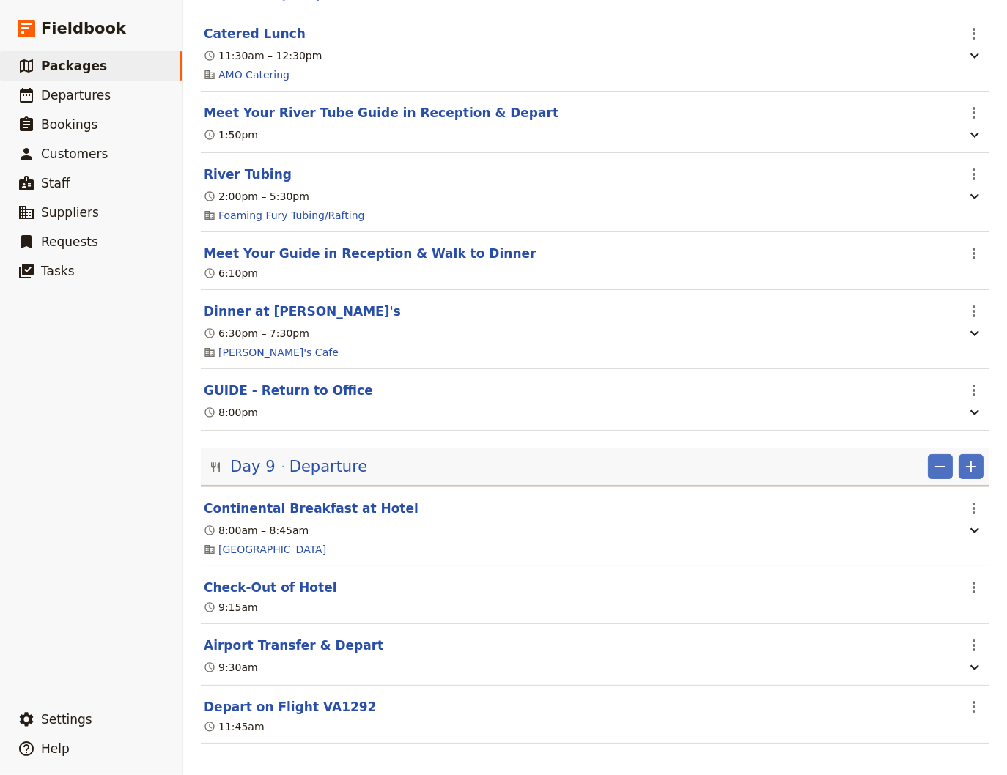
scroll to position [6131, 0]
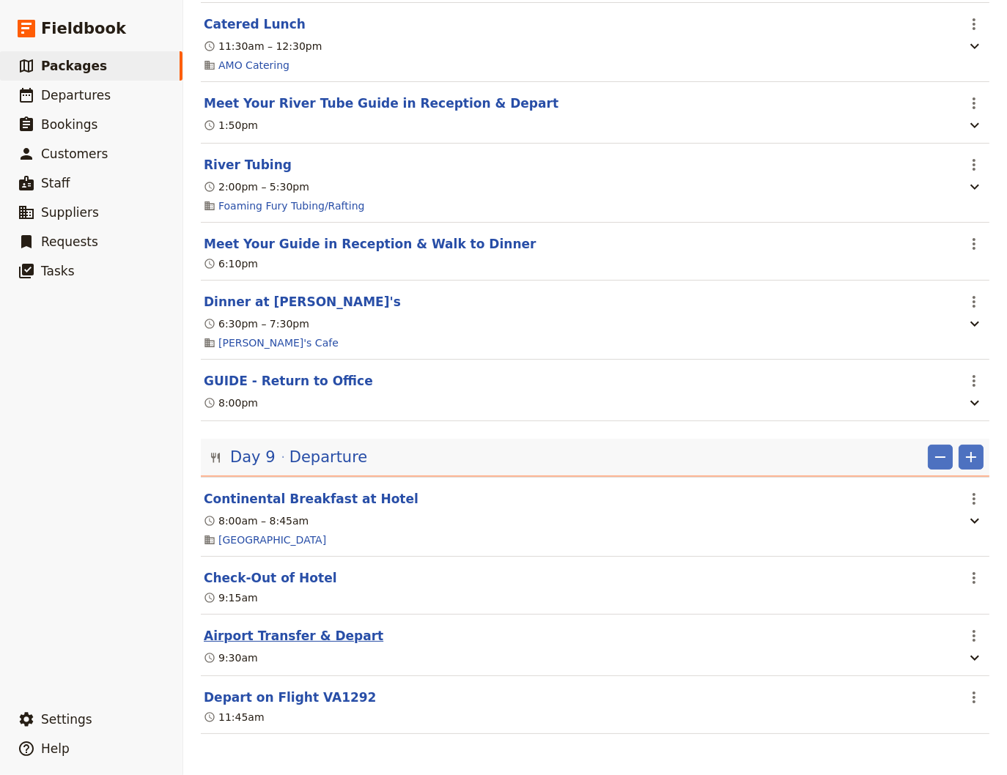
click at [327, 635] on button "Airport Transfer & Depart" at bounding box center [293, 636] width 179 height 18
select select "9"
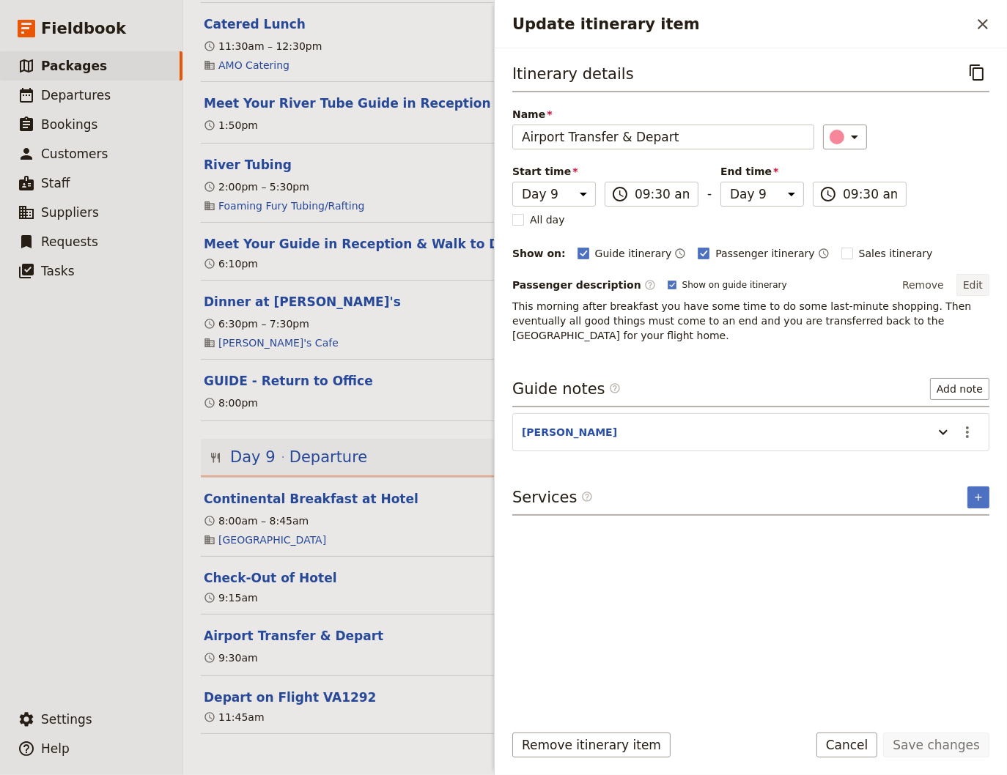
click at [976, 278] on button "Edit" at bounding box center [972, 285] width 33 height 22
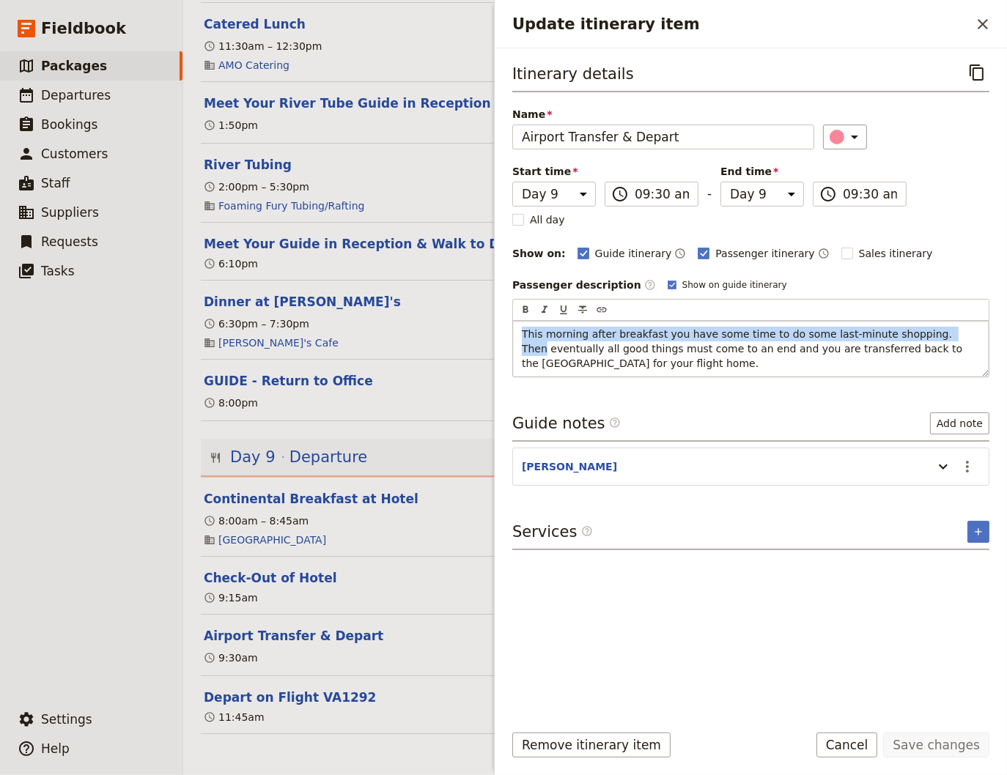
drag, startPoint x: 924, startPoint y: 335, endPoint x: 463, endPoint y: 337, distance: 460.8
click at [513, 337] on div "This morning after breakfast you have some time to do some last-minute shopping…" at bounding box center [750, 349] width 475 height 56
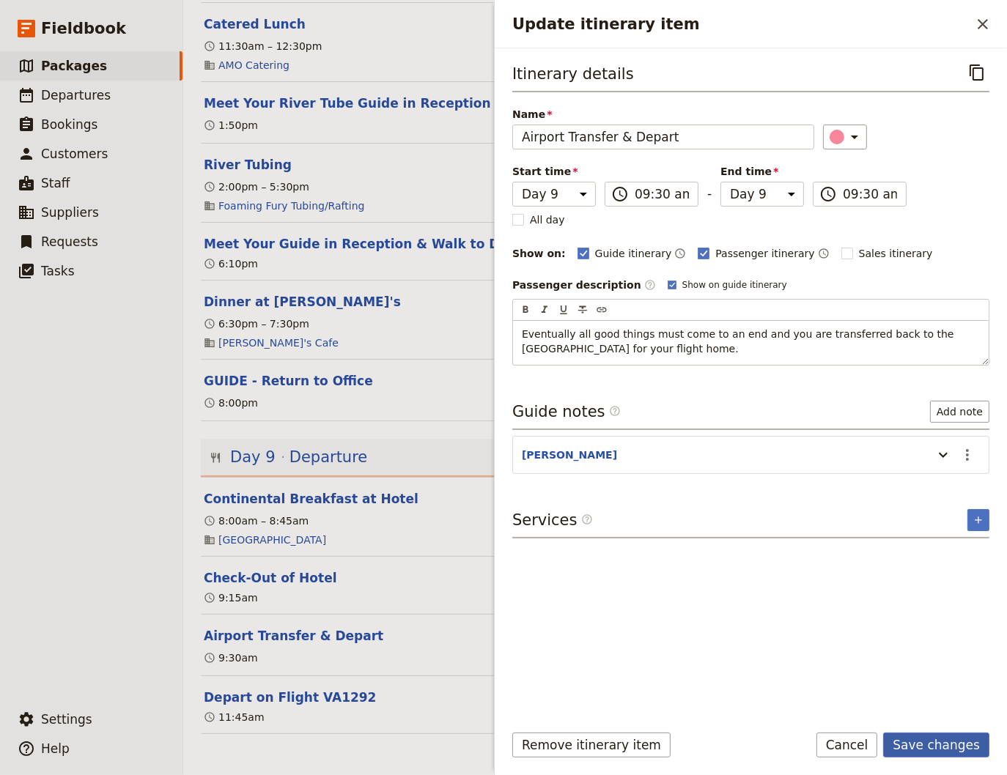
click at [943, 748] on button "Save changes" at bounding box center [936, 745] width 106 height 25
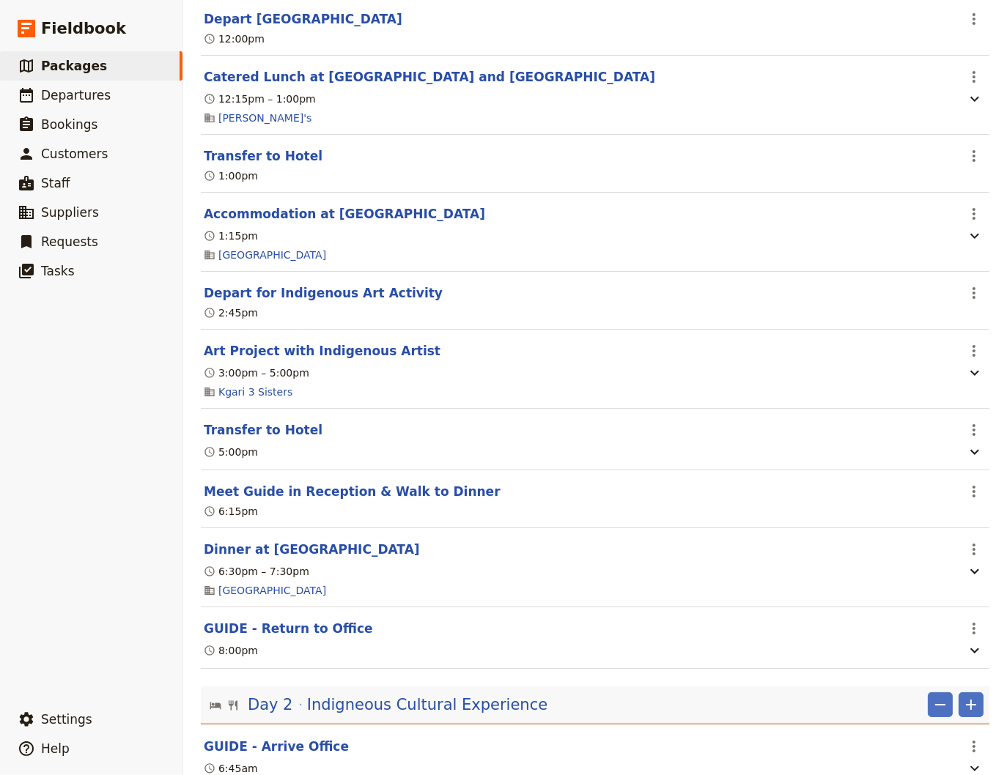
scroll to position [0, 0]
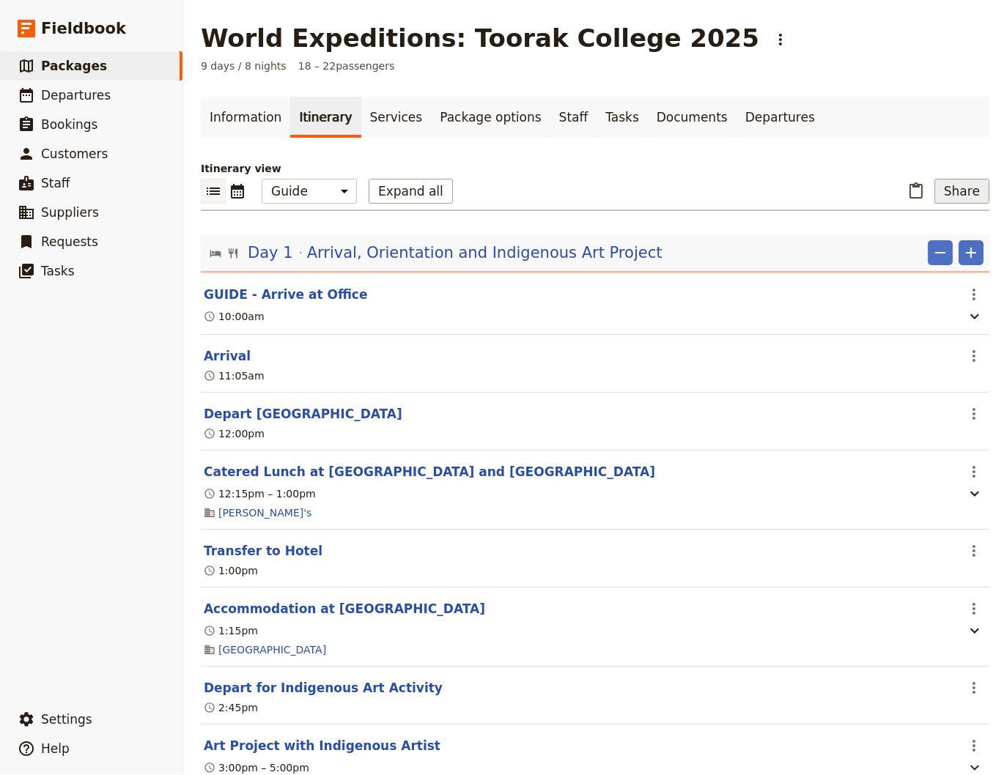
click at [949, 194] on button "Share" at bounding box center [961, 191] width 55 height 25
click at [933, 245] on span "Passenger itinerary" at bounding box center [919, 244] width 99 height 15
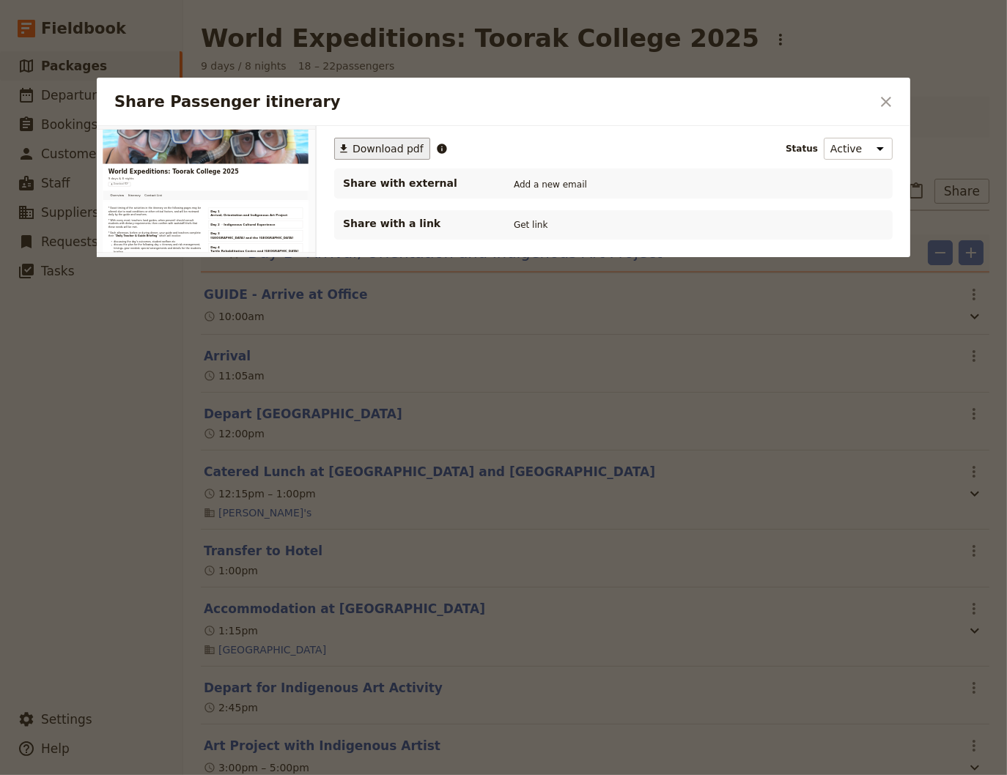
click at [371, 152] on span "Download pdf" at bounding box center [387, 148] width 71 height 15
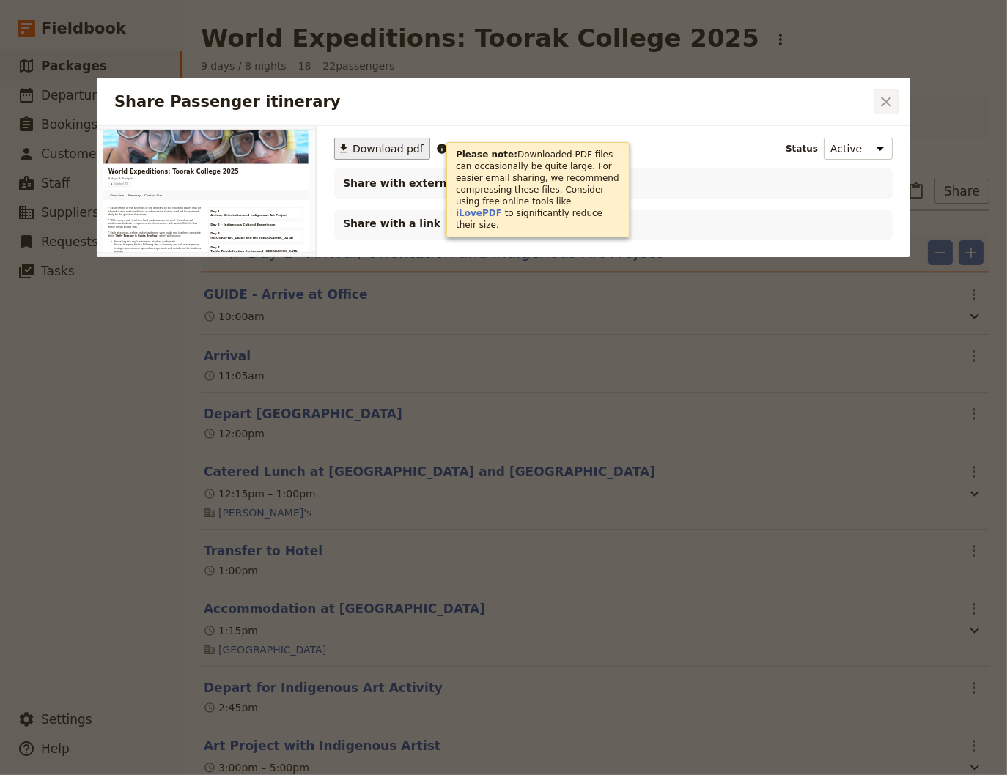
click at [882, 97] on icon "Close dialog" at bounding box center [886, 102] width 10 height 10
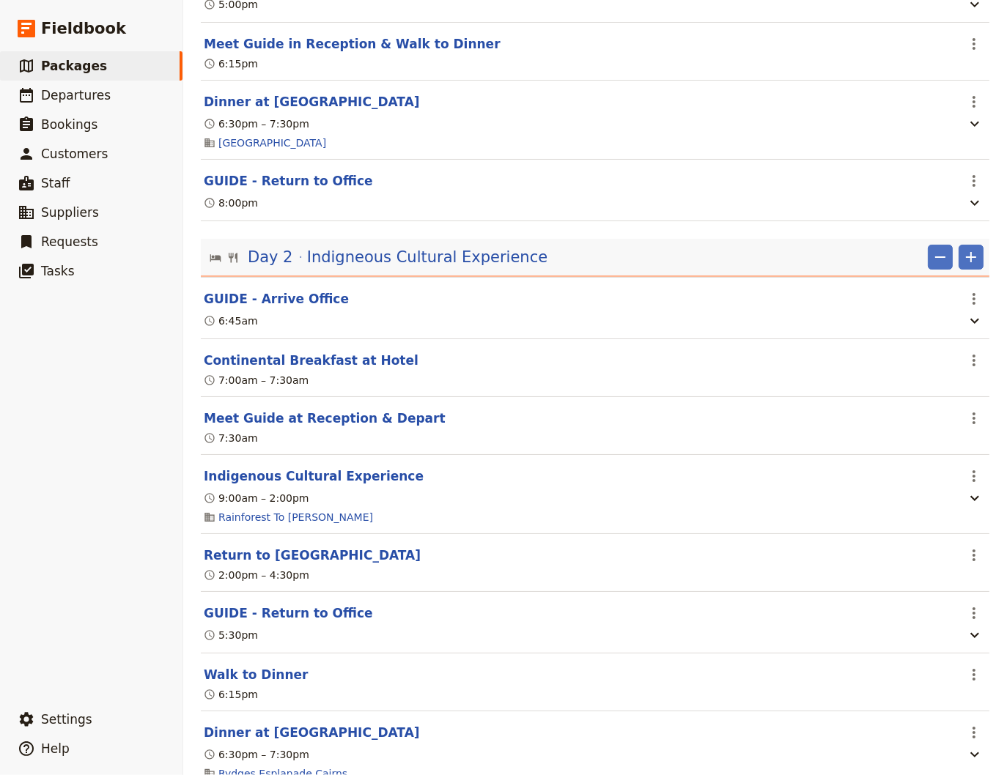
scroll to position [890, 0]
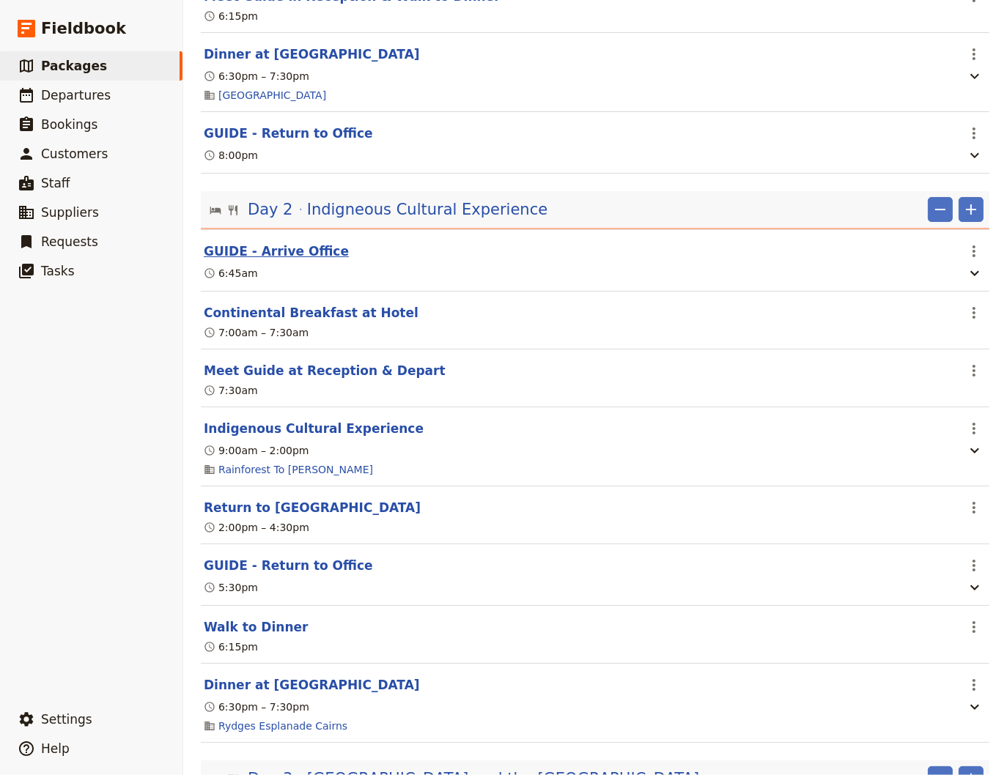
click at [285, 252] on button "GUIDE - Arrive Office" at bounding box center [276, 251] width 145 height 18
select select "2"
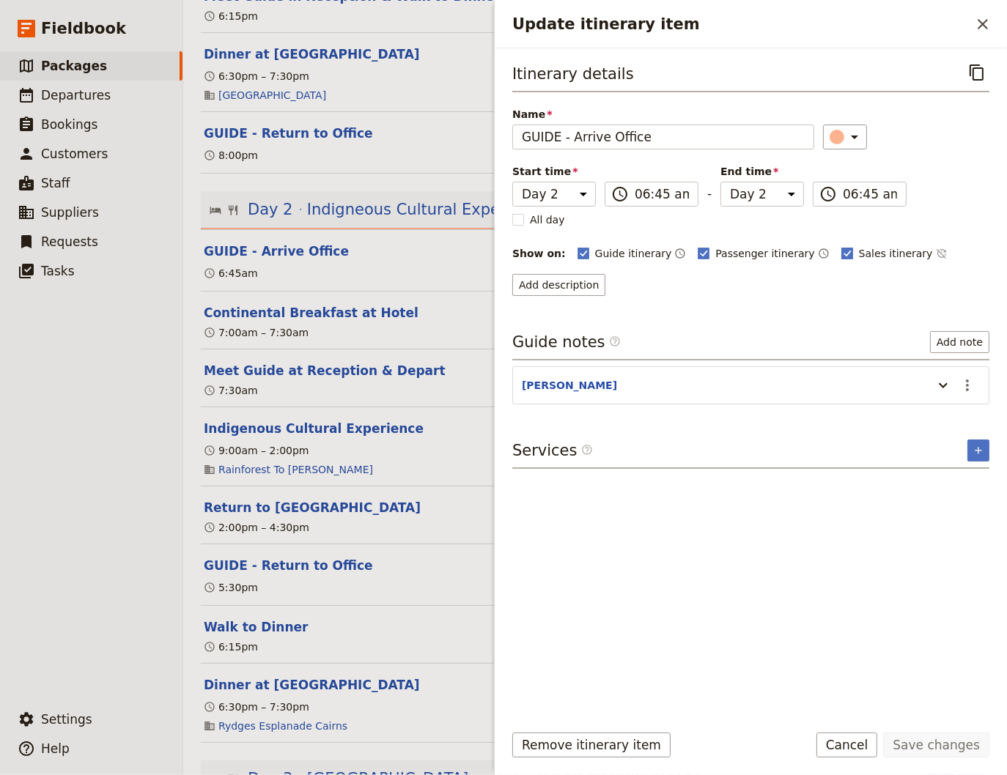
click at [841, 251] on rect "Update itinerary item" at bounding box center [846, 253] width 11 height 11
click at [840, 246] on input "Sales itinerary" at bounding box center [840, 245] width 1 height 1
checkbox input "false"
click at [700, 252] on polygon "Update itinerary item" at bounding box center [703, 252] width 7 height 8
click at [697, 246] on input "Passenger itinerary" at bounding box center [697, 245] width 1 height 1
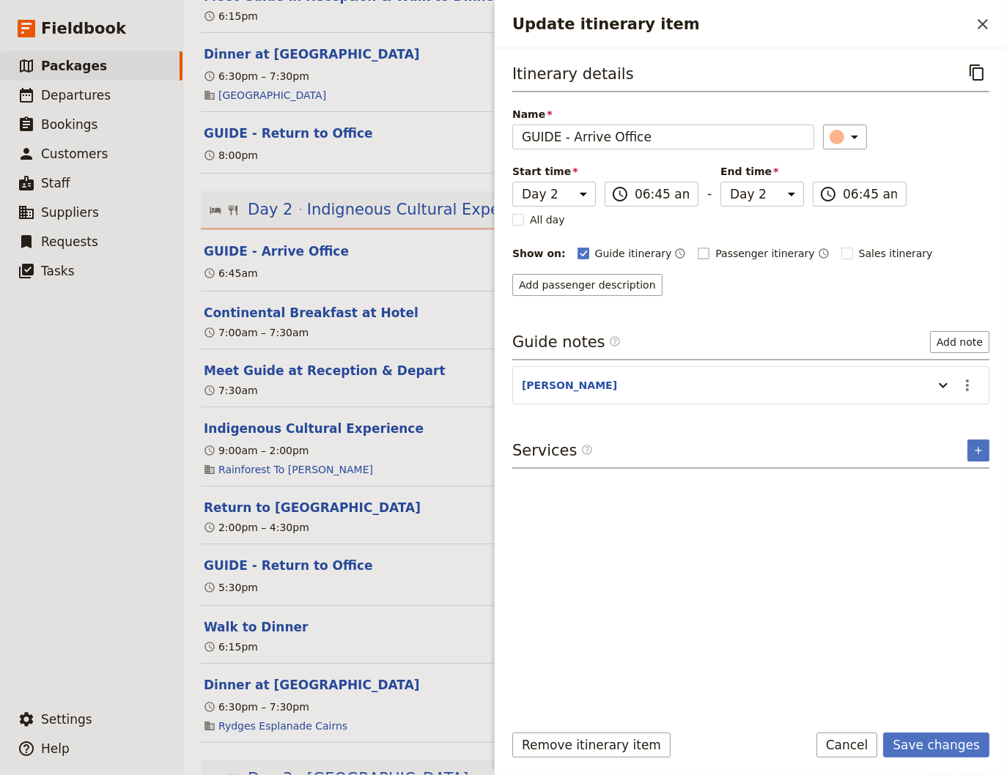
checkbox input "false"
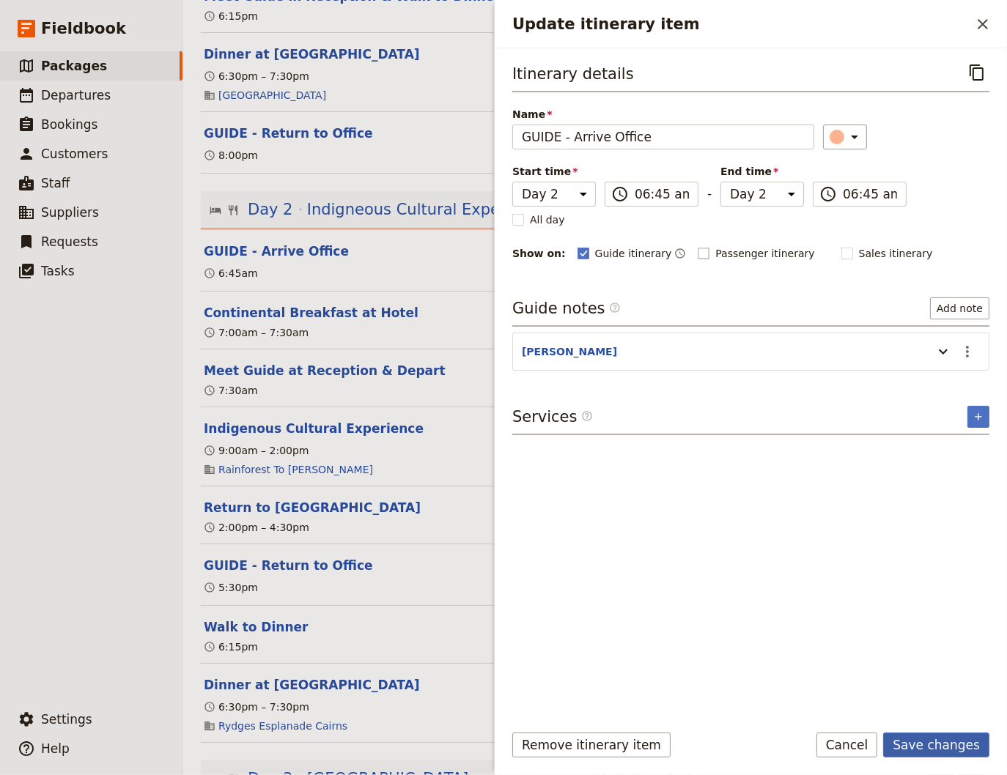
click at [931, 745] on button "Save changes" at bounding box center [936, 745] width 106 height 25
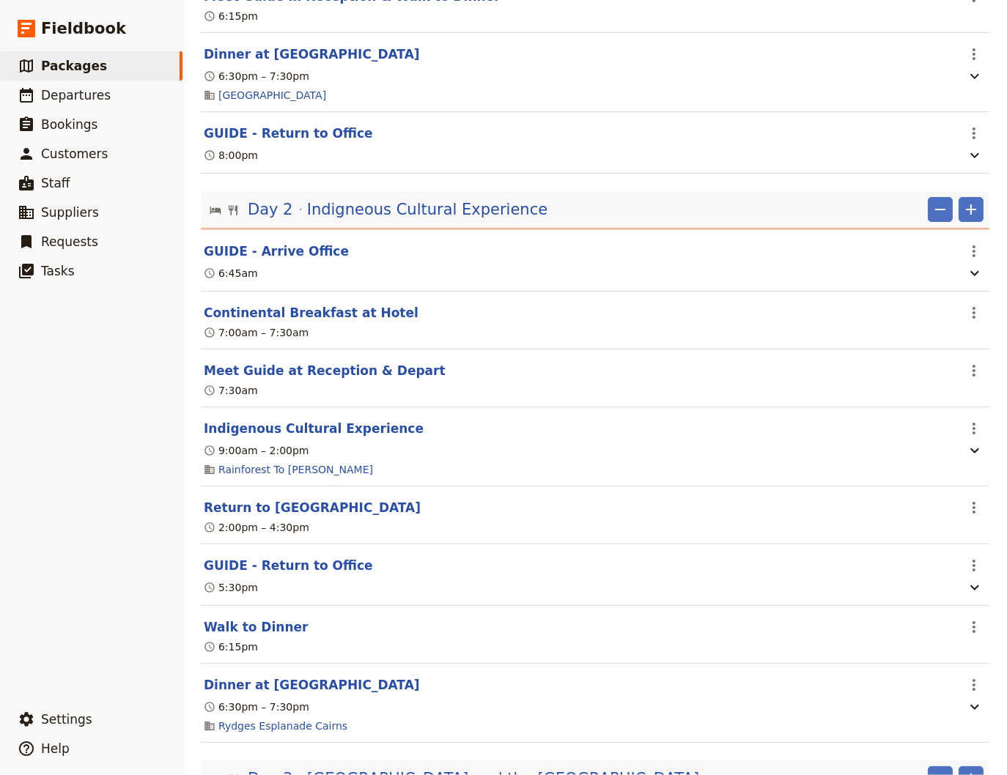
scroll to position [989, 0]
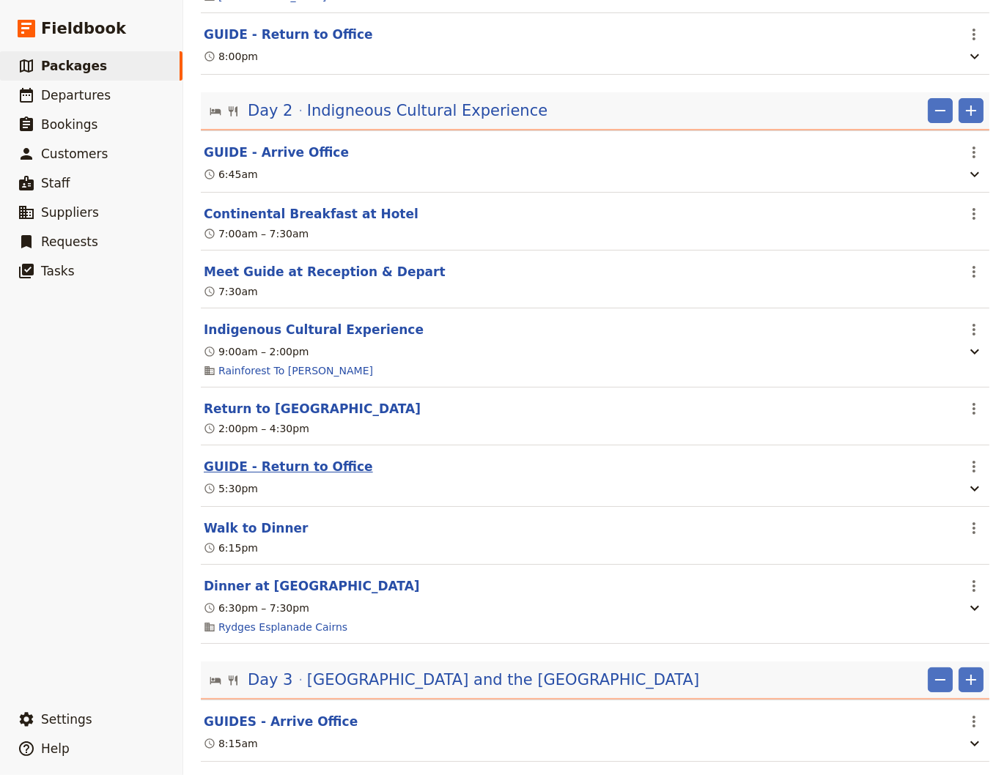
click at [273, 475] on button "GUIDE - Return to Office" at bounding box center [288, 467] width 169 height 18
select select "2"
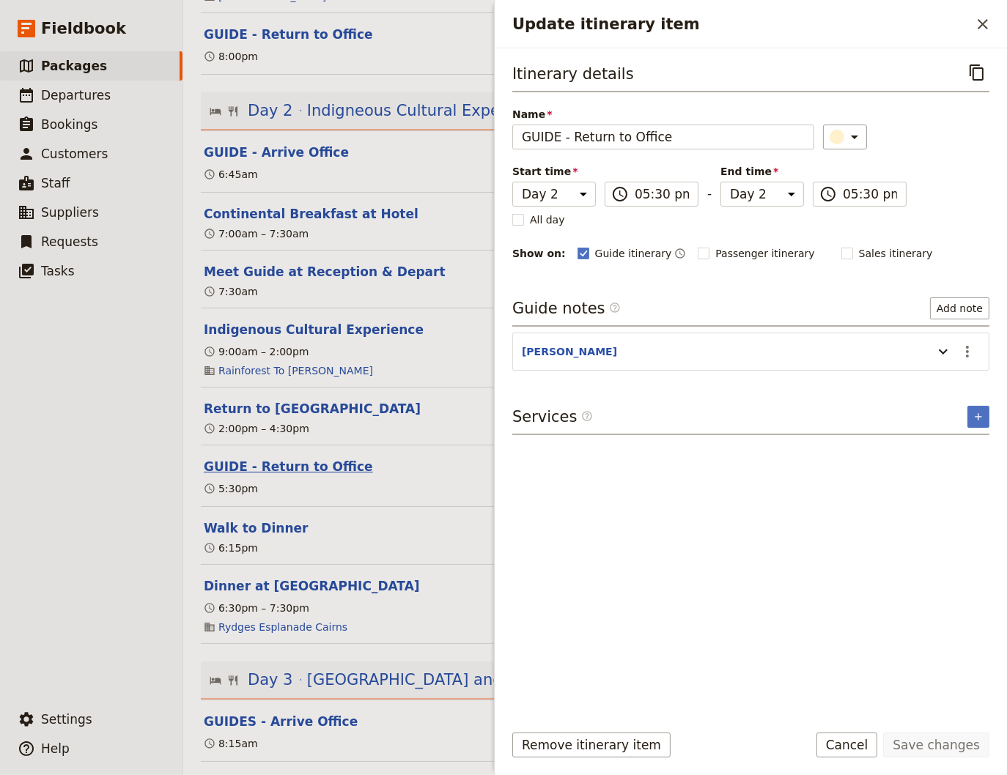
click at [273, 474] on button "GUIDE - Return to Office" at bounding box center [288, 467] width 169 height 18
select select "2"
click at [116, 549] on ul "​ Packages ​ Departures ​ Bookings ​ Customers ​ Staff ​ Suppliers ​ Requests ​…" at bounding box center [91, 375] width 182 height 648
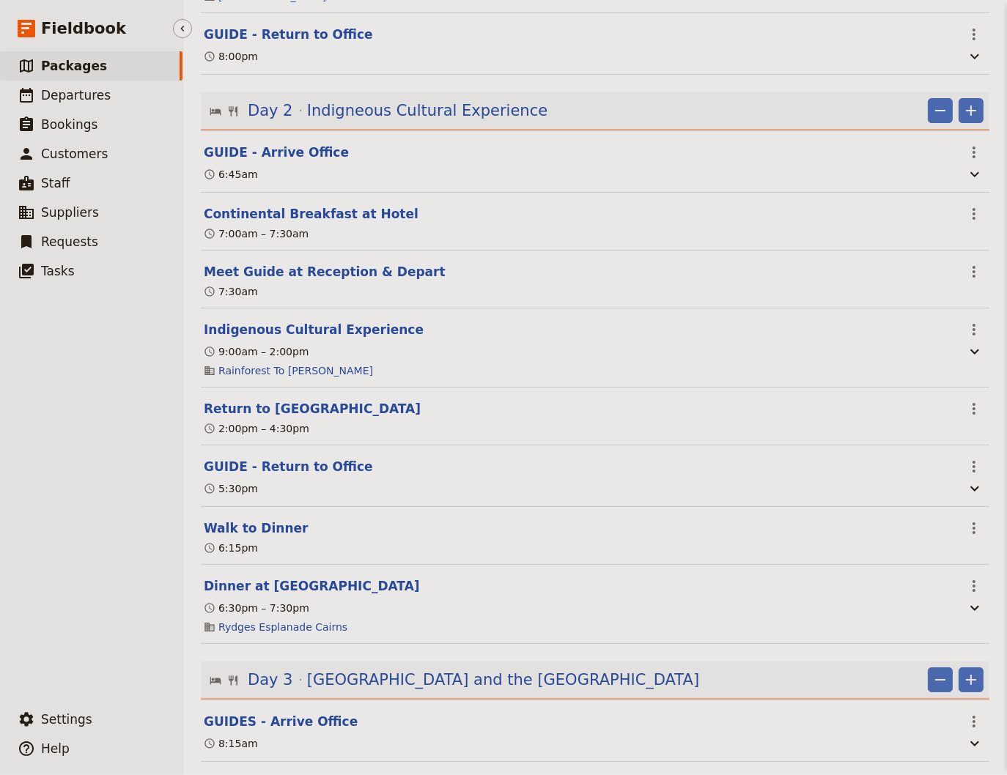
scroll to position [0, 0]
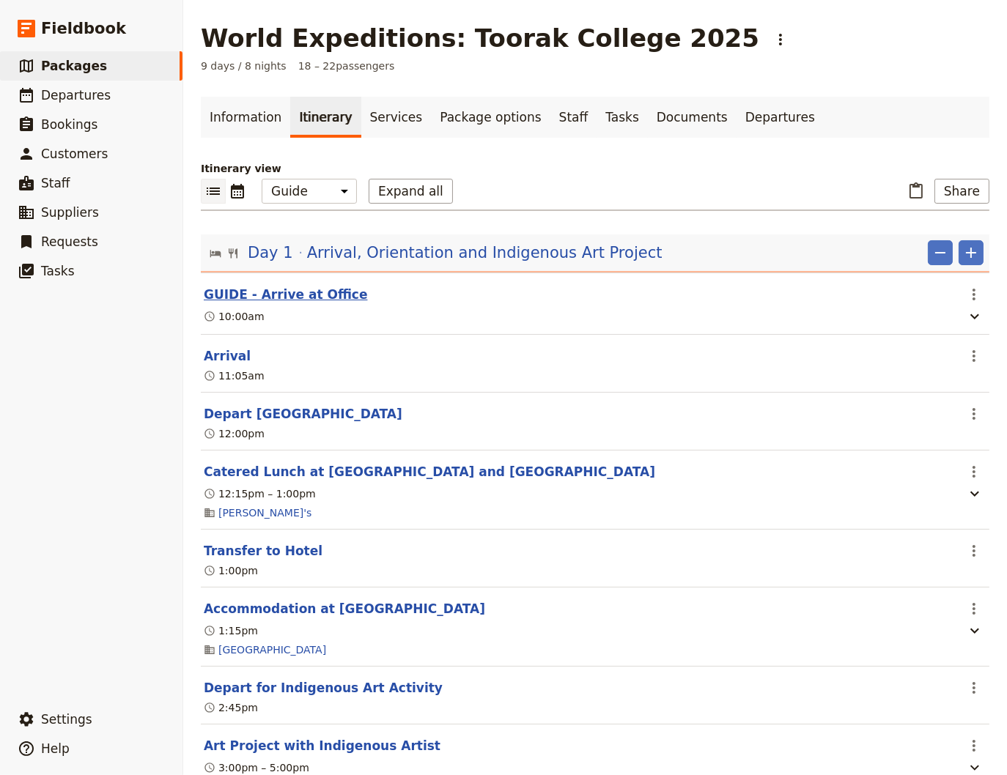
click at [298, 296] on button "GUIDE - Arrive at Office" at bounding box center [286, 295] width 164 height 18
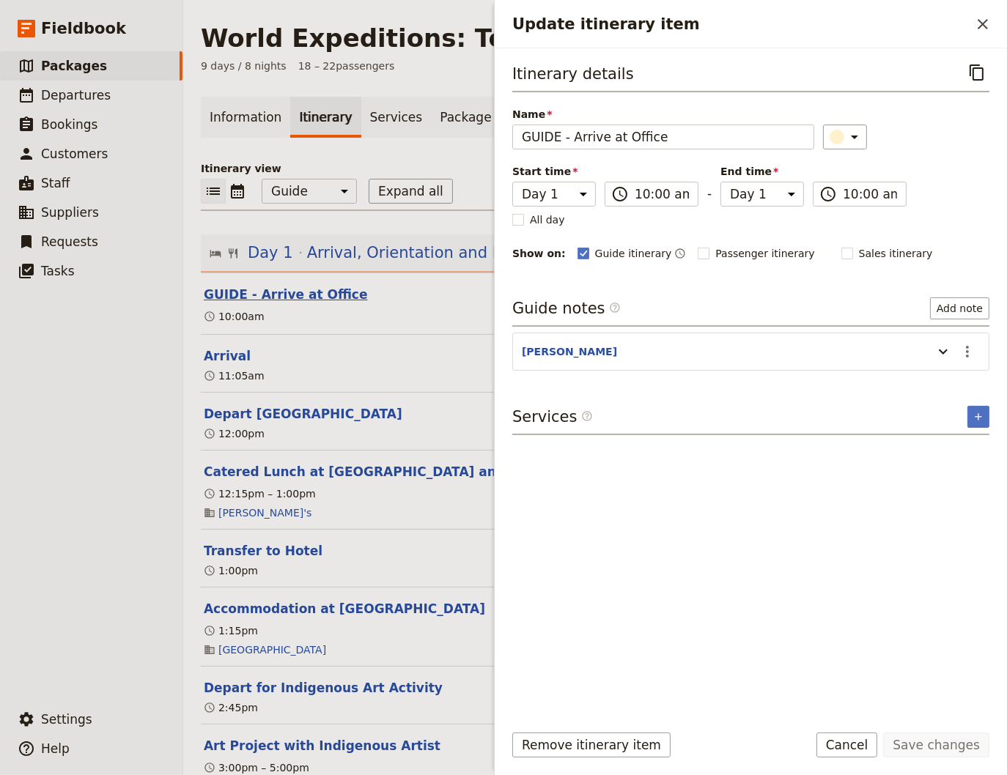
click at [298, 296] on button "GUIDE - Arrive at Office" at bounding box center [286, 295] width 164 height 18
click at [127, 425] on ul "​ Packages ​ Departures ​ Bookings ​ Customers ​ Staff ​ Suppliers ​ Requests ​…" at bounding box center [91, 375] width 182 height 648
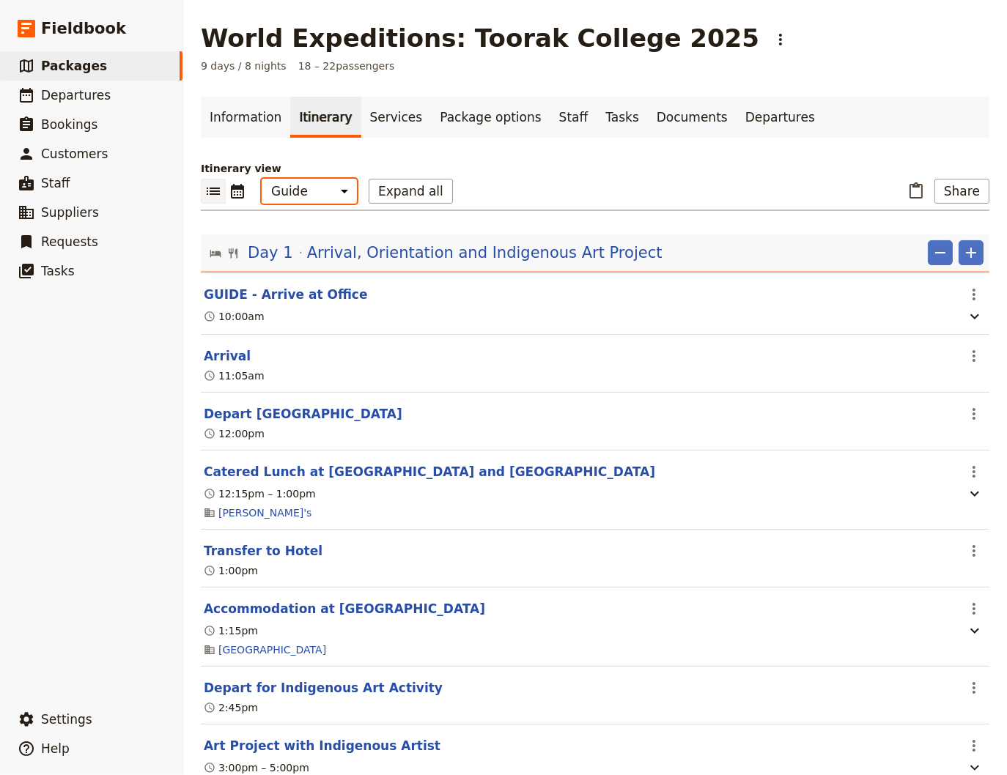
click at [262, 179] on select "Office Guide Passenger Sales" at bounding box center [309, 191] width 95 height 25
select select "PASSENGER"
click option "Passenger" at bounding box center [0, 0] width 0 height 0
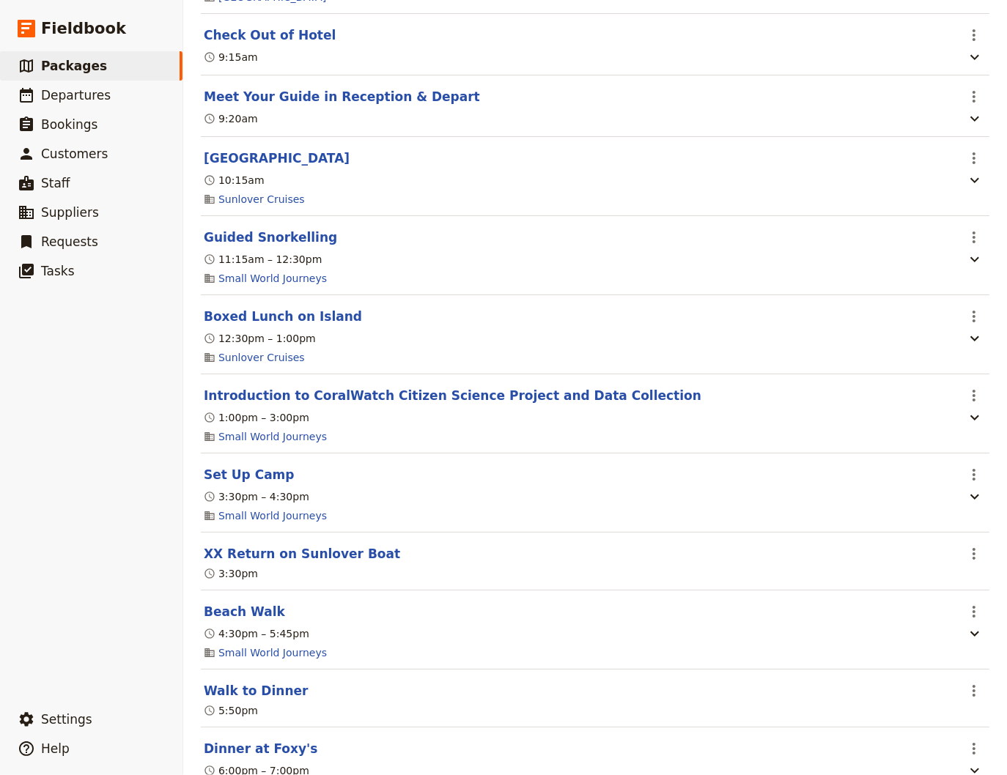
scroll to position [1780, 0]
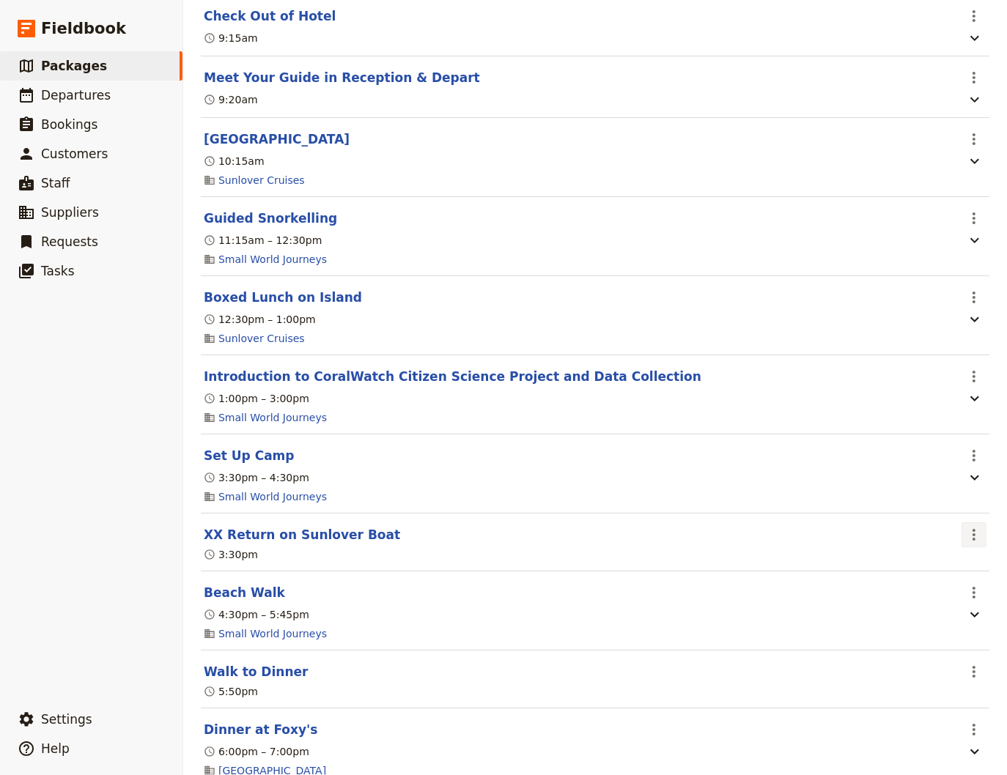
click at [965, 544] on icon "Actions" at bounding box center [974, 535] width 18 height 18
drag, startPoint x: 302, startPoint y: 547, endPoint x: 313, endPoint y: 543, distance: 11.6
click at [303, 544] on button "XX Return on Sunlover Boat" at bounding box center [302, 535] width 196 height 18
select select "3"
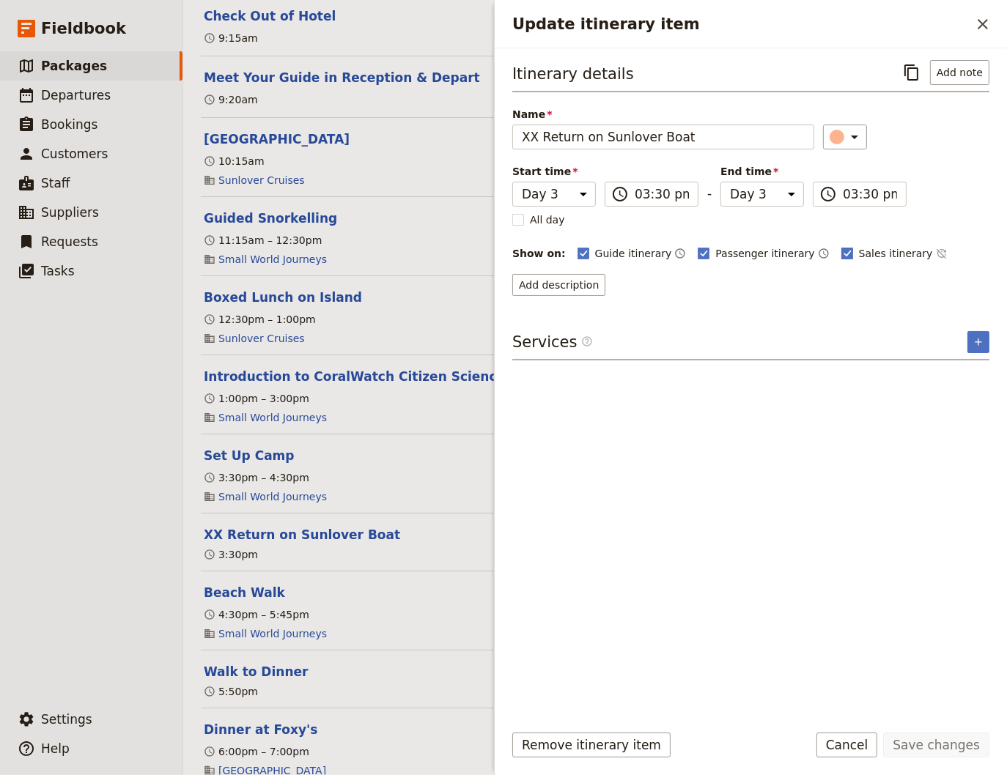
click at [843, 253] on polygon "Update itinerary item" at bounding box center [846, 252] width 7 height 8
click at [840, 246] on input "Sales itinerary" at bounding box center [840, 245] width 1 height 1
checkbox input "false"
click at [698, 248] on rect "Update itinerary item" at bounding box center [703, 253] width 11 height 11
click at [697, 246] on input "Passenger itinerary" at bounding box center [697, 245] width 1 height 1
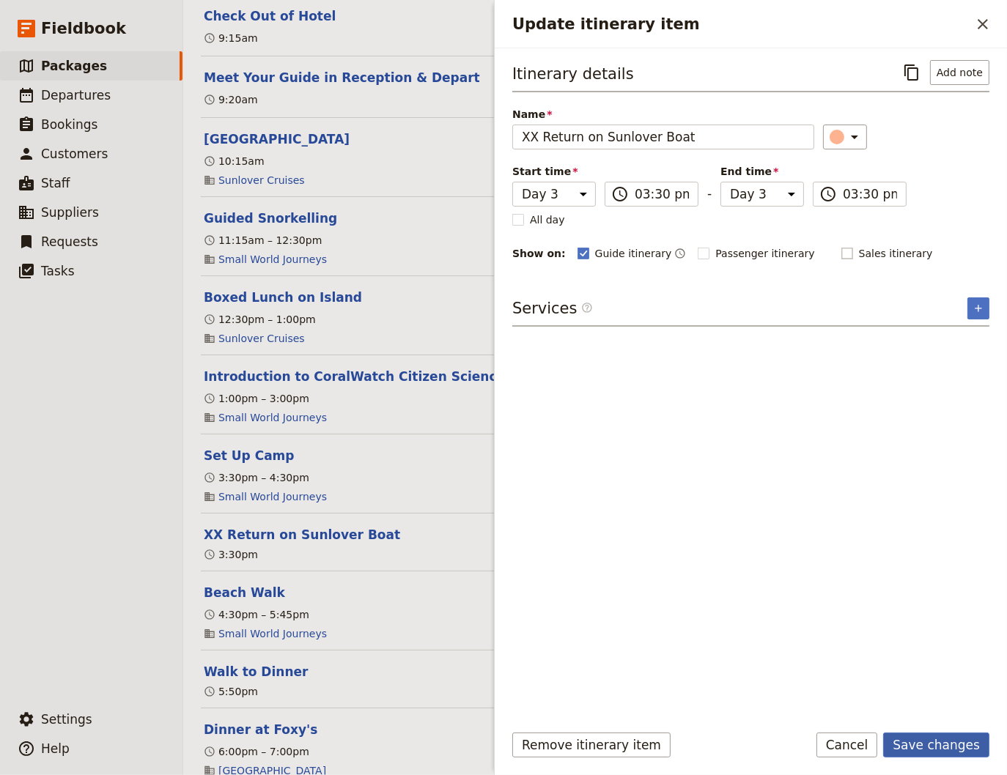
click at [944, 743] on button "Save changes" at bounding box center [936, 745] width 106 height 25
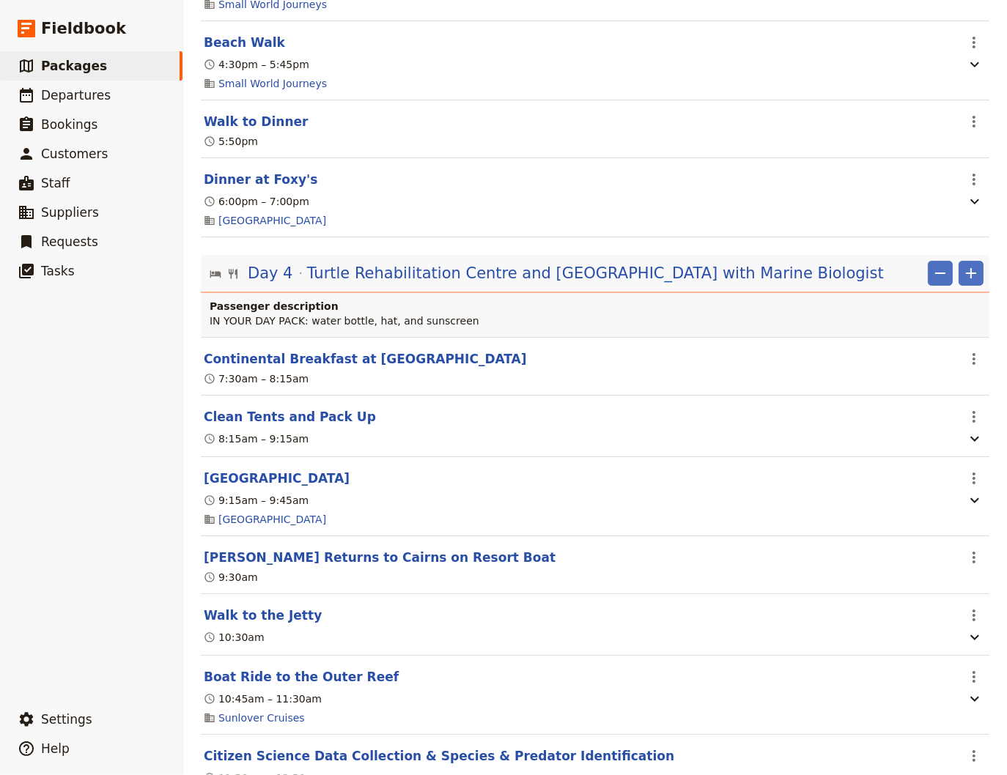
scroll to position [2275, 0]
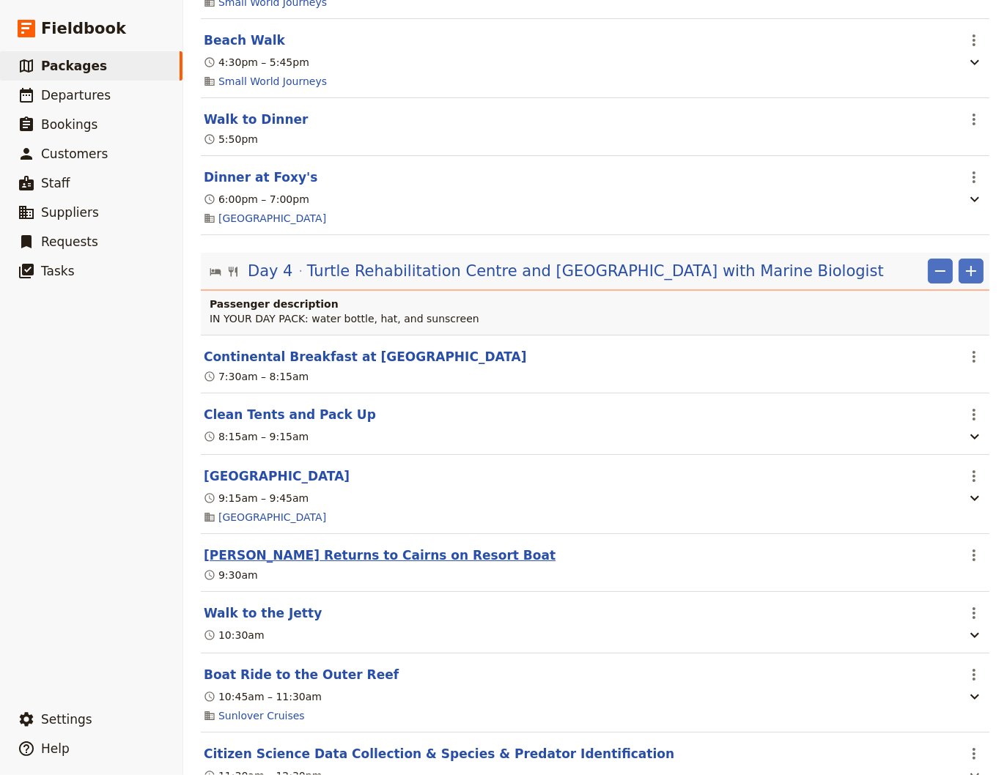
click at [385, 564] on button "[PERSON_NAME] Returns to Cairns on Resort Boat" at bounding box center [380, 556] width 352 height 18
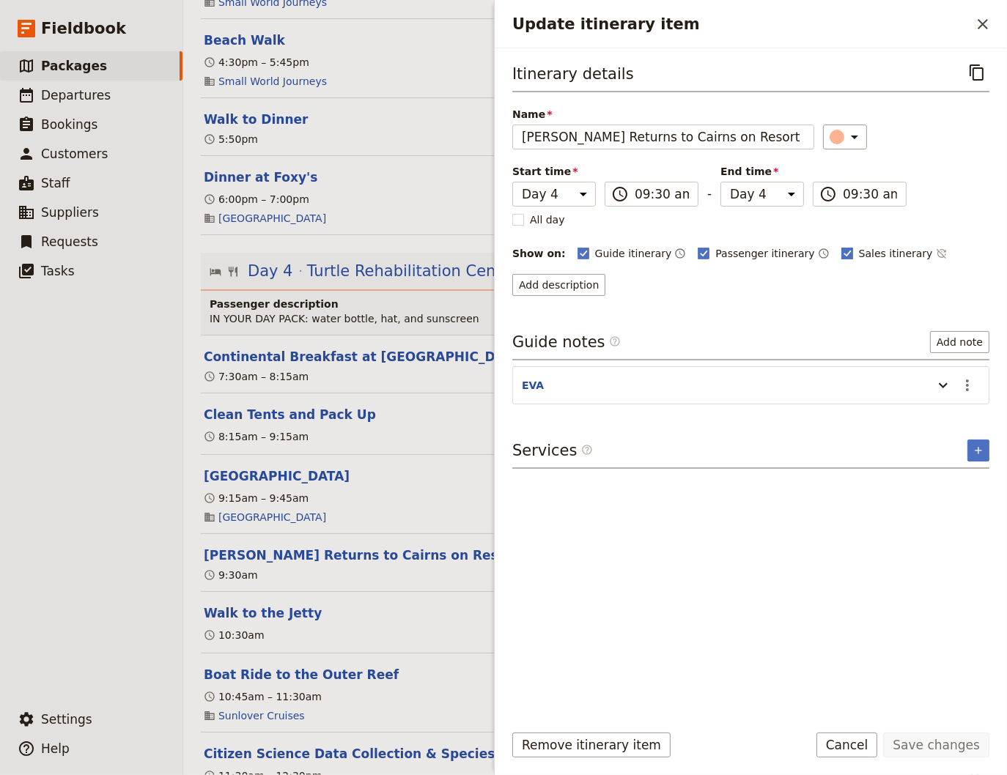
drag, startPoint x: 814, startPoint y: 249, endPoint x: 741, endPoint y: 254, distance: 73.4
click at [841, 249] on rect "Update itinerary item" at bounding box center [846, 253] width 11 height 11
click at [698, 250] on rect "Update itinerary item" at bounding box center [703, 253] width 11 height 11
click at [697, 246] on input "Passenger itinerary" at bounding box center [697, 245] width 1 height 1
click at [841, 253] on label "Sales itinerary" at bounding box center [887, 253] width 92 height 15
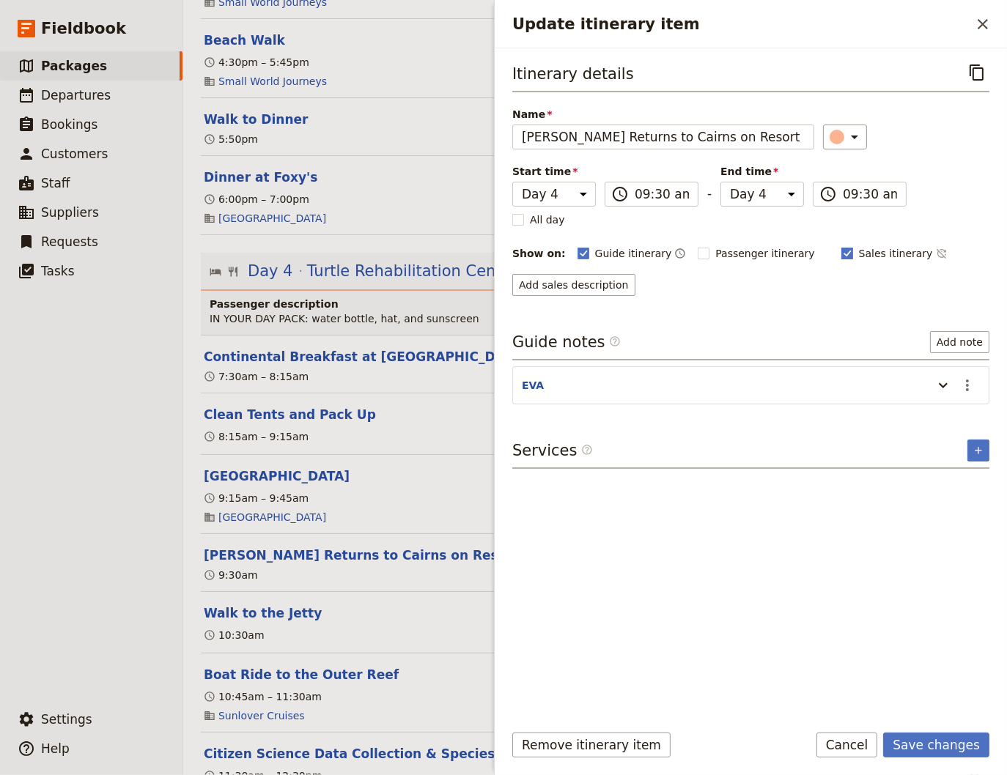
click at [843, 251] on polygon "Update itinerary item" at bounding box center [846, 252] width 7 height 8
click at [840, 246] on input "Sales itinerary" at bounding box center [840, 245] width 1 height 1
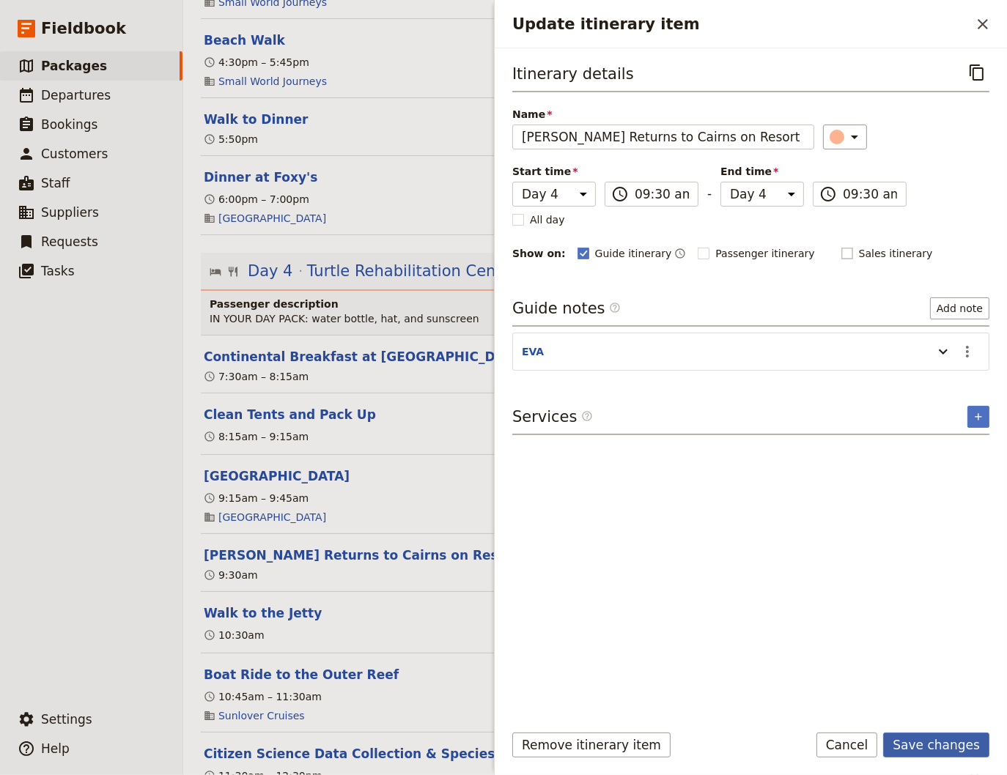
click at [960, 746] on button "Save changes" at bounding box center [936, 745] width 106 height 25
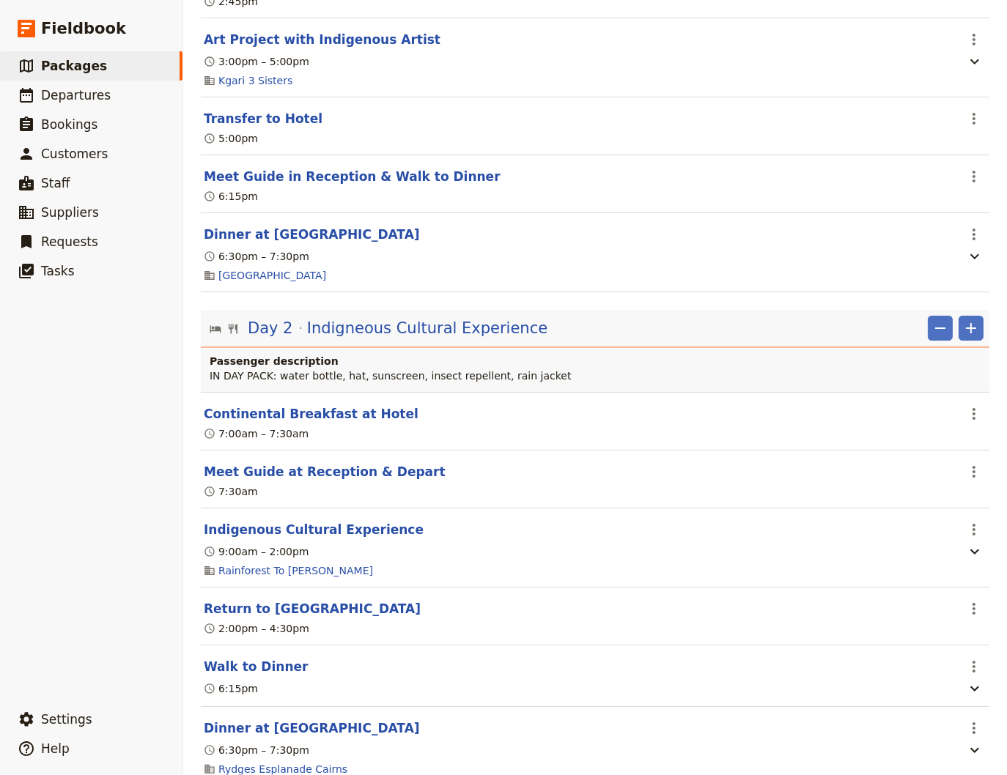
scroll to position [0, 0]
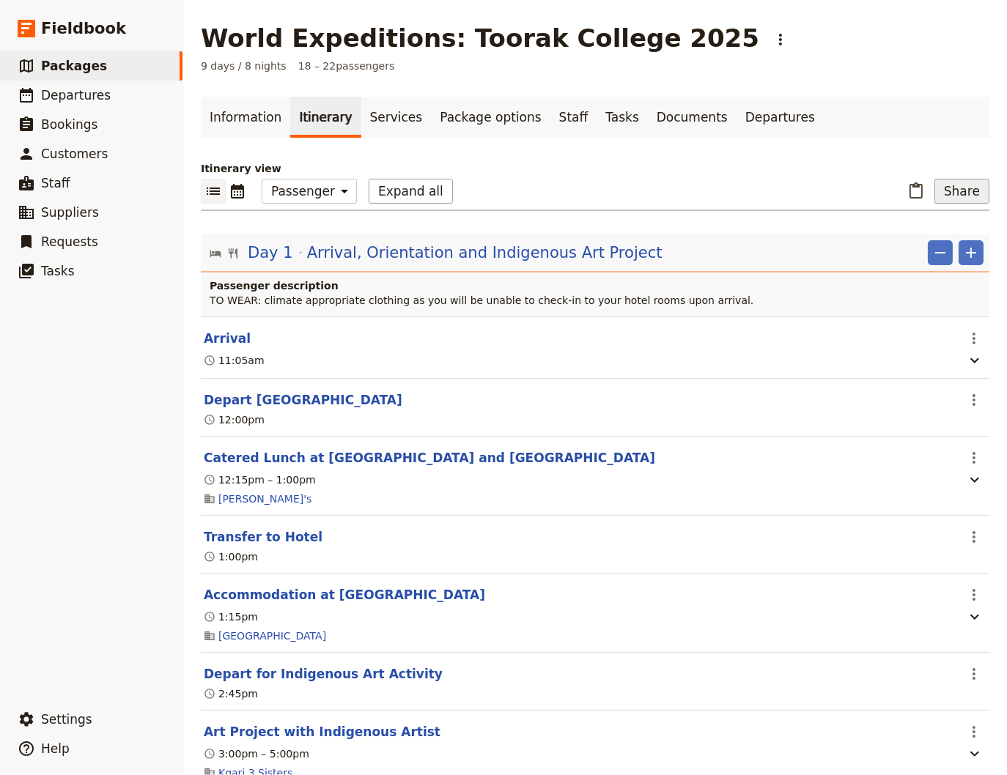
click at [959, 189] on button "Share" at bounding box center [961, 191] width 55 height 25
click at [925, 243] on span "Passenger itinerary" at bounding box center [919, 244] width 99 height 15
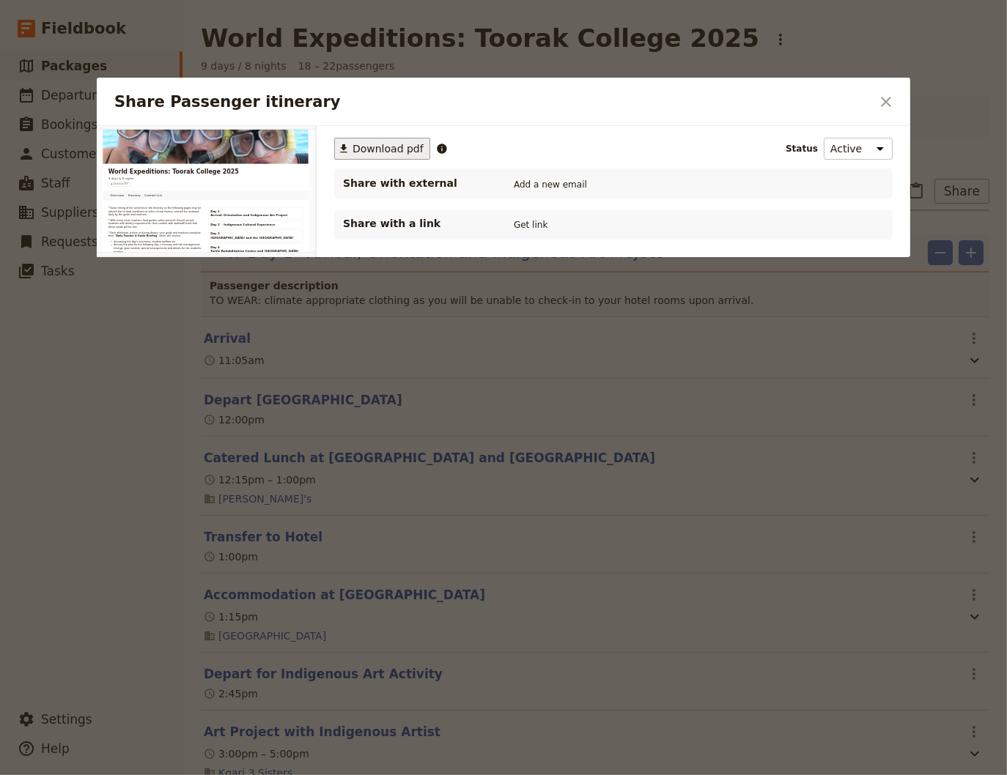
click at [388, 152] on span "Download pdf" at bounding box center [387, 148] width 71 height 15
click at [889, 104] on icon "Close dialog" at bounding box center [886, 102] width 10 height 10
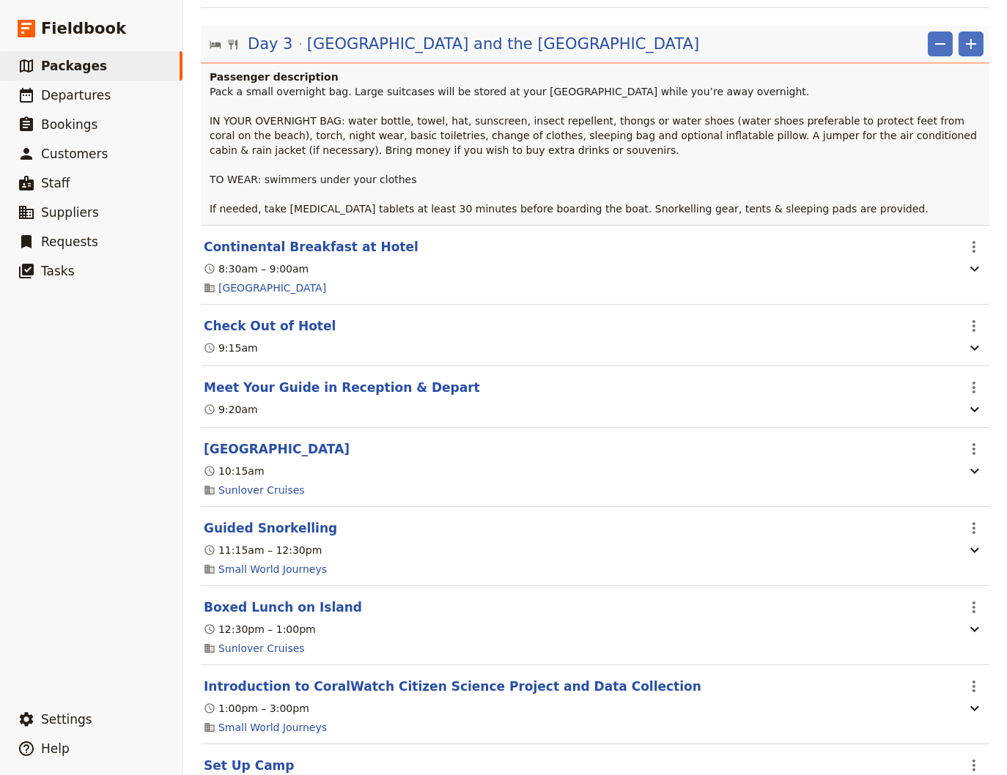
scroll to position [1484, 0]
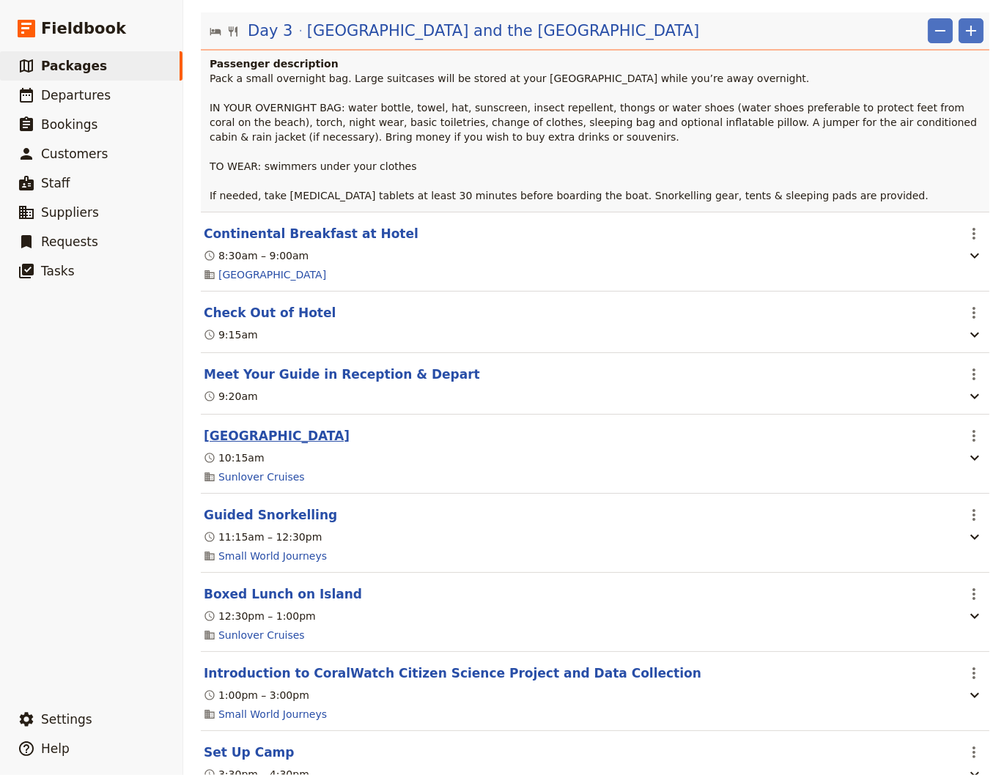
click at [240, 445] on button "[GEOGRAPHIC_DATA]" at bounding box center [277, 436] width 146 height 18
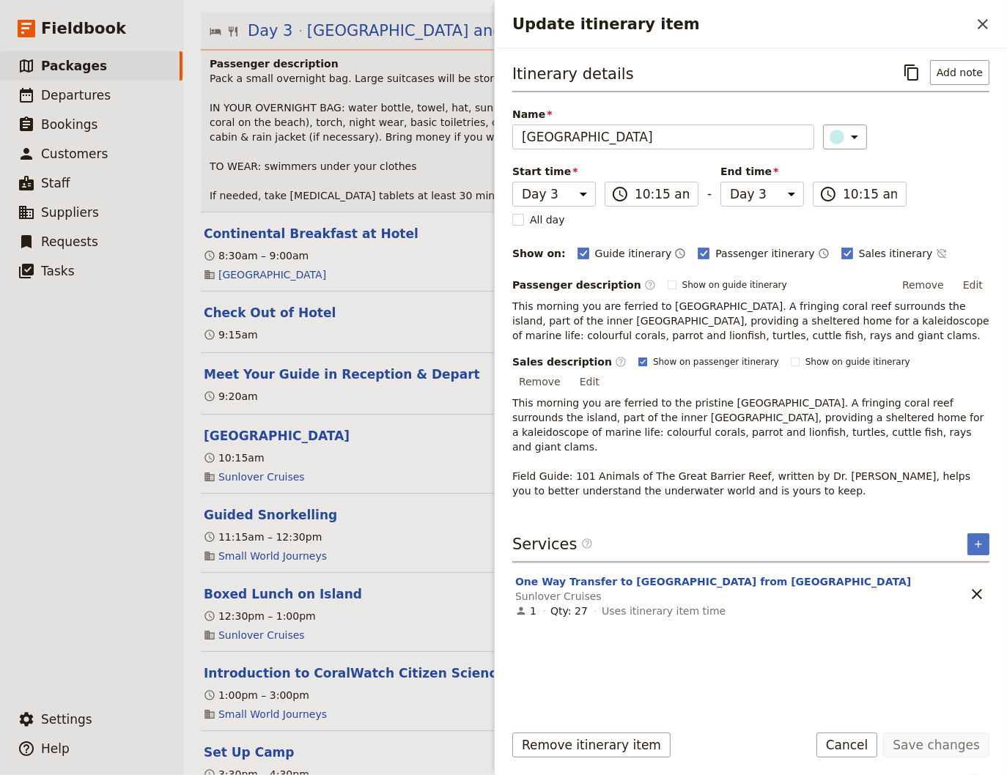
click at [638, 366] on rect "Update itinerary item" at bounding box center [642, 362] width 8 height 8
click at [637, 356] on input "Show on passenger itinerary" at bounding box center [637, 355] width 1 height 1
click at [947, 746] on button "Save changes" at bounding box center [936, 745] width 106 height 25
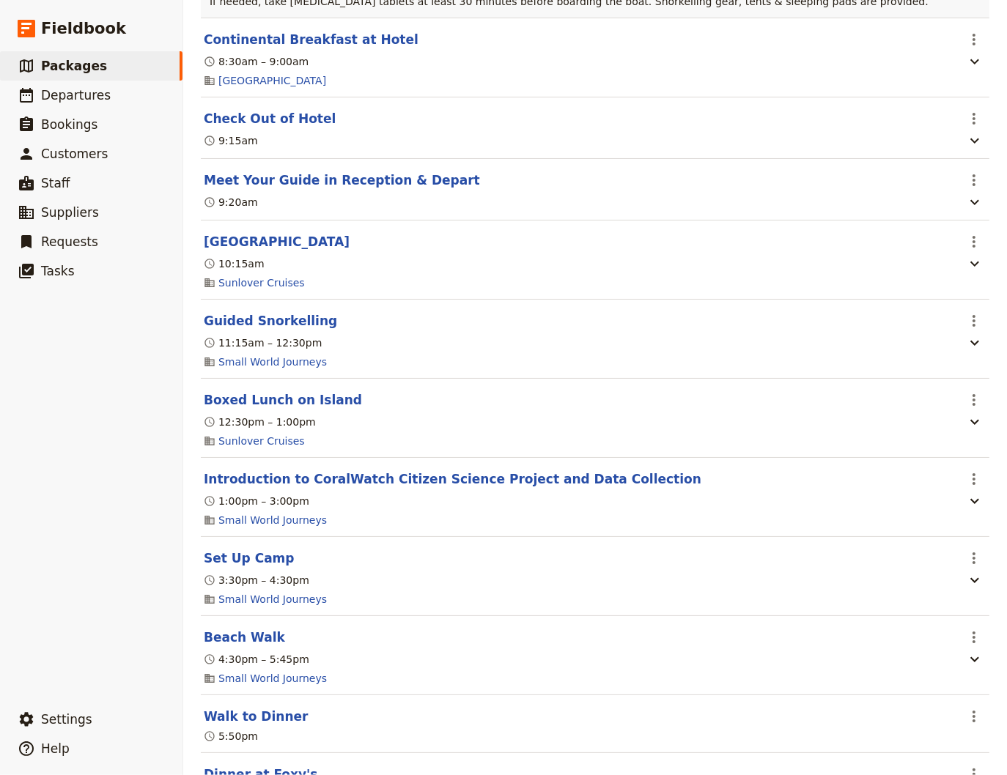
scroll to position [1681, 0]
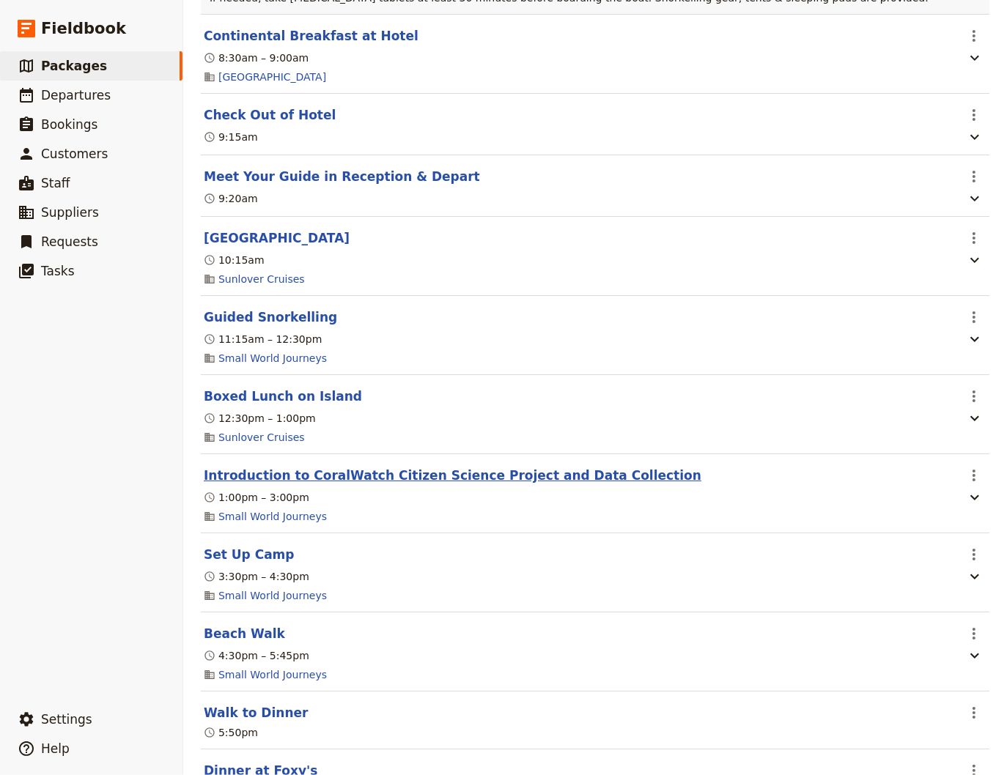
click at [303, 484] on button "Introduction to CoralWatch Citizen Science Project and Data Collection" at bounding box center [452, 476] width 497 height 18
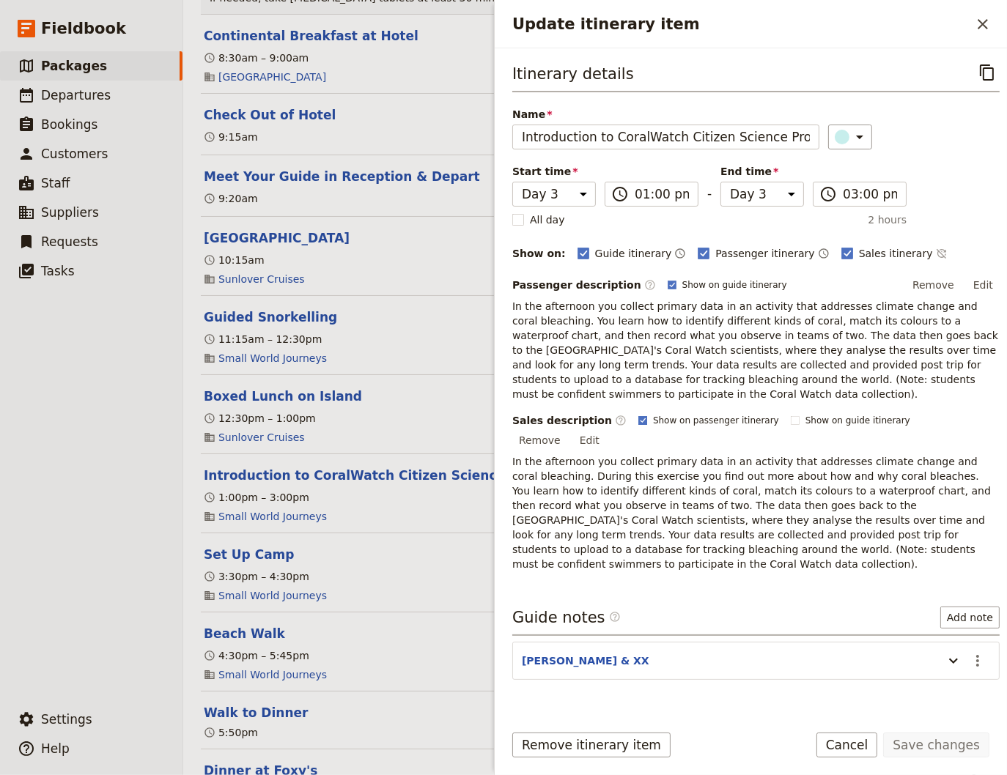
click at [638, 421] on rect "Update itinerary item" at bounding box center [642, 420] width 8 height 8
click at [637, 415] on input "Show on passenger itinerary" at bounding box center [637, 414] width 1 height 1
click at [932, 749] on button "Save changes" at bounding box center [936, 745] width 106 height 25
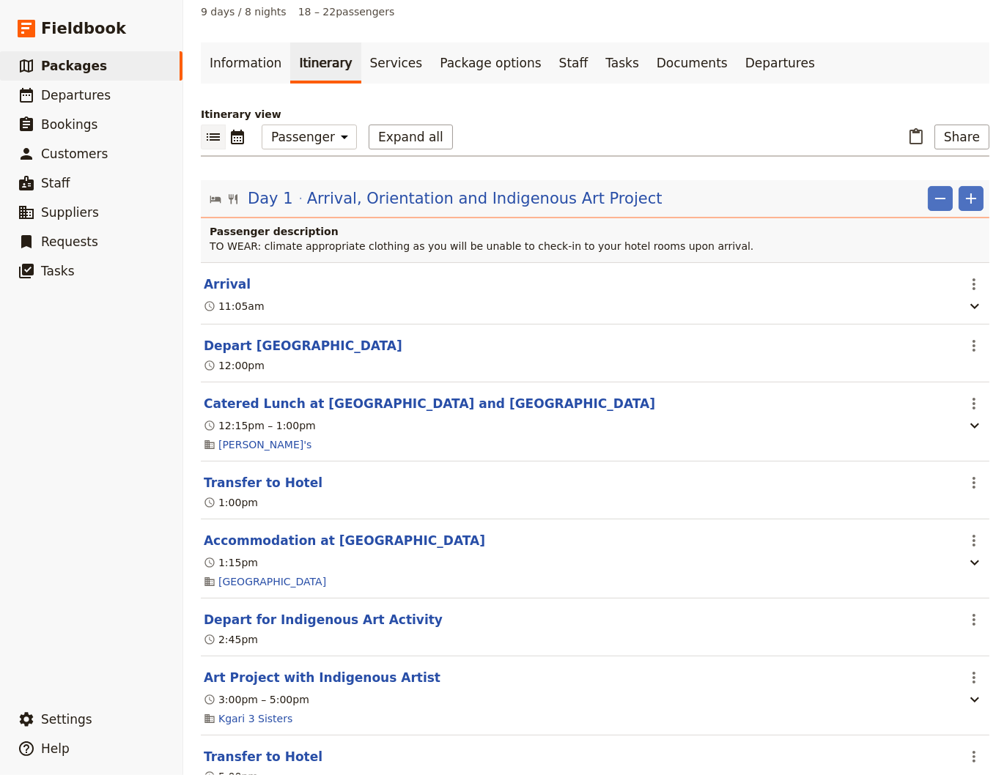
scroll to position [0, 0]
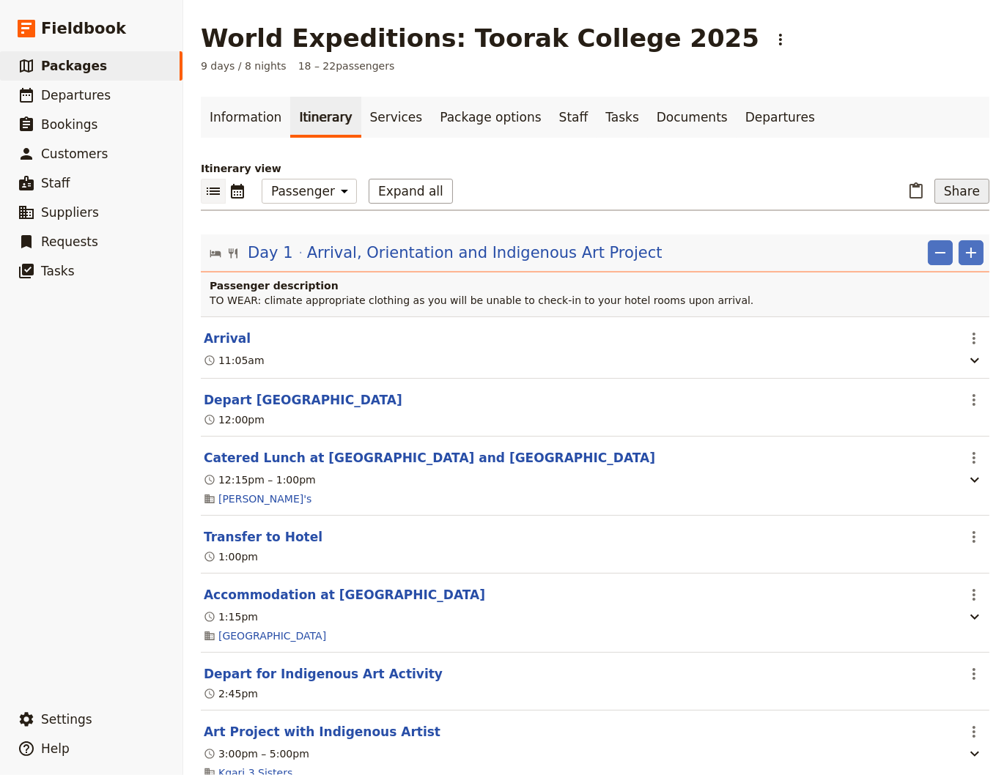
click at [954, 185] on button "Share" at bounding box center [961, 191] width 55 height 25
click at [920, 242] on span "Passenger itinerary" at bounding box center [919, 244] width 99 height 15
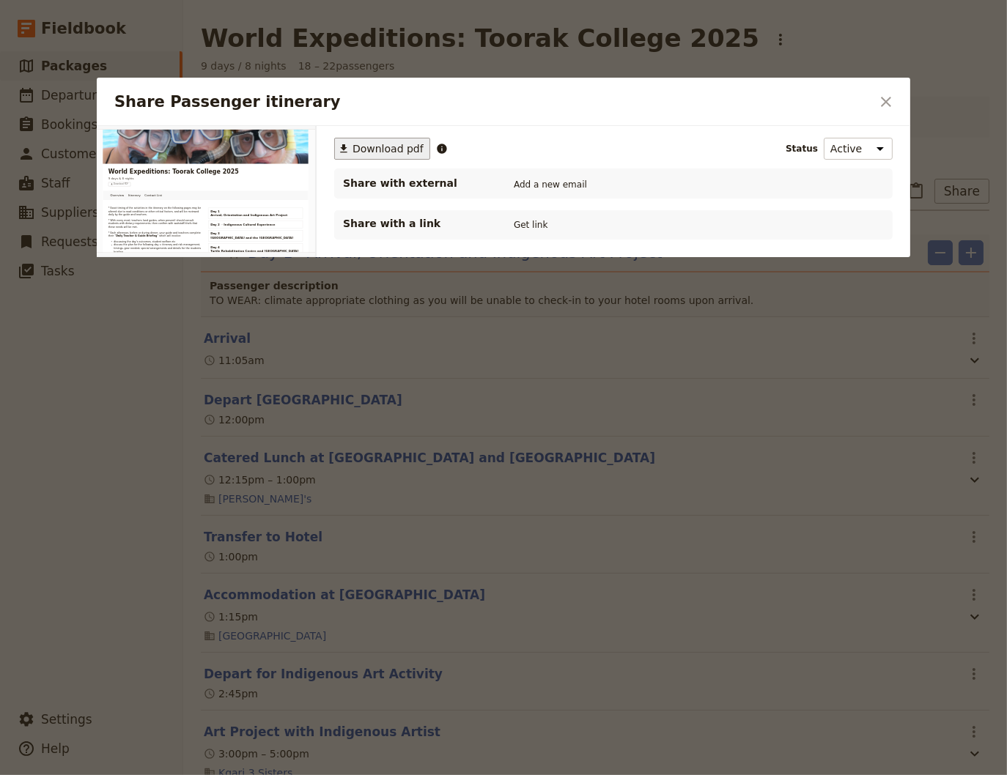
click at [366, 148] on span "Download pdf" at bounding box center [387, 148] width 71 height 15
click at [885, 96] on icon "Close dialog" at bounding box center [886, 102] width 18 height 18
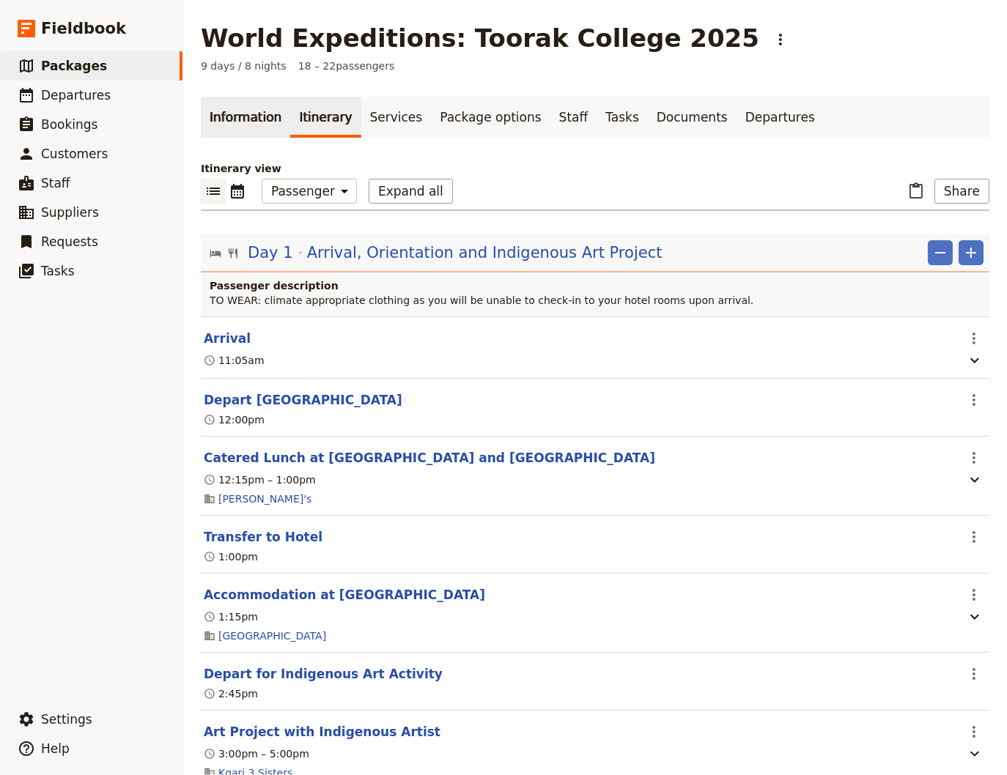
click at [248, 122] on link "Information" at bounding box center [245, 117] width 89 height 41
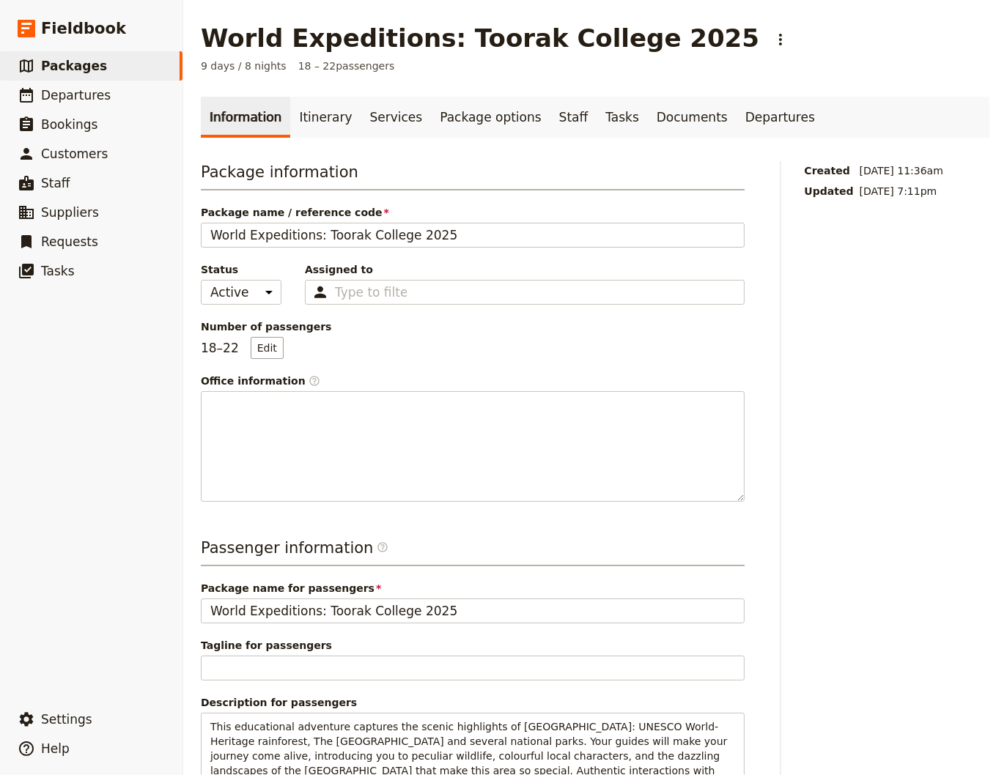
drag, startPoint x: 642, startPoint y: 123, endPoint x: 642, endPoint y: 149, distance: 25.6
click at [648, 125] on link "Documents" at bounding box center [692, 117] width 89 height 41
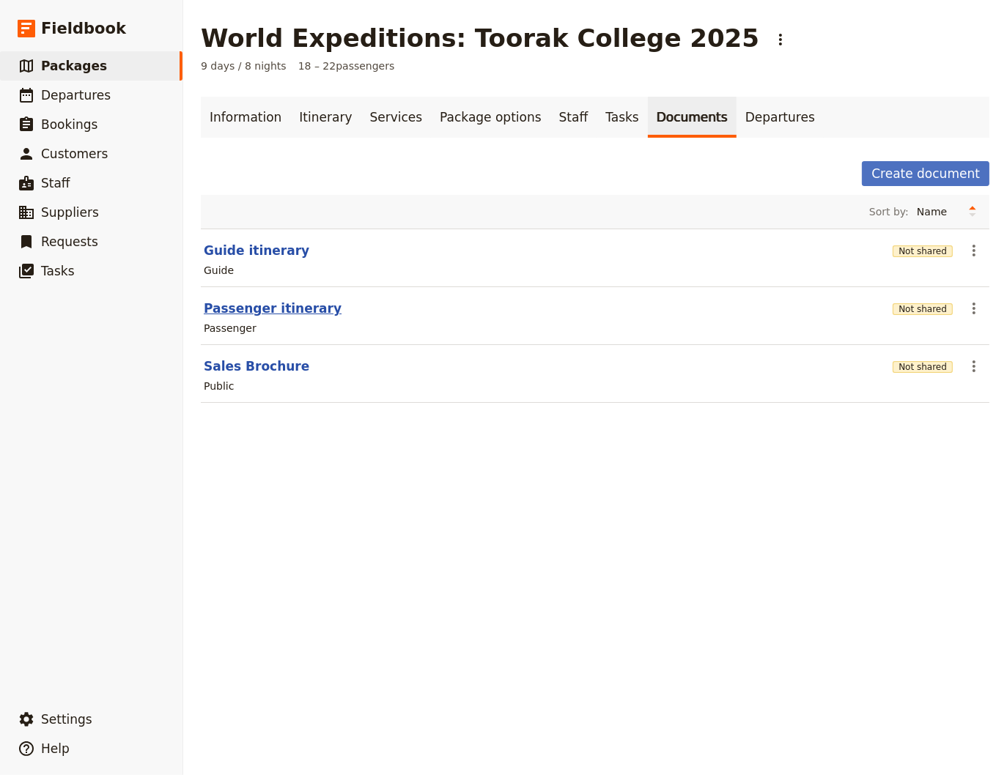
click at [250, 311] on button "Passenger itinerary" at bounding box center [273, 309] width 138 height 18
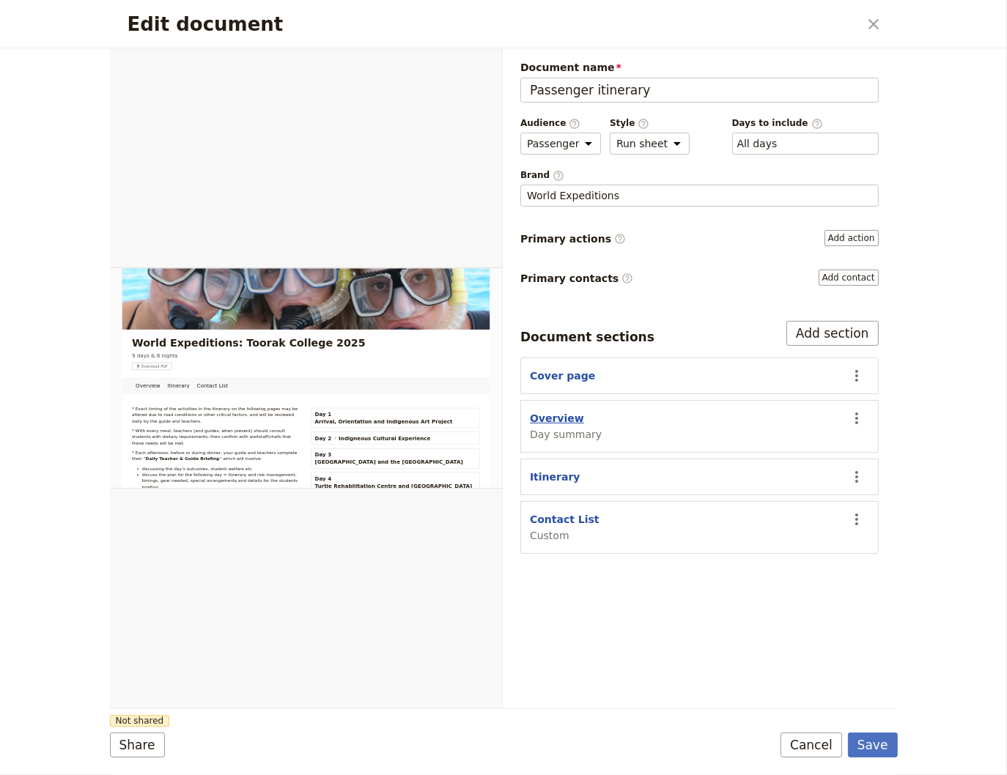
click at [552, 416] on button "Overview" at bounding box center [557, 418] width 54 height 15
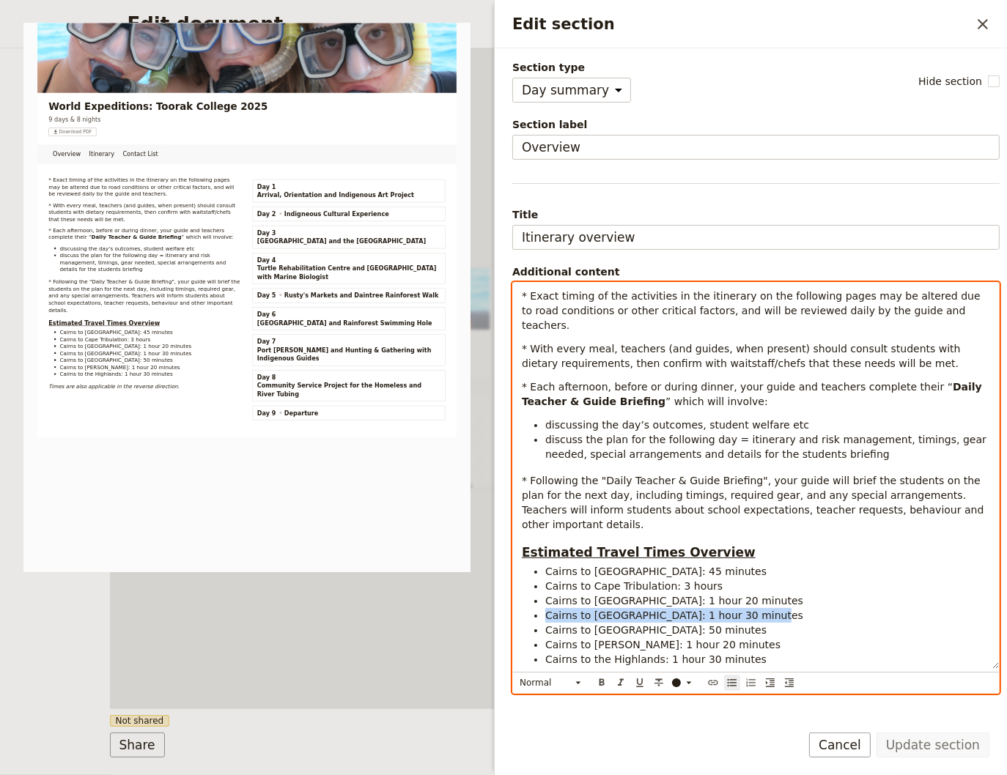
drag, startPoint x: 724, startPoint y: 589, endPoint x: 517, endPoint y: 589, distance: 206.6
click at [517, 589] on div "* Exact timing of the activities in the itinerary on the following pages may be…" at bounding box center [756, 476] width 486 height 386
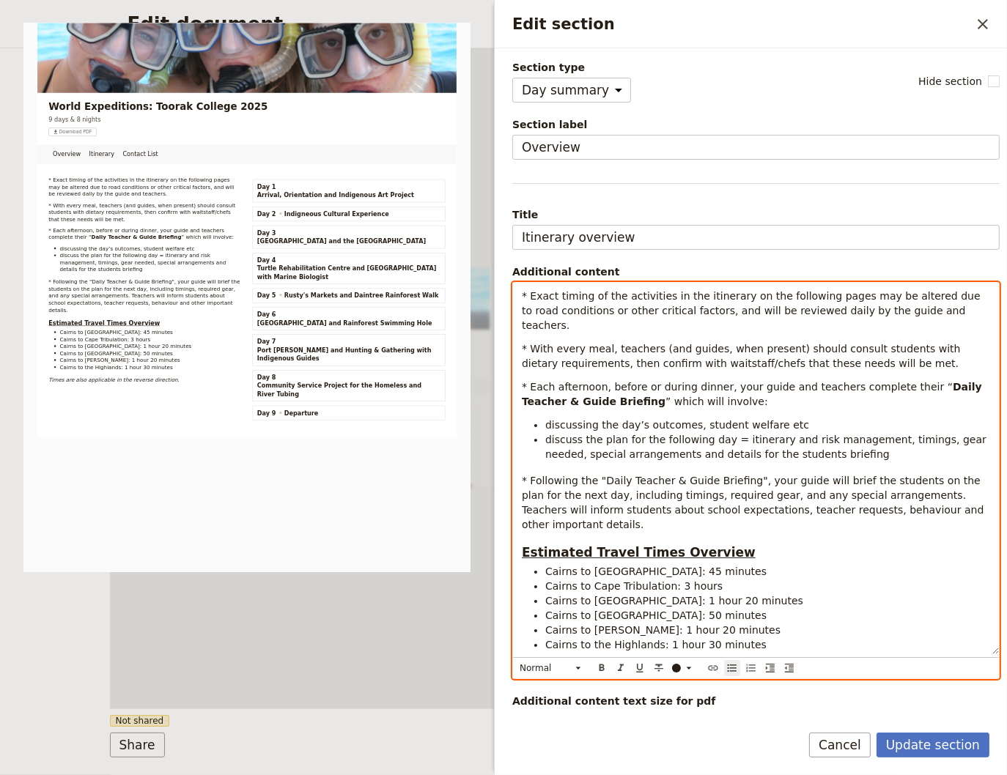
drag, startPoint x: 780, startPoint y: 575, endPoint x: 520, endPoint y: 580, distance: 259.4
click at [520, 580] on div "* Exact timing of the activities in the itinerary on the following pages may be…" at bounding box center [756, 468] width 486 height 371
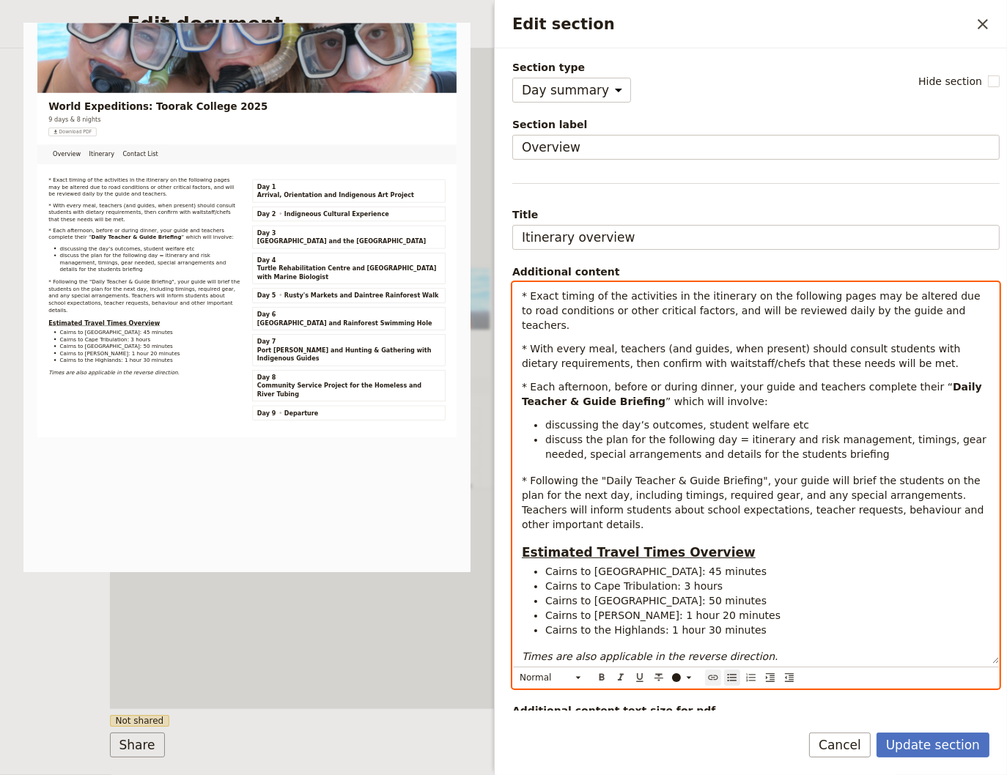
scroll to position [53, 0]
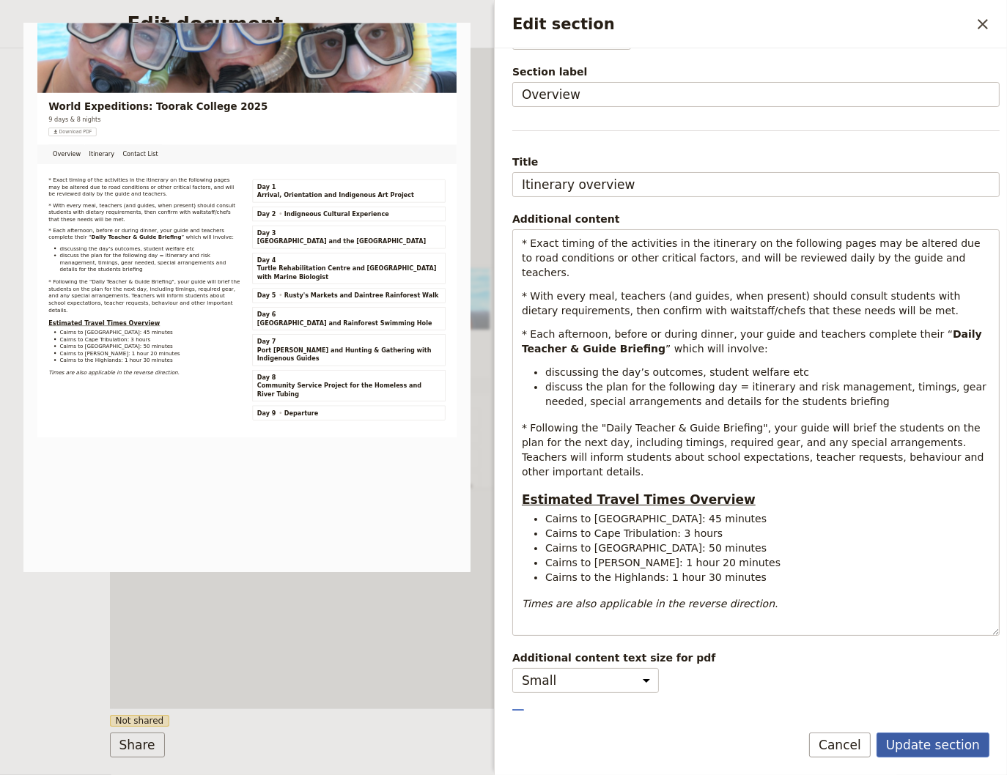
click at [943, 744] on button "Update section" at bounding box center [932, 745] width 113 height 25
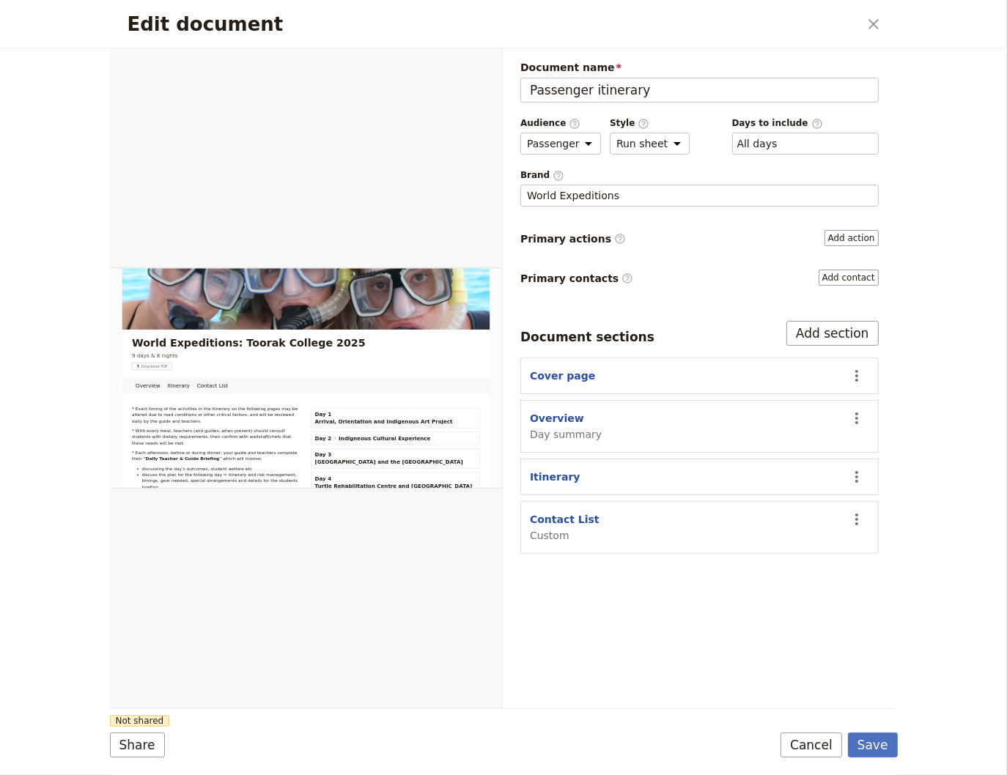
drag, startPoint x: 875, startPoint y: 747, endPoint x: 815, endPoint y: 699, distance: 76.1
click at [874, 741] on button "Save" at bounding box center [873, 745] width 50 height 25
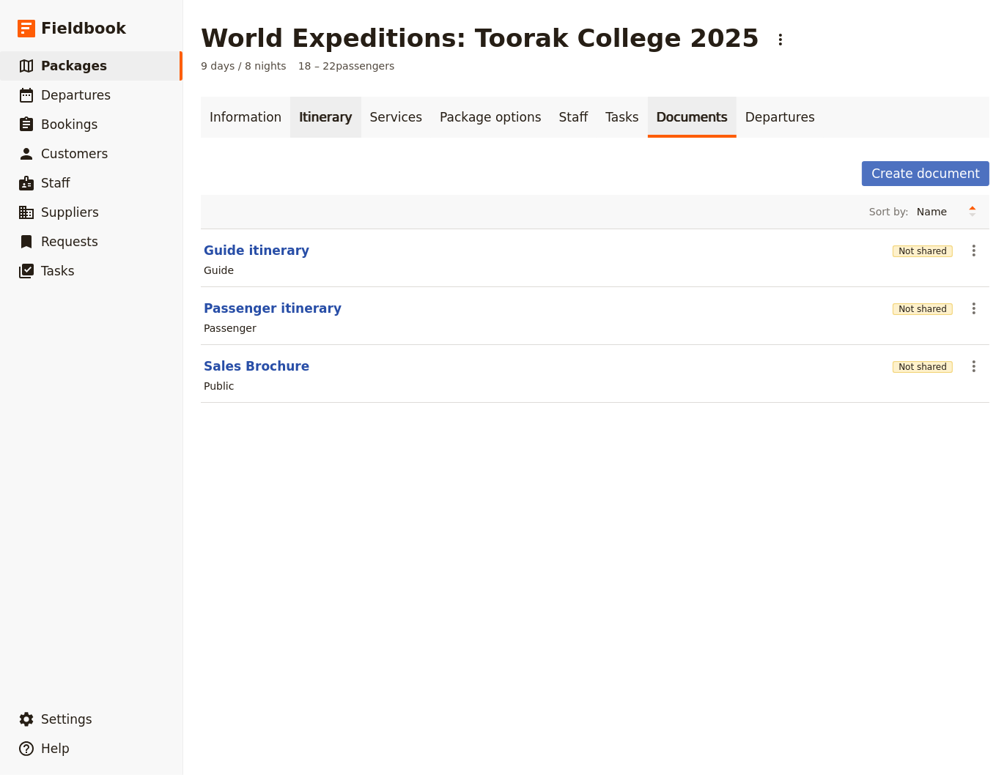
click at [314, 116] on link "Itinerary" at bounding box center [325, 117] width 70 height 41
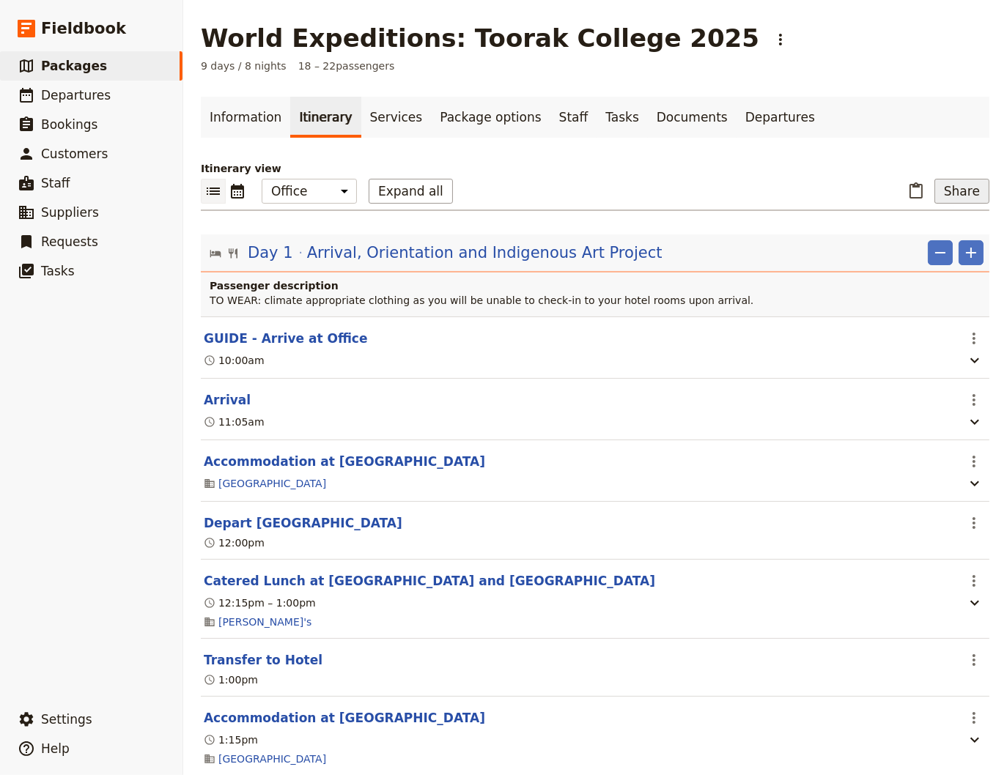
click at [947, 190] on button "Share" at bounding box center [961, 191] width 55 height 25
click at [892, 244] on span "Passenger itinerary" at bounding box center [919, 244] width 99 height 15
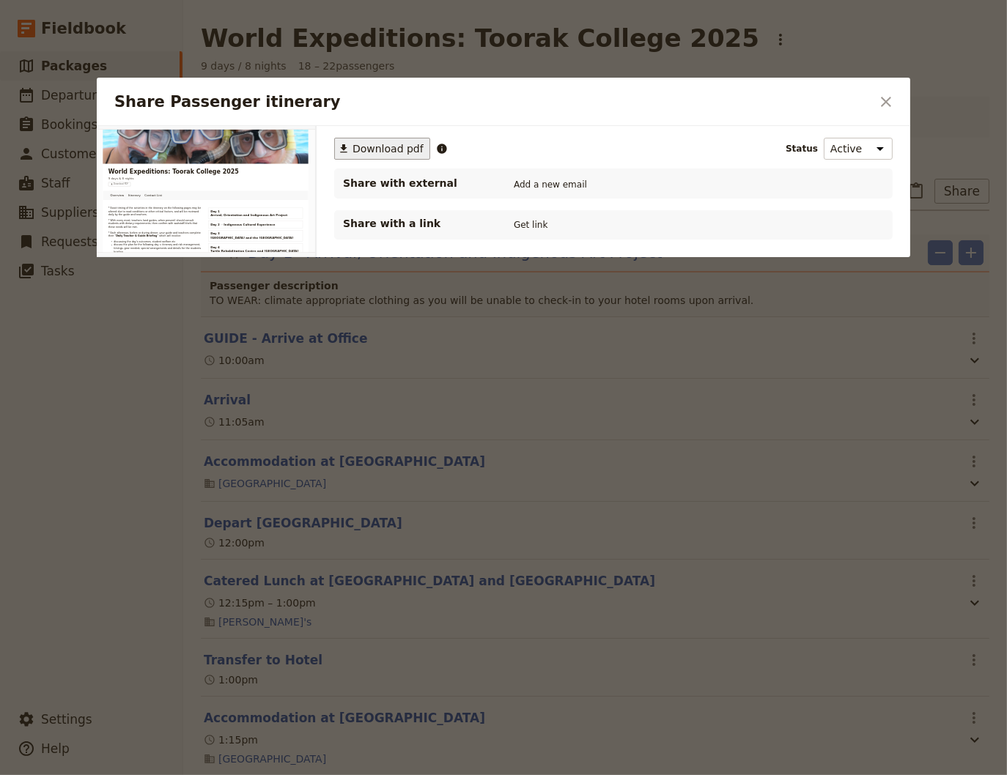
click at [385, 152] on span "Download pdf" at bounding box center [387, 148] width 71 height 15
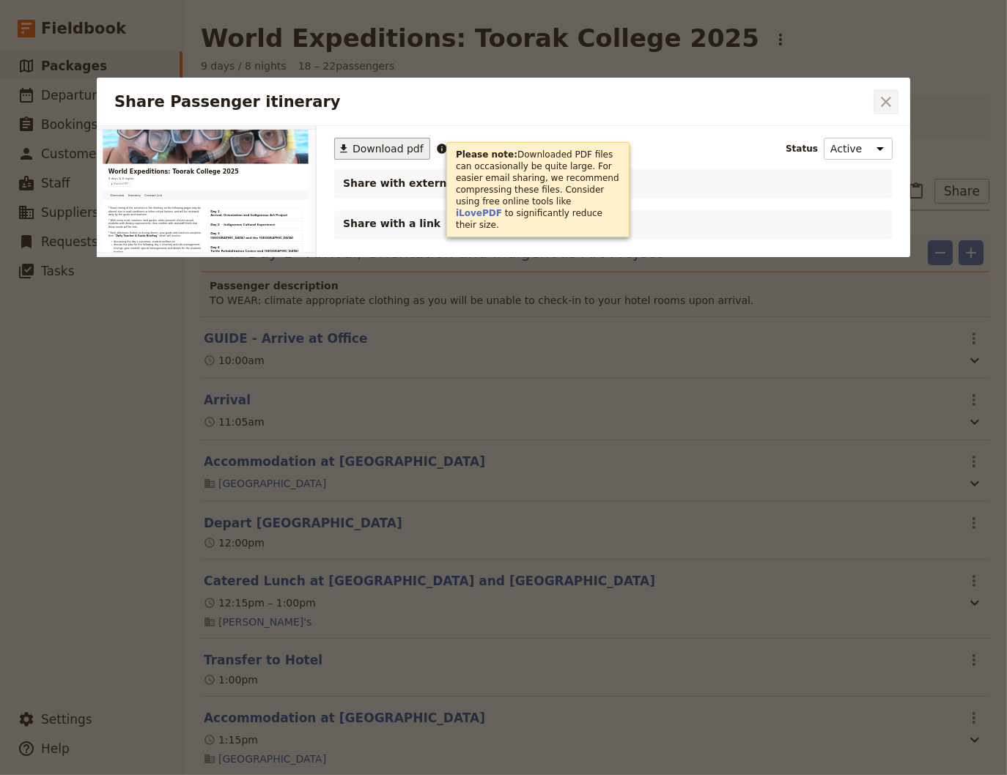
click at [885, 95] on icon "Close dialog" at bounding box center [886, 102] width 18 height 18
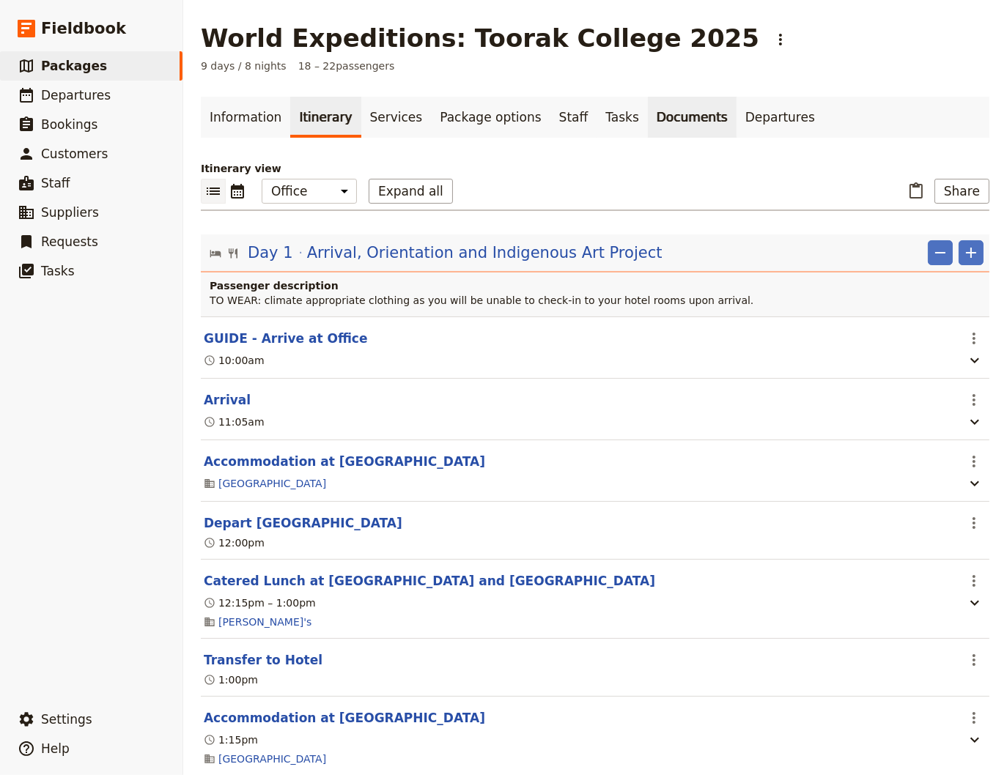
click at [648, 122] on link "Documents" at bounding box center [692, 117] width 89 height 41
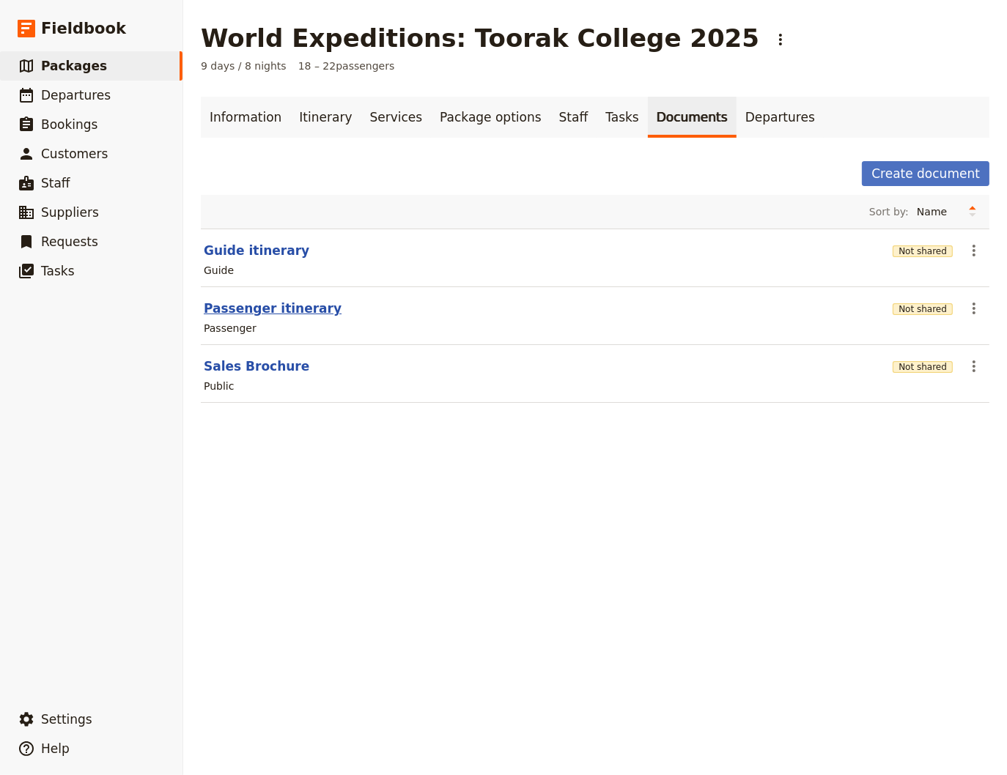
click at [279, 303] on button "Passenger itinerary" at bounding box center [273, 309] width 138 height 18
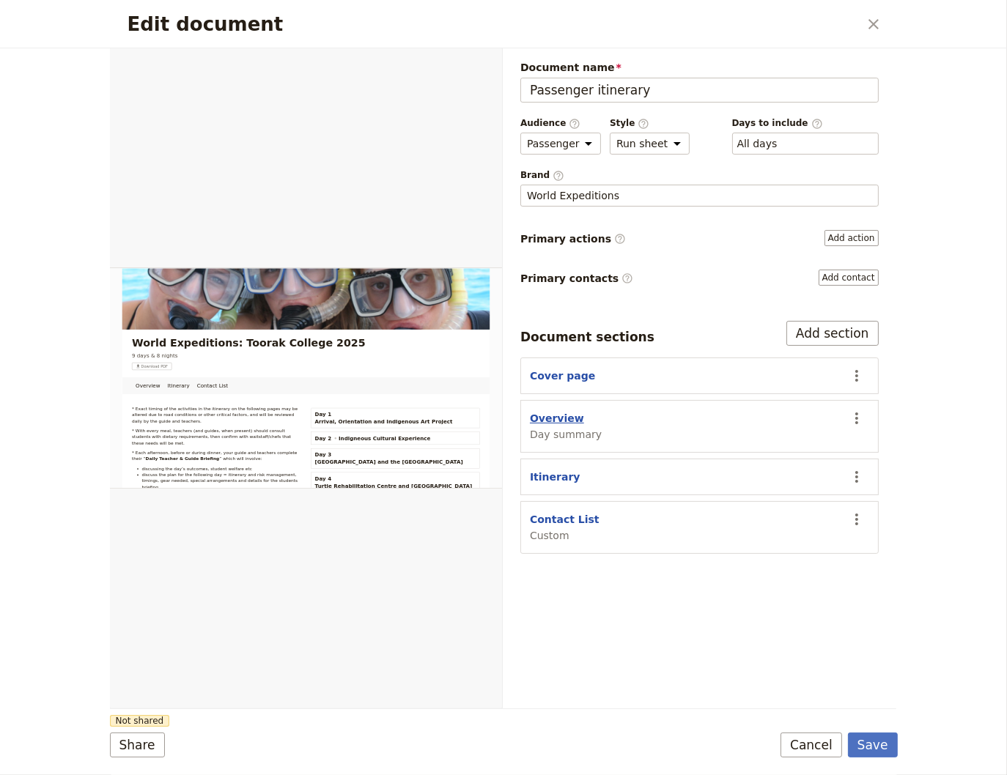
click at [552, 411] on button "Overview" at bounding box center [557, 418] width 54 height 15
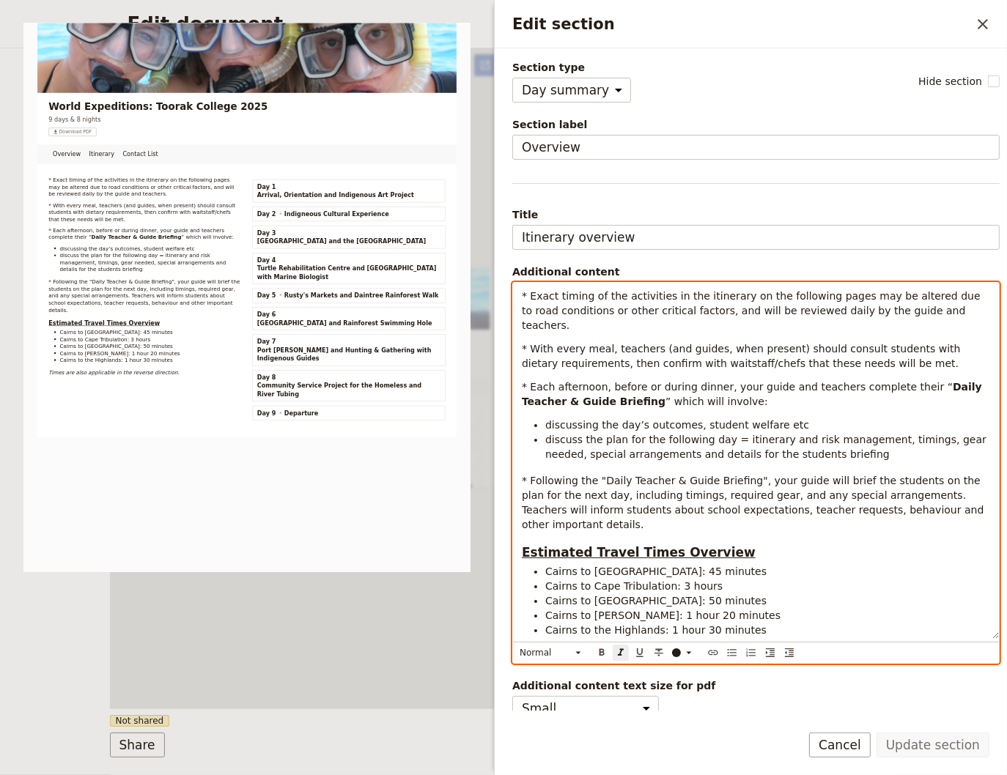
drag, startPoint x: 715, startPoint y: 634, endPoint x: 449, endPoint y: 625, distance: 266.1
click at [513, 625] on div "* Exact timing of the activities in the itinerary on the following pages may be…" at bounding box center [756, 461] width 486 height 356
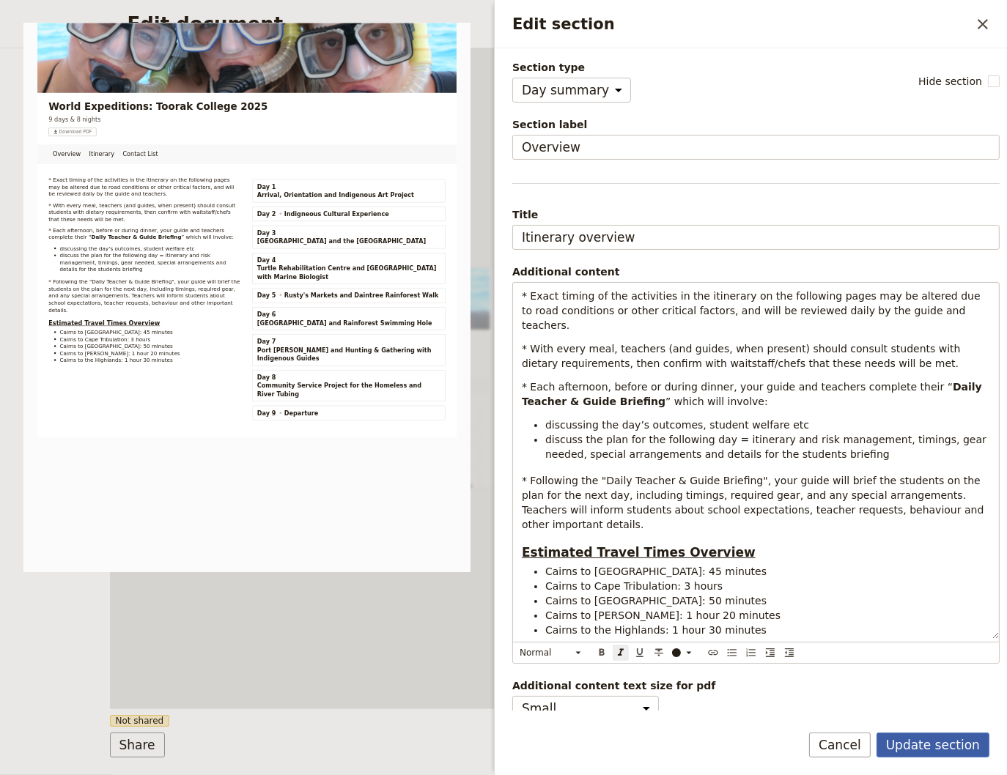
click at [966, 751] on button "Update section" at bounding box center [932, 745] width 113 height 25
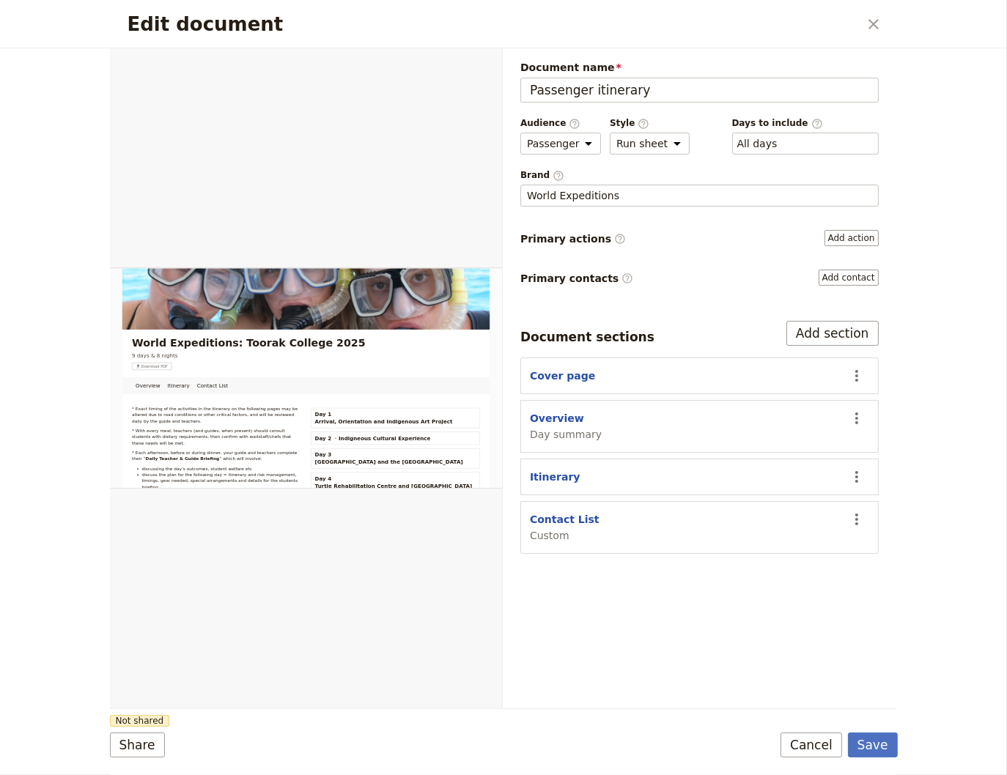
drag, startPoint x: 881, startPoint y: 746, endPoint x: 867, endPoint y: 727, distance: 22.6
click at [880, 742] on button "Save" at bounding box center [873, 745] width 50 height 25
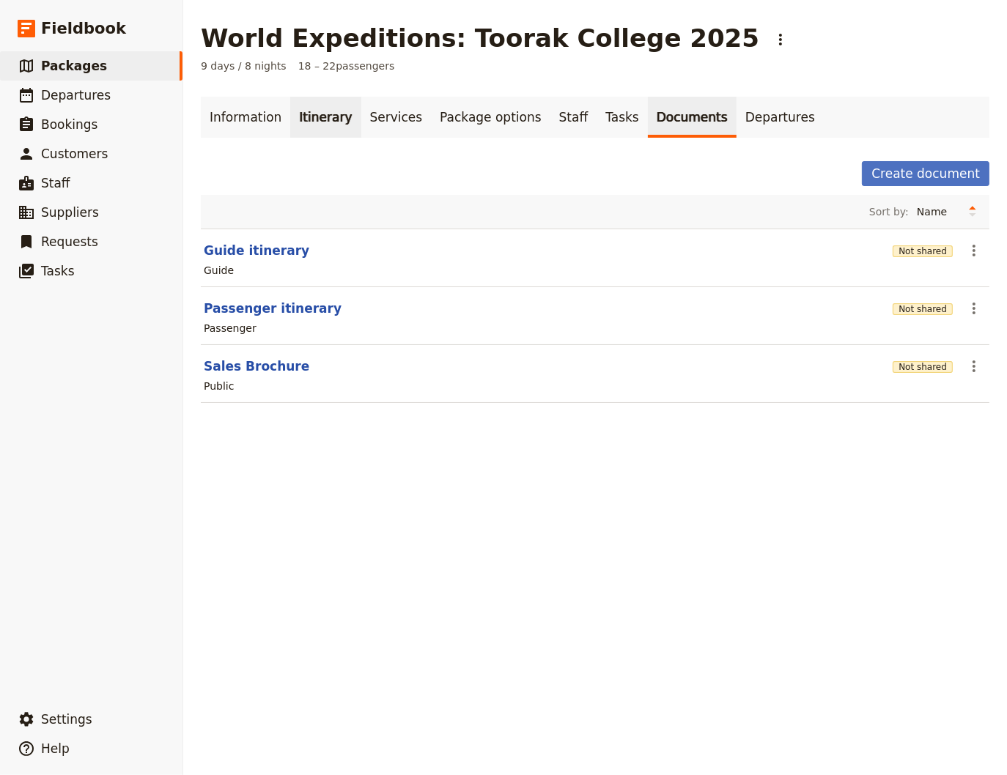
drag, startPoint x: 314, startPoint y: 119, endPoint x: 323, endPoint y: 119, distance: 8.8
click at [319, 119] on link "Itinerary" at bounding box center [325, 117] width 70 height 41
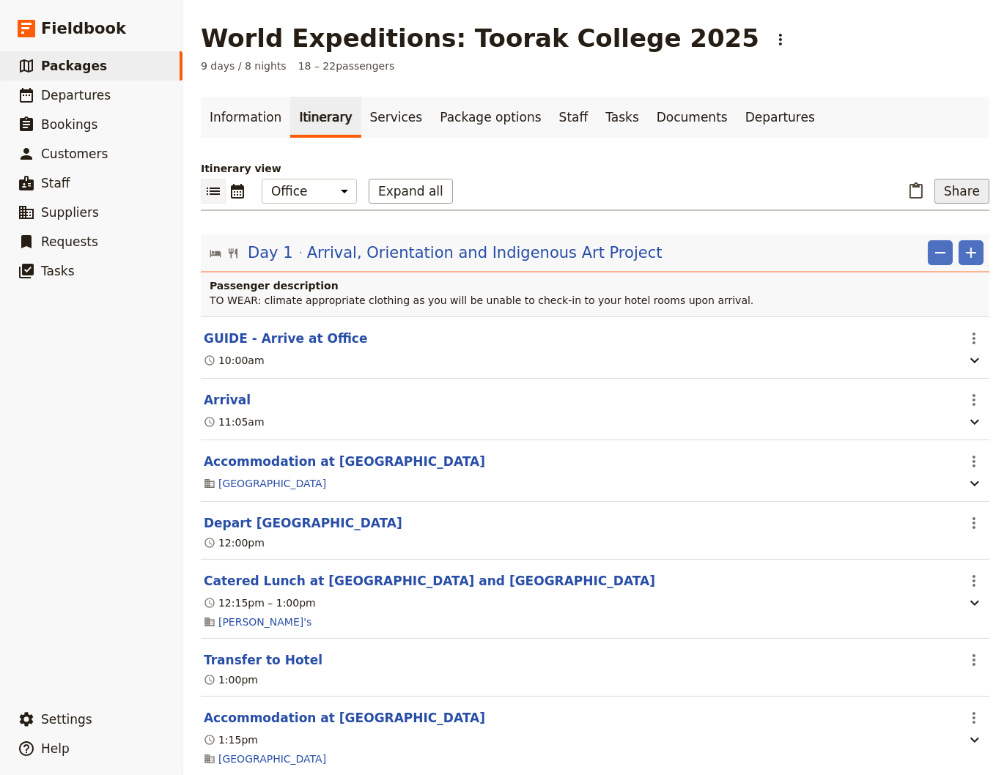
click at [954, 196] on button "Share" at bounding box center [961, 191] width 55 height 25
click at [910, 247] on span "Passenger itinerary" at bounding box center [919, 244] width 99 height 15
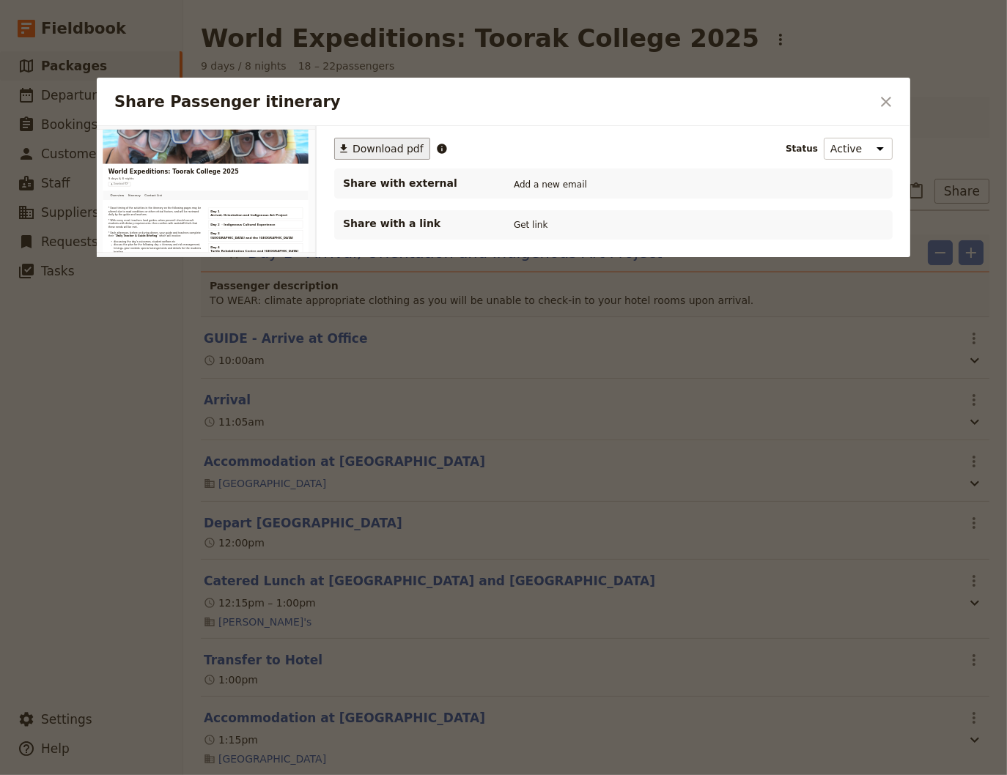
click at [377, 148] on span "Download pdf" at bounding box center [387, 148] width 71 height 15
click at [892, 96] on icon "Close dialog" at bounding box center [886, 102] width 18 height 18
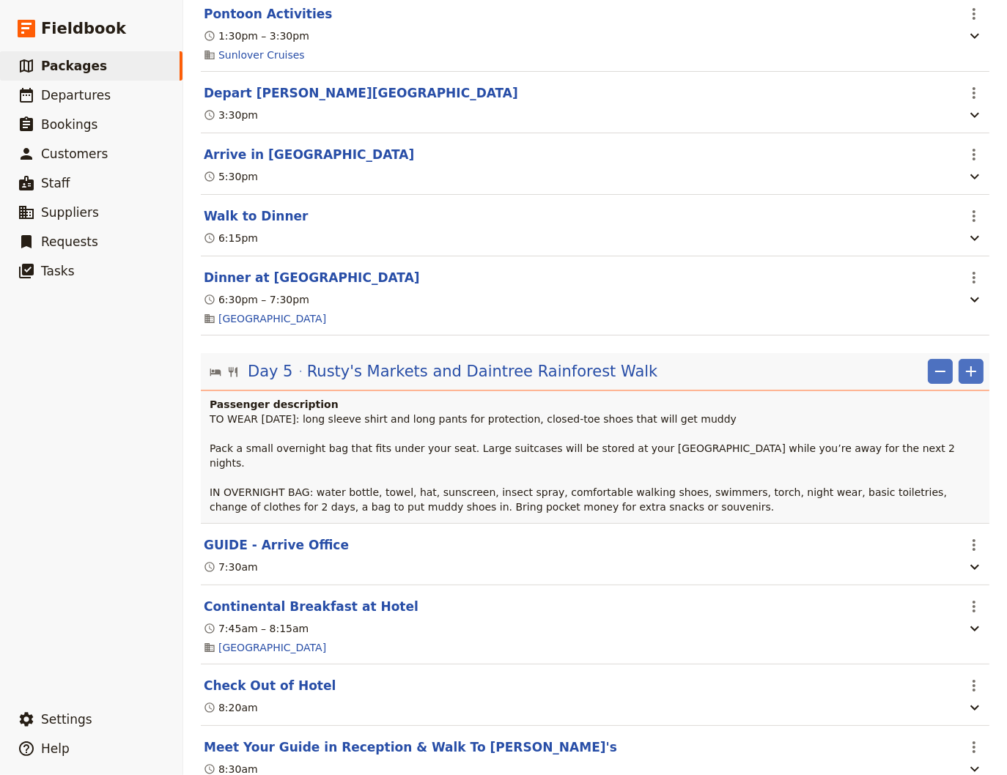
scroll to position [3659, 0]
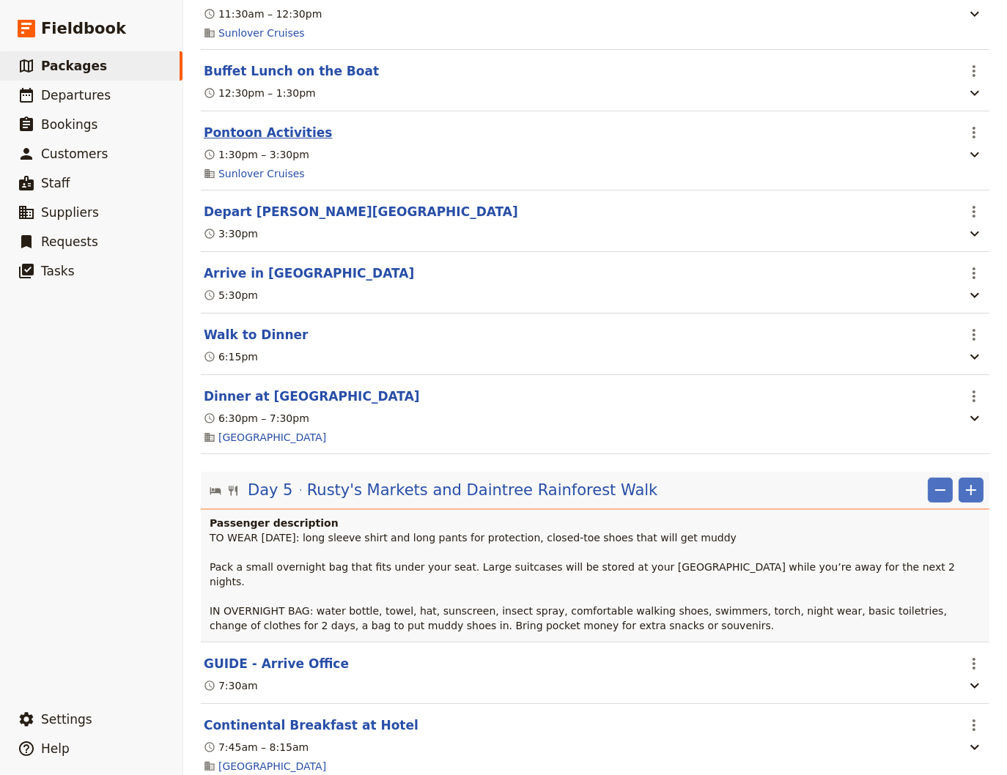
click at [280, 141] on button "Pontoon Activities" at bounding box center [268, 133] width 128 height 18
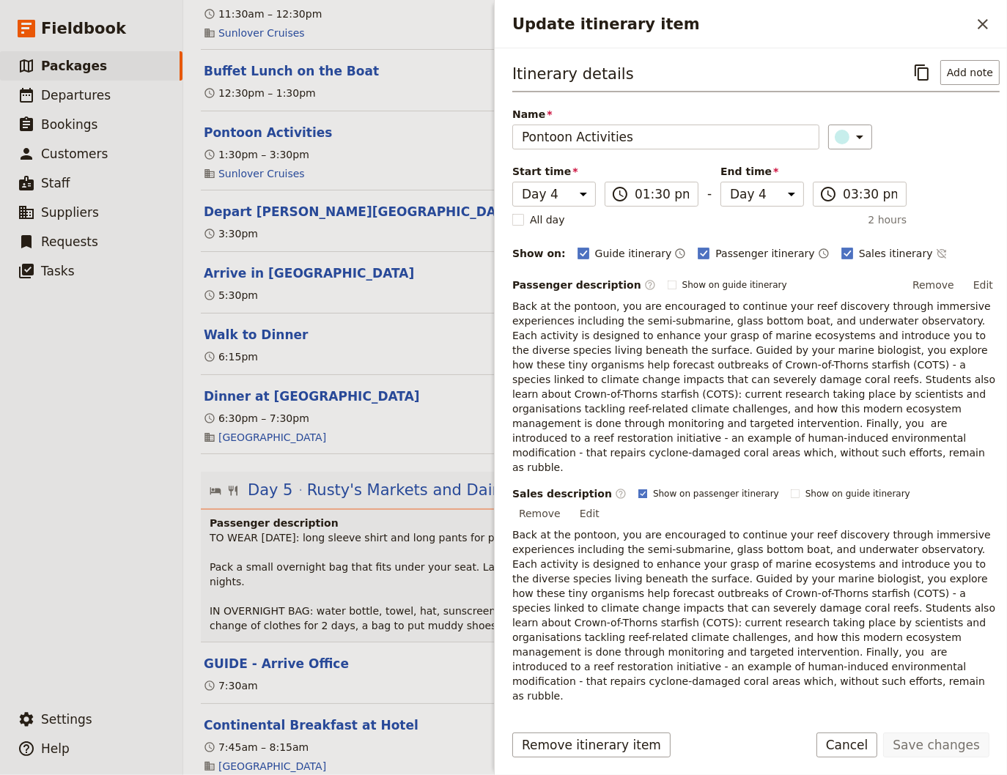
click at [638, 489] on rect "Update itinerary item" at bounding box center [642, 493] width 8 height 8
click at [637, 487] on input "Show on passenger itinerary" at bounding box center [637, 487] width 1 height 1
click at [947, 742] on button "Save changes" at bounding box center [936, 745] width 106 height 25
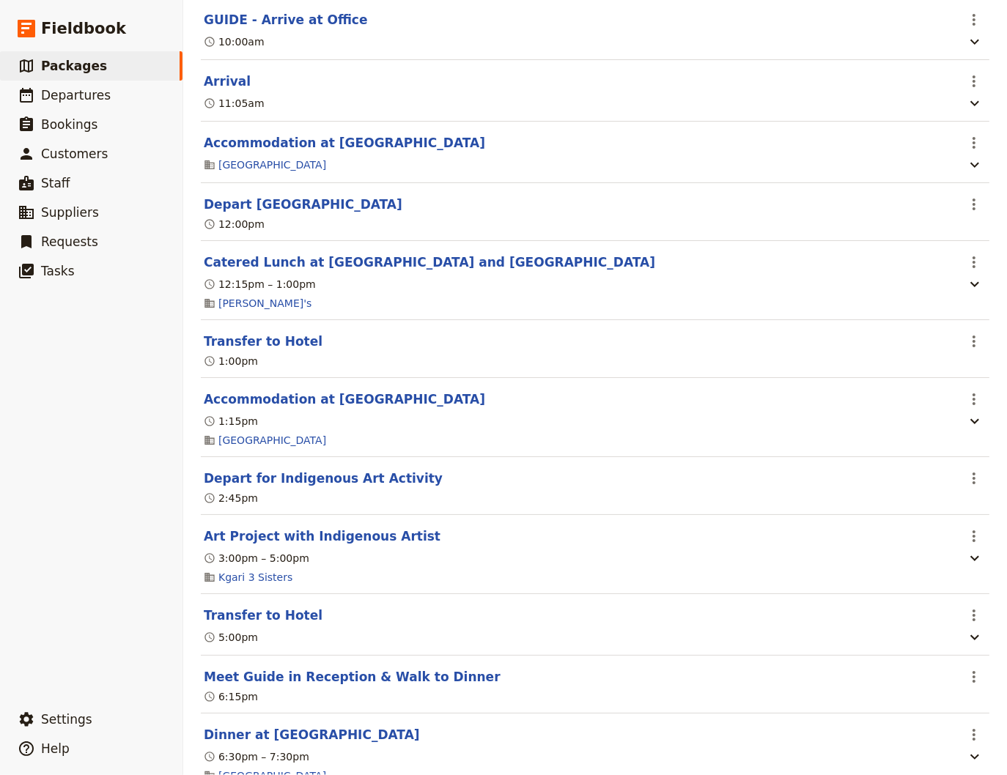
scroll to position [0, 0]
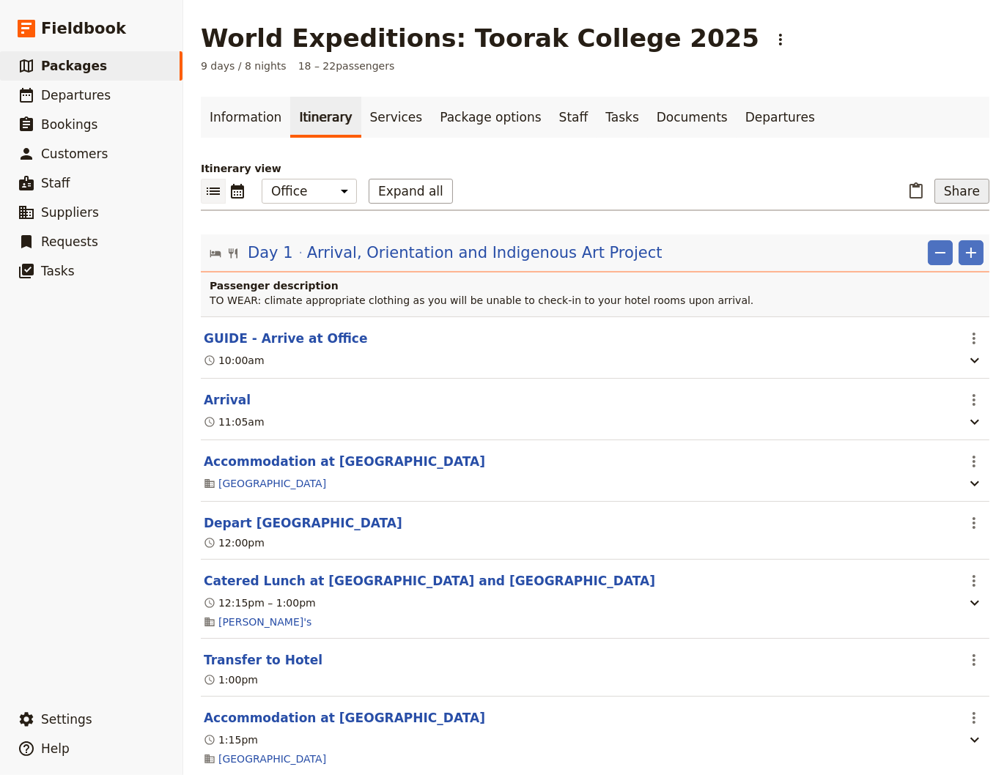
click at [949, 191] on button "Share" at bounding box center [961, 191] width 55 height 25
click at [900, 243] on span "Passenger itinerary" at bounding box center [919, 244] width 99 height 15
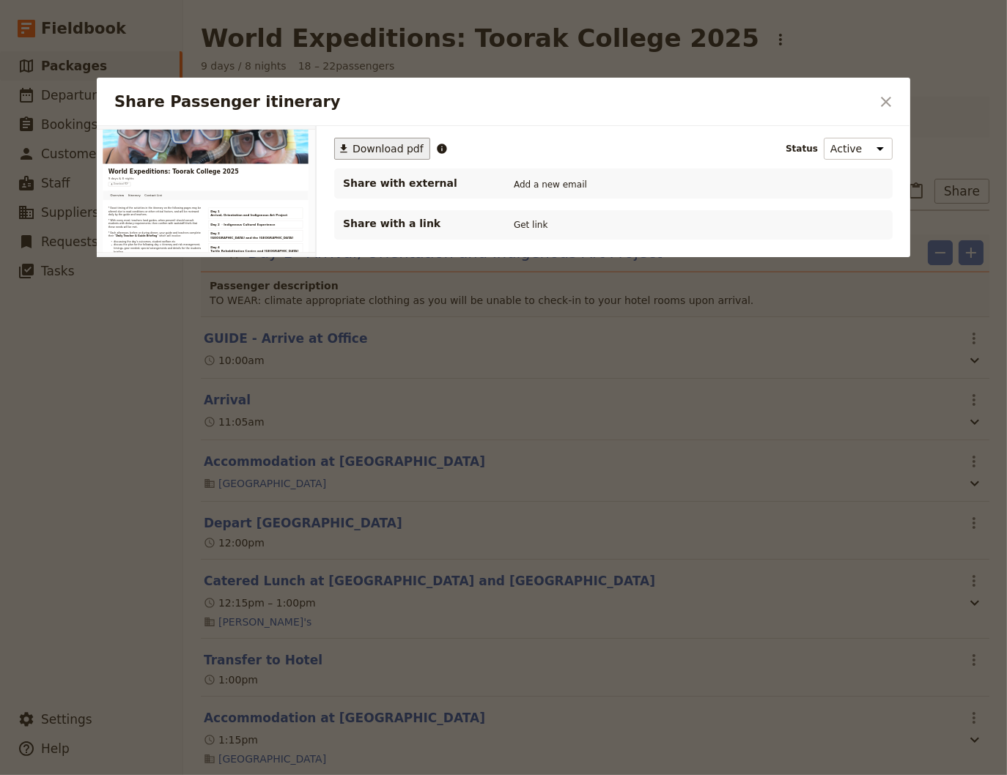
drag, startPoint x: 389, startPoint y: 143, endPoint x: 293, endPoint y: 251, distance: 144.8
click at [390, 145] on span "Download pdf" at bounding box center [387, 148] width 71 height 15
